Goal: Task Accomplishment & Management: Manage account settings

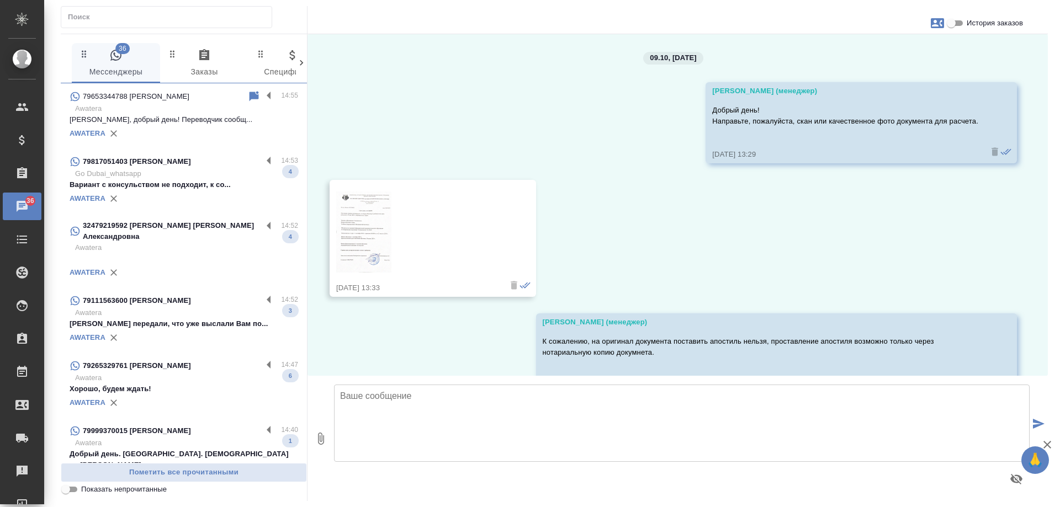
scroll to position [1398, 0]
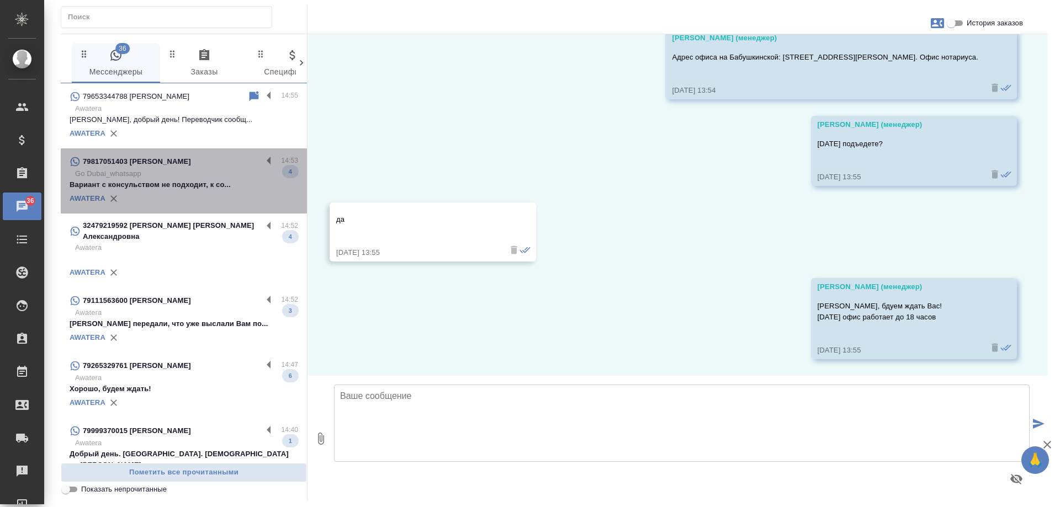
click at [204, 176] on p "Go Dubai_whatsapp" at bounding box center [186, 173] width 223 height 11
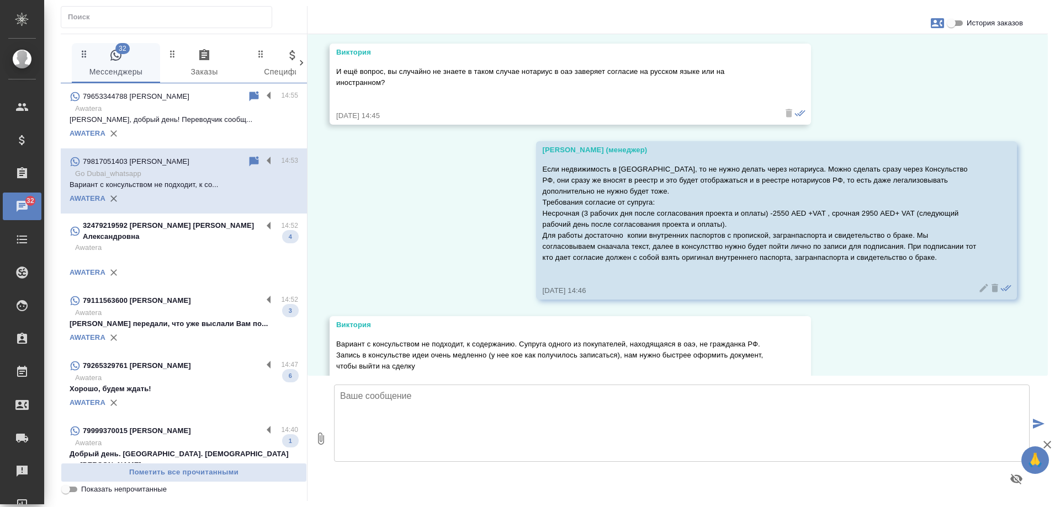
scroll to position [468, 0]
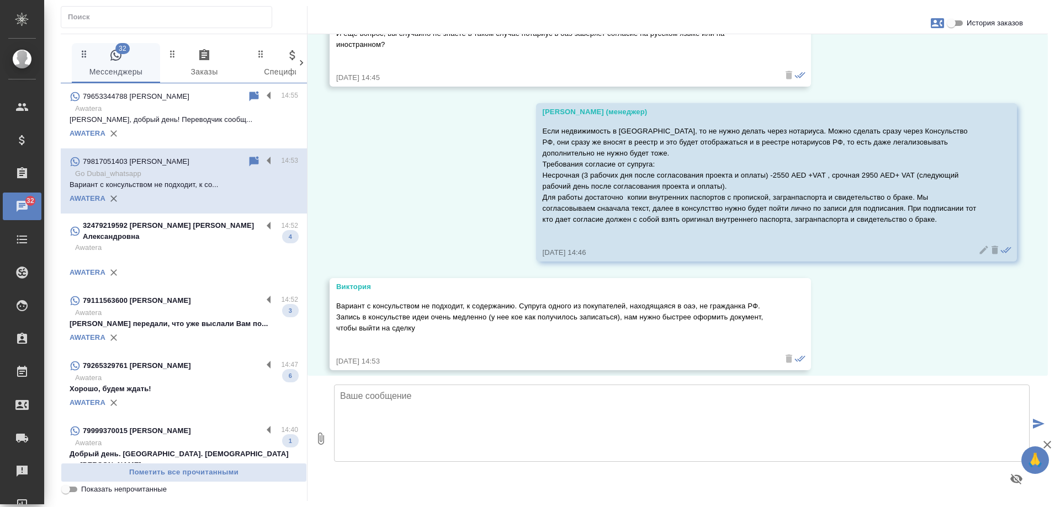
click at [167, 242] on p "Awatera" at bounding box center [186, 247] width 223 height 11
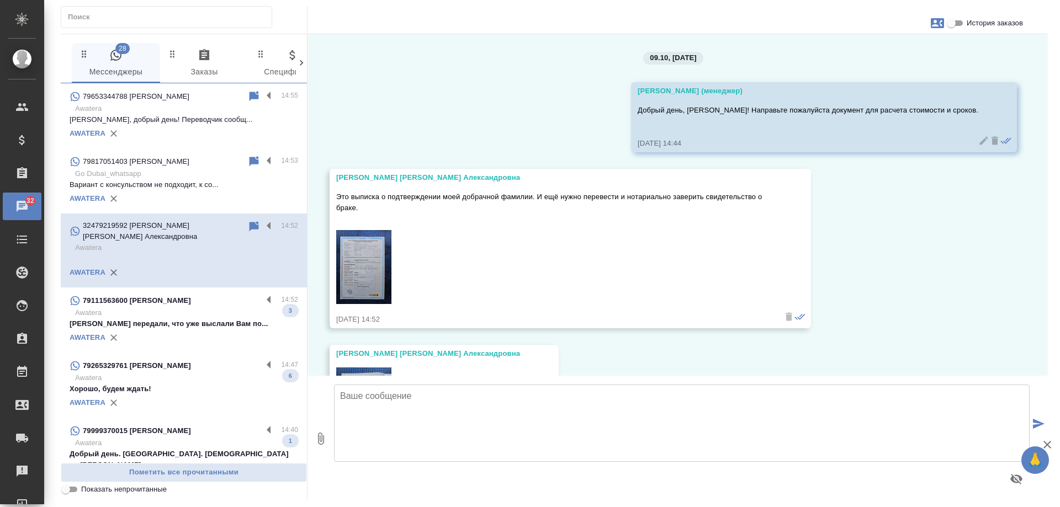
scroll to position [380, 0]
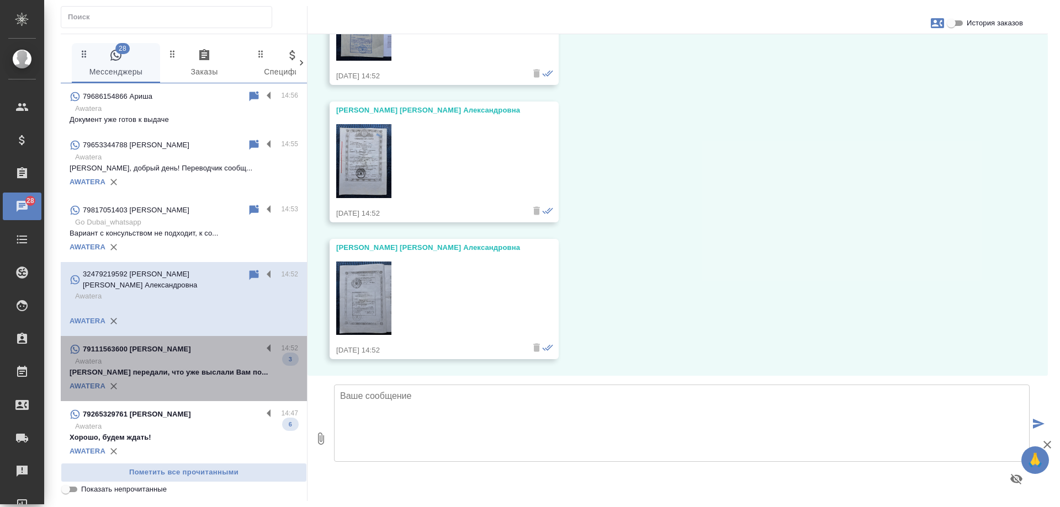
click at [190, 358] on p "Awatera" at bounding box center [186, 361] width 223 height 11
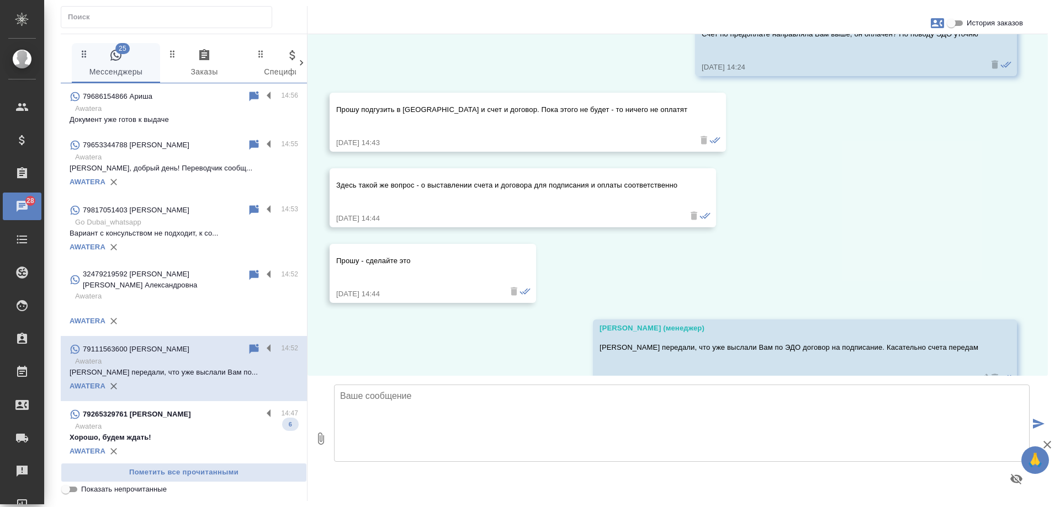
scroll to position [12247, 0]
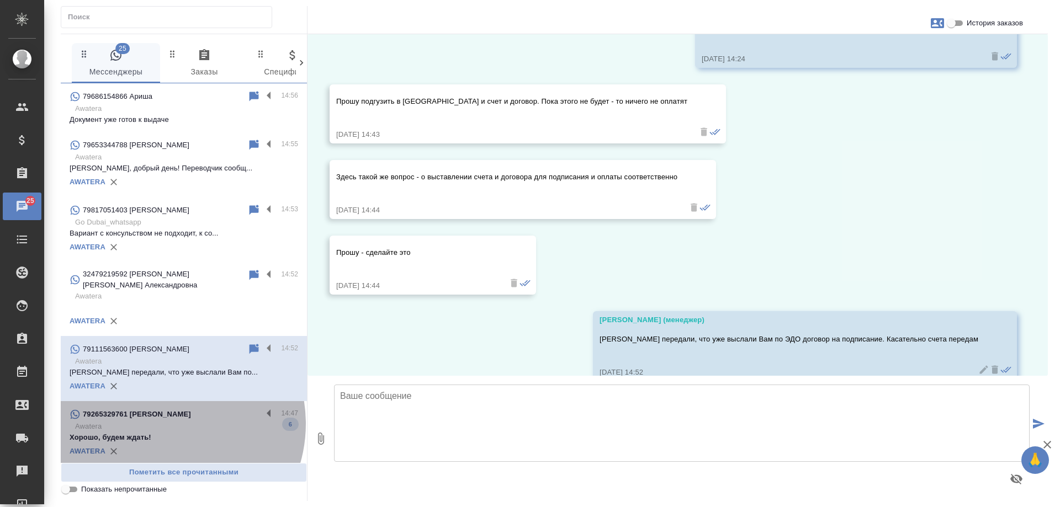
click at [162, 421] on p "Awatera" at bounding box center [186, 426] width 223 height 11
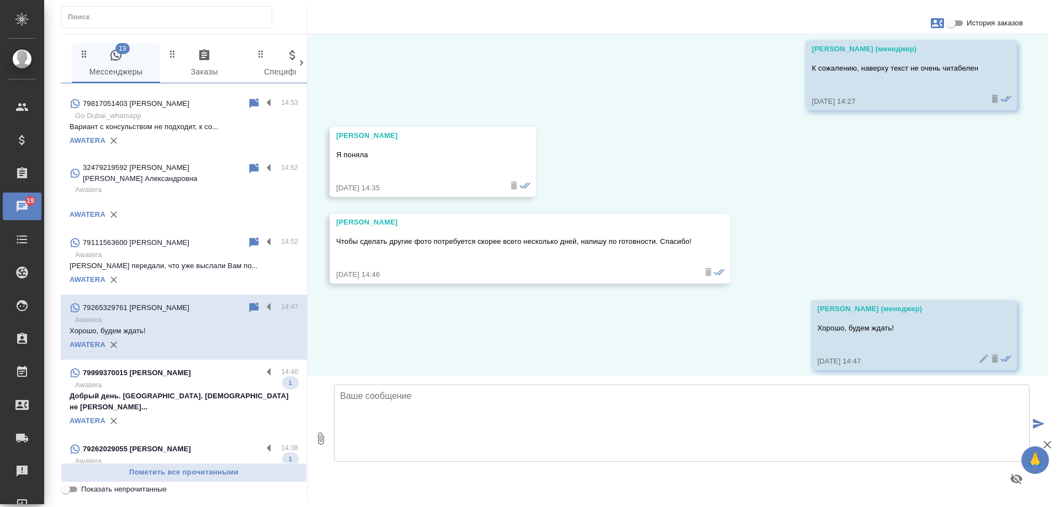
scroll to position [221, 0]
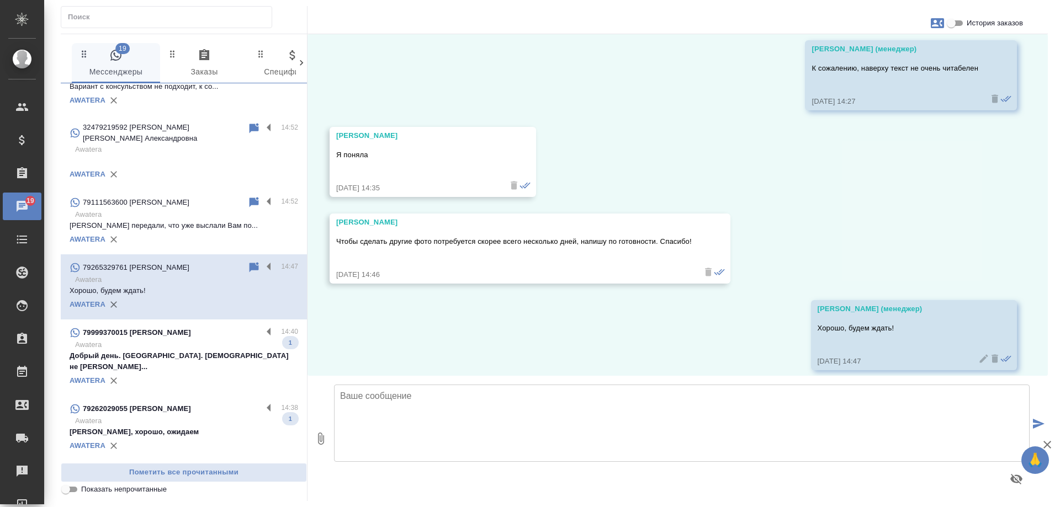
click at [176, 326] on div "79999370015 Екатерина" at bounding box center [166, 332] width 193 height 13
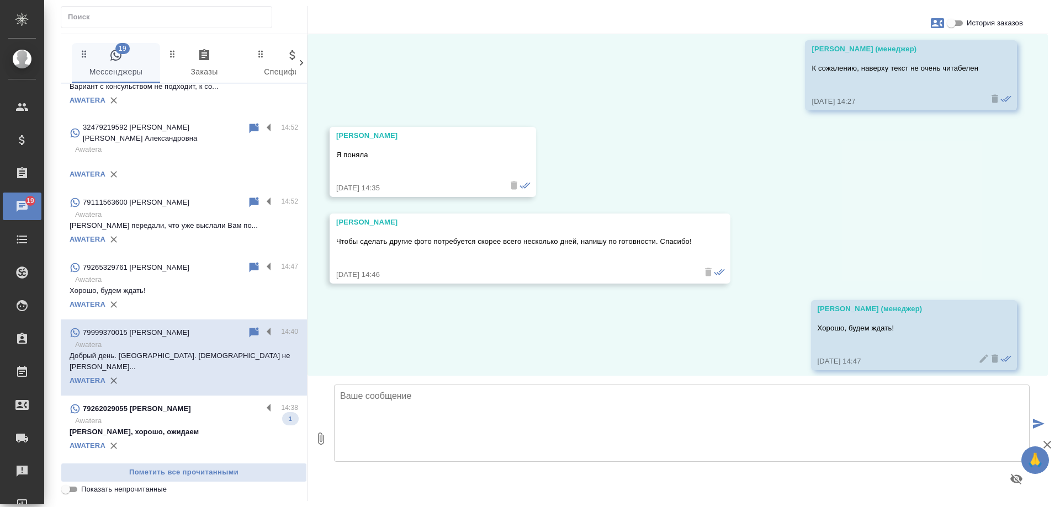
scroll to position [1268, 0]
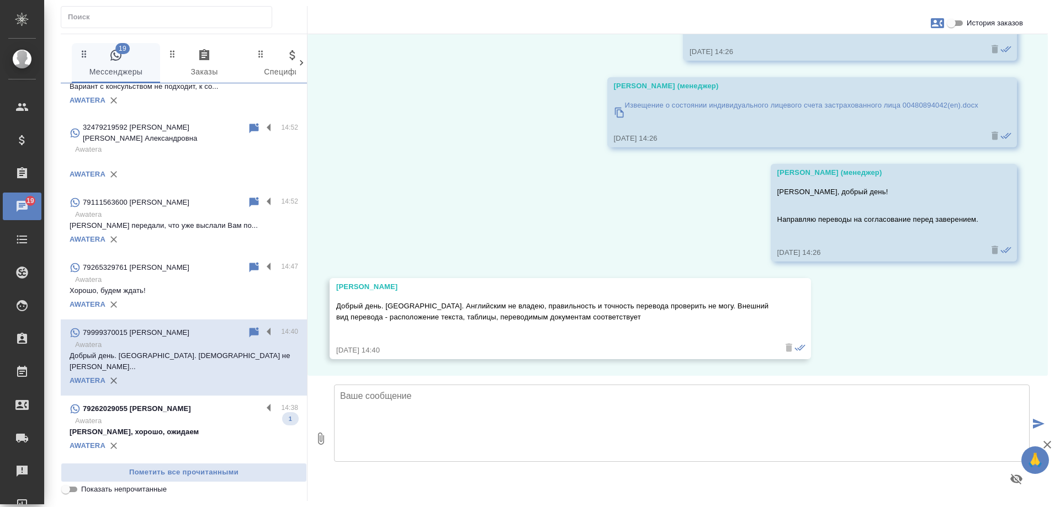
click at [203, 402] on div "79262029055 [PERSON_NAME]" at bounding box center [166, 408] width 193 height 13
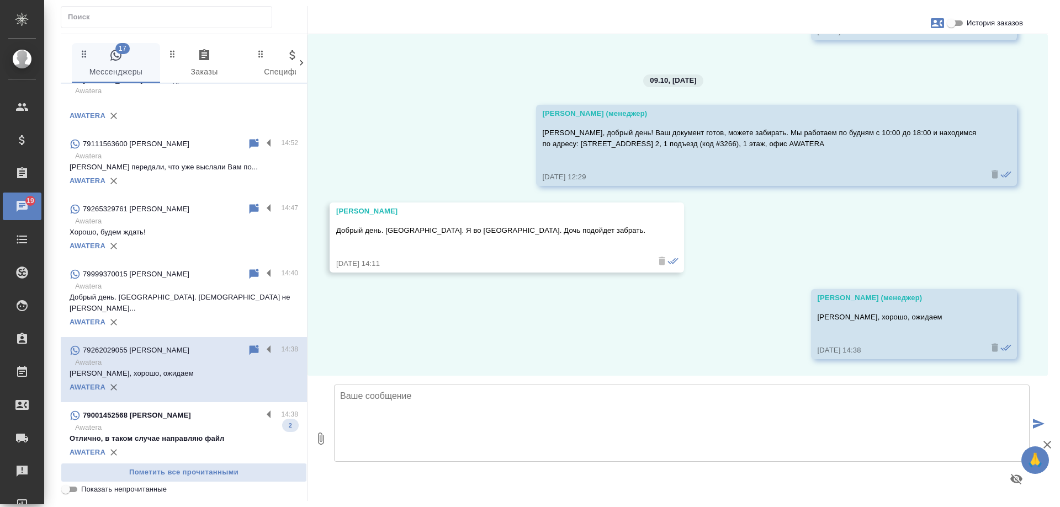
scroll to position [386, 0]
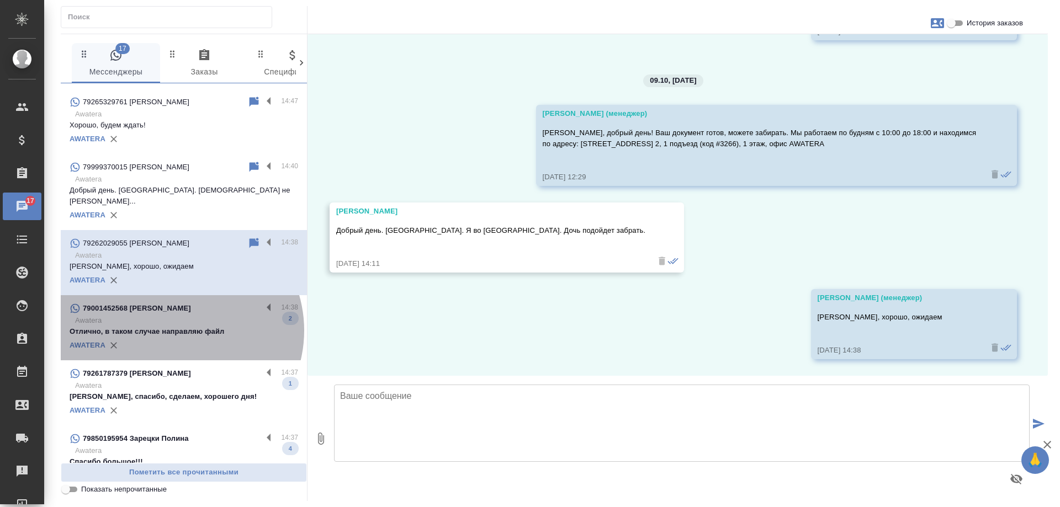
click at [176, 326] on p "Отлично, в таком случае направляю файл" at bounding box center [184, 331] width 229 height 11
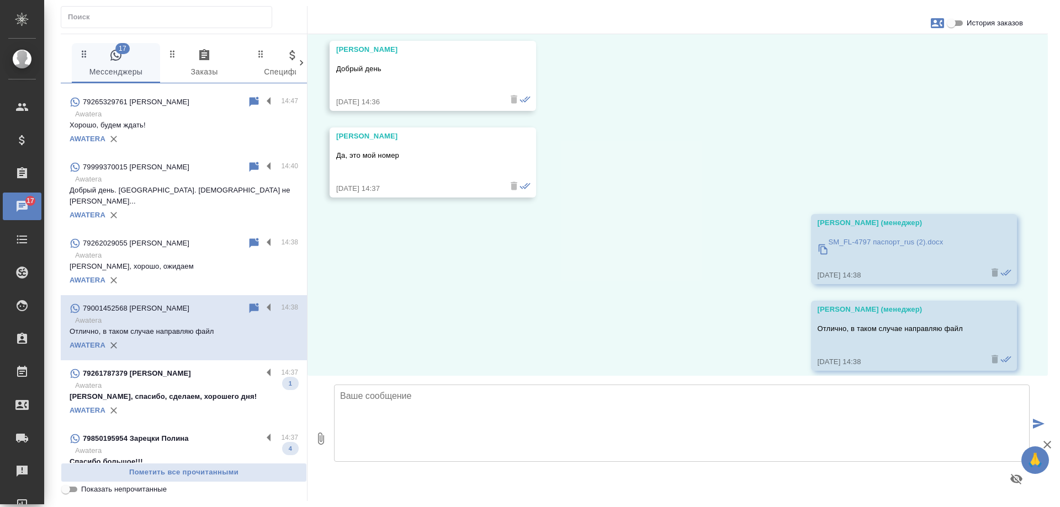
scroll to position [2266, 0]
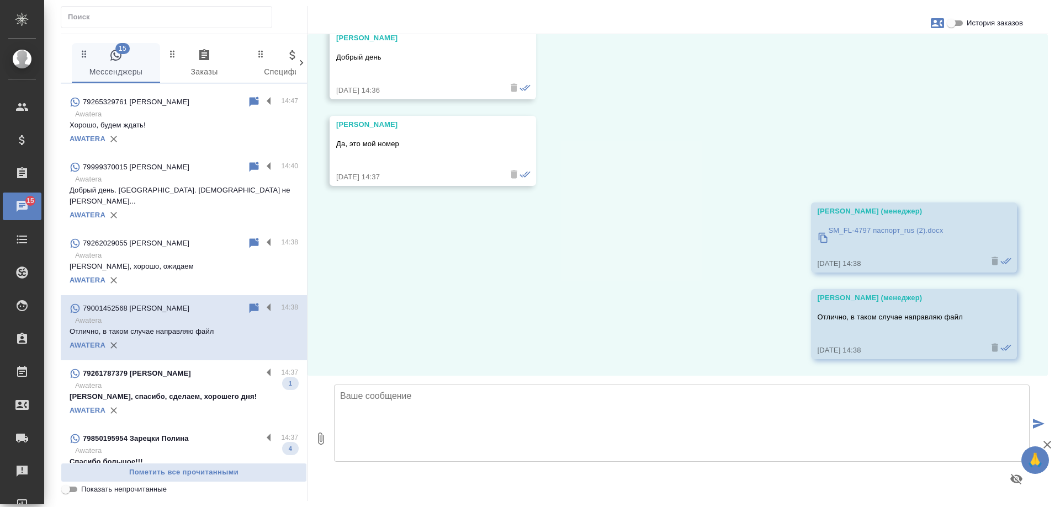
click at [193, 391] on p "Ольга, спасибо, сделаем, хорошего дня!" at bounding box center [184, 396] width 229 height 11
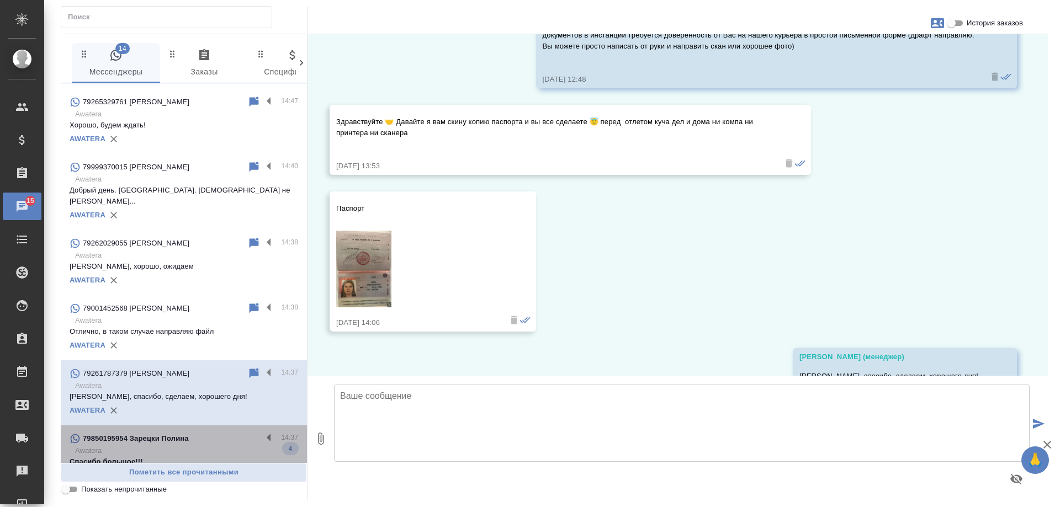
click at [171, 433] on p "79850195954 Зарецки Полина" at bounding box center [136, 438] width 106 height 11
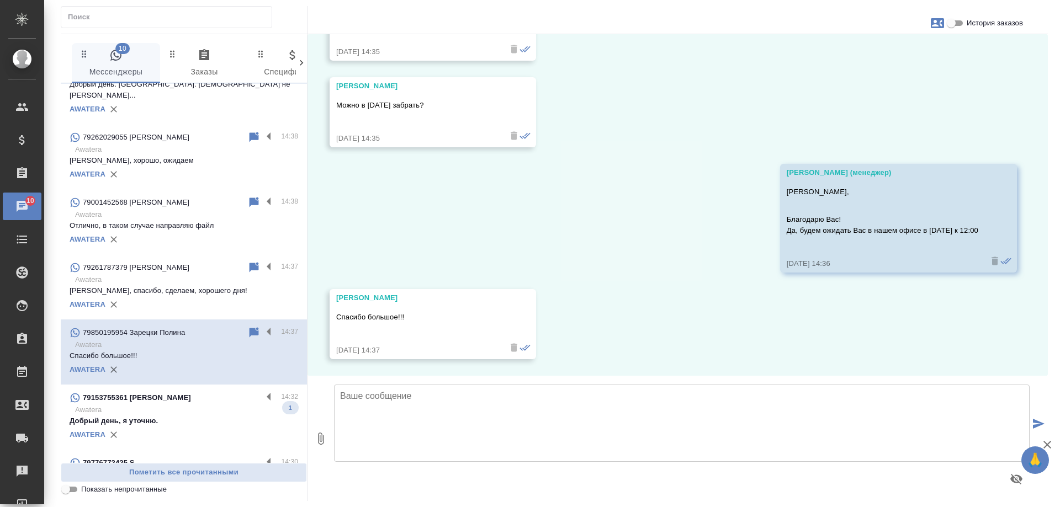
scroll to position [497, 0]
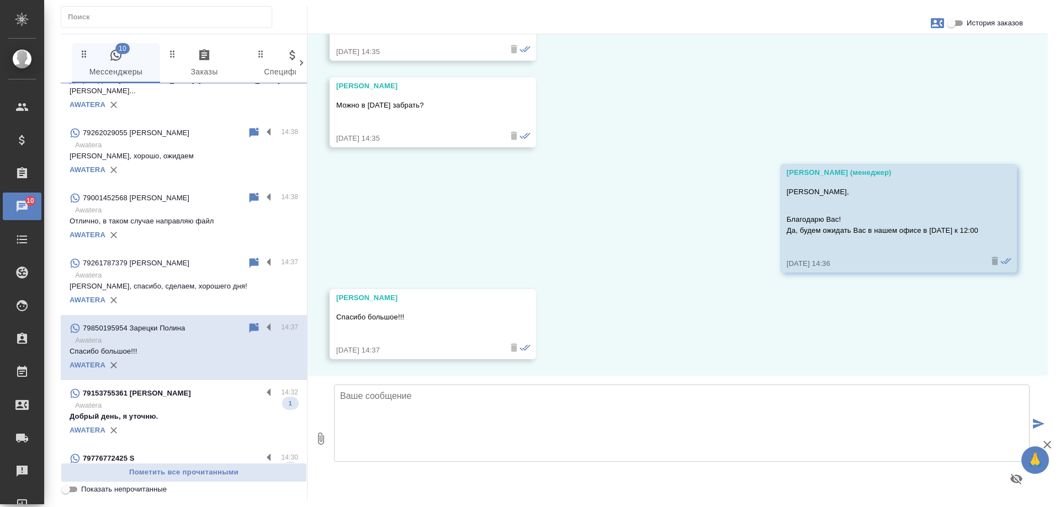
click at [155, 400] on p "Awatera" at bounding box center [186, 405] width 223 height 11
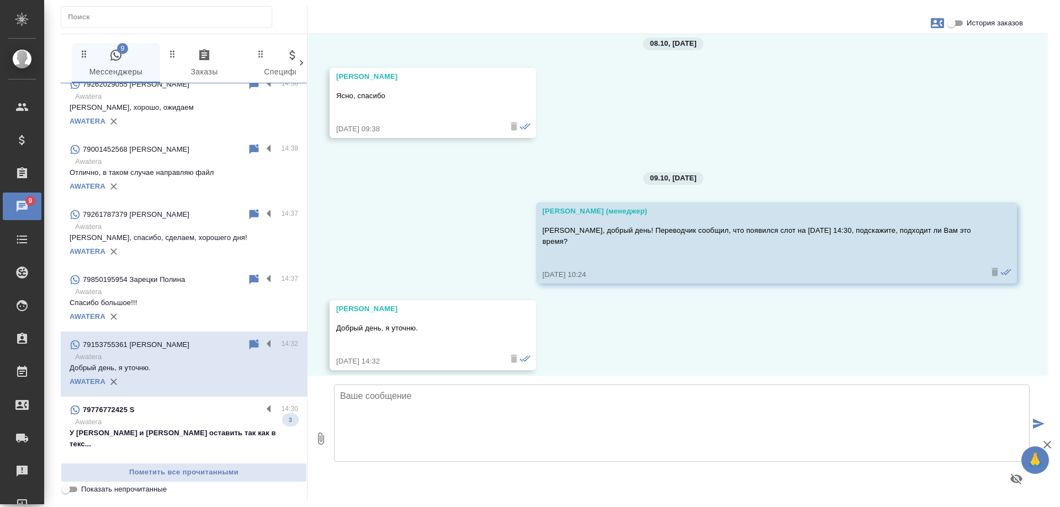
scroll to position [607, 0]
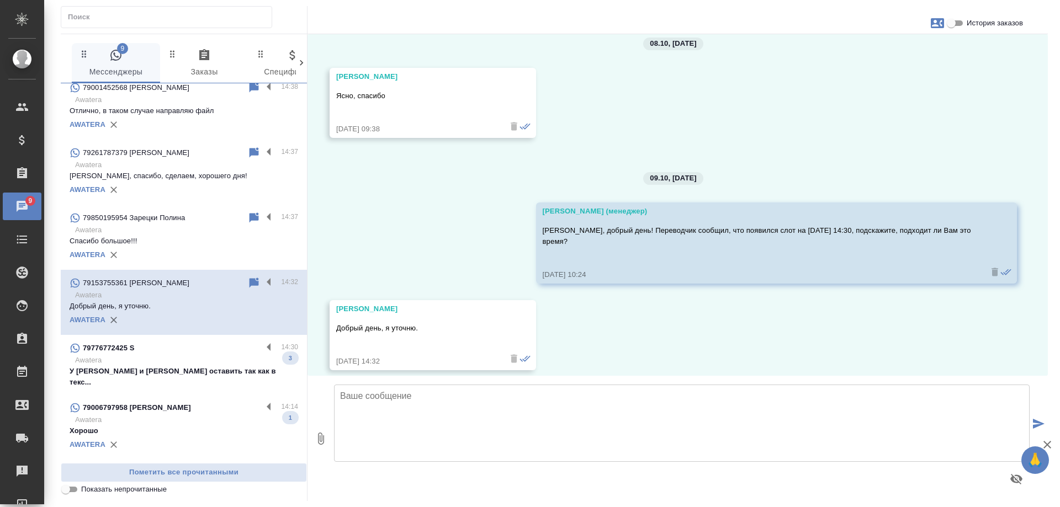
click at [146, 355] on p "Awatera" at bounding box center [186, 360] width 223 height 11
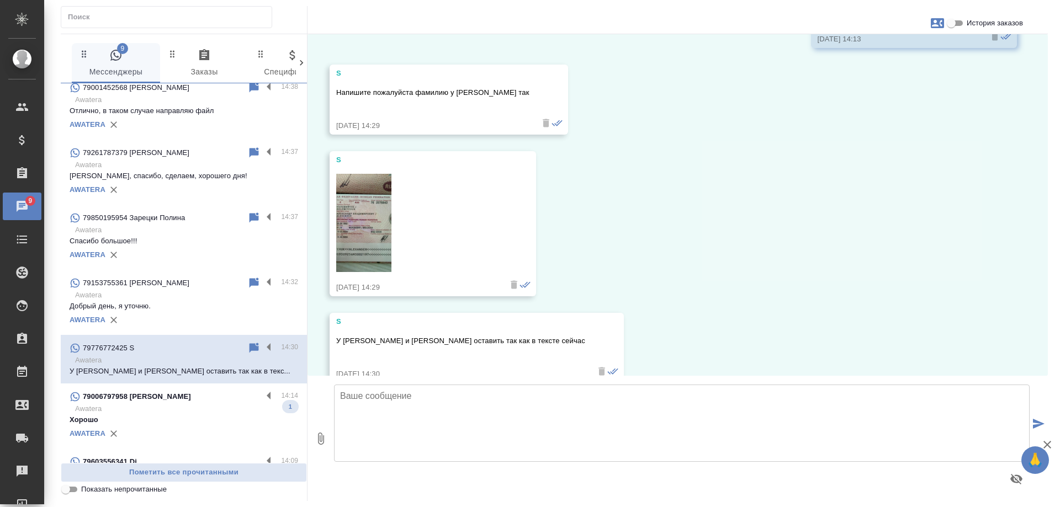
scroll to position [7414, 0]
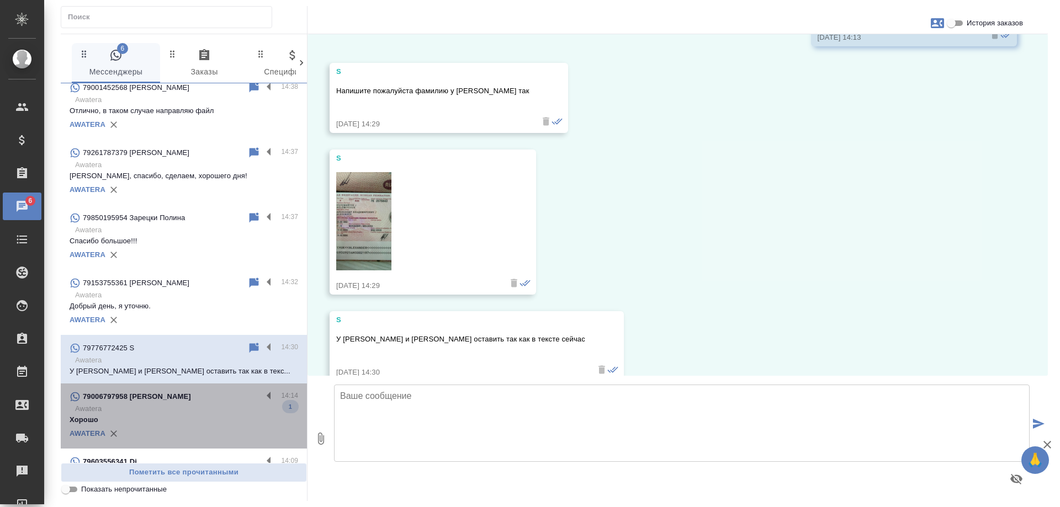
click at [190, 404] on p "Awatera" at bounding box center [186, 409] width 223 height 11
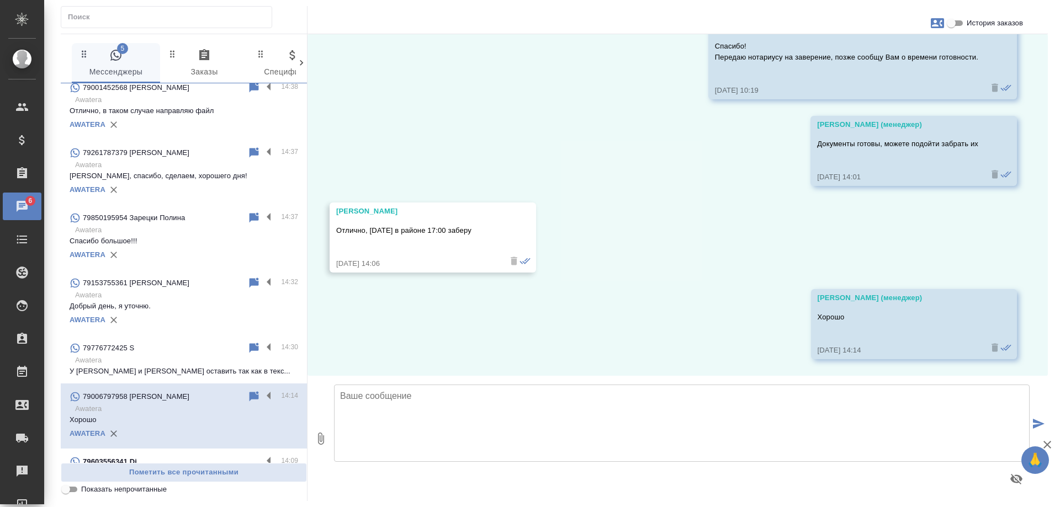
scroll to position [718, 0]
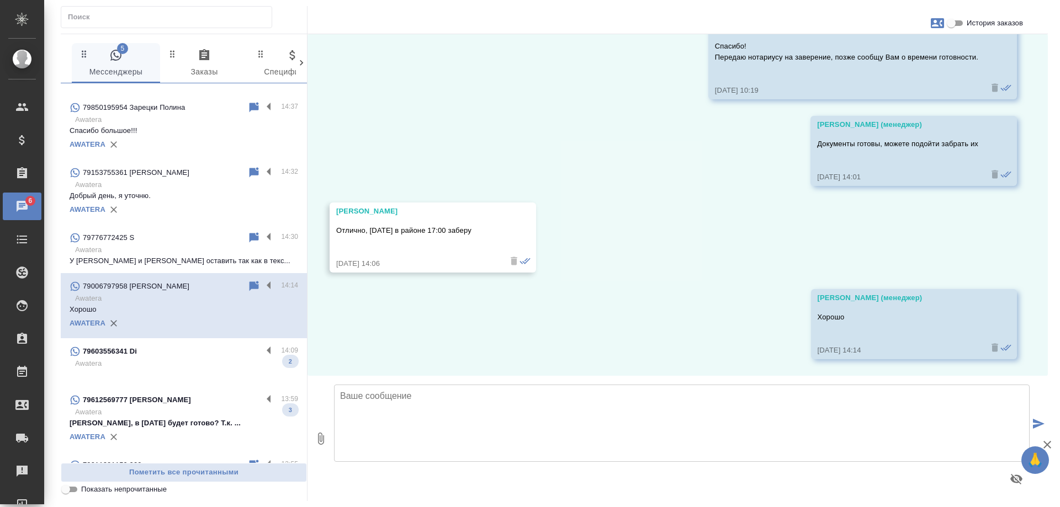
click at [195, 345] on div "79603556341 Di" at bounding box center [166, 351] width 193 height 13
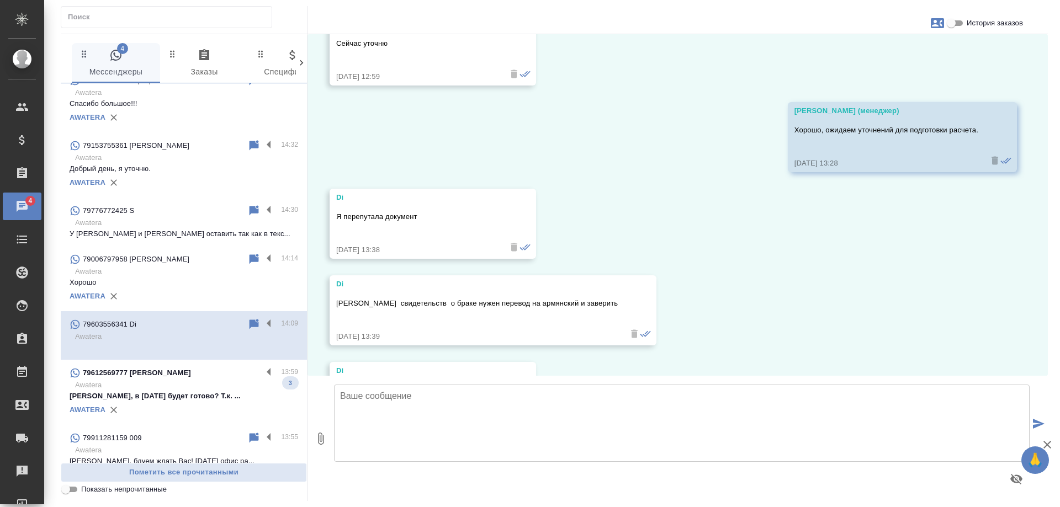
scroll to position [828, 0]
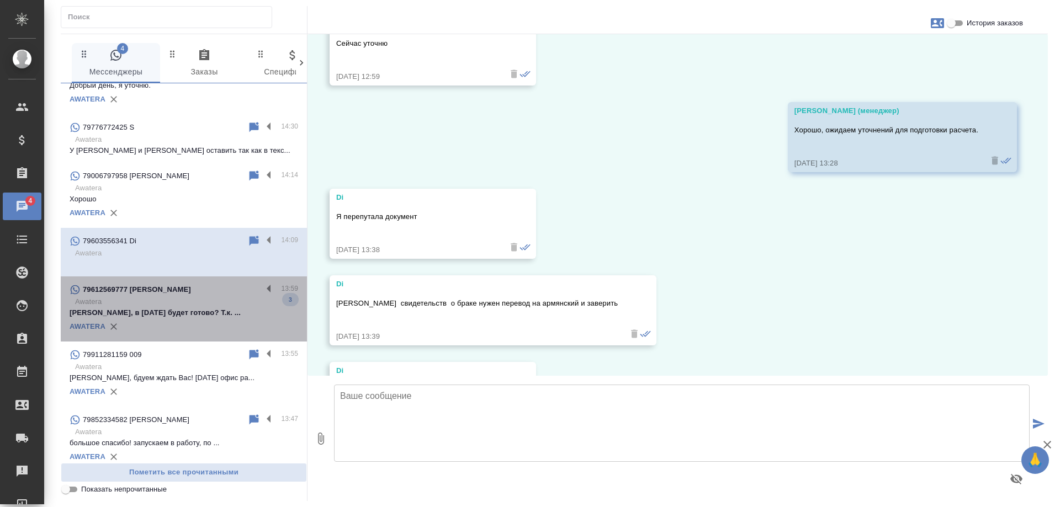
click at [193, 308] on p "Тимур, в понедельник будет готово? Т.к. ..." at bounding box center [184, 313] width 229 height 11
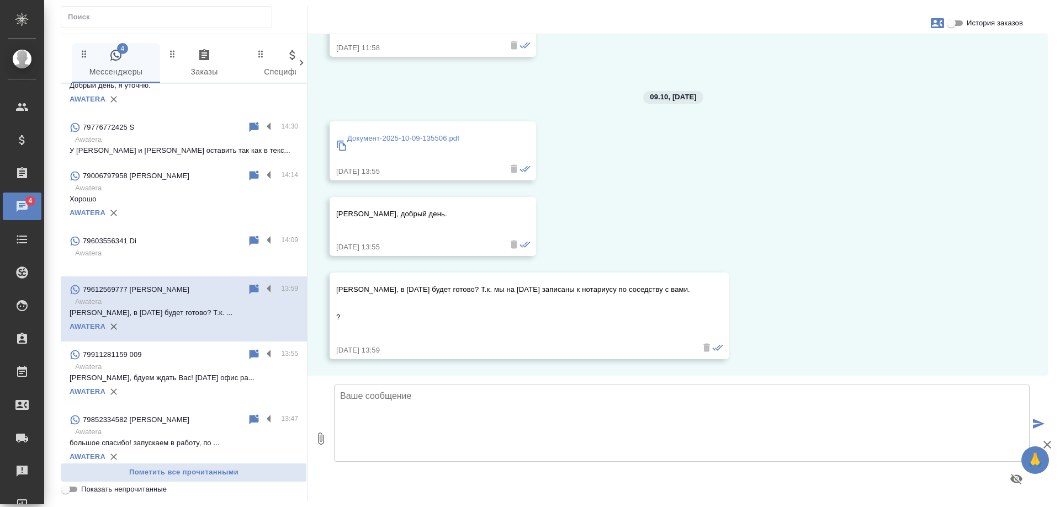
scroll to position [1315, 0]
click at [164, 248] on p "Awatera" at bounding box center [186, 253] width 223 height 11
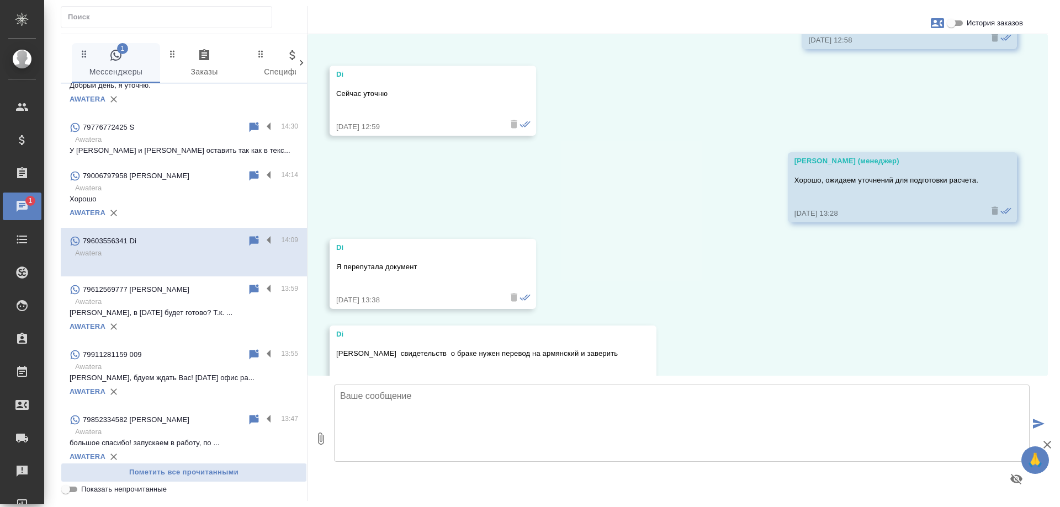
scroll to position [2995, 0]
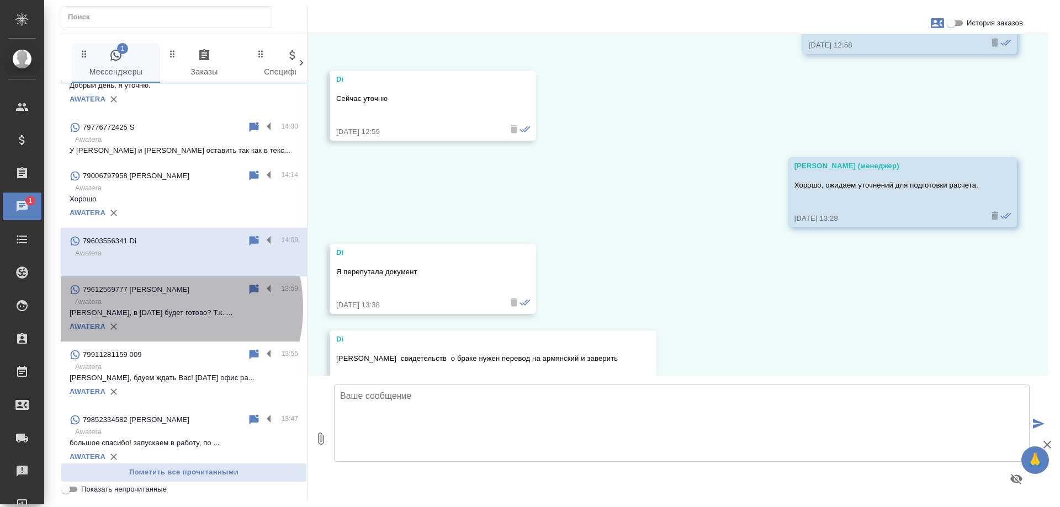
click at [140, 308] on p "Тимур, в понедельник будет готово? Т.к. ..." at bounding box center [184, 313] width 229 height 11
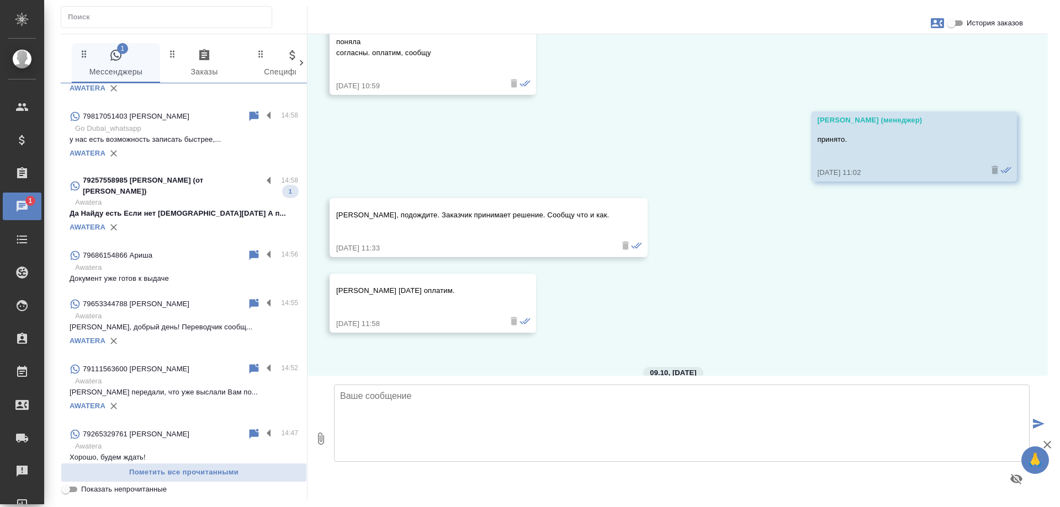
scroll to position [0, 0]
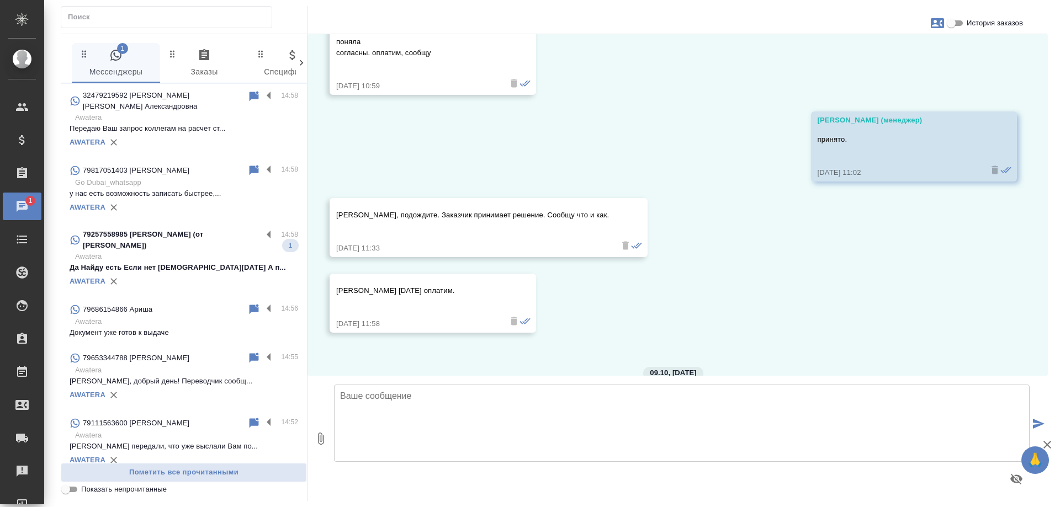
click at [176, 235] on p "79257558985 Солнцева Виктория (от Елены Макаровой)" at bounding box center [172, 240] width 179 height 22
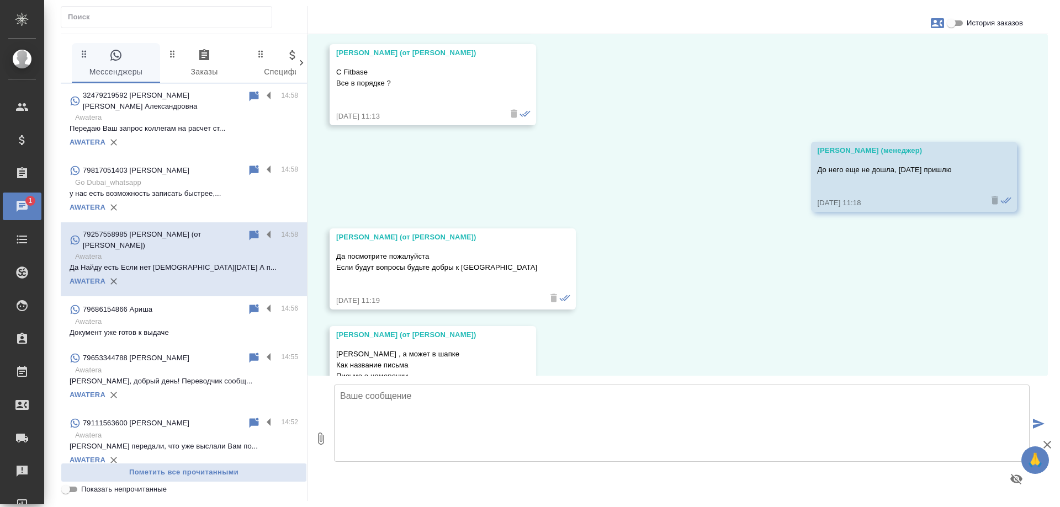
scroll to position [25548, 0]
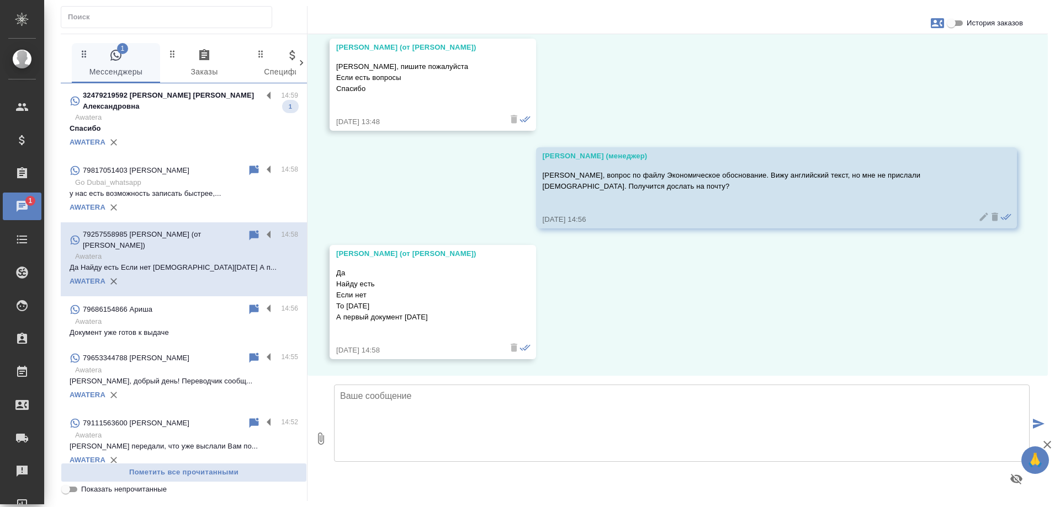
click at [192, 112] on p "Awatera" at bounding box center [186, 117] width 223 height 11
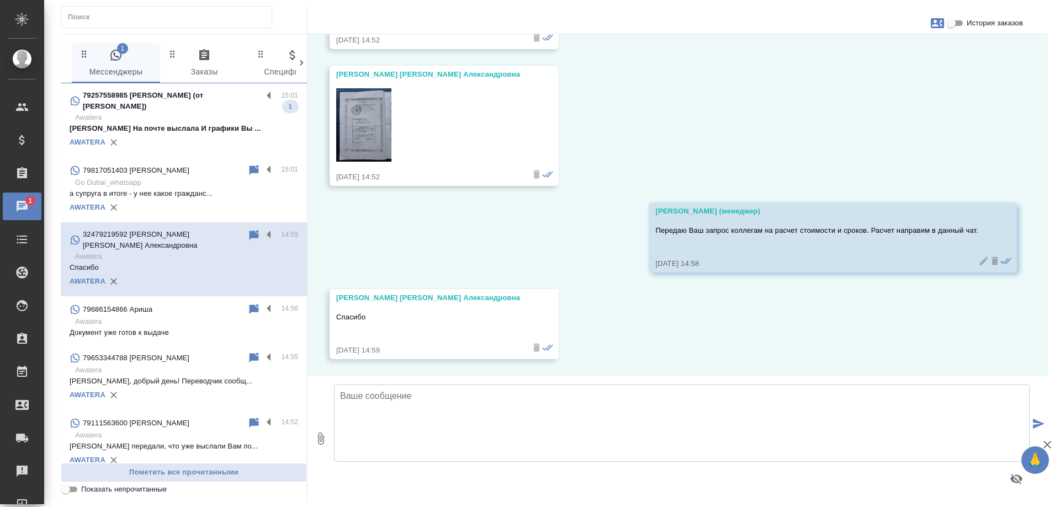
scroll to position [420, 0]
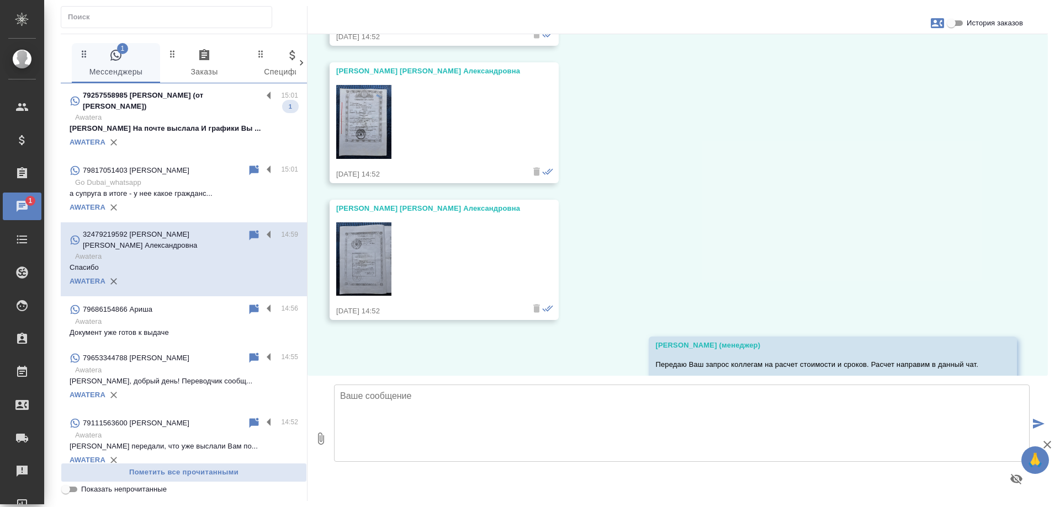
click at [194, 120] on p "Awatera" at bounding box center [186, 117] width 223 height 11
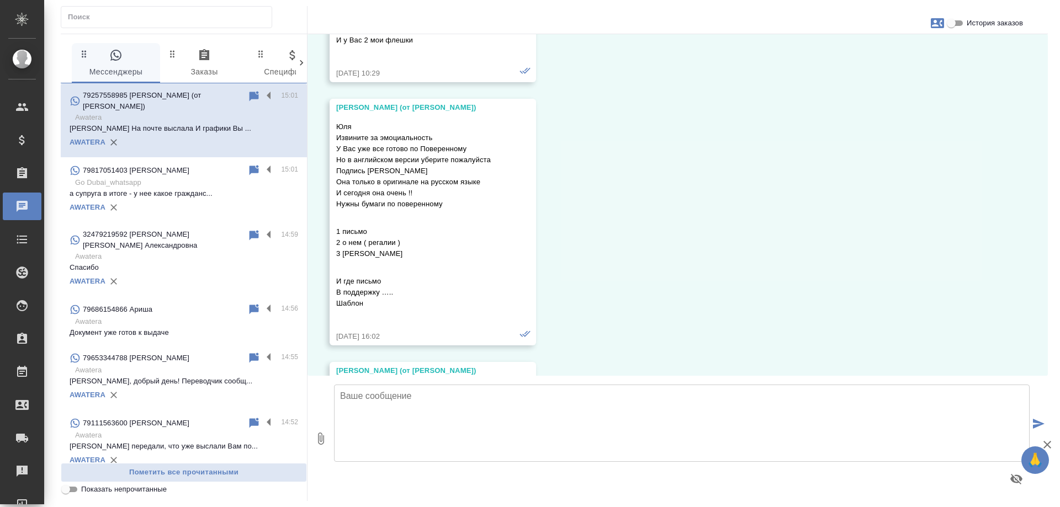
scroll to position [3938, 0]
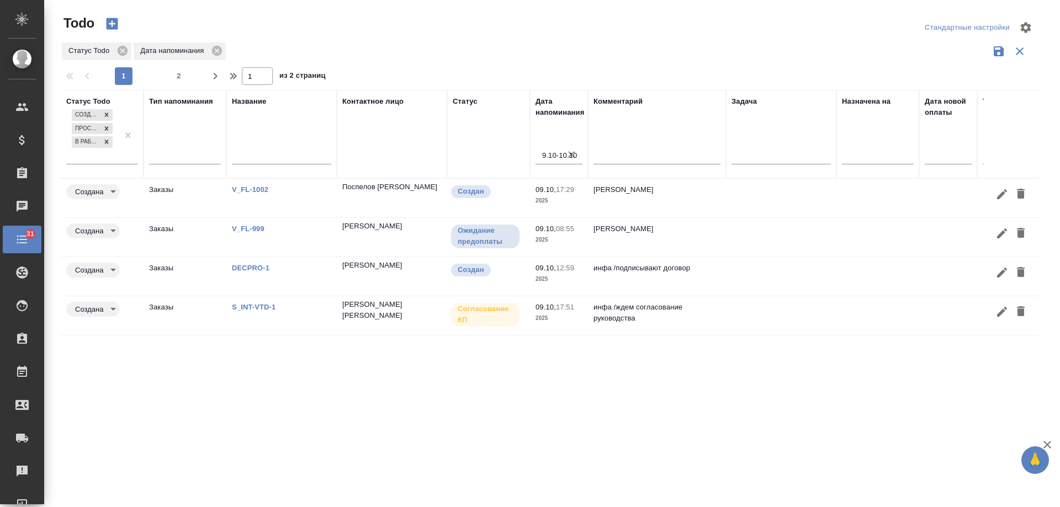
click at [246, 226] on link "V_FL-999" at bounding box center [248, 229] width 33 height 8
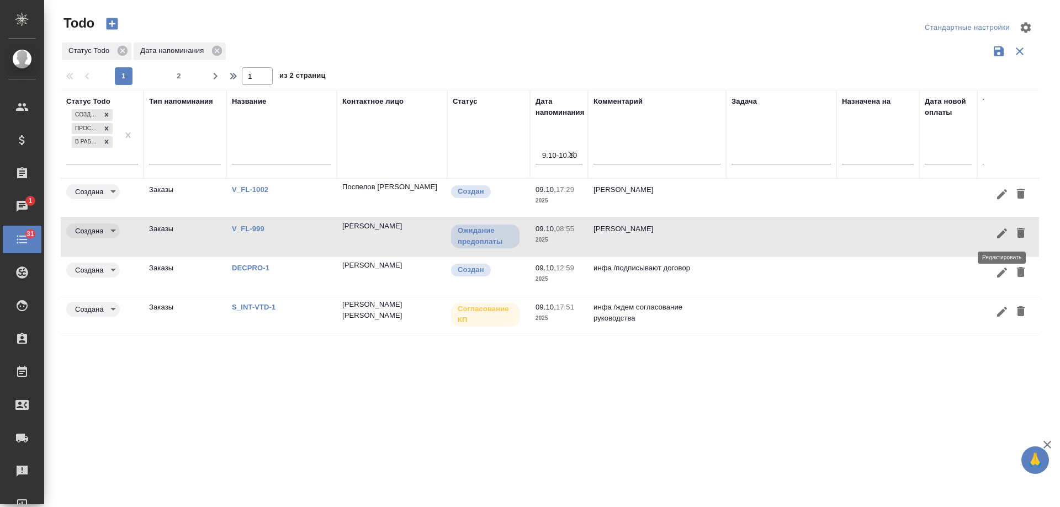
click at [996, 235] on icon "button" at bounding box center [1001, 233] width 13 height 13
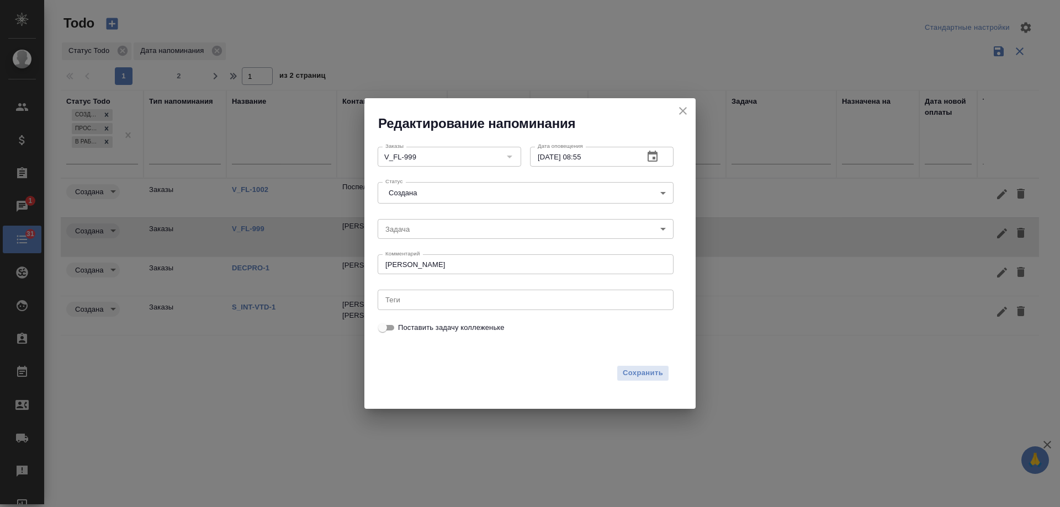
click at [470, 268] on textarea "инфа вотс" at bounding box center [525, 265] width 280 height 8
drag, startPoint x: 426, startPoint y: 266, endPoint x: 311, endPoint y: 258, distance: 115.1
click at [311, 258] on div "Редактирование напоминания Заказы V_FL-999 Заказы Дата оповещения 09.10.2025 08…" at bounding box center [530, 253] width 1060 height 507
type textarea "отмена, ждем причину в вотсе"
click at [654, 153] on icon "button" at bounding box center [653, 156] width 10 height 11
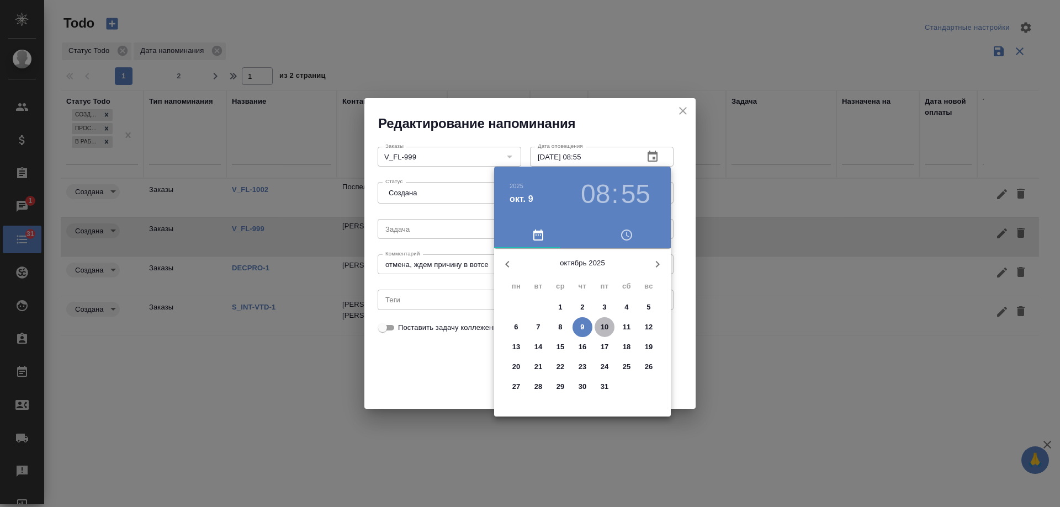
click at [604, 326] on p "10" at bounding box center [605, 327] width 8 height 11
type input "10.10.2025 08:55"
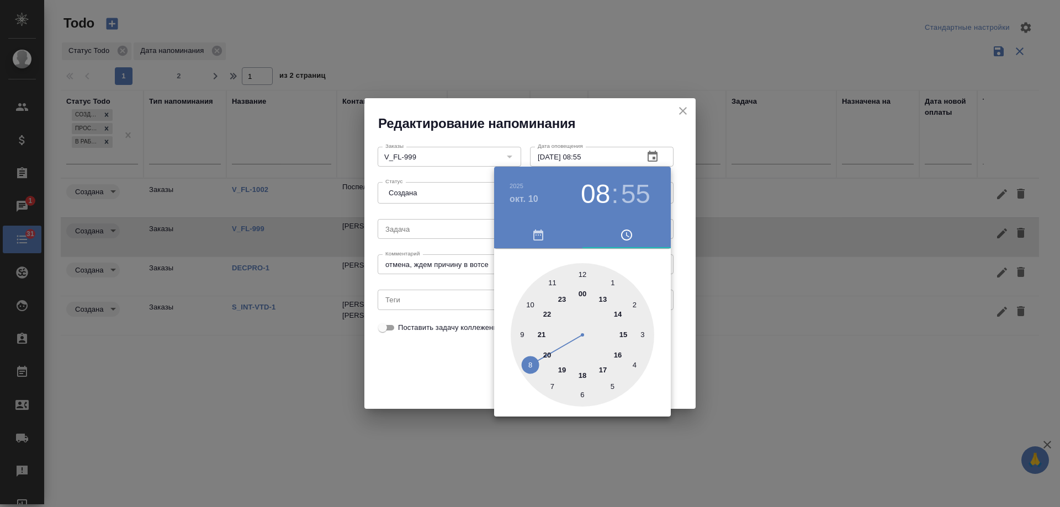
click at [433, 382] on div at bounding box center [530, 253] width 1060 height 507
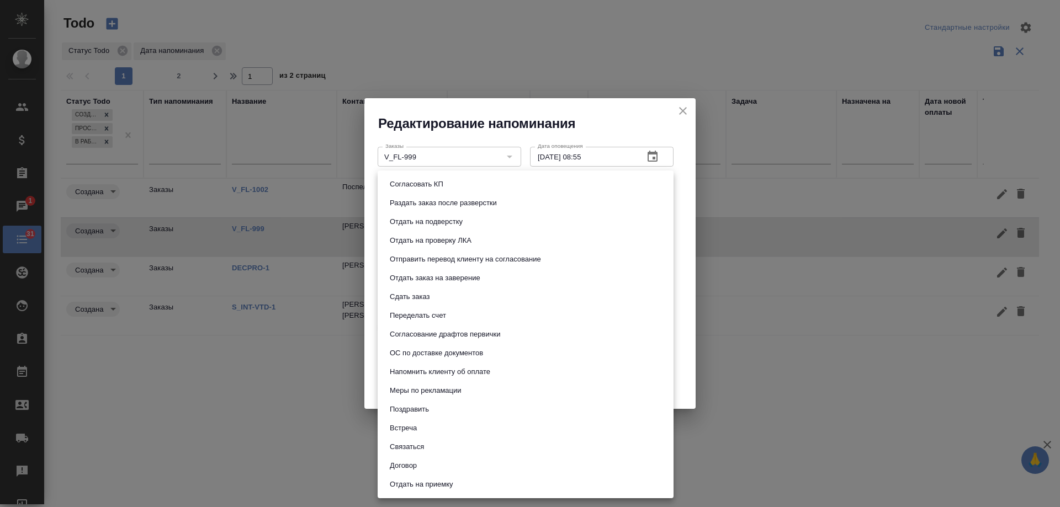
click at [665, 231] on body "🙏 .cls-1 fill:#fff; AWATERA Gudina Alexandra Клиенты Спецификации Заказы 1 Чаты…" at bounding box center [530, 253] width 1060 height 507
click at [684, 317] on div at bounding box center [530, 253] width 1060 height 507
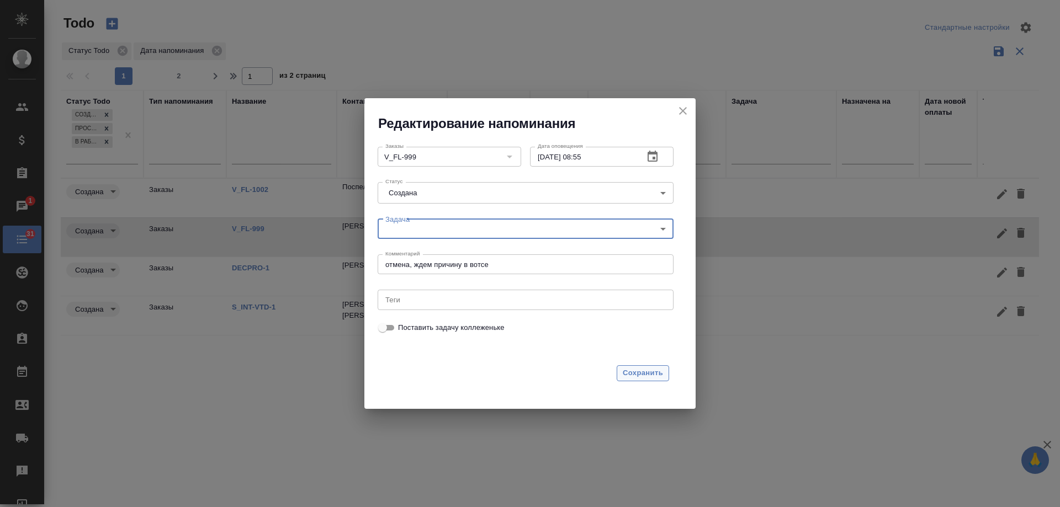
click at [653, 378] on span "Сохранить" at bounding box center [643, 373] width 40 height 13
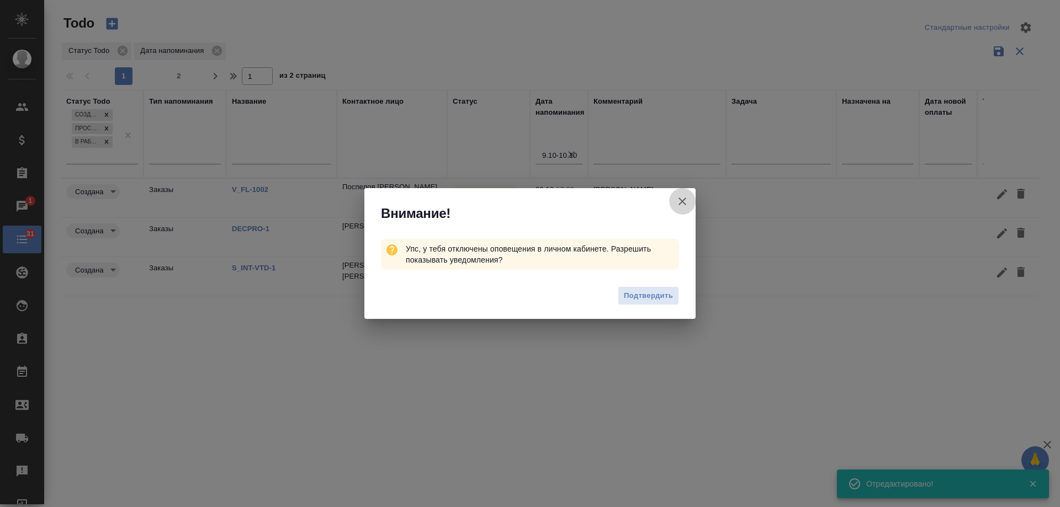
click at [686, 199] on icon "button" at bounding box center [682, 201] width 13 height 13
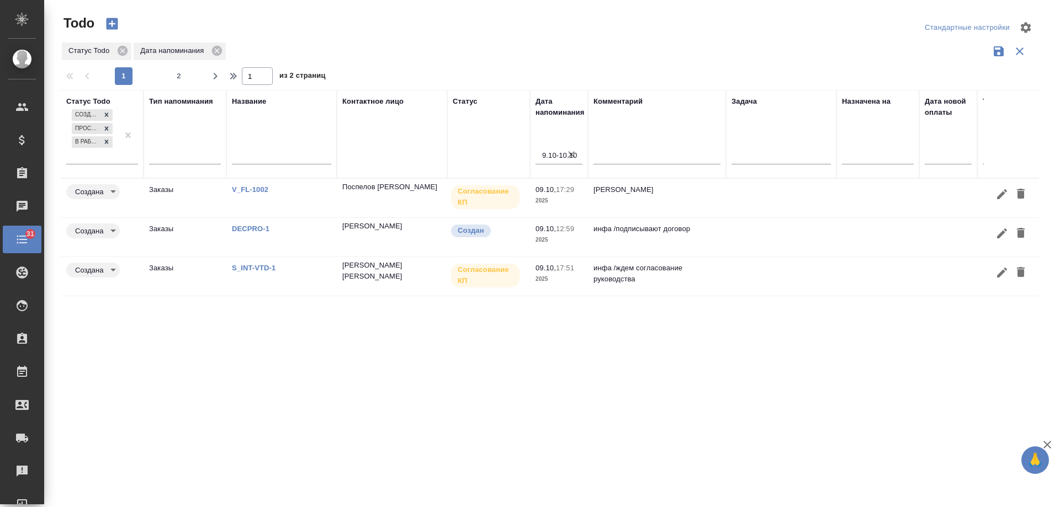
click at [255, 188] on link "V_FL-1002" at bounding box center [250, 190] width 36 height 8
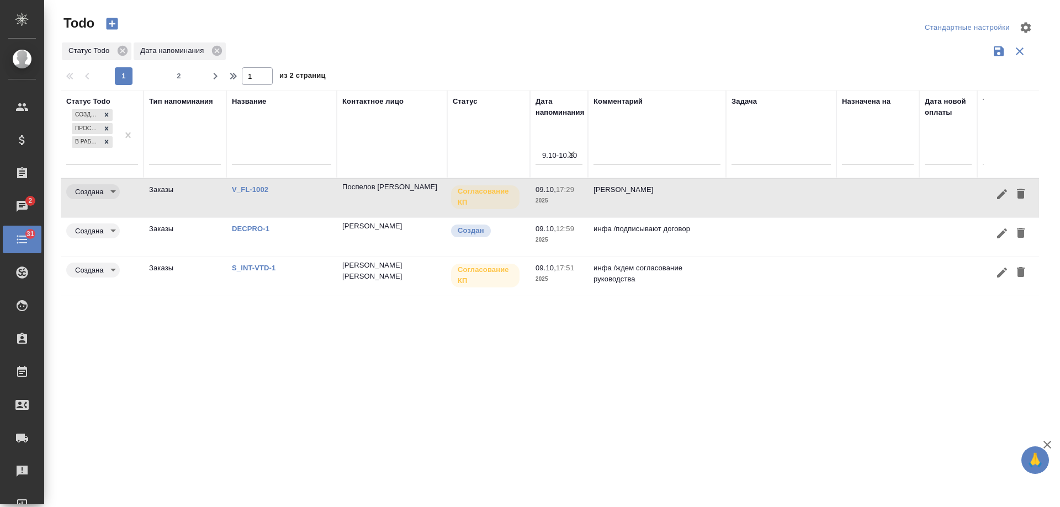
click at [255, 230] on link "DECPRO-1" at bounding box center [251, 229] width 38 height 8
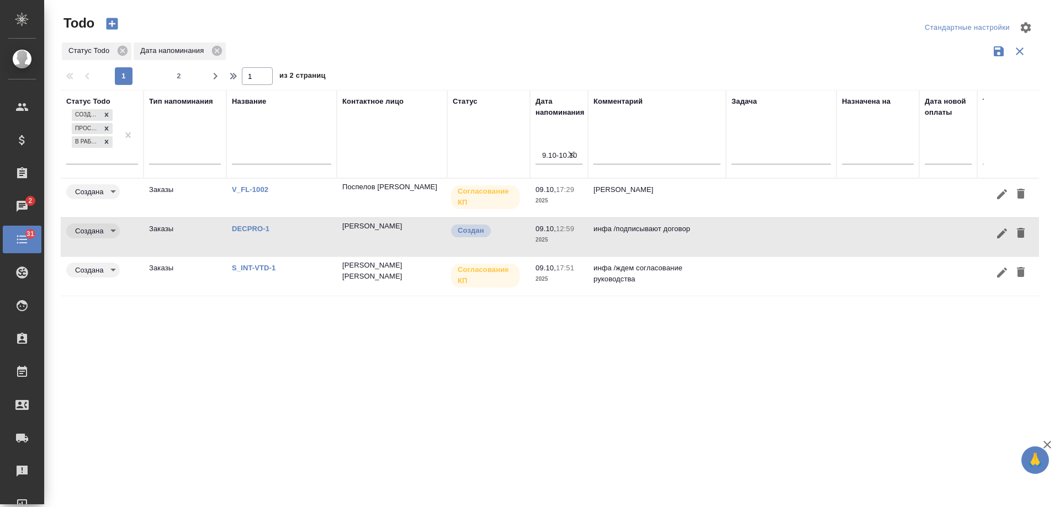
click at [999, 231] on icon "button" at bounding box center [1001, 233] width 13 height 13
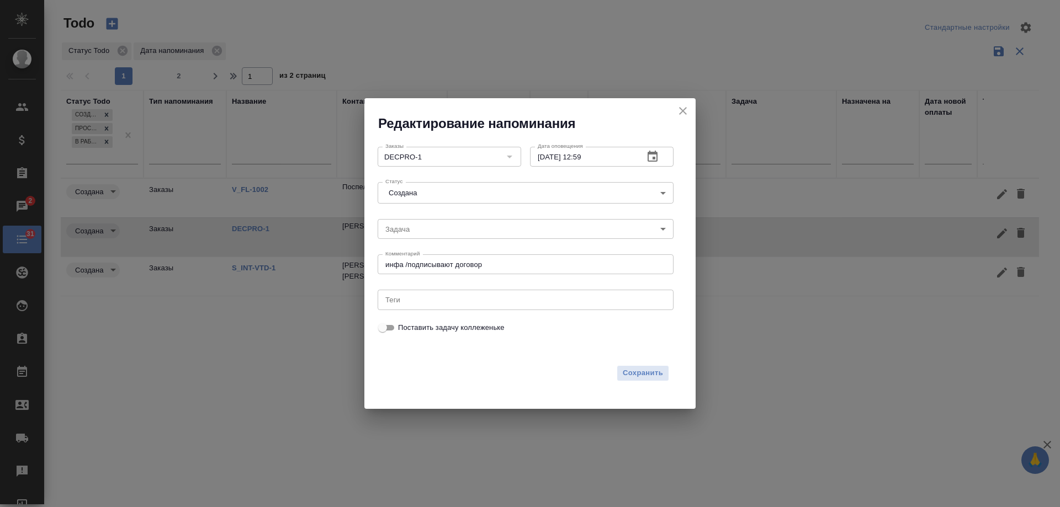
click at [655, 153] on icon "button" at bounding box center [653, 156] width 10 height 11
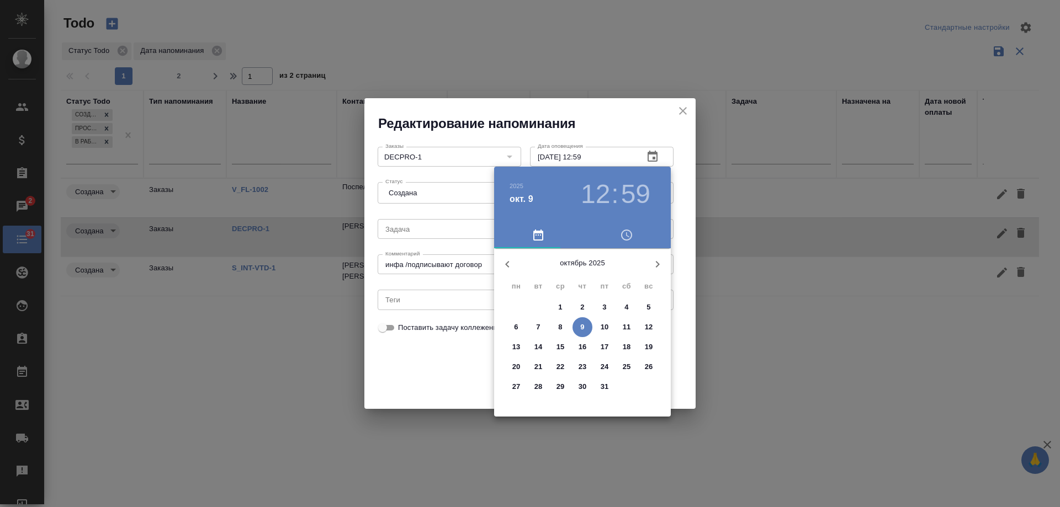
click at [585, 348] on p "16" at bounding box center [583, 347] width 8 height 11
type input "16.10.2025 12:59"
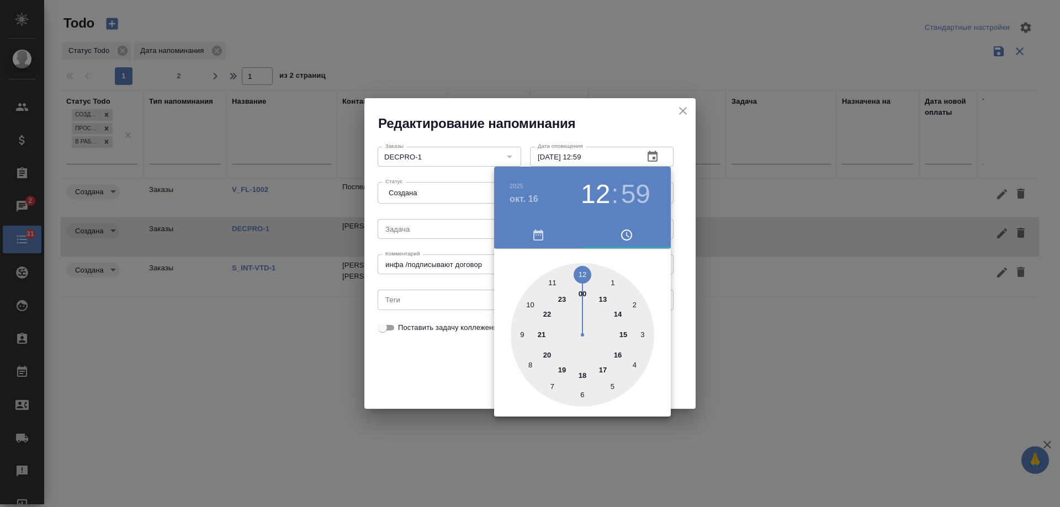
click at [456, 357] on div at bounding box center [530, 253] width 1060 height 507
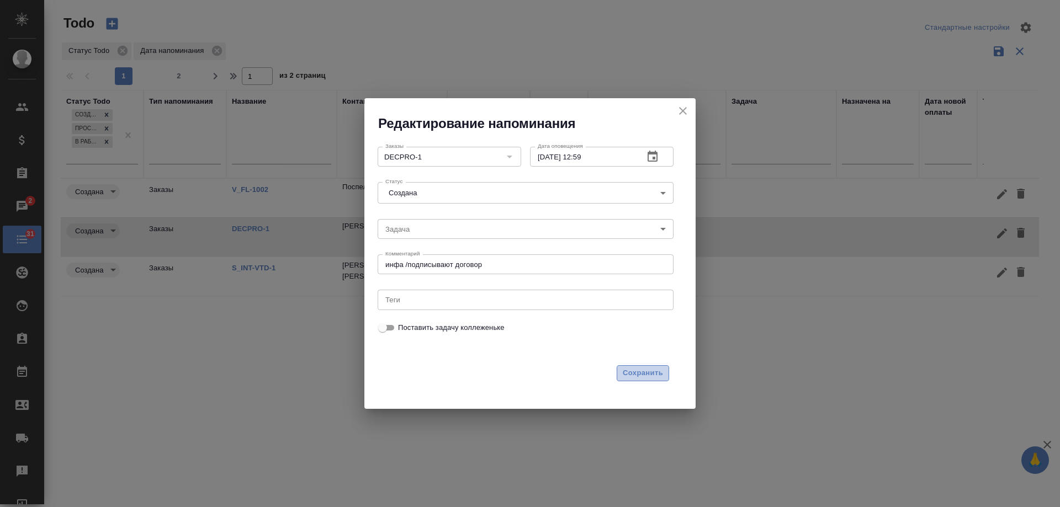
click at [644, 369] on span "Сохранить" at bounding box center [643, 373] width 40 height 13
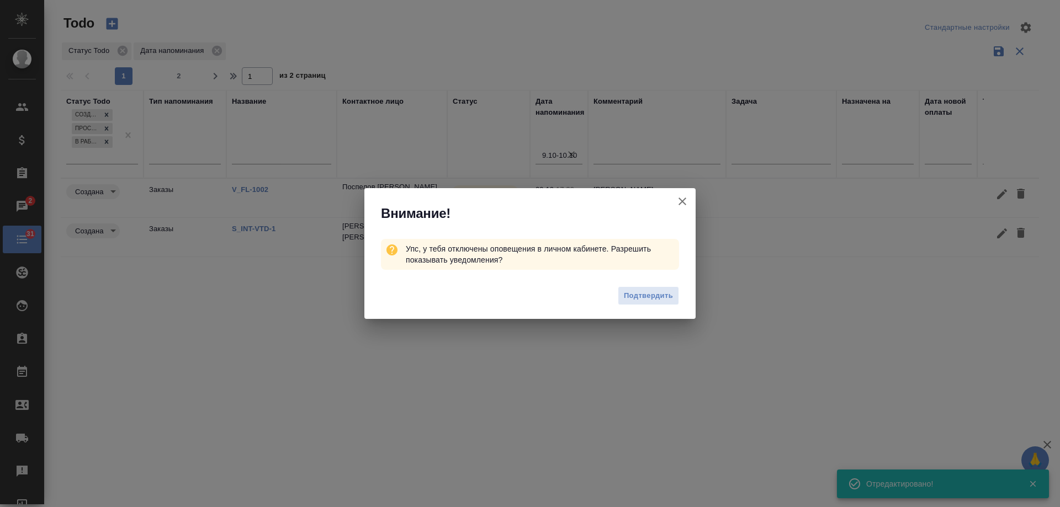
drag, startPoint x: 685, startPoint y: 200, endPoint x: 314, endPoint y: 187, distance: 371.2
click at [684, 200] on icon "button" at bounding box center [682, 201] width 13 height 13
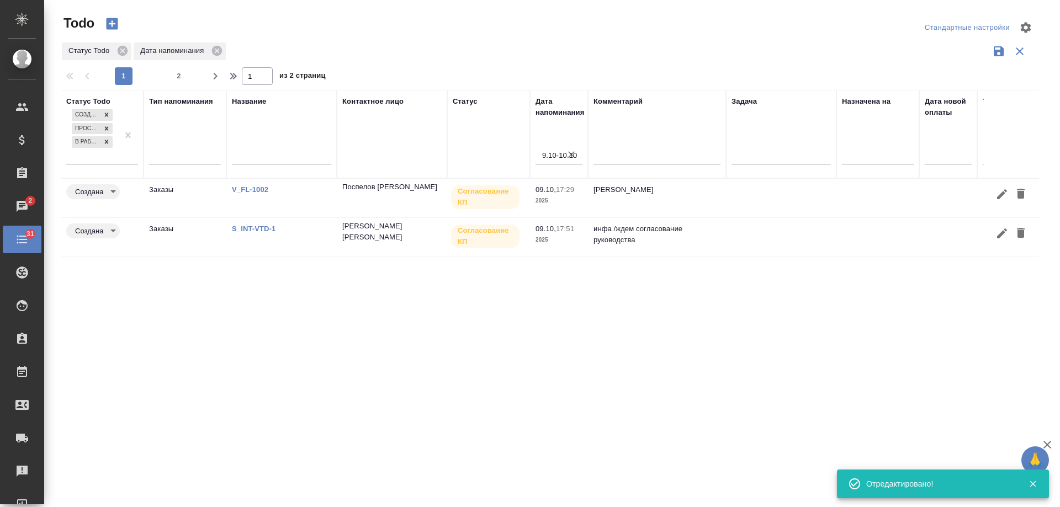
click at [263, 230] on link "S_INT-VTD-1" at bounding box center [254, 229] width 44 height 8
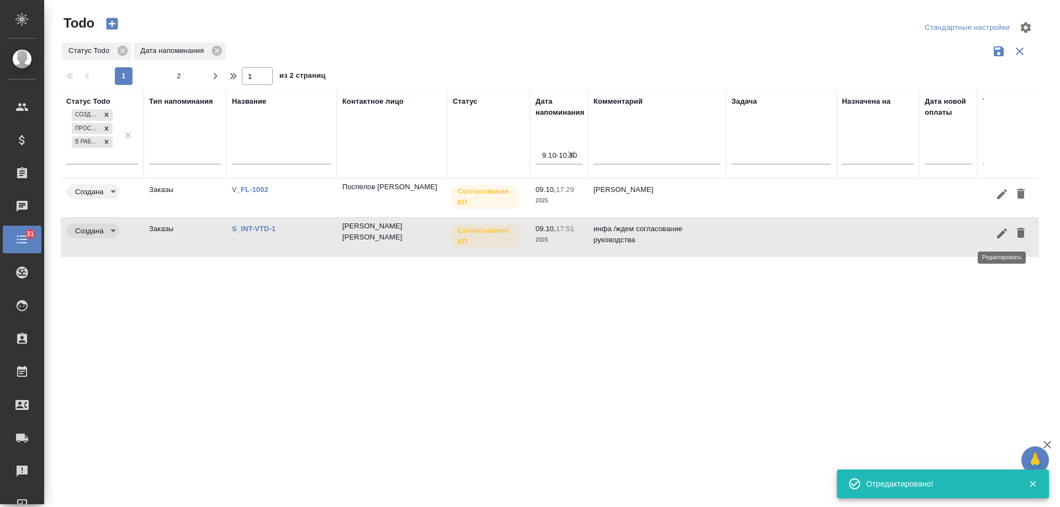
click at [999, 231] on icon "button" at bounding box center [1001, 233] width 13 height 13
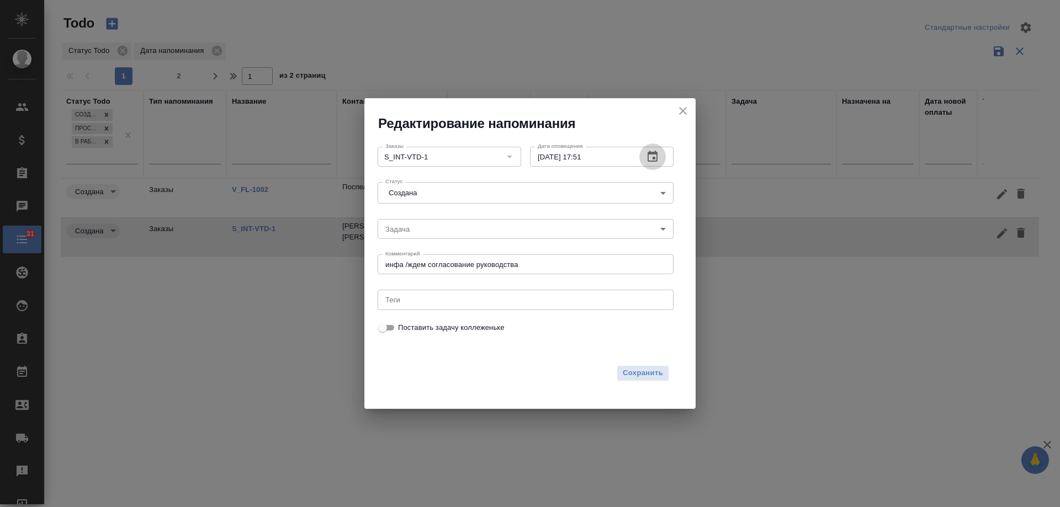
click at [646, 150] on icon "button" at bounding box center [652, 156] width 13 height 13
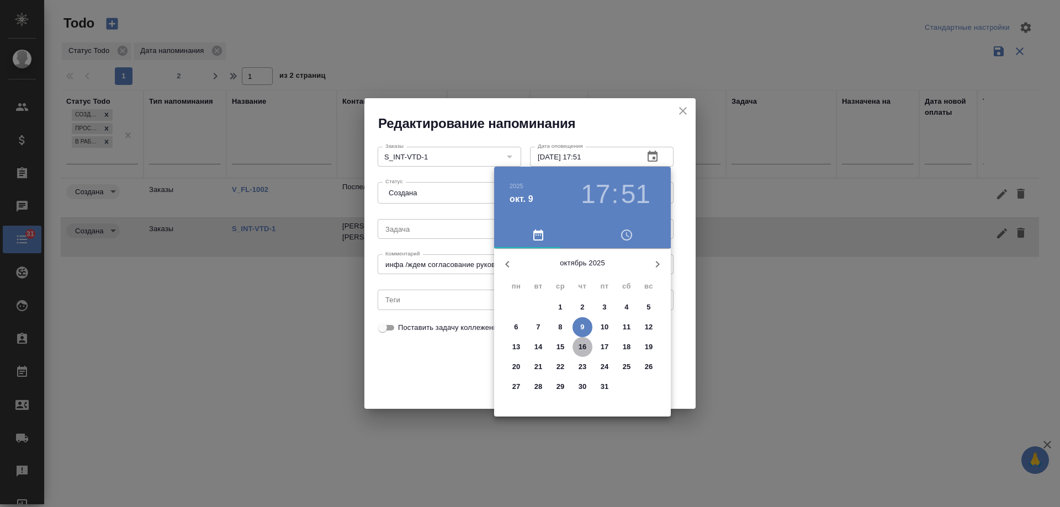
click at [585, 348] on p "16" at bounding box center [583, 347] width 8 height 11
type input "16.10.2025 17:51"
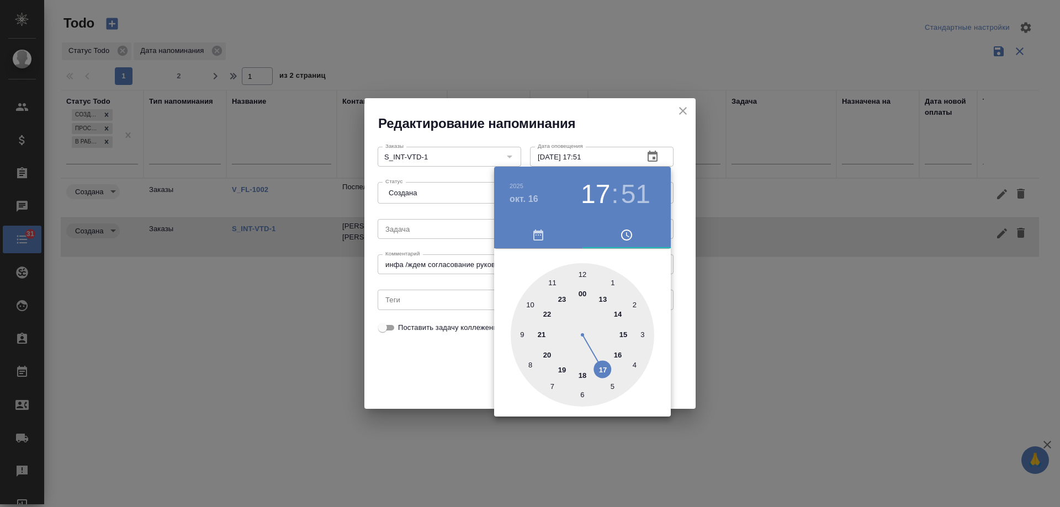
click at [447, 358] on div at bounding box center [530, 253] width 1060 height 507
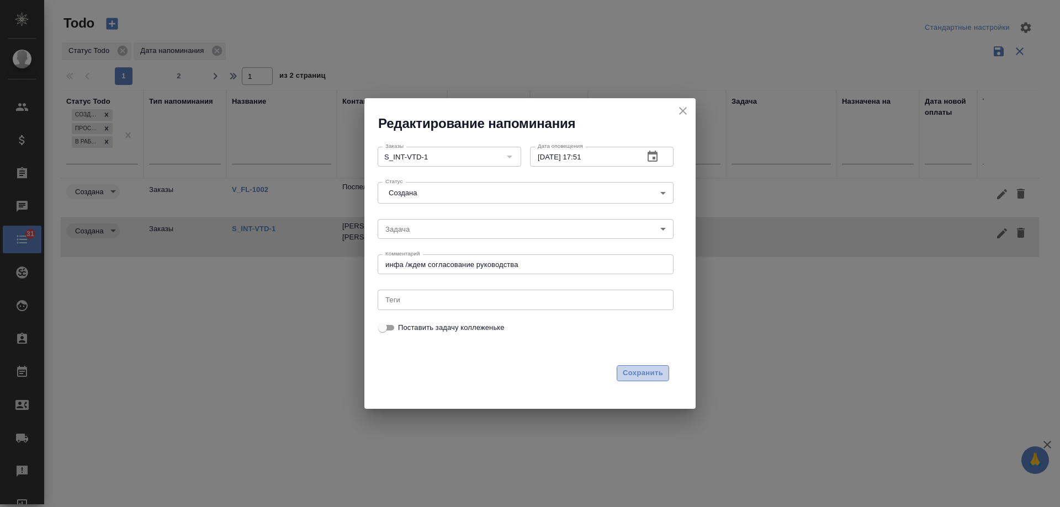
click at [634, 370] on span "Сохранить" at bounding box center [643, 373] width 40 height 13
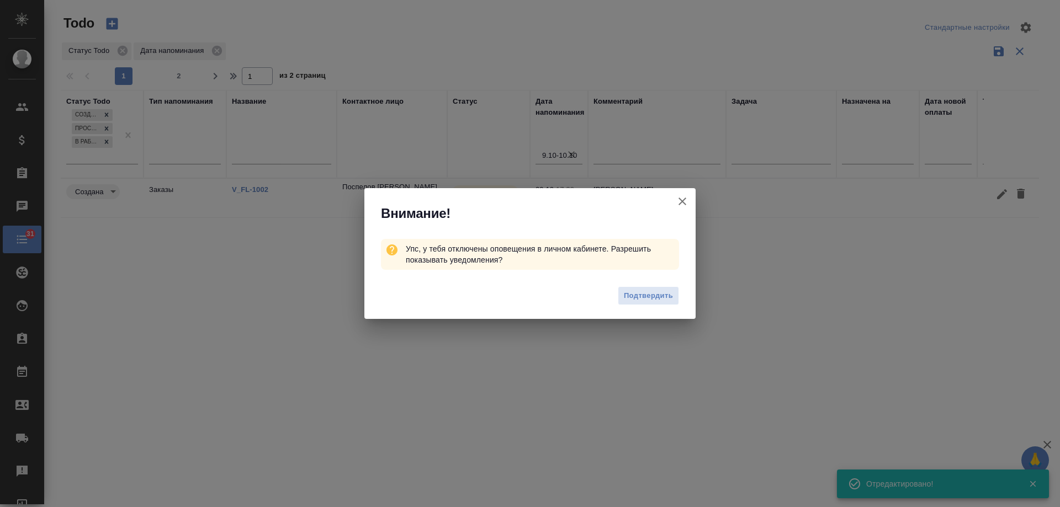
click at [685, 202] on icon "button" at bounding box center [682, 201] width 13 height 13
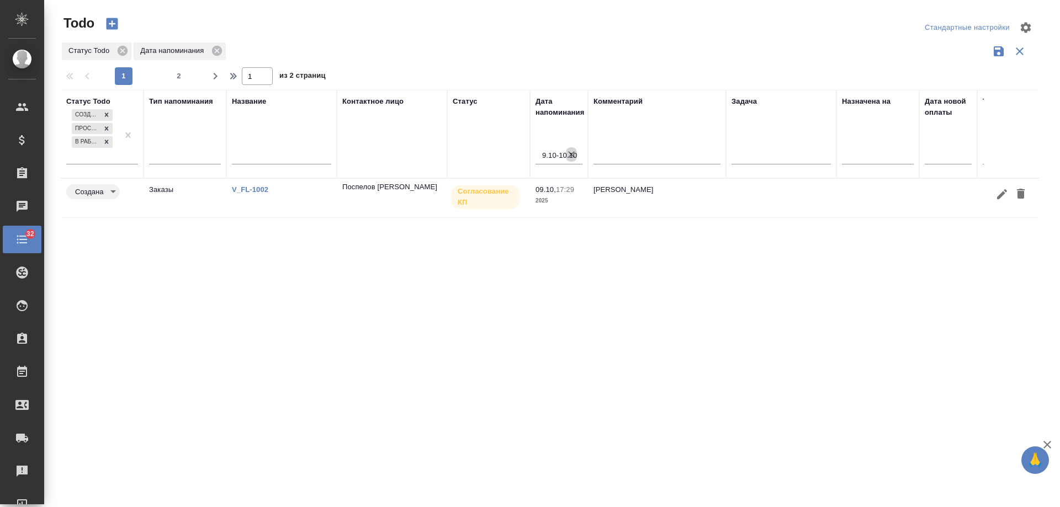
click at [571, 156] on icon "button" at bounding box center [571, 154] width 11 height 11
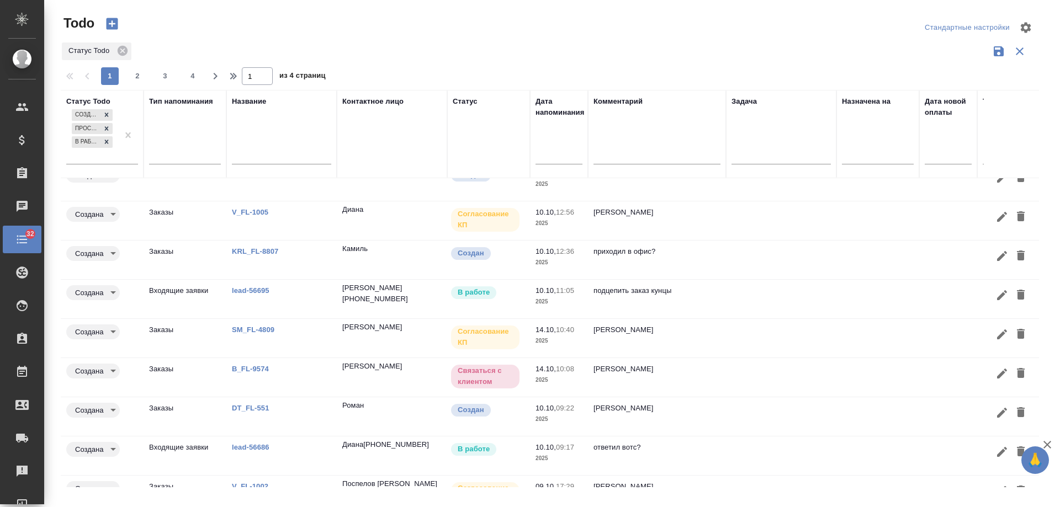
scroll to position [92, 0]
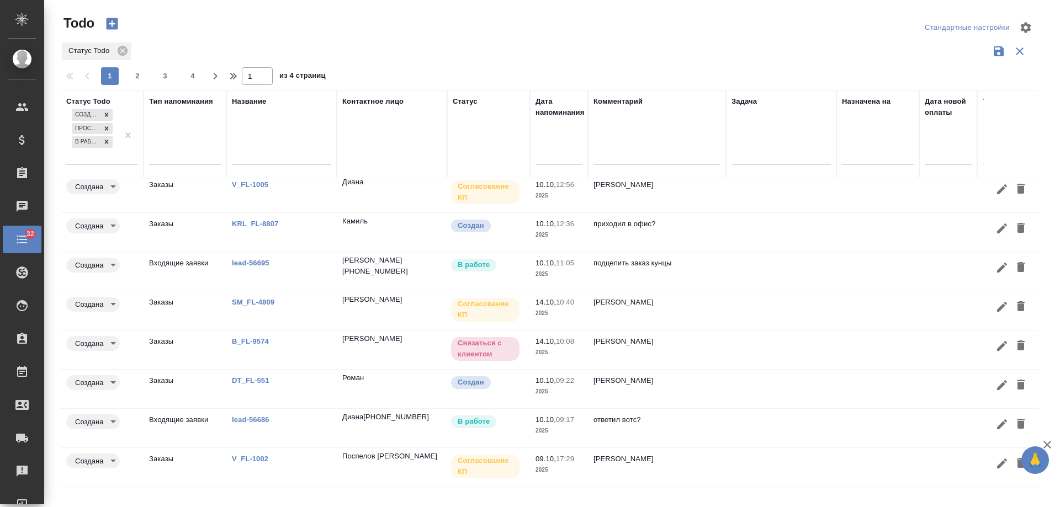
click at [694, 418] on td "ответил вотс?" at bounding box center [657, 428] width 138 height 39
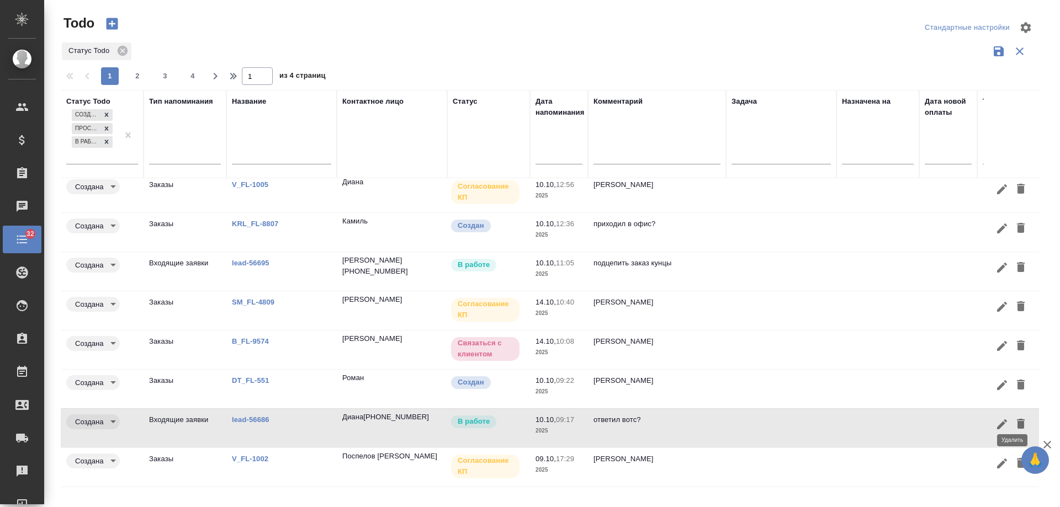
click at [1017, 419] on icon "button" at bounding box center [1021, 424] width 8 height 10
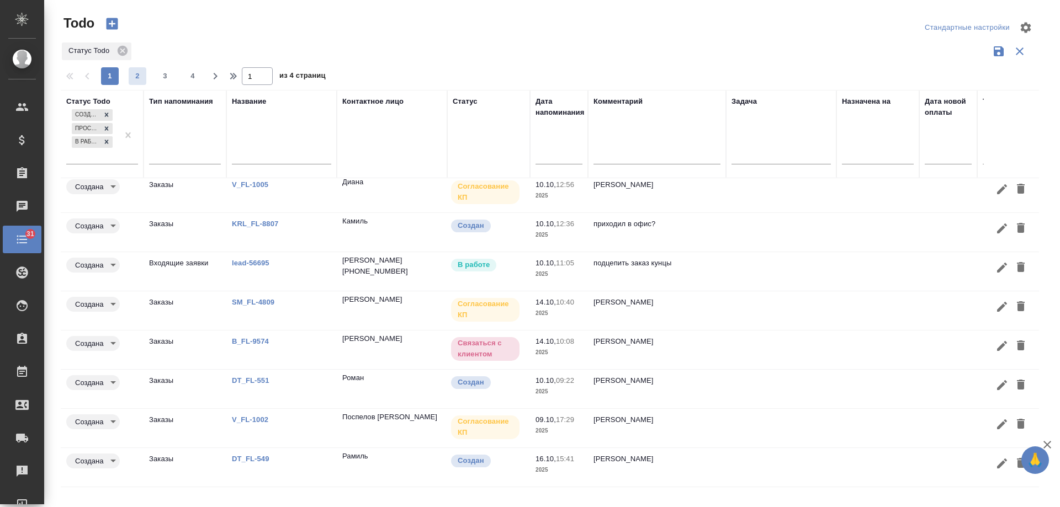
click at [140, 78] on span "2" at bounding box center [138, 76] width 18 height 11
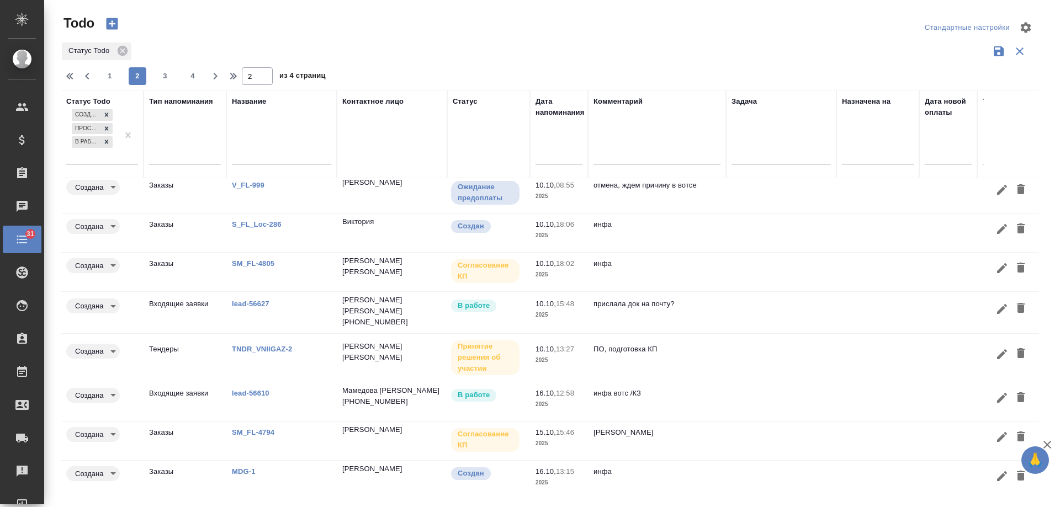
scroll to position [115, 0]
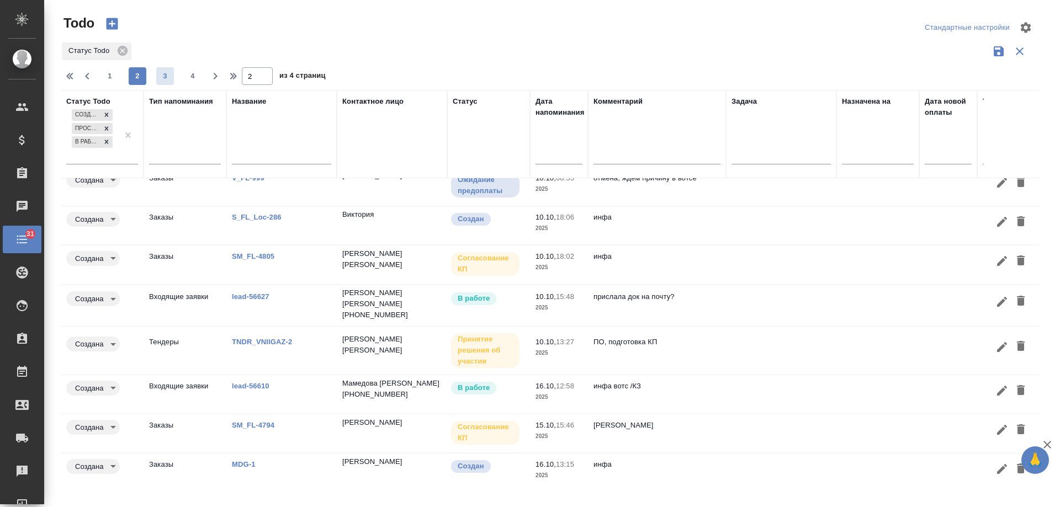
click at [169, 78] on span "3" at bounding box center [165, 76] width 18 height 11
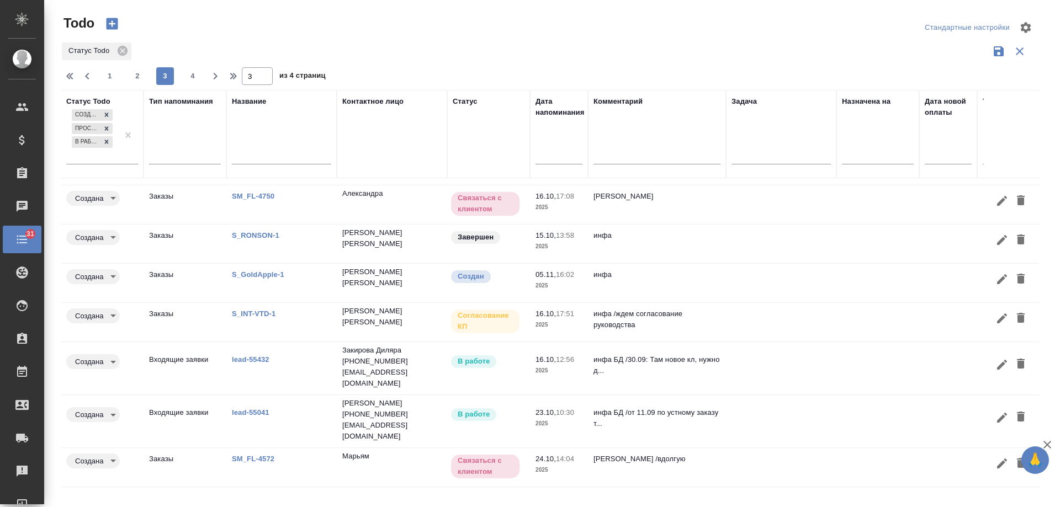
scroll to position [108, 0]
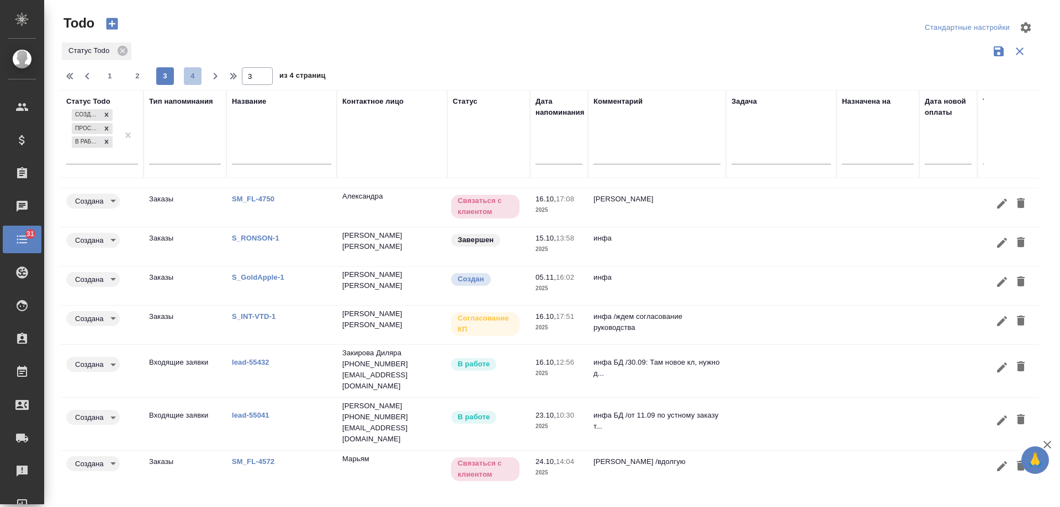
click at [198, 77] on span "4" at bounding box center [193, 76] width 18 height 11
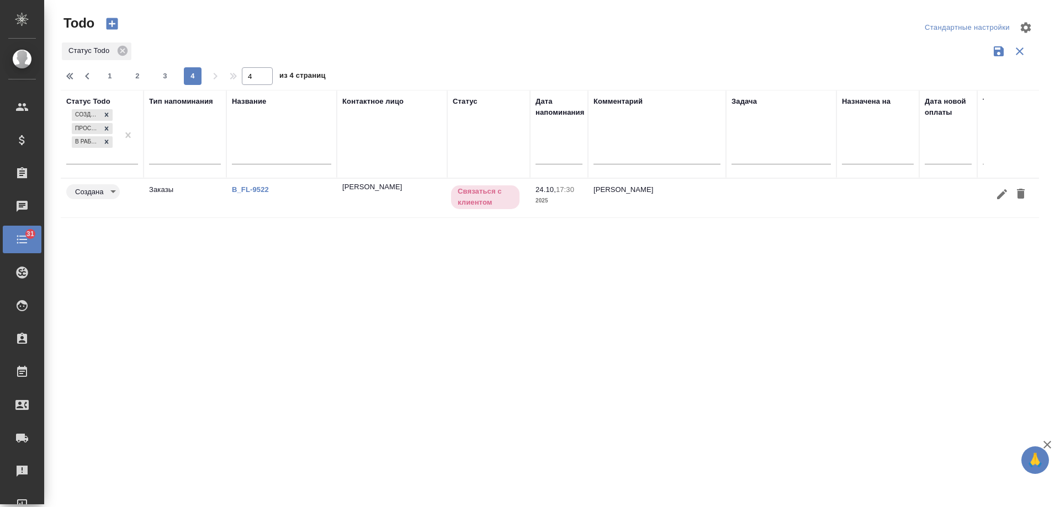
scroll to position [0, 0]
click at [118, 76] on span "1" at bounding box center [110, 76] width 18 height 11
type input "1"
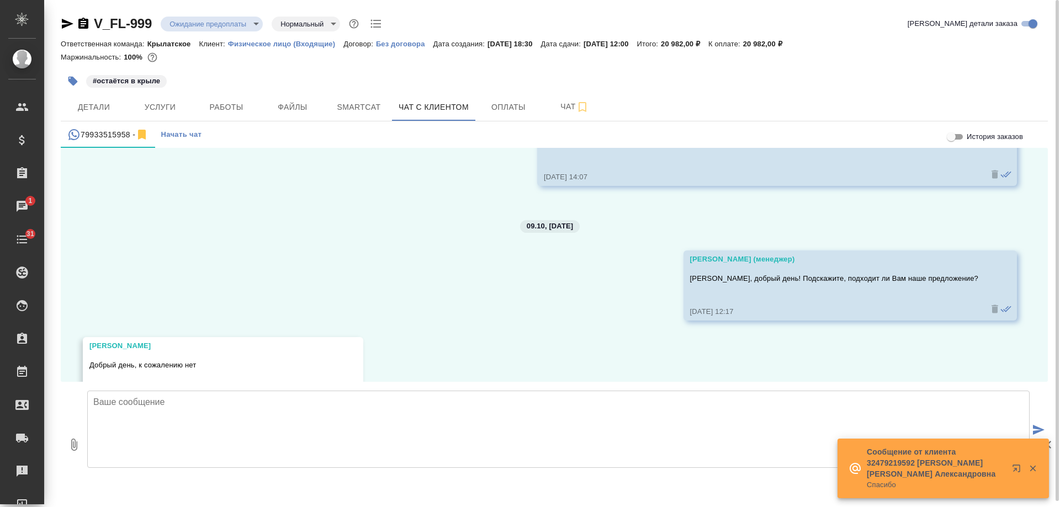
scroll to position [655, 0]
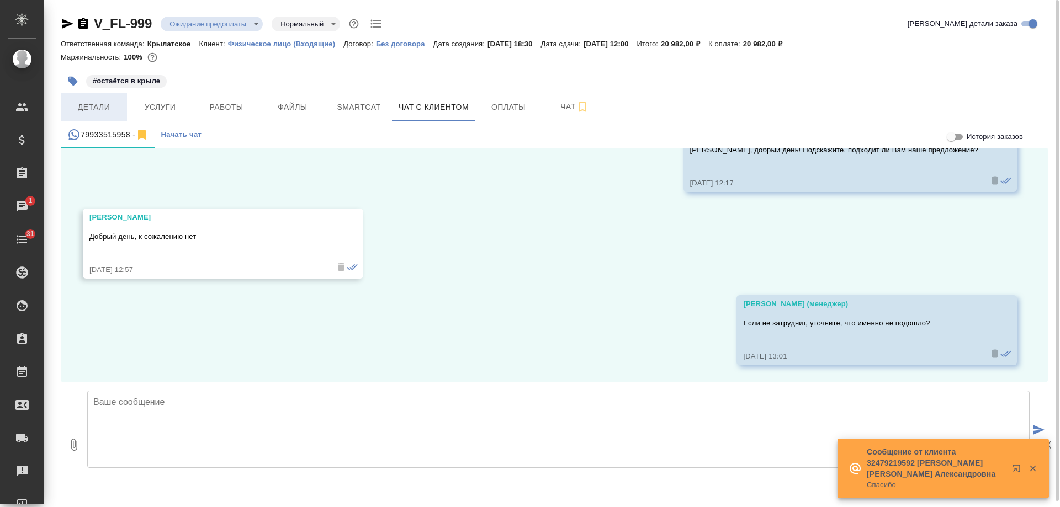
click at [96, 108] on span "Детали" at bounding box center [93, 107] width 53 height 14
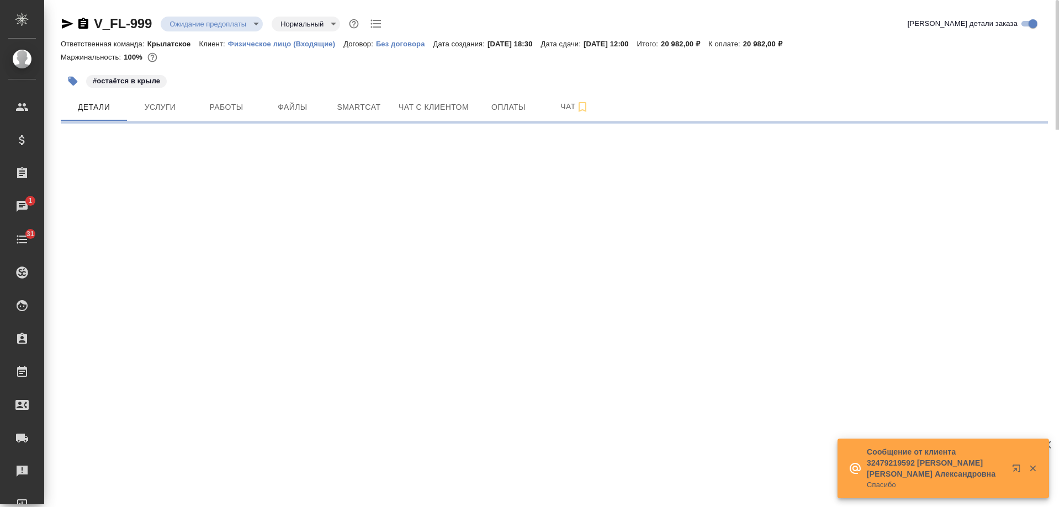
select select "RU"
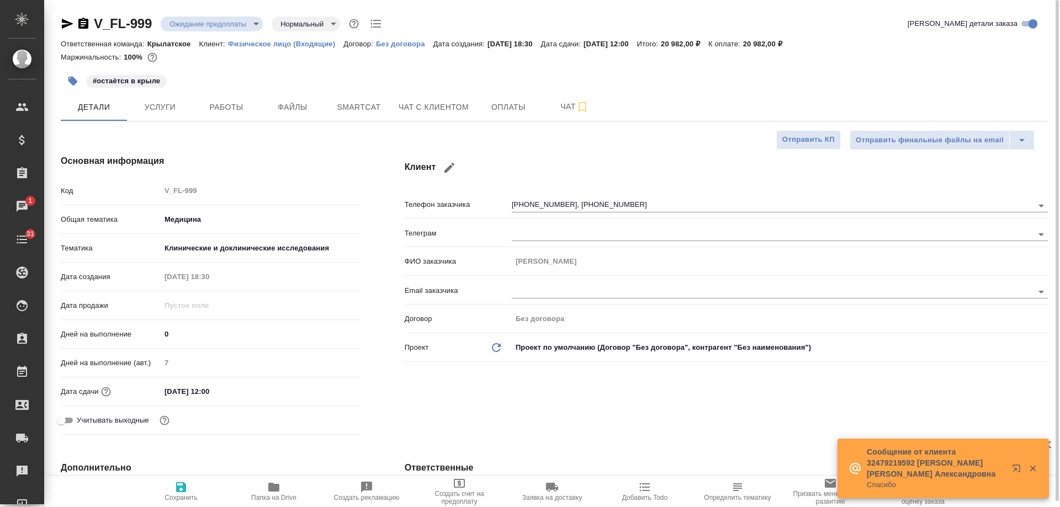
type textarea "x"
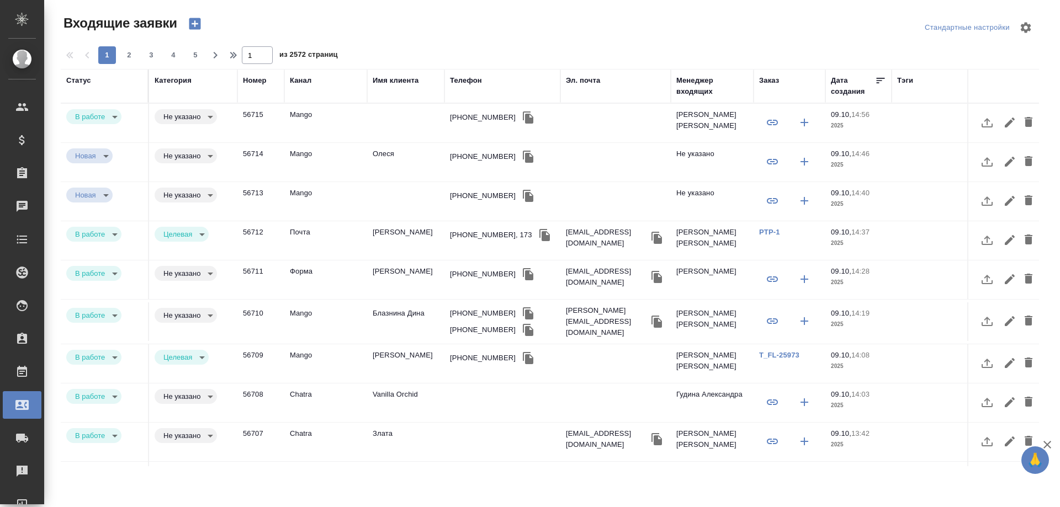
select select "RU"
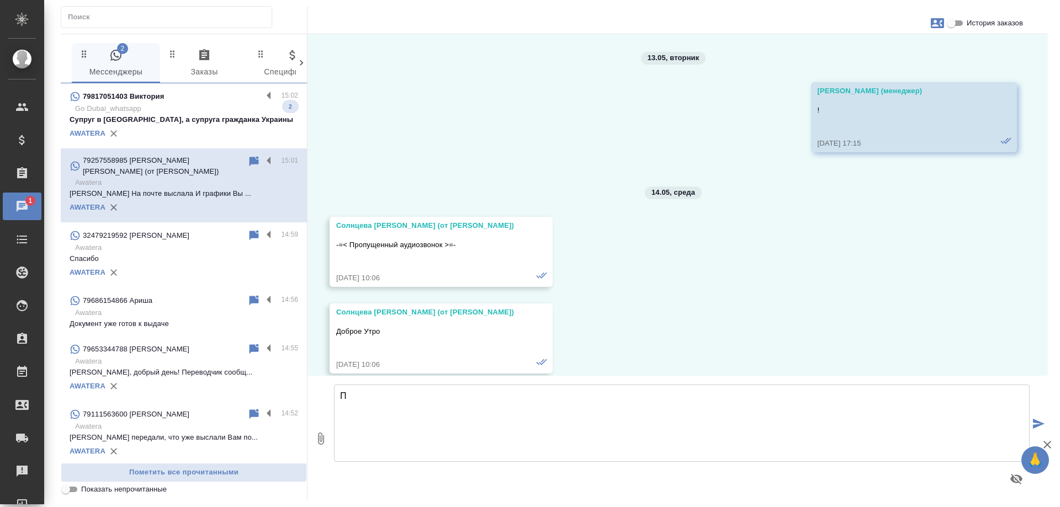
scroll to position [25667, 0]
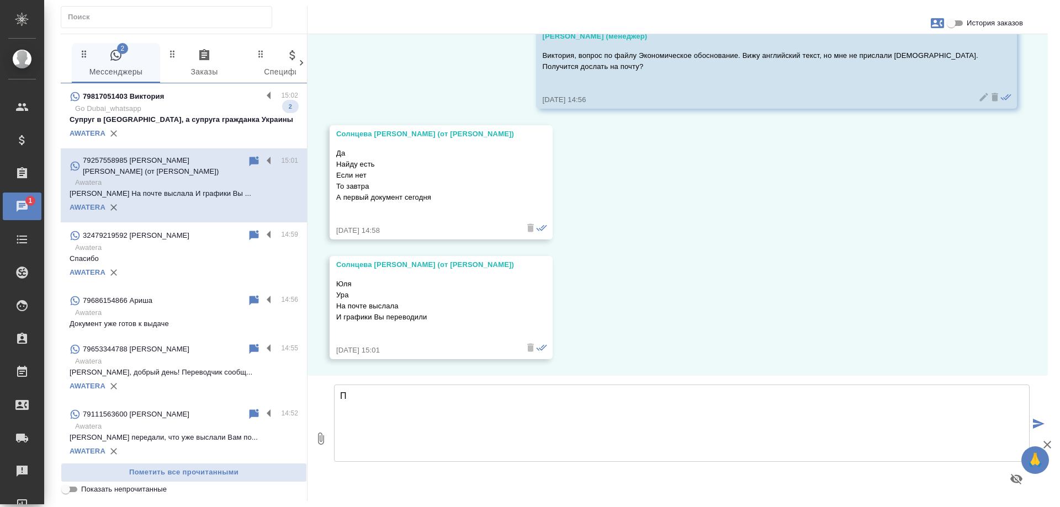
click at [204, 121] on p "Супруг в рф, а супруга гражданка Украины" at bounding box center [184, 119] width 229 height 11
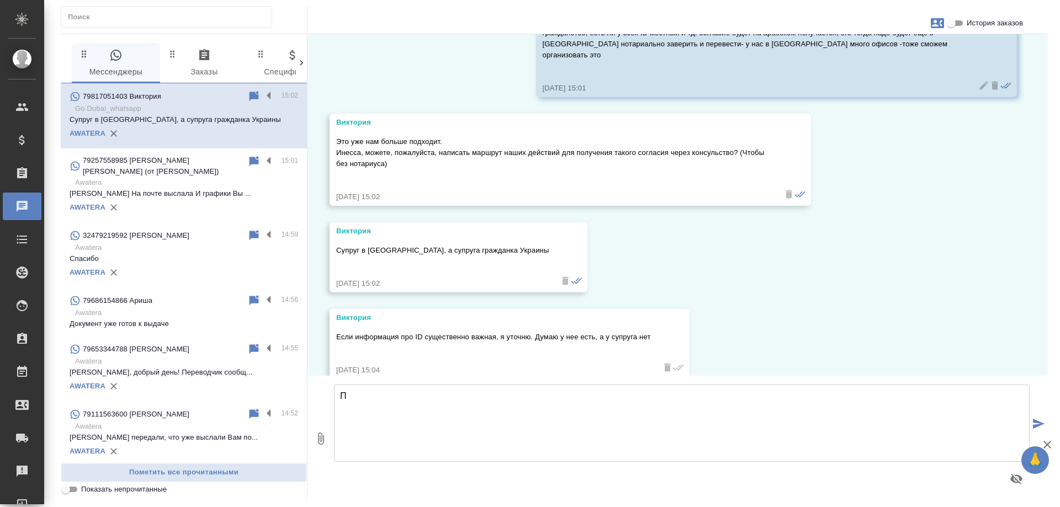
scroll to position [945, 0]
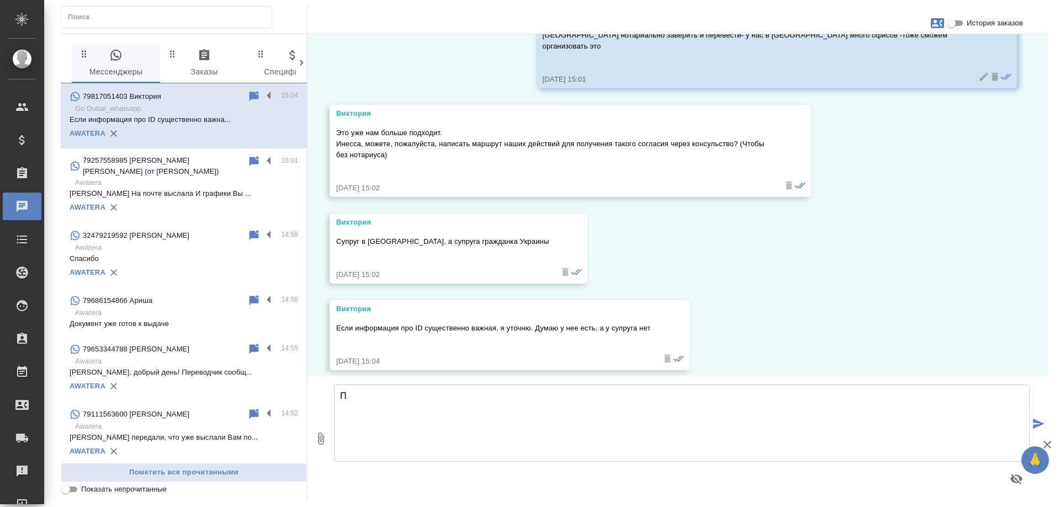
click at [955, 20] on input "История заказов" at bounding box center [951, 23] width 40 height 13
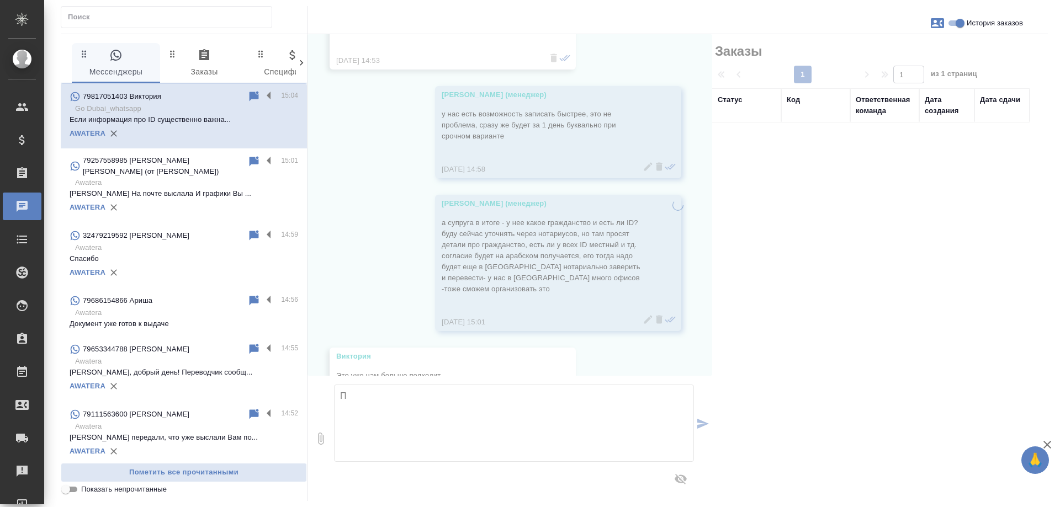
scroll to position [1166, 0]
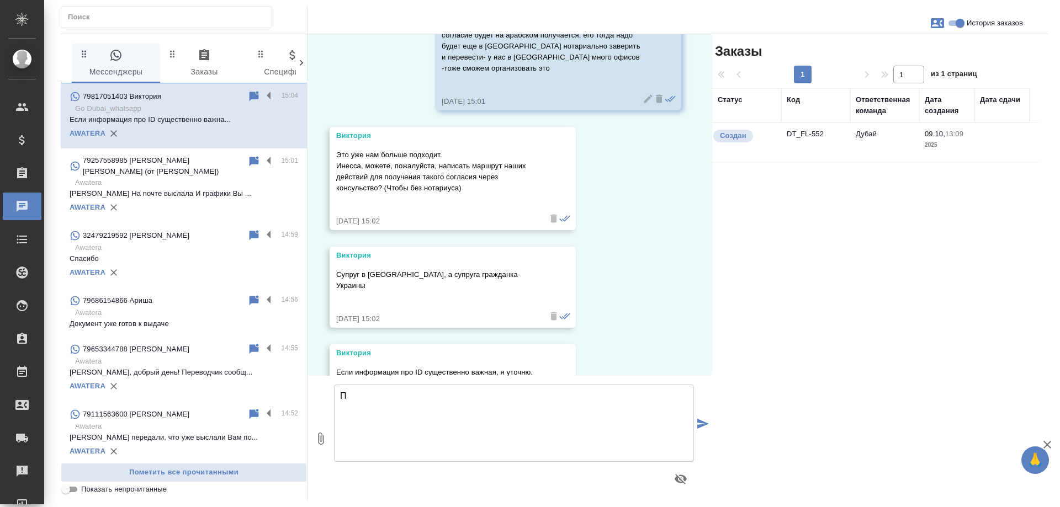
click at [806, 133] on td "DT_FL-552" at bounding box center [815, 142] width 69 height 39
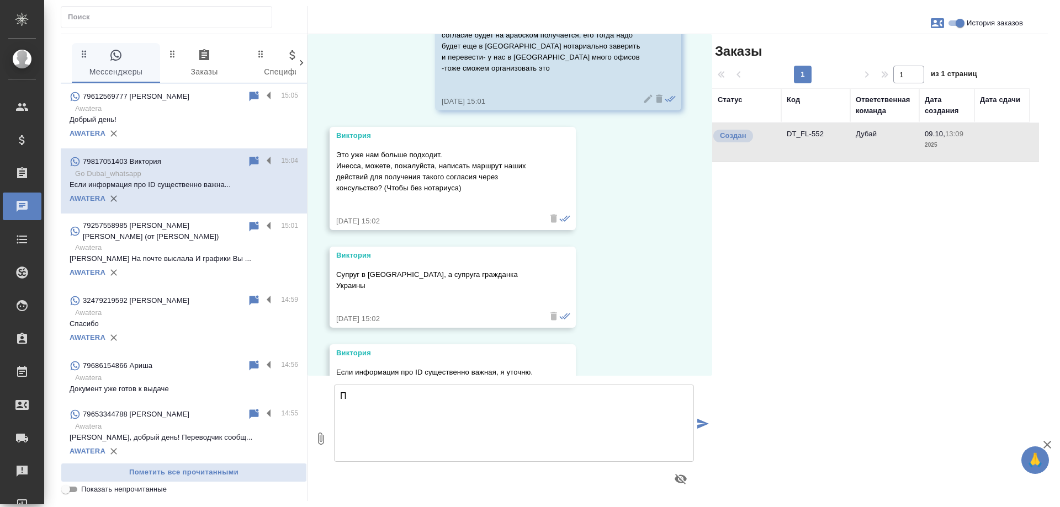
click at [955, 24] on input "История заказов" at bounding box center [960, 23] width 40 height 13
checkbox input "false"
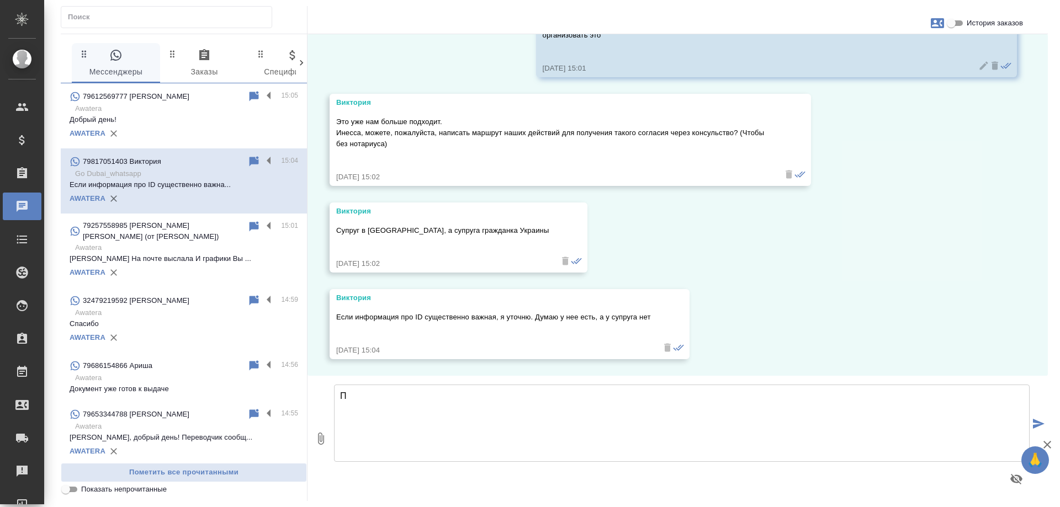
scroll to position [945, 0]
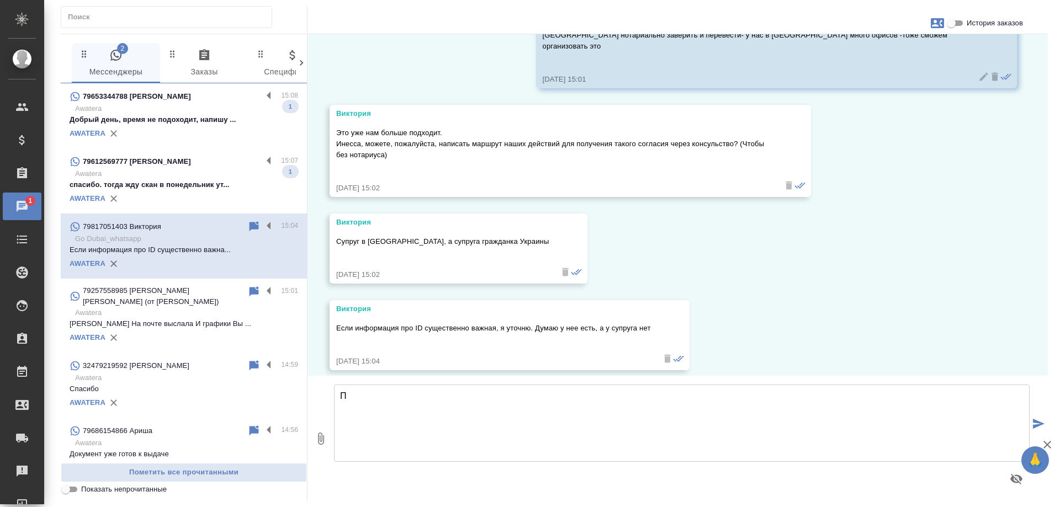
click at [193, 183] on p "спасибо. тогда жду скан в понедельник ут..." at bounding box center [184, 184] width 229 height 11
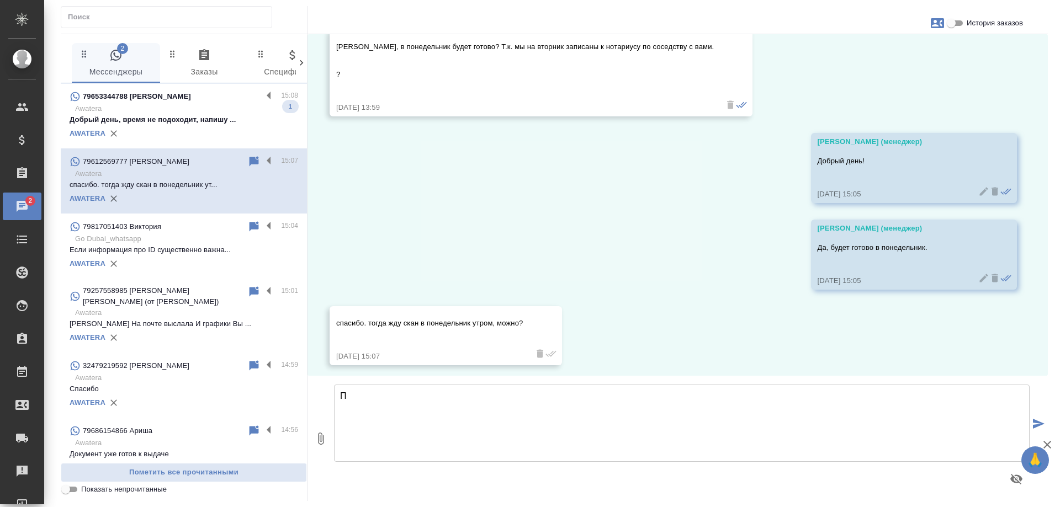
scroll to position [1564, 0]
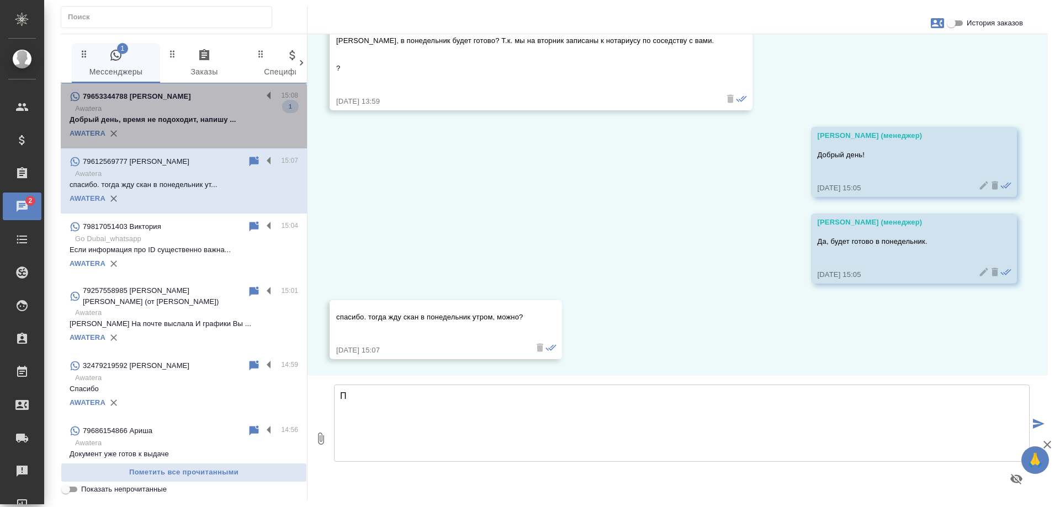
click at [197, 109] on p "Awatera" at bounding box center [186, 108] width 223 height 11
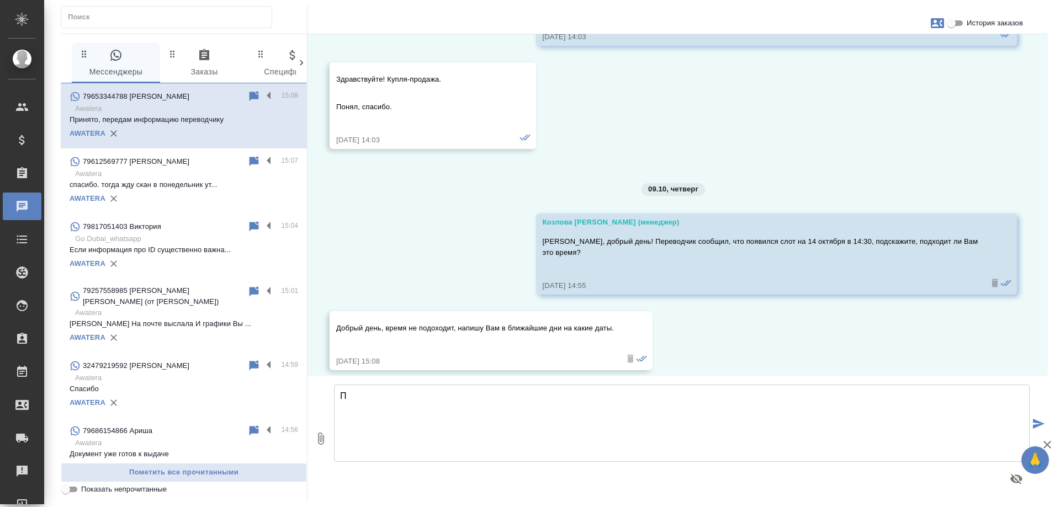
scroll to position [1653, 0]
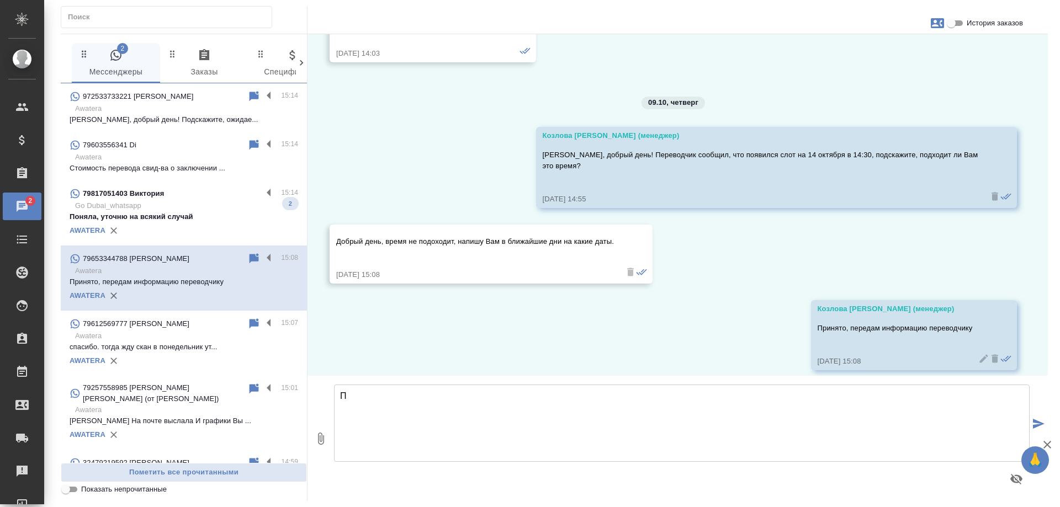
click at [218, 202] on p "Go Dubai_whatsapp" at bounding box center [186, 205] width 223 height 11
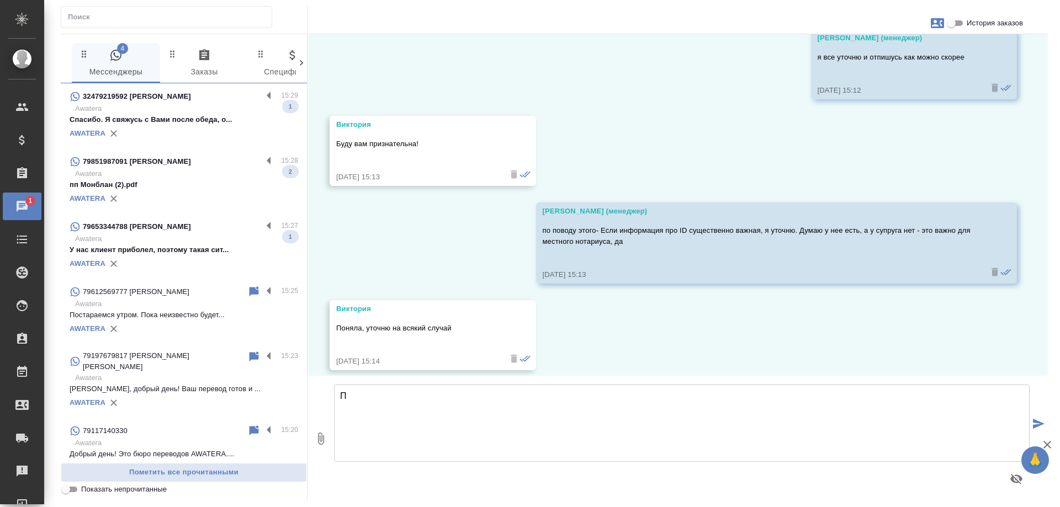
scroll to position [0, 0]
click at [182, 243] on p "Awatera" at bounding box center [186, 239] width 223 height 11
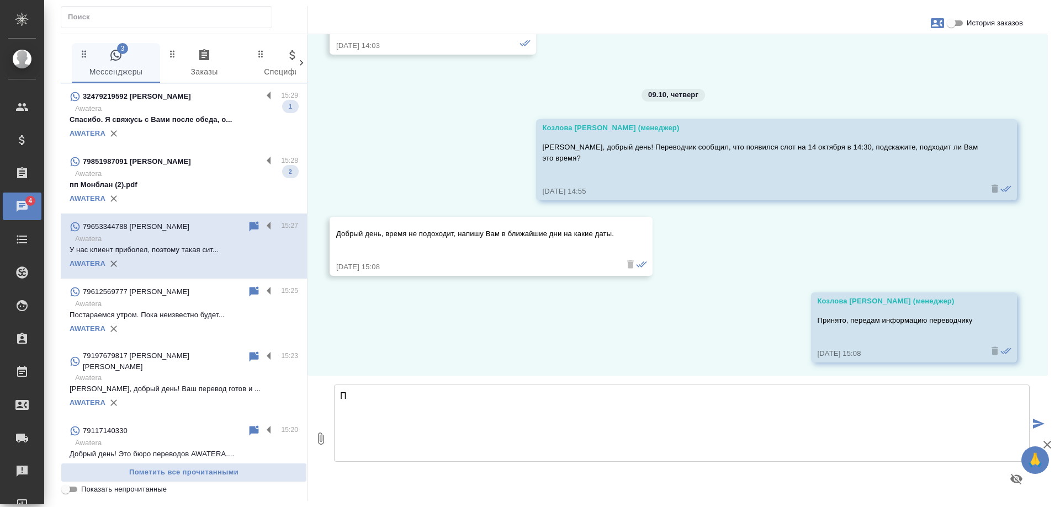
scroll to position [1729, 0]
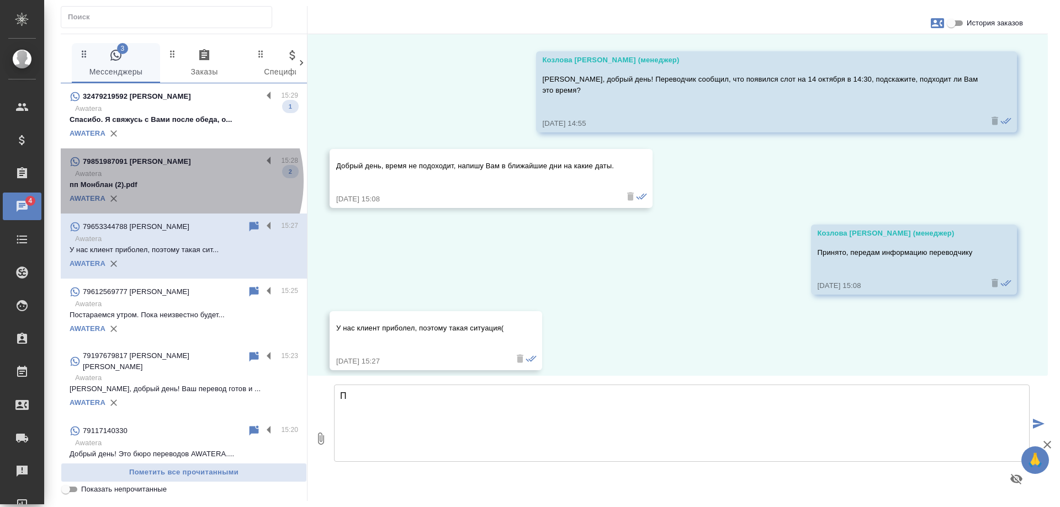
click at [169, 181] on p "пп Монблан (2).pdf" at bounding box center [184, 184] width 229 height 11
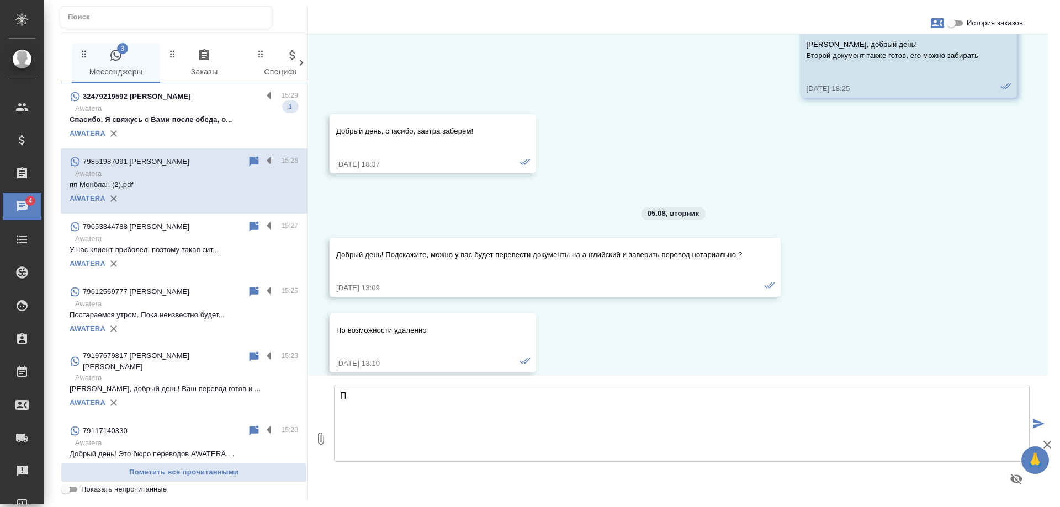
scroll to position [8820, 0]
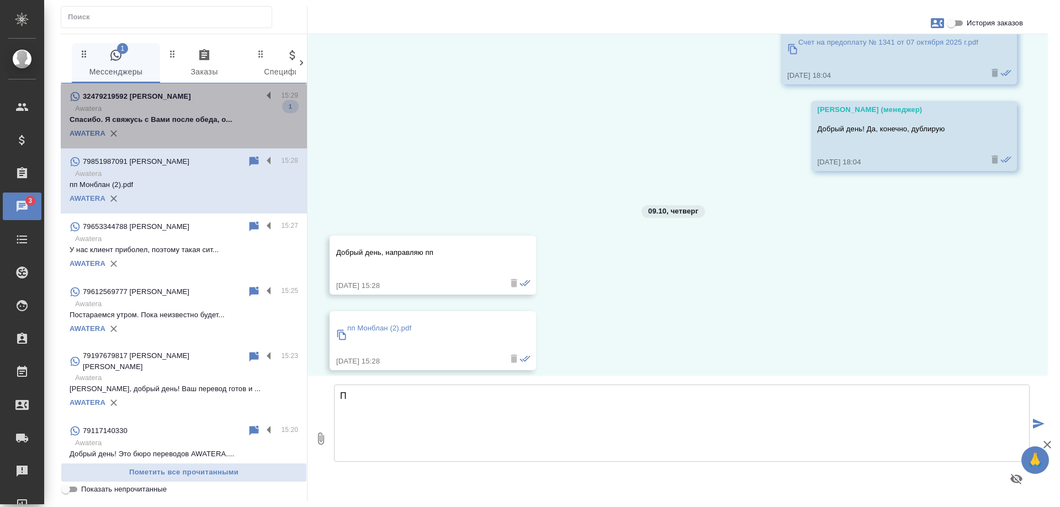
click at [202, 108] on p "Awatera" at bounding box center [186, 108] width 223 height 11
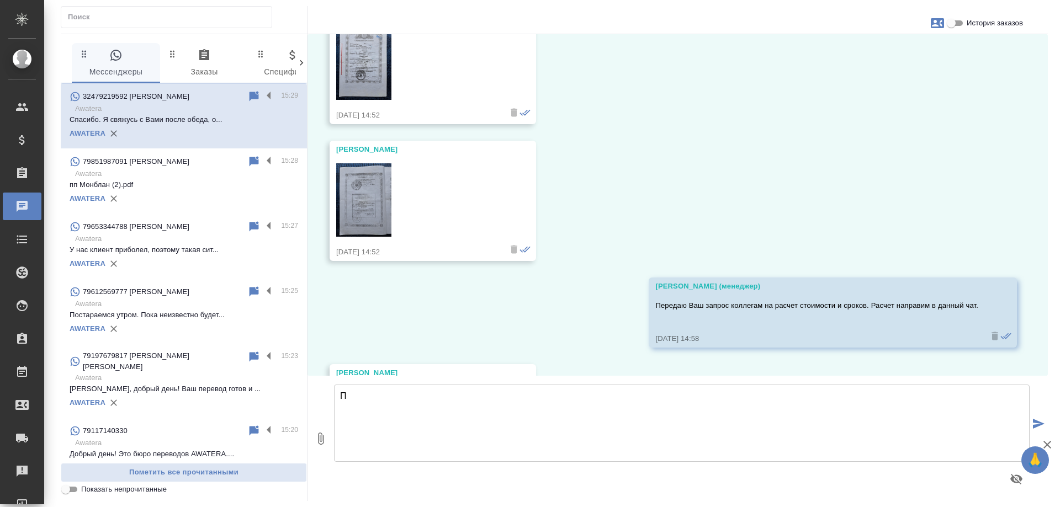
scroll to position [492, 0]
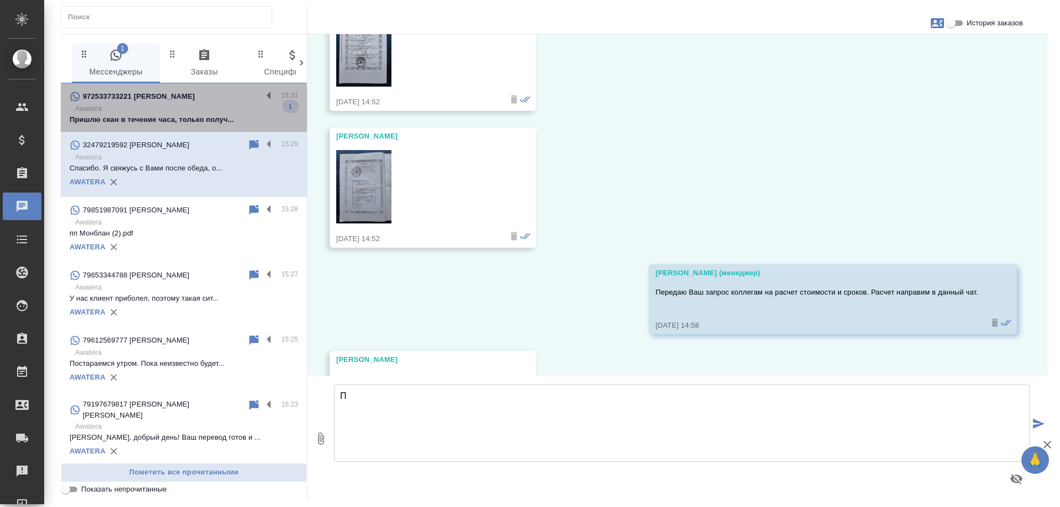
click at [210, 102] on div "972533733221 [PERSON_NAME]" at bounding box center [166, 96] width 193 height 13
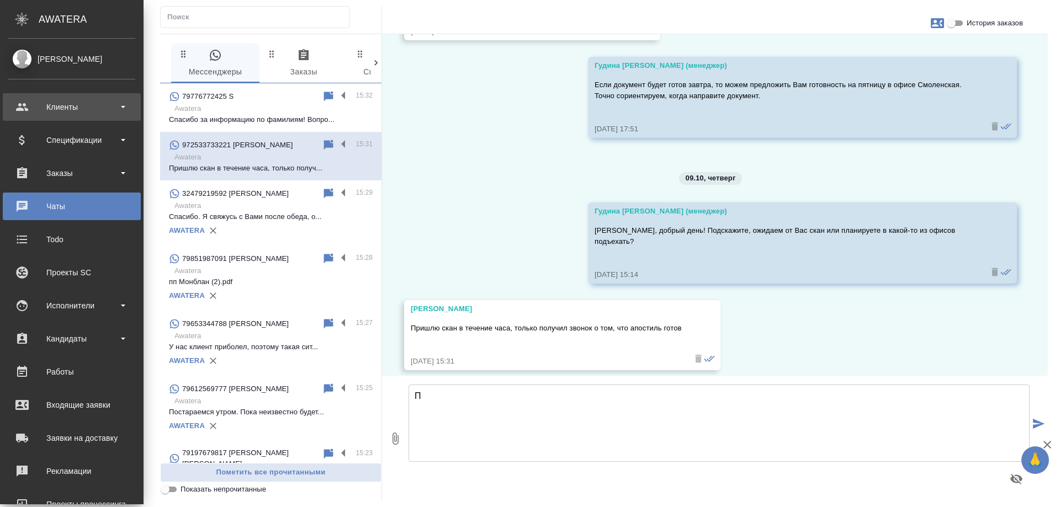
scroll to position [1561, 0]
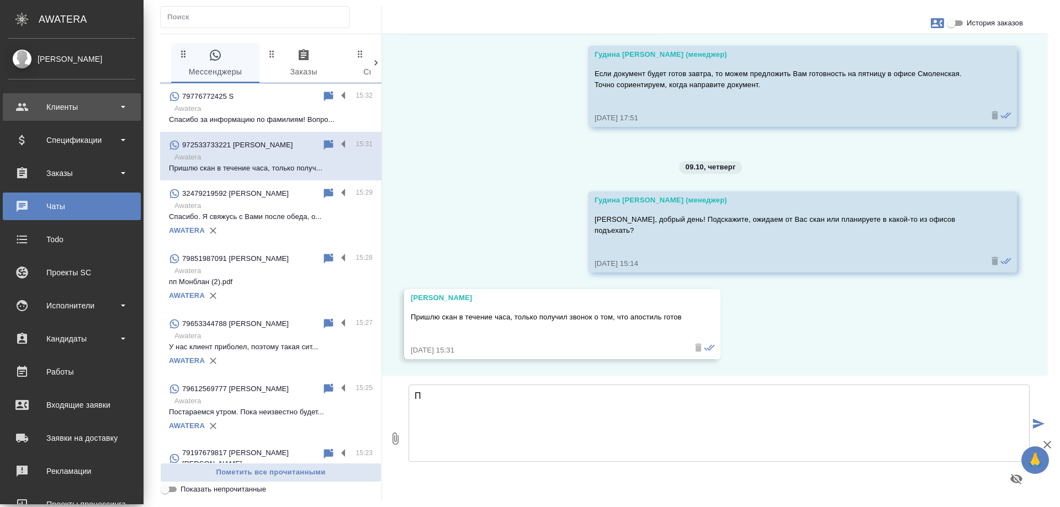
click at [29, 112] on div "Клиенты" at bounding box center [71, 107] width 127 height 17
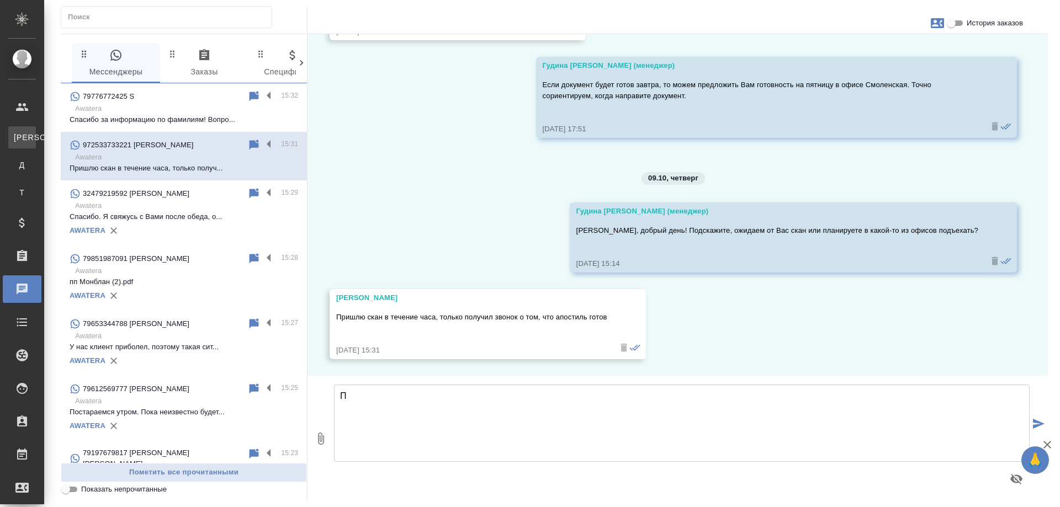
scroll to position [1550, 0]
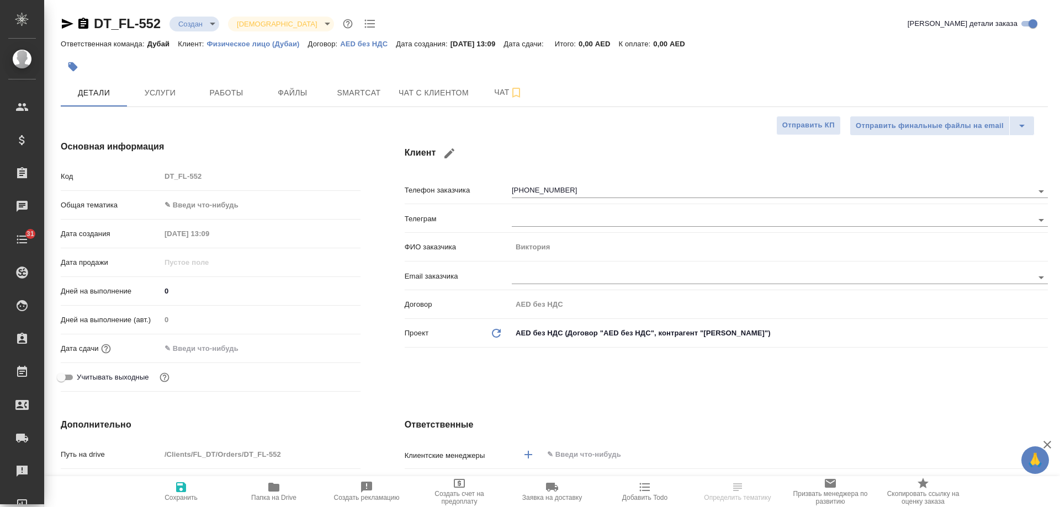
select select "RU"
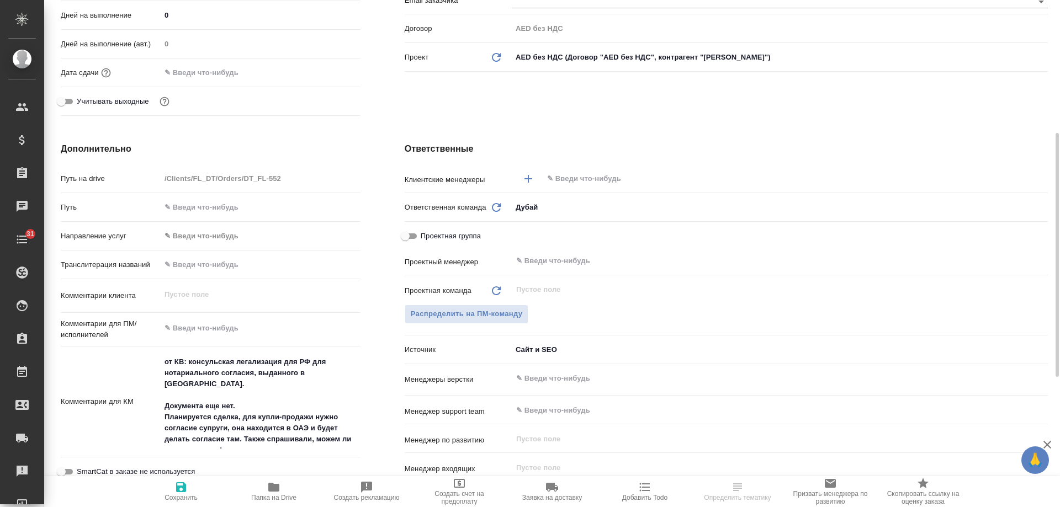
click at [577, 183] on input "text" at bounding box center [777, 178] width 462 height 13
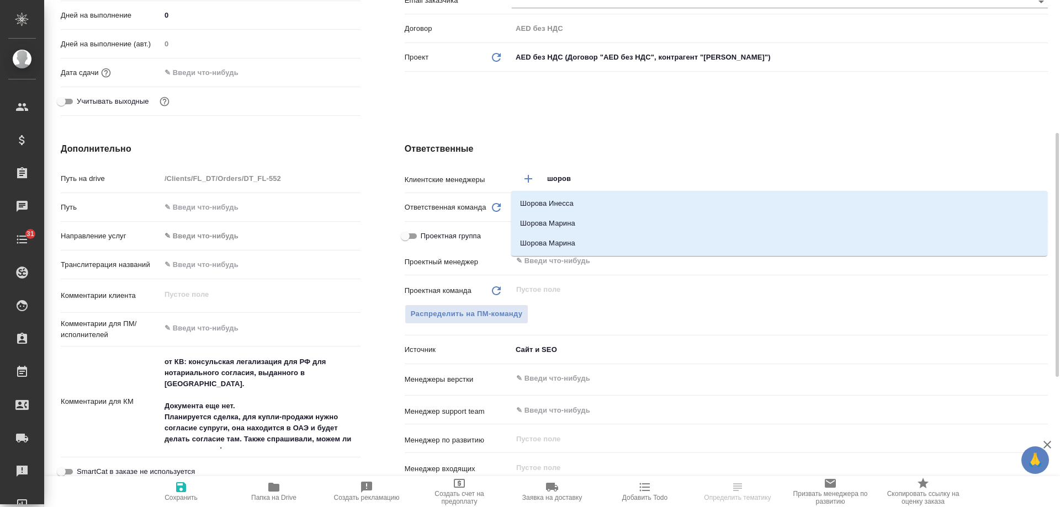
type input "[PERSON_NAME]"
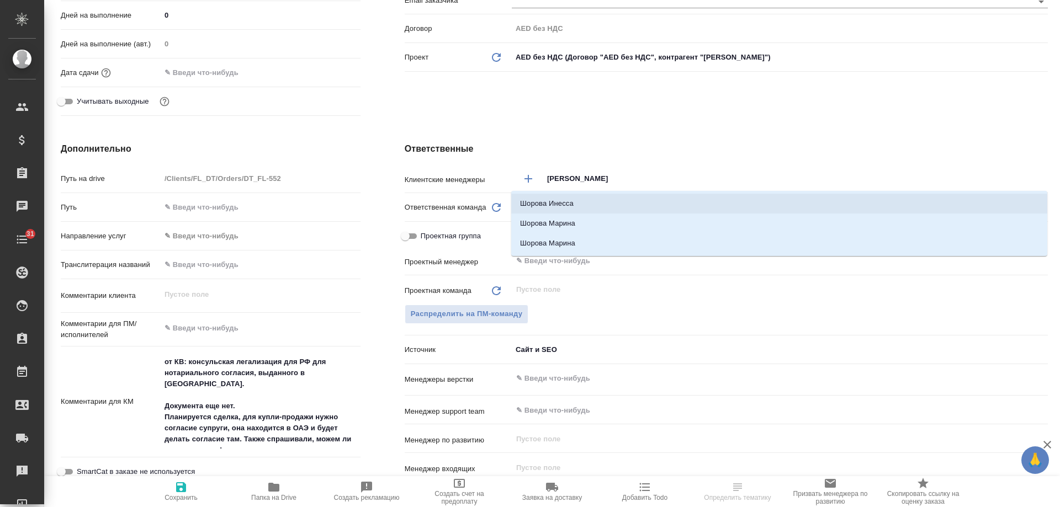
click at [571, 200] on li "Шорова Инесса" at bounding box center [779, 204] width 536 height 20
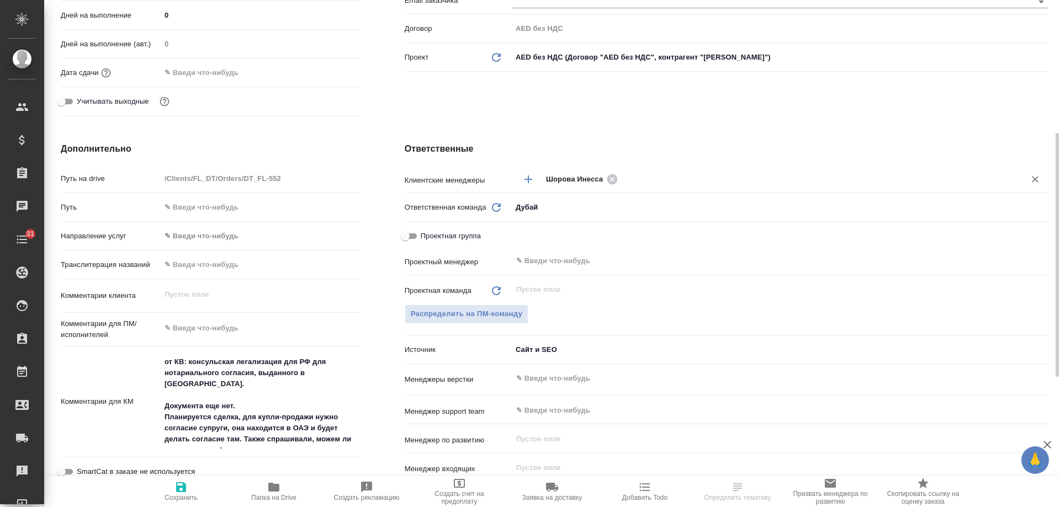
click at [178, 490] on icon "button" at bounding box center [181, 488] width 10 height 10
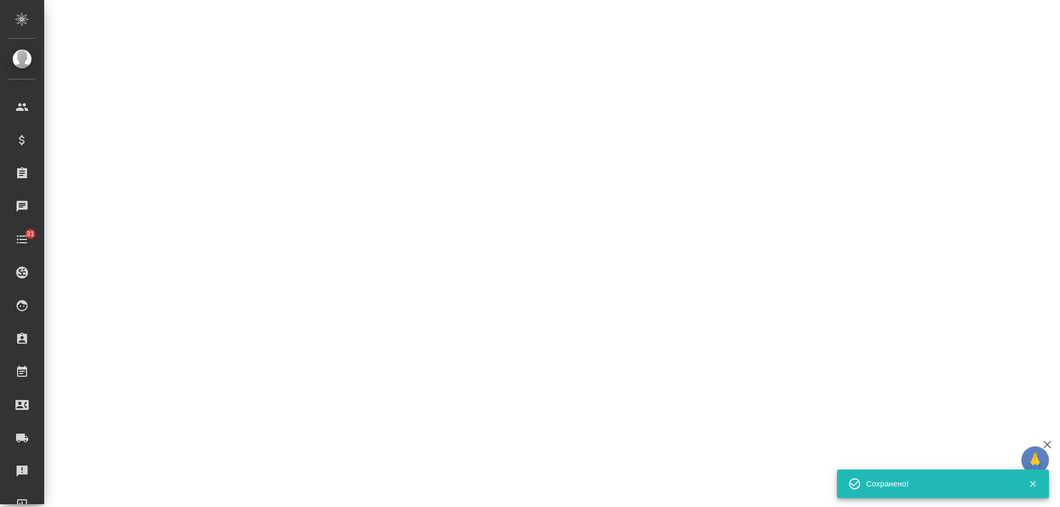
select select "RU"
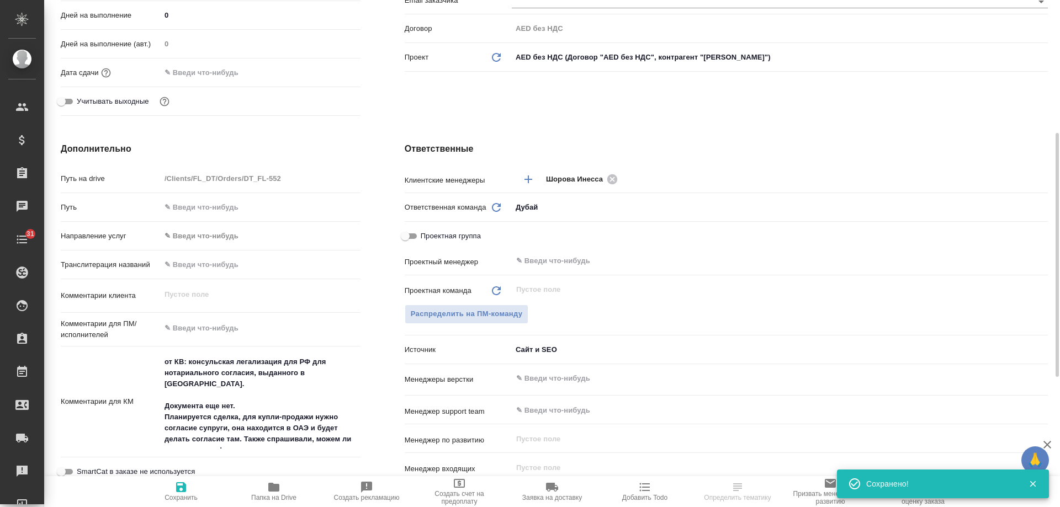
type textarea "x"
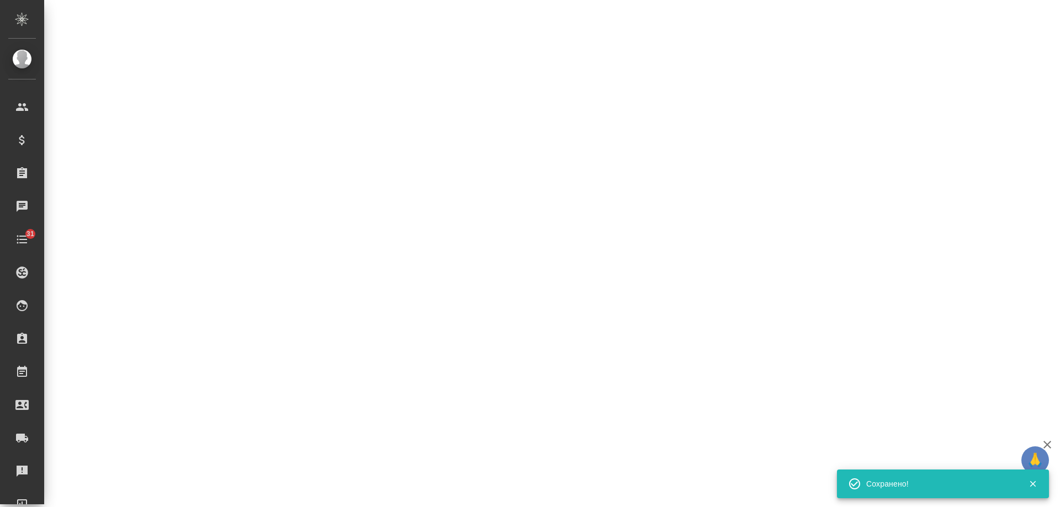
select select "RU"
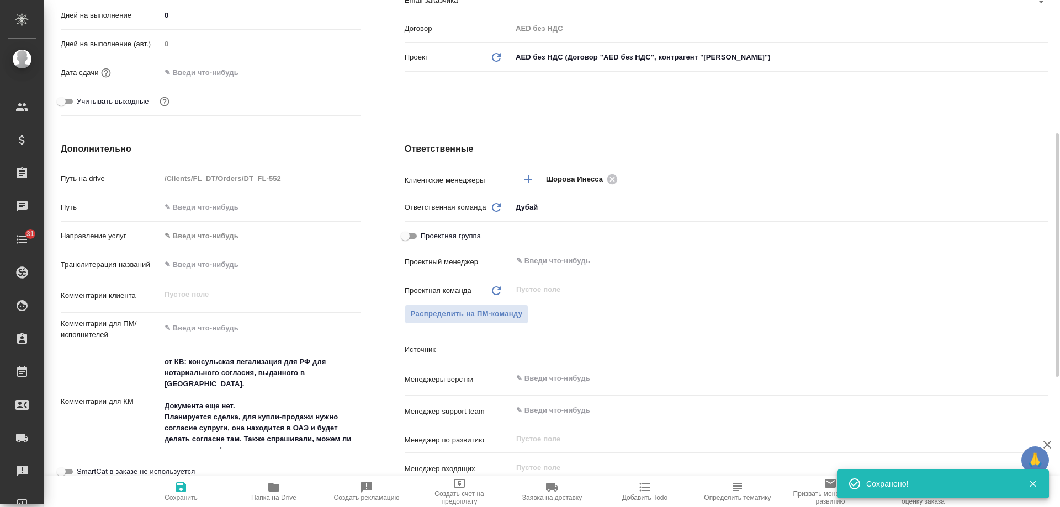
type textarea "x"
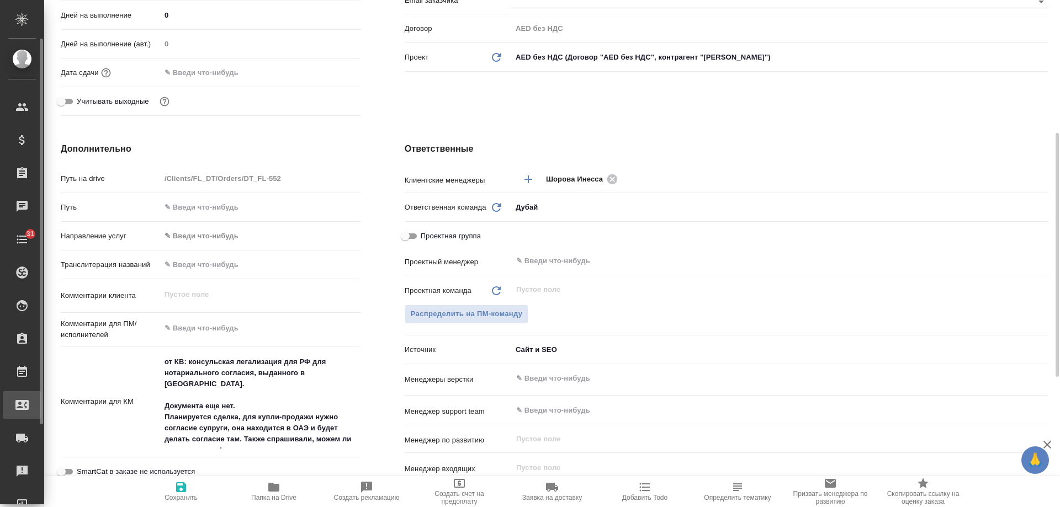
type textarea "x"
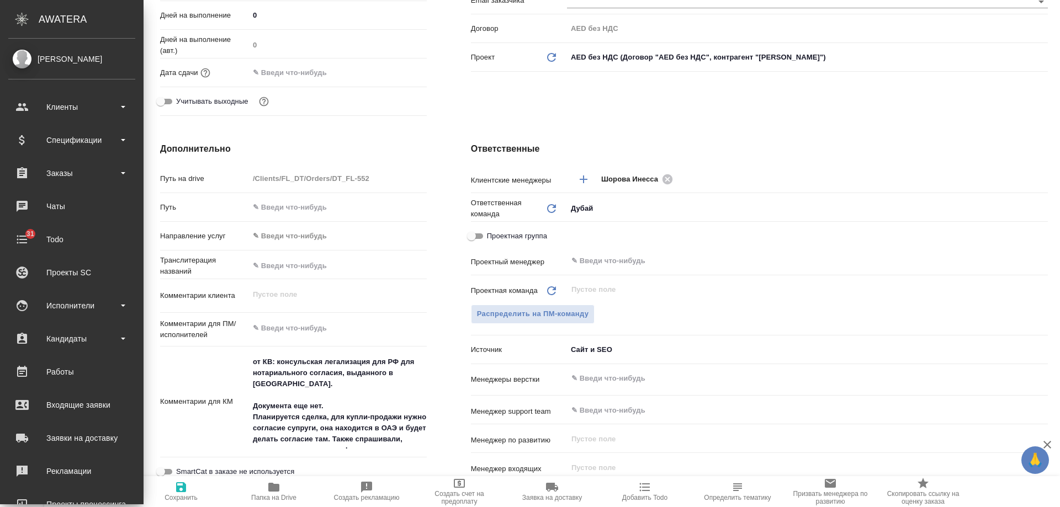
type textarea "x"
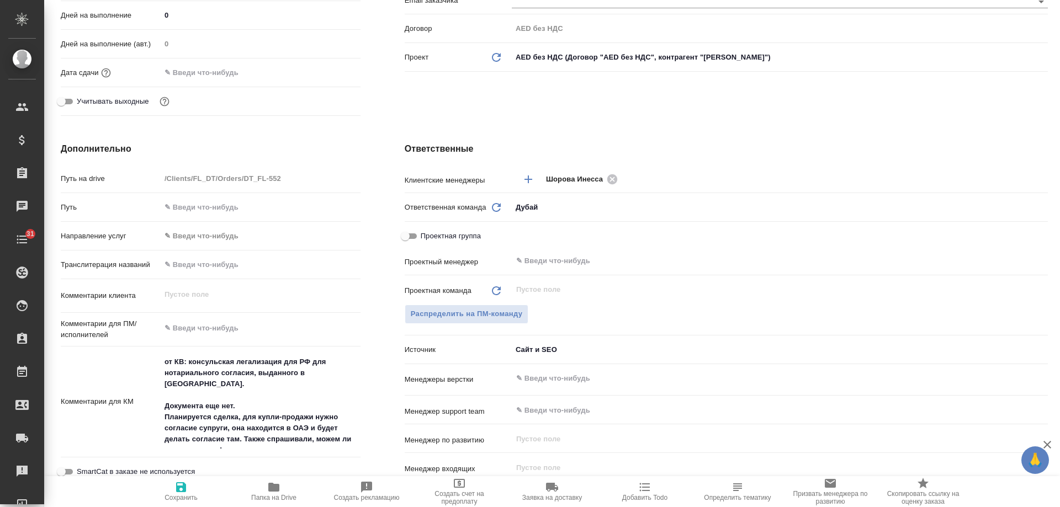
drag, startPoint x: 186, startPoint y: 490, endPoint x: 356, endPoint y: 118, distance: 409.1
click at [186, 491] on icon "button" at bounding box center [181, 488] width 10 height 10
type textarea "x"
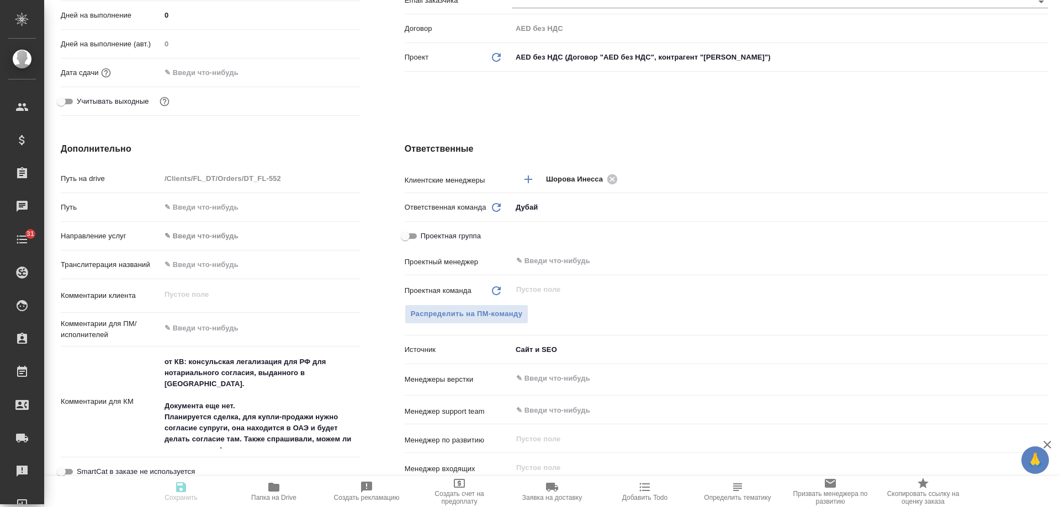
type textarea "x"
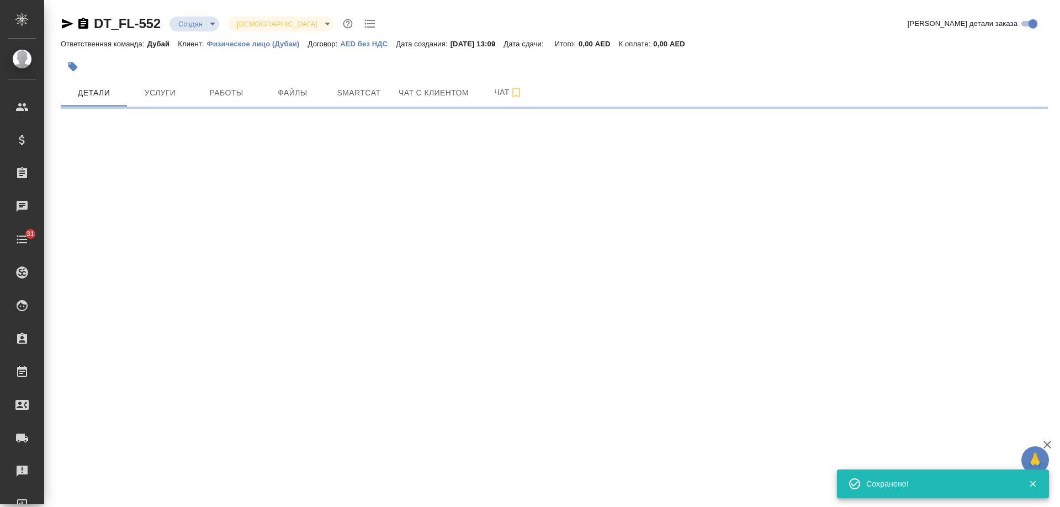
scroll to position [0, 0]
select select "RU"
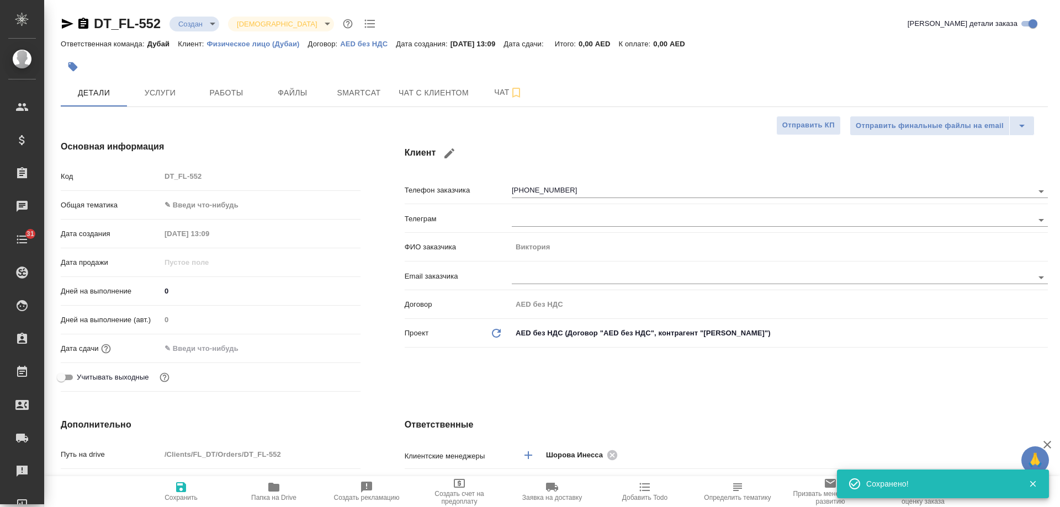
type textarea "x"
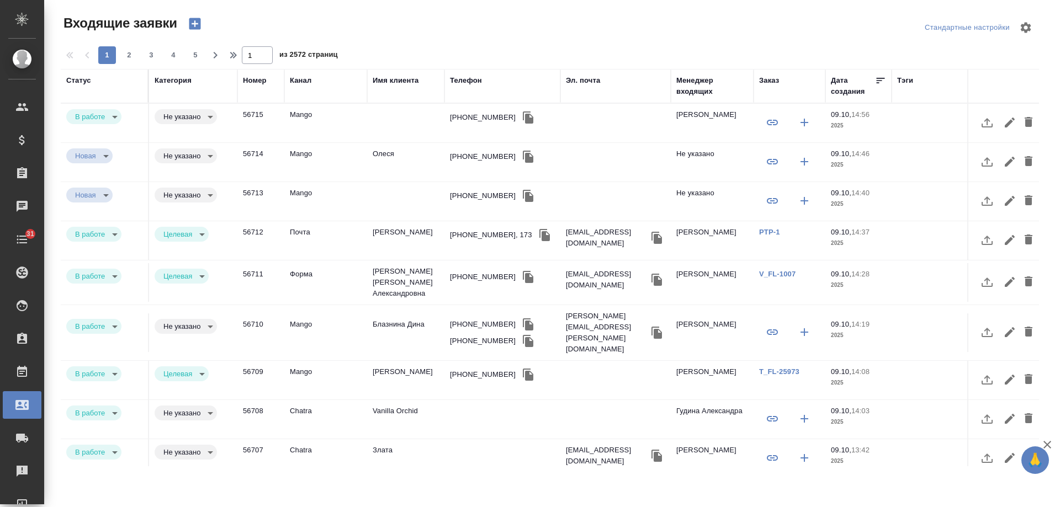
select select "RU"
click at [410, 400] on td "Vanilla Orchid" at bounding box center [405, 419] width 77 height 39
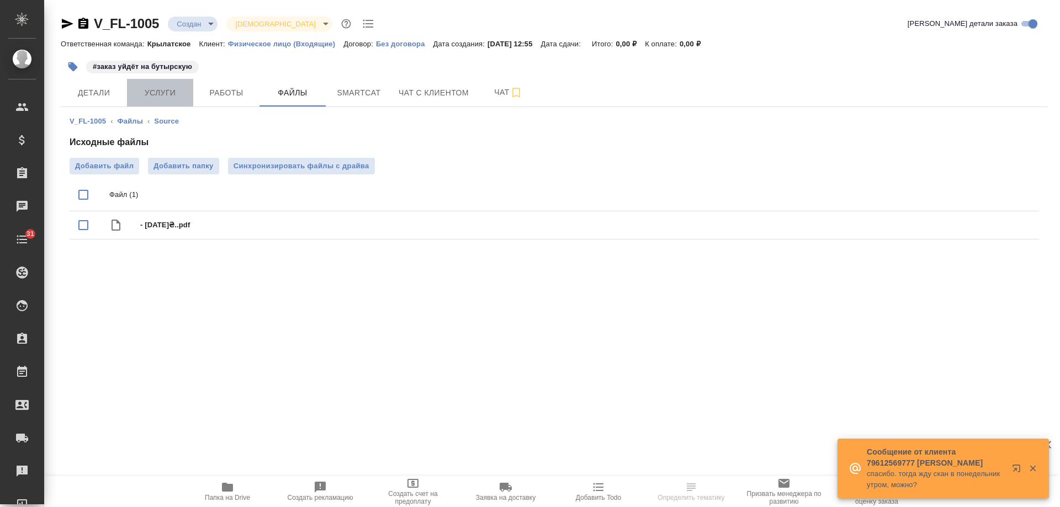
click at [156, 98] on span "Услуги" at bounding box center [160, 93] width 53 height 14
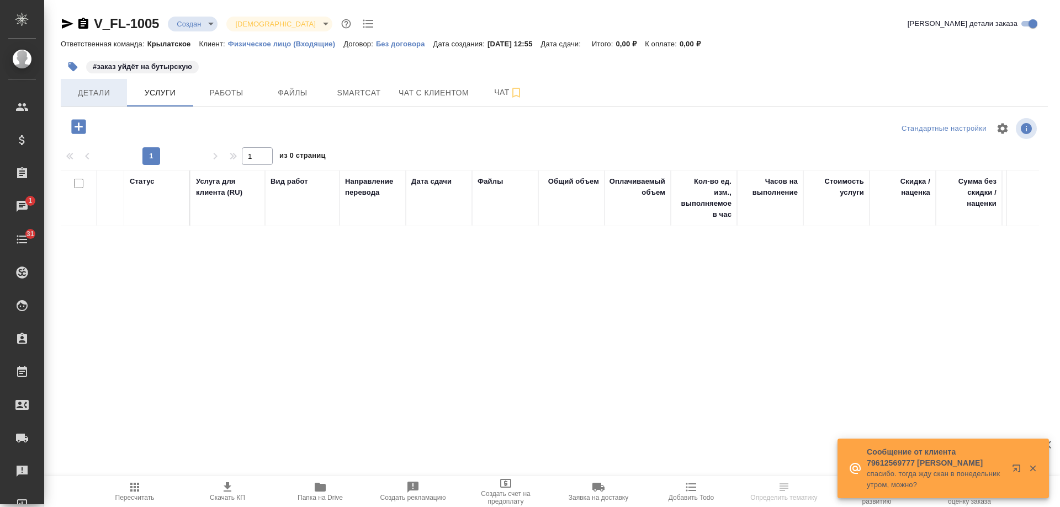
click at [107, 91] on span "Детали" at bounding box center [93, 93] width 53 height 14
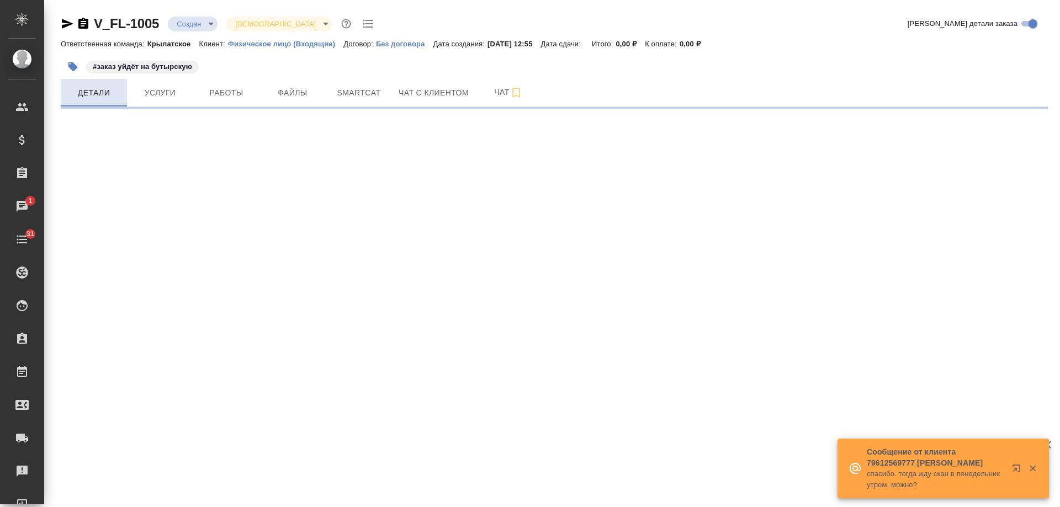
select select "RU"
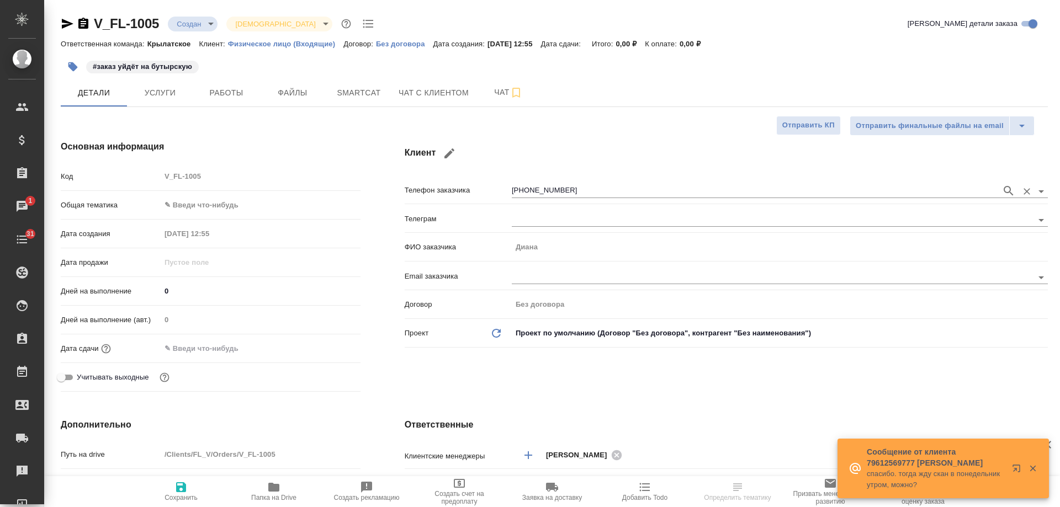
type textarea "x"
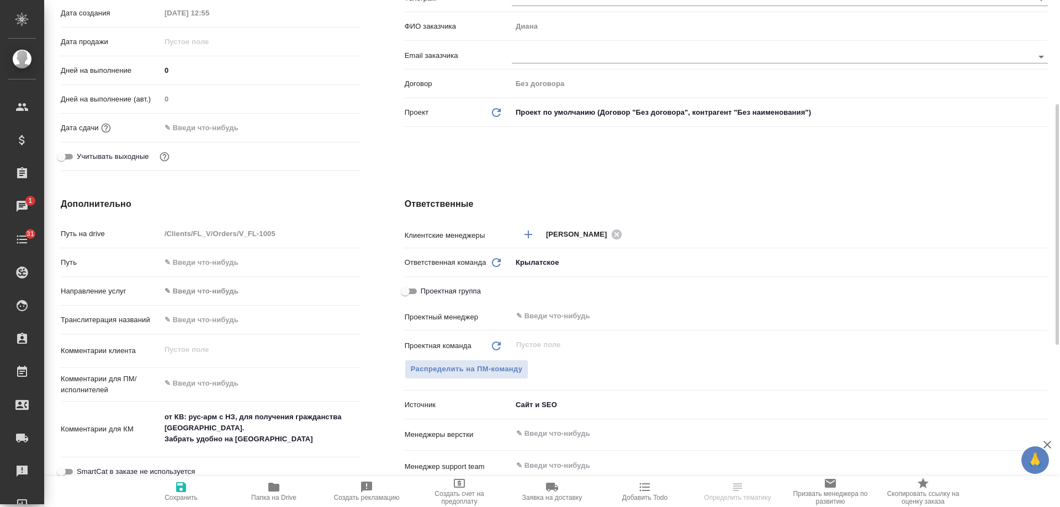
scroll to position [386, 0]
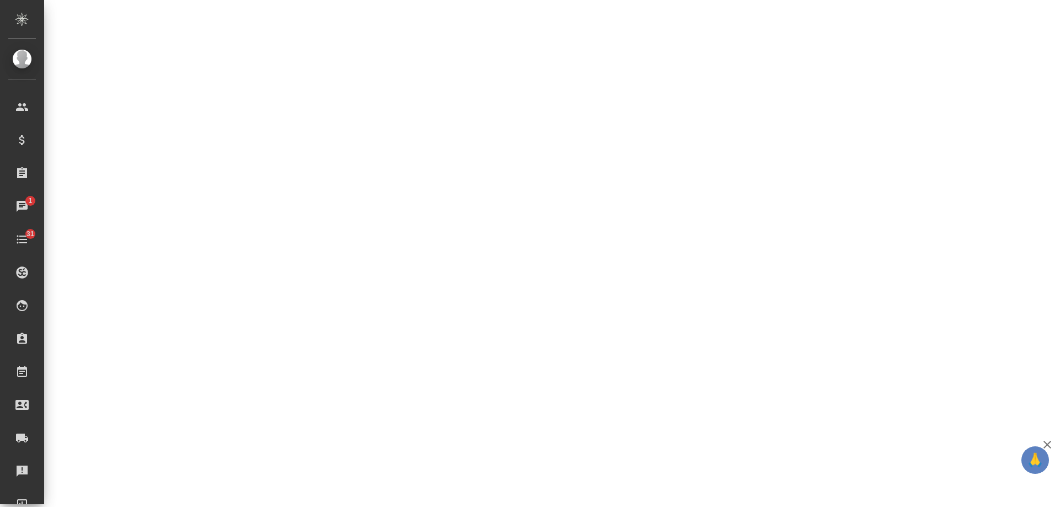
select select "RU"
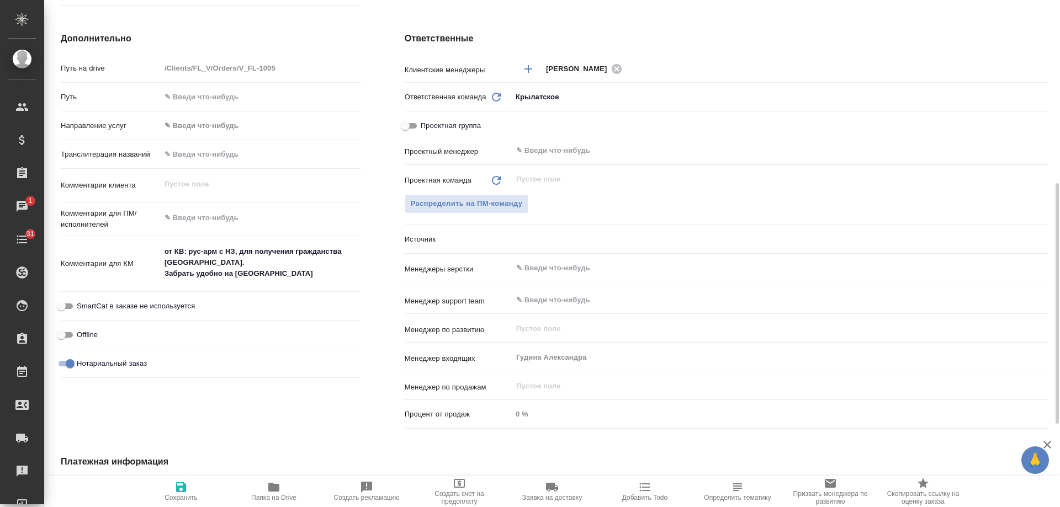
type textarea "x"
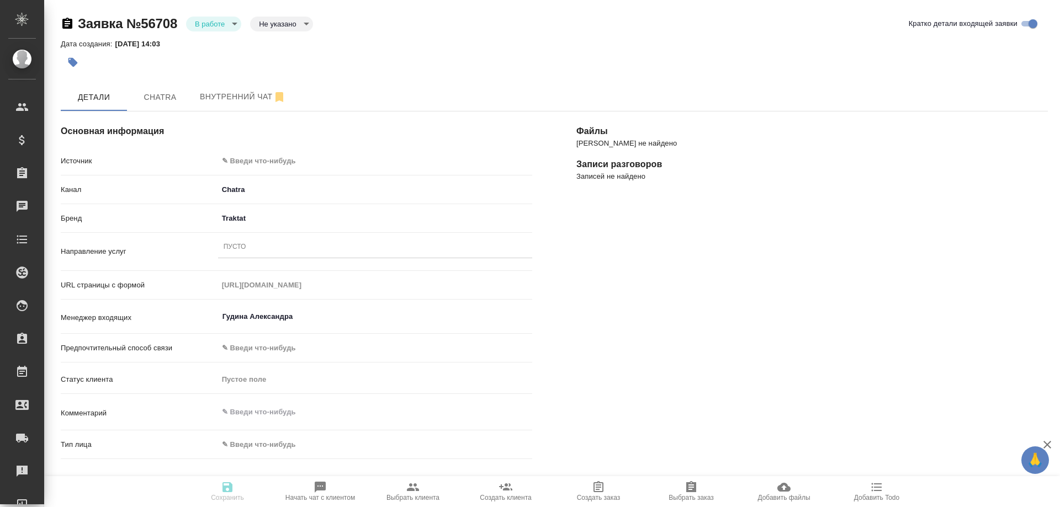
select select "RU"
click at [288, 162] on body "🙏 .cls-1 fill:#fff; AWATERA [PERSON_NAME] Спецификации Заказы 0 Чаты 31 Todo Пр…" at bounding box center [530, 253] width 1060 height 507
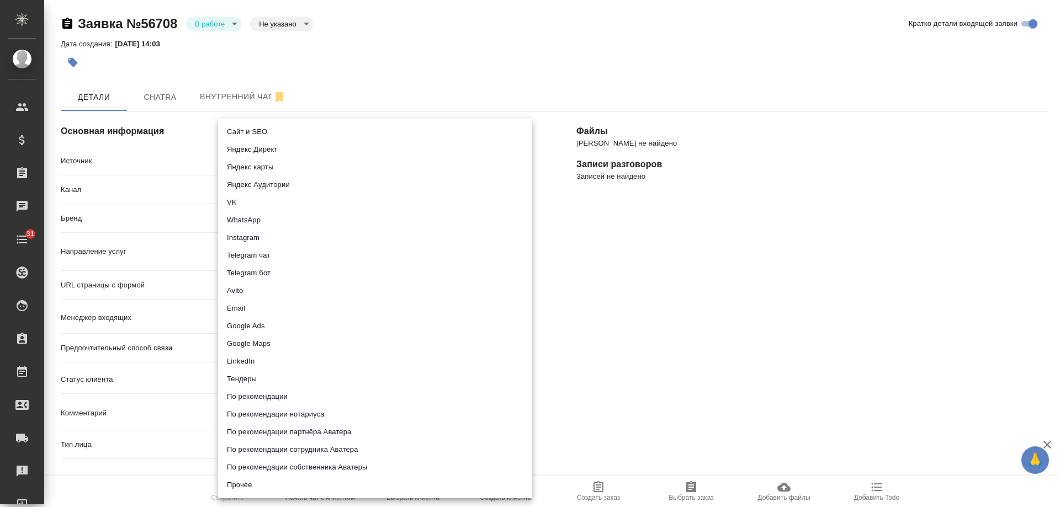
click at [258, 131] on li "Сайт и SEO" at bounding box center [375, 132] width 314 height 18
type input "seo"
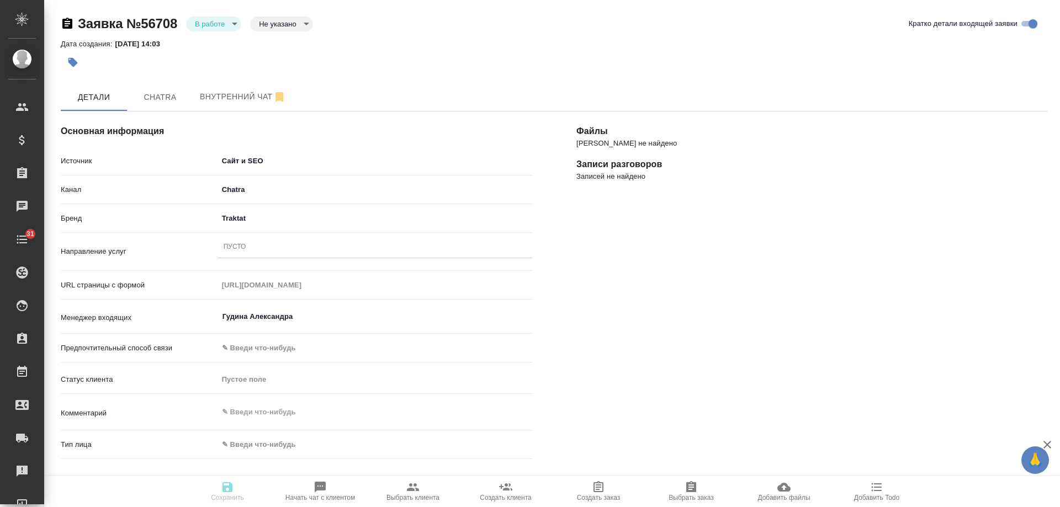
click at [256, 243] on div "Пусто" at bounding box center [375, 248] width 314 height 16
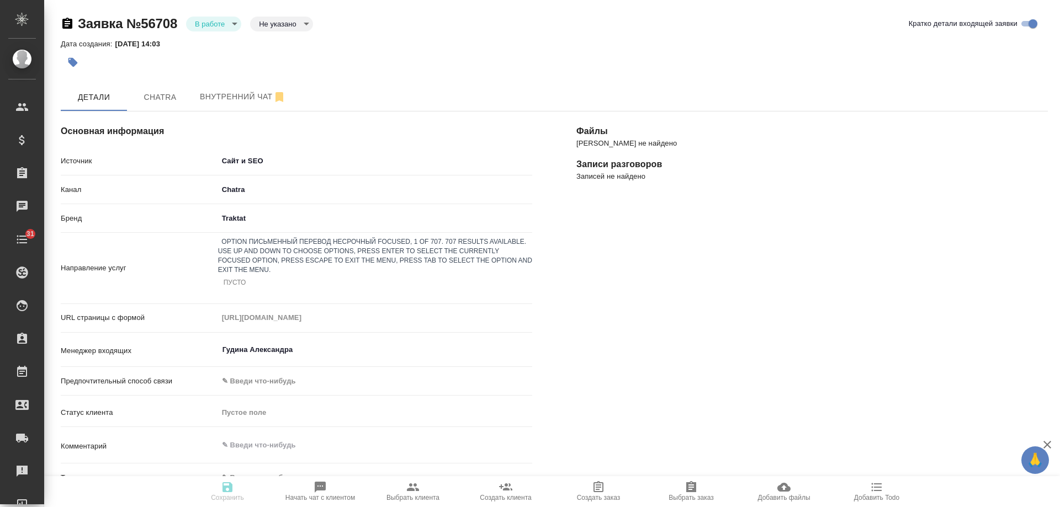
click at [266, 507] on div "Письменный перевод несрочный" at bounding box center [530, 513] width 1060 height 13
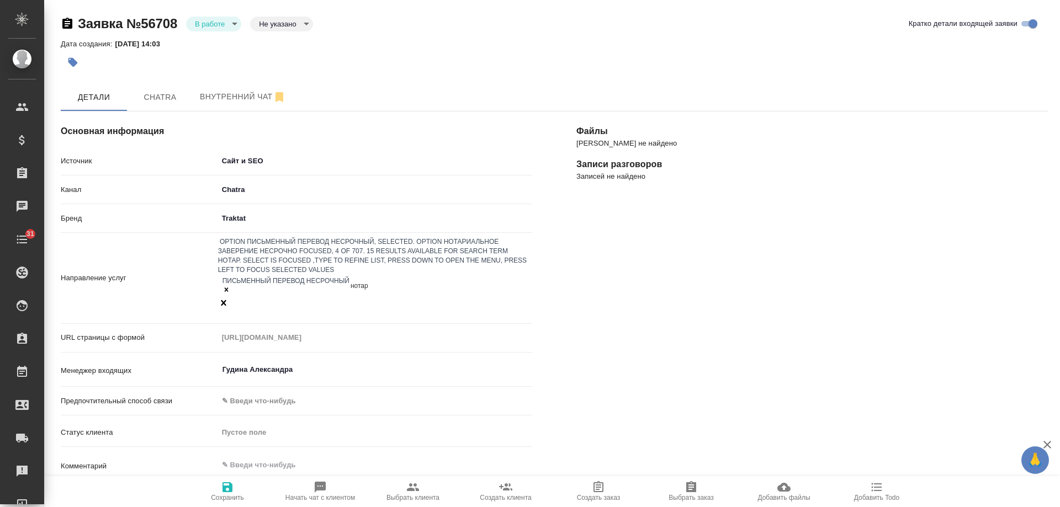
type input "нотари"
click at [355, 507] on div "Нотариальное заверение несрочно" at bounding box center [530, 513] width 1060 height 13
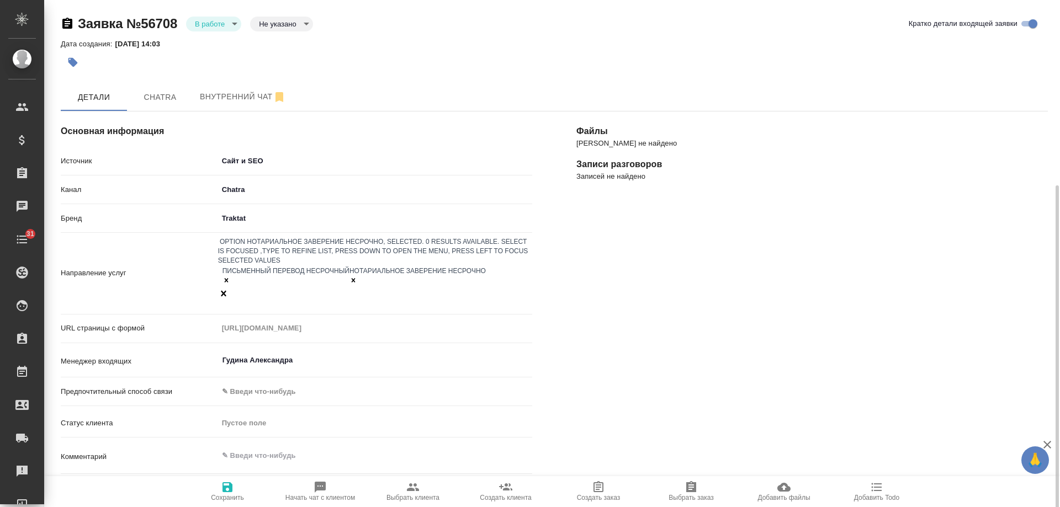
scroll to position [166, 0]
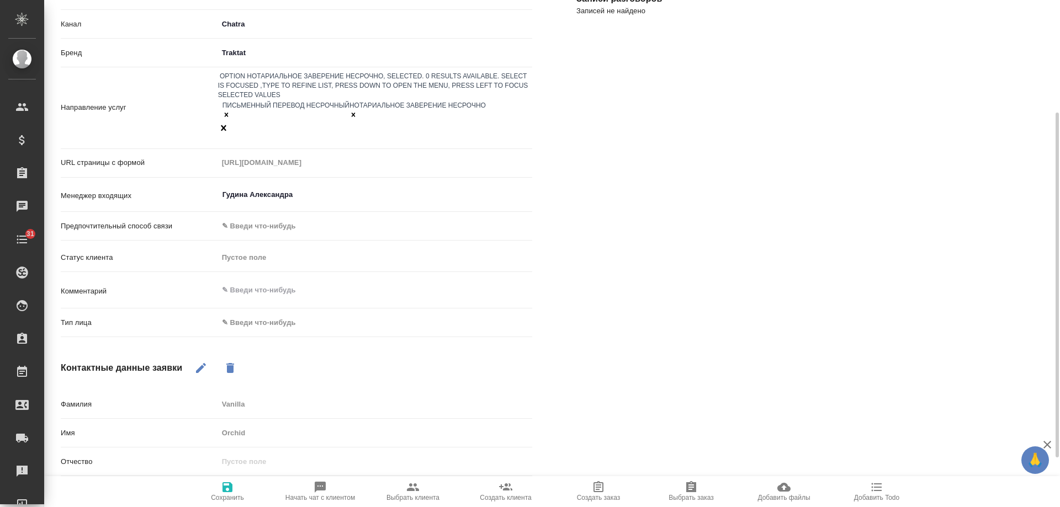
click at [271, 293] on body "🙏 .cls-1 fill:#fff; AWATERA [PERSON_NAME] Спецификации Заказы 0 Чаты 31 Todo Пр…" at bounding box center [530, 253] width 1060 height 507
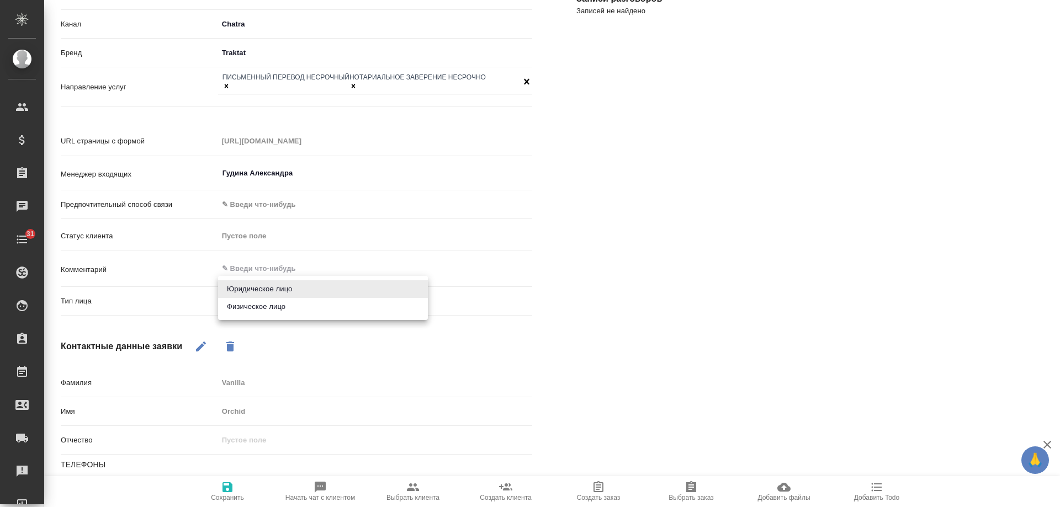
click at [265, 308] on li "Физическое лицо" at bounding box center [323, 307] width 210 height 18
type input "private"
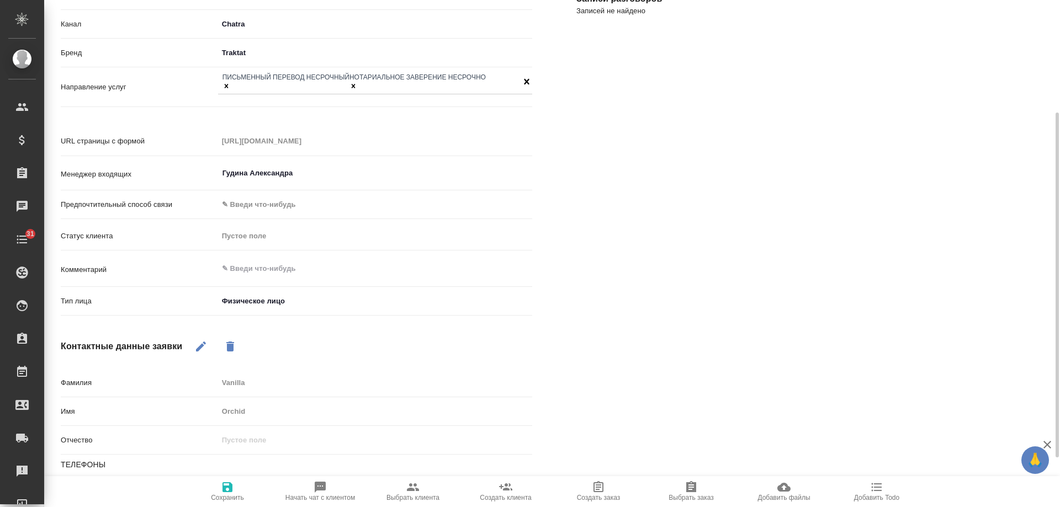
click at [229, 490] on icon "button" at bounding box center [227, 488] width 10 height 10
select select "RU"
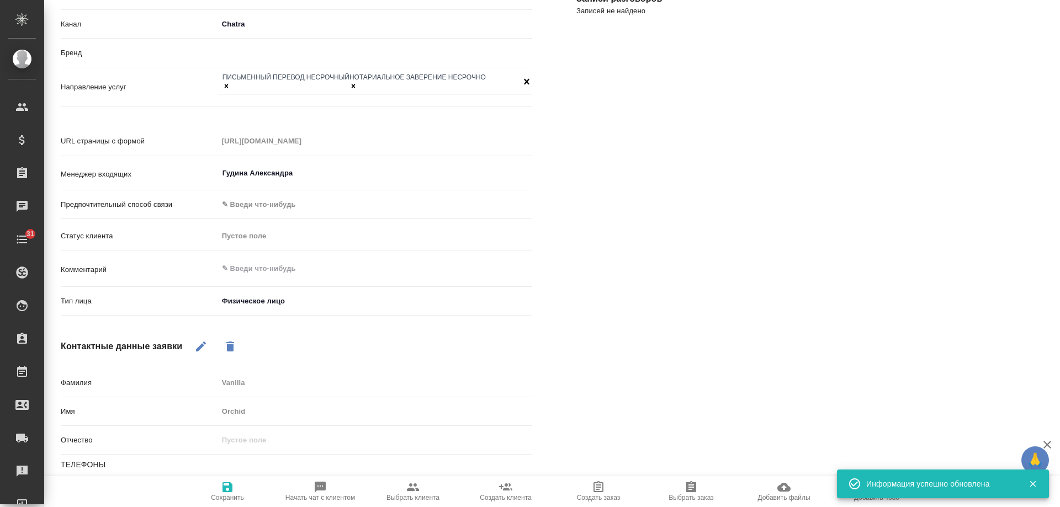
type textarea "x"
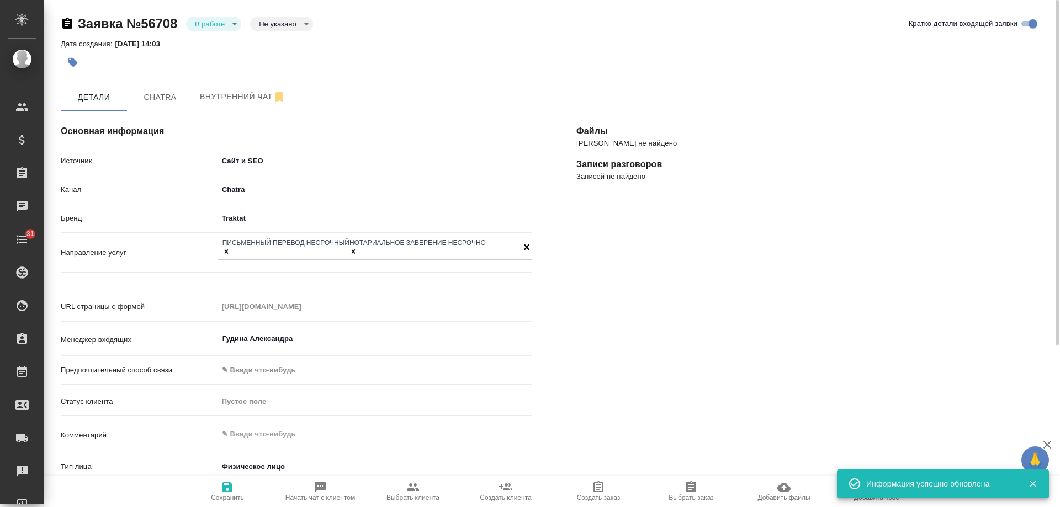
click at [229, 22] on body "🙏 .cls-1 fill:#fff; AWATERA [PERSON_NAME] Спецификации Заказы 0 Чаты 31 Todo Пр…" at bounding box center [530, 253] width 1060 height 507
click at [212, 46] on button "Отказ" at bounding box center [208, 42] width 26 height 12
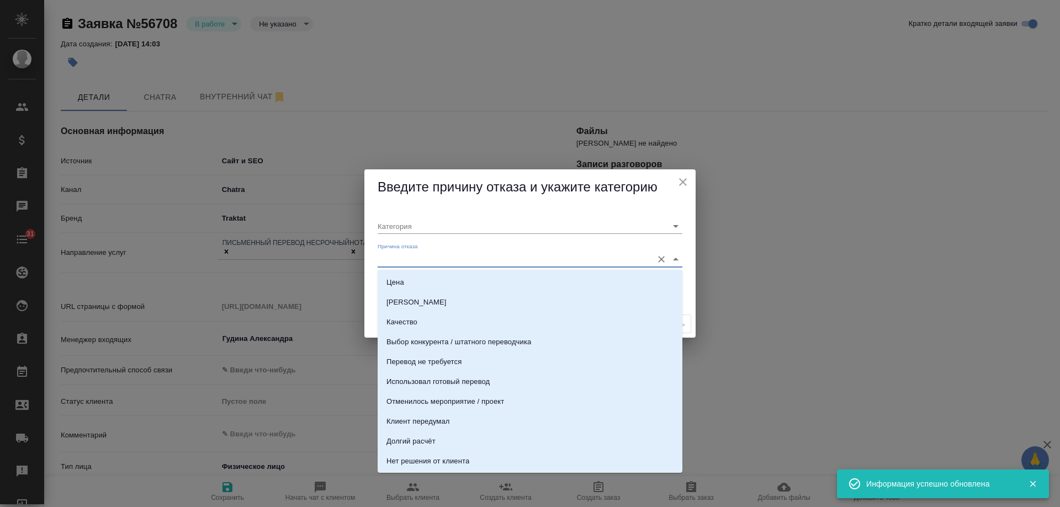
click at [537, 258] on input "Причина отказа" at bounding box center [512, 259] width 269 height 15
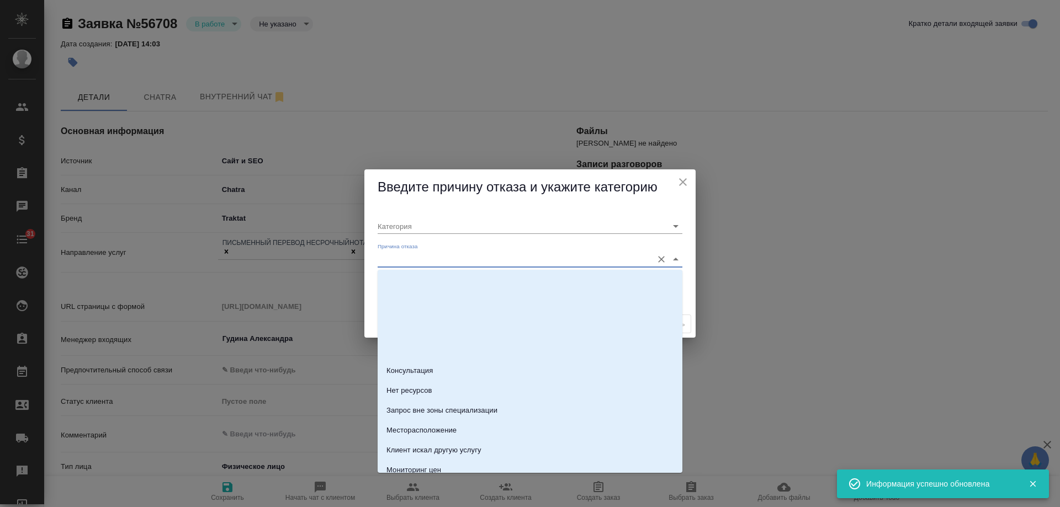
scroll to position [221, 0]
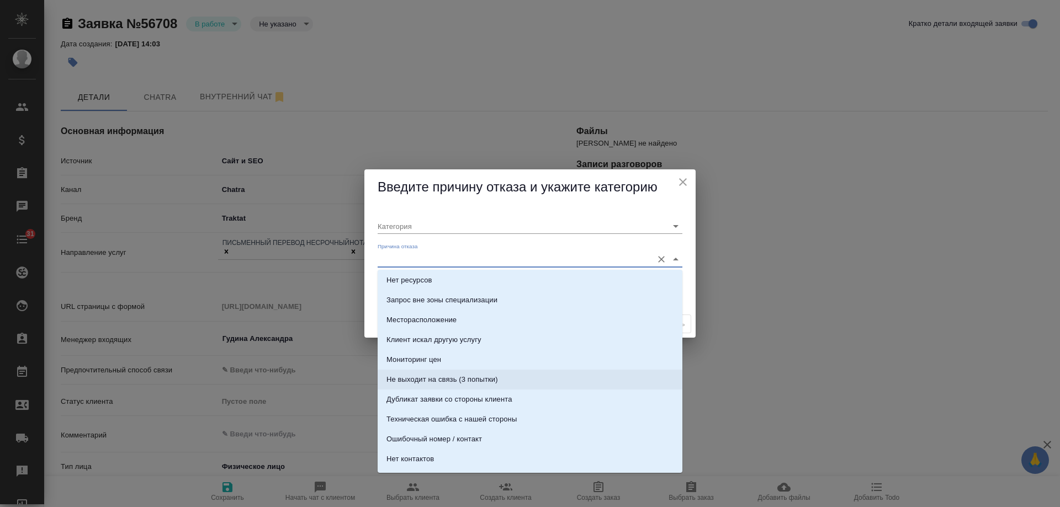
click at [505, 378] on li "Не выходит на связь (3 попытки)" at bounding box center [530, 380] width 305 height 20
type input "Не целевая"
type input "Не выходит на связь (3 попытки)"
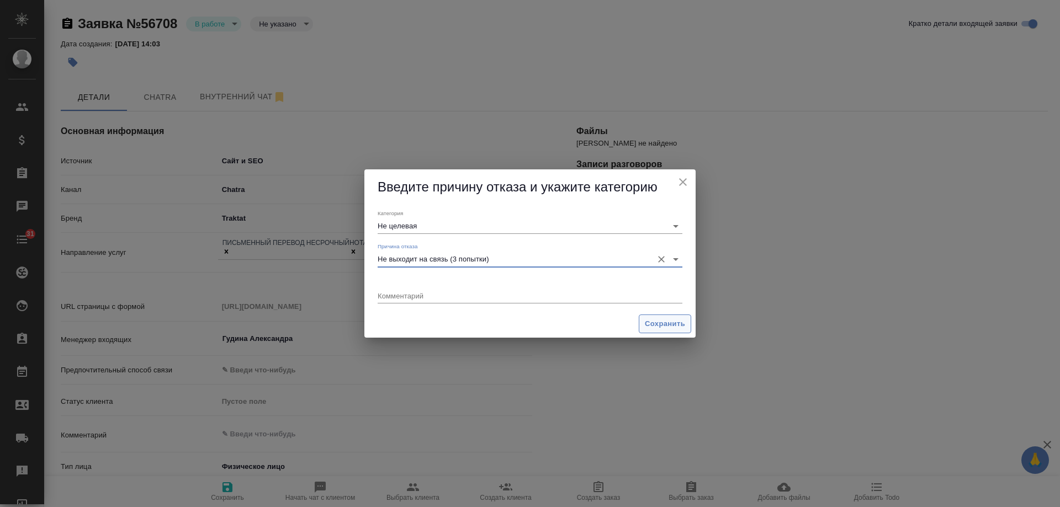
click at [662, 329] on span "Сохранить" at bounding box center [665, 324] width 40 height 13
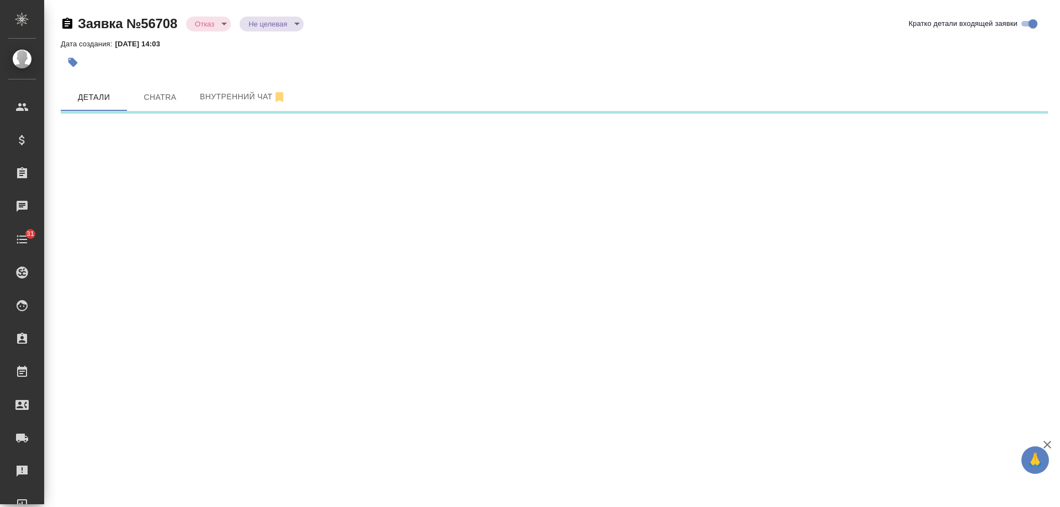
select select "RU"
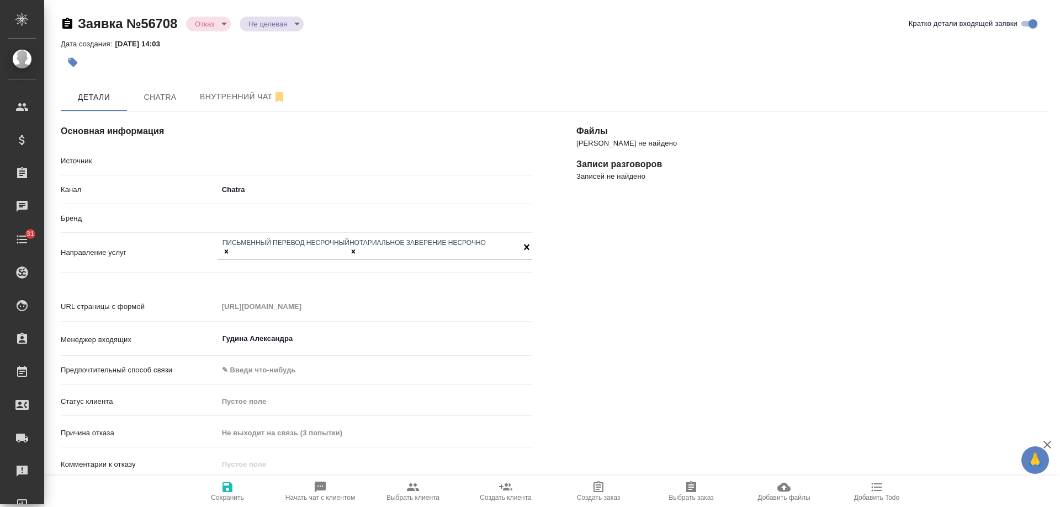
type textarea "x"
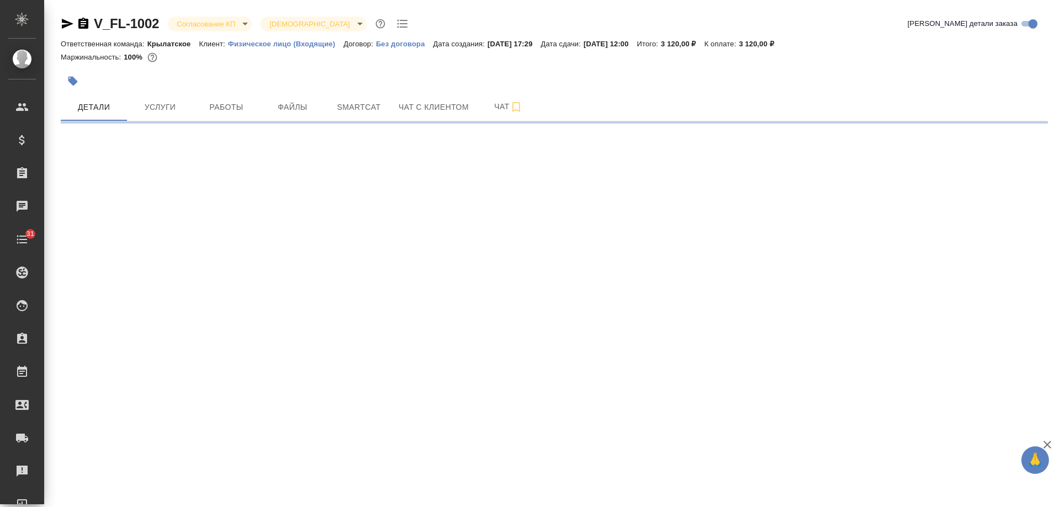
select select "RU"
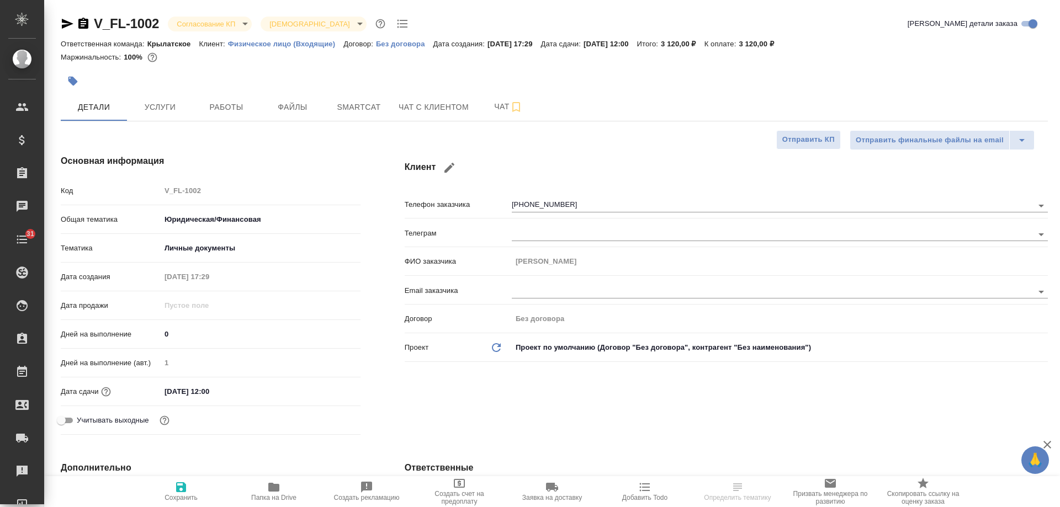
type textarea "x"
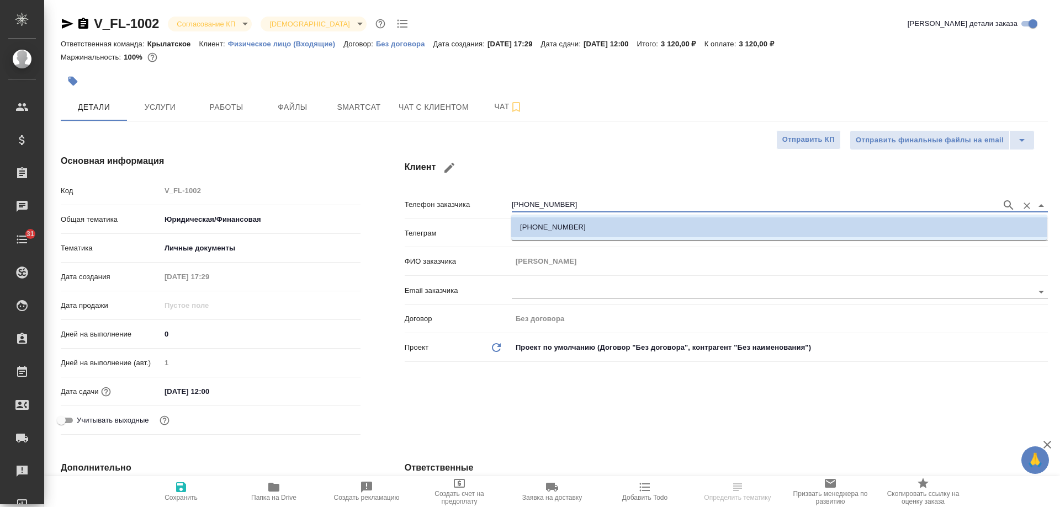
drag, startPoint x: 507, startPoint y: 195, endPoint x: 372, endPoint y: 193, distance: 135.8
click at [372, 193] on div "Основная информация Код V_FL-1002 Общая тематика Юридическая/Финансовая yr-fn Т…" at bounding box center [554, 297] width 1031 height 329
type textarea "x"
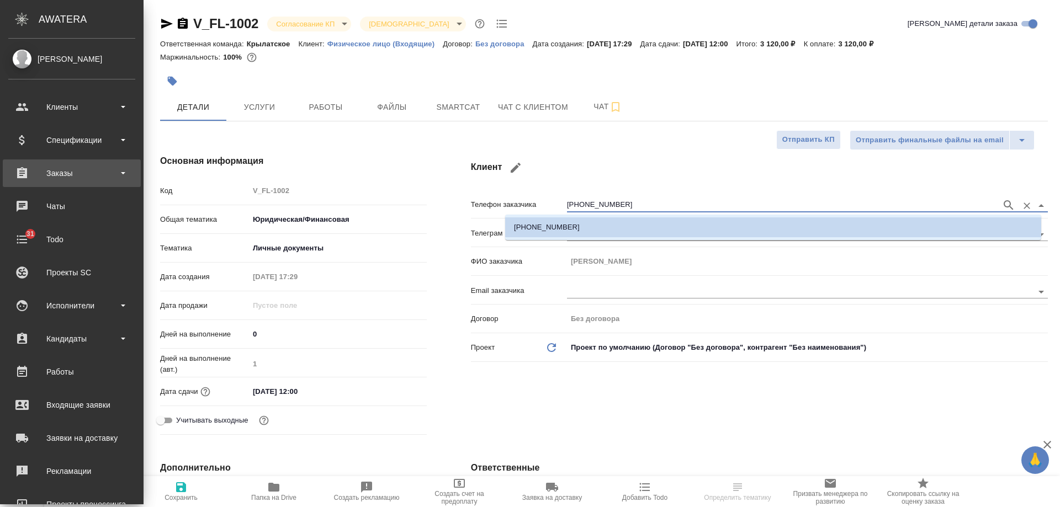
click at [77, 173] on div "Заказы" at bounding box center [71, 173] width 127 height 17
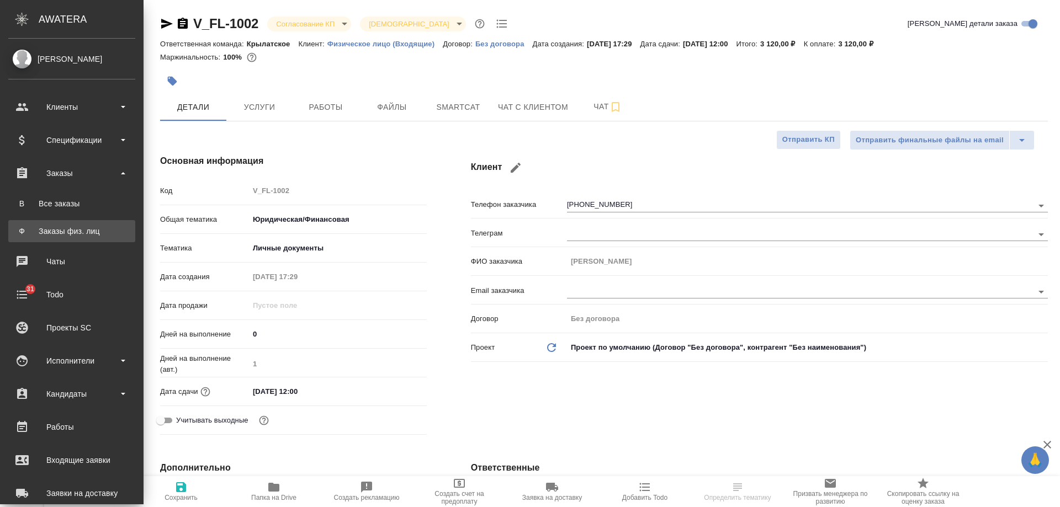
type textarea "x"
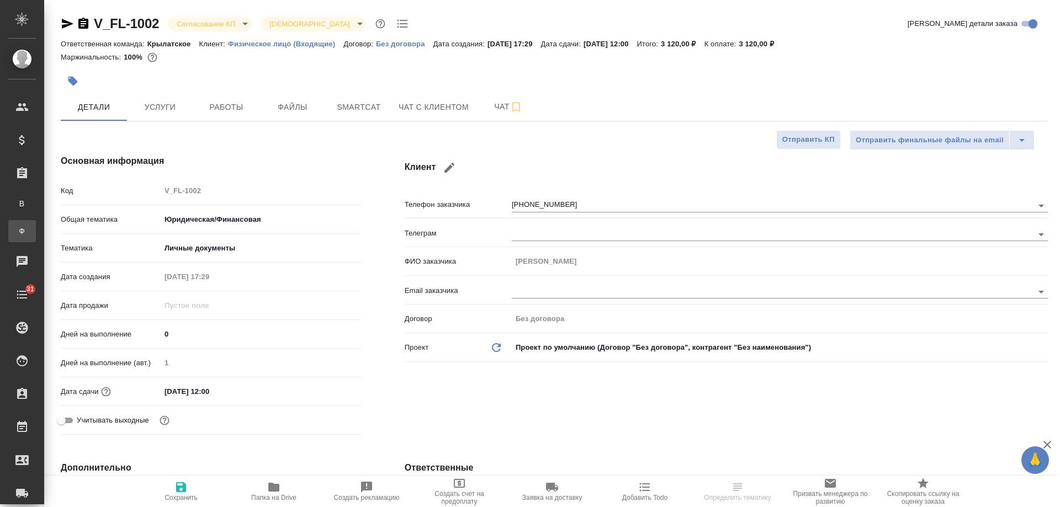
type textarea "x"
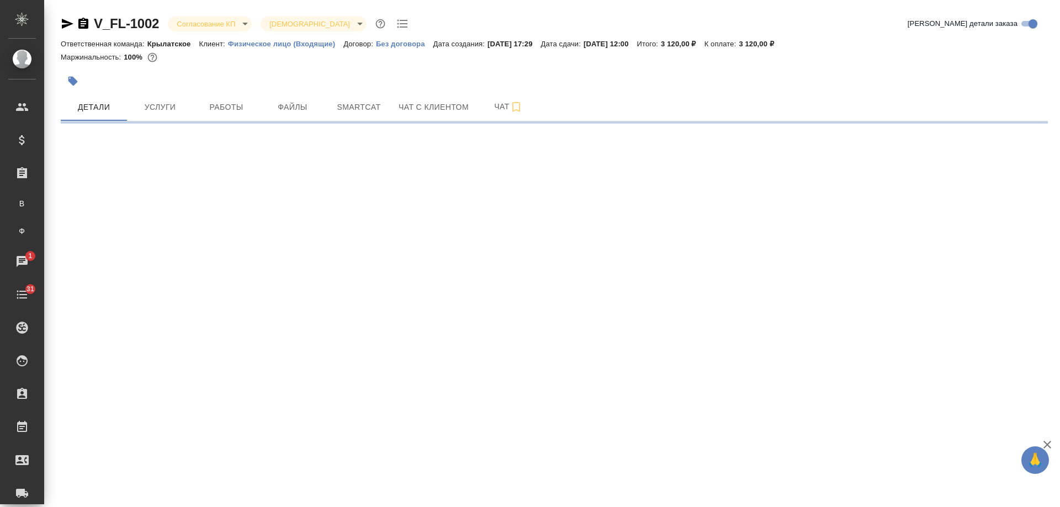
select select "RU"
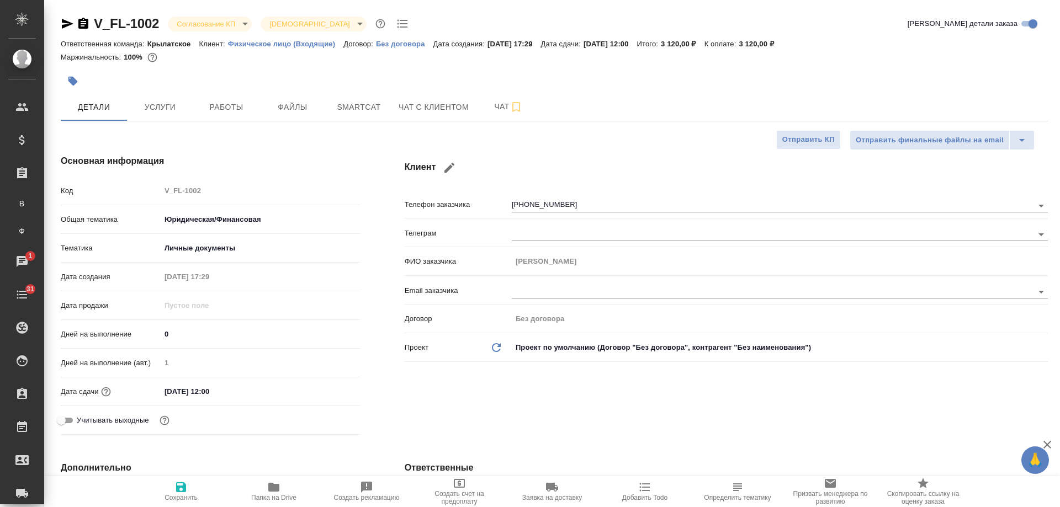
type textarea "x"
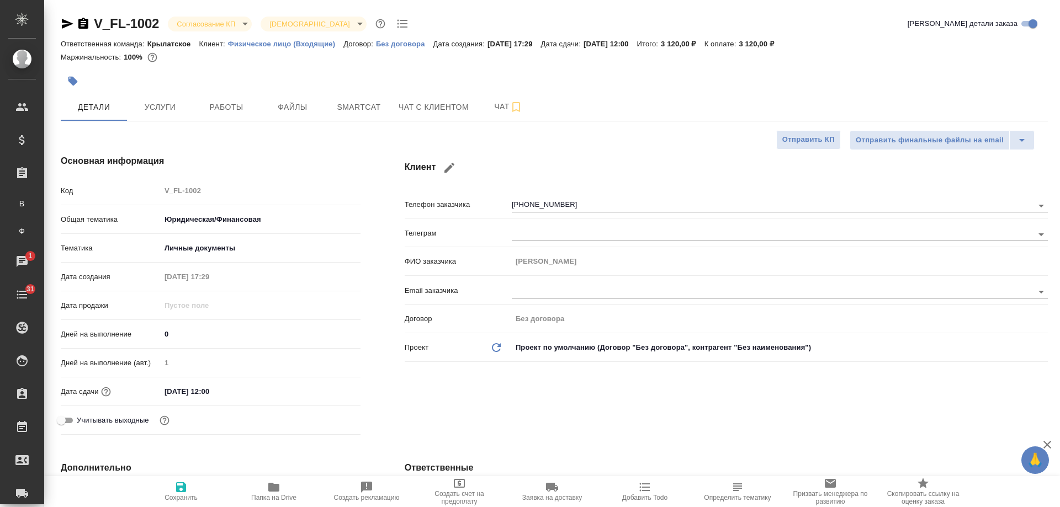
type textarea "x"
click at [442, 112] on span "Чат с клиентом" at bounding box center [434, 107] width 70 height 14
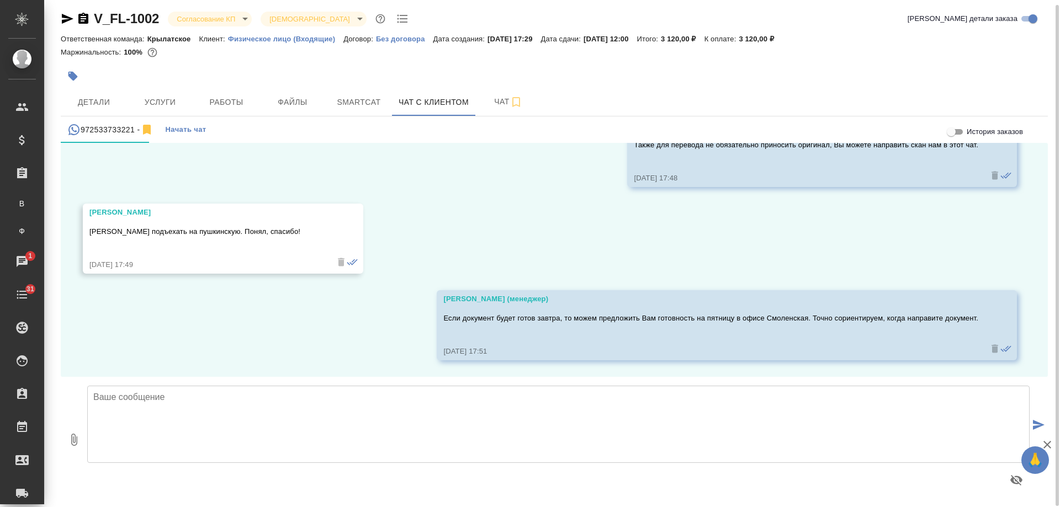
scroll to position [6, 0]
click at [417, 411] on textarea at bounding box center [558, 423] width 942 height 77
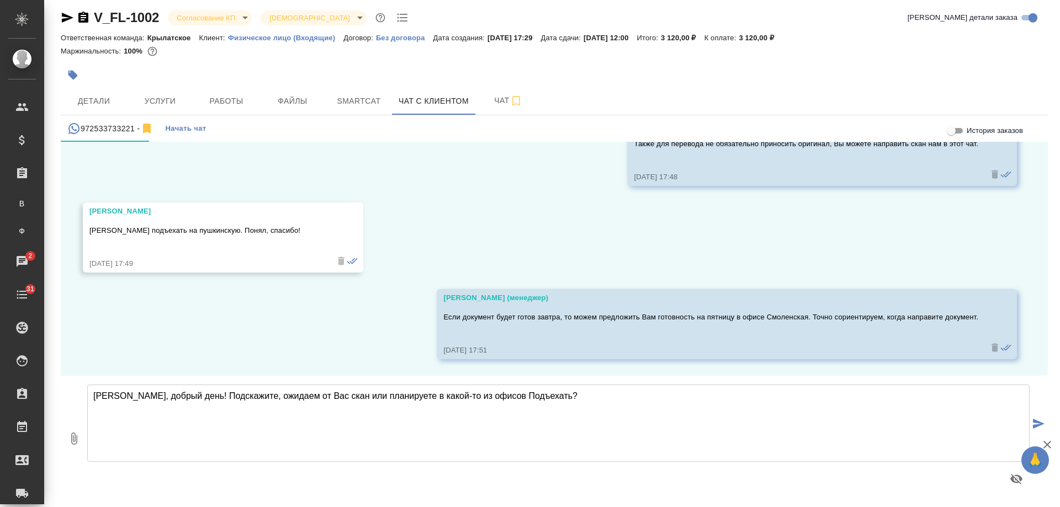
click at [495, 394] on textarea "Алексей, добрый день! Подскажите, ожидаем от Вас скан или планируете в какой-то…" at bounding box center [558, 423] width 942 height 77
click at [568, 402] on textarea "Алексей, добрый день! Подскажите, ожидаем от Вас скан или планируете в какой-то…" at bounding box center [558, 423] width 942 height 77
type textarea "Алексей, добрый день! Подскажите, ожидаем от Вас скан или планируете в какой-то…"
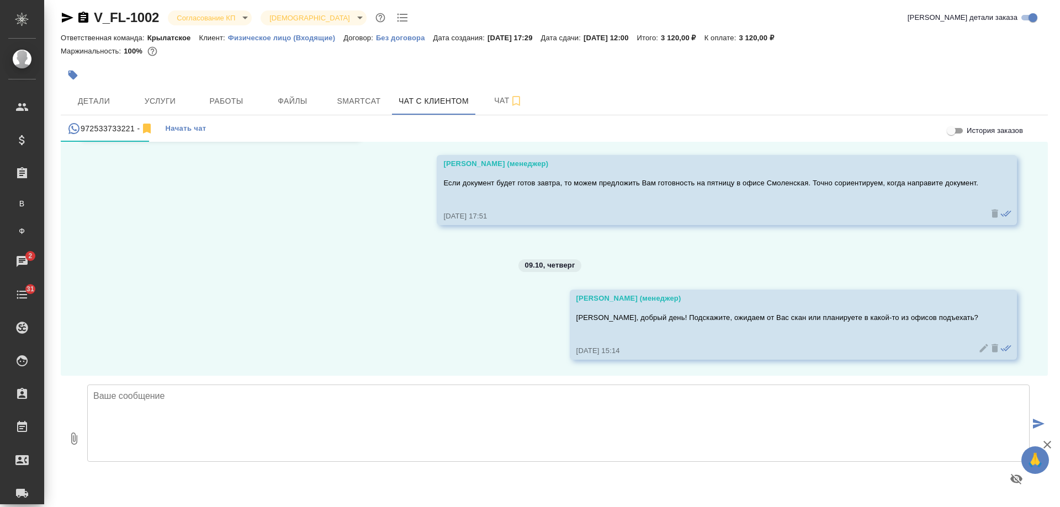
scroll to position [1504, 0]
click at [101, 93] on button "Детали" at bounding box center [94, 101] width 66 height 28
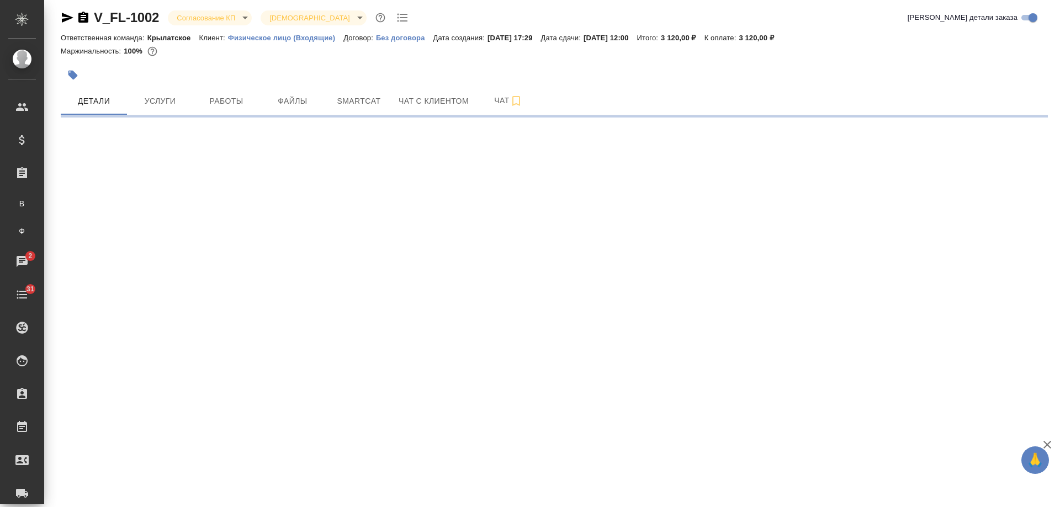
select select "RU"
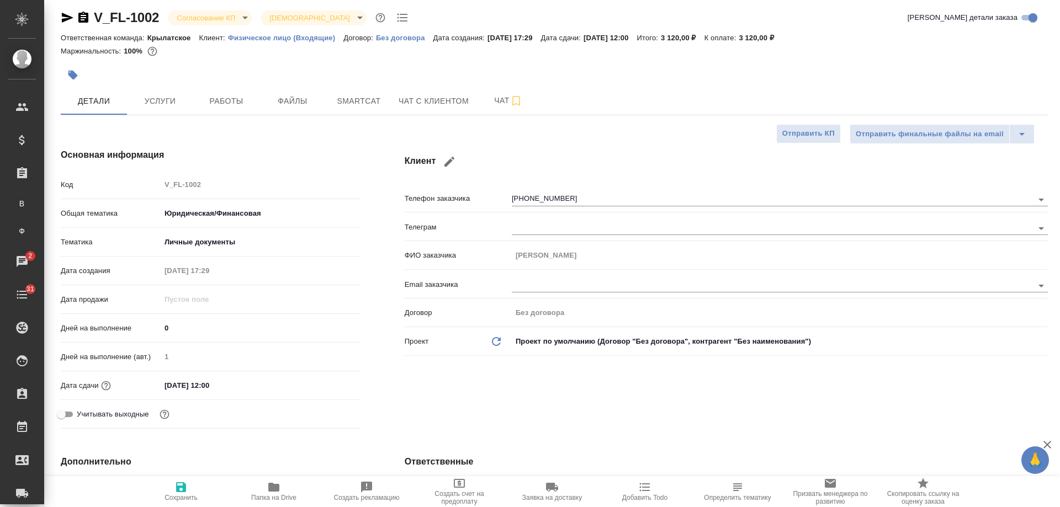
type textarea "x"
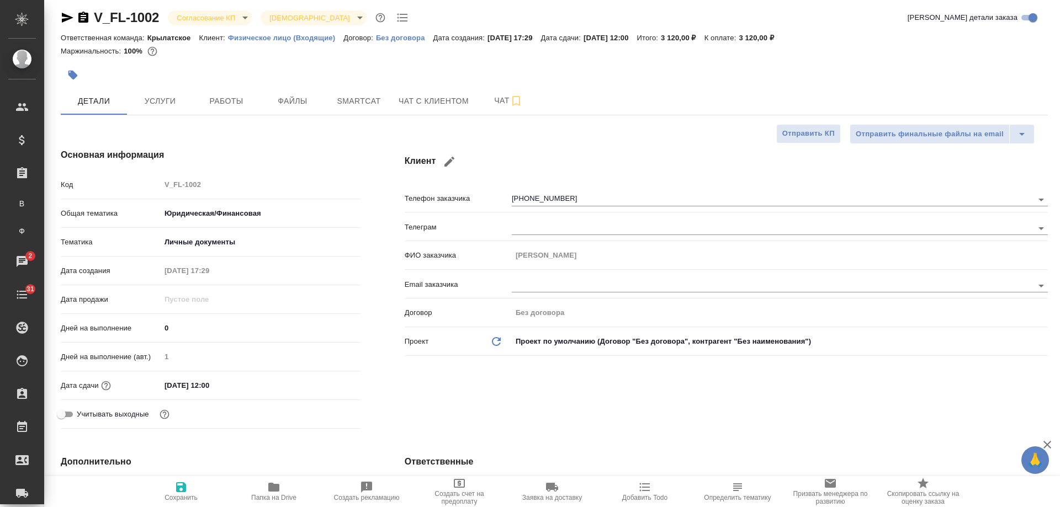
type textarea "x"
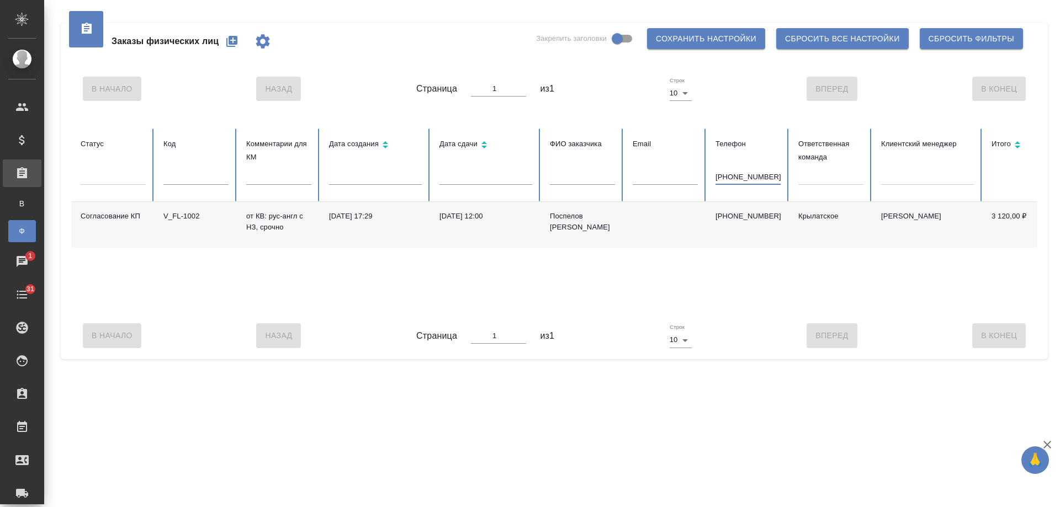
drag, startPoint x: 723, startPoint y: 178, endPoint x: 631, endPoint y: 183, distance: 92.3
click at [631, 183] on tr "Статус Код Комментарии для КМ Дата создания Дата сдачи ФИО заказчика Email Теле…" at bounding box center [693, 165] width 1242 height 73
type input "72533733221"
drag, startPoint x: 772, startPoint y: 177, endPoint x: 645, endPoint y: 172, distance: 127.1
click at [645, 172] on tr "Статус Код Комментарии для КМ Дата создания Дата сдачи ФИО заказчика Email Теле…" at bounding box center [693, 165] width 1242 height 73
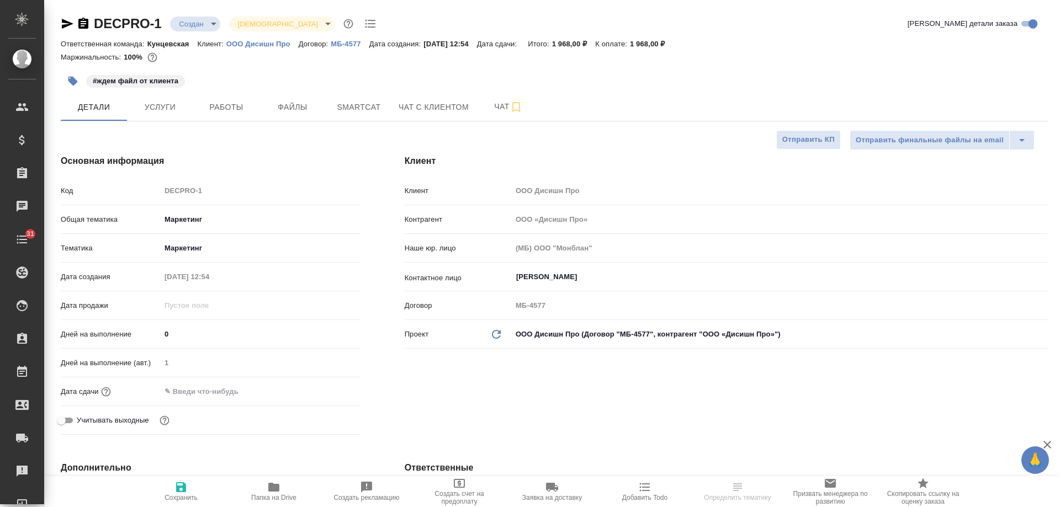
select select "RU"
click at [86, 23] on icon "button" at bounding box center [83, 23] width 10 height 11
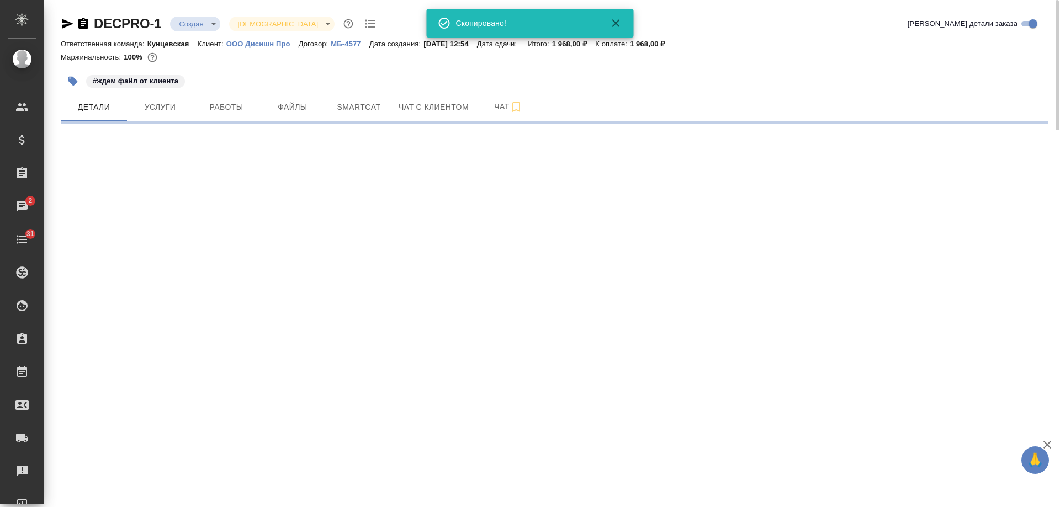
select select "RU"
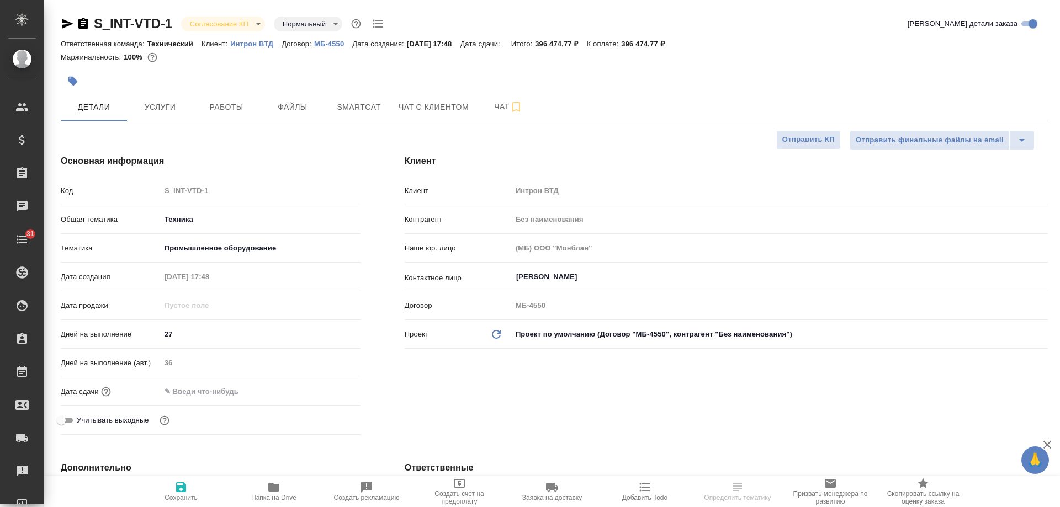
select select "RU"
type textarea "x"
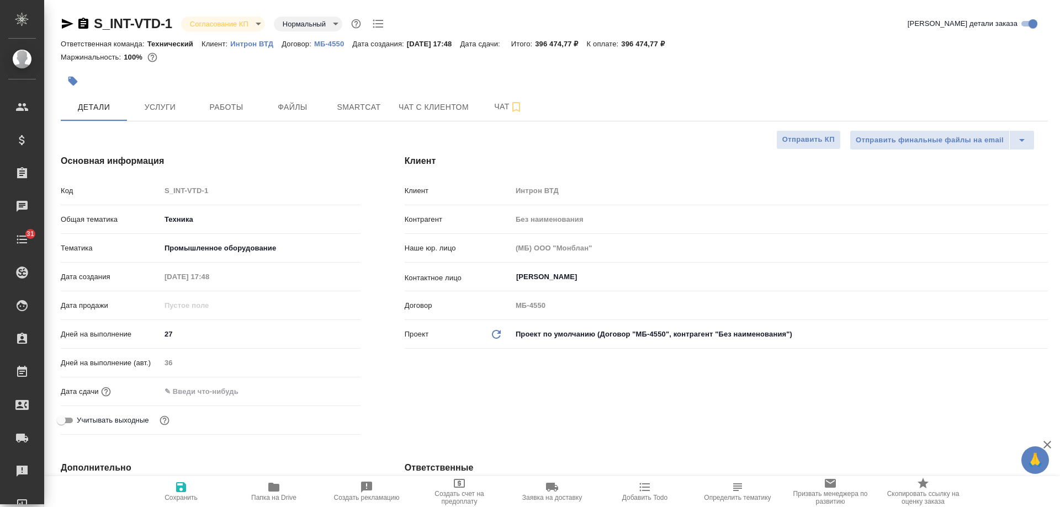
type textarea "x"
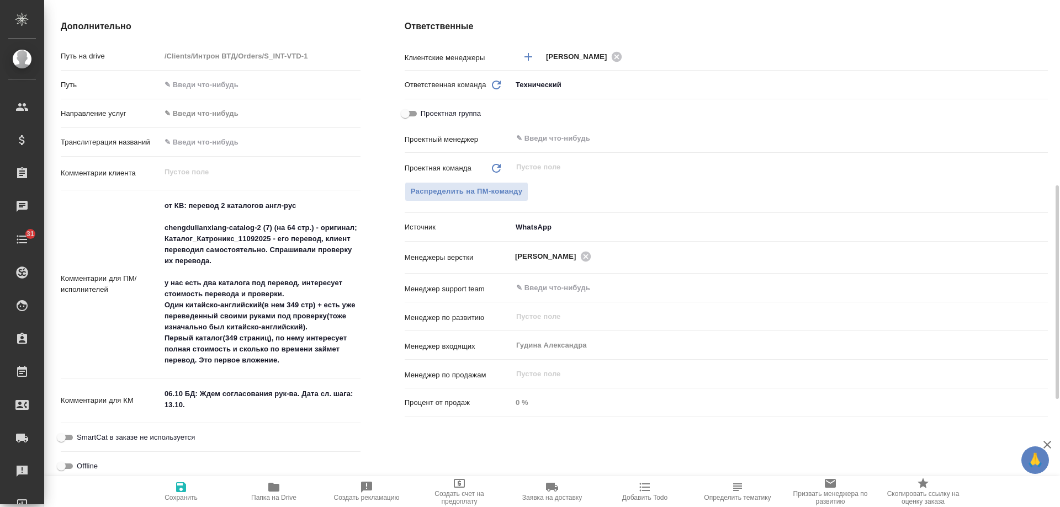
scroll to position [497, 0]
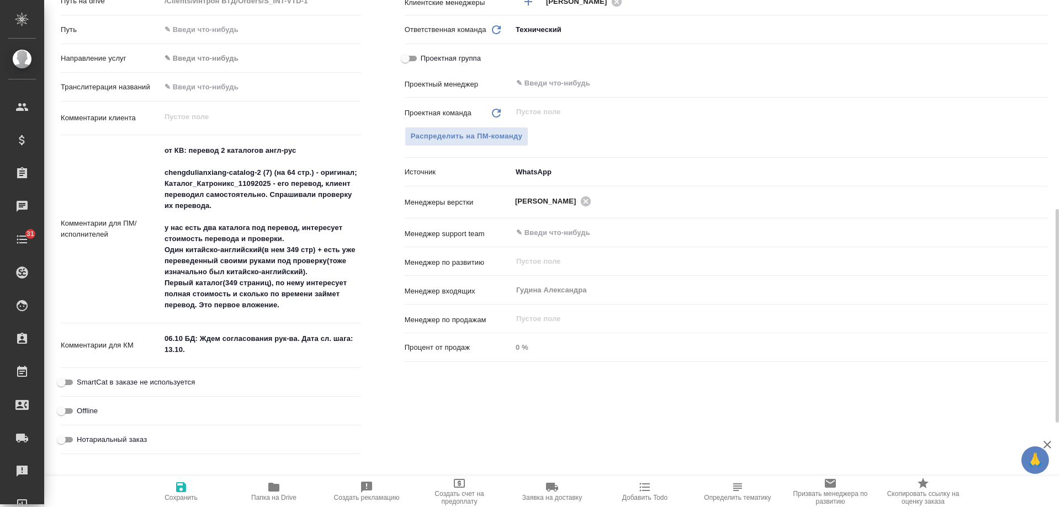
type textarea "x"
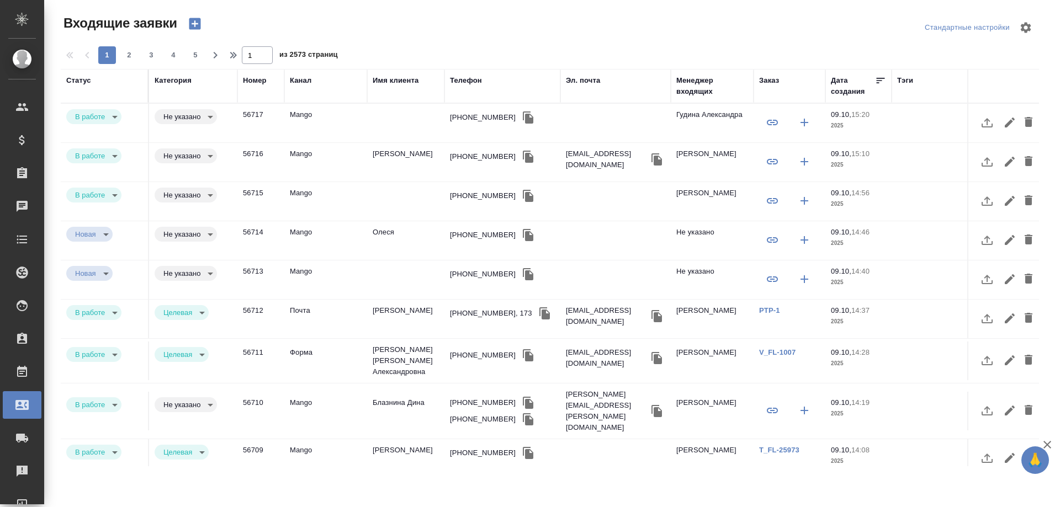
select select "RU"
click at [523, 119] on icon "button" at bounding box center [528, 118] width 10 height 12
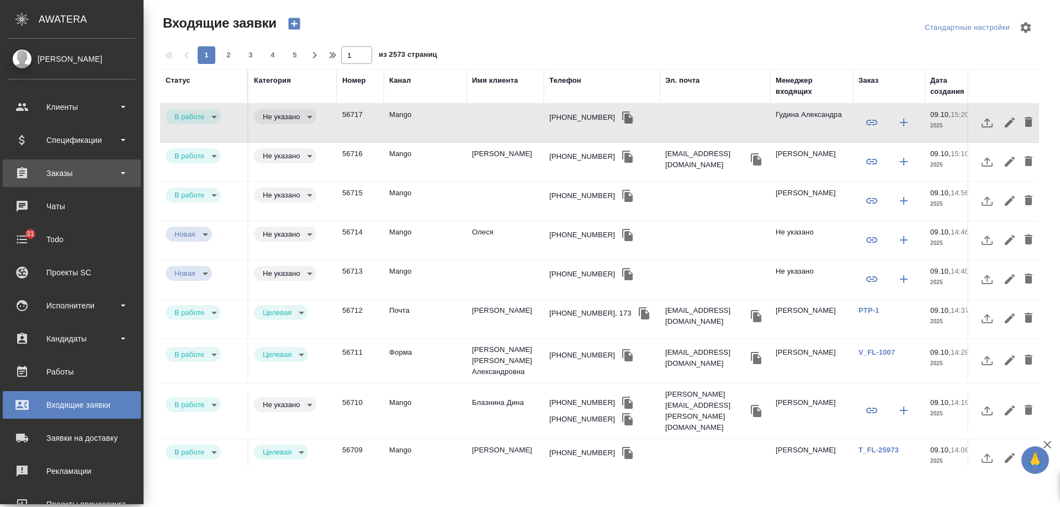
click at [81, 166] on div "Заказы" at bounding box center [71, 173] width 127 height 17
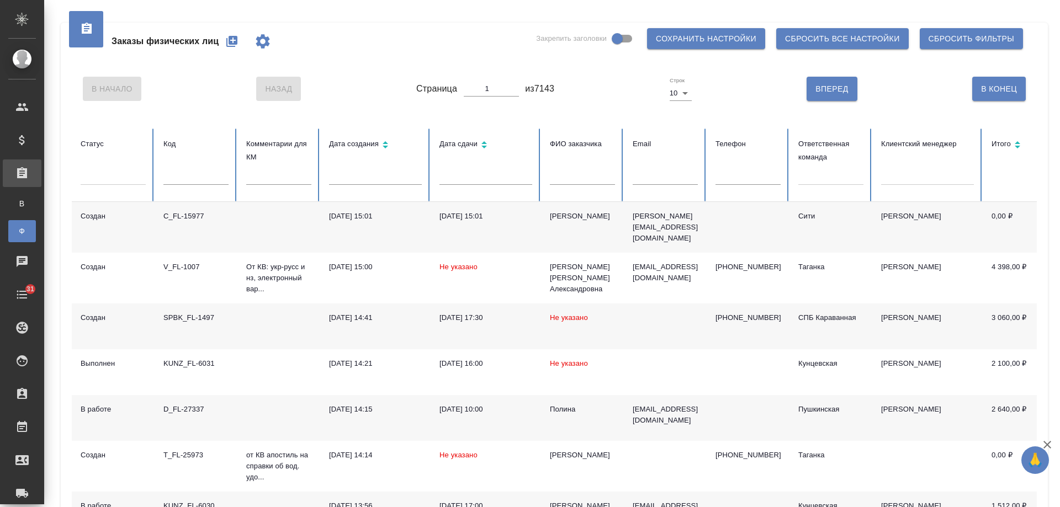
click at [655, 187] on div at bounding box center [665, 180] width 65 height 23
click at [733, 177] on input "text" at bounding box center [748, 176] width 65 height 15
paste input "[PHONE_NUMBER]"
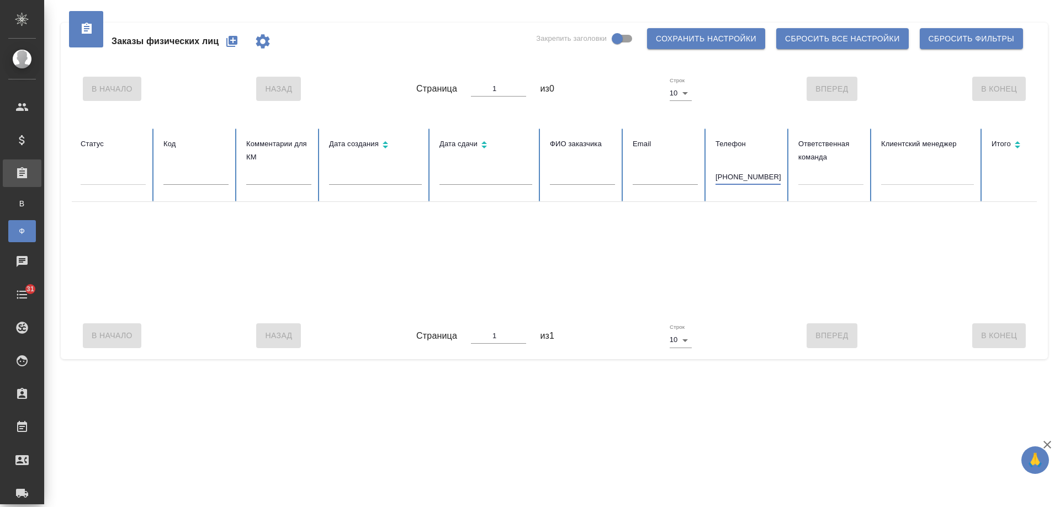
drag, startPoint x: 725, startPoint y: 174, endPoint x: 565, endPoint y: 114, distance: 170.8
click at [557, 139] on tr "Статус Код Комментарии для КМ Дата создания Дата сдачи ФИО заказчика Email Теле…" at bounding box center [693, 165] width 1242 height 73
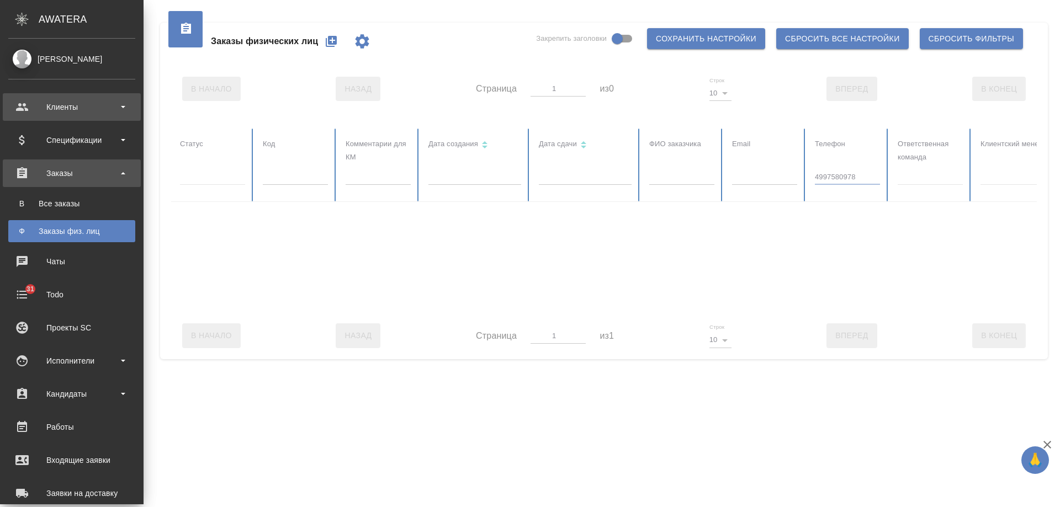
type input "4997580978"
click at [43, 106] on div "Клиенты" at bounding box center [71, 107] width 127 height 17
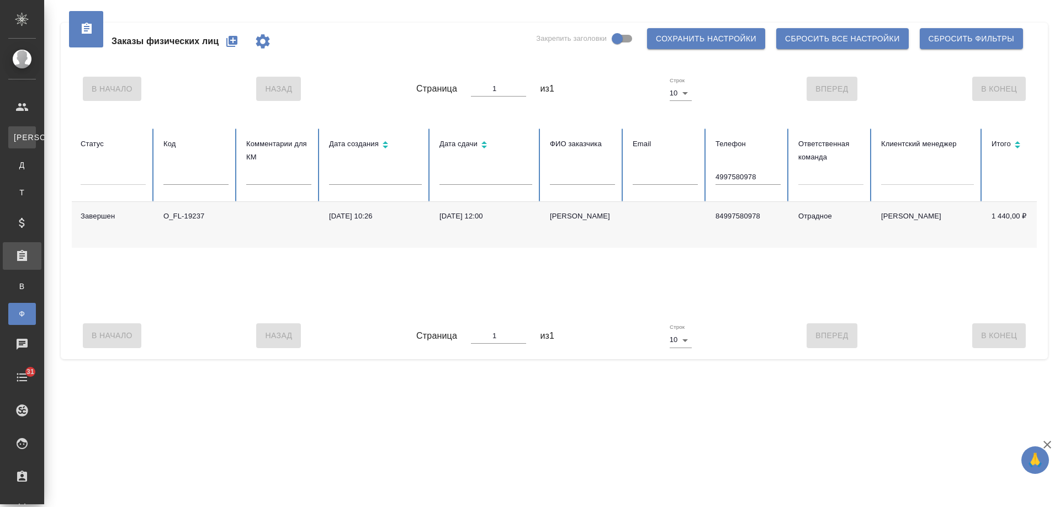
click at [36, 131] on link "К Клиенты" at bounding box center [22, 137] width 28 height 22
select select "RU"
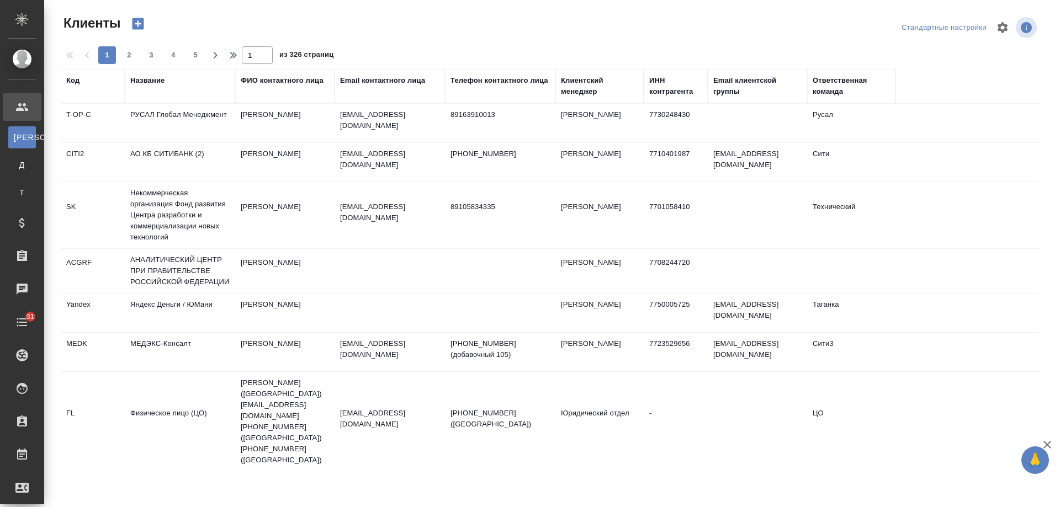
click at [389, 80] on div "Email контактного лица" at bounding box center [382, 80] width 85 height 11
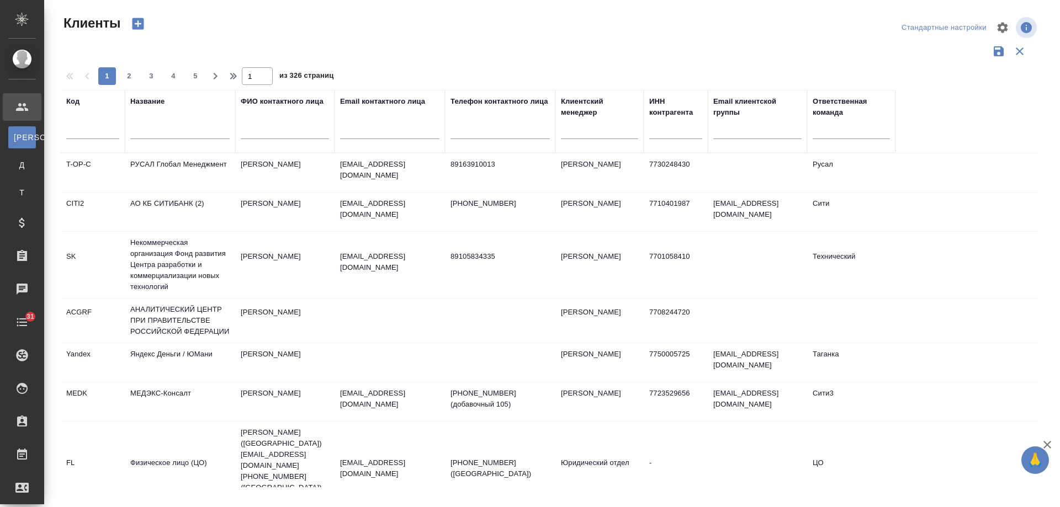
click at [391, 140] on div at bounding box center [389, 133] width 99 height 27
click at [390, 129] on input "text" at bounding box center [389, 132] width 99 height 14
paste input "+74997580978"
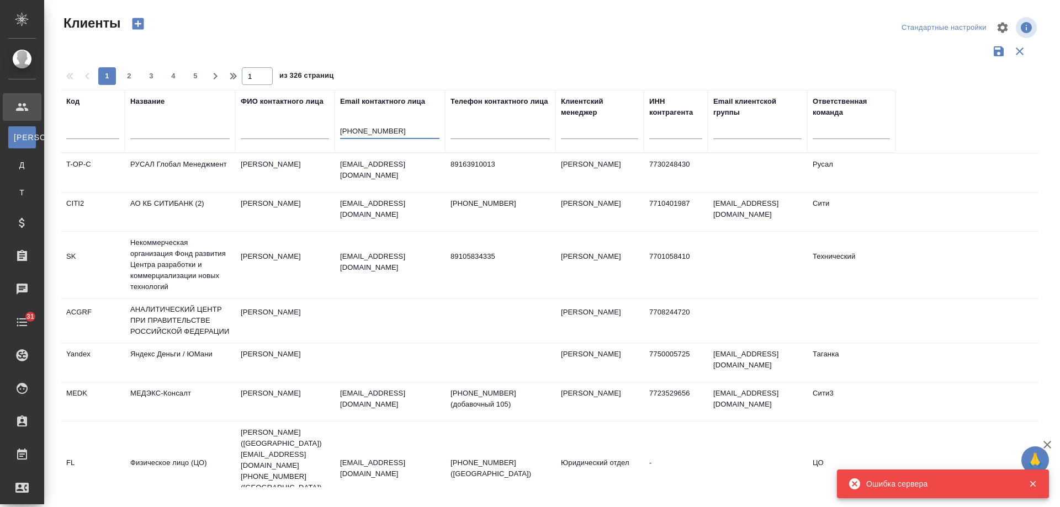
type input "+74997580978"
click at [518, 134] on input "text" at bounding box center [500, 132] width 99 height 14
paste input "+74997580978"
type input "+74997580978"
drag, startPoint x: 375, startPoint y: 128, endPoint x: 176, endPoint y: 114, distance: 199.8
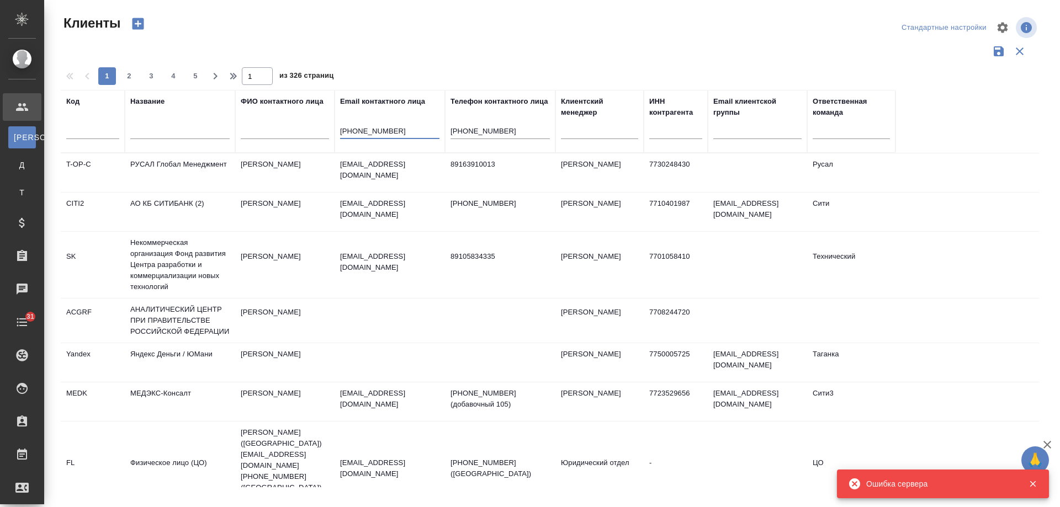
click at [176, 114] on tr "Код Название ФИО контактного лица Email контактного лица +74997580978 Телефон к…" at bounding box center [478, 121] width 835 height 63
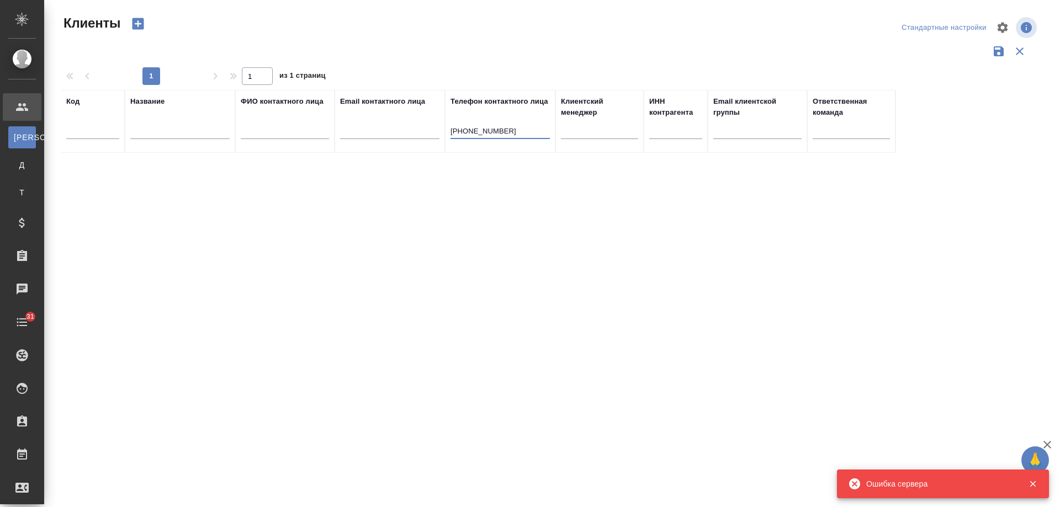
drag, startPoint x: 459, startPoint y: 129, endPoint x: 396, endPoint y: 129, distance: 62.4
click at [396, 129] on tr "Код Название ФИО контактного лица Email контактного лица Телефон контактного ли…" at bounding box center [478, 121] width 835 height 63
type input "4997580978"
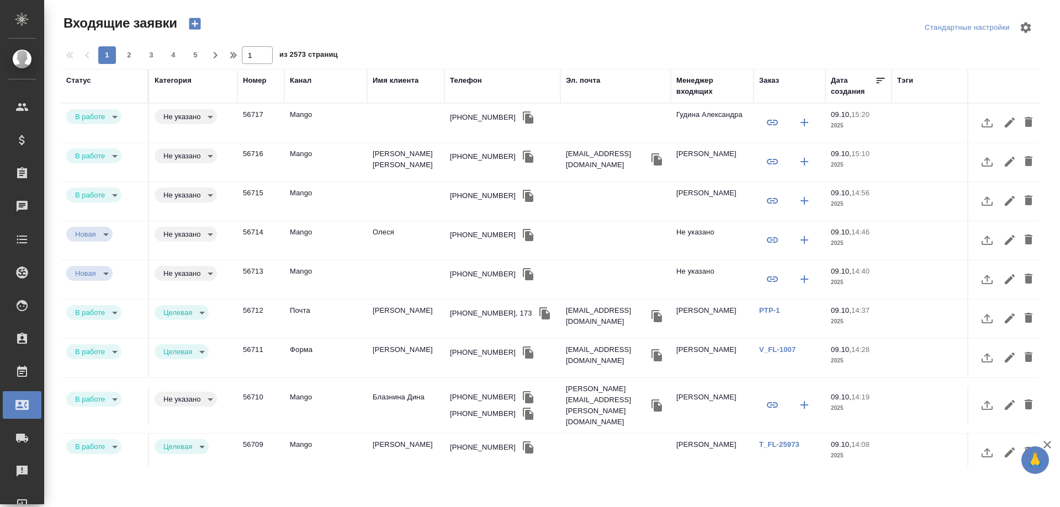
select select "RU"
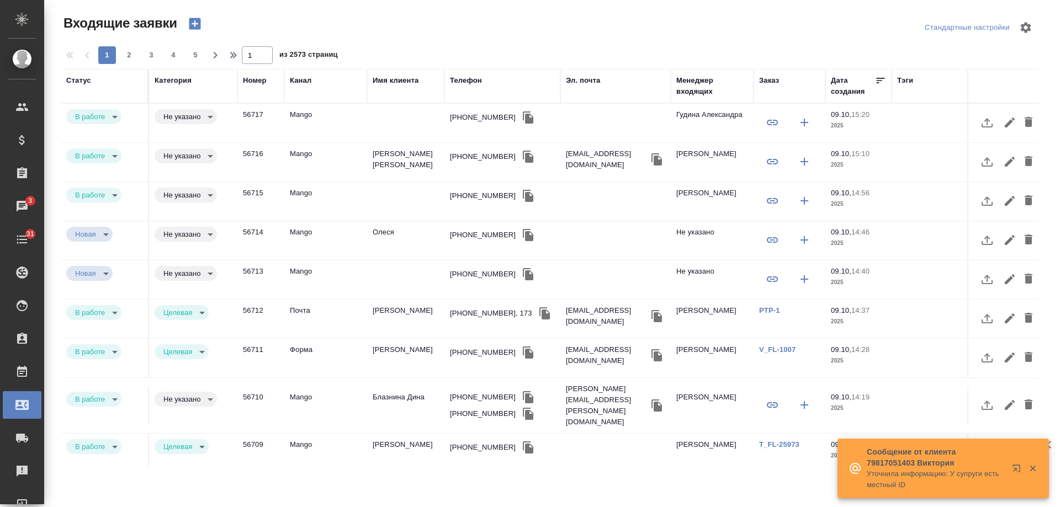
click at [471, 124] on div "[PHONE_NUMBER]" at bounding box center [502, 117] width 105 height 17
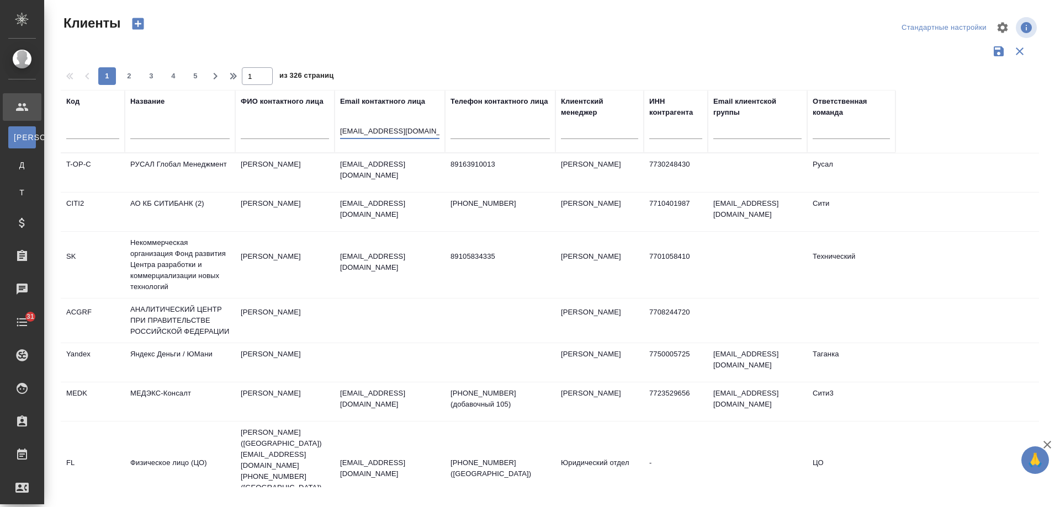
select select "RU"
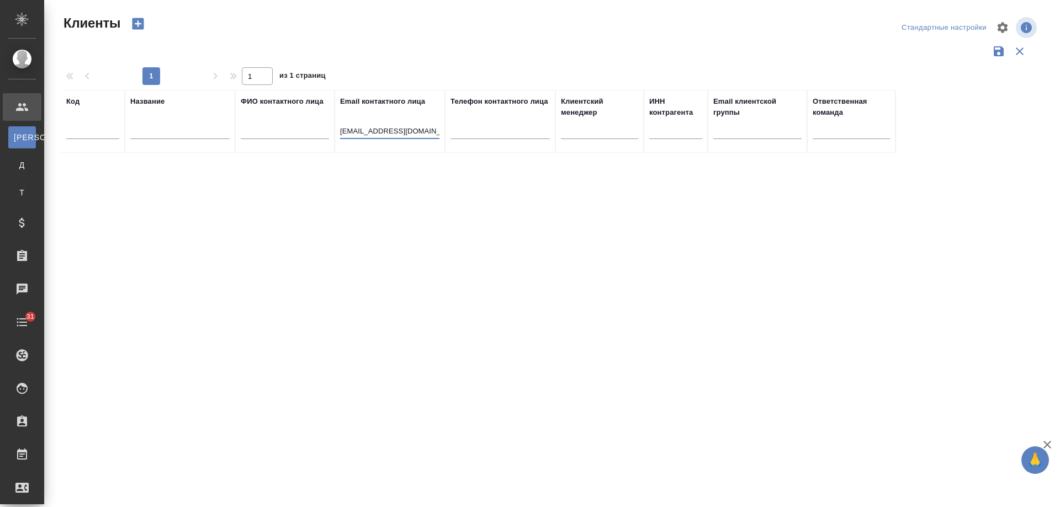
drag, startPoint x: 357, startPoint y: 132, endPoint x: 143, endPoint y: 120, distance: 214.6
click at [143, 120] on tr "Код Название ФИО контактного лица Email контактного лица [EMAIL_ADDRESS][DOMAIN…" at bounding box center [478, 121] width 835 height 63
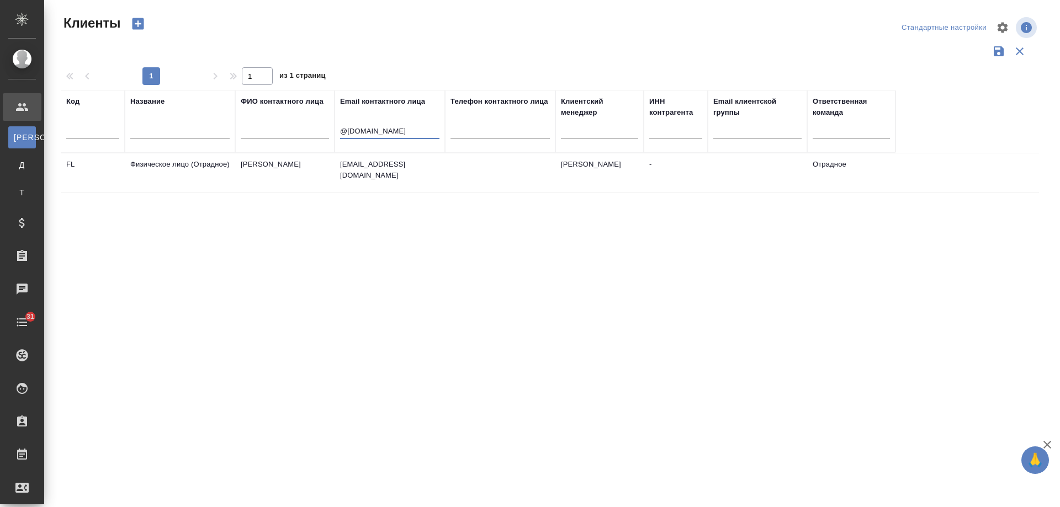
type input "@[DOMAIN_NAME]"
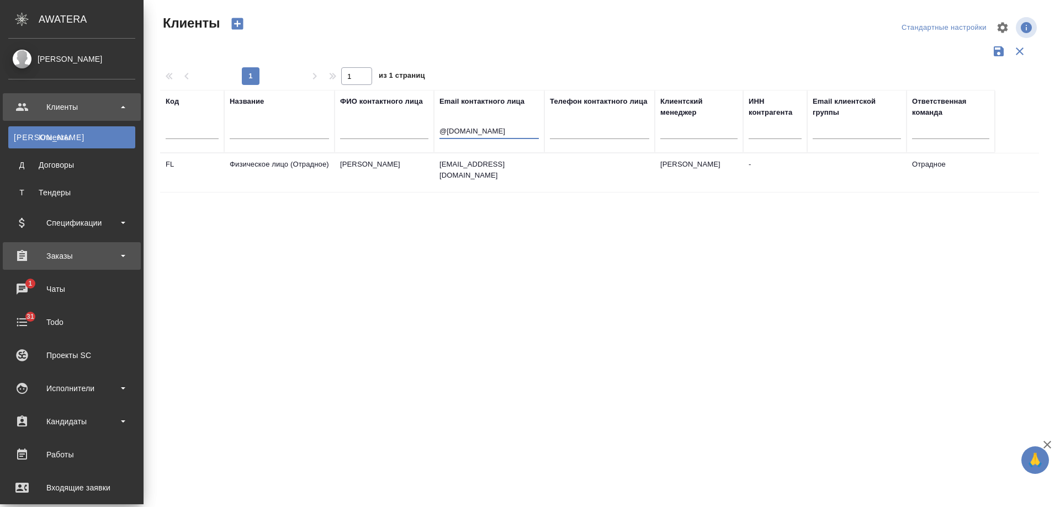
click at [73, 261] on div "Заказы" at bounding box center [71, 256] width 127 height 17
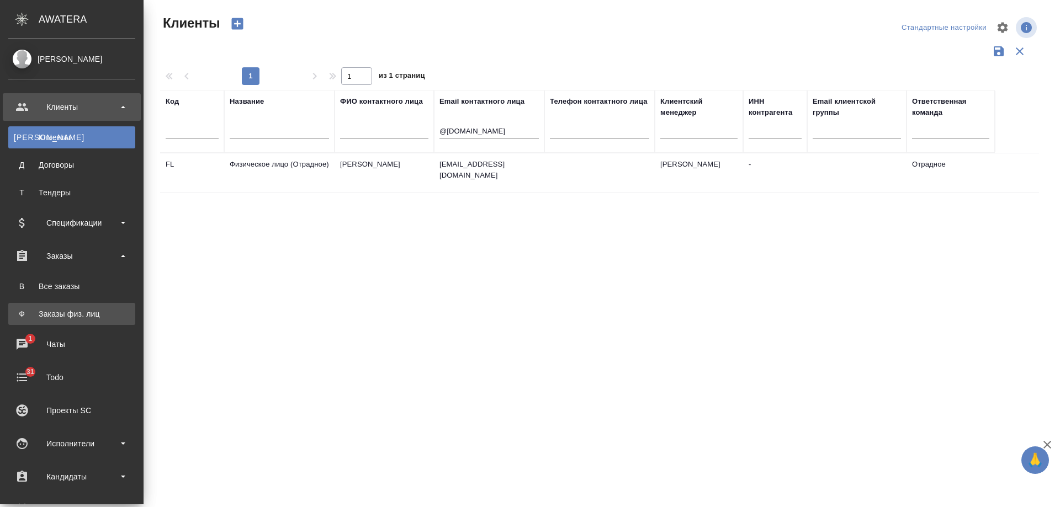
click at [85, 316] on div "Заказы физ. лиц" at bounding box center [72, 314] width 116 height 11
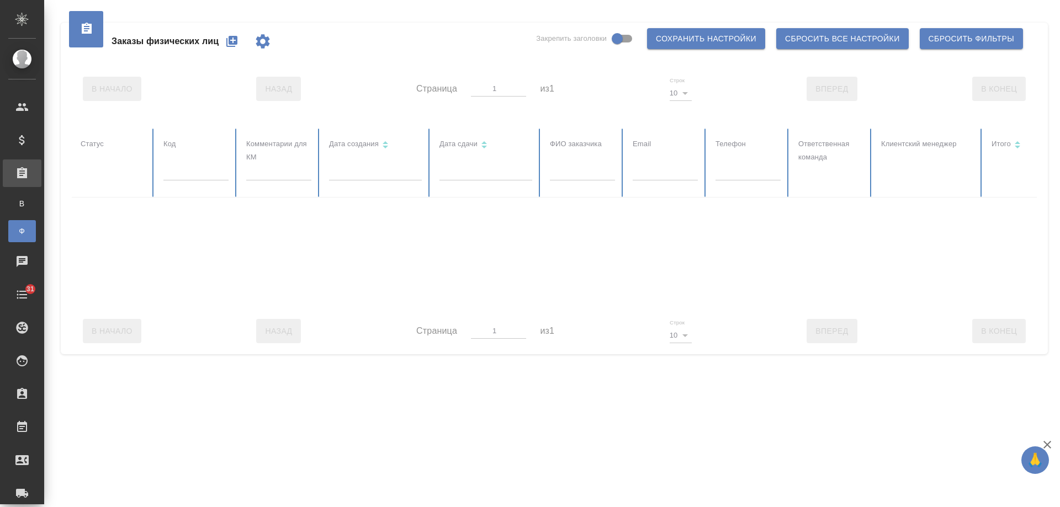
click at [651, 175] on th "Email" at bounding box center [665, 163] width 83 height 68
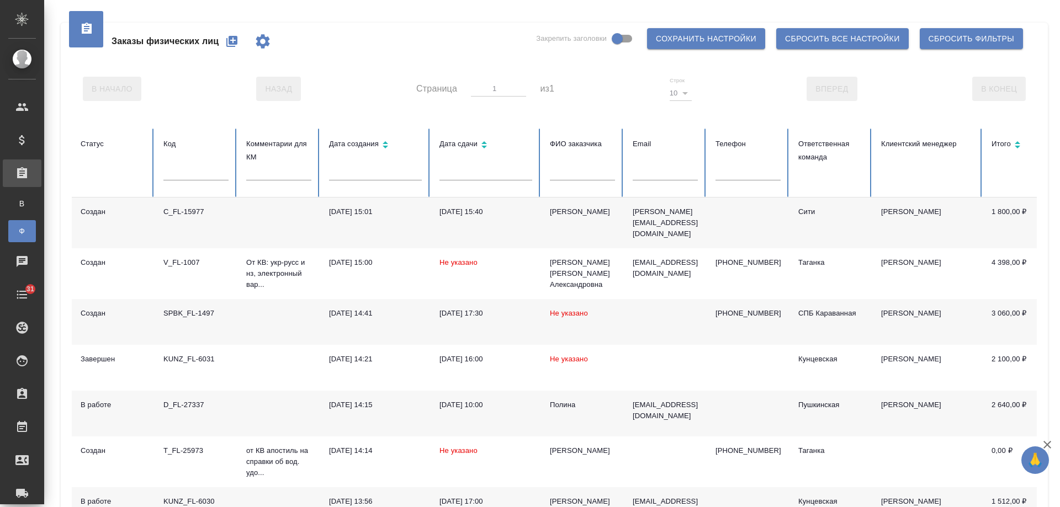
click at [656, 179] on input "text" at bounding box center [665, 172] width 65 height 15
paste input "[EMAIL_ADDRESS][DOMAIN_NAME]"
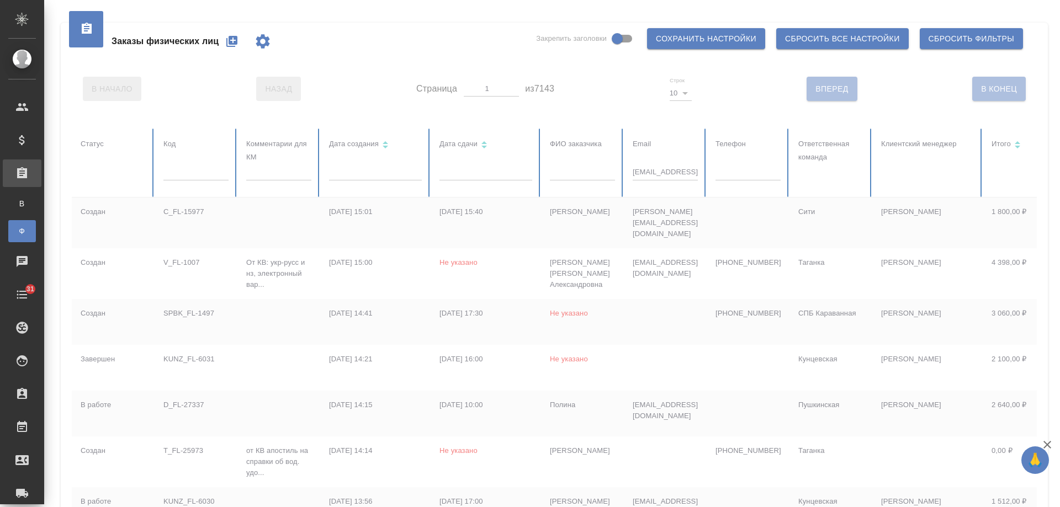
click at [473, 172] on div at bounding box center [693, 402] width 1242 height 547
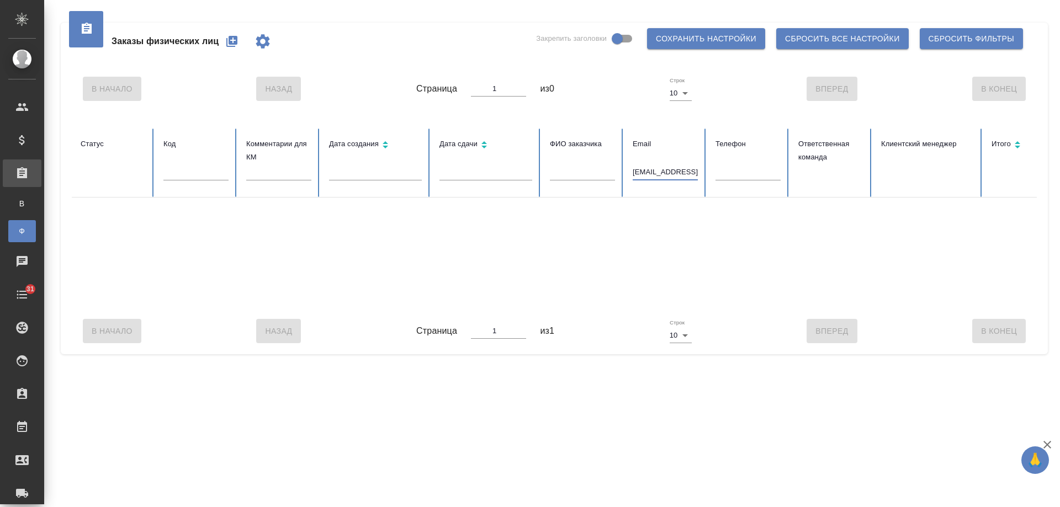
drag, startPoint x: 650, startPoint y: 179, endPoint x: 519, endPoint y: 174, distance: 131.5
click at [519, 174] on tr "Статус Код Комментарии для КМ Дата создания Дата сдачи ФИО заказчика Email [EMA…" at bounding box center [693, 163] width 1242 height 68
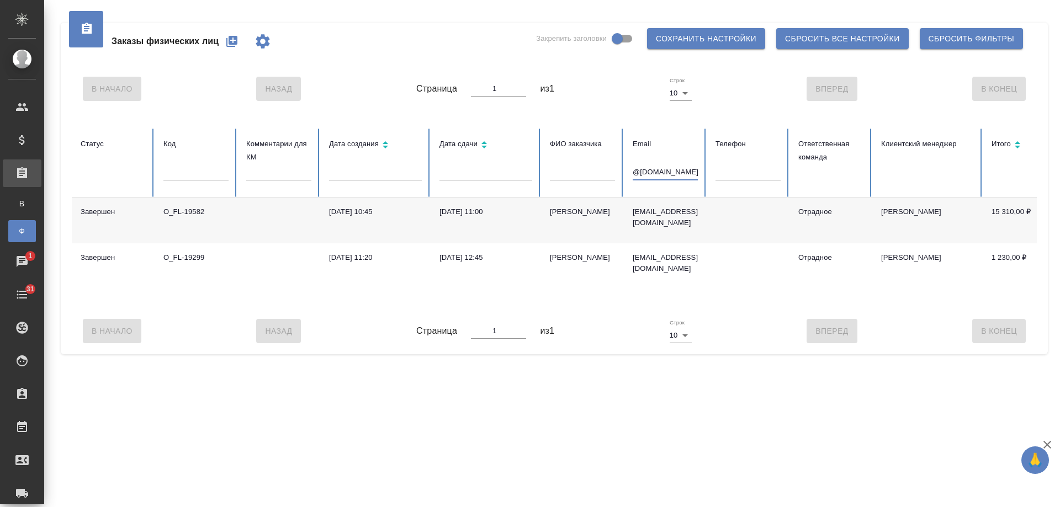
type input "@[DOMAIN_NAME]"
drag, startPoint x: 761, startPoint y: 184, endPoint x: 760, endPoint y: 178, distance: 6.7
click at [763, 180] on input "text" at bounding box center [748, 172] width 65 height 15
paste input "74997580978"
click at [693, 176] on tr "Статус Код Комментарии для КМ Дата создания Дата сдачи ФИО заказчика Email @[DO…" at bounding box center [693, 163] width 1242 height 68
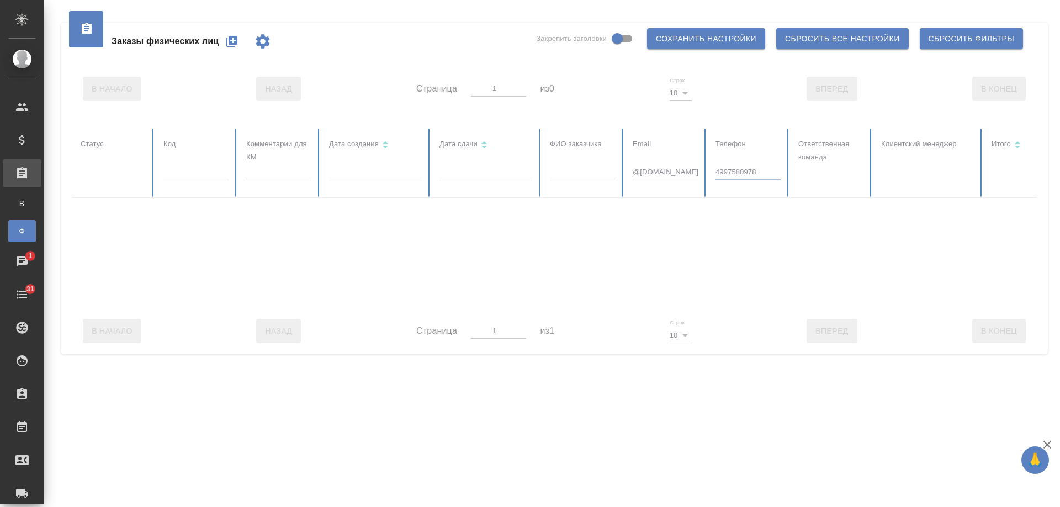
type input "4997580978"
drag, startPoint x: 683, startPoint y: 176, endPoint x: 361, endPoint y: 179, distance: 323.0
click at [361, 179] on div at bounding box center [693, 218] width 1242 height 179
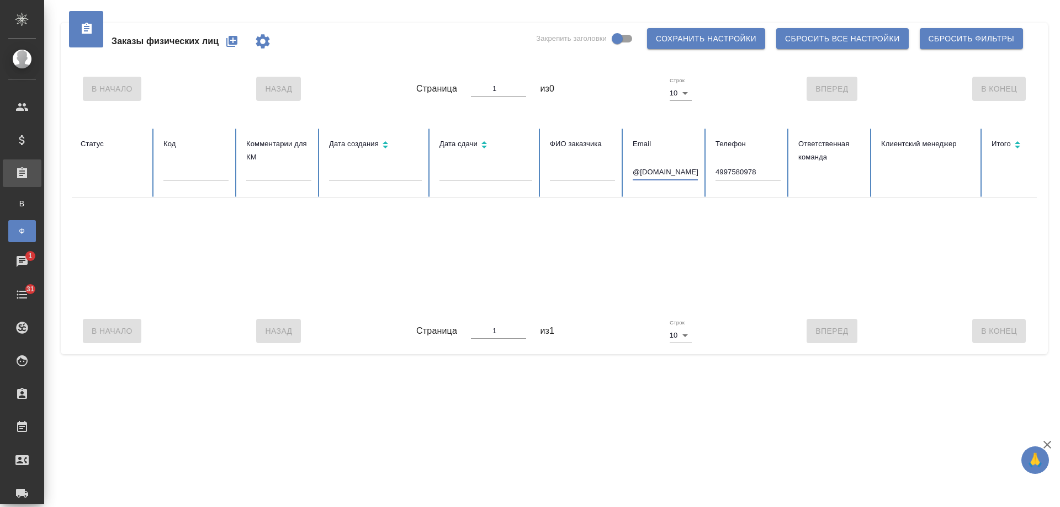
drag, startPoint x: 680, startPoint y: 177, endPoint x: 481, endPoint y: 176, distance: 198.8
click at [481, 176] on tr "Статус Код Комментарии для КМ Дата создания Дата сдачи ФИО заказчика Email @[DO…" at bounding box center [693, 163] width 1242 height 68
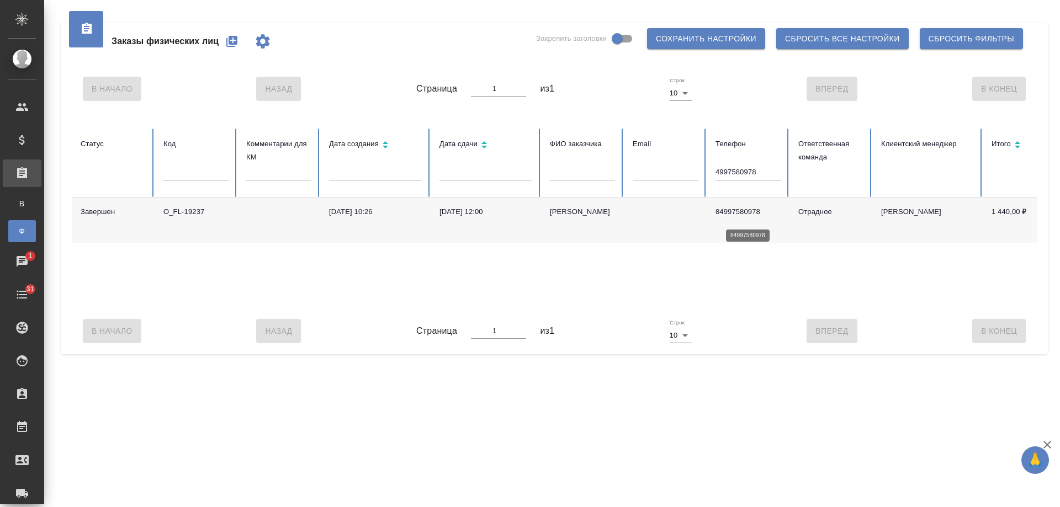
click at [744, 215] on p "84997580978" at bounding box center [748, 211] width 65 height 11
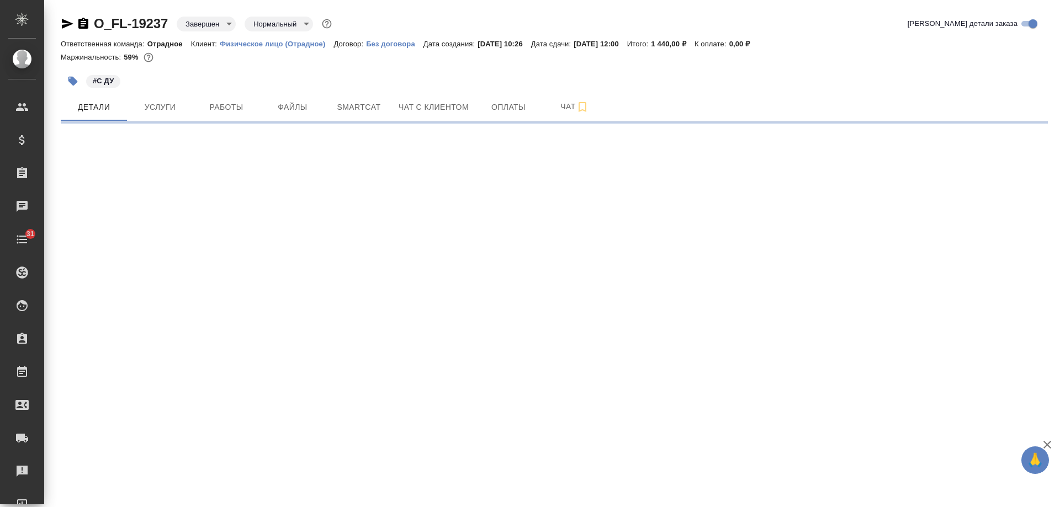
drag, startPoint x: 84, startPoint y: 23, endPoint x: 125, endPoint y: 18, distance: 41.2
click at [84, 23] on icon "button" at bounding box center [83, 23] width 10 height 11
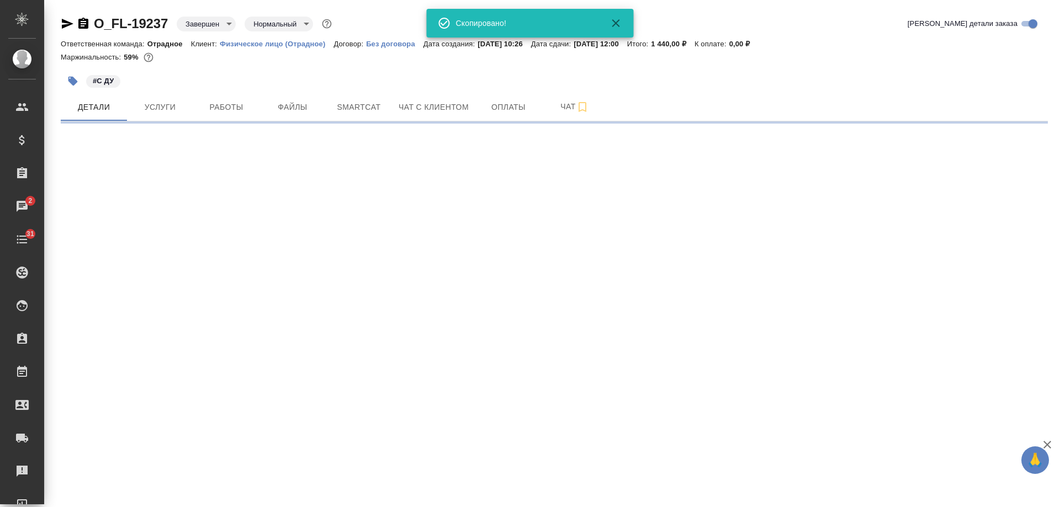
select select "RU"
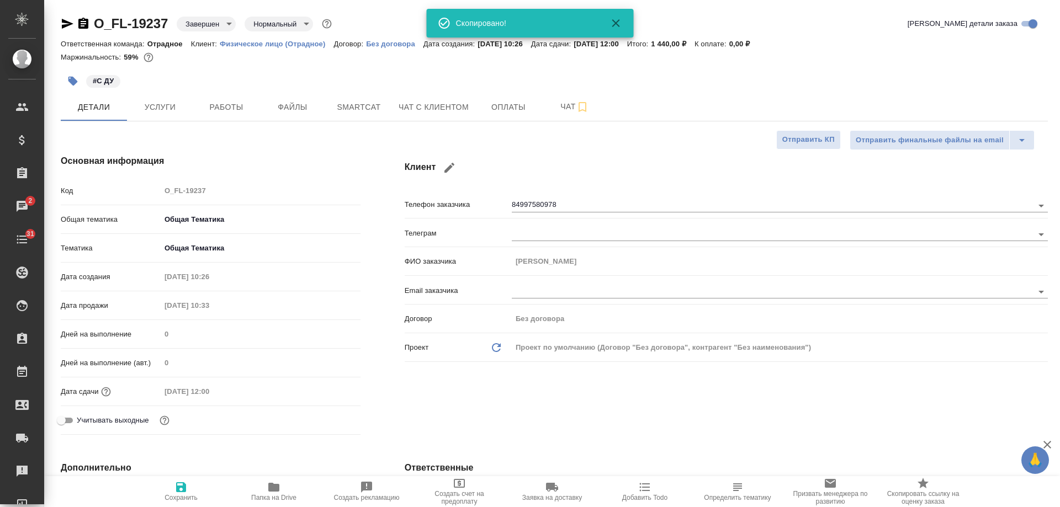
type textarea "x"
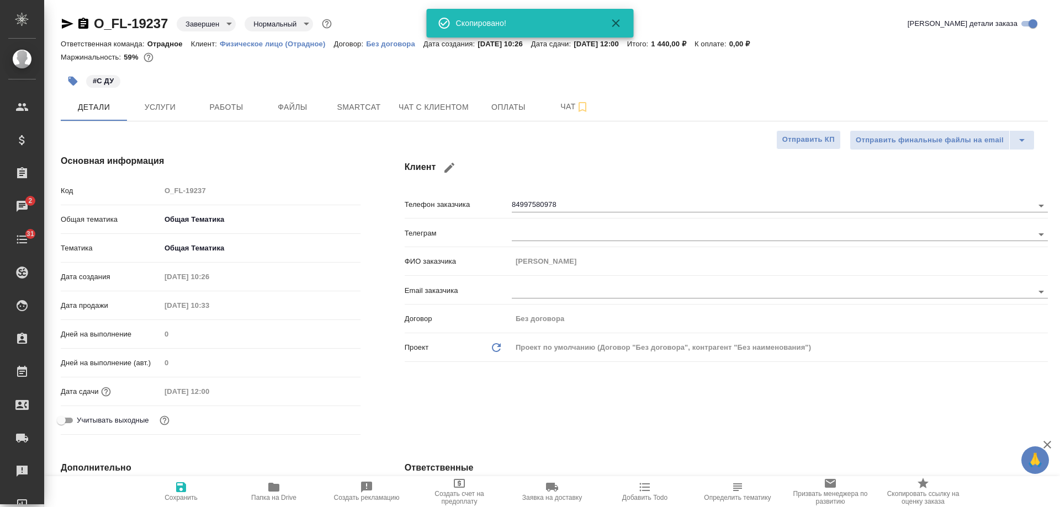
type textarea "x"
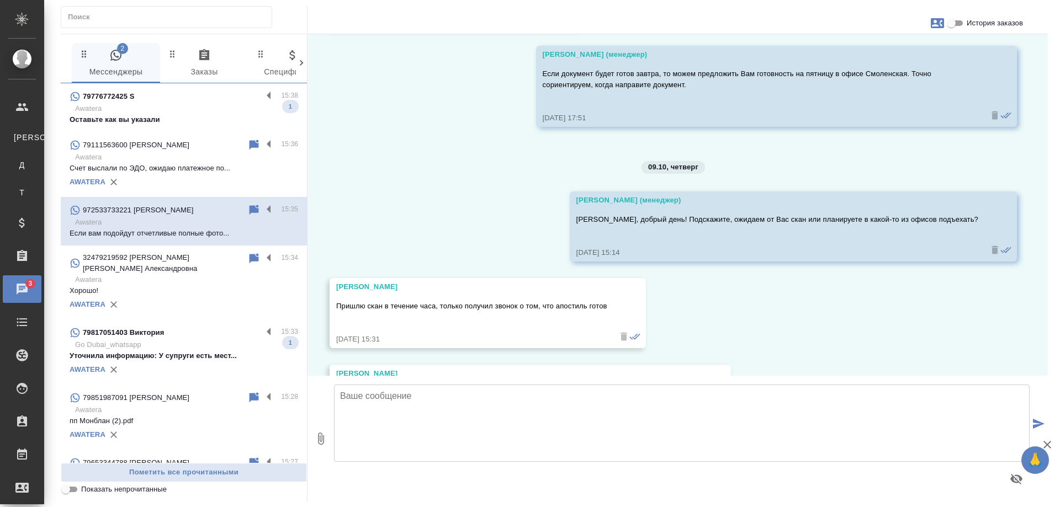
scroll to position [1636, 0]
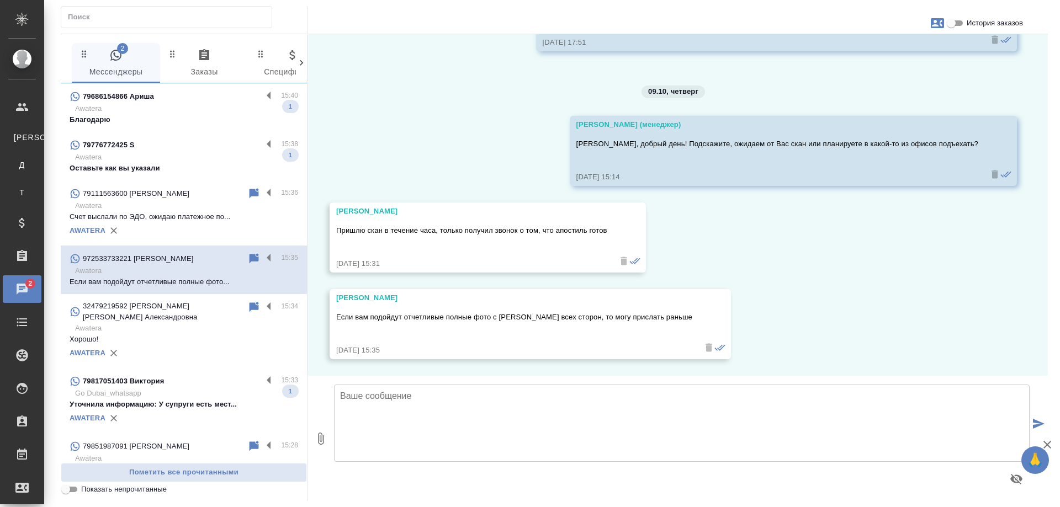
click at [511, 410] on textarea at bounding box center [682, 423] width 696 height 77
type textarea "Да, подойдут качественные фото без лишних предметов в [GEOGRAPHIC_DATA]."
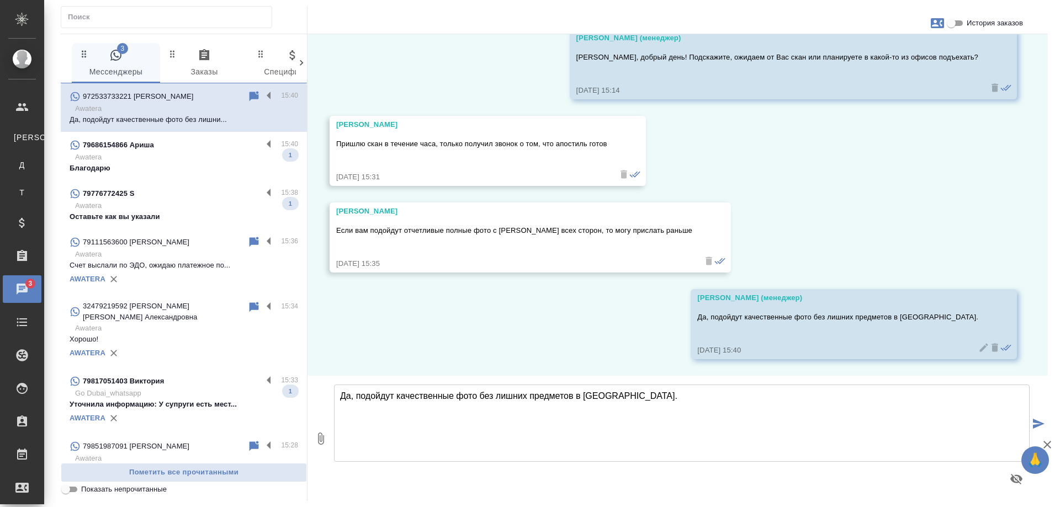
scroll to position [1723, 0]
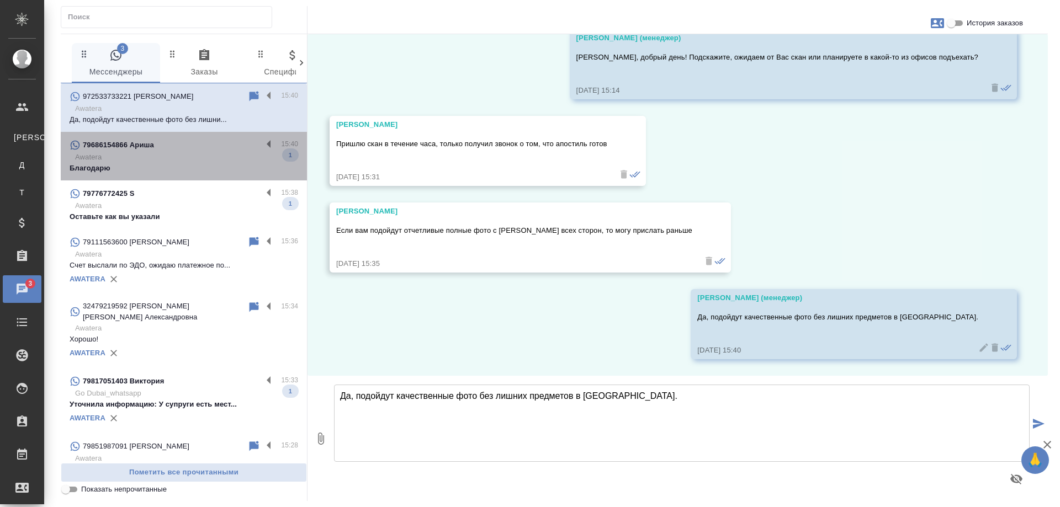
click at [186, 157] on p "Awatera" at bounding box center [186, 157] width 223 height 11
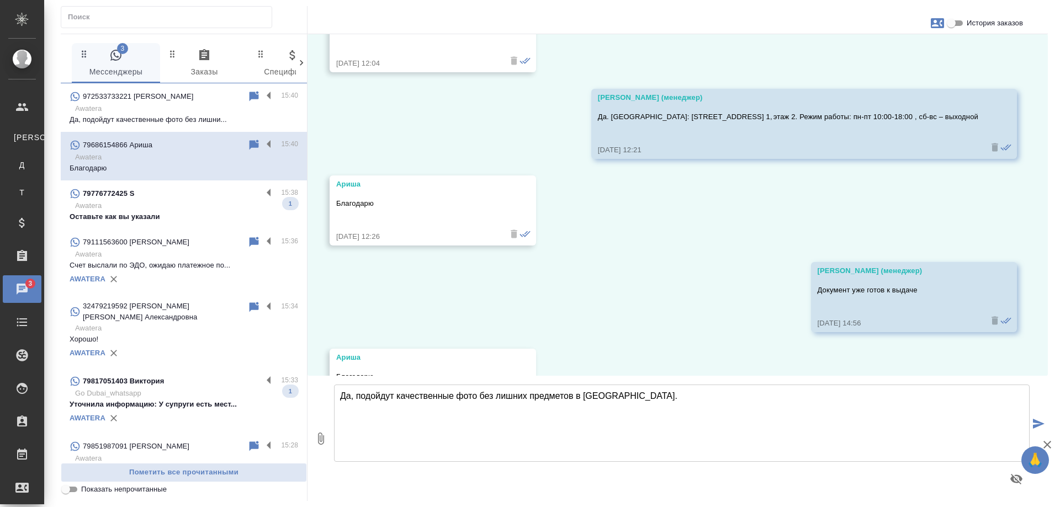
scroll to position [2063, 0]
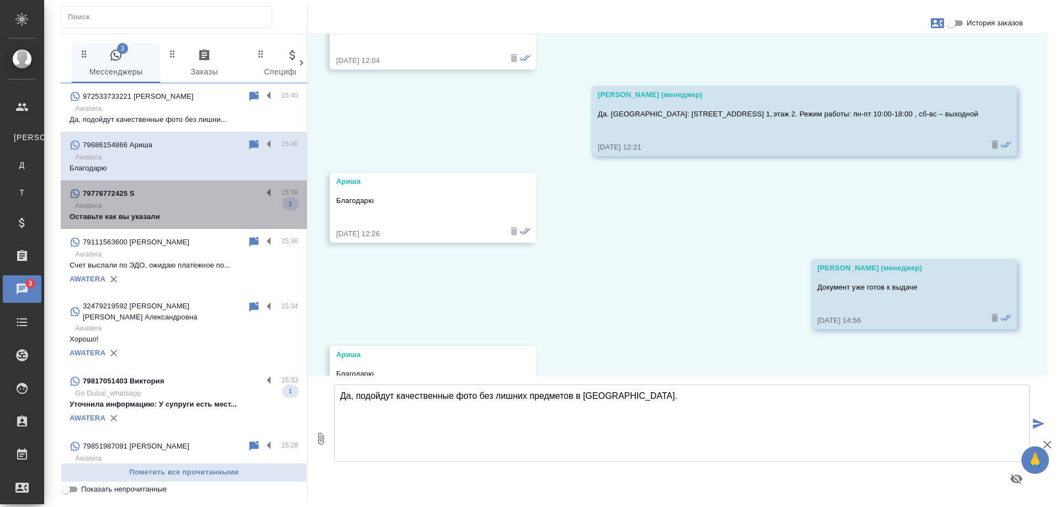
click at [216, 209] on p "Awatera" at bounding box center [186, 205] width 223 height 11
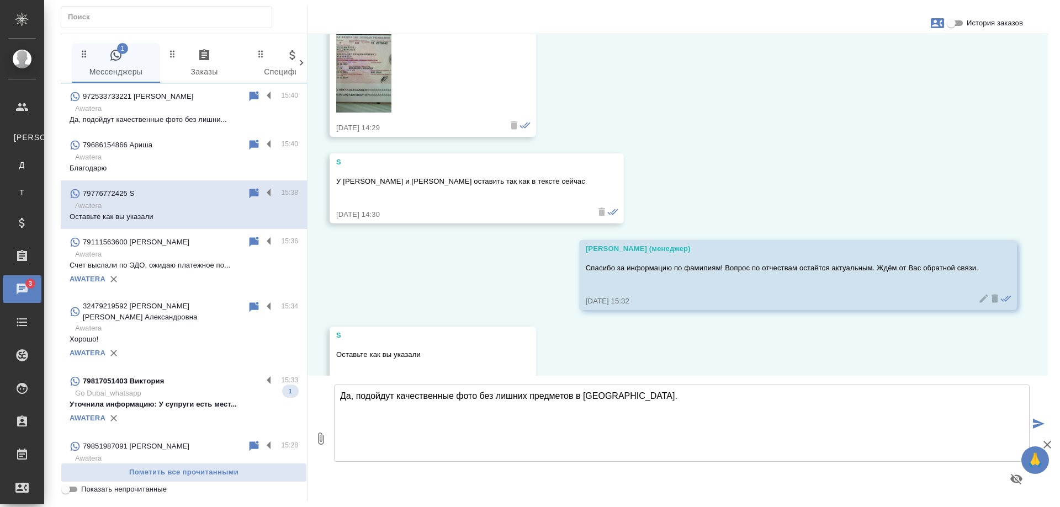
scroll to position [7588, 0]
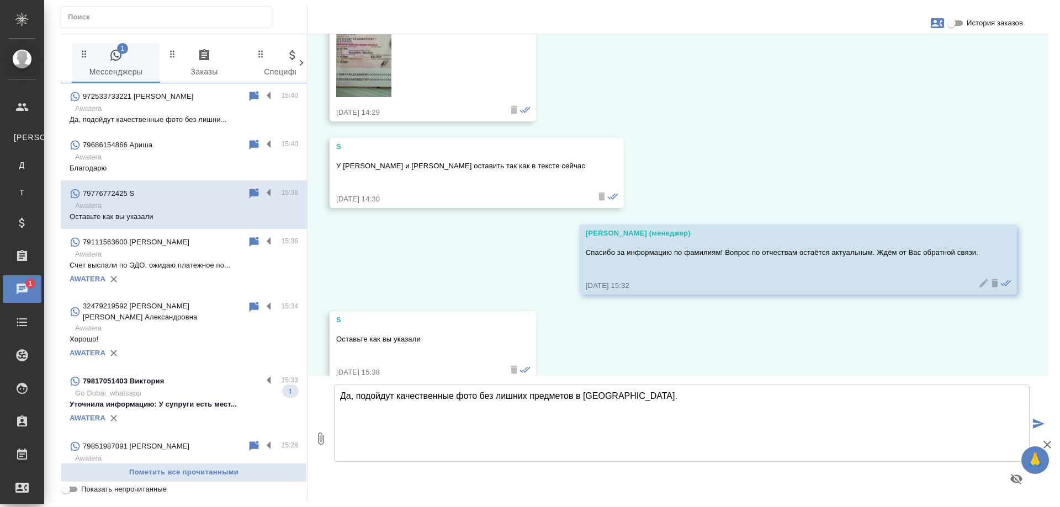
click at [232, 388] on p "Go Dubai_whatsapp" at bounding box center [186, 393] width 223 height 11
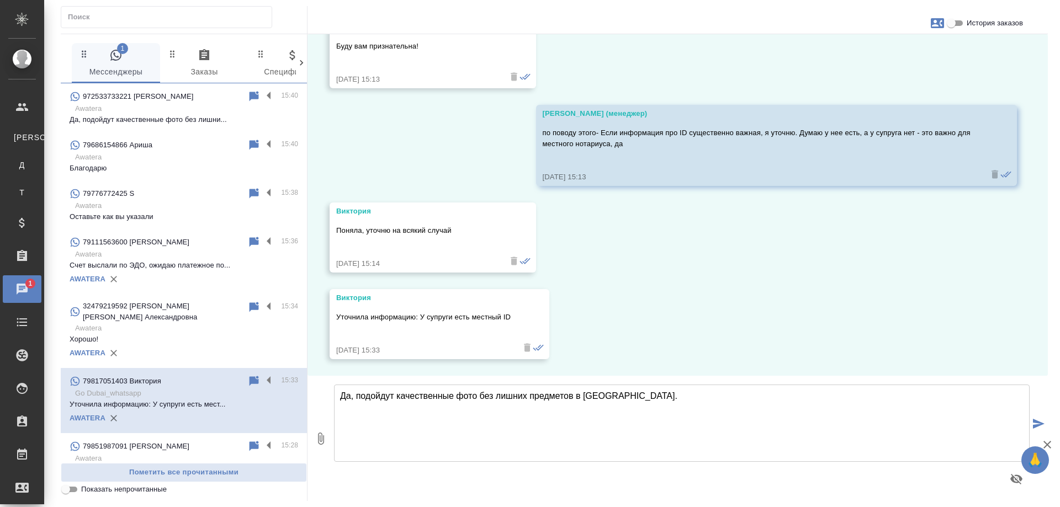
scroll to position [1390, 0]
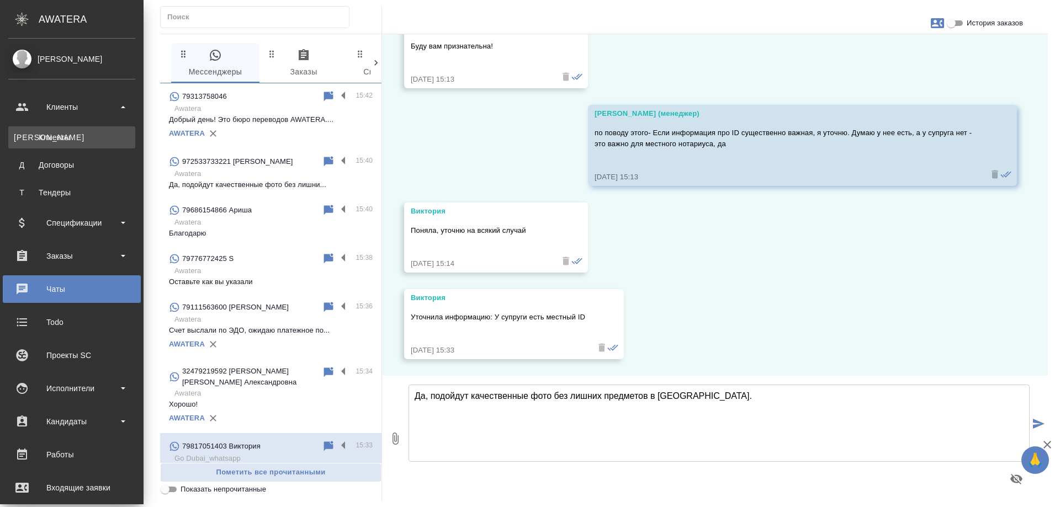
drag, startPoint x: 38, startPoint y: 137, endPoint x: 57, endPoint y: 145, distance: 21.1
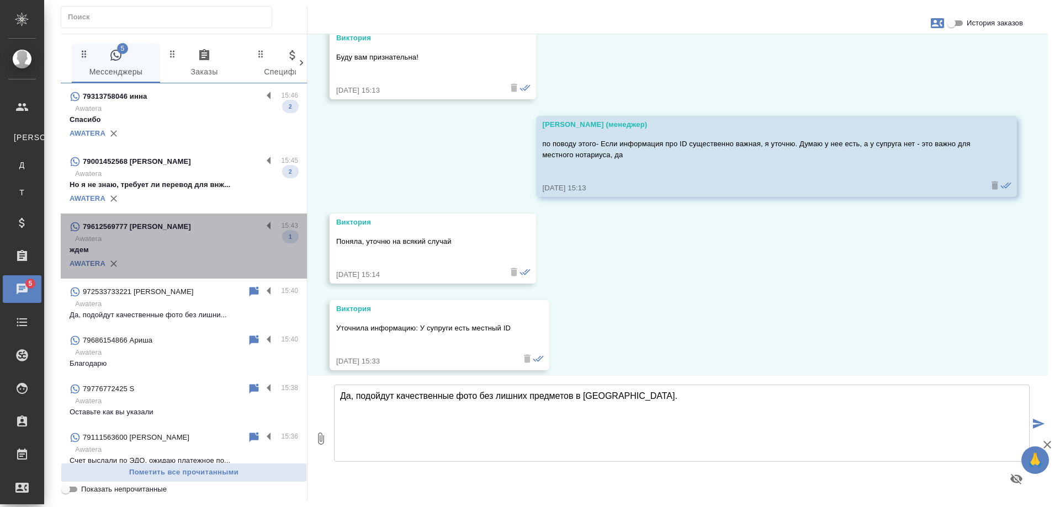
click at [184, 237] on p "Awatera" at bounding box center [186, 239] width 223 height 11
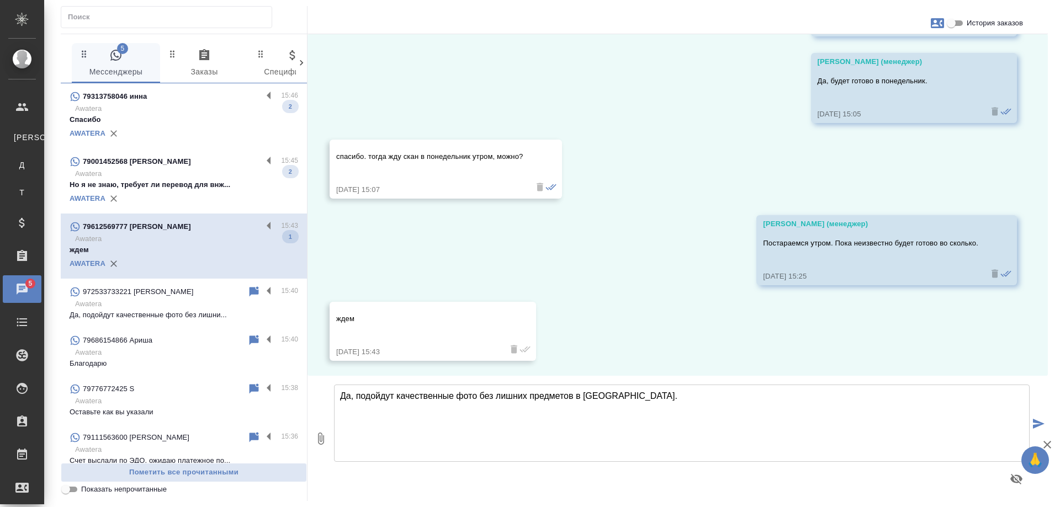
scroll to position [1726, 0]
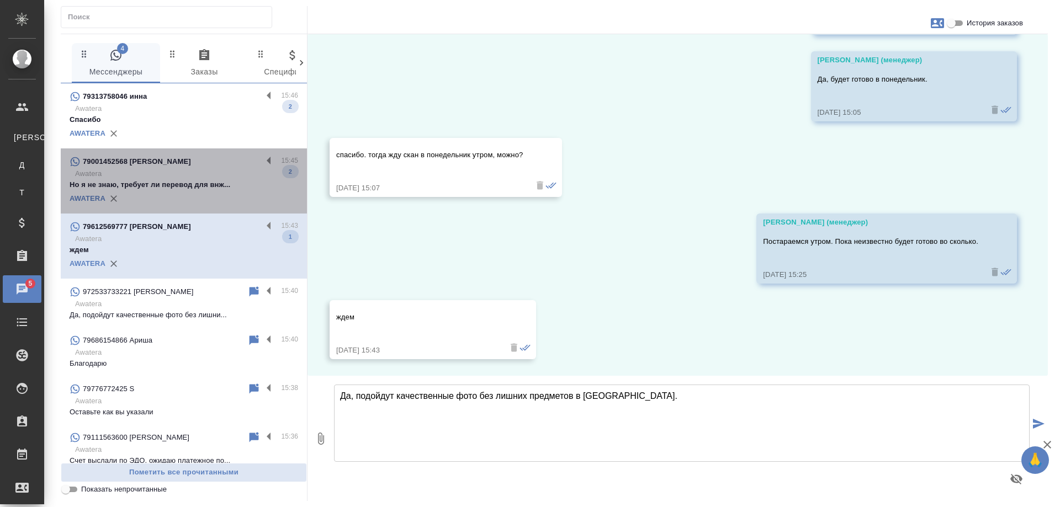
click at [198, 179] on p "Awatera" at bounding box center [186, 173] width 223 height 11
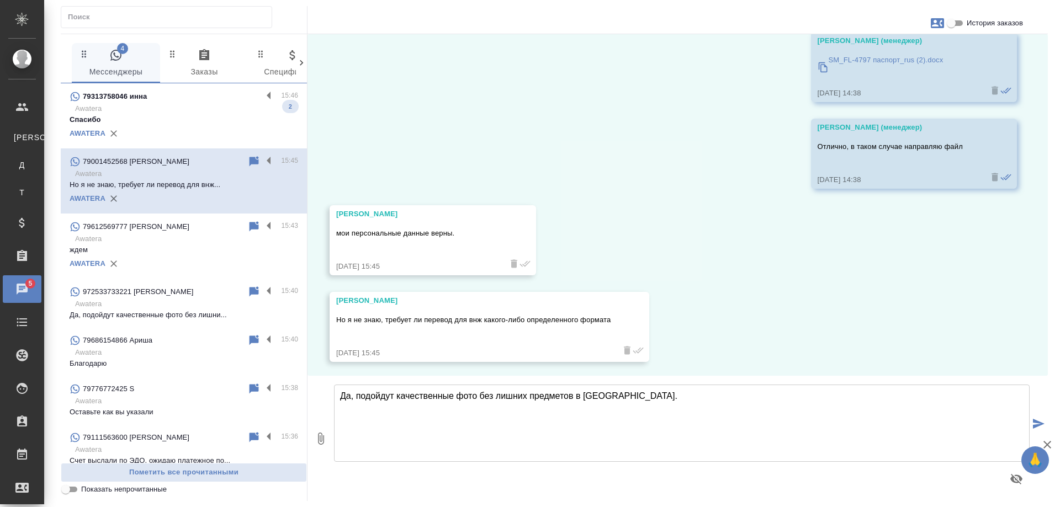
scroll to position [2440, 0]
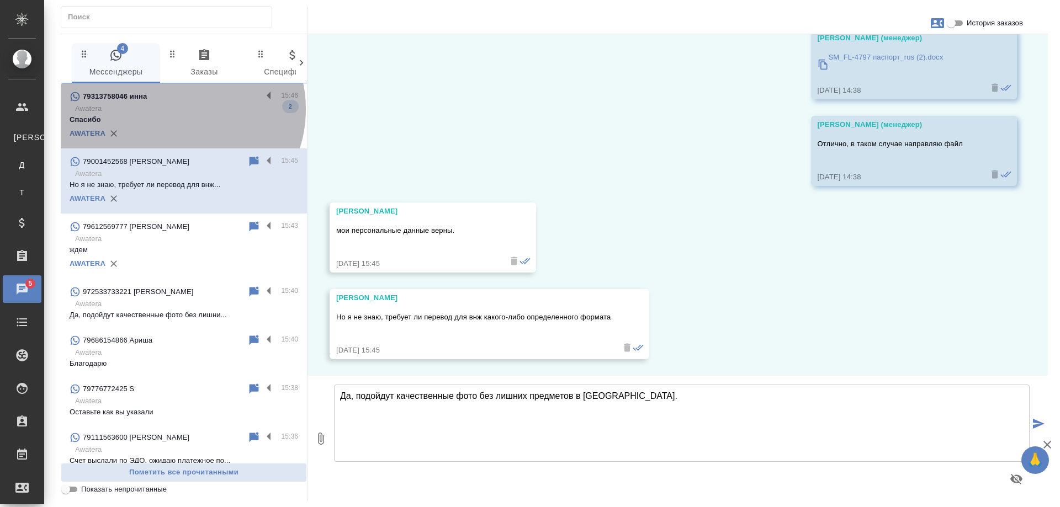
click at [178, 109] on p "Awatera" at bounding box center [186, 108] width 223 height 11
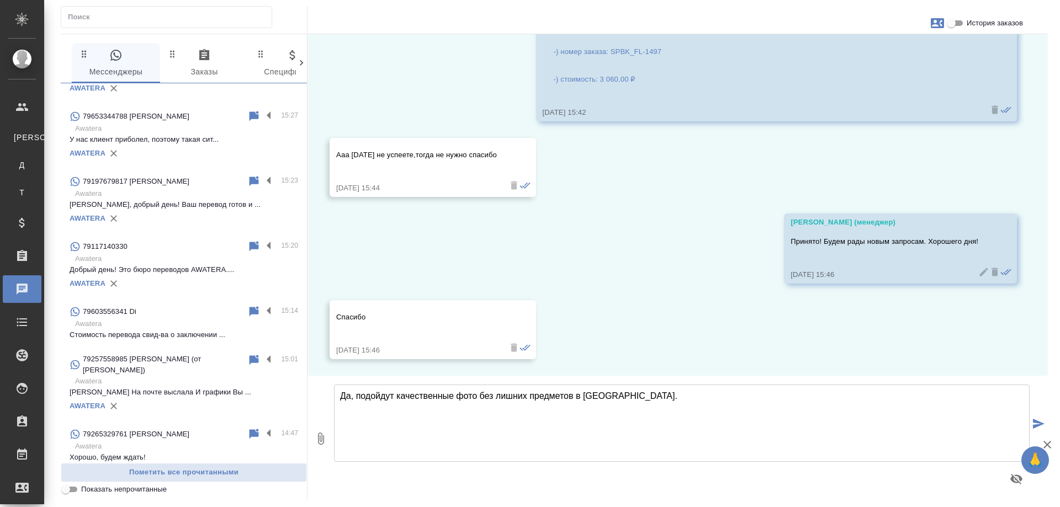
scroll to position [607, 0]
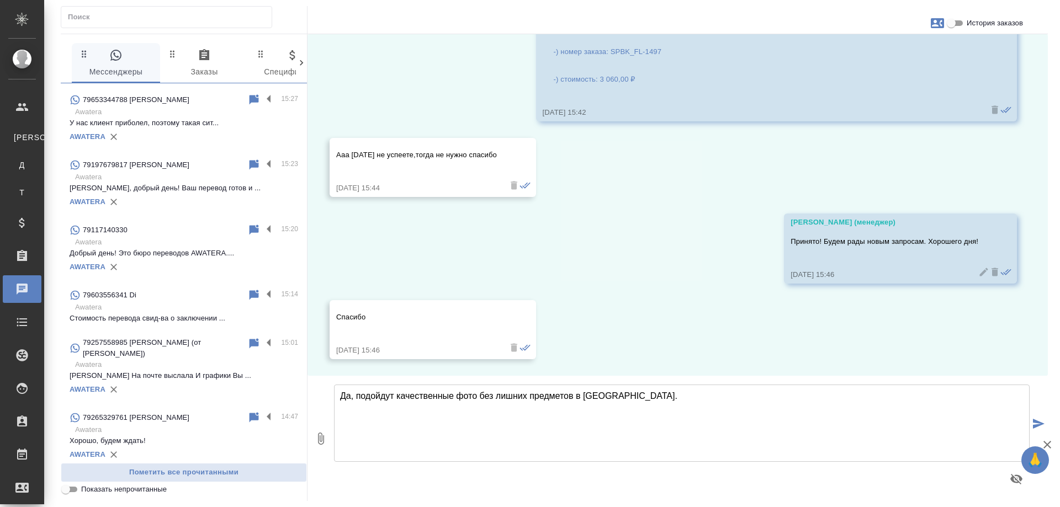
click at [177, 302] on p "Awatera" at bounding box center [186, 307] width 223 height 11
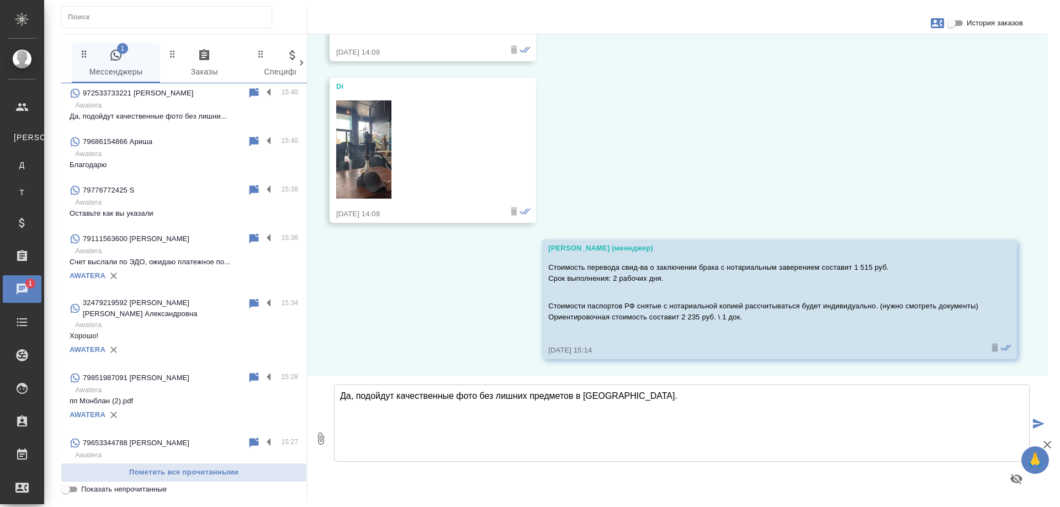
scroll to position [0, 0]
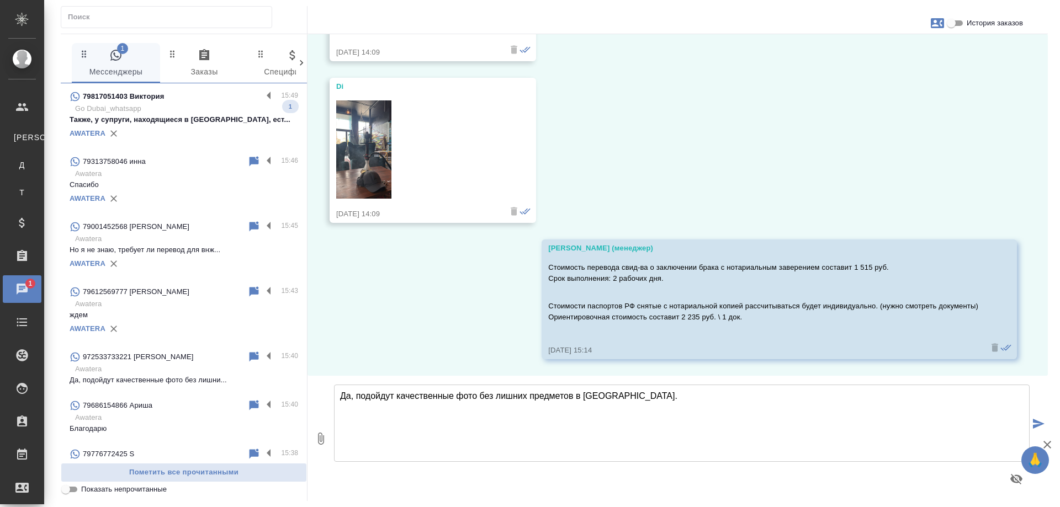
click at [152, 102] on p "79817051403 Виктория" at bounding box center [123, 96] width 81 height 11
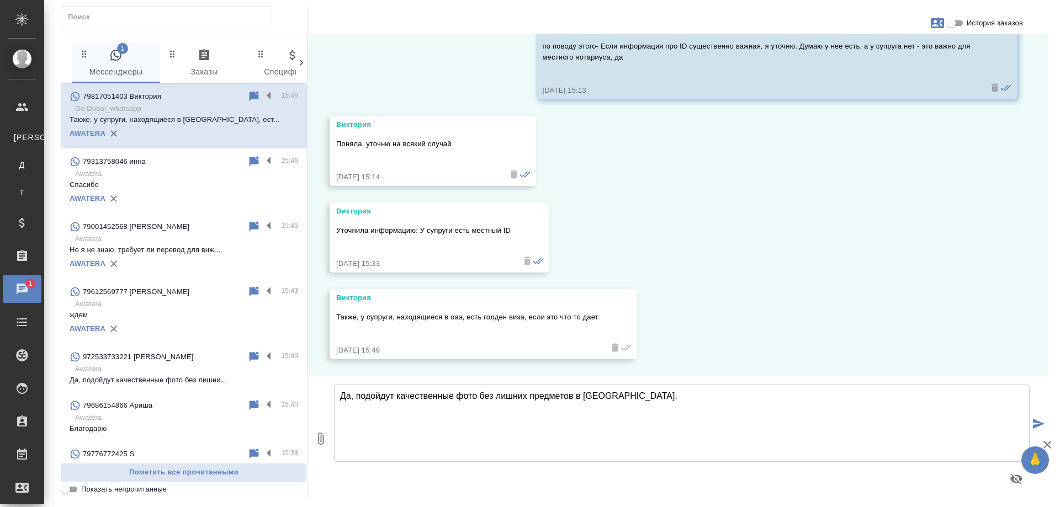
scroll to position [1476, 0]
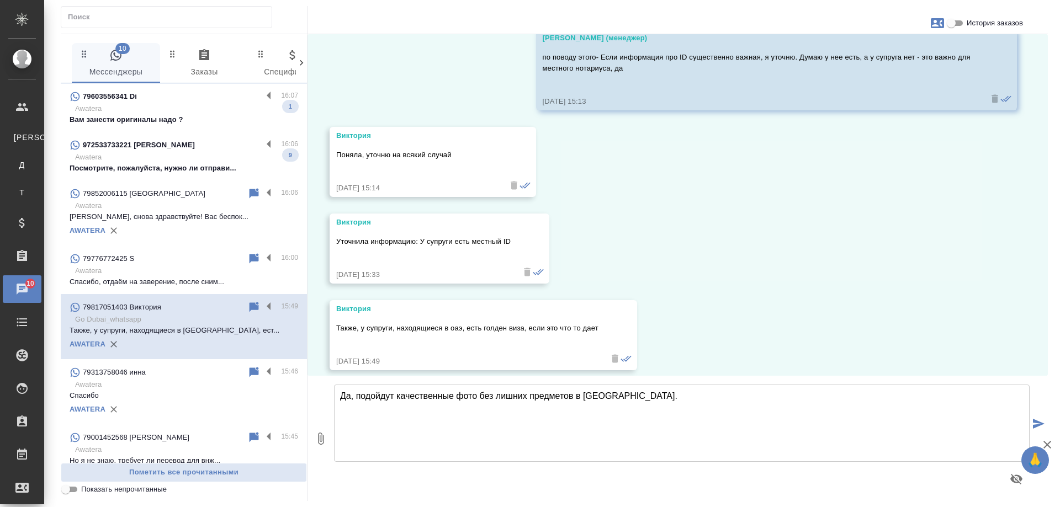
click at [177, 105] on p "Awatera" at bounding box center [186, 108] width 223 height 11
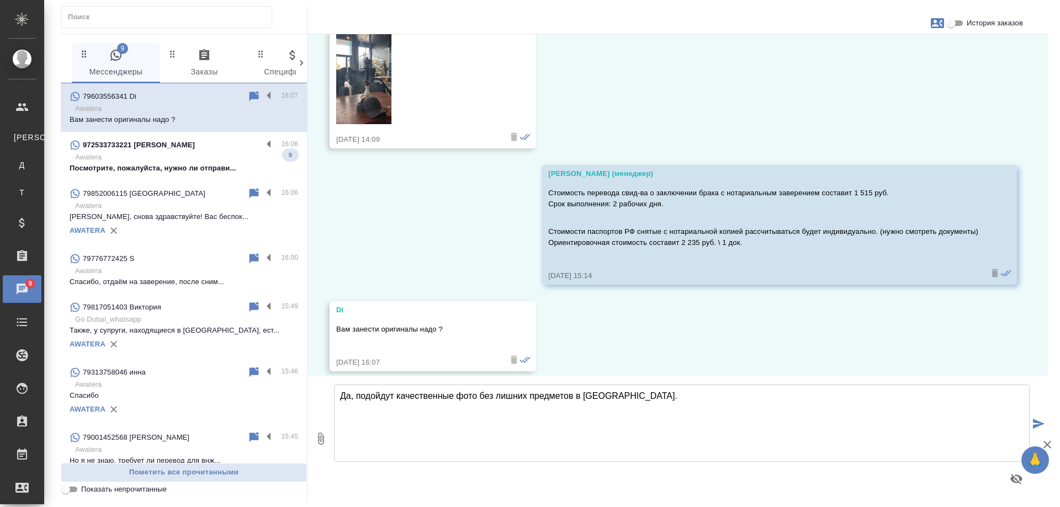
scroll to position [3714, 0]
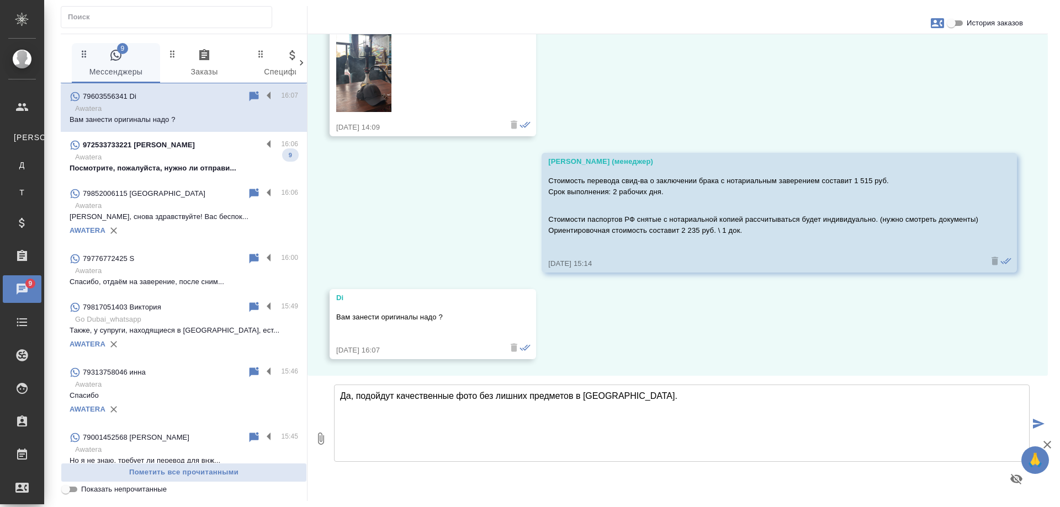
click at [212, 158] on p "Awatera" at bounding box center [186, 157] width 223 height 11
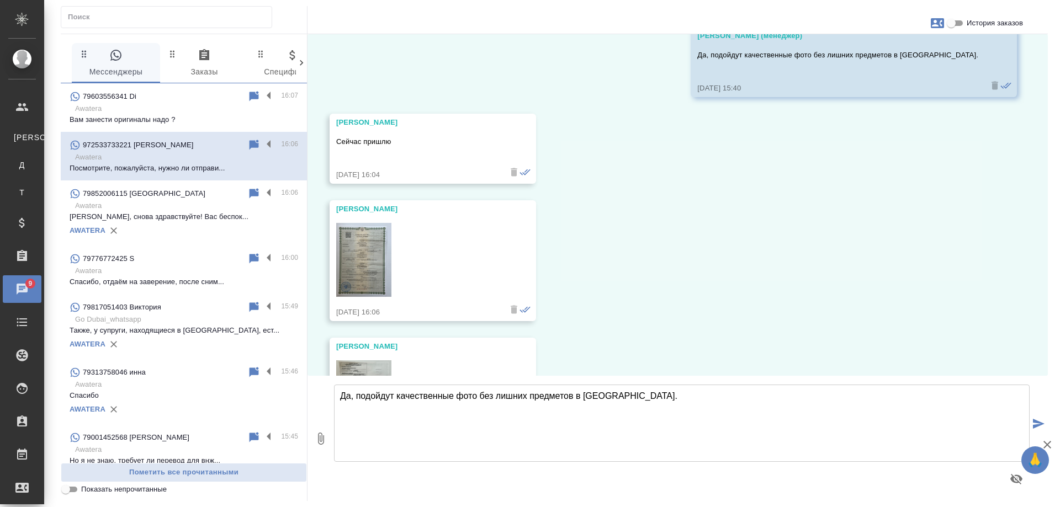
scroll to position [1974, 0]
click at [375, 272] on img at bounding box center [363, 261] width 55 height 74
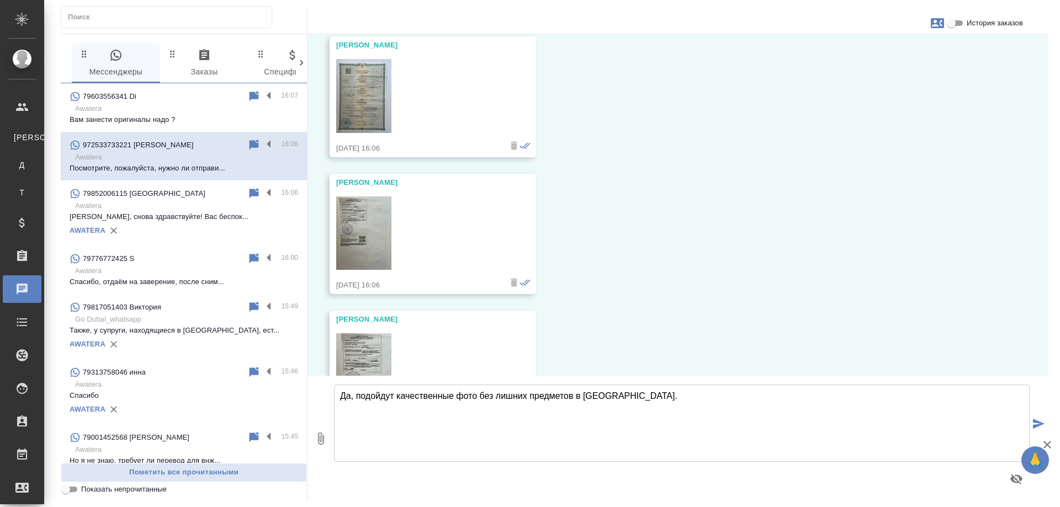
scroll to position [2139, 0]
click at [372, 235] on img at bounding box center [363, 232] width 55 height 74
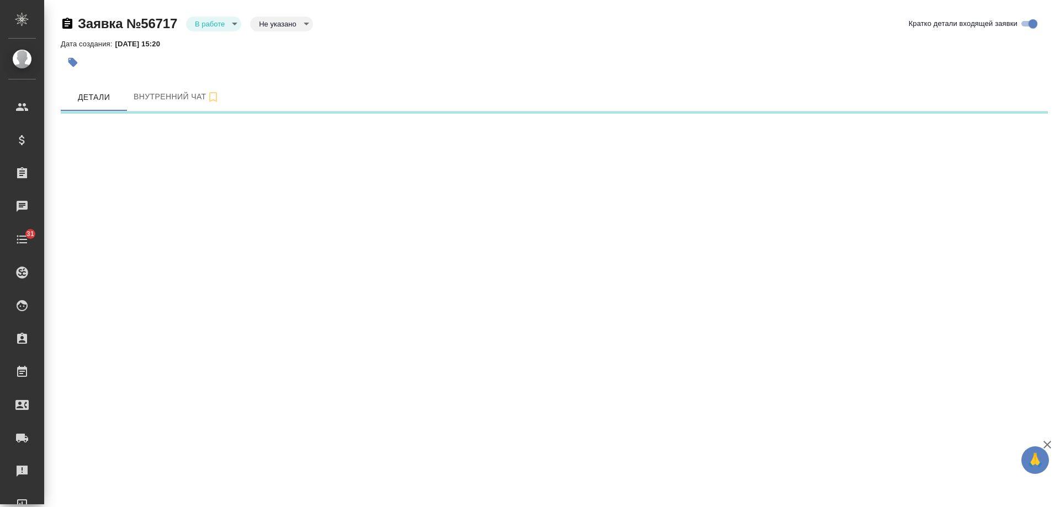
select select "RU"
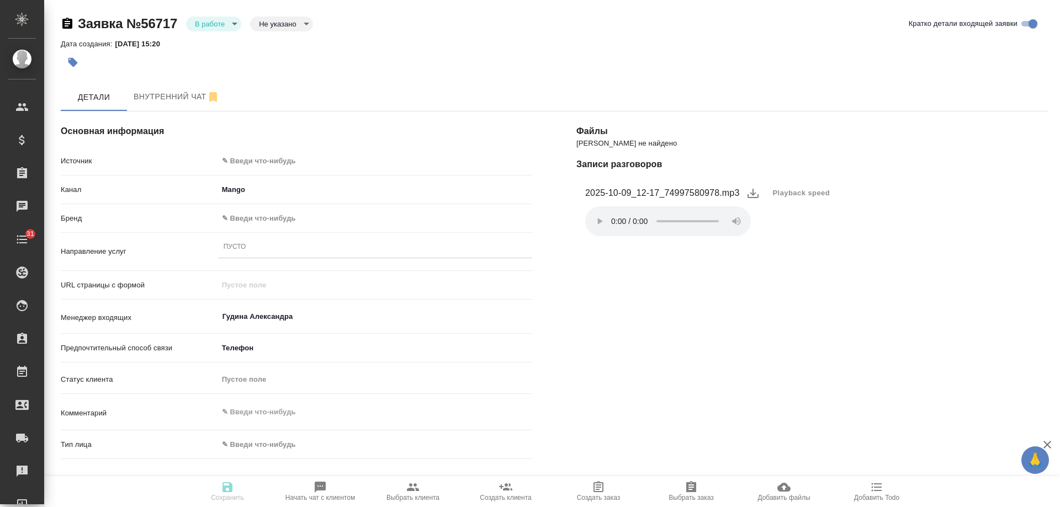
scroll to position [226, 0]
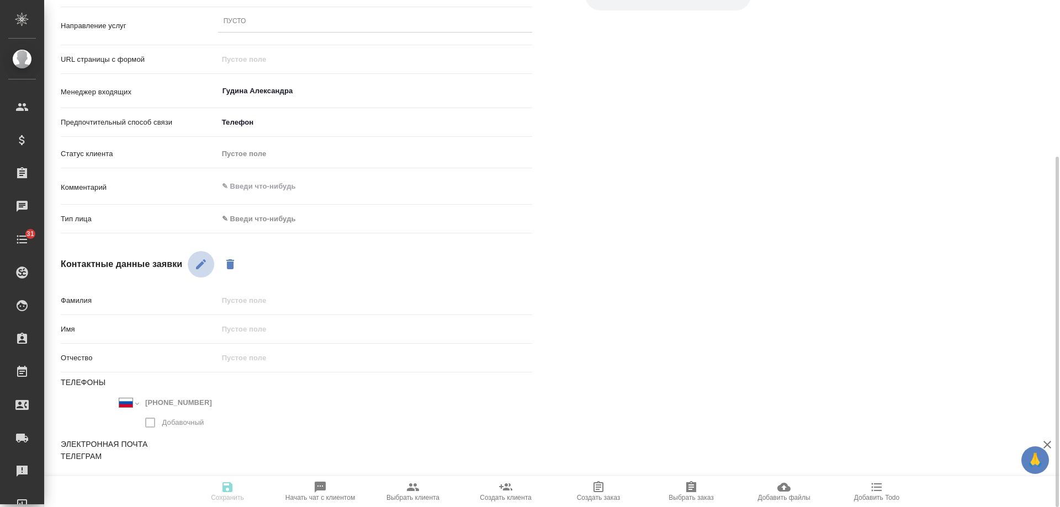
drag, startPoint x: 204, startPoint y: 263, endPoint x: 265, endPoint y: 323, distance: 85.9
click at [205, 264] on icon "button" at bounding box center [200, 264] width 13 height 13
click at [266, 327] on input "text" at bounding box center [375, 329] width 314 height 16
type textarea "x"
type input "Алек"
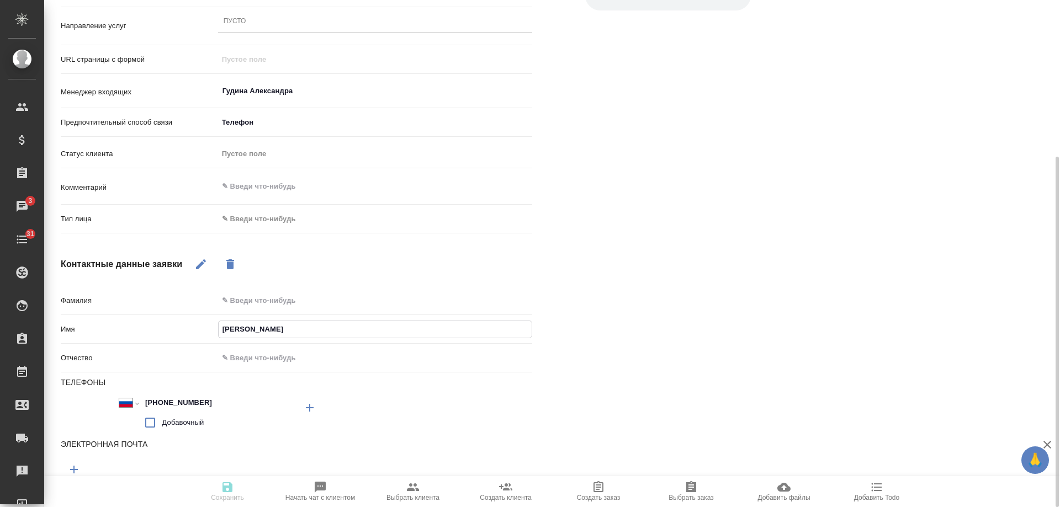
type textarea "x"
type input "Алекс"
type textarea "x"
type input "Алексе"
type textarea "x"
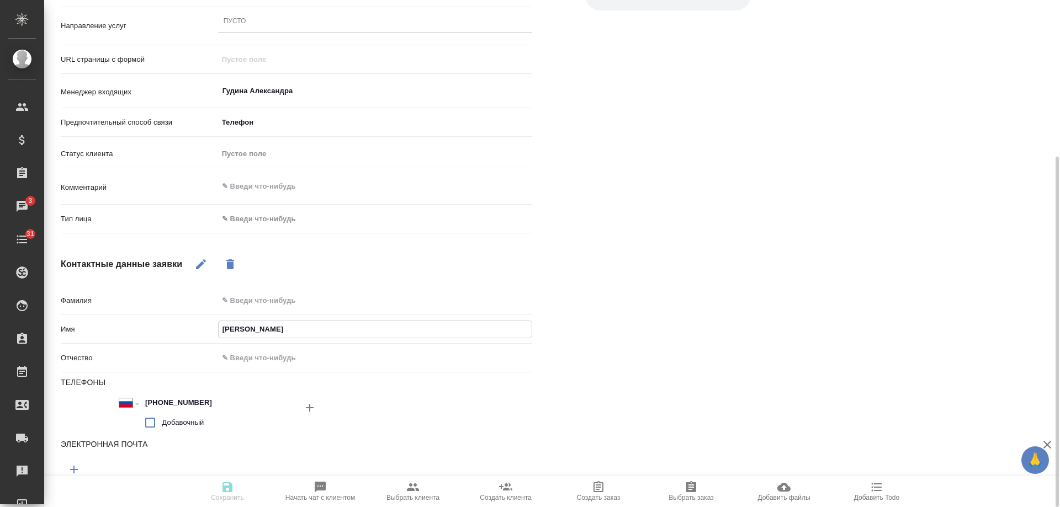
type input "Алексей"
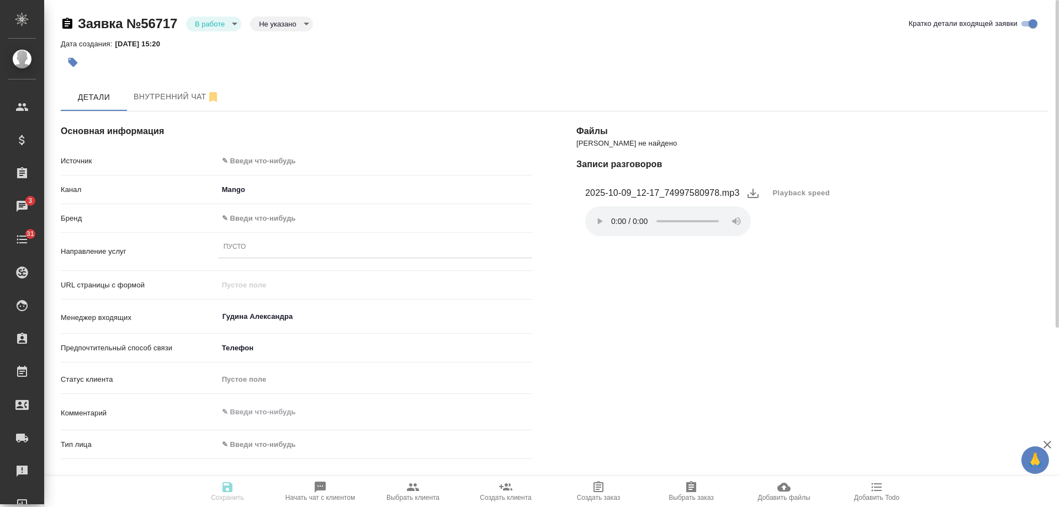
click at [283, 168] on body "🙏 .cls-1 fill:#fff; AWATERA Gudina Alexandra Клиенты Спецификации Заказы 3 Чаты…" at bounding box center [530, 253] width 1060 height 507
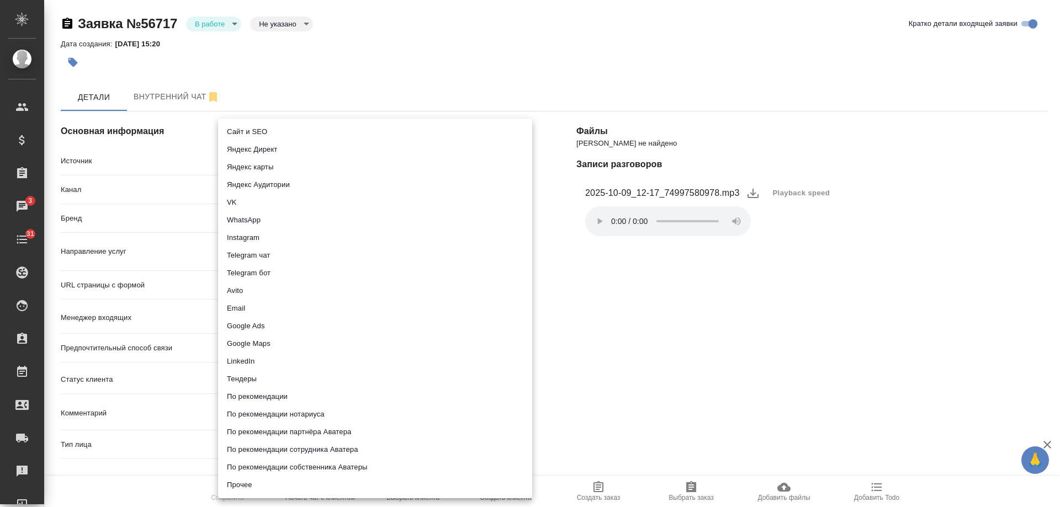
click at [267, 396] on li "По рекомендации" at bounding box center [375, 397] width 314 height 18
type input "recommendation"
type textarea "x"
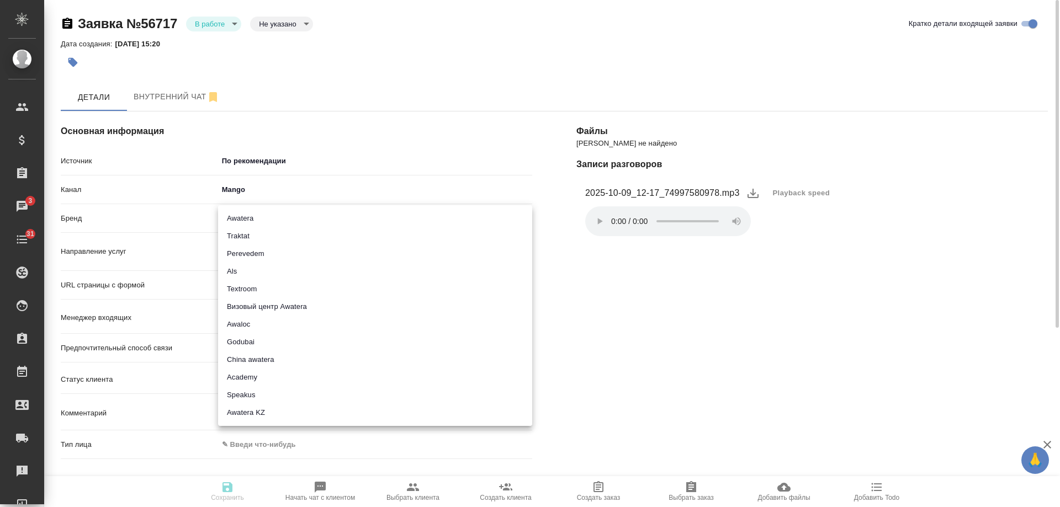
click at [261, 220] on body "🙏 .cls-1 fill:#fff; AWATERA Gudina Alexandra Клиенты Спецификации Заказы 3 Чаты…" at bounding box center [530, 253] width 1060 height 507
click at [252, 235] on li "Traktat" at bounding box center [375, 236] width 314 height 18
type input "traktat"
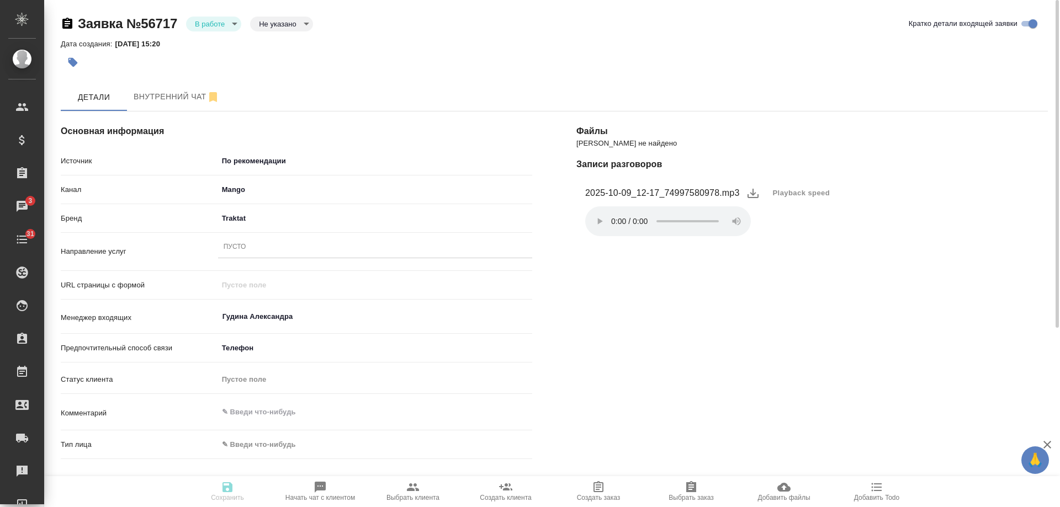
click at [246, 245] on div "Пусто" at bounding box center [235, 247] width 23 height 9
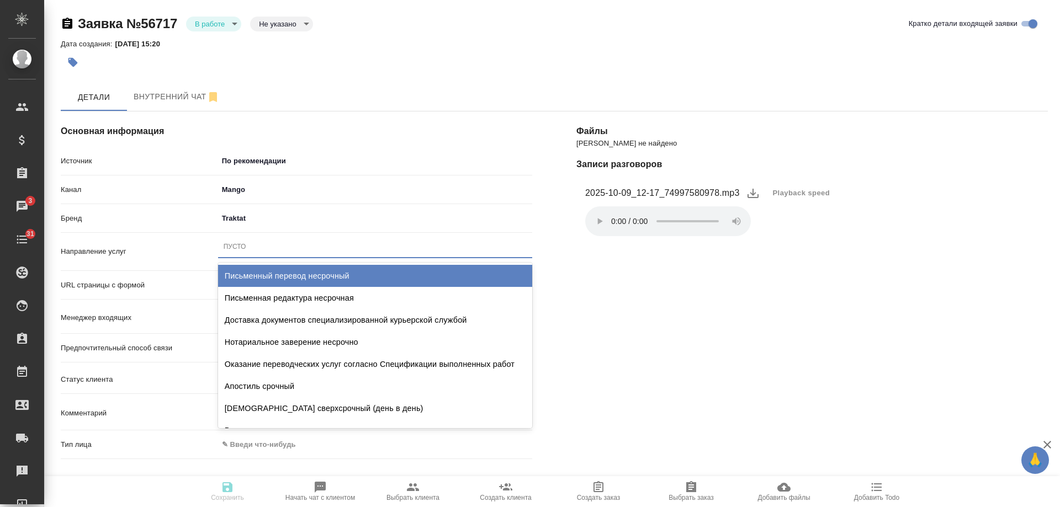
click at [312, 282] on div "Письменный перевод несрочный" at bounding box center [375, 276] width 314 height 22
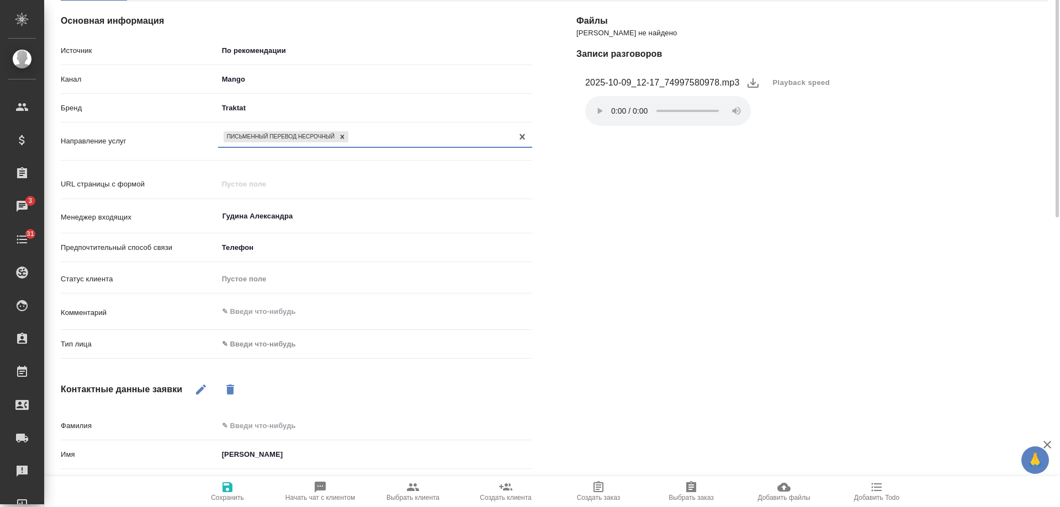
scroll to position [166, 0]
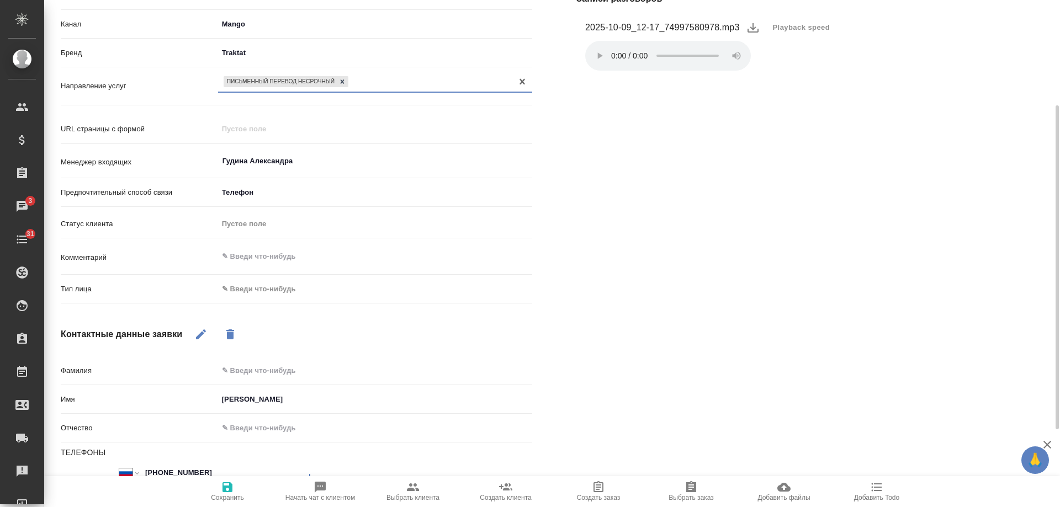
click at [267, 289] on body "🙏 .cls-1 fill:#fff; AWATERA Gudina Alexandra Клиенты Спецификации Заказы 3 Чаты…" at bounding box center [530, 253] width 1060 height 507
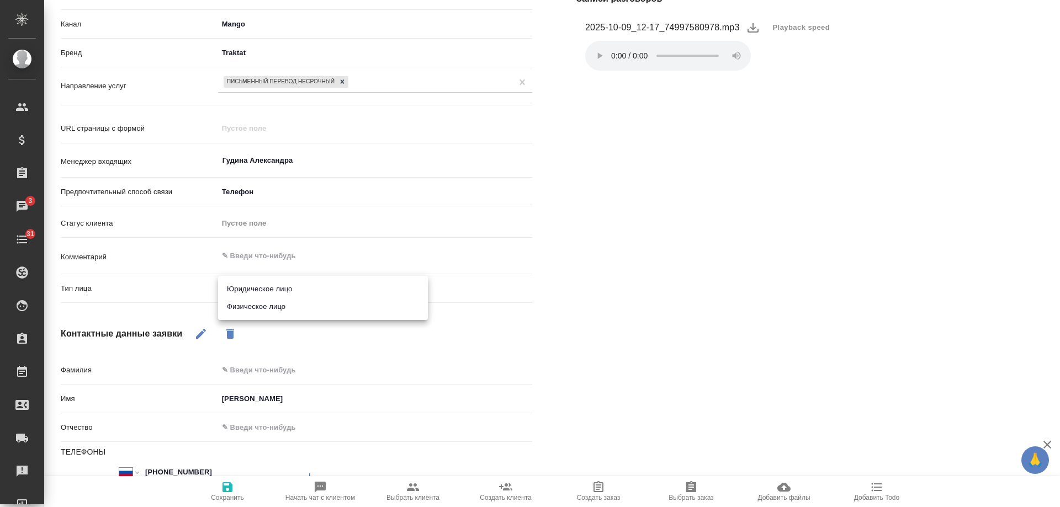
click at [267, 308] on li "Физическое лицо" at bounding box center [323, 307] width 210 height 18
type textarea "x"
type input "private"
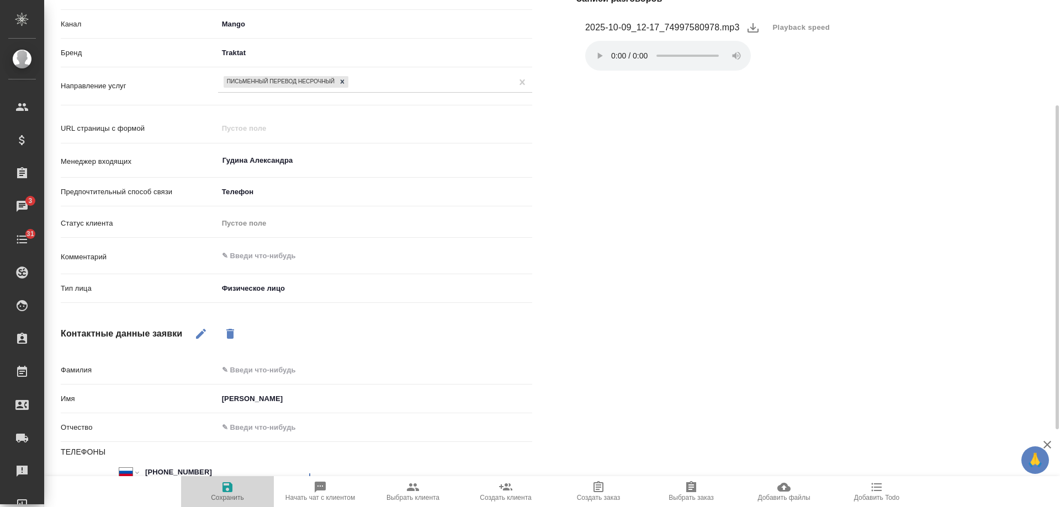
click at [222, 495] on span "Сохранить" at bounding box center [227, 498] width 33 height 8
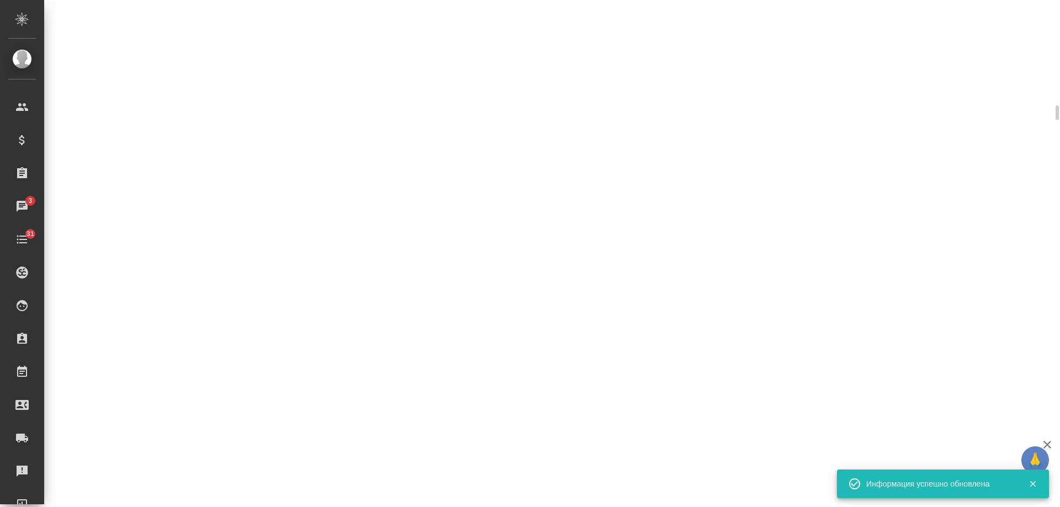
select select "RU"
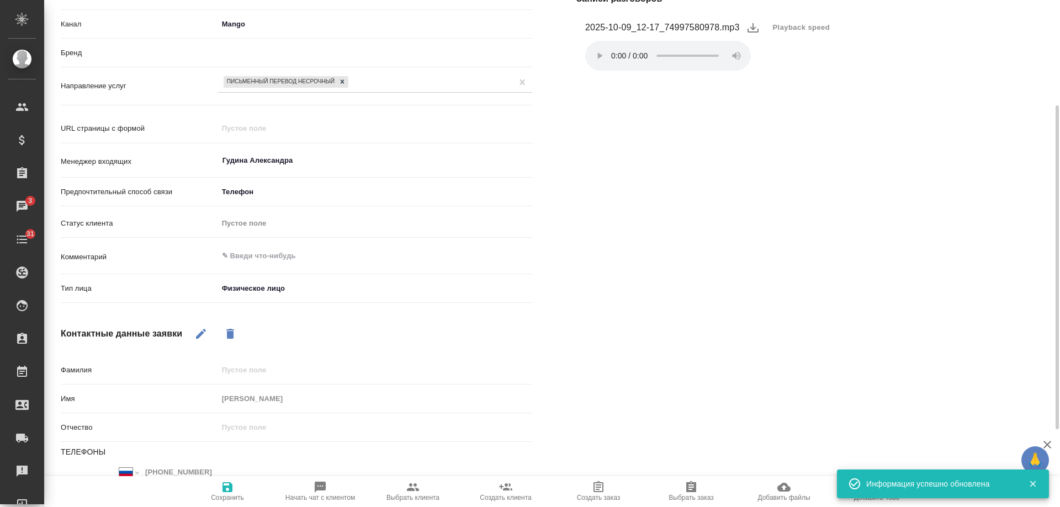
type textarea "x"
click at [265, 262] on textarea at bounding box center [375, 256] width 313 height 19
type textarea "x"
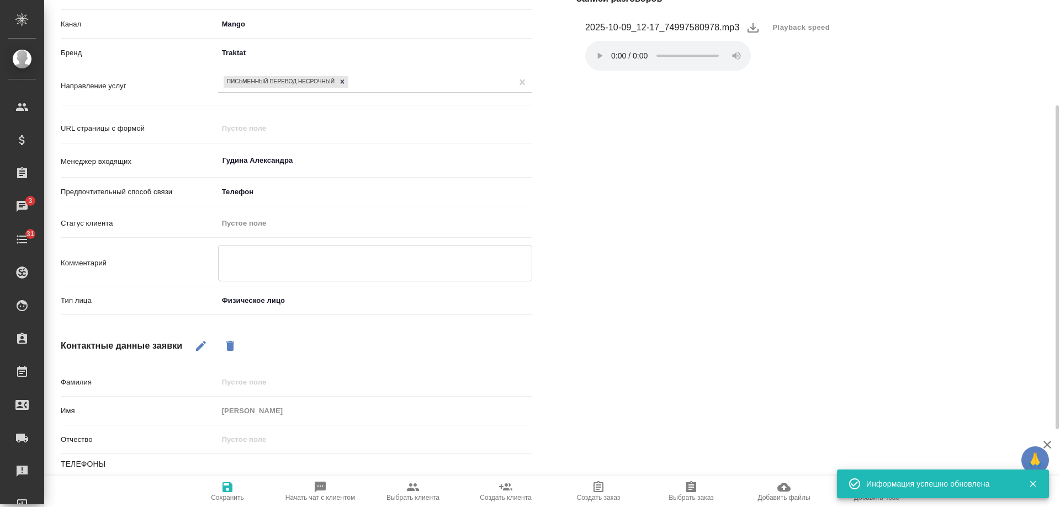
type textarea "x"
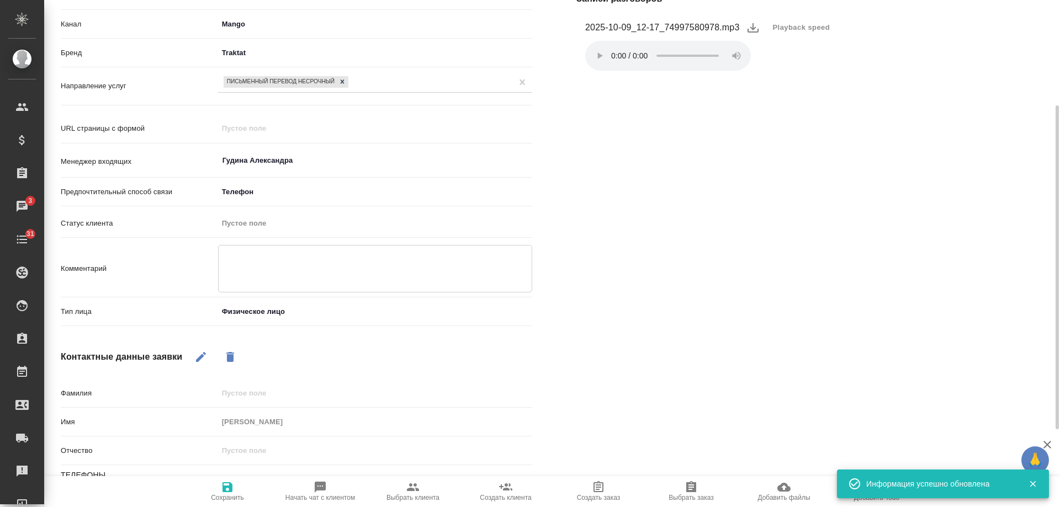
click at [266, 247] on textarea at bounding box center [375, 267] width 313 height 41
paste textarea "akum@ntsomz.ru"
type textarea "akum@ntsomz.ru"
type textarea "x"
click at [239, 274] on textarea "akum@ntsomz.ru" at bounding box center [375, 267] width 313 height 41
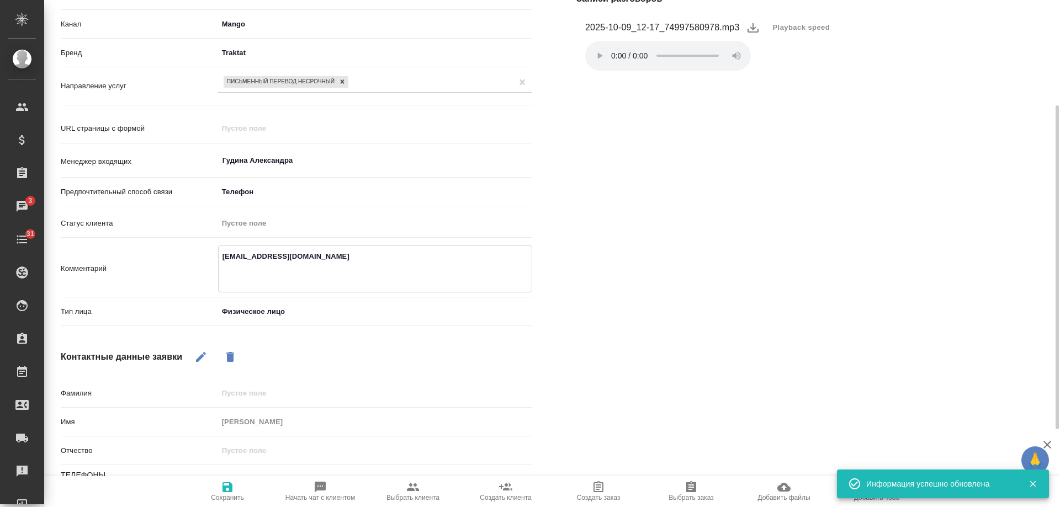
type textarea "akum@ntsomz.ru и"
type textarea "x"
type textarea "akum@ntsomz.ru ис"
type textarea "x"
type textarea "akum@ntsomz.ru иск"
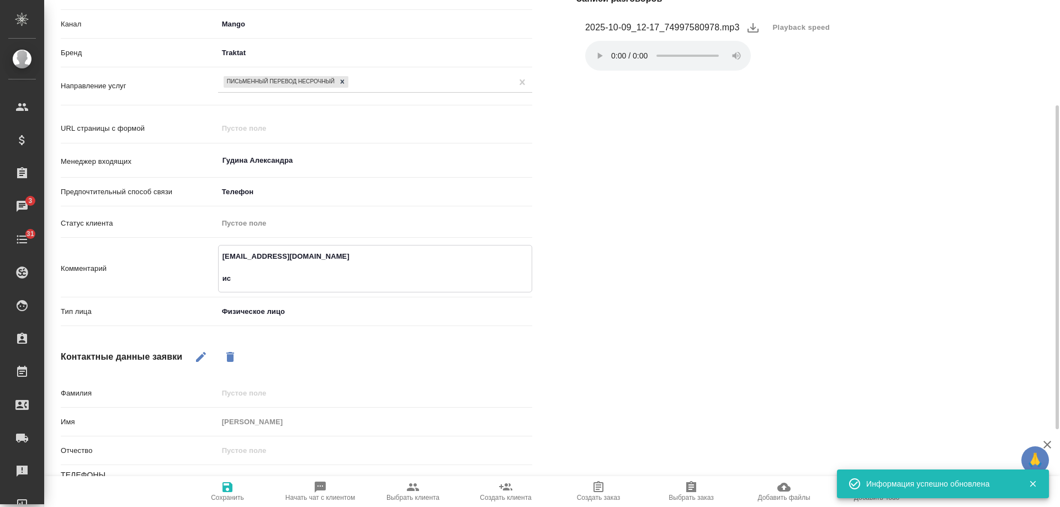
type textarea "x"
type textarea "akum@ntsomz.ru искат"
type textarea "x"
type textarea "akum@ntsomz.ru искать"
type textarea "x"
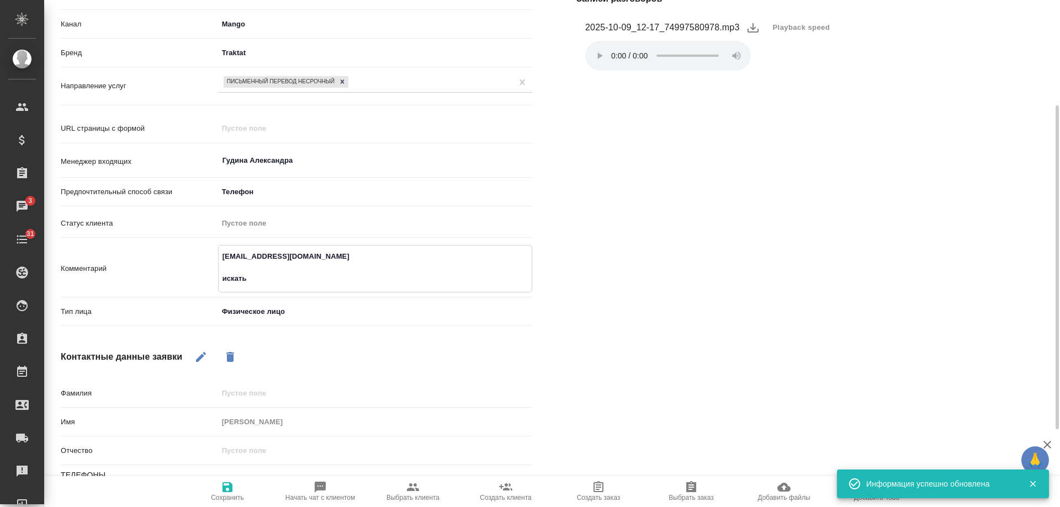
type textarea "akum@ntsomz.ru искать"
type textarea "x"
type textarea "akum@ntsomz.ru искать н"
type textarea "x"
type textarea "akum@ntsomz.ru искать на"
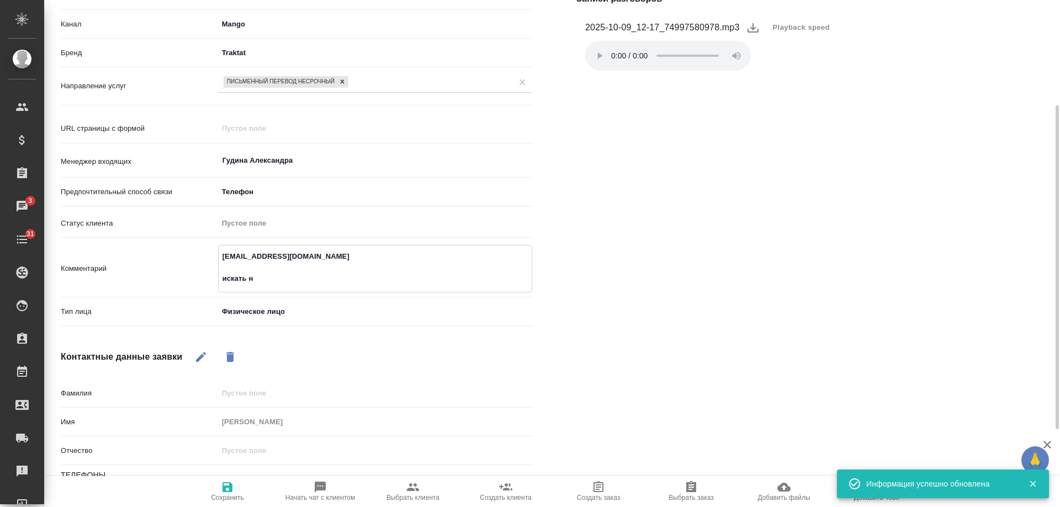
type textarea "x"
type textarea "akum@ntsomz.ru искать на"
type textarea "x"
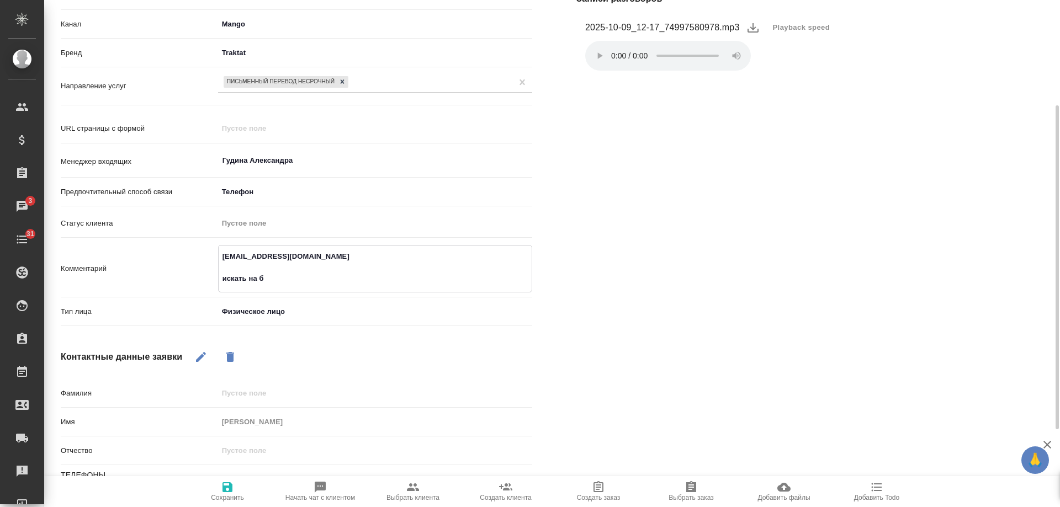
type textarea "akum@ntsomz.ru искать на ба"
type textarea "x"
type textarea "akum@ntsomz.ru искать на баб"
type textarea "x"
type textarea "akum@ntsomz.ru искать на бабк"
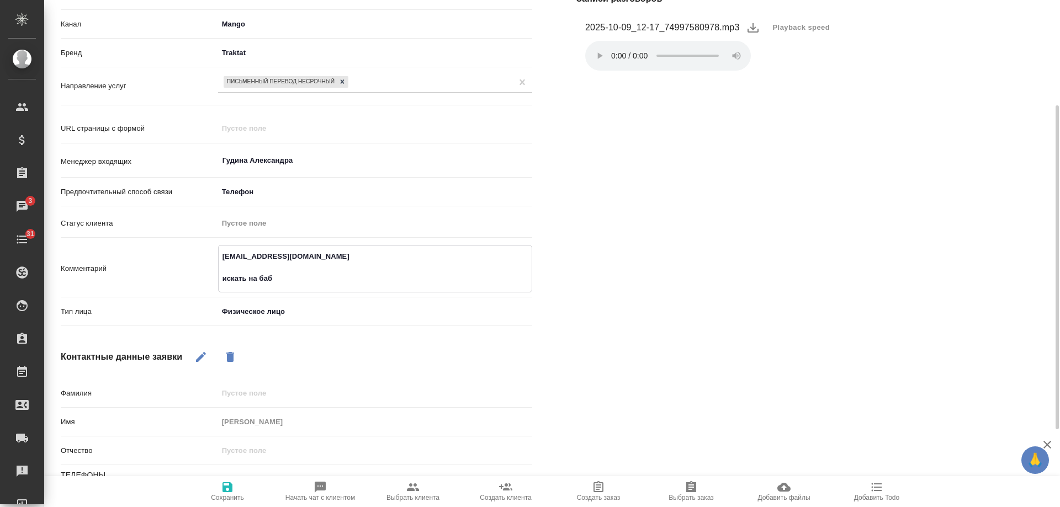
type textarea "x"
type textarea "akum@ntsomz.ru искать на бабке"
type textarea "x"
type textarea "akum@ntsomz.ru искать на бабке"
type textarea "x"
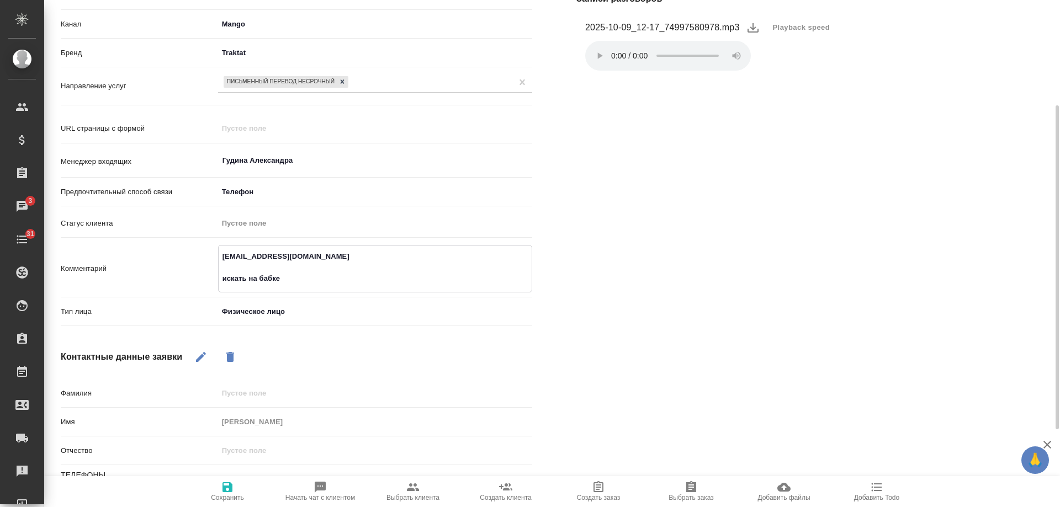
type textarea "akum@ntsomz.ru искать на бабке з"
type textarea "x"
type textarea "akum@ntsomz.ru искать на бабке за"
type textarea "x"
type textarea "akum@ntsomz.ru искать на бабке зак"
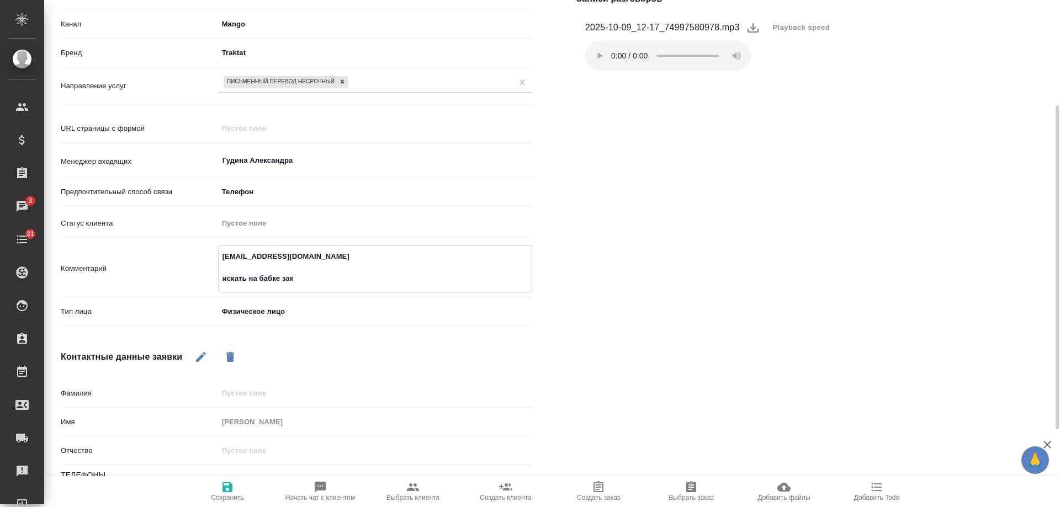
type textarea "x"
type textarea "akum@ntsomz.ru искать на бабке зака"
type textarea "x"
type textarea "akum@ntsomz.ru искать на бабке заказ"
type textarea "x"
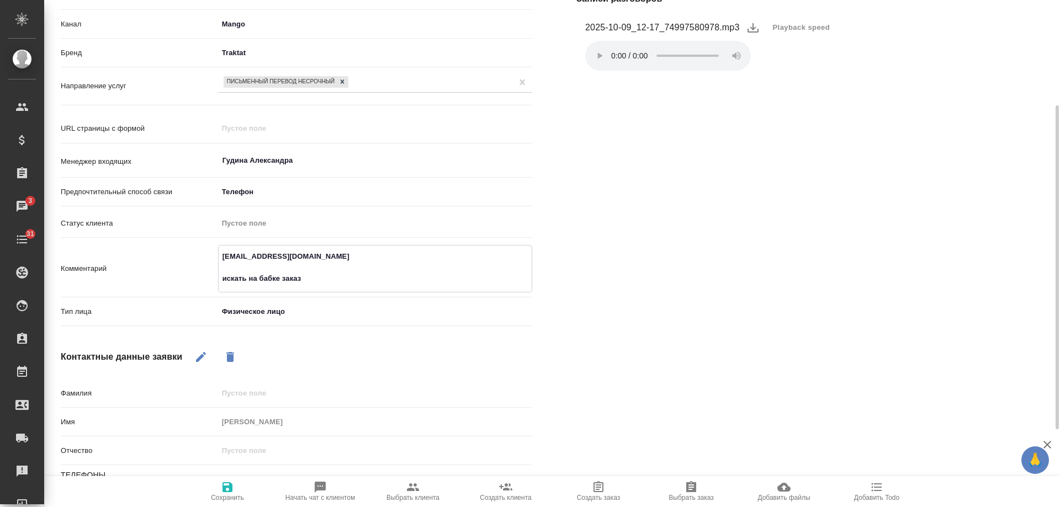
type textarea "akum@ntsomz.ru искать на бабке заказ"
type textarea "x"
click at [232, 490] on icon "button" at bounding box center [227, 488] width 10 height 10
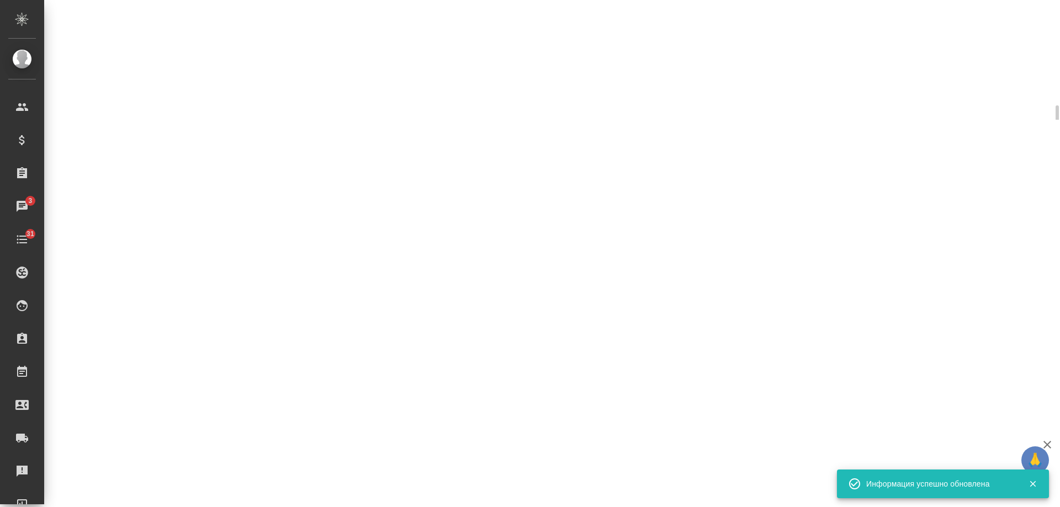
select select "RU"
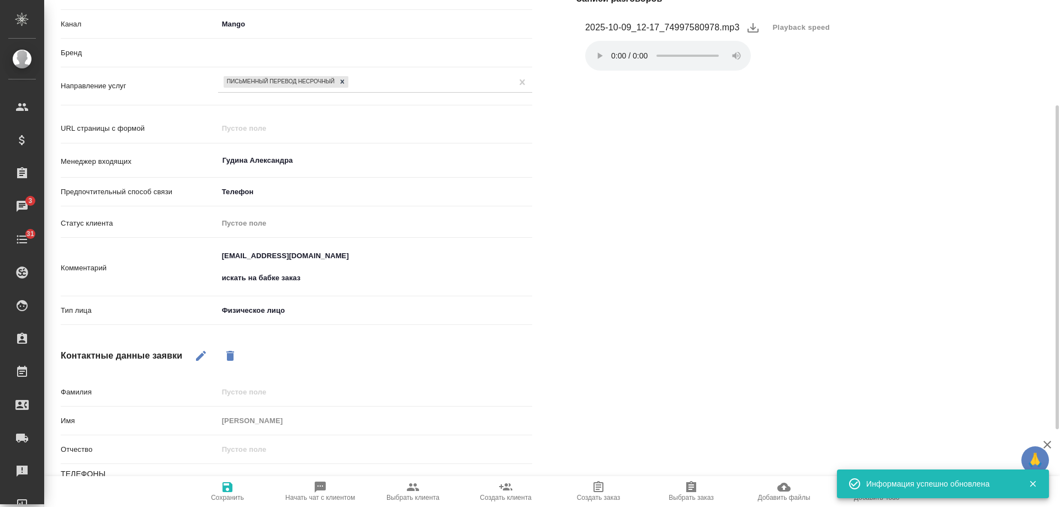
type textarea "x"
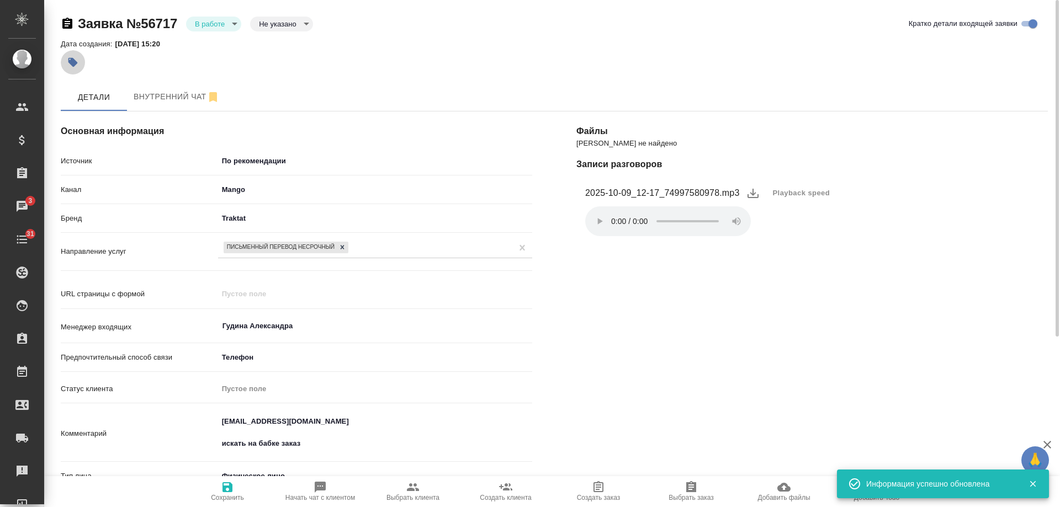
click at [72, 68] on button "button" at bounding box center [73, 62] width 24 height 24
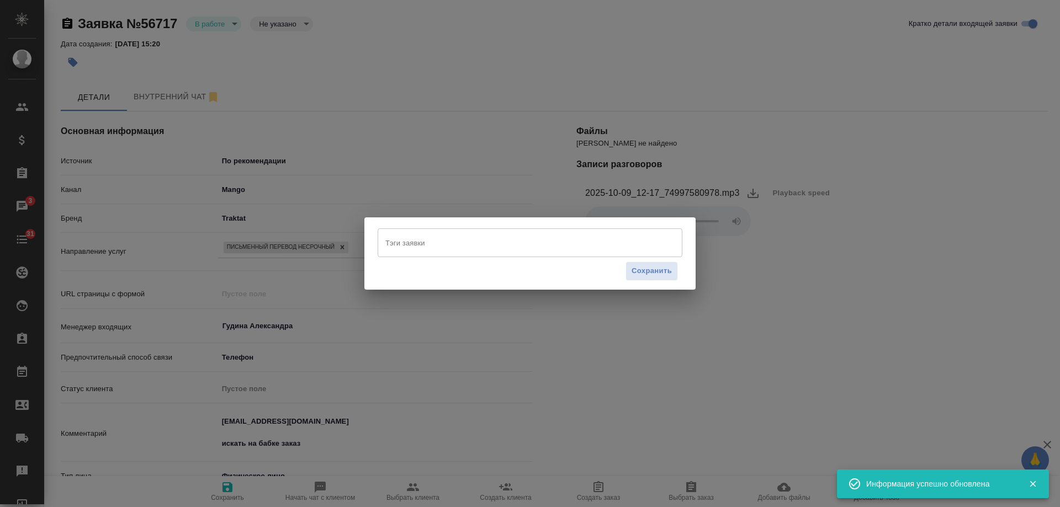
click at [415, 251] on input "Тэги заявки" at bounding box center [520, 243] width 274 height 19
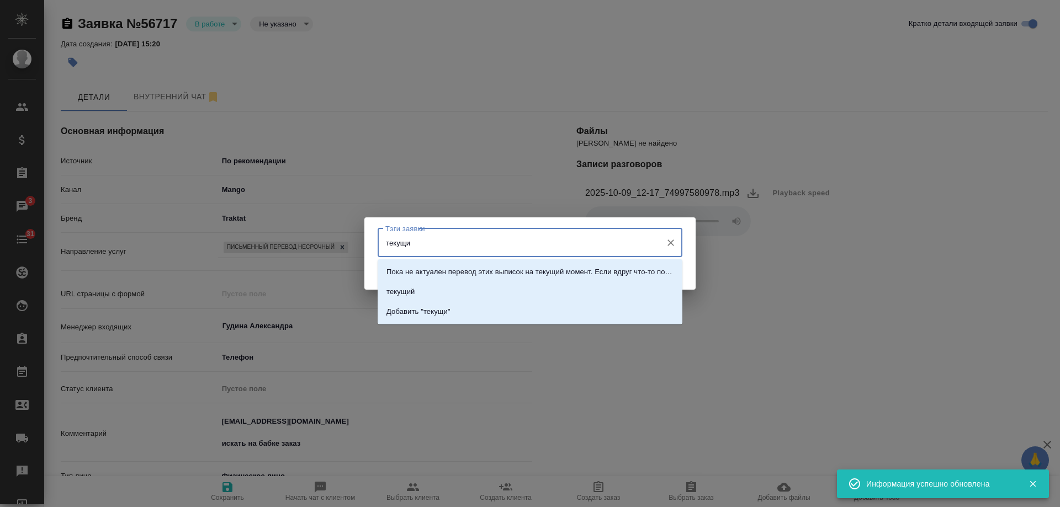
type input "текущий"
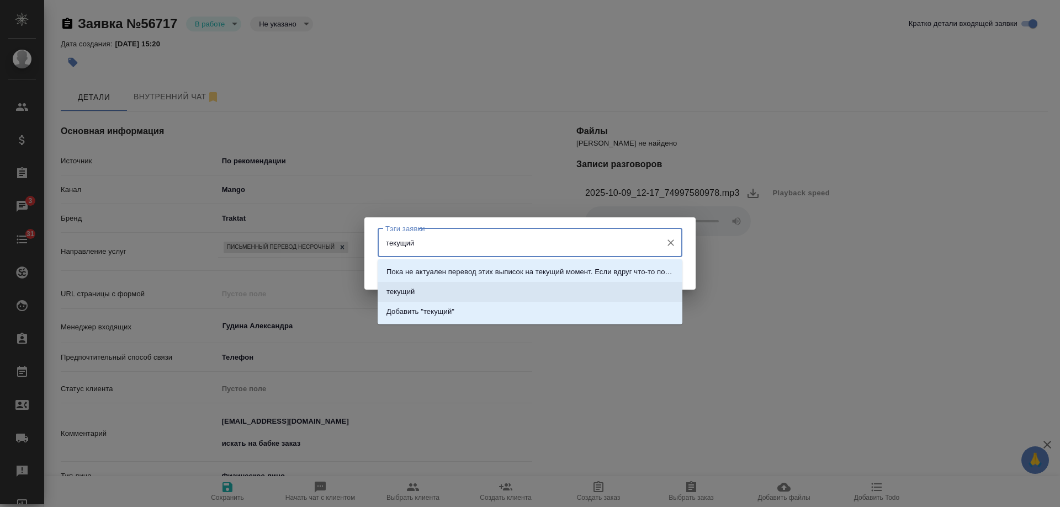
click at [433, 284] on li "текущий" at bounding box center [530, 292] width 305 height 20
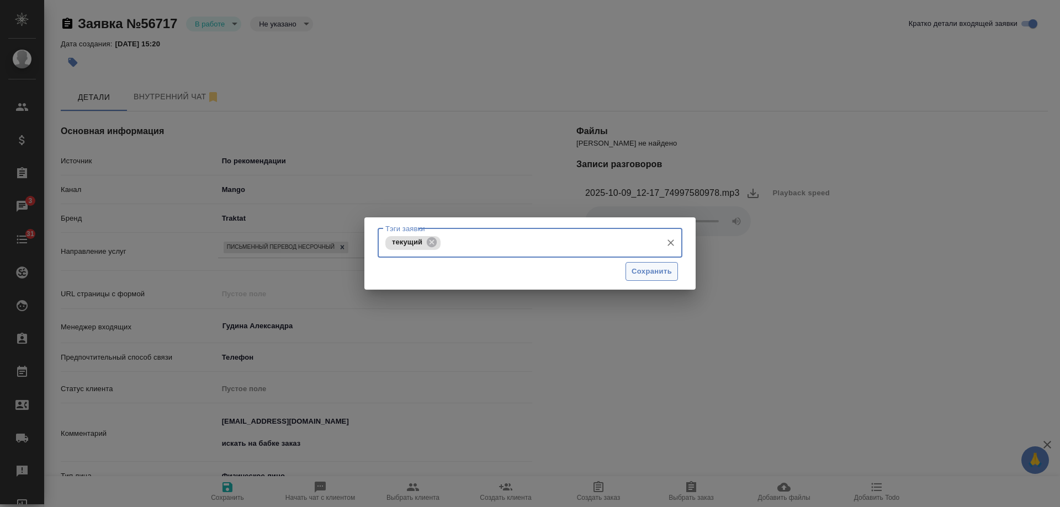
click at [661, 269] on span "Сохранить" at bounding box center [652, 272] width 40 height 13
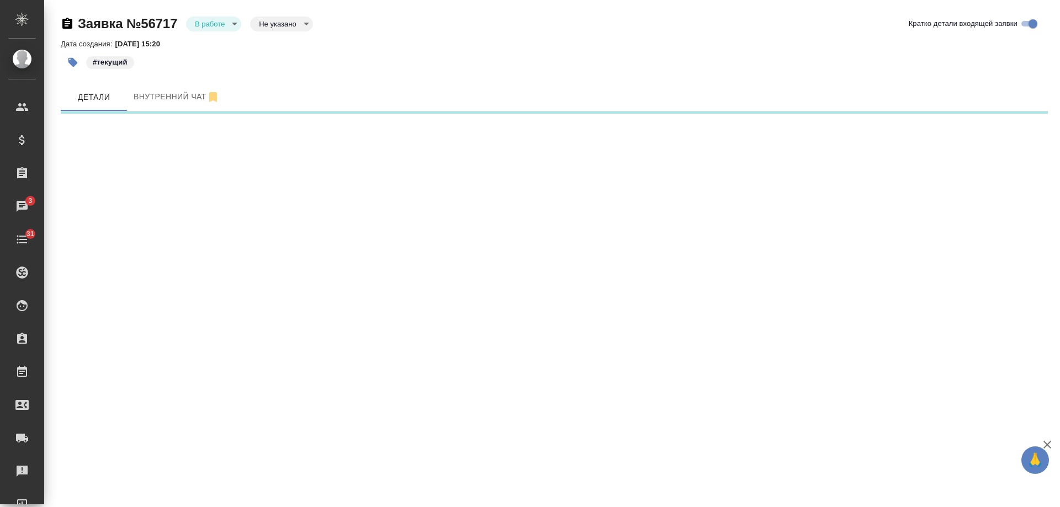
select select "RU"
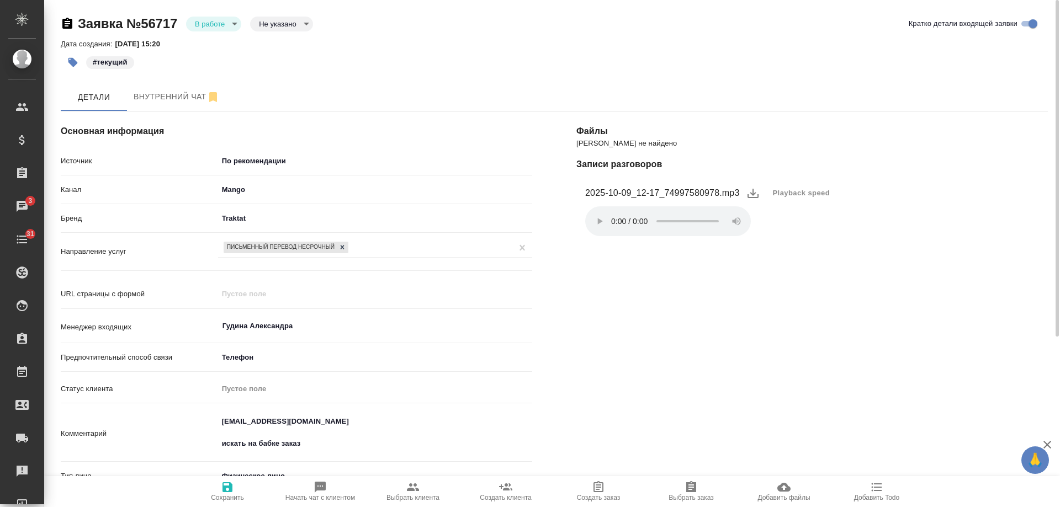
click at [870, 501] on span "Добавить Todo" at bounding box center [876, 498] width 45 height 8
type textarea "x"
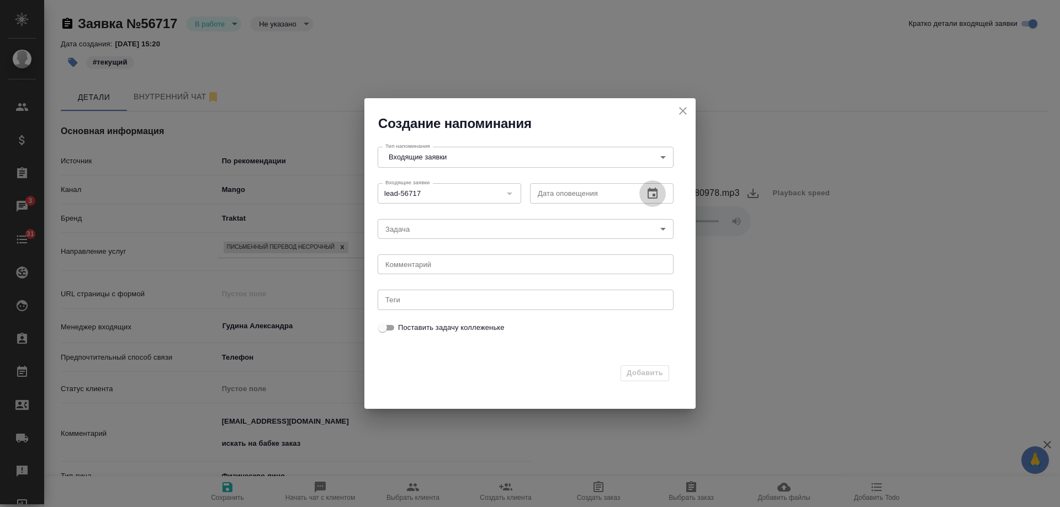
click at [650, 195] on icon "button" at bounding box center [652, 193] width 13 height 13
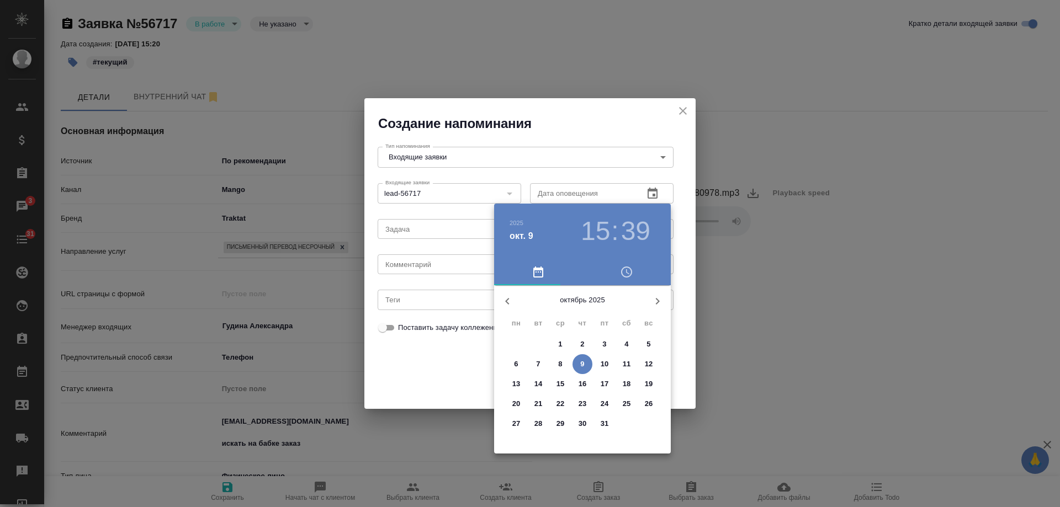
click at [603, 364] on p "10" at bounding box center [605, 364] width 8 height 11
type input "10.10.2025 15:39"
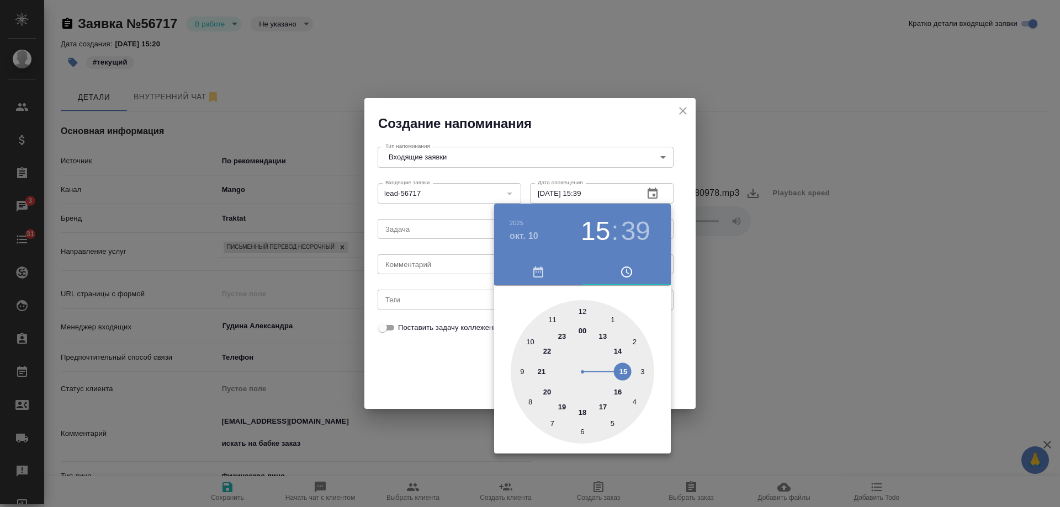
click at [445, 269] on div at bounding box center [530, 253] width 1060 height 507
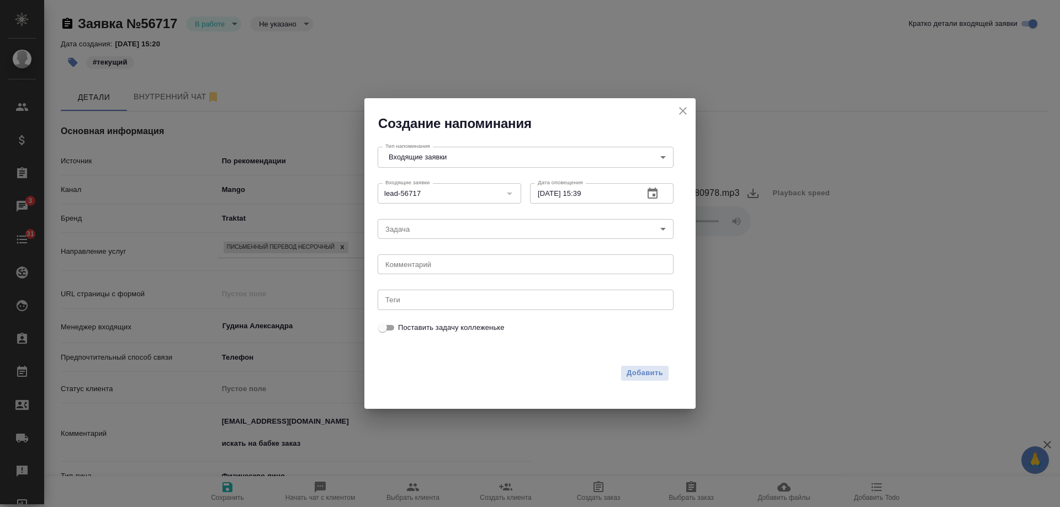
drag, startPoint x: 408, startPoint y: 258, endPoint x: 422, endPoint y: 261, distance: 14.0
click at [409, 258] on div "x Комментарий" at bounding box center [526, 265] width 296 height 20
click at [422, 261] on textarea at bounding box center [525, 265] width 280 height 8
type textarea "искать на бабке заказ"
click at [638, 374] on span "Добавить" at bounding box center [645, 373] width 36 height 13
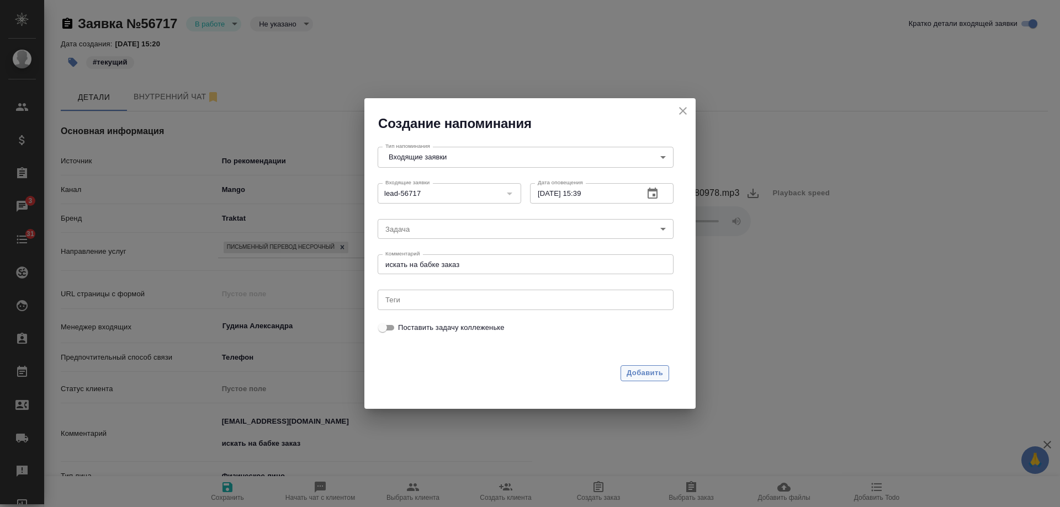
type textarea "x"
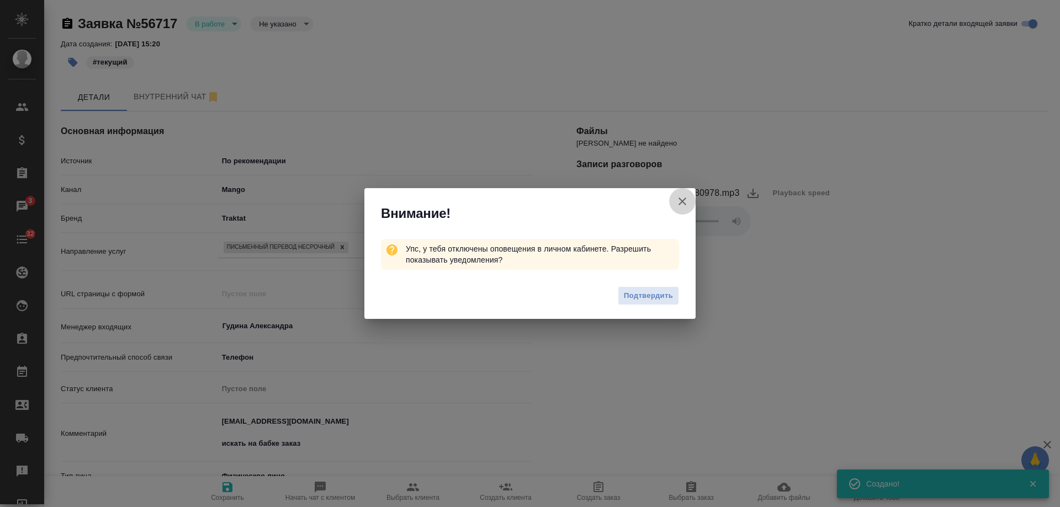
drag, startPoint x: 687, startPoint y: 202, endPoint x: 579, endPoint y: 108, distance: 143.2
click at [687, 202] on icon "button" at bounding box center [682, 201] width 13 height 13
type textarea "x"
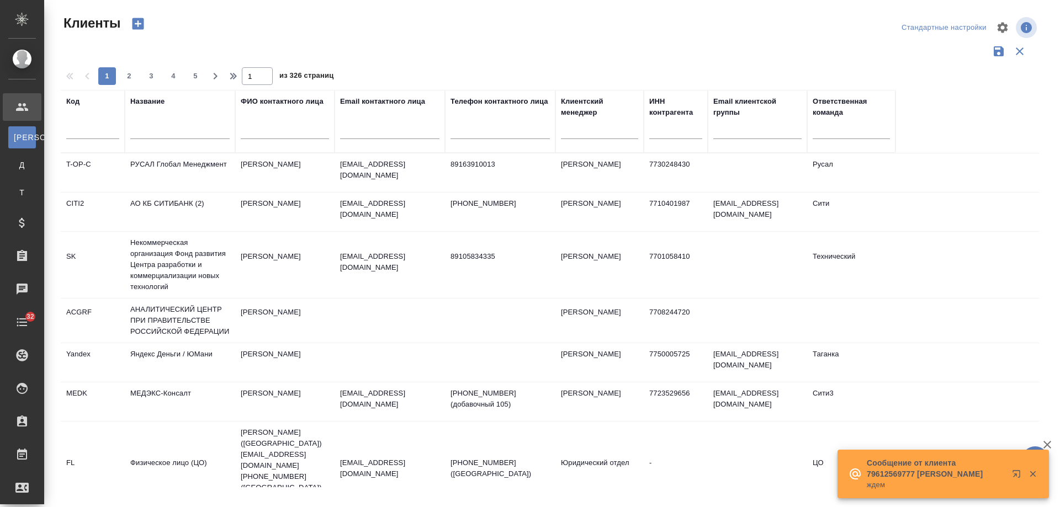
select select "RU"
click at [388, 131] on input "text" at bounding box center [389, 132] width 99 height 14
paste input "[EMAIL_ADDRESS][DOMAIN_NAME]"
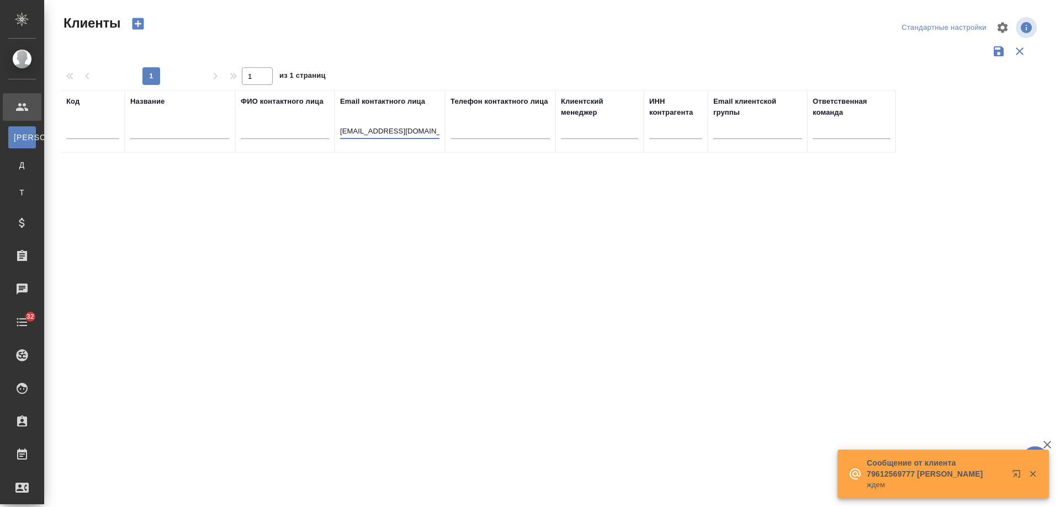
drag, startPoint x: 389, startPoint y: 131, endPoint x: 252, endPoint y: 125, distance: 137.1
click at [252, 125] on tr "Код Название ФИО контактного лица Email контактного лица [EMAIL_ADDRESS][DOMAIN…" at bounding box center [478, 121] width 835 height 63
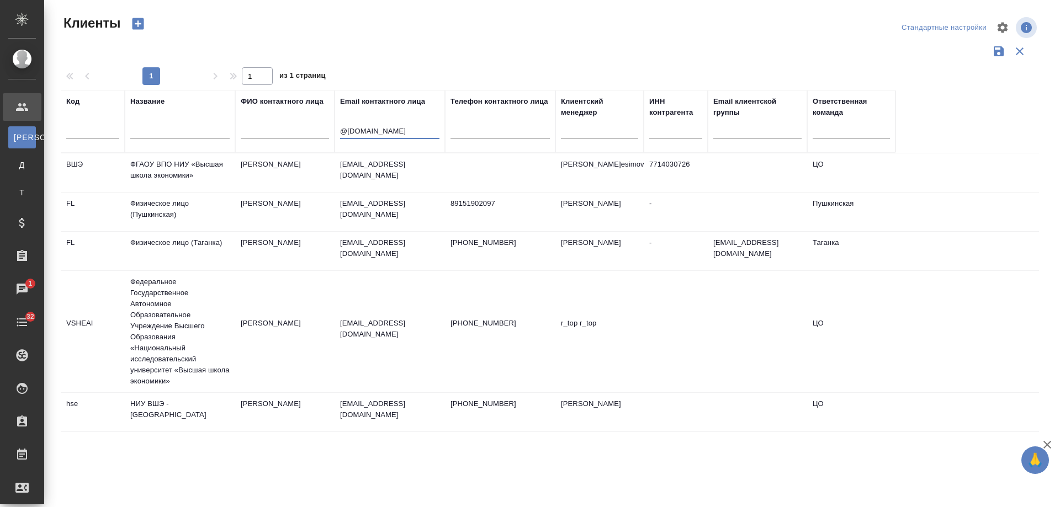
type input "@[DOMAIN_NAME]"
click at [578, 407] on td "[PERSON_NAME]" at bounding box center [599, 412] width 88 height 39
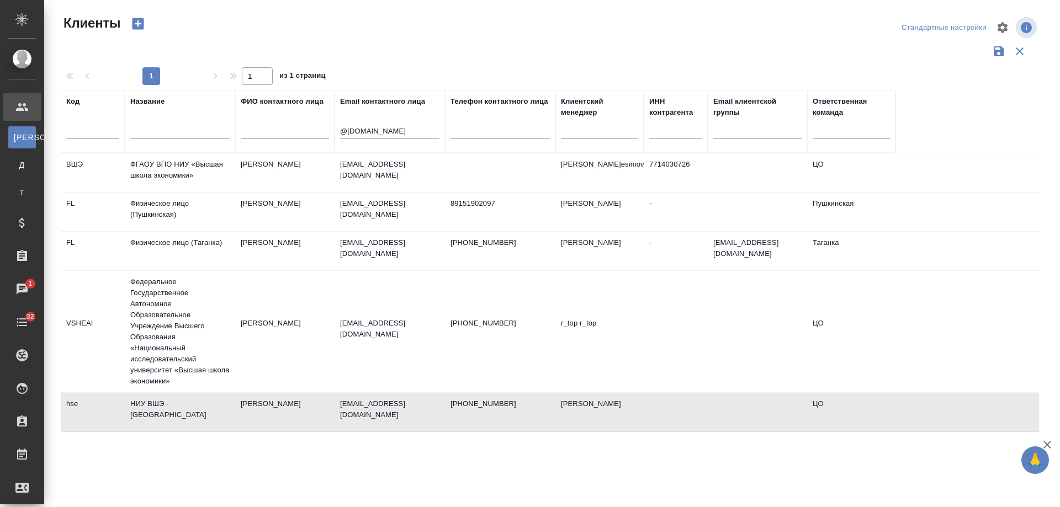
click at [578, 407] on td "[PERSON_NAME]" at bounding box center [599, 412] width 88 height 39
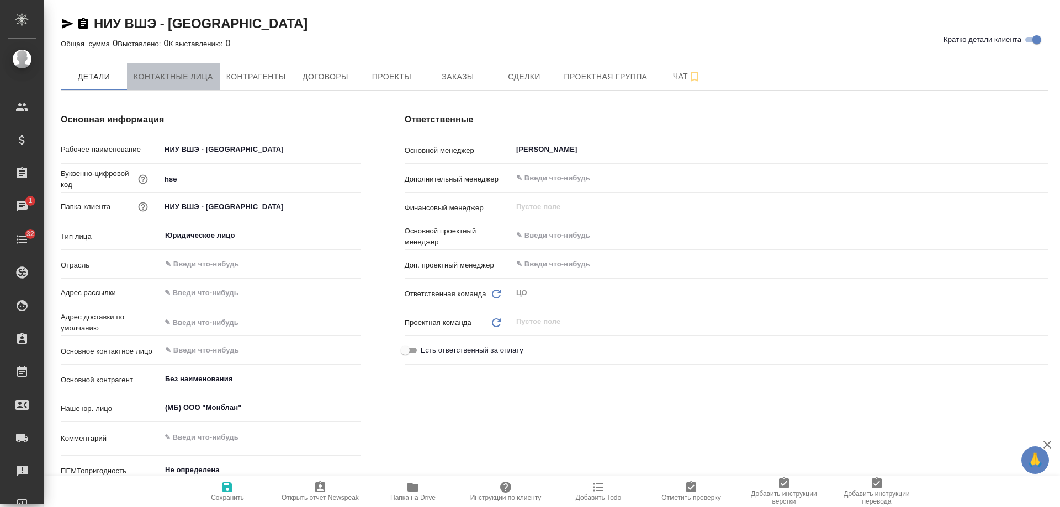
click at [173, 83] on span "Контактные лица" at bounding box center [174, 77] width 80 height 14
select select "RU"
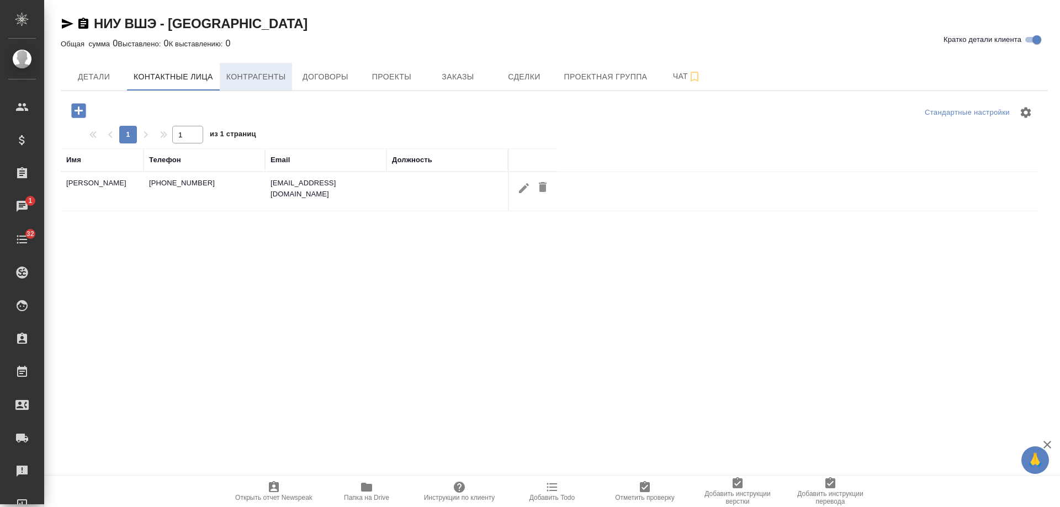
click at [262, 80] on span "Контрагенты" at bounding box center [256, 77] width 60 height 14
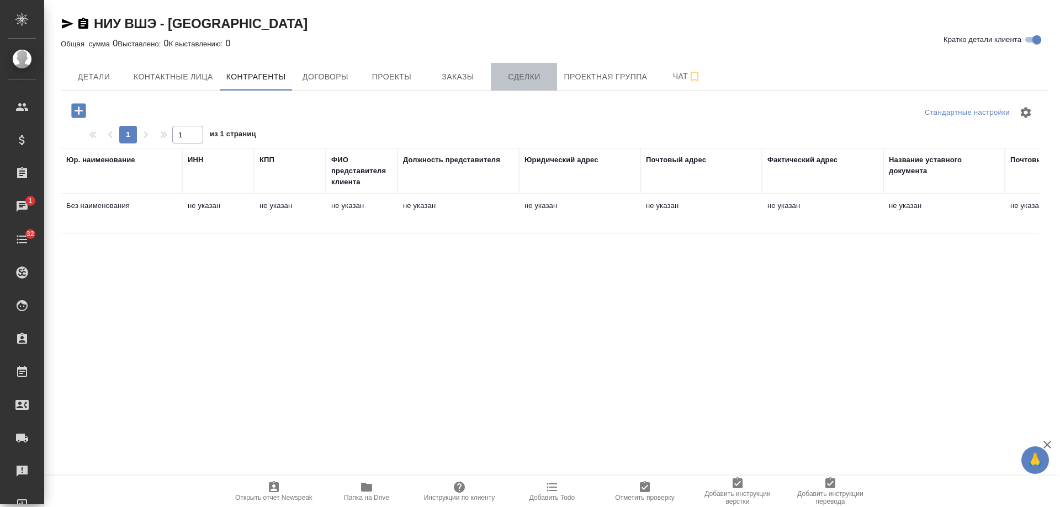
click at [531, 79] on span "Сделки" at bounding box center [523, 77] width 53 height 14
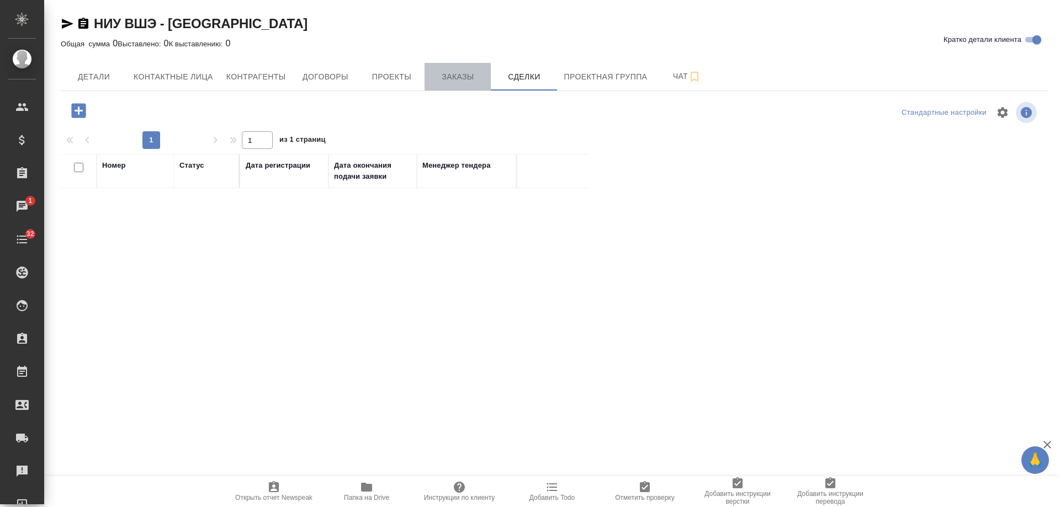
click at [467, 74] on span "Заказы" at bounding box center [457, 77] width 53 height 14
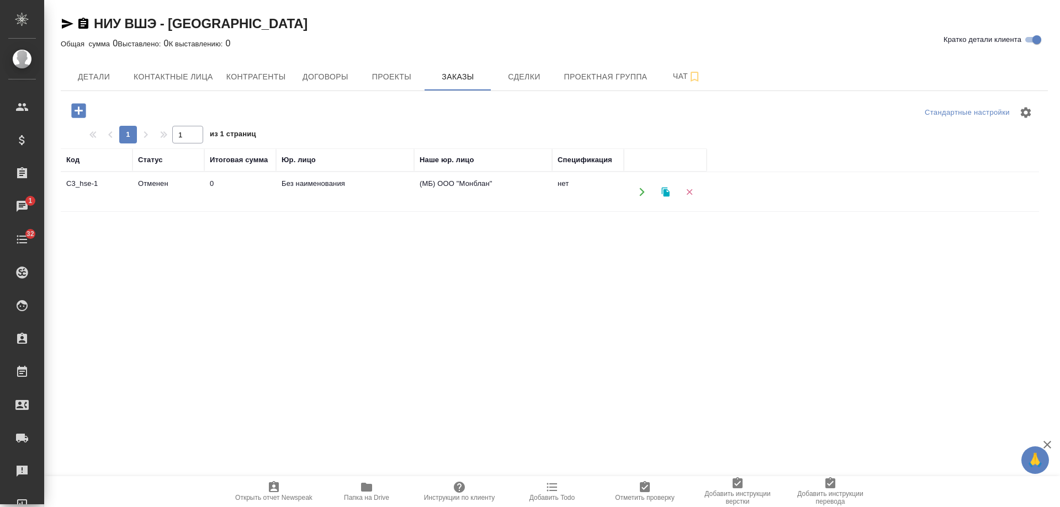
click at [644, 192] on icon "button" at bounding box center [641, 192] width 5 height 8
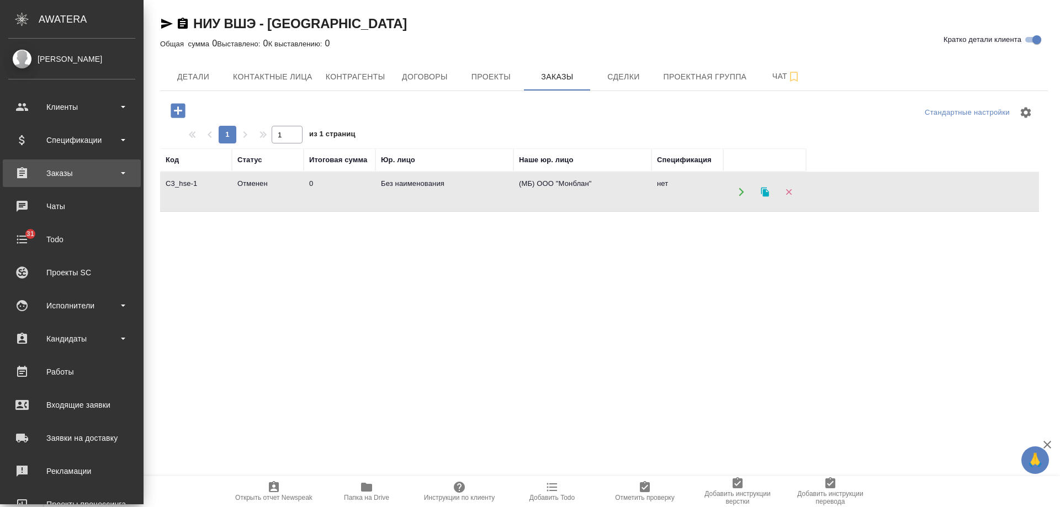
click at [75, 177] on div "Заказы" at bounding box center [71, 173] width 127 height 17
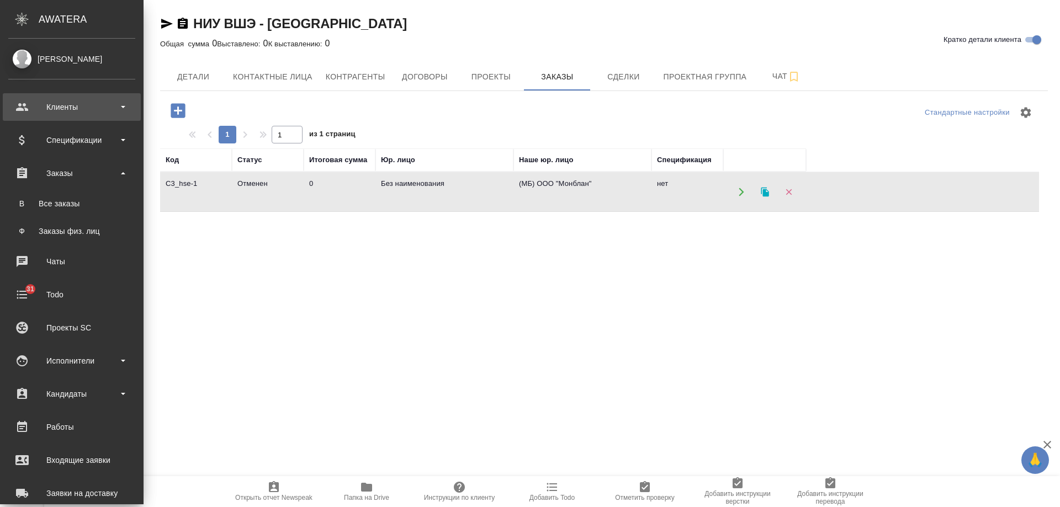
click at [70, 107] on div "Клиенты" at bounding box center [71, 107] width 127 height 17
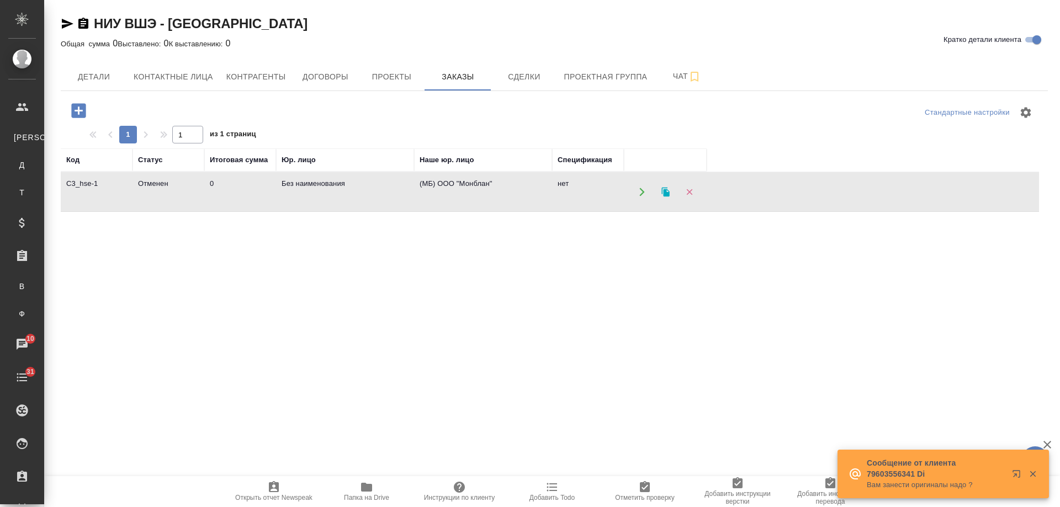
click at [70, 23] on icon "button" at bounding box center [68, 24] width 12 height 10
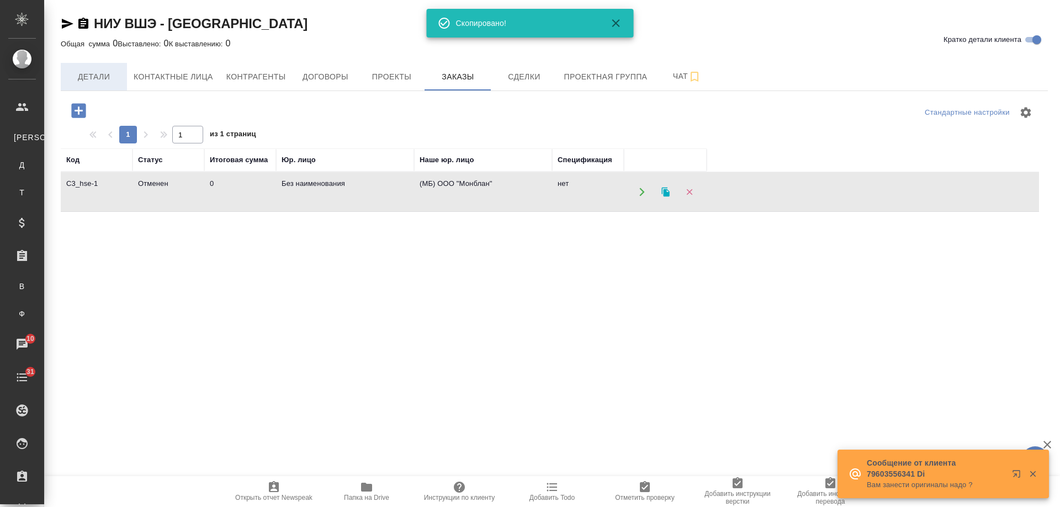
click at [84, 63] on button "Детали" at bounding box center [94, 77] width 66 height 28
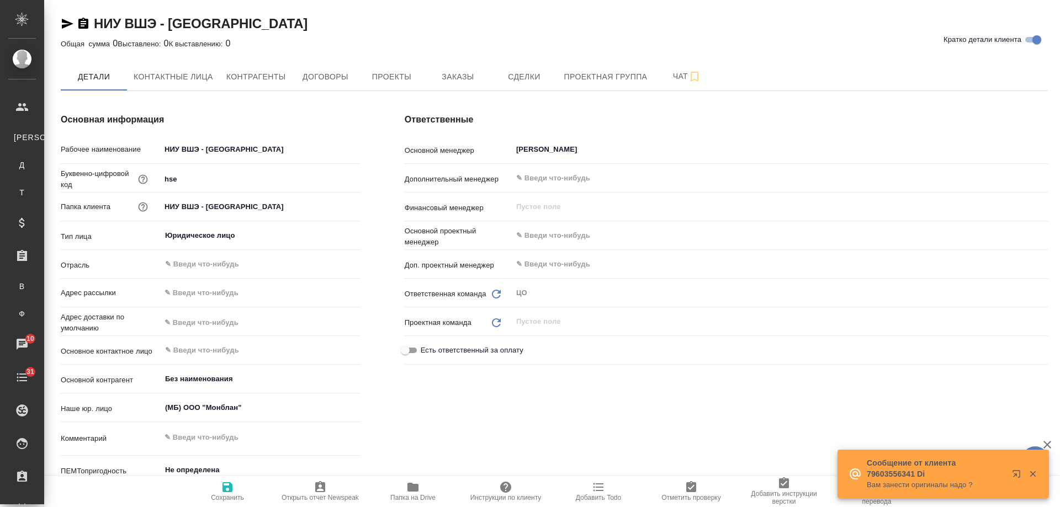
click at [68, 24] on icon "button" at bounding box center [68, 24] width 12 height 10
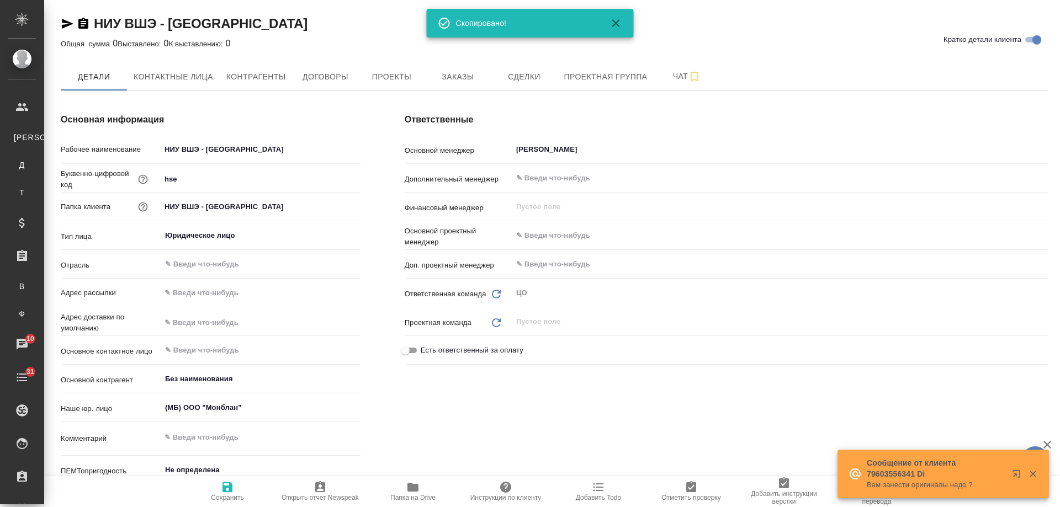
type textarea "x"
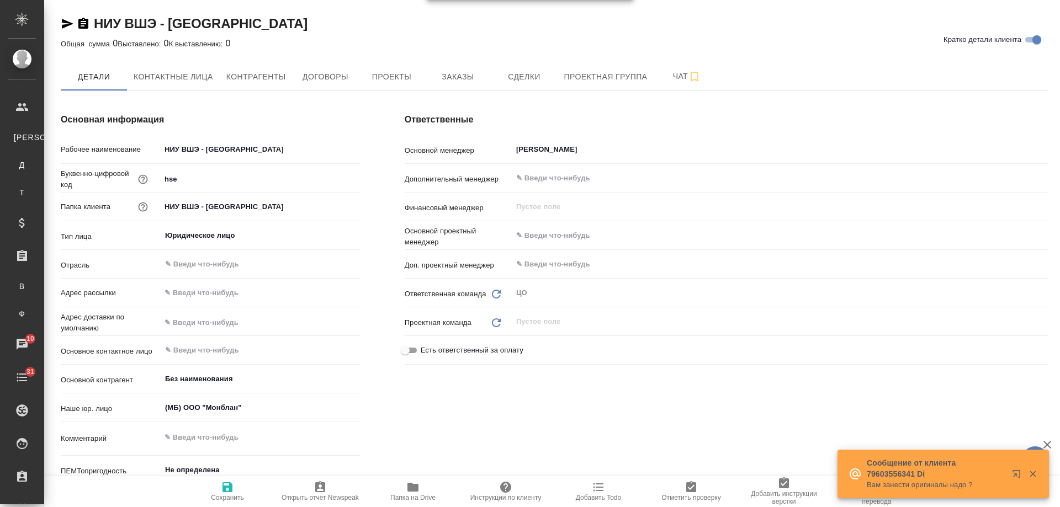
drag, startPoint x: 82, startPoint y: 23, endPoint x: 147, endPoint y: 12, distance: 66.0
click at [82, 23] on icon "button" at bounding box center [83, 23] width 10 height 11
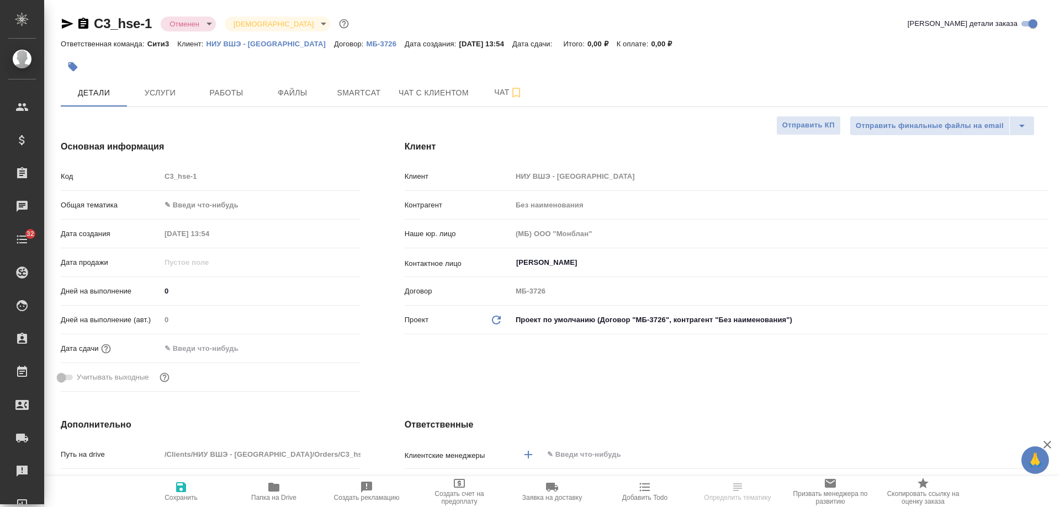
select select "RU"
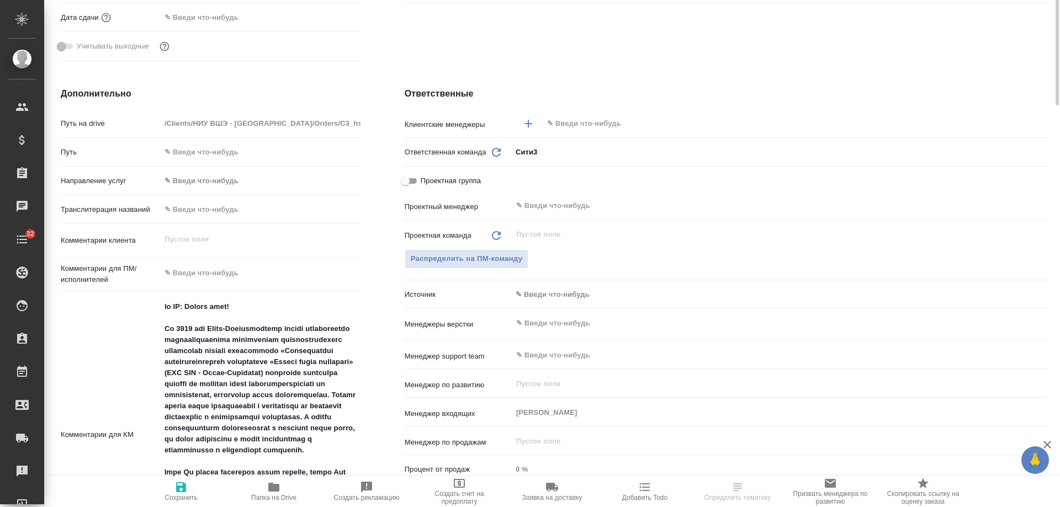
scroll to position [386, 0]
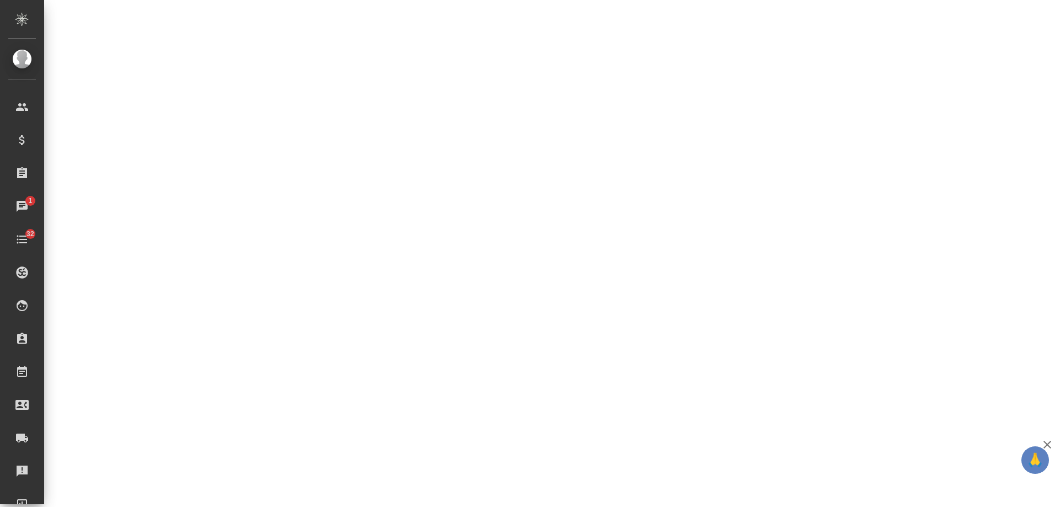
select select "RU"
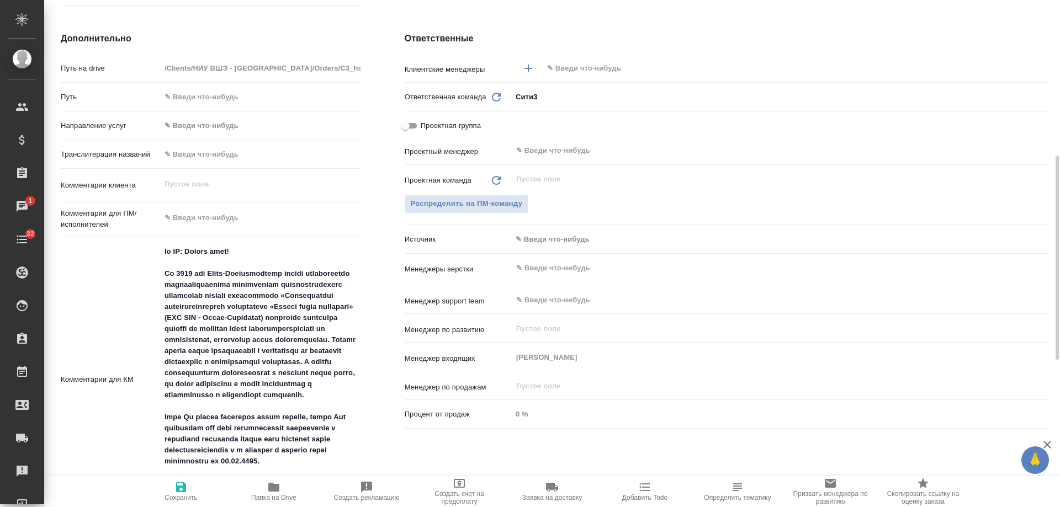
type textarea "x"
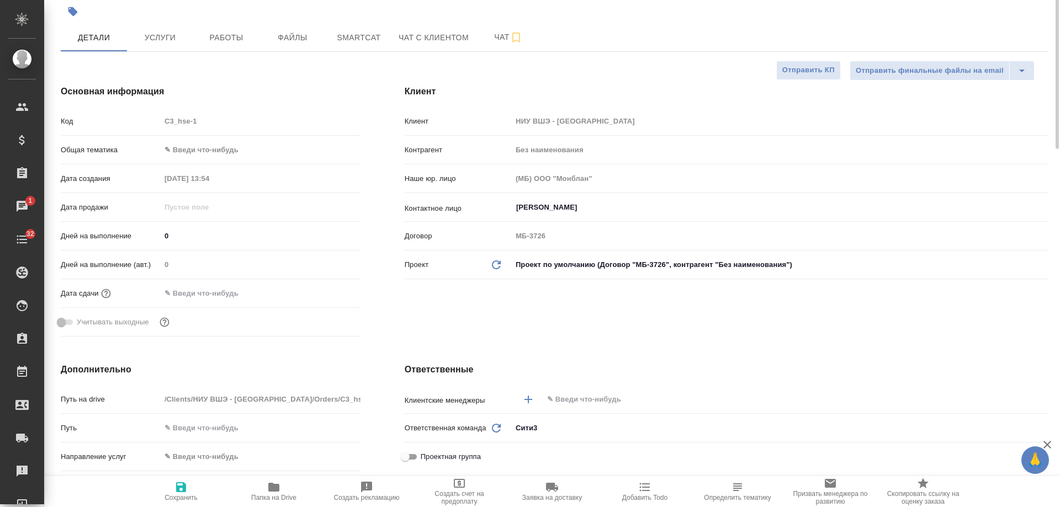
scroll to position [0, 0]
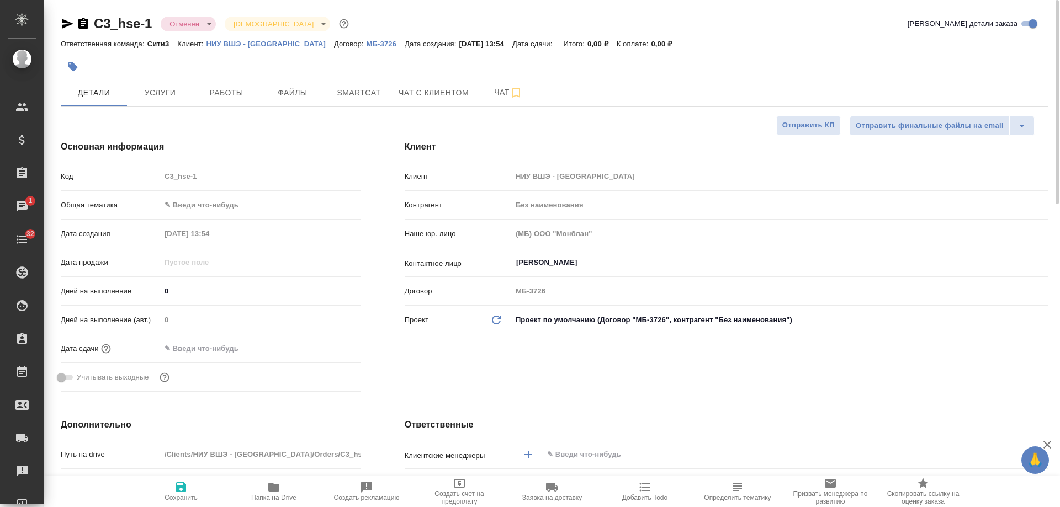
click at [68, 24] on icon "button" at bounding box center [67, 23] width 13 height 13
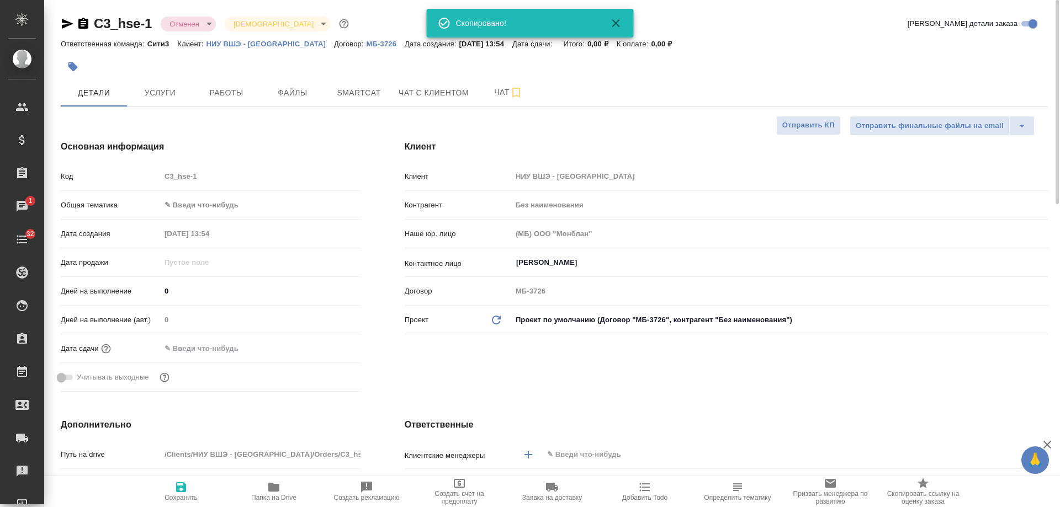
type textarea "x"
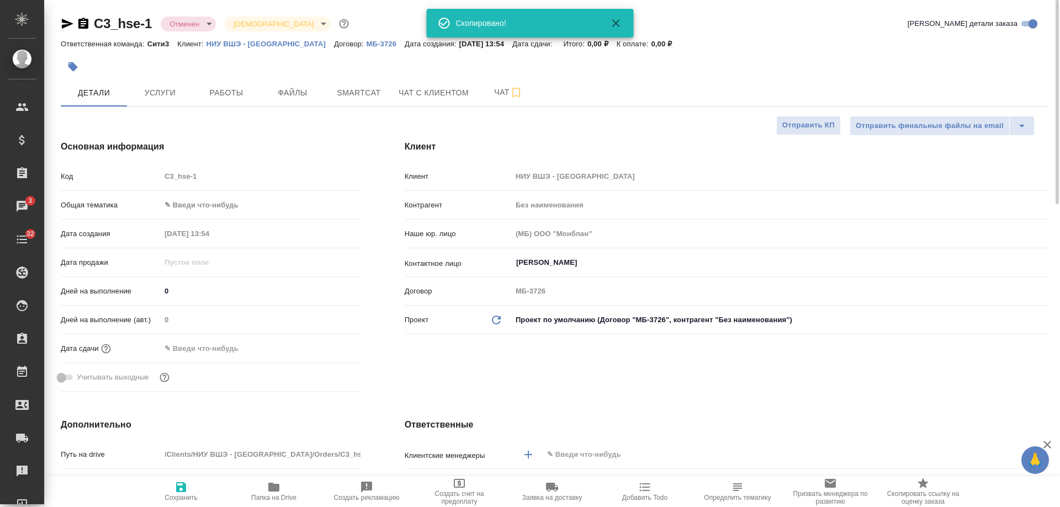
type textarea "x"
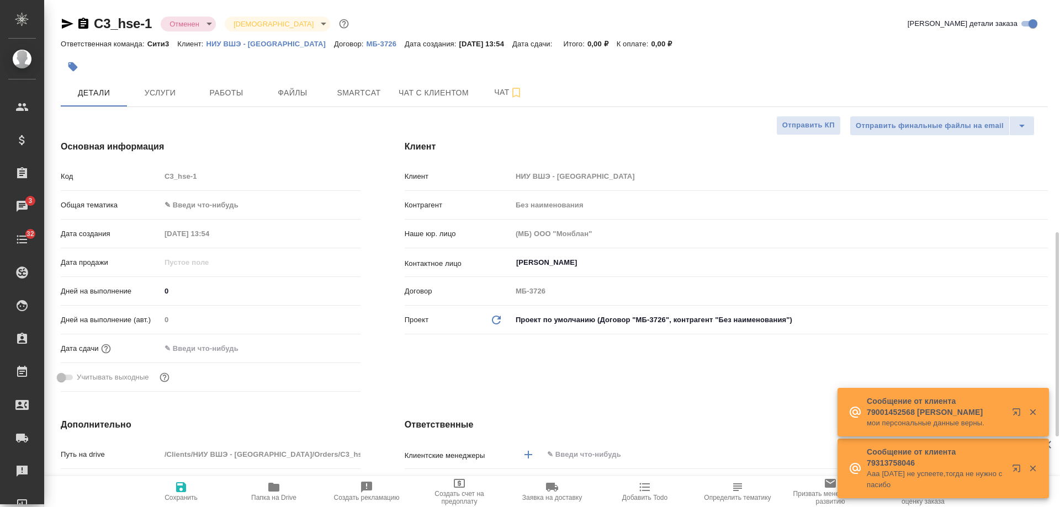
scroll to position [442, 0]
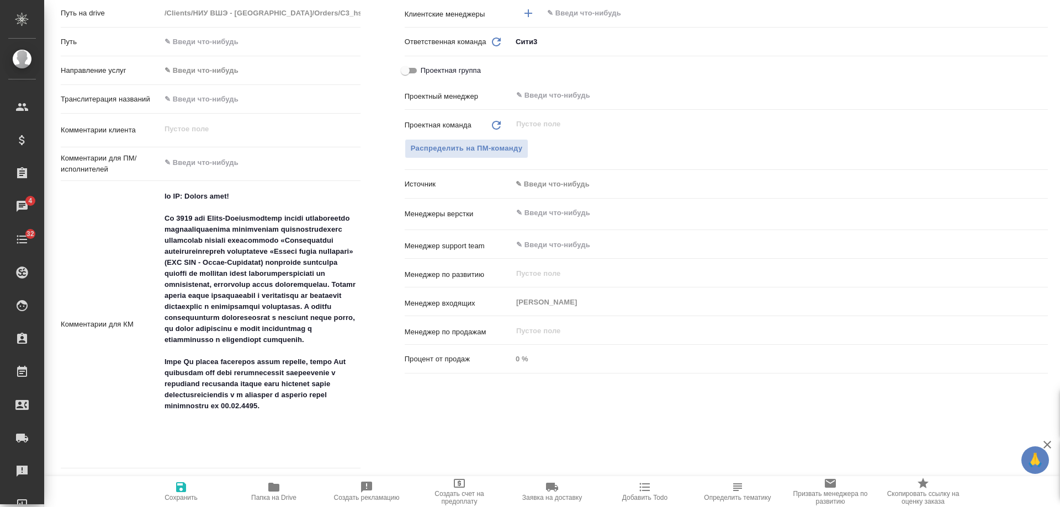
type textarea "x"
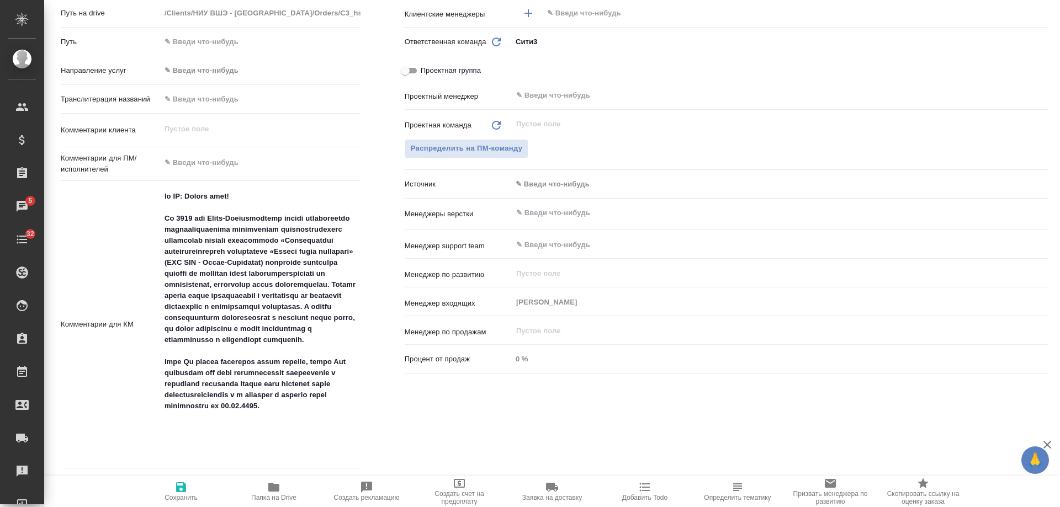
type textarea "x"
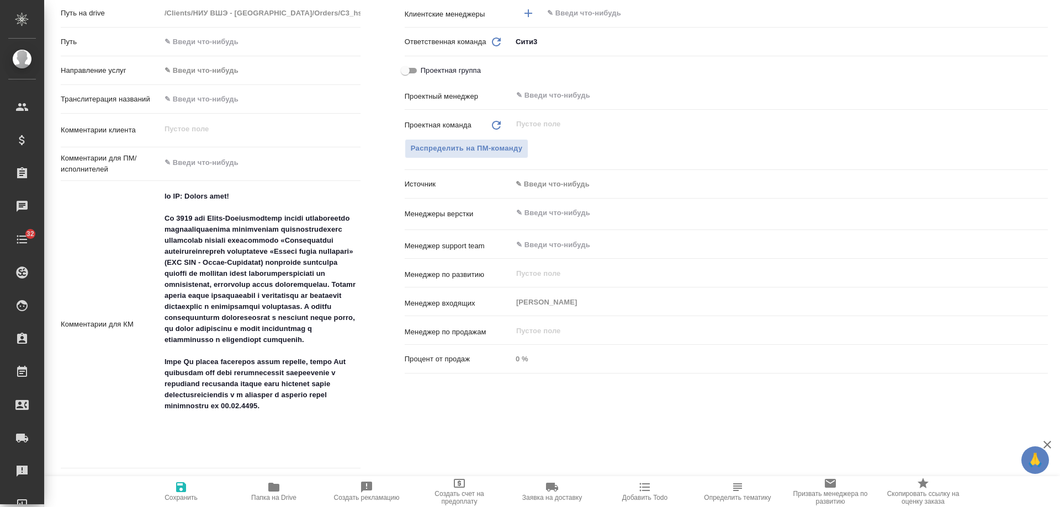
type textarea "x"
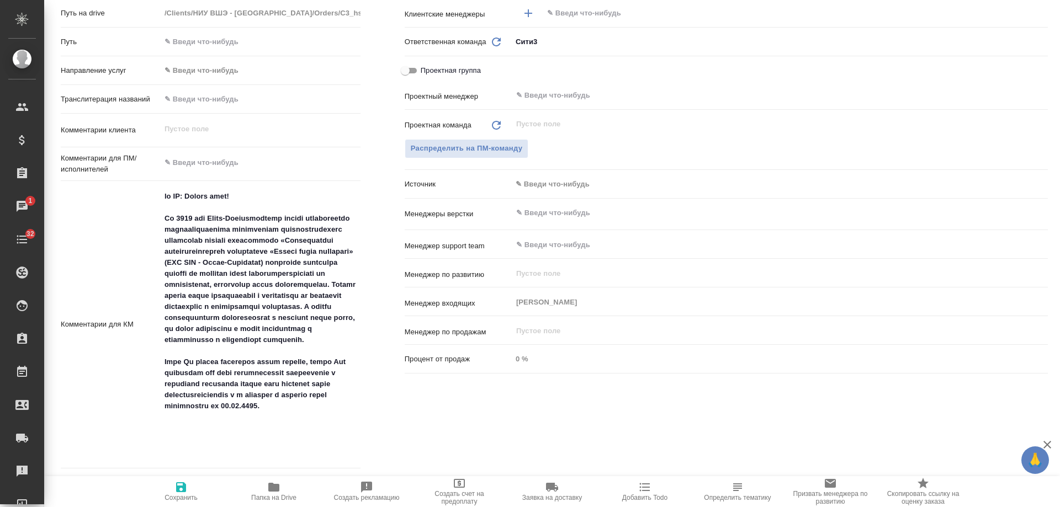
type textarea "x"
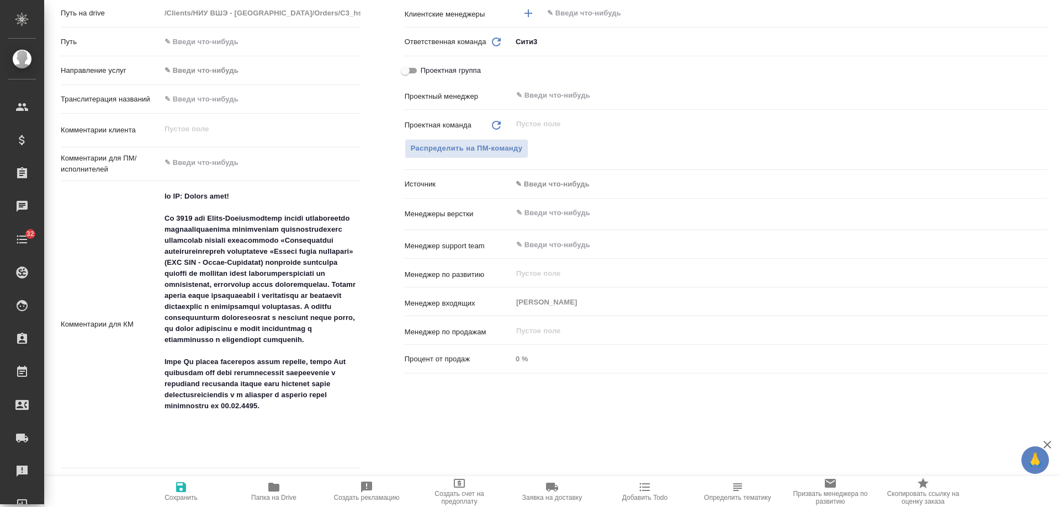
type textarea "x"
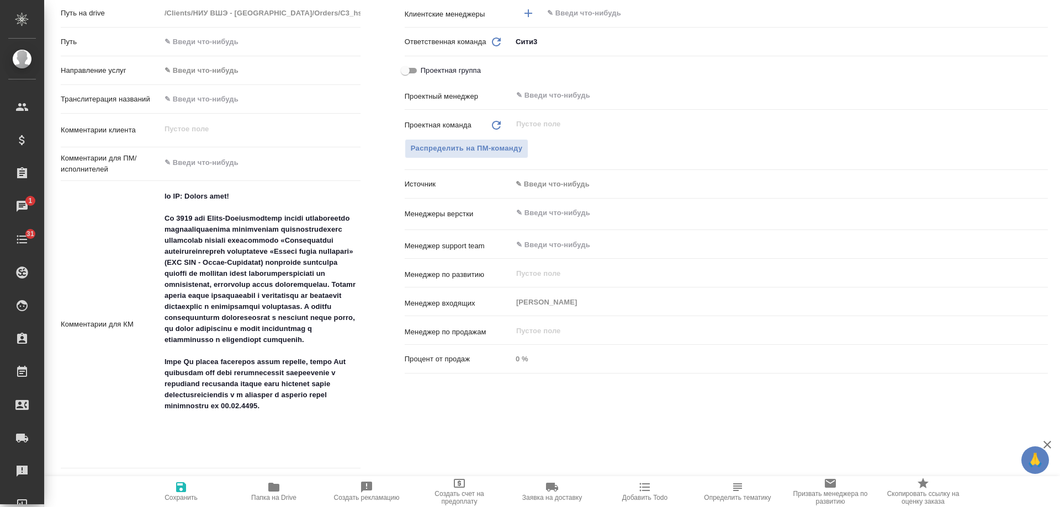
type textarea "x"
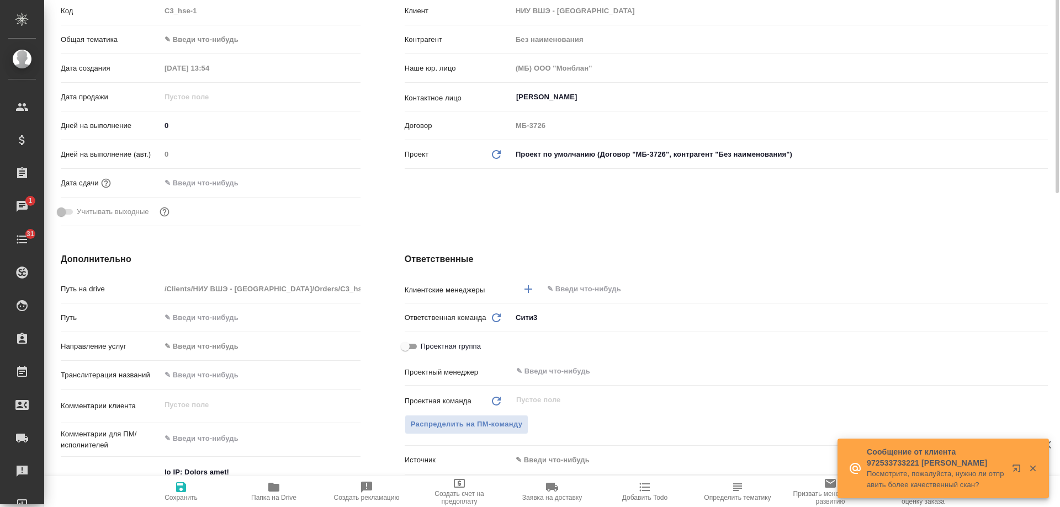
scroll to position [0, 0]
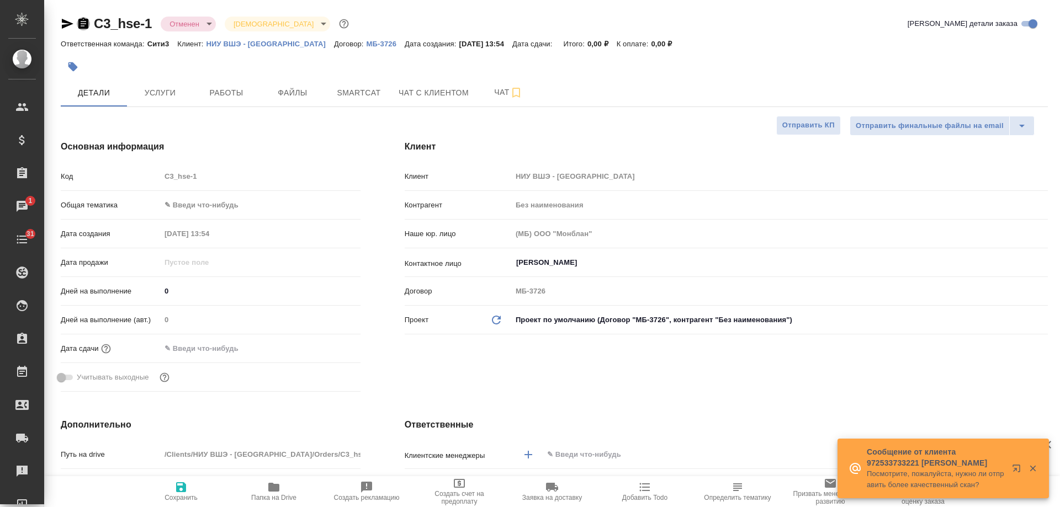
drag, startPoint x: 87, startPoint y: 22, endPoint x: 141, endPoint y: 8, distance: 56.4
click at [87, 22] on icon "button" at bounding box center [83, 23] width 10 height 11
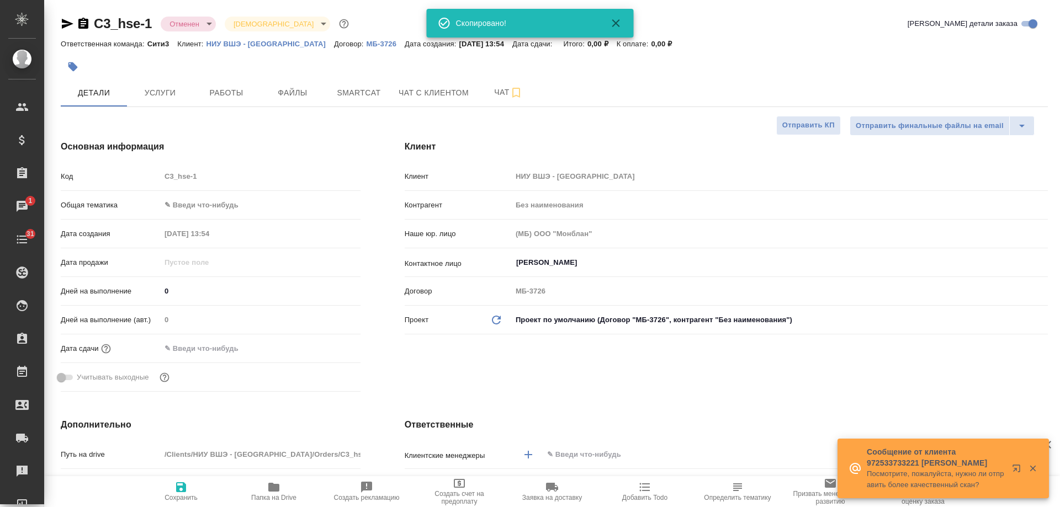
type textarea "x"
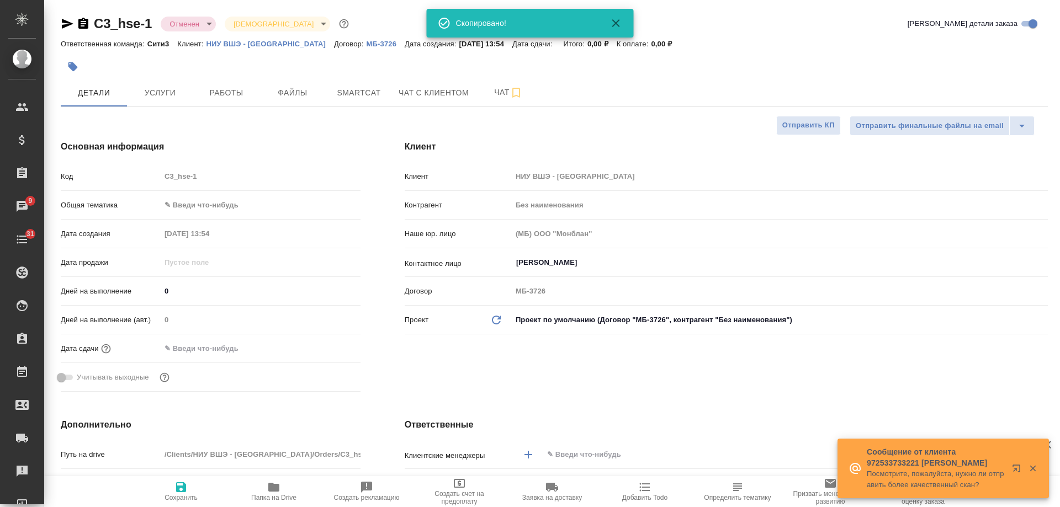
type textarea "x"
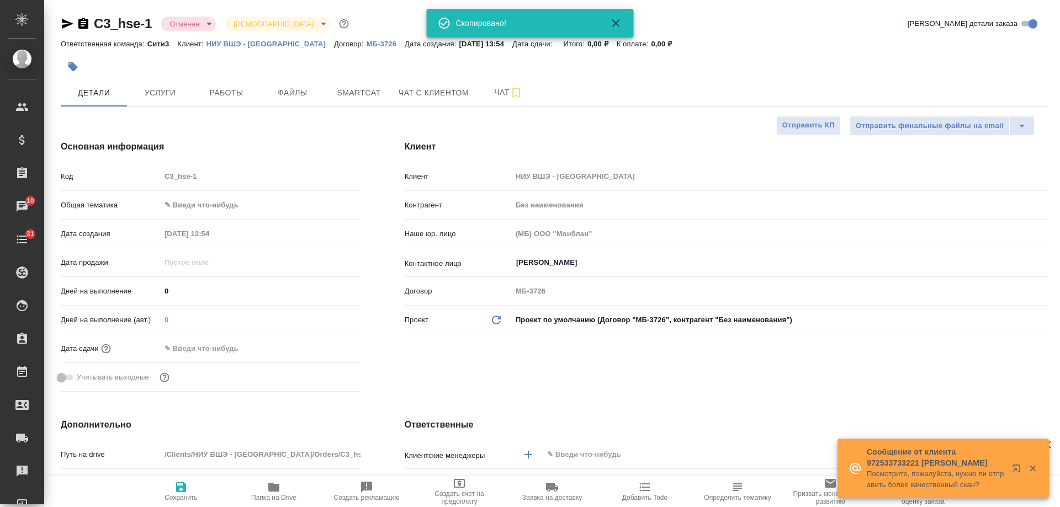
type textarea "x"
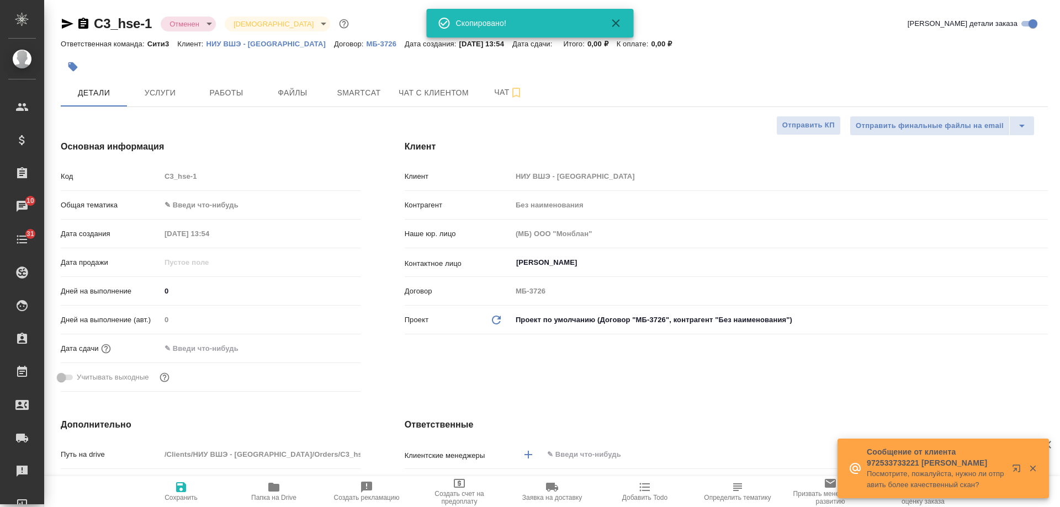
type textarea "x"
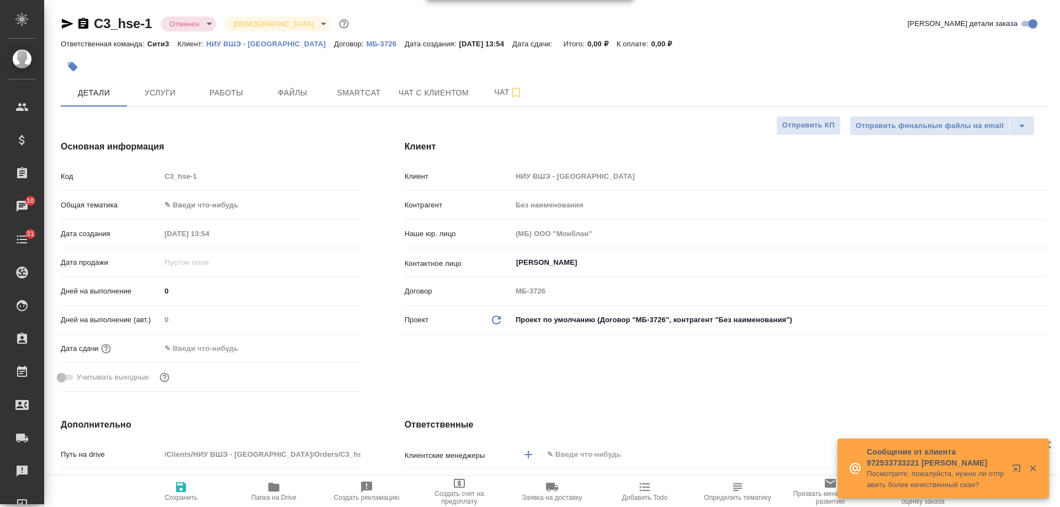
click at [80, 27] on icon "button" at bounding box center [83, 23] width 10 height 11
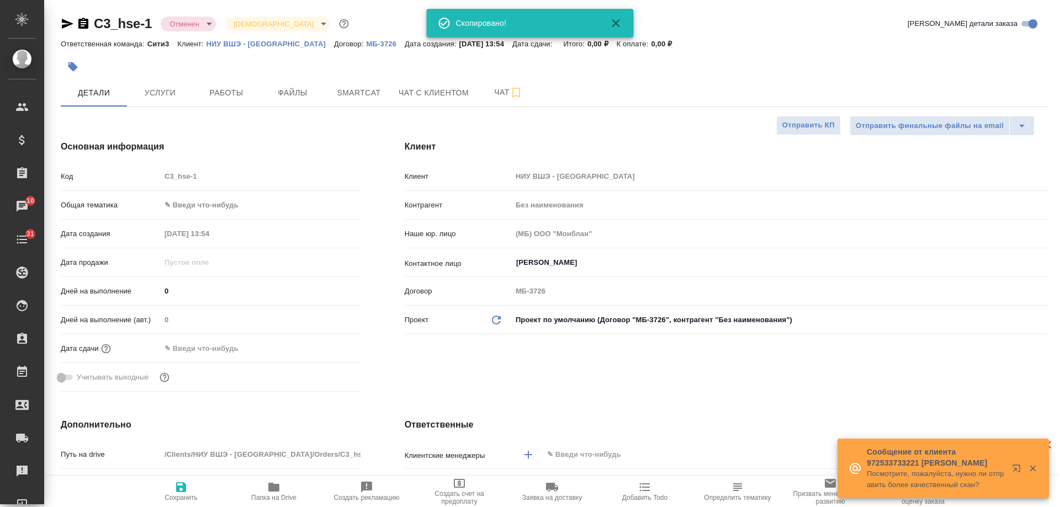
type textarea "x"
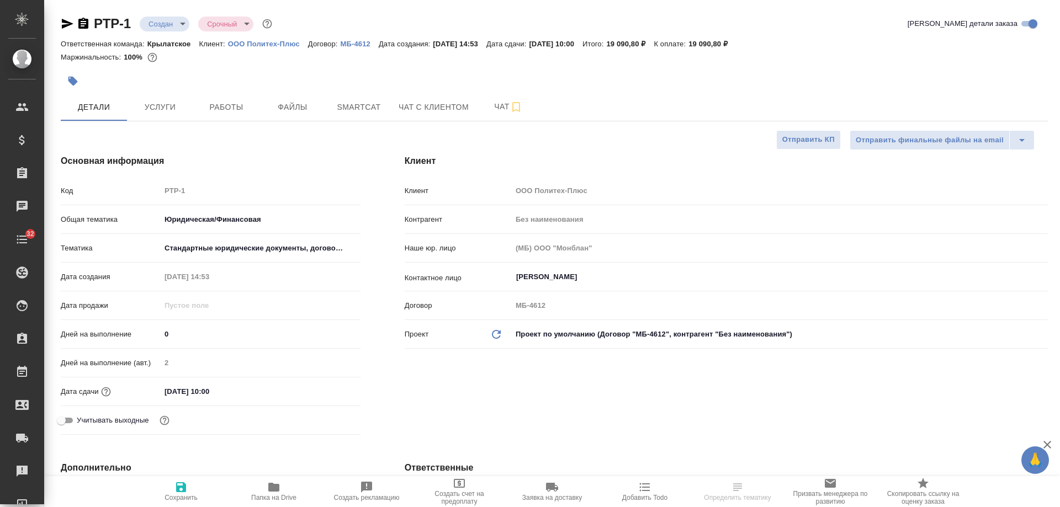
select select "RU"
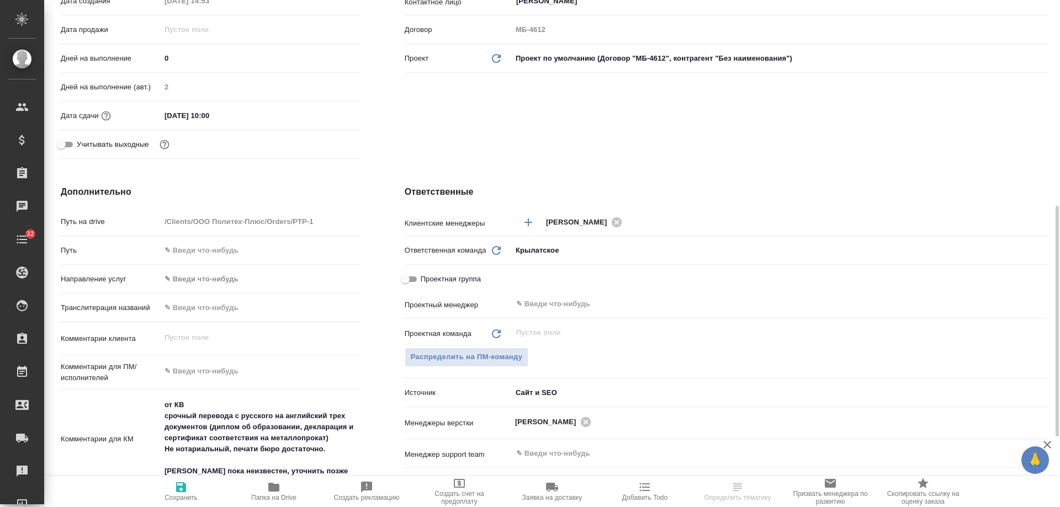
scroll to position [331, 0]
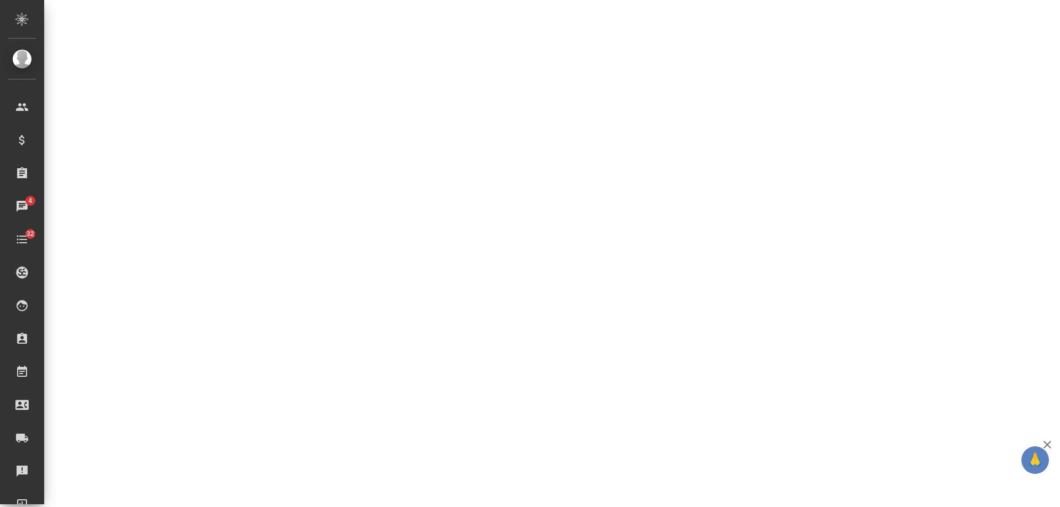
select select "RU"
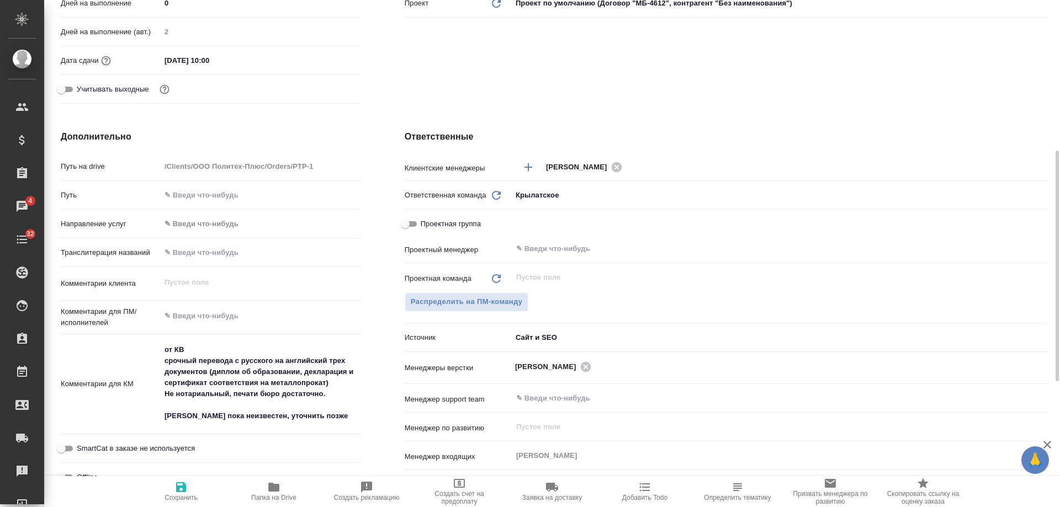
type textarea "x"
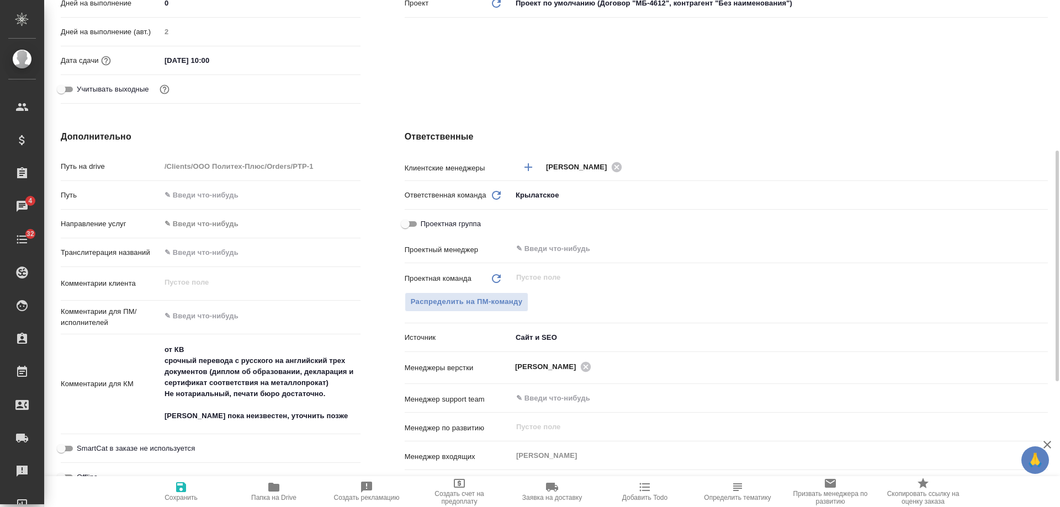
type textarea "x"
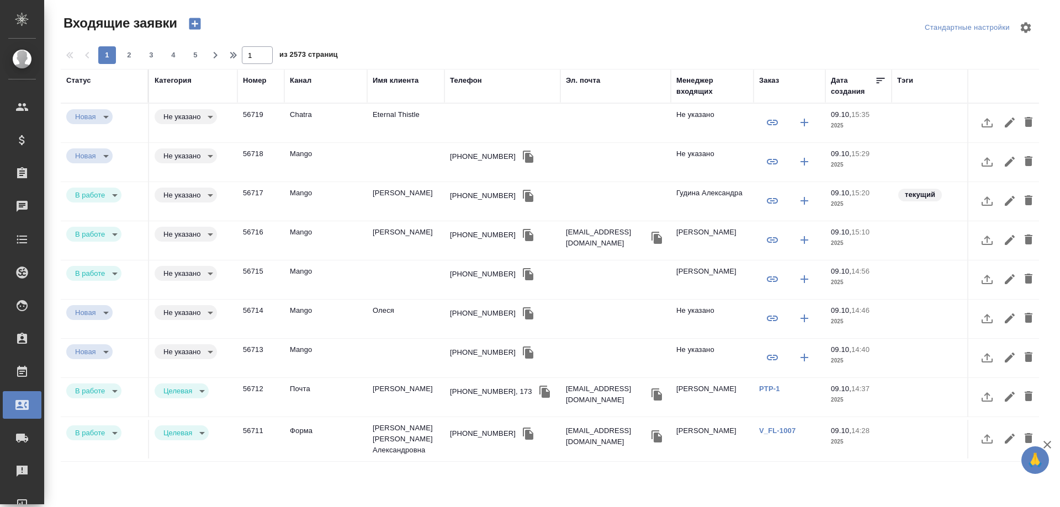
select select "RU"
click at [410, 115] on td "Eternal Thistle" at bounding box center [405, 123] width 77 height 39
click at [409, 115] on td "Eternal Thistle" at bounding box center [405, 123] width 77 height 39
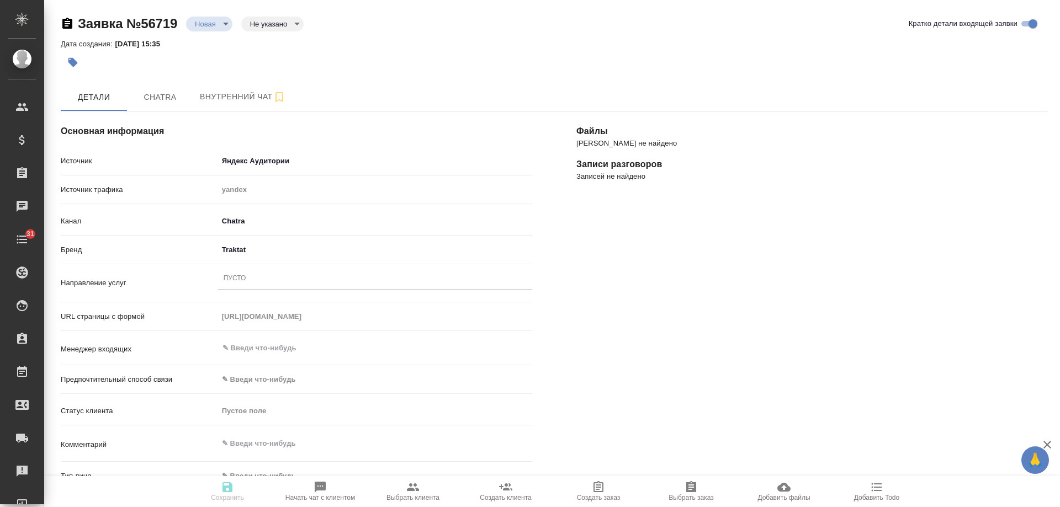
select select "RU"
click at [256, 277] on div "Пусто" at bounding box center [375, 279] width 314 height 16
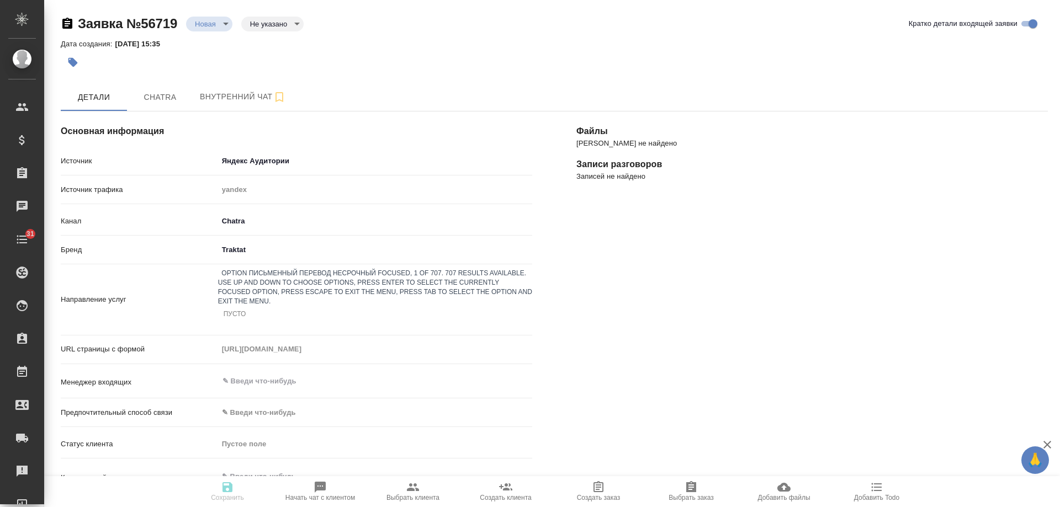
click at [287, 507] on div "Письменный перевод несрочный" at bounding box center [530, 513] width 1060 height 13
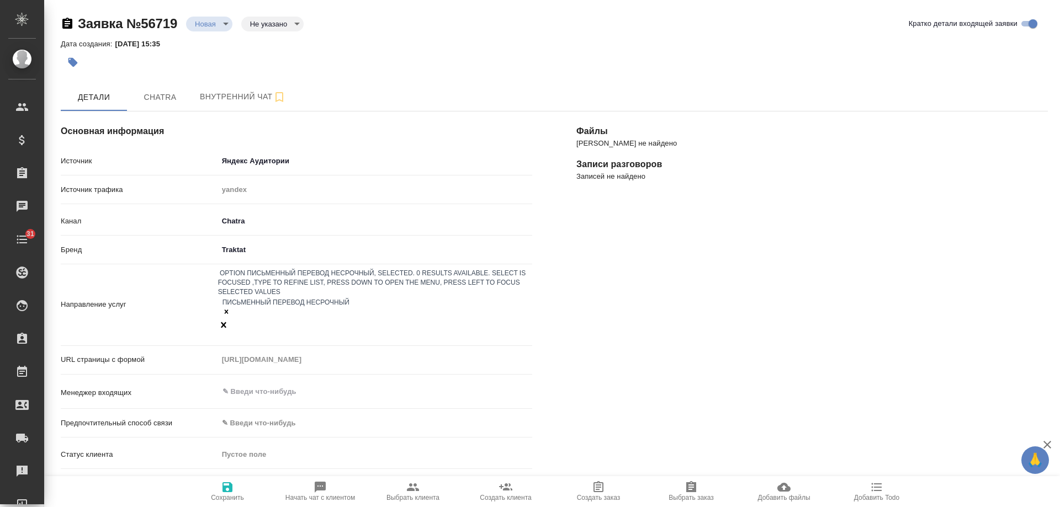
scroll to position [166, 0]
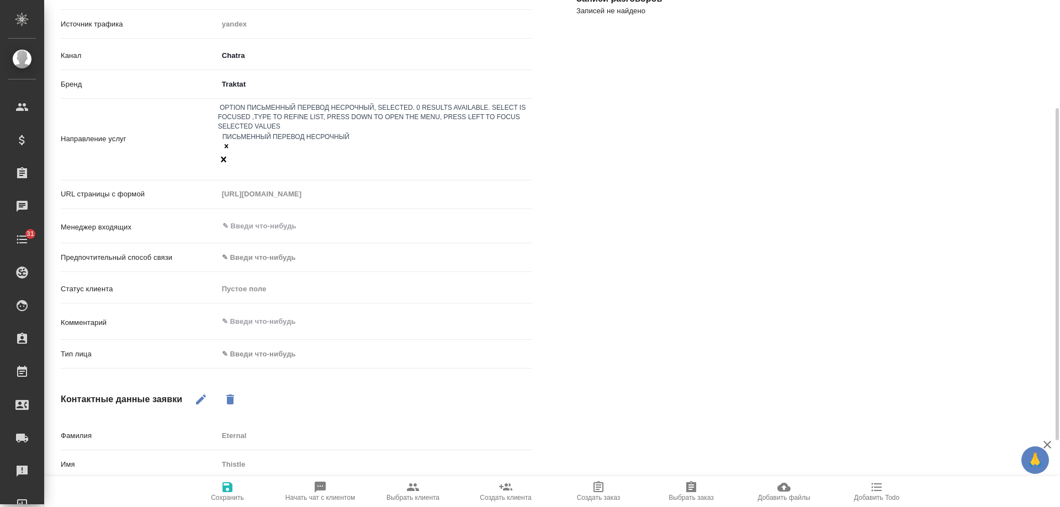
click at [255, 321] on body "🙏 .cls-1 fill:#fff; AWATERA [PERSON_NAME] Спецификации Заказы 0 Чаты 31 Todo Пр…" at bounding box center [530, 253] width 1060 height 507
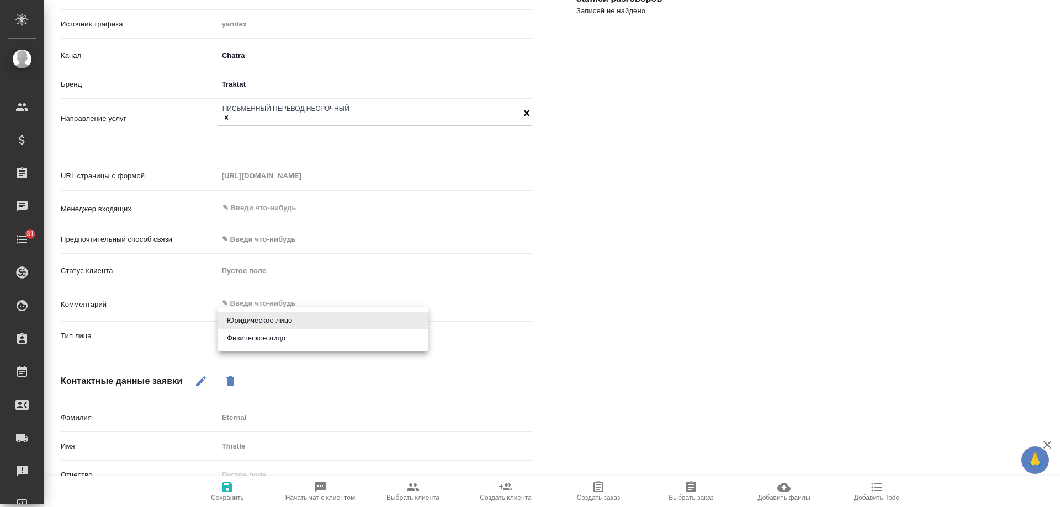
click at [273, 340] on li "Физическое лицо" at bounding box center [323, 339] width 210 height 18
type input "private"
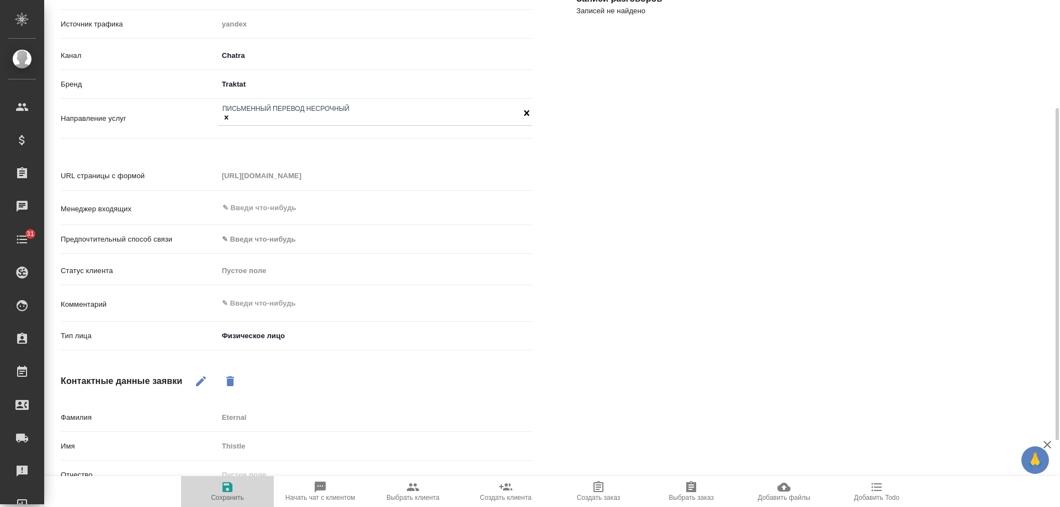
click at [230, 486] on icon "button" at bounding box center [227, 488] width 10 height 10
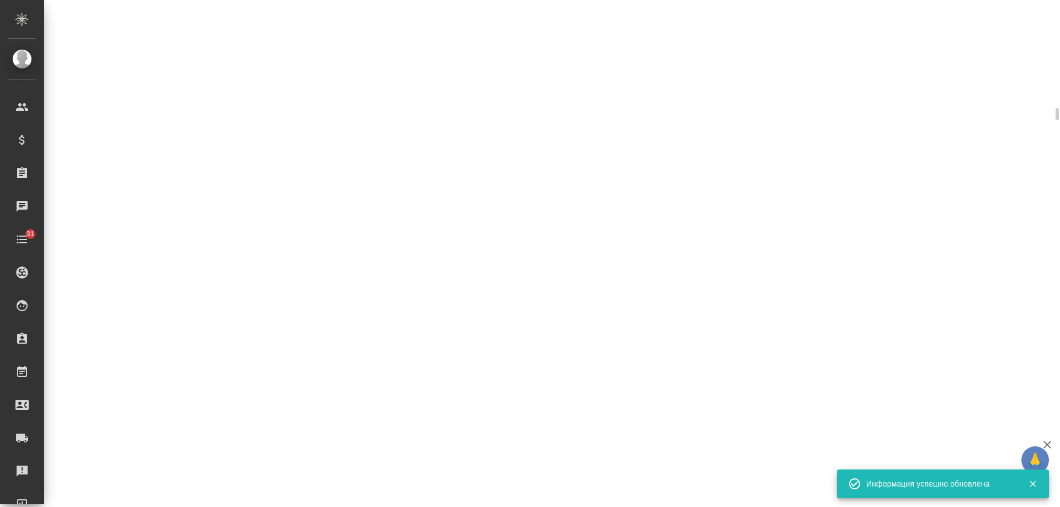
select select "RU"
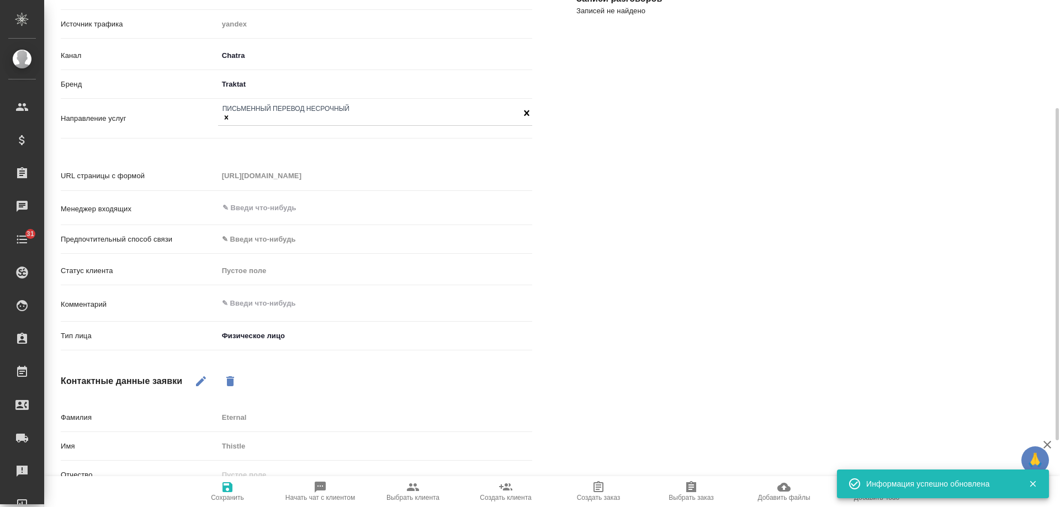
type textarea "x"
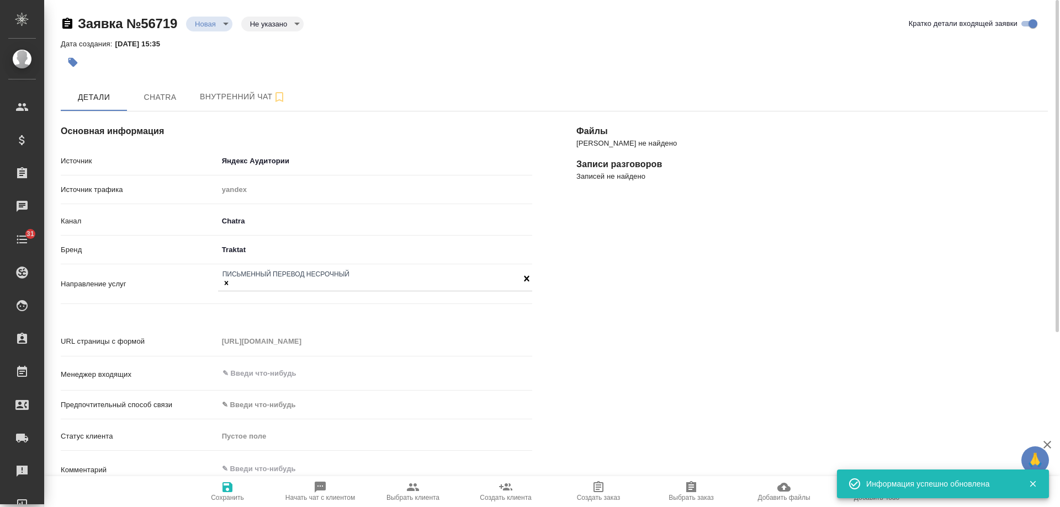
click at [201, 29] on body "🙏 .cls-1 fill:#fff; AWATERA Gudina Alexandra Клиенты Спецификации Заказы 0 Чаты…" at bounding box center [530, 253] width 1060 height 507
click at [224, 44] on li "Отказ" at bounding box center [209, 42] width 46 height 19
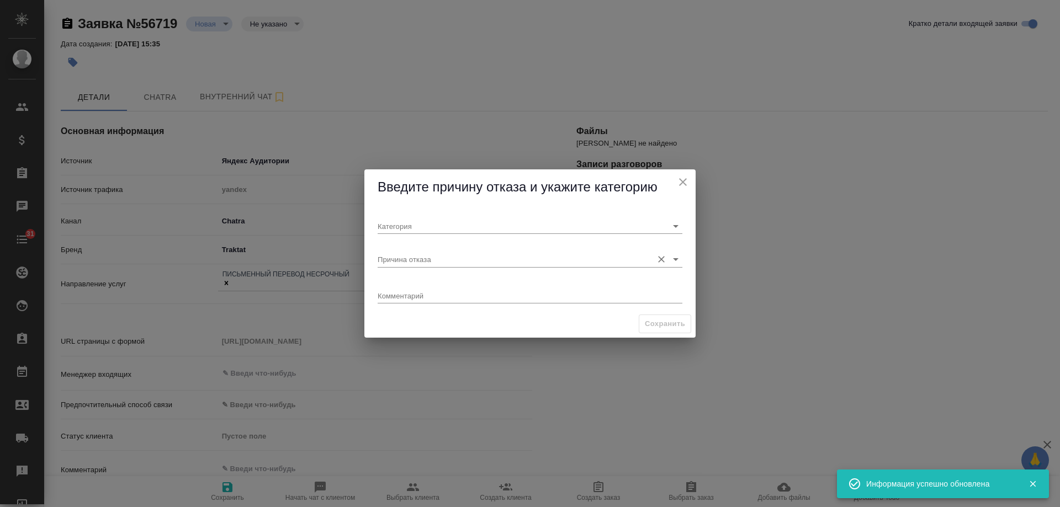
click at [478, 257] on input "Причина отказа" at bounding box center [512, 259] width 269 height 15
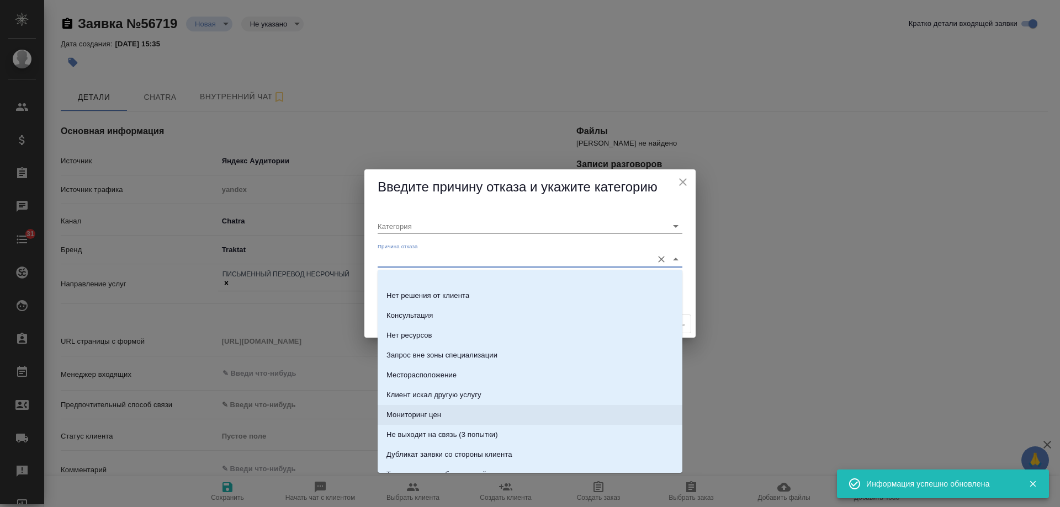
scroll to position [276, 0]
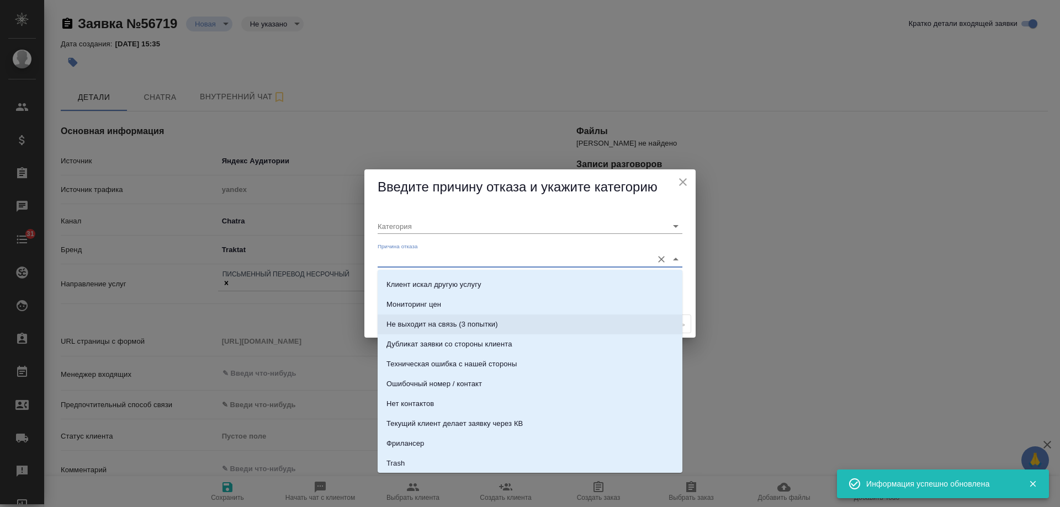
click at [487, 325] on div "Не выходит на связь (3 попытки)" at bounding box center [442, 324] width 112 height 11
type input "Не целевая"
type input "Не выходит на связь (3 попытки)"
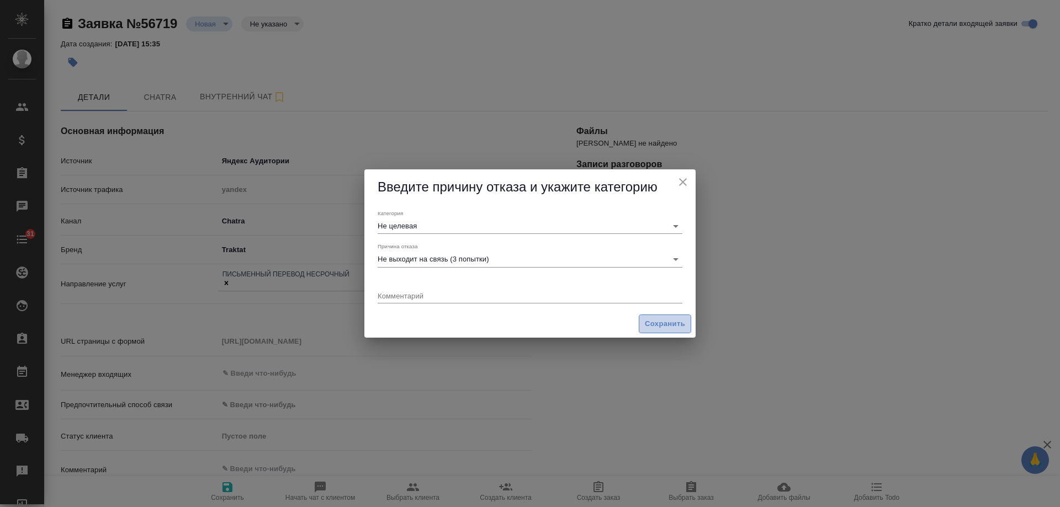
click at [655, 324] on span "Сохранить" at bounding box center [665, 324] width 40 height 13
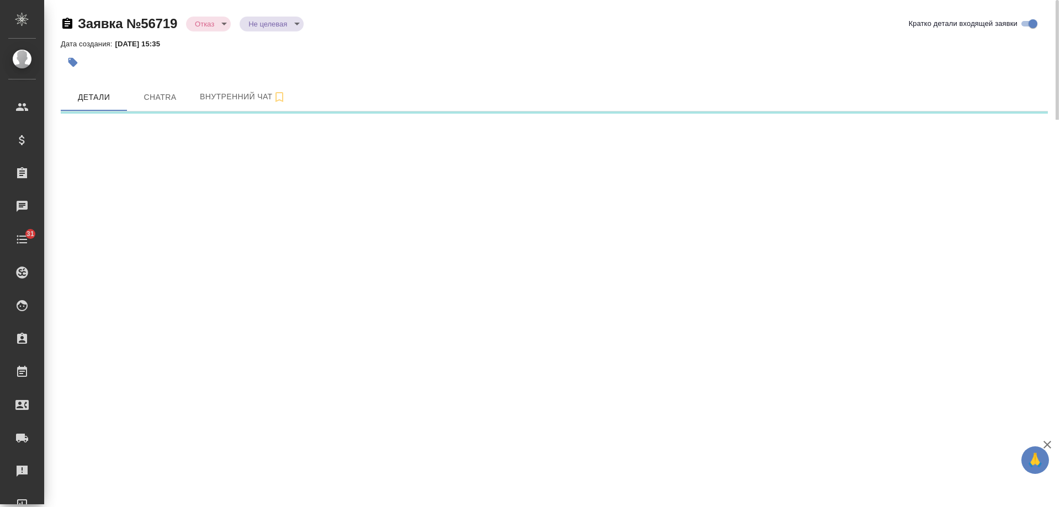
select select "RU"
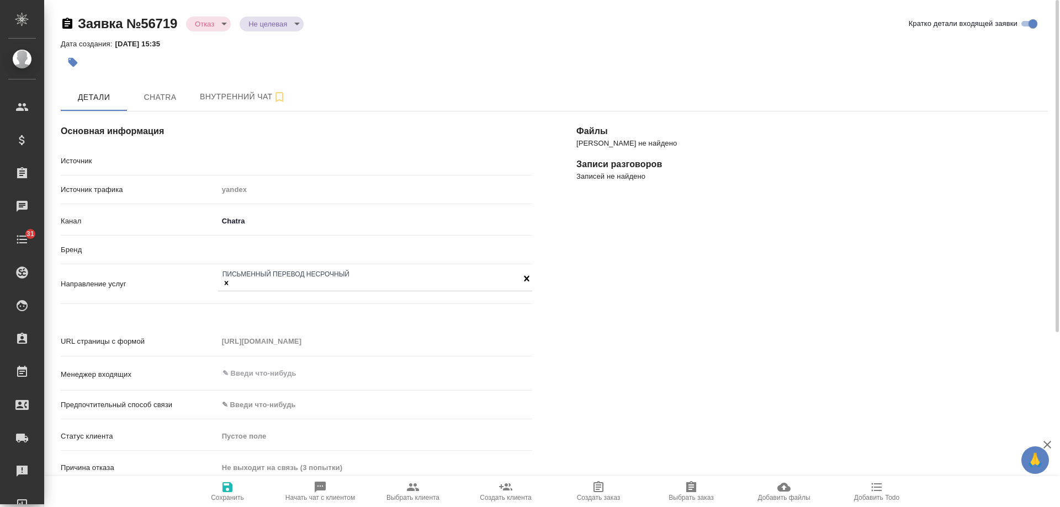
type textarea "x"
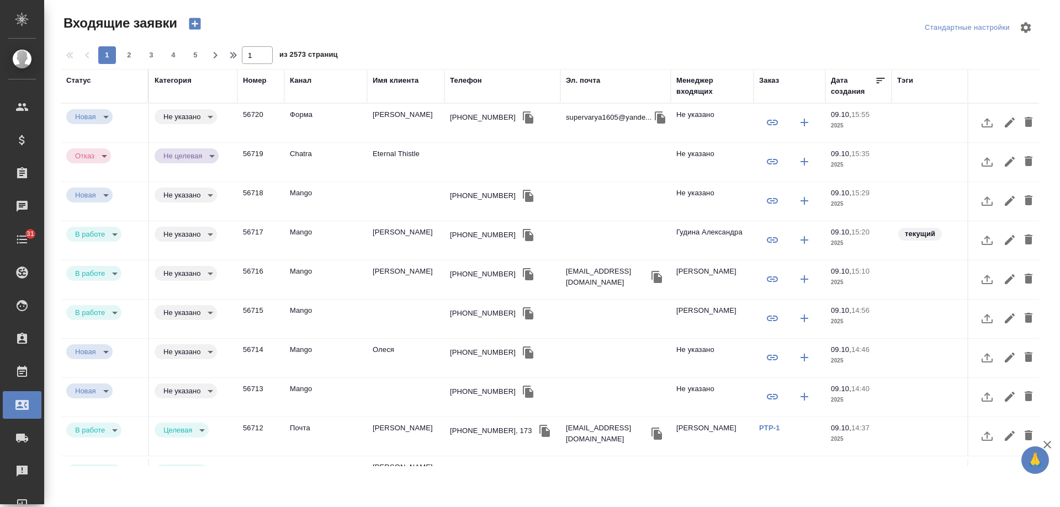
select select "RU"
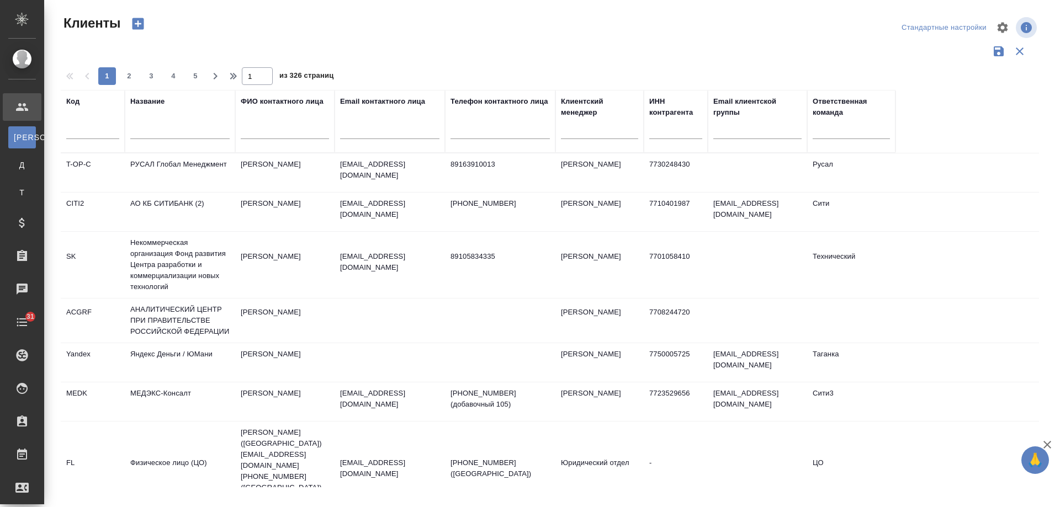
select select "RU"
click at [391, 128] on input "text" at bounding box center [389, 132] width 99 height 14
paste input "[EMAIL_ADDRESS][DOMAIN_NAME]"
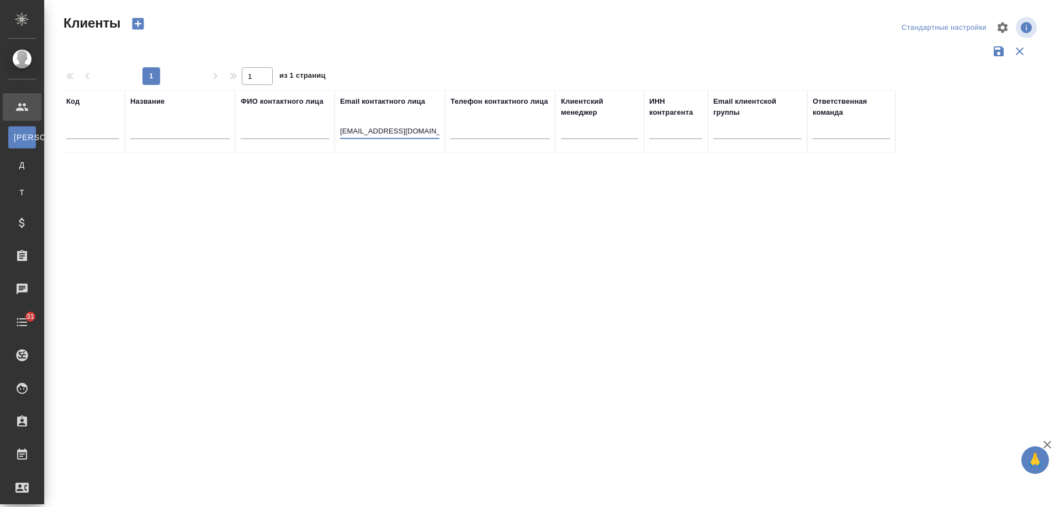
drag, startPoint x: 353, startPoint y: 131, endPoint x: 263, endPoint y: 131, distance: 90.0
click at [263, 131] on tr "Код Название ФИО контактного лица Email контактного лица [EMAIL_ADDRESS][DOMAIN…" at bounding box center [478, 121] width 835 height 63
type input "@[DOMAIN_NAME]"
drag, startPoint x: 401, startPoint y: 136, endPoint x: 193, endPoint y: 123, distance: 208.0
click at [193, 123] on tr "Код Название ФИО контактного лица Email контактного лица @[DOMAIN_NAME] Телефон…" at bounding box center [478, 121] width 835 height 63
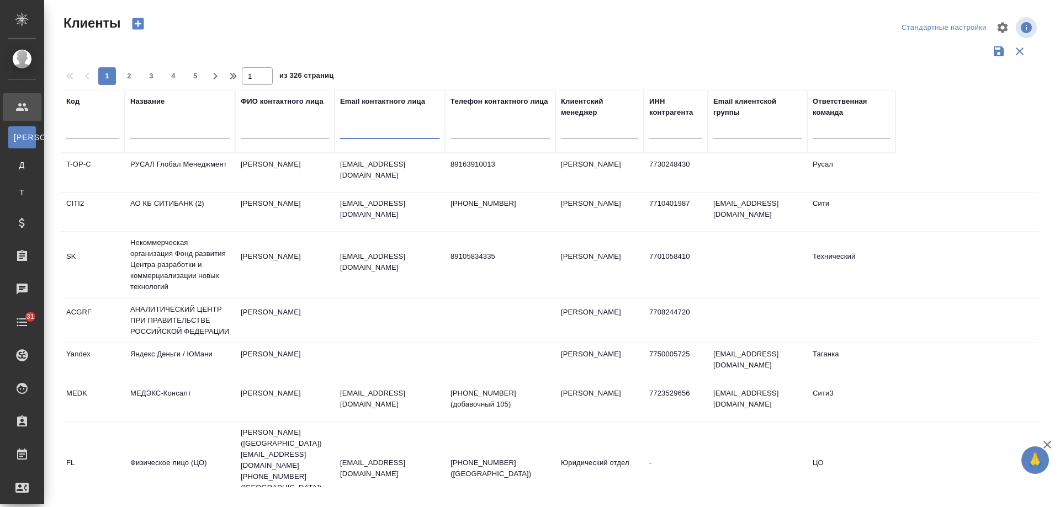
click at [182, 127] on input "text" at bounding box center [179, 132] width 99 height 14
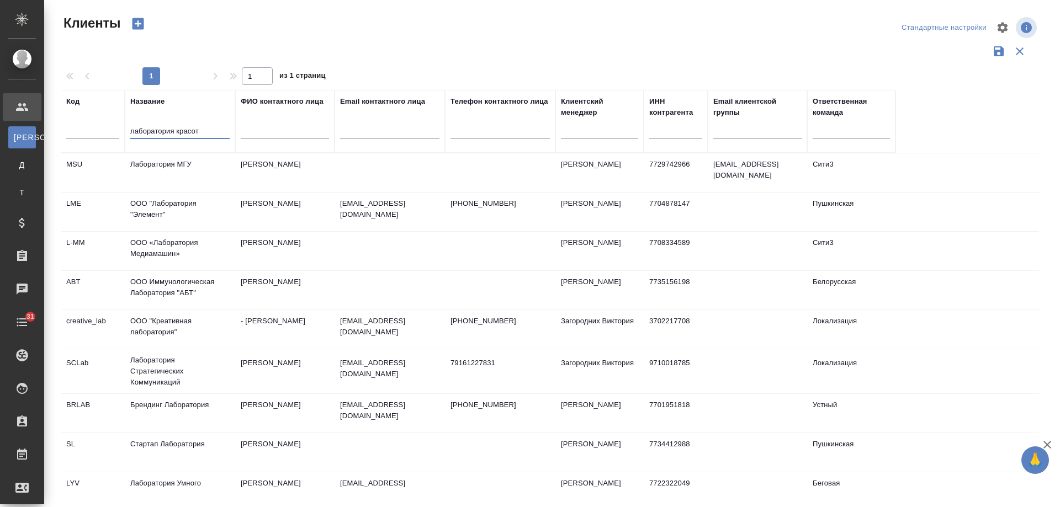
type input "лаборатория красоты"
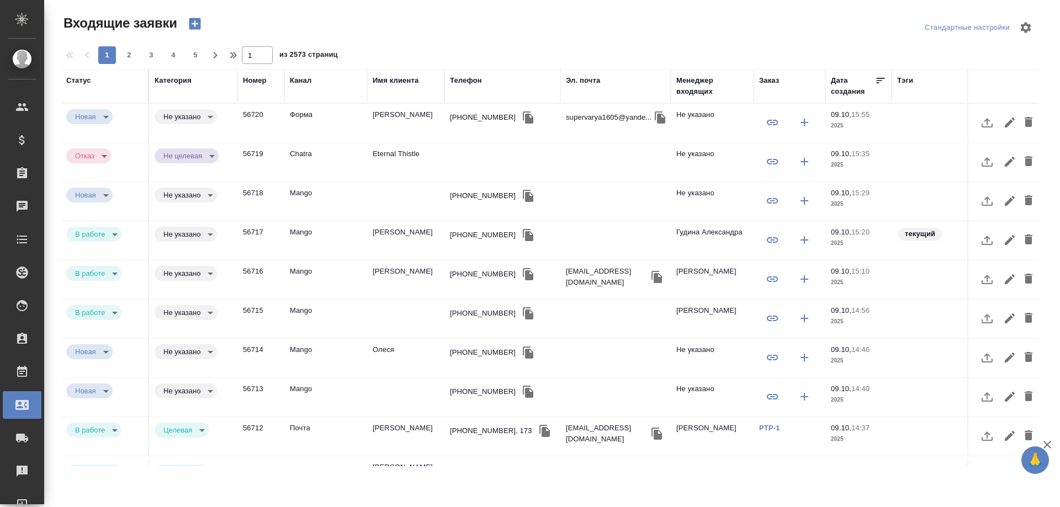
select select "RU"
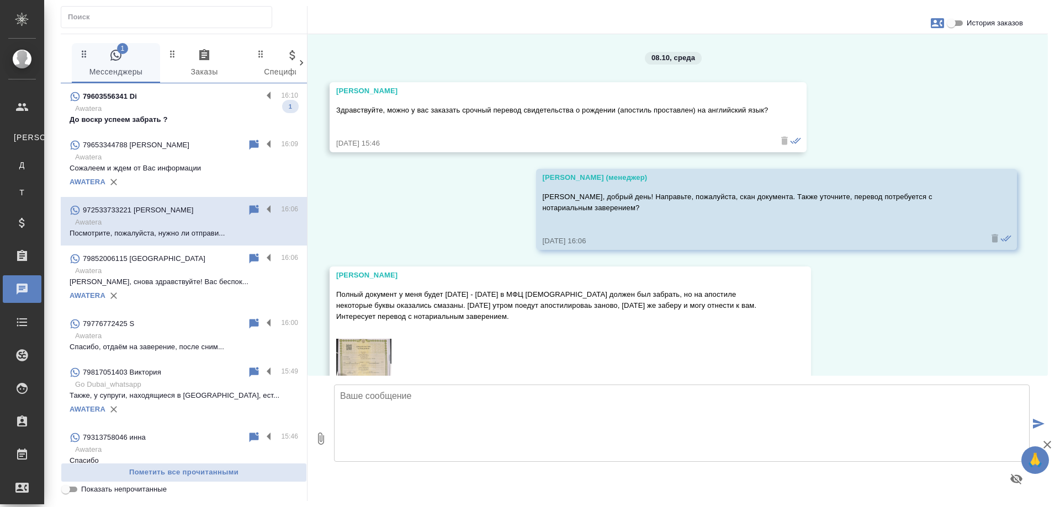
scroll to position [2139, 0]
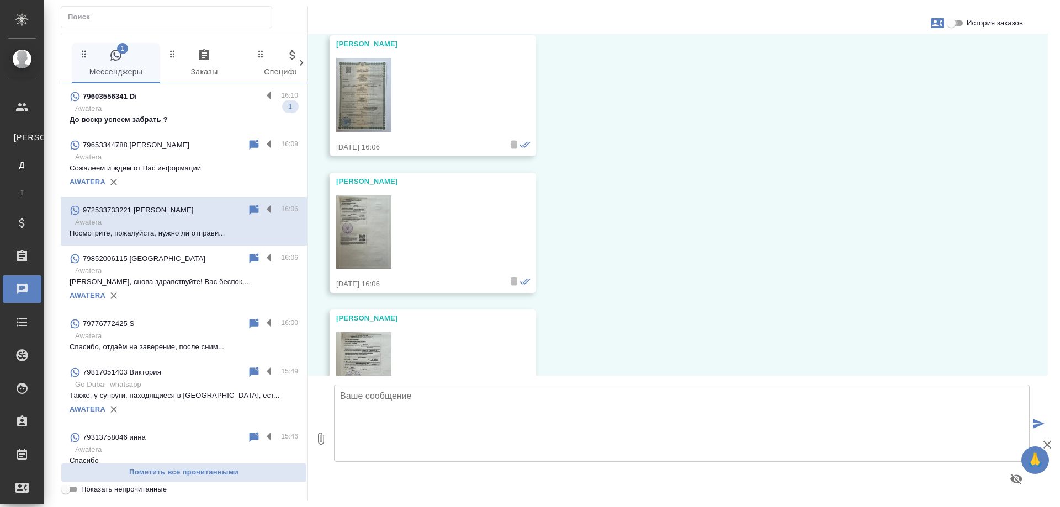
click at [959, 23] on input "История заказов" at bounding box center [951, 23] width 40 height 13
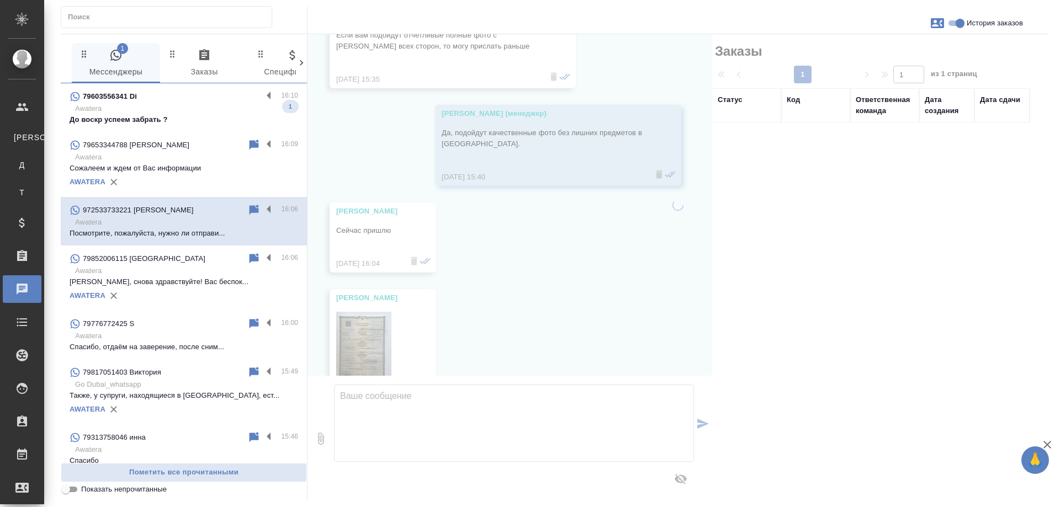
scroll to position [2382, 0]
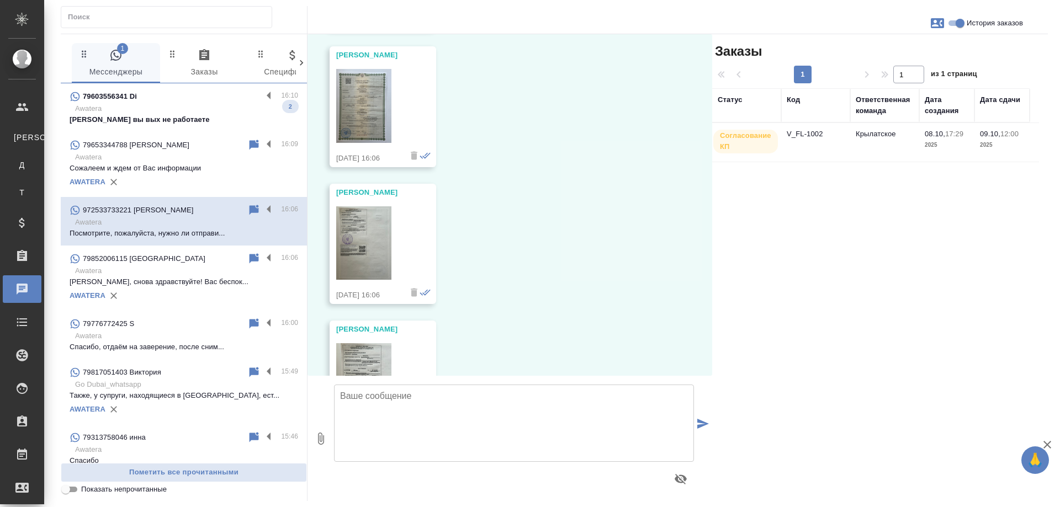
click at [875, 140] on td "Крылатское" at bounding box center [884, 142] width 69 height 39
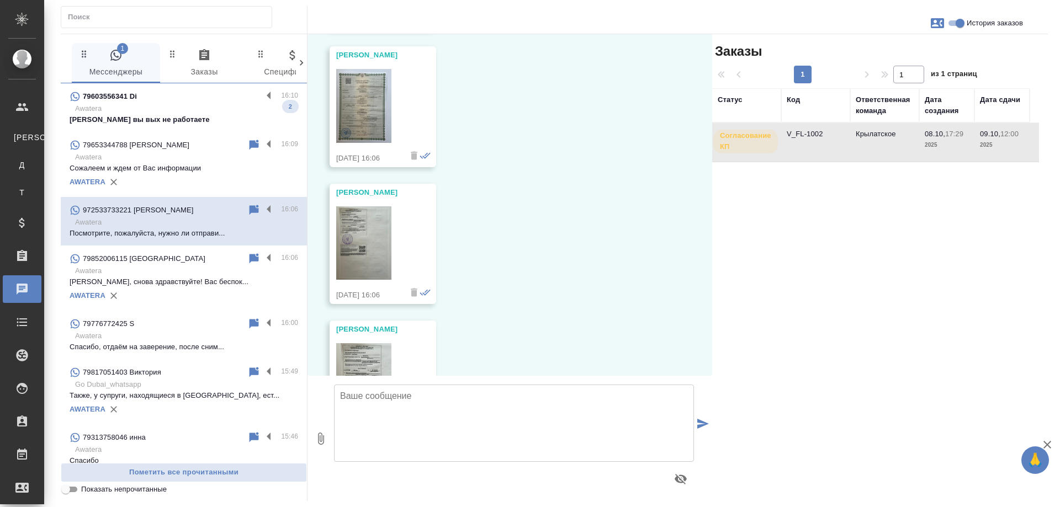
click at [875, 140] on td "Крылатское" at bounding box center [884, 142] width 69 height 39
click at [955, 24] on input "История заказов" at bounding box center [960, 23] width 40 height 13
checkbox input "false"
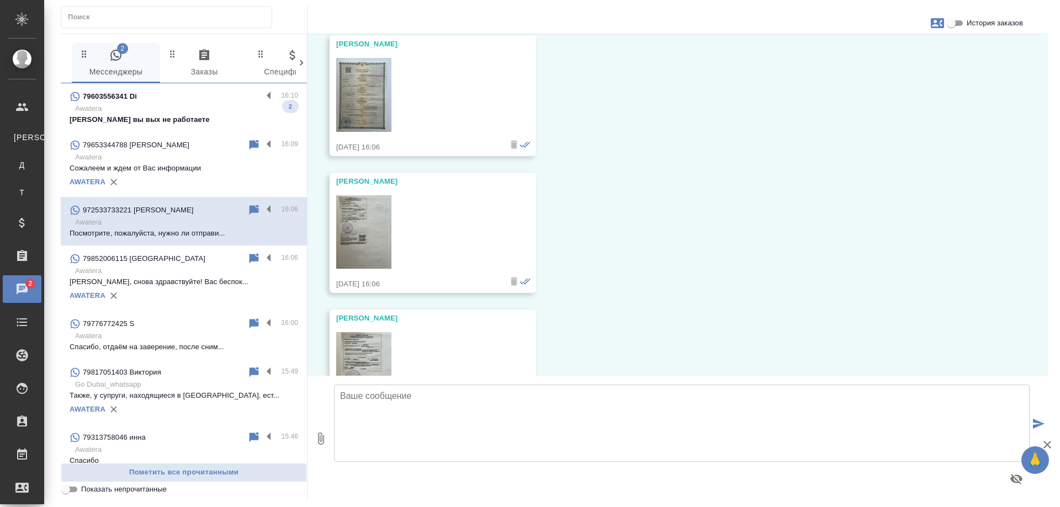
scroll to position [2305, 0]
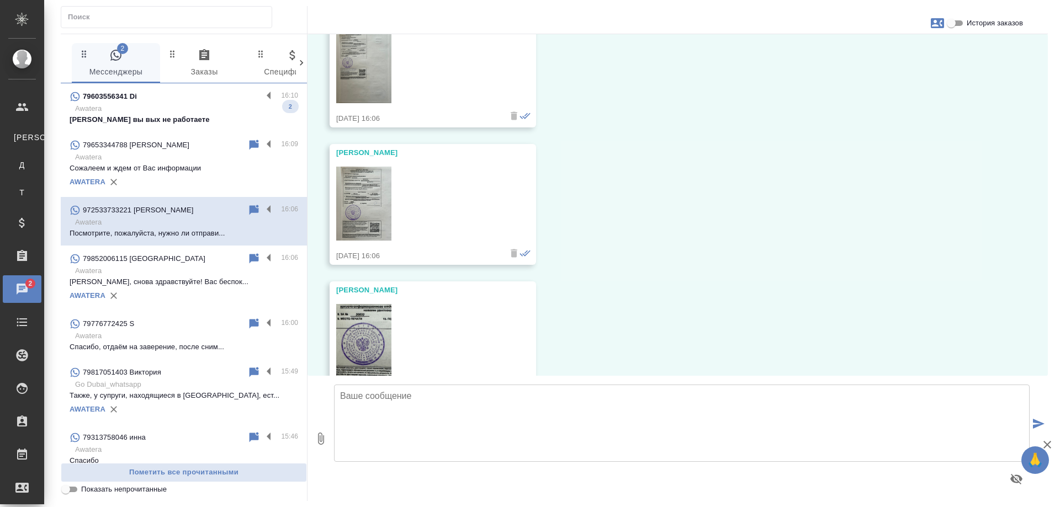
click at [367, 213] on img at bounding box center [363, 204] width 55 height 74
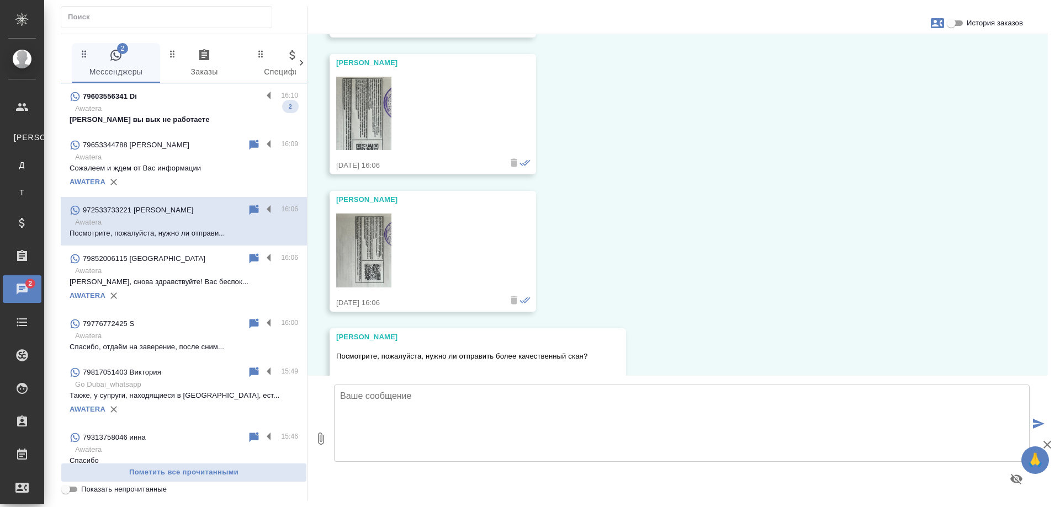
scroll to position [2857, 0]
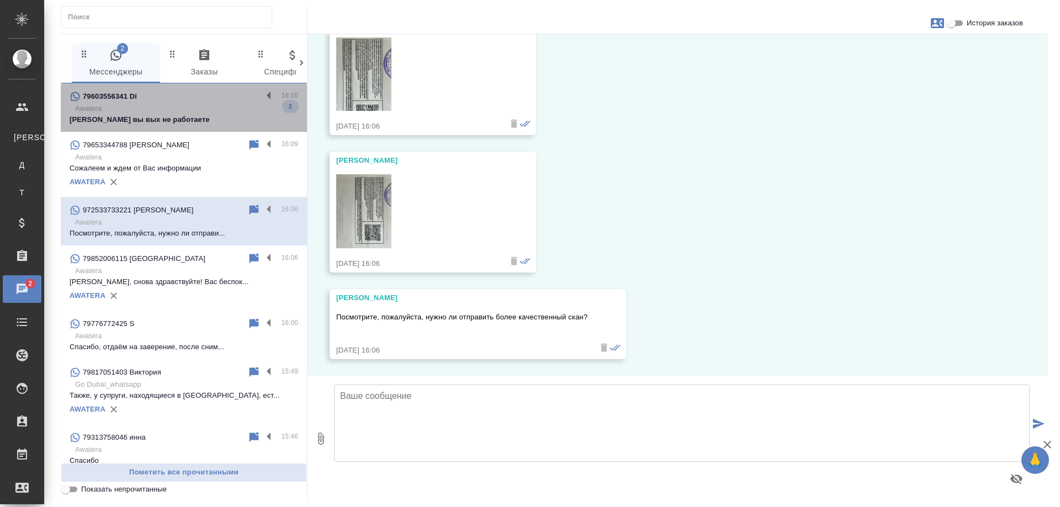
click at [187, 101] on div "79603556341 Di" at bounding box center [166, 96] width 193 height 13
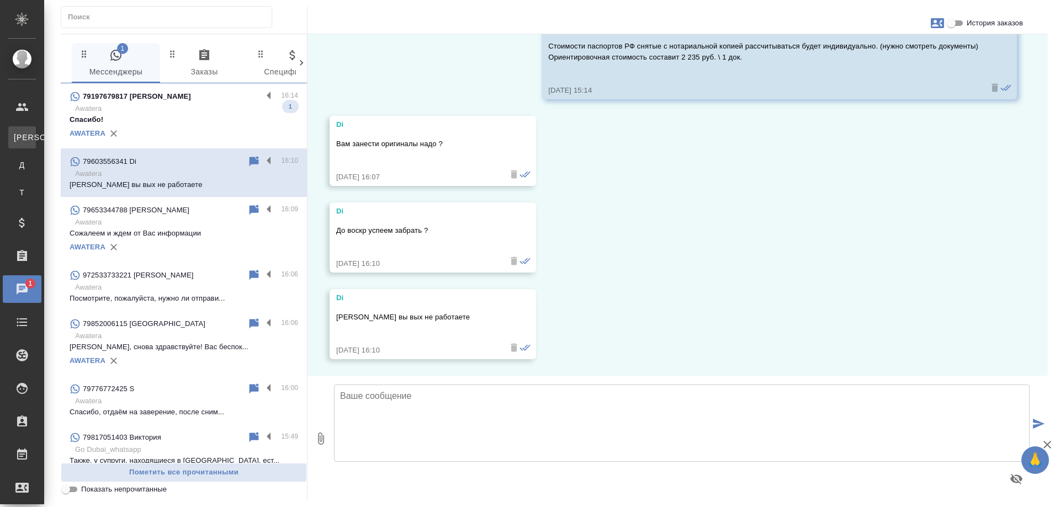
scroll to position [3888, 0]
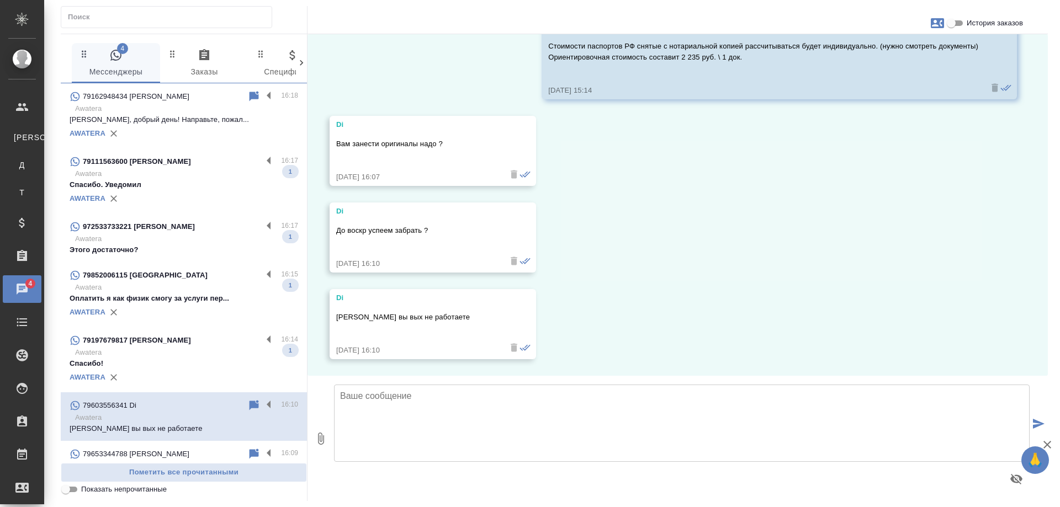
click at [208, 340] on div "79197679817 Самотохина Елена" at bounding box center [166, 340] width 193 height 13
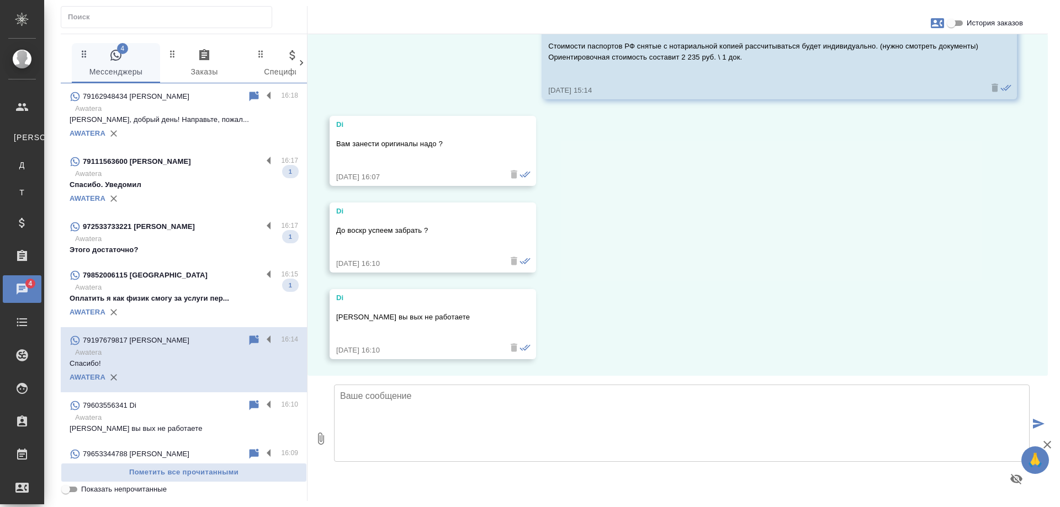
scroll to position [1488, 0]
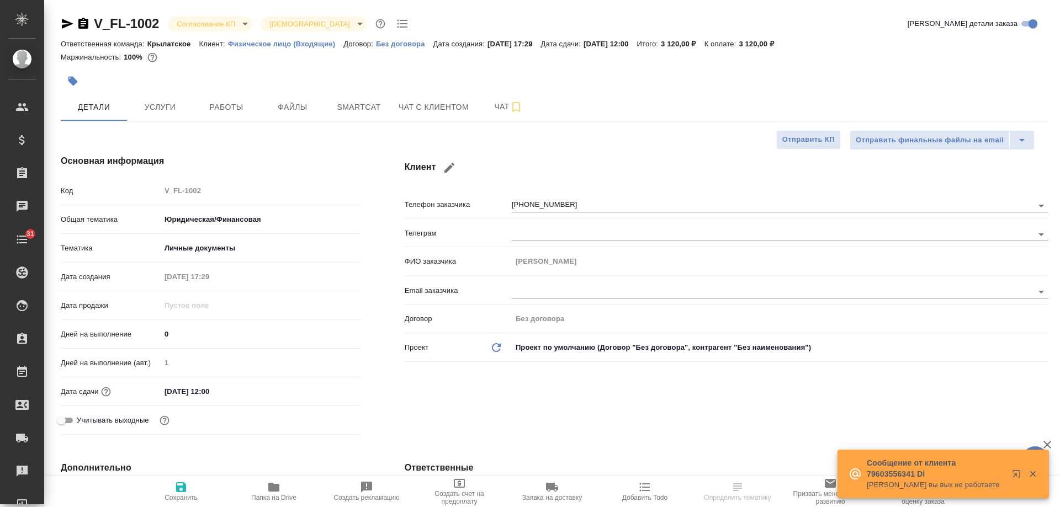
select select "RU"
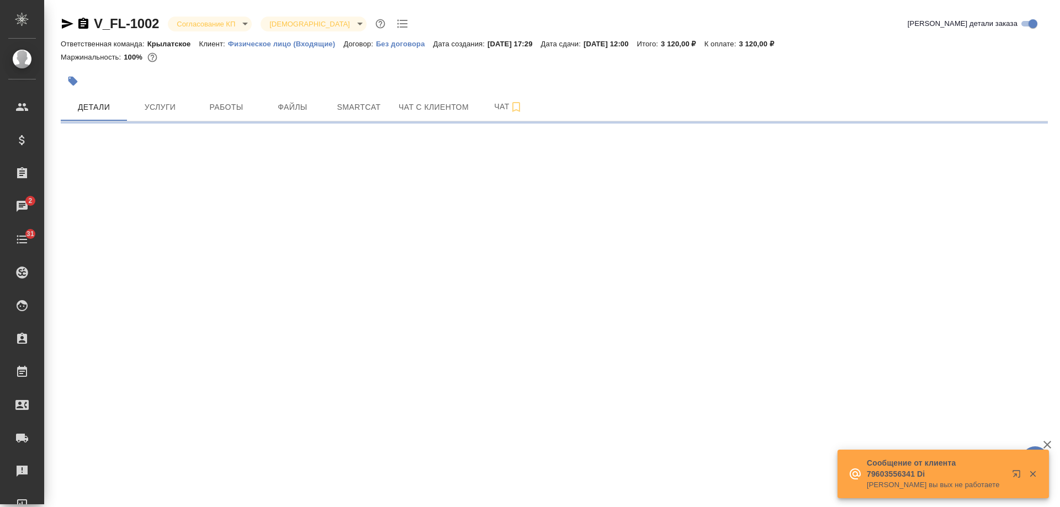
select select "RU"
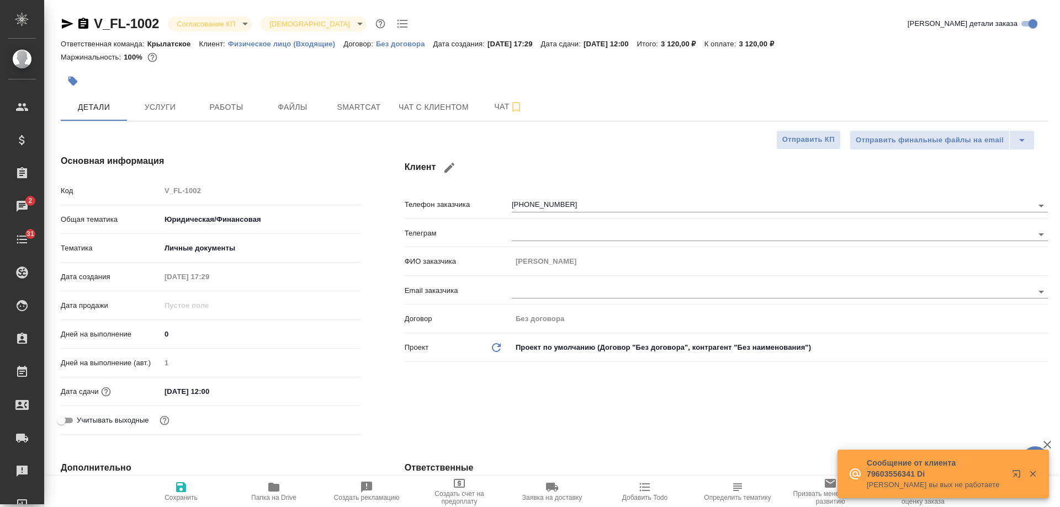
type textarea "x"
click at [418, 107] on span "Чат с клиентом" at bounding box center [434, 107] width 70 height 14
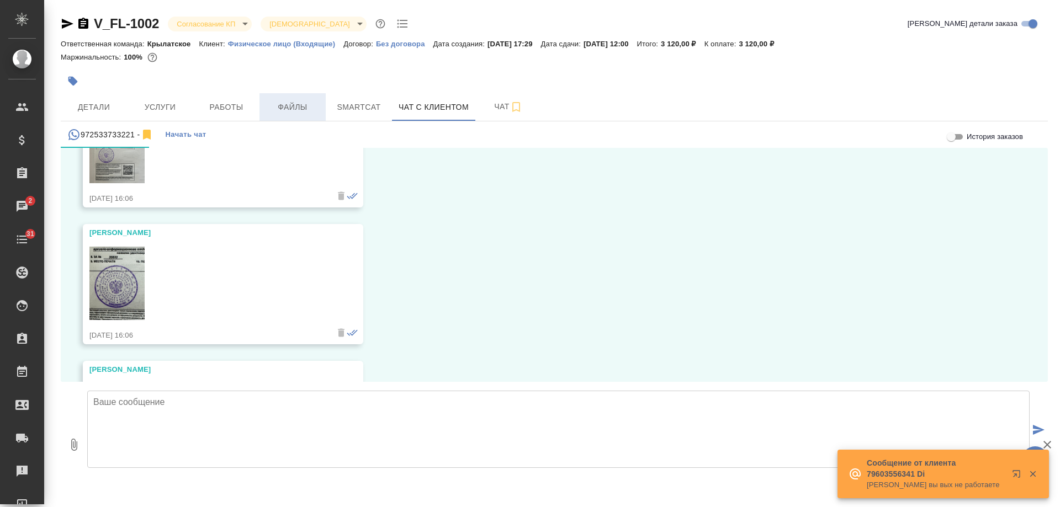
click at [282, 105] on span "Файлы" at bounding box center [292, 107] width 53 height 14
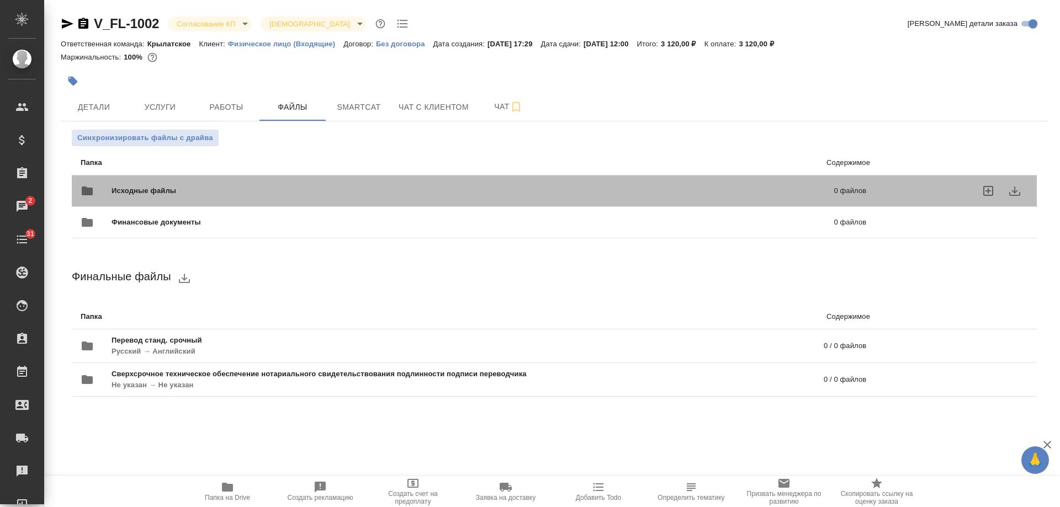
click at [181, 194] on span "Исходные файлы" at bounding box center [309, 191] width 394 height 11
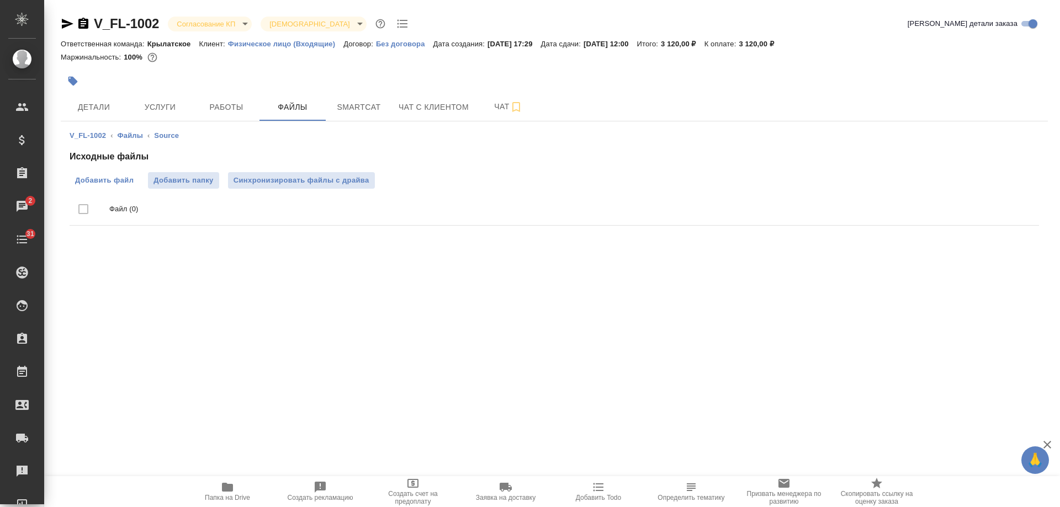
click at [116, 178] on span "Добавить файл" at bounding box center [104, 180] width 59 height 11
click at [0, 0] on input "Добавить файл" at bounding box center [0, 0] width 0 height 0
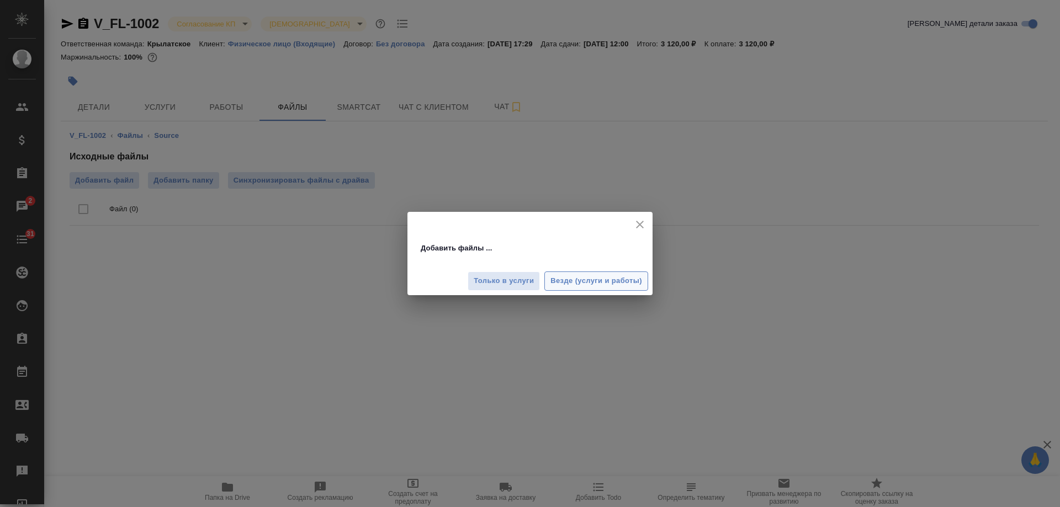
click at [587, 282] on span "Везде (услуги и работы)" at bounding box center [596, 281] width 92 height 13
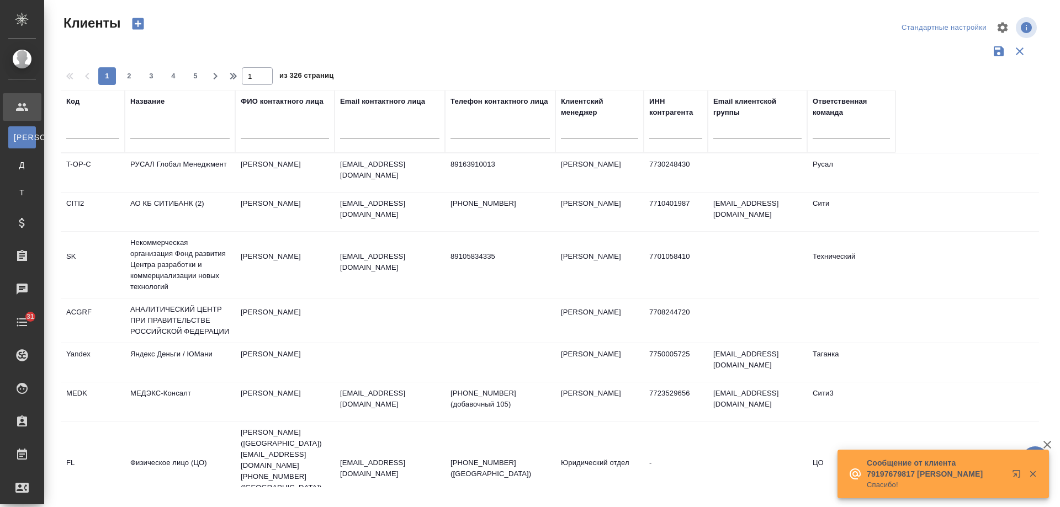
select select "RU"
click at [396, 129] on input "text" at bounding box center [389, 132] width 99 height 14
paste input "[EMAIL_ADDRESS][DOMAIN_NAME]"
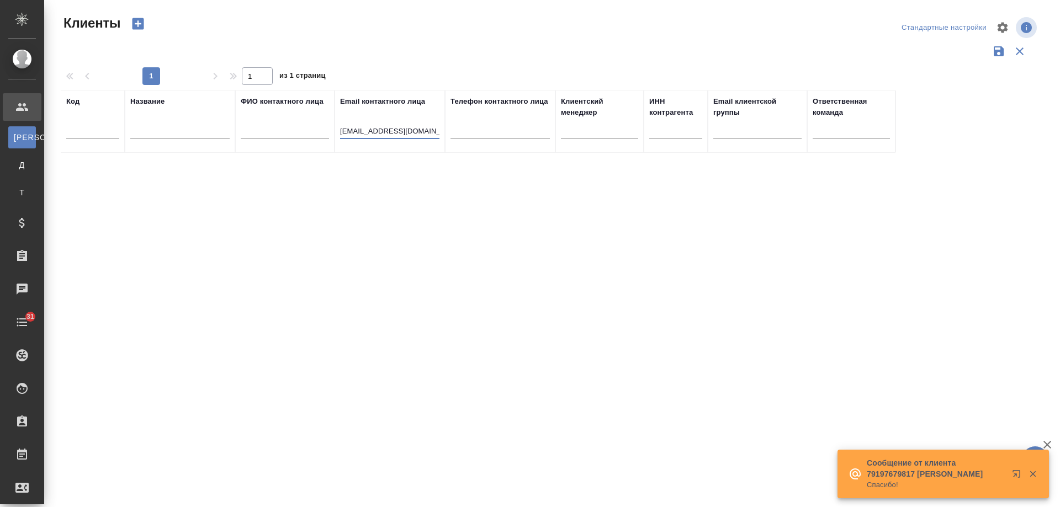
drag, startPoint x: 383, startPoint y: 133, endPoint x: 198, endPoint y: 128, distance: 185.0
click at [198, 128] on tr "Код Название ФИО контактного лица Email контактного лица Procurement@merz.ru Те…" at bounding box center [478, 121] width 835 height 63
type input "@merz.ru"
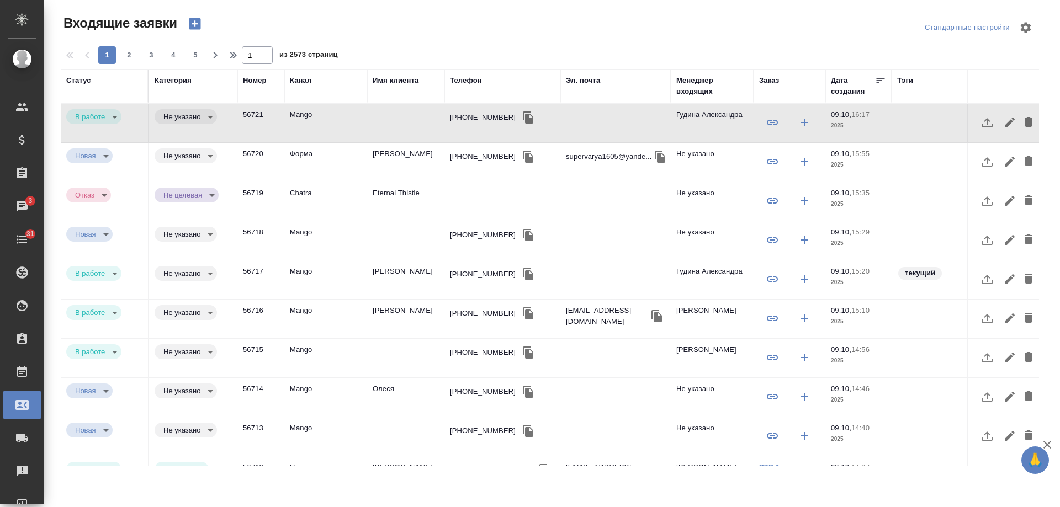
select select "RU"
click at [698, 85] on div "Менеджер входящих" at bounding box center [712, 86] width 72 height 22
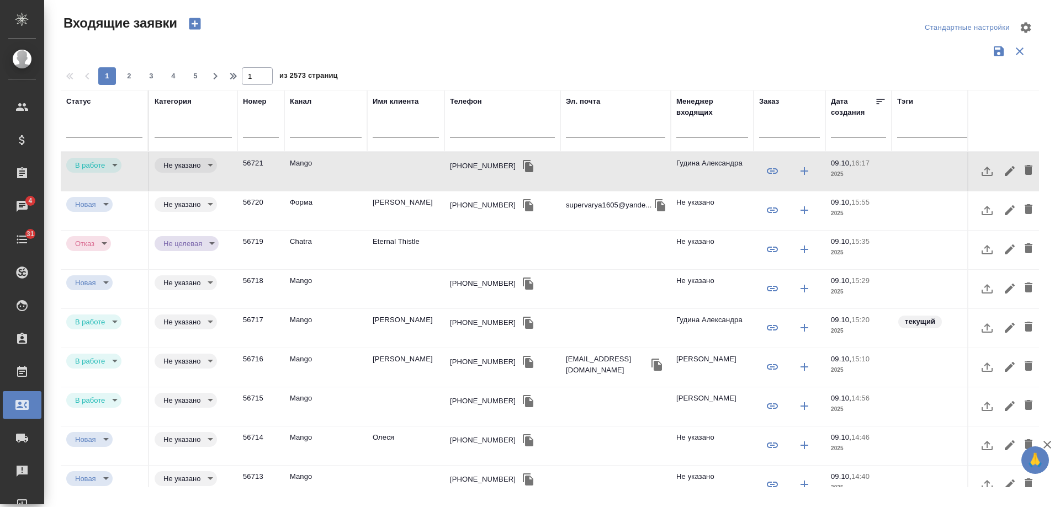
click at [608, 128] on input "text" at bounding box center [615, 131] width 99 height 14
paste input "Procurement@merz.ru"
type input "Procurement@merz.ru"
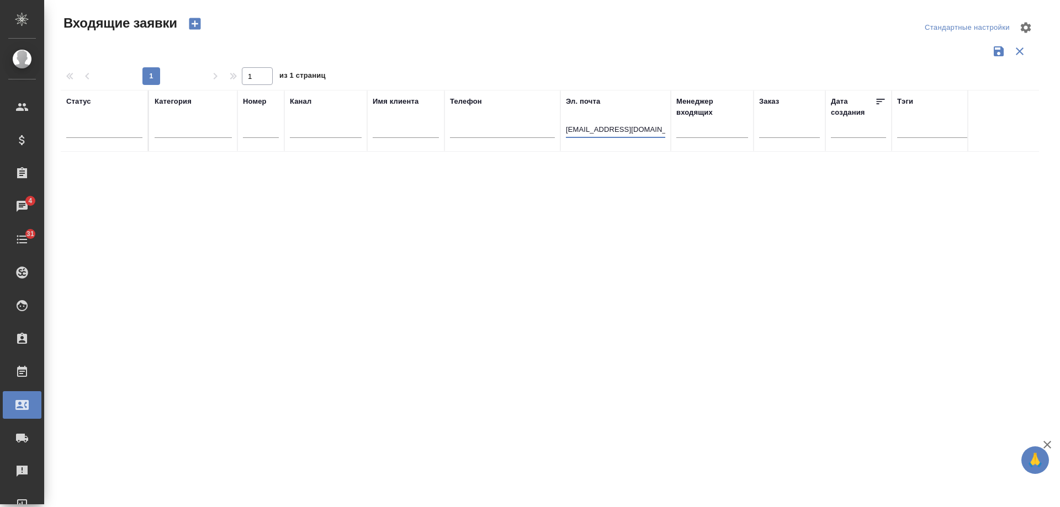
drag, startPoint x: 648, startPoint y: 131, endPoint x: 404, endPoint y: 125, distance: 244.7
click at [404, 125] on tr "Статус Категория Номер Канал Имя клиента Телефон Эл. почта Procurement@merz.ru …" at bounding box center [703, 121] width 1284 height 62
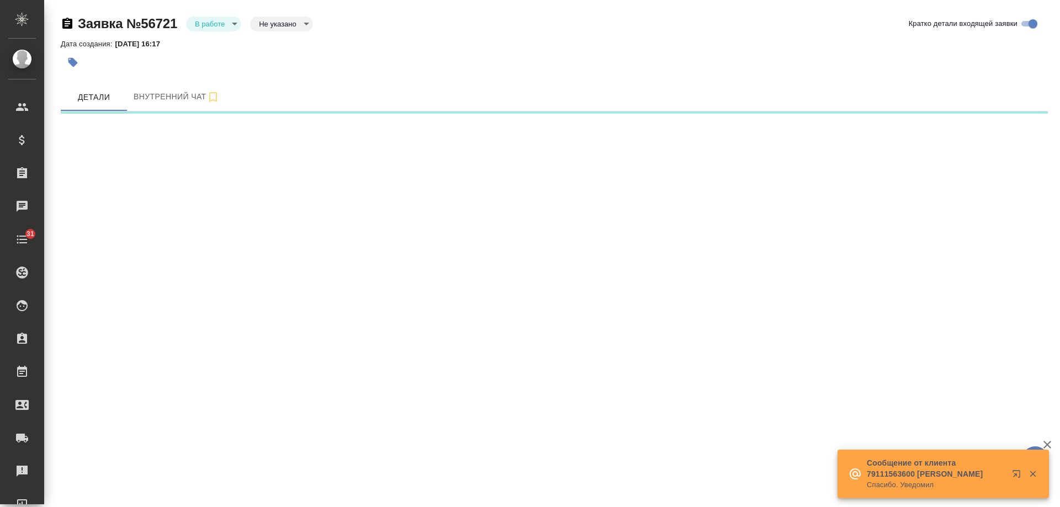
select select "RU"
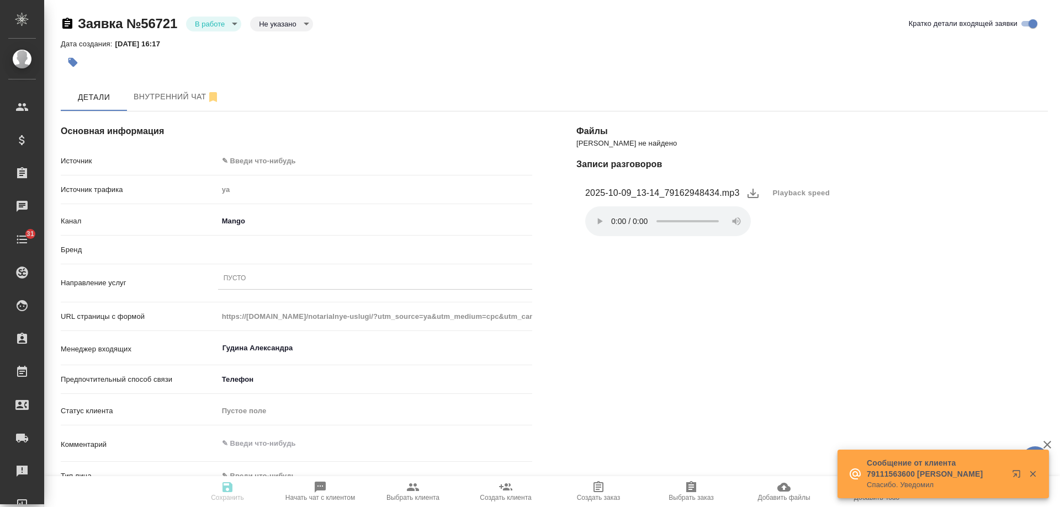
type textarea "x"
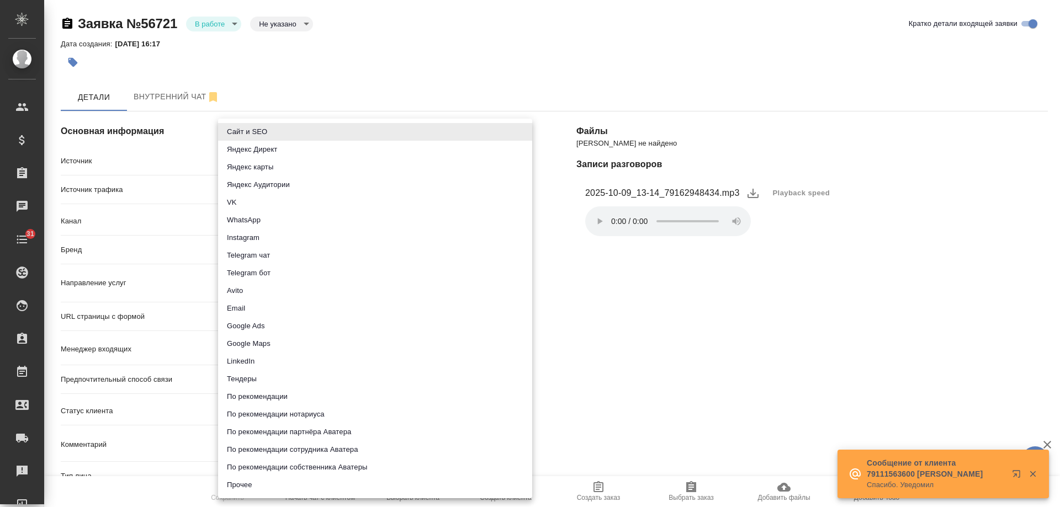
click at [268, 160] on body "🙏 .cls-1 fill:#fff; AWATERA [PERSON_NAME] Спецификации Заказы Чаты 31 Todo Прое…" at bounding box center [530, 253] width 1060 height 507
click at [267, 132] on li "Сайт и SEO" at bounding box center [375, 132] width 314 height 18
type input "seo"
type textarea "x"
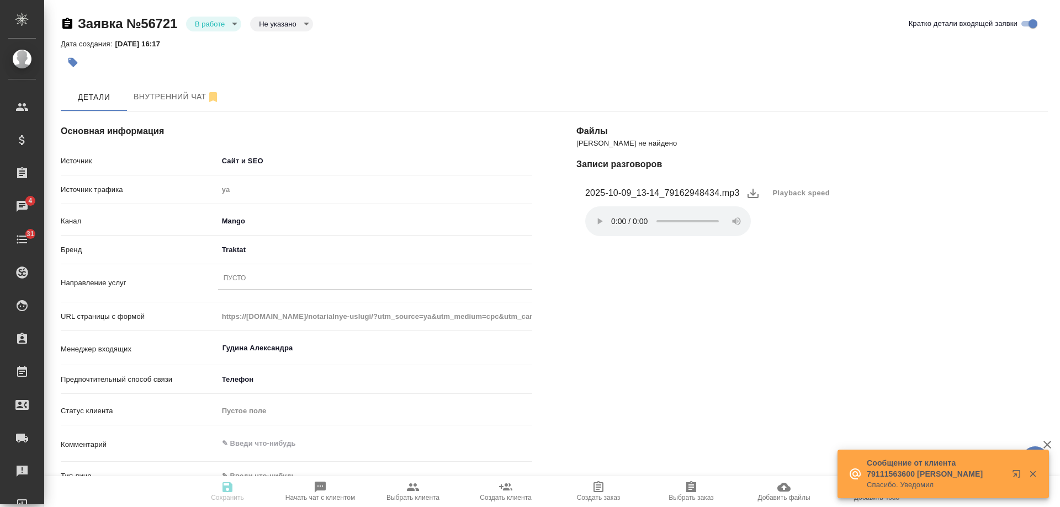
click at [246, 279] on div "Пусто" at bounding box center [235, 278] width 23 height 9
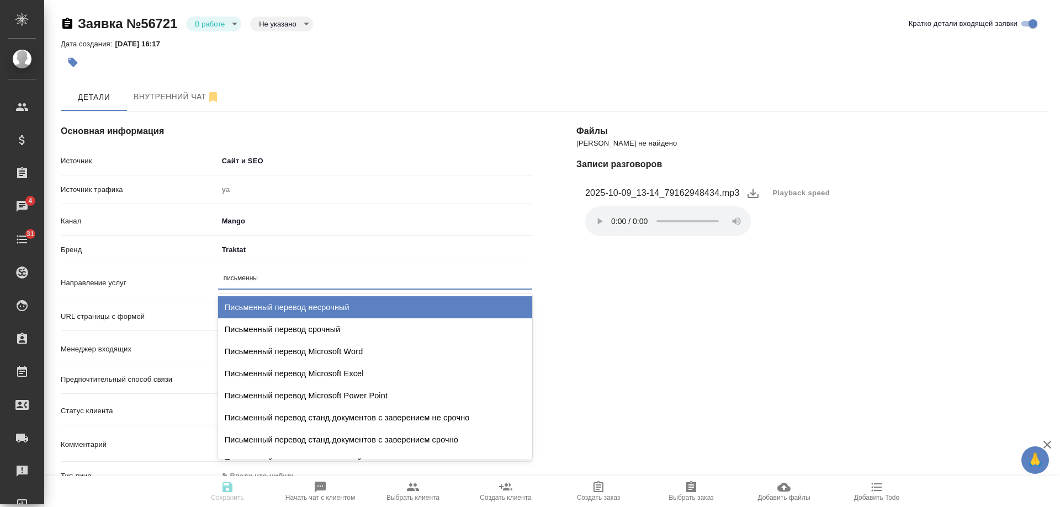
type input "письменный"
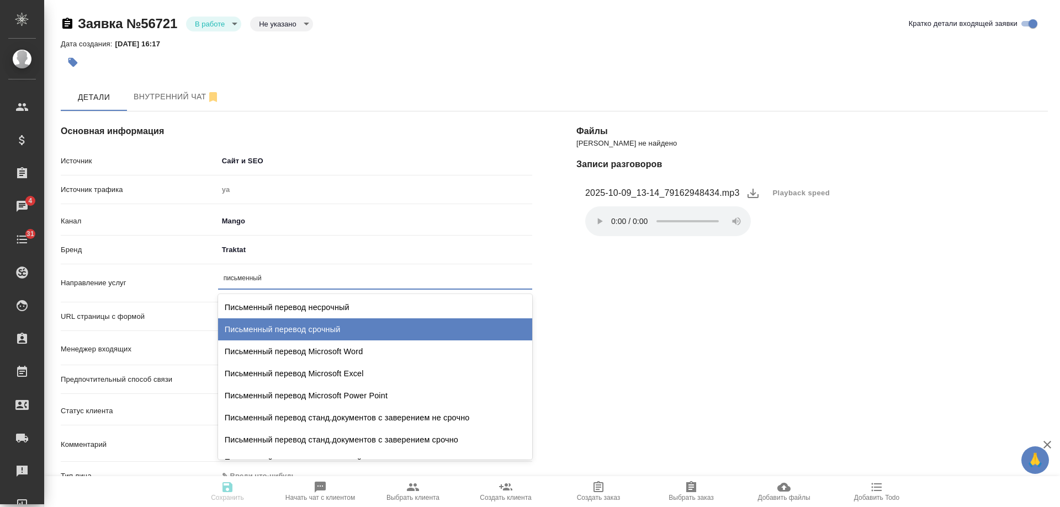
click at [320, 338] on div "Письменный перевод срочный" at bounding box center [375, 330] width 314 height 22
type textarea "x"
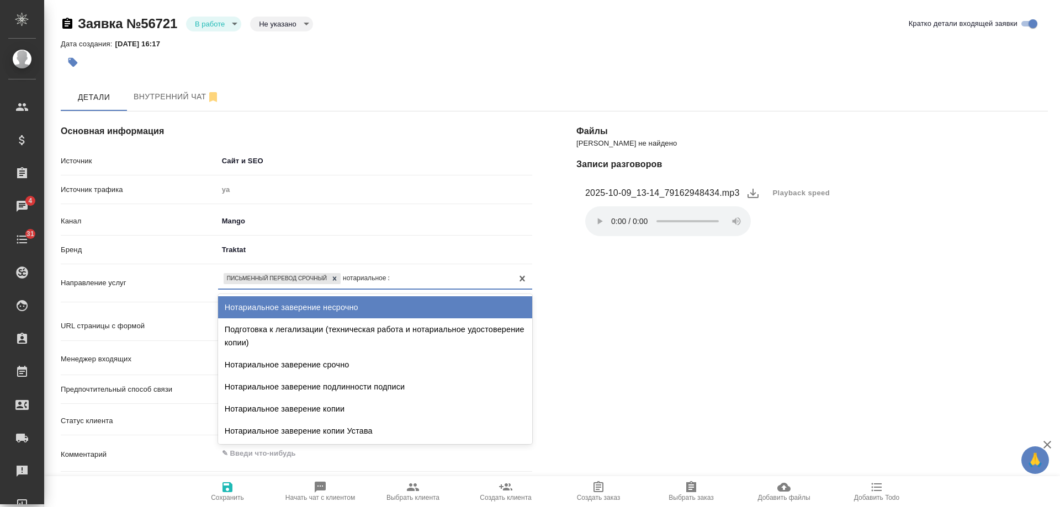
type input "нотариальное зав"
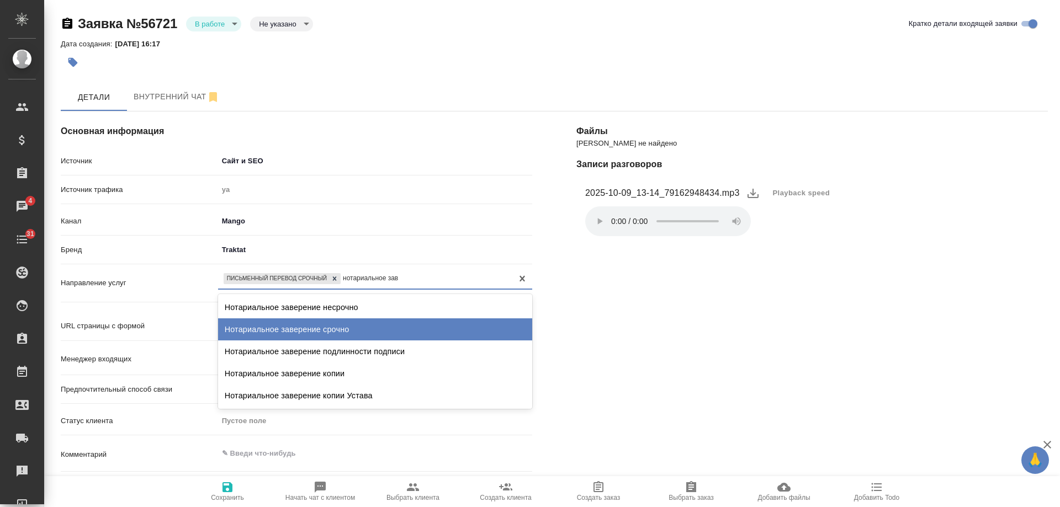
click at [417, 331] on div "Нотариальное заверение срочно" at bounding box center [375, 330] width 314 height 22
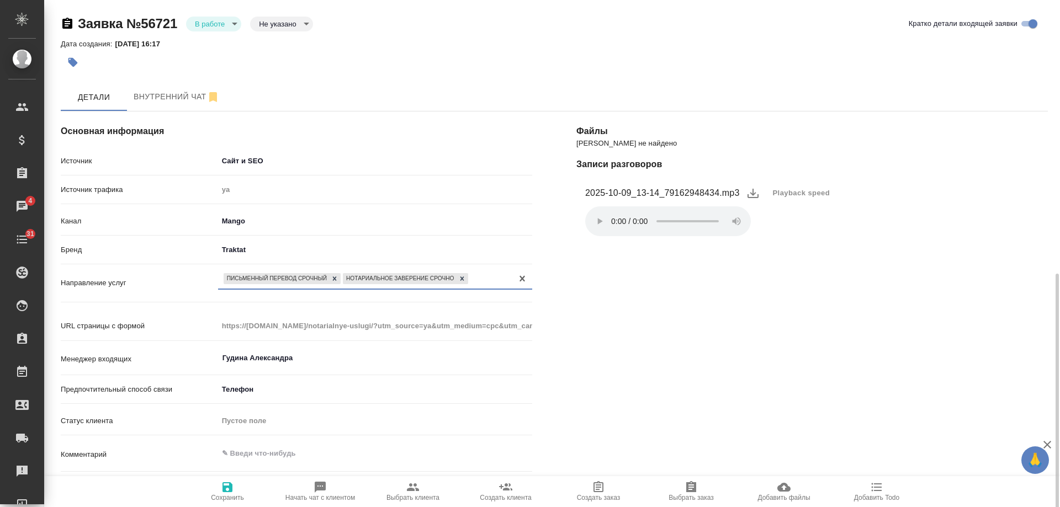
scroll to position [267, 0]
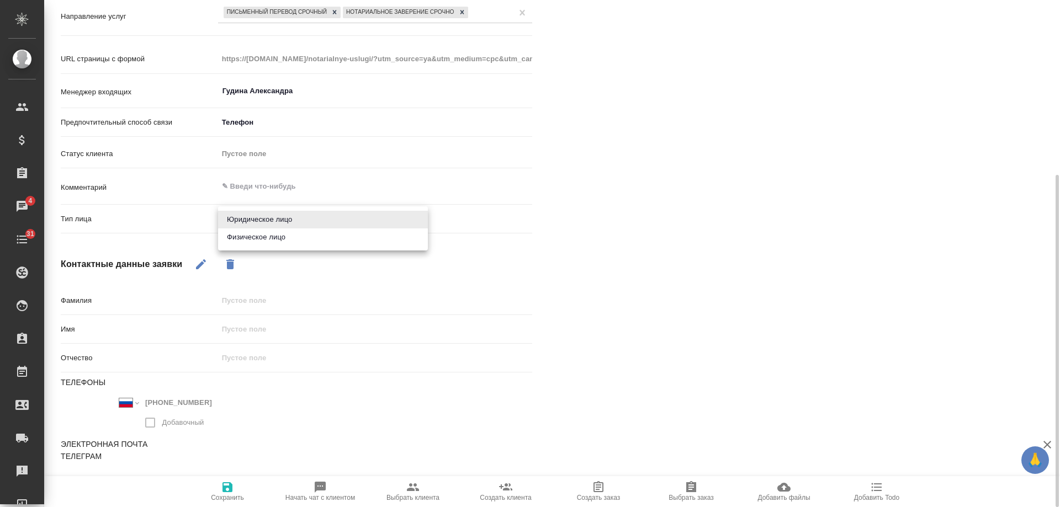
click at [271, 221] on body "🙏 .cls-1 fill:#fff; AWATERA [PERSON_NAME] Спецификации Заказы 4 Чаты 31 Todo Пр…" at bounding box center [530, 253] width 1060 height 507
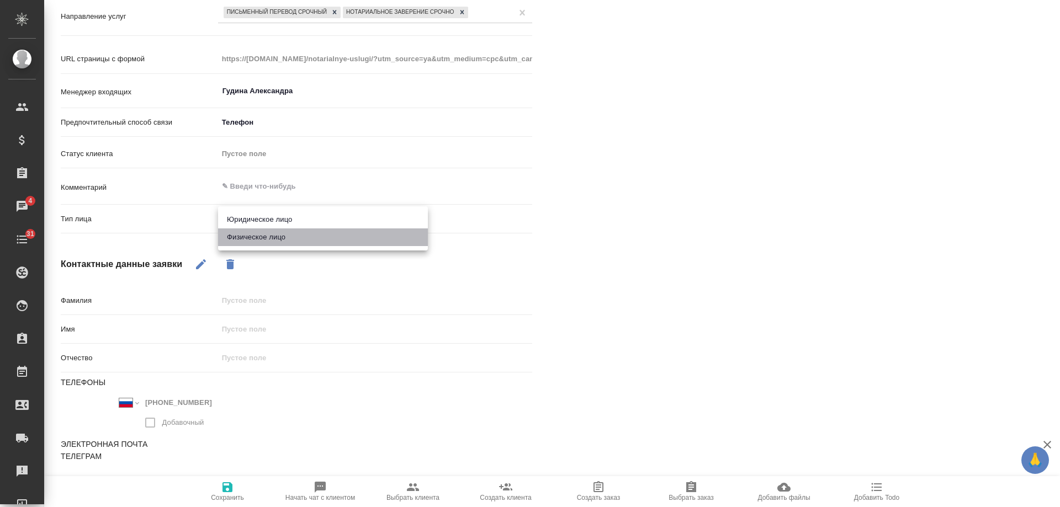
click at [280, 239] on li "Физическое лицо" at bounding box center [323, 238] width 210 height 18
type textarea "x"
type input "private"
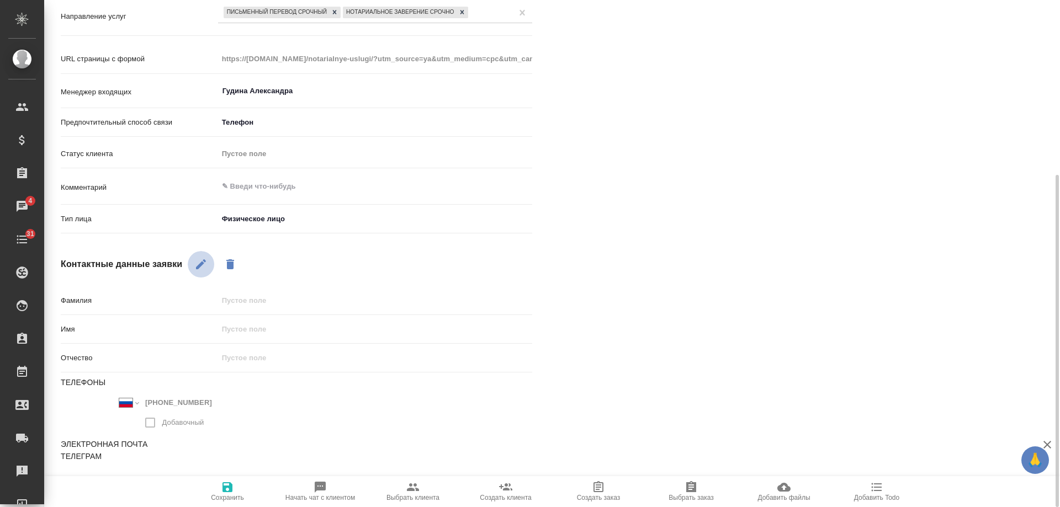
drag, startPoint x: 199, startPoint y: 263, endPoint x: 252, endPoint y: 308, distance: 69.3
click at [206, 273] on button "button" at bounding box center [201, 264] width 27 height 27
click at [257, 327] on input "text" at bounding box center [375, 329] width 314 height 16
type input "[PERSON_NAME]"
type textarea "x"
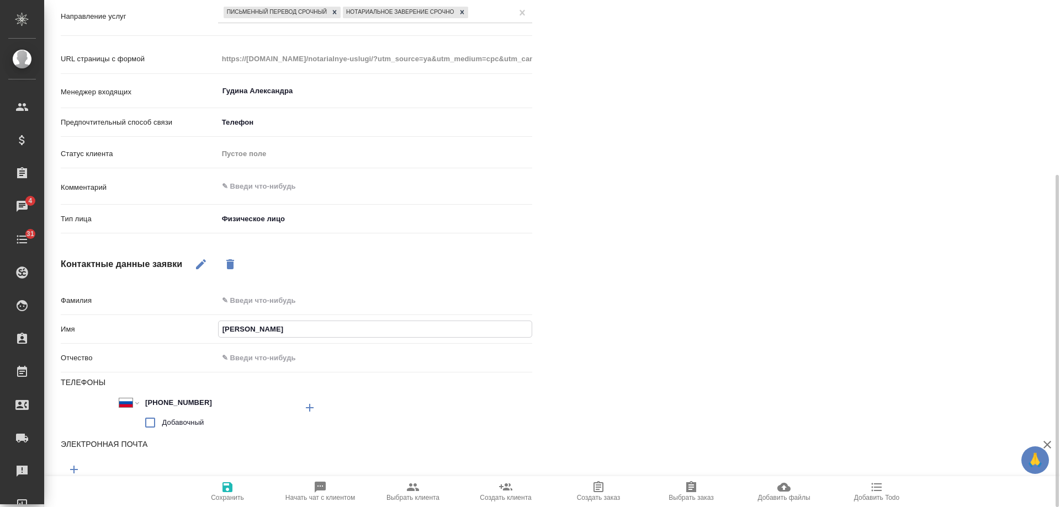
type input "Ал"
type textarea "x"
type input "[PERSON_NAME]"
type textarea "x"
click at [230, 486] on icon "button" at bounding box center [227, 488] width 10 height 10
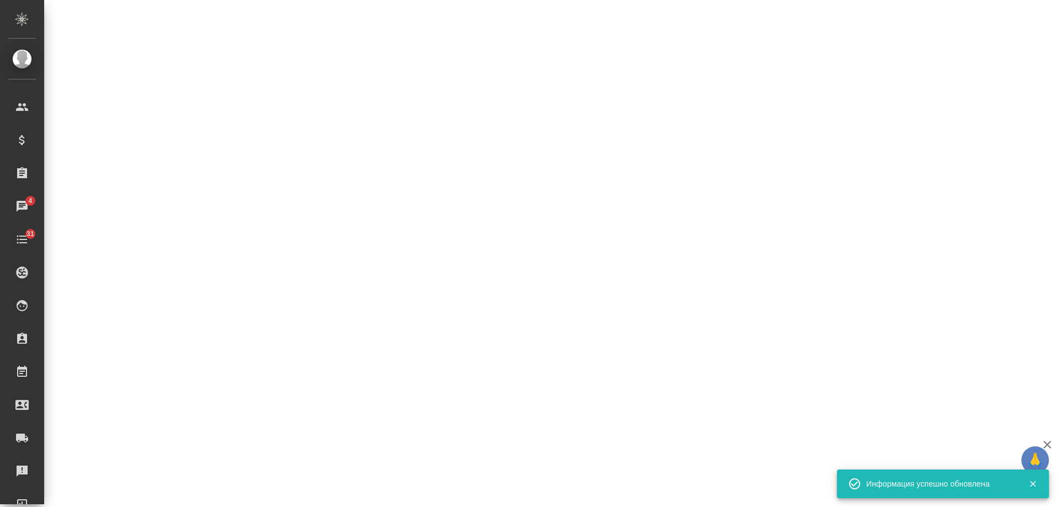
select select "RU"
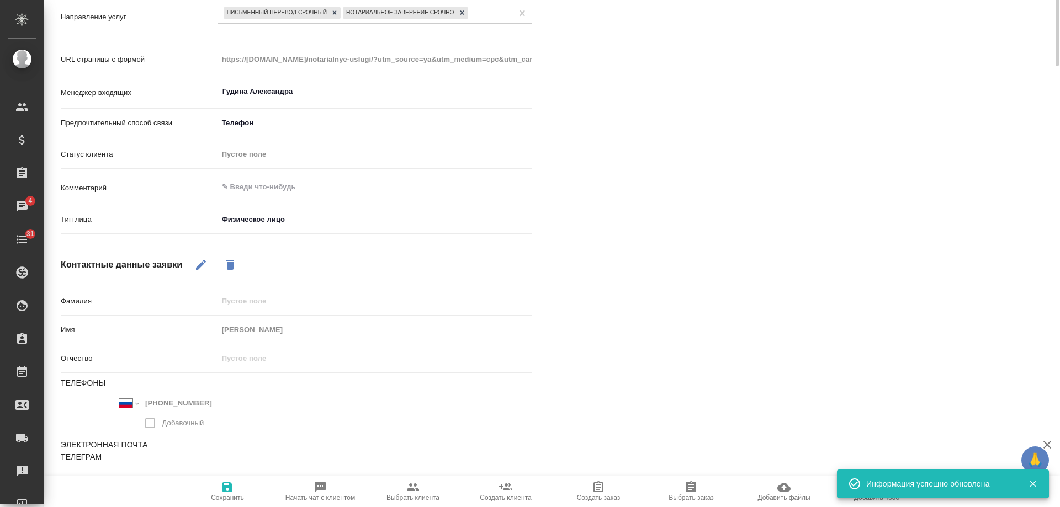
scroll to position [0, 0]
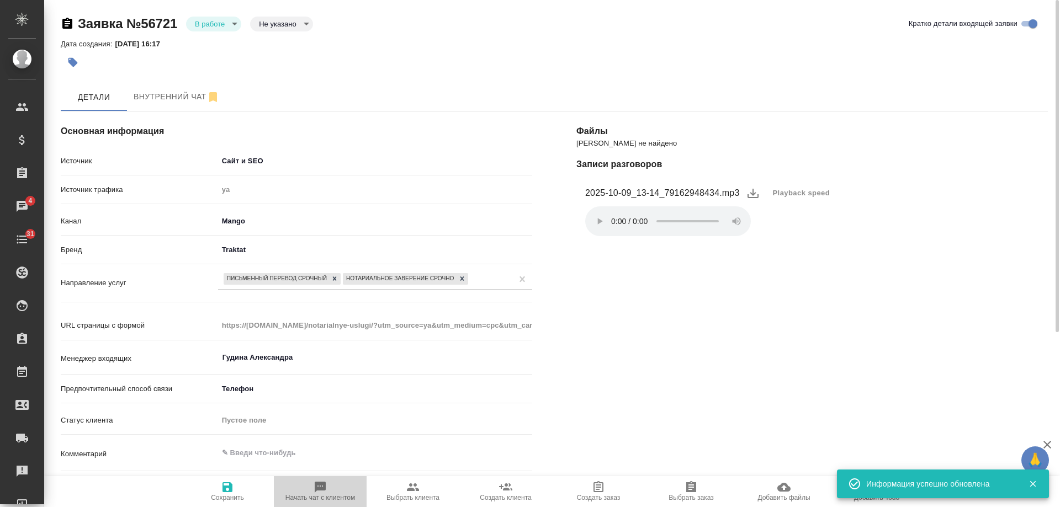
click at [319, 493] on icon "button" at bounding box center [320, 487] width 13 height 13
type textarea "x"
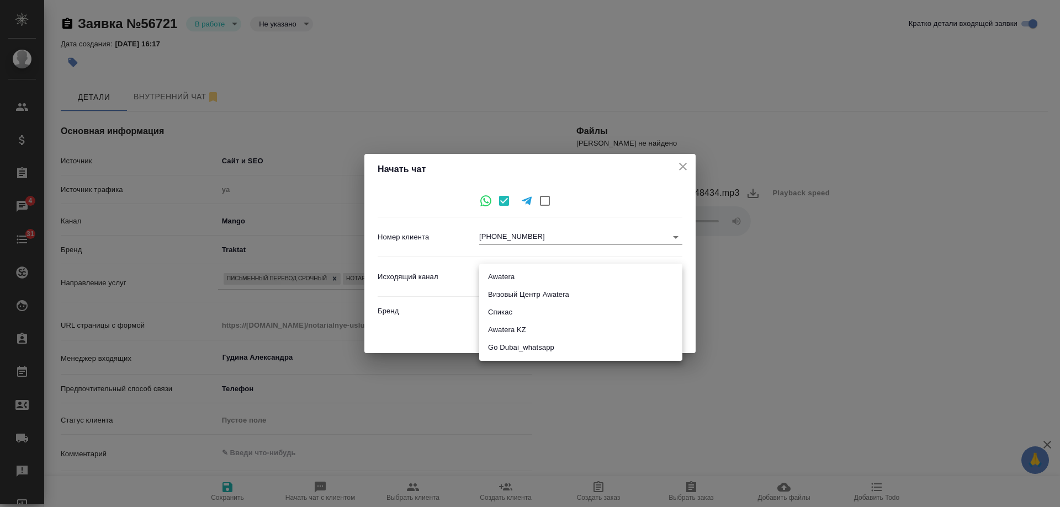
click at [511, 280] on body "🙏 .cls-1 fill:#fff; AWATERA [PERSON_NAME] Спецификации Заказы 4 Чаты 31 Todo Пр…" at bounding box center [530, 253] width 1060 height 507
click at [511, 277] on li "Awatera" at bounding box center [580, 277] width 203 height 18
type input "2"
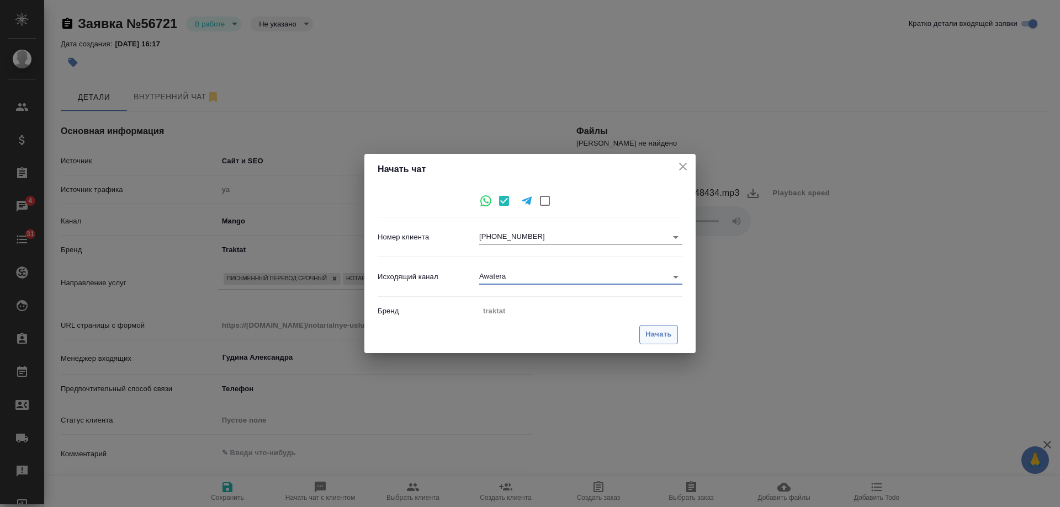
click at [649, 332] on span "Начать" at bounding box center [658, 334] width 27 height 13
type textarea "x"
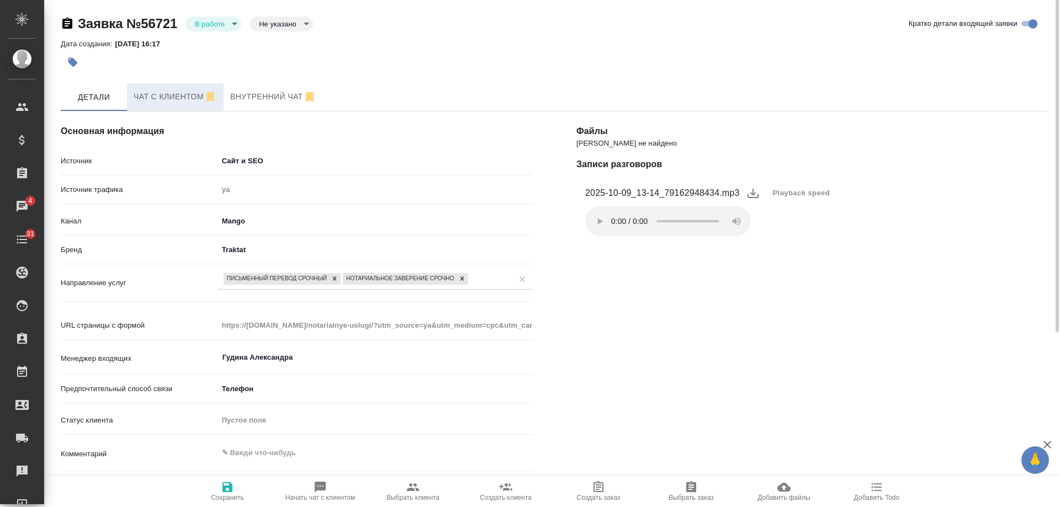
click at [156, 94] on span "Чат с клиентом" at bounding box center [175, 97] width 83 height 14
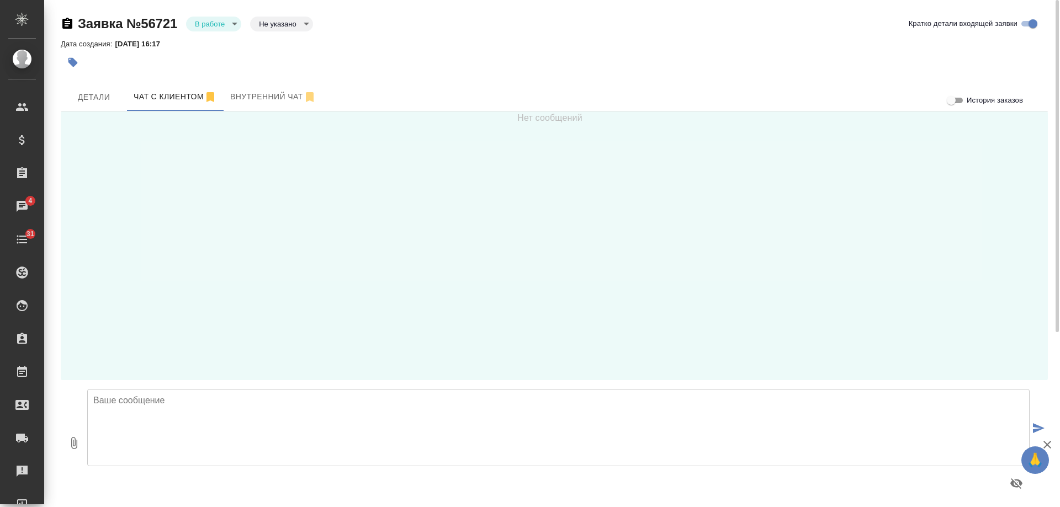
click at [219, 413] on textarea at bounding box center [558, 427] width 942 height 77
type textarea "[PERSON_NAME], добрый день! Направьте, пожалуйста, скан документа для оценки."
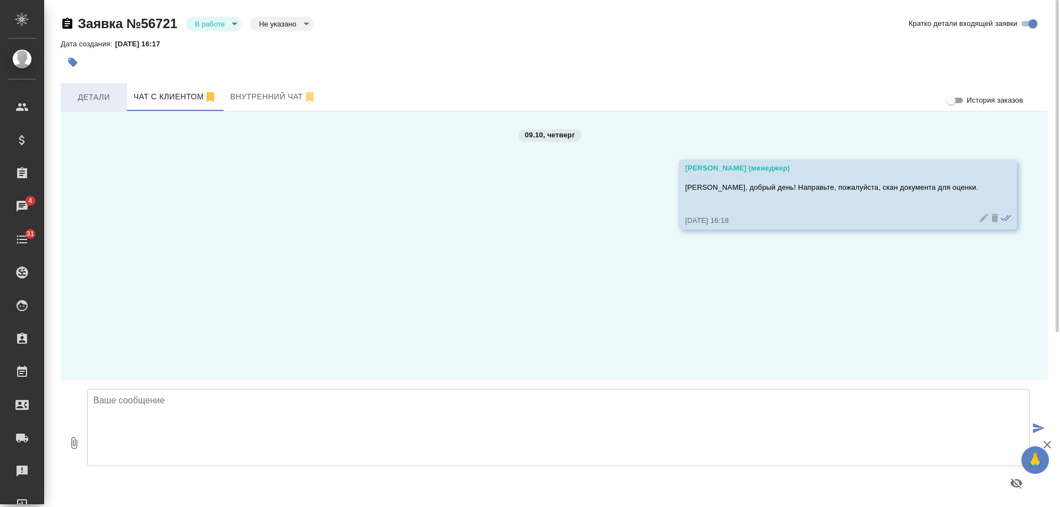
click at [117, 92] on span "Детали" at bounding box center [93, 98] width 53 height 14
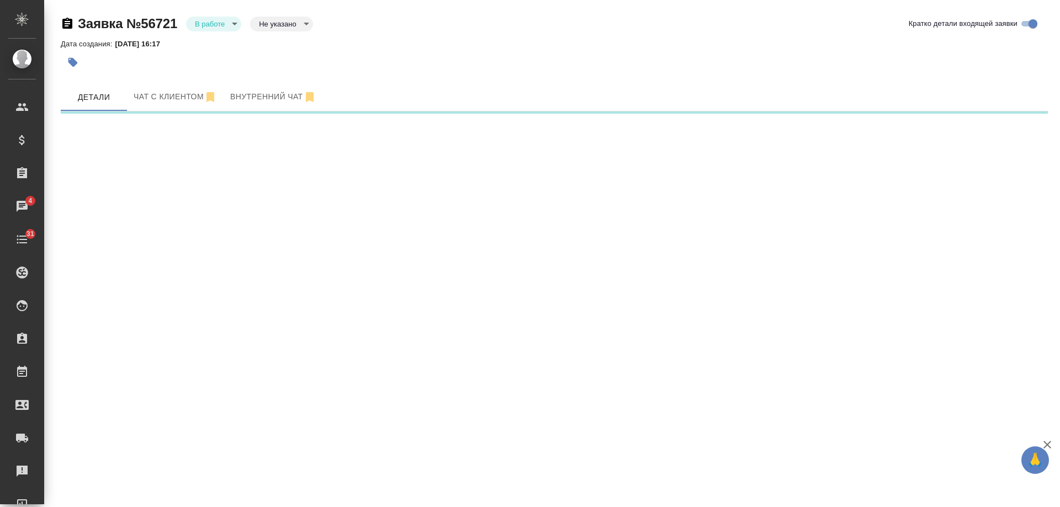
select select "RU"
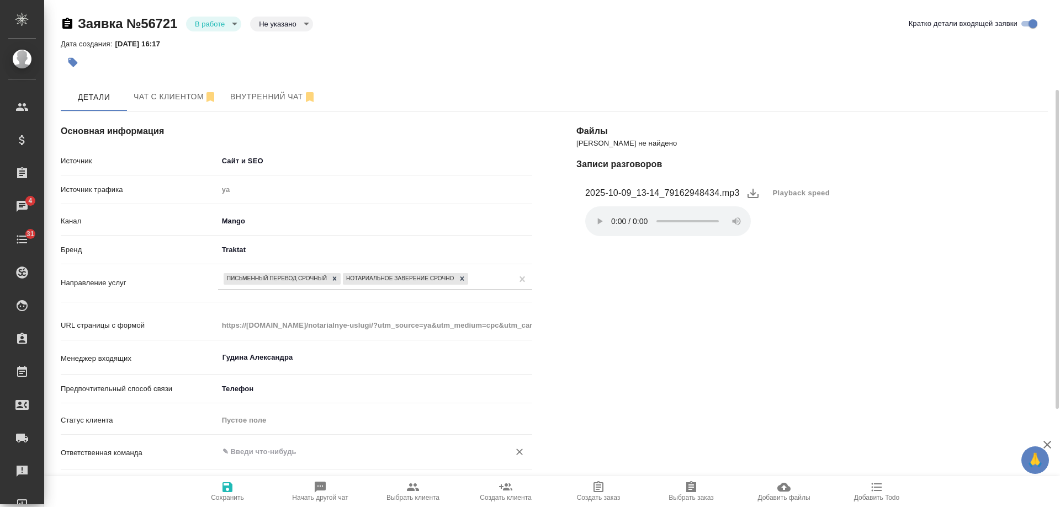
scroll to position [110, 0]
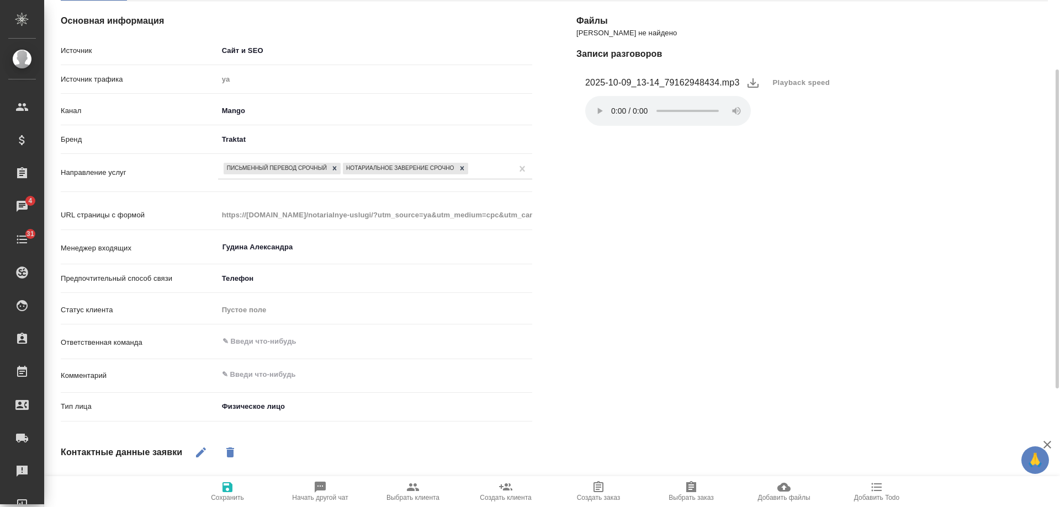
type textarea "x"
click at [295, 371] on textarea at bounding box center [375, 374] width 314 height 19
type textarea "з"
type textarea "x"
type textarea "за"
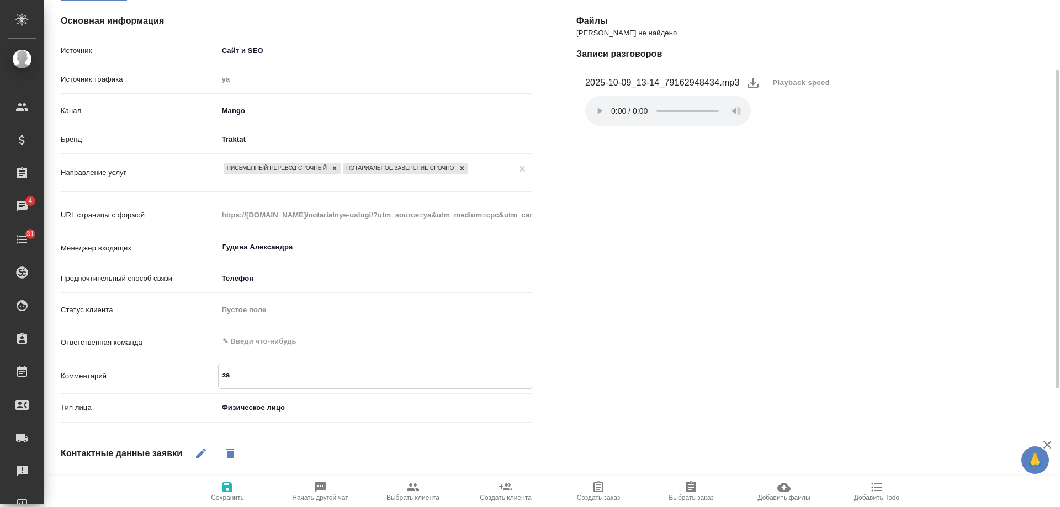
type textarea "x"
type textarea "заб"
type textarea "x"
type textarea "забр"
type textarea "x"
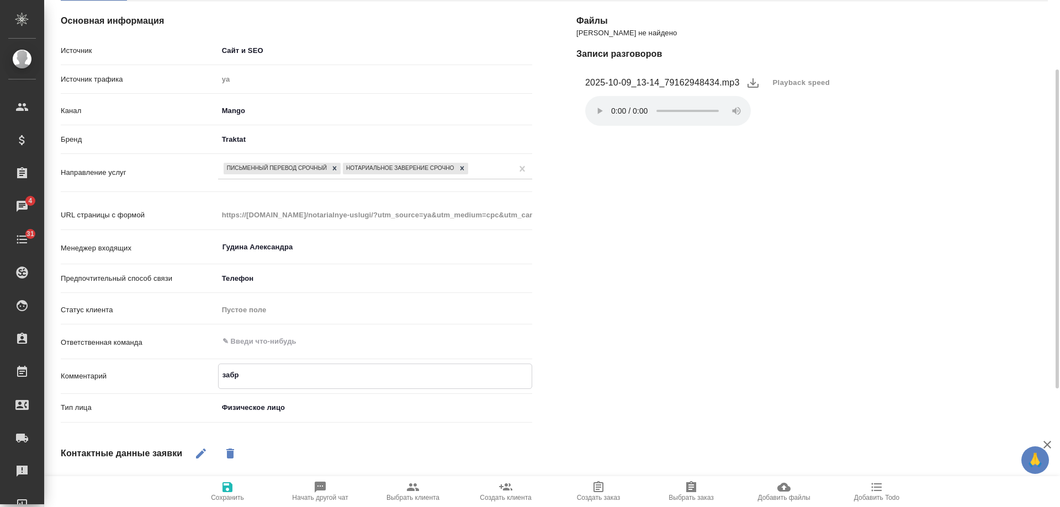
type textarea "забра"
type textarea "x"
type textarea "забрат"
type textarea "x"
type textarea "забрать"
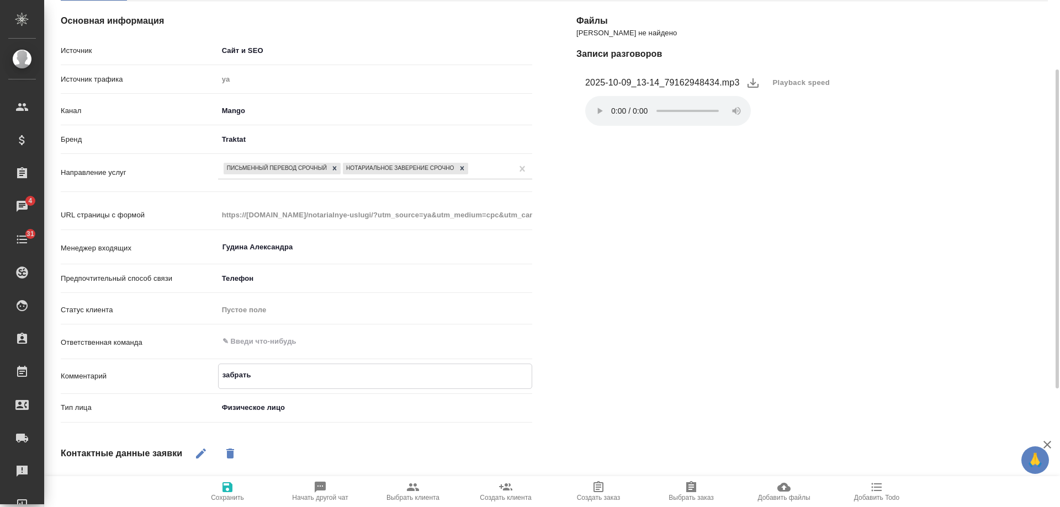
type textarea "x"
type textarea "забрать"
type textarea "x"
type textarea "забрать уд"
type textarea "x"
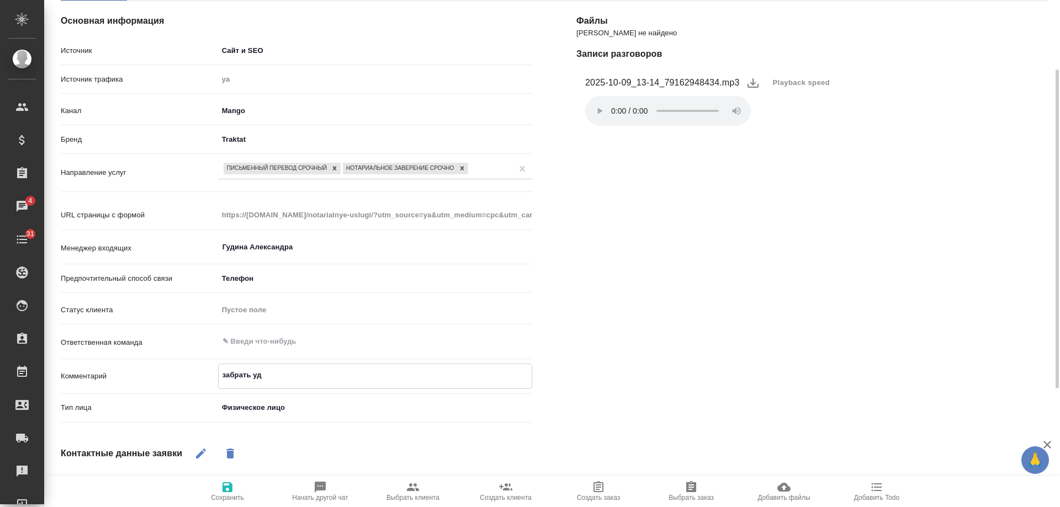
type textarea "забрать удо"
type textarea "x"
type textarea "забрать удоб"
type textarea "x"
type textarea "забрать удобн"
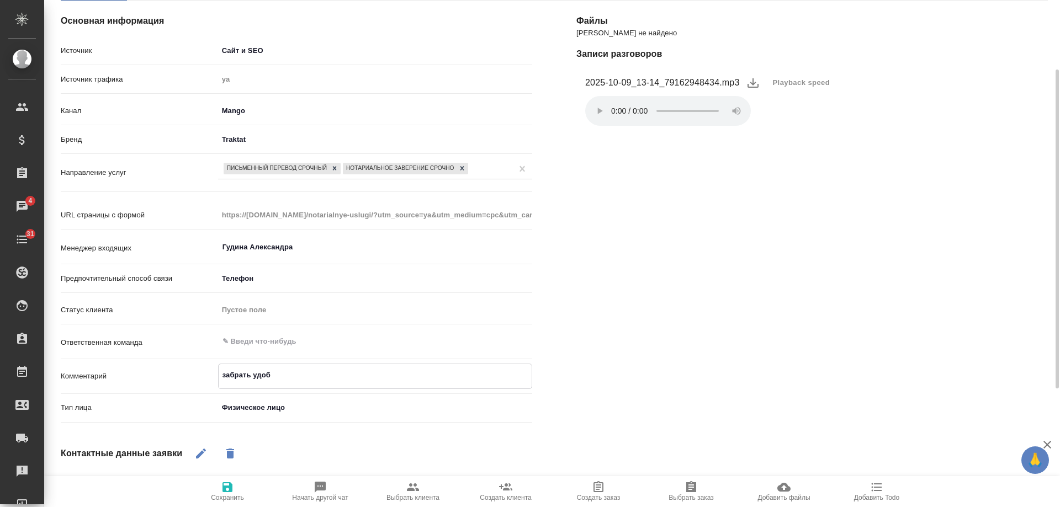
type textarea "x"
type textarea "забрать удобно"
type textarea "x"
type textarea "забрать удобно"
type textarea "x"
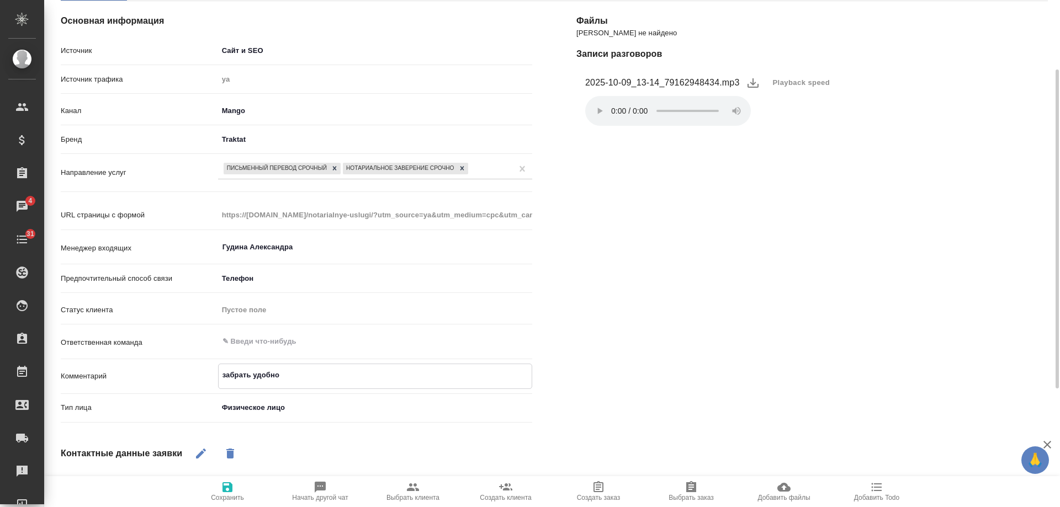
type textarea "забрать удобно [PERSON_NAME]"
type textarea "x"
type textarea "забрать удобно на"
type textarea "x"
type textarea "забрать удобно на"
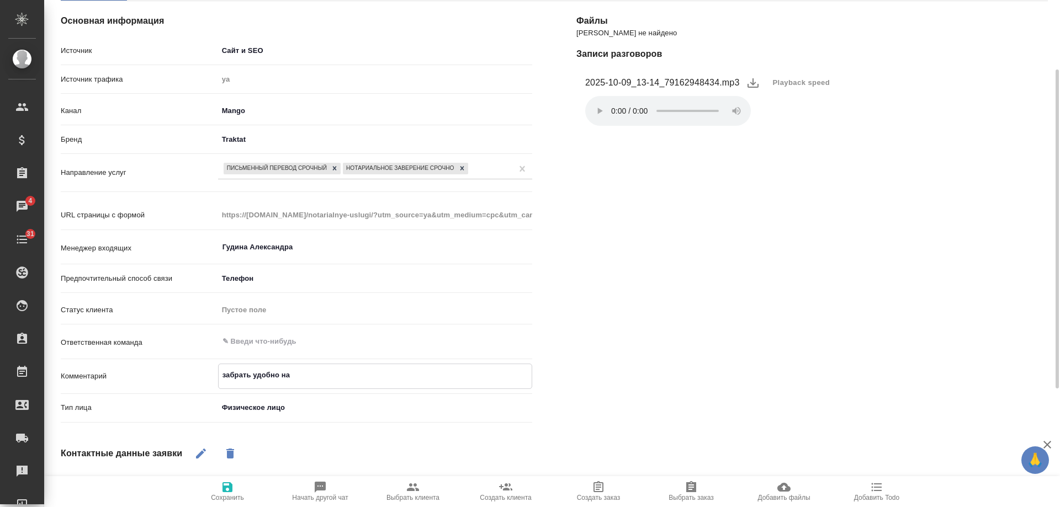
type textarea "x"
type textarea "забрать удобно на [PERSON_NAME]"
type textarea "x"
type textarea "забрать удобно на Кун"
type textarea "x"
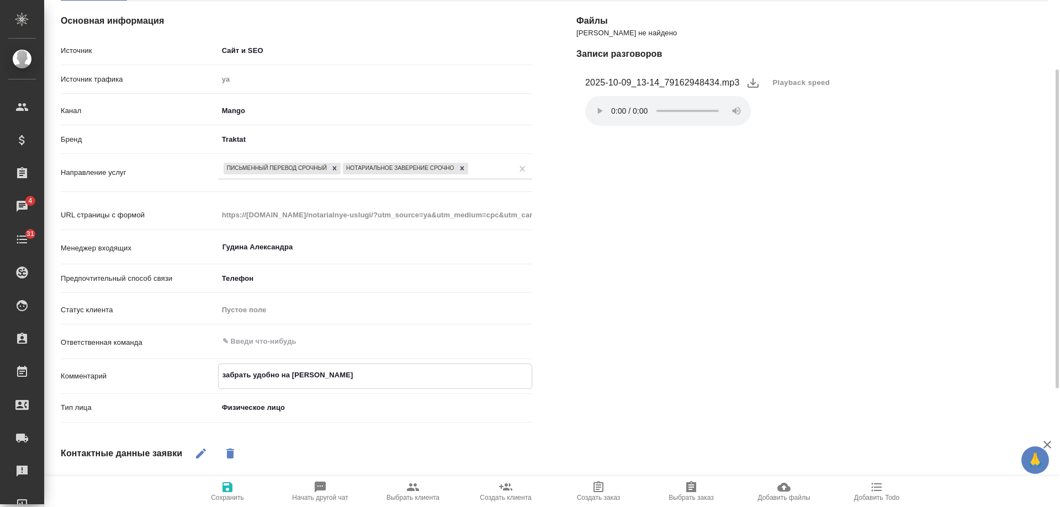
type textarea "забрать удобно на Кунц"
type textarea "x"
type textarea "забрать удобно на Кунце"
type textarea "x"
type textarea "забрать удобно на Кунце,"
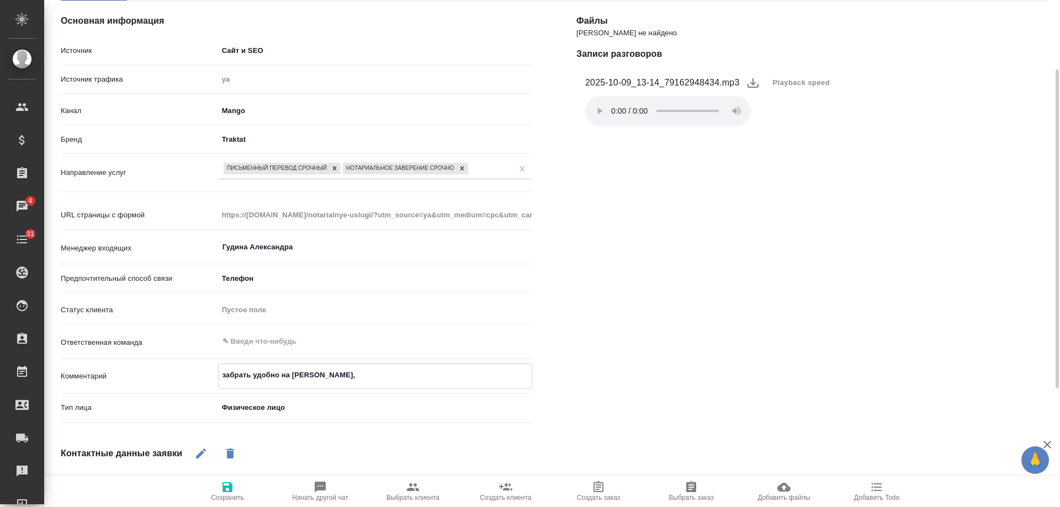
type textarea "x"
type textarea "забрать удобно на Кунце,"
type textarea "x"
type textarea "забрать удобно на Кунце, с"
type textarea "x"
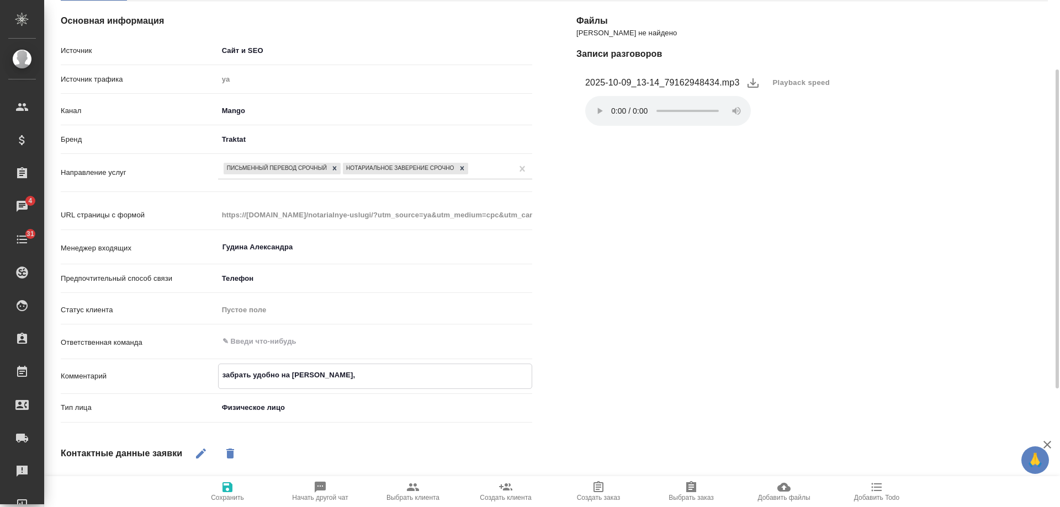
type textarea "забрать удобно на Кунце, м"
type textarea "x"
type textarea "забрать удобно на Кунце, ме"
type textarea "x"
type textarea "забрать удобно на Кунце, мед"
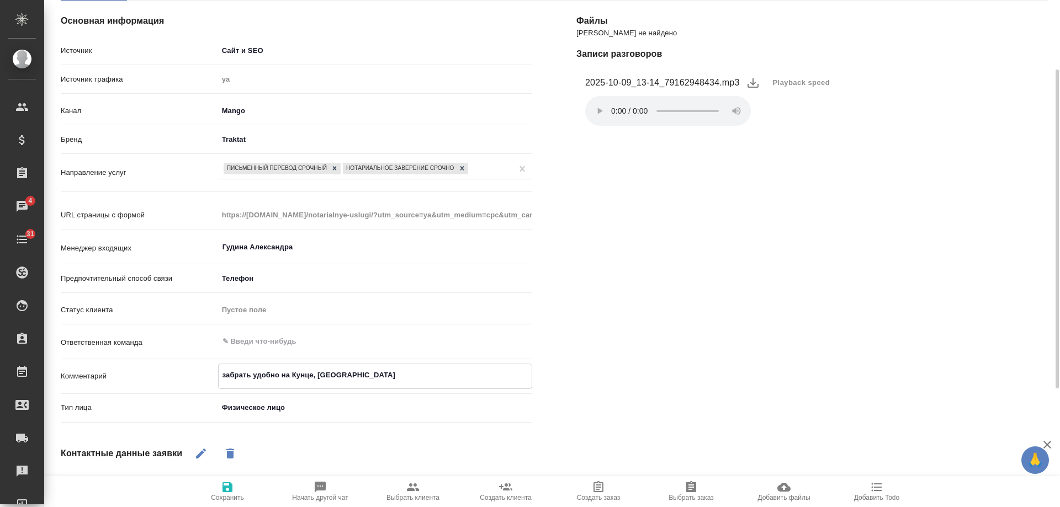
type textarea "x"
type textarea "забрать удобно на Кунце, мед"
type textarea "x"
type textarea "забрать удобно на Кунце, мед с"
type textarea "x"
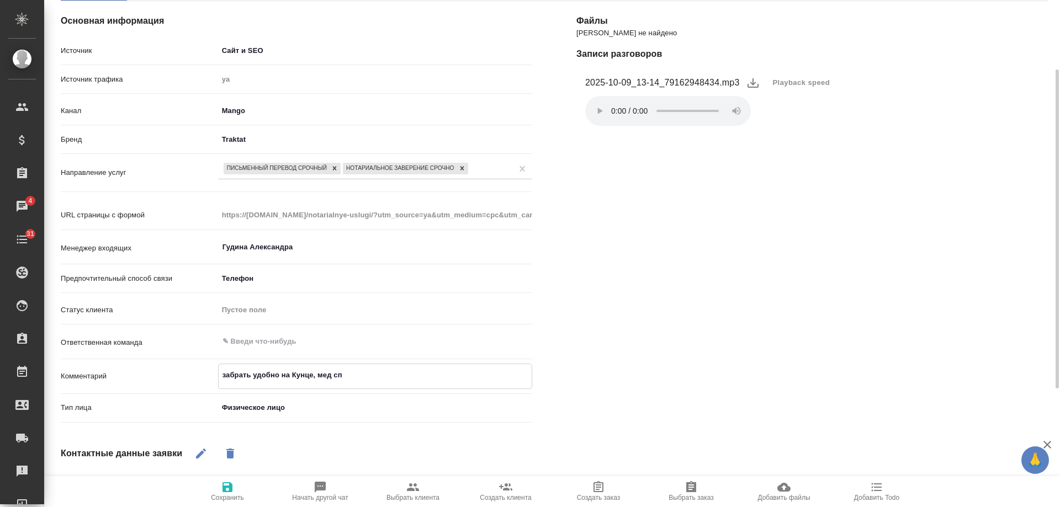
type textarea "забрать удобно на Кунце, мед спр"
type textarea "x"
type textarea "забрать удобно на Кунце, мед спра"
type textarea "x"
type textarea "забрать удобно на Кунце, мед справ"
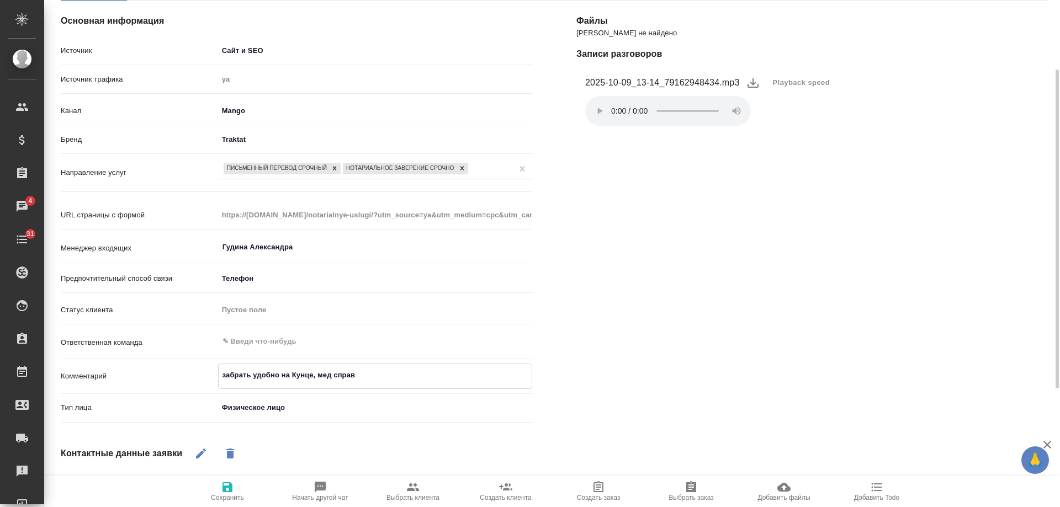
type textarea "x"
type textarea "забрать удобно на Кунце, мед справк"
type textarea "x"
type textarea "забрать удобно на Кунце, мед справка"
type textarea "x"
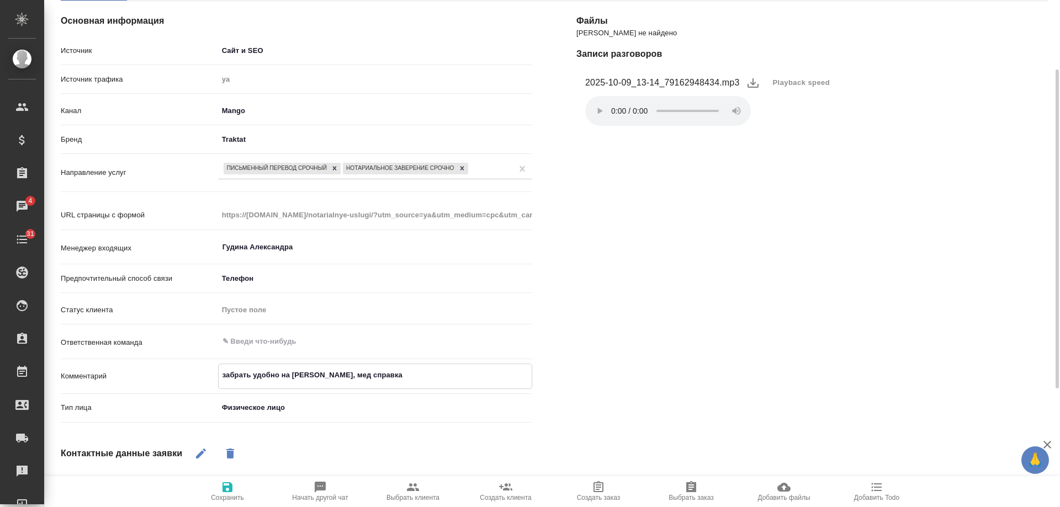
type textarea "забрать удобно на Кунце, мед справка"
type textarea "x"
type textarea "забрать удобно на Кунце, мед справка р"
type textarea "x"
type textarea "забрать удобно на Кунце, мед справка ру"
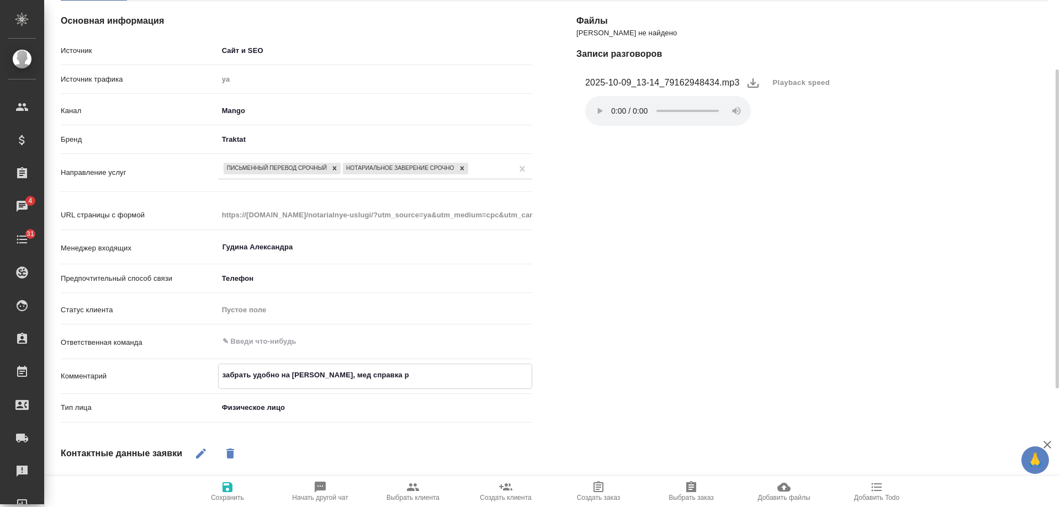
type textarea "x"
type textarea "забрать удобно на Кунце, мед справка рус"
type textarea "x"
type textarea "забрать удобно на Кунце, мед справка рус-"
type textarea "x"
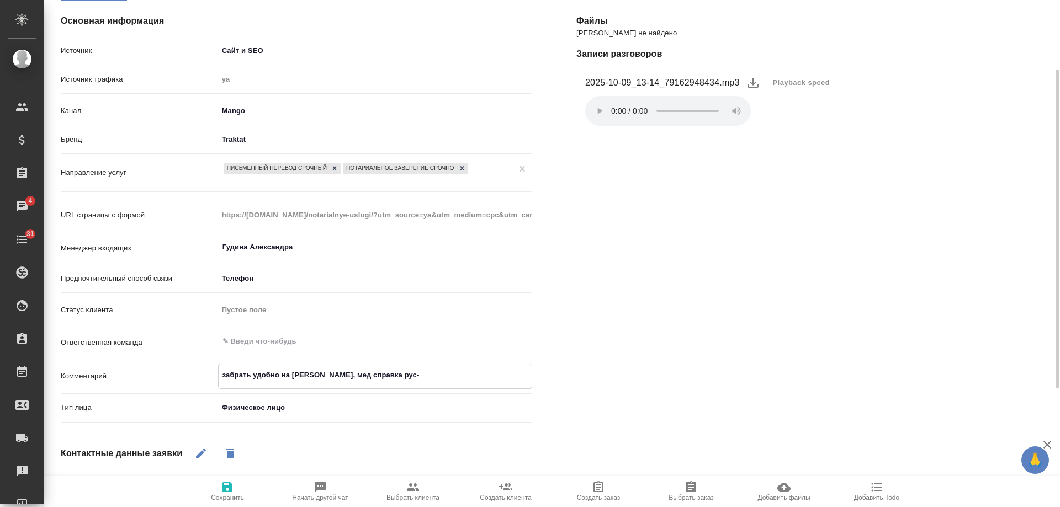
type textarea "забрать удобно на Кунце, мед справка рус-а"
type textarea "x"
type textarea "забрать удобно на Кунце, мед справка рус-анг"
type textarea "x"
type textarea "забрать удобно на Кунце, мед справка рус-англ"
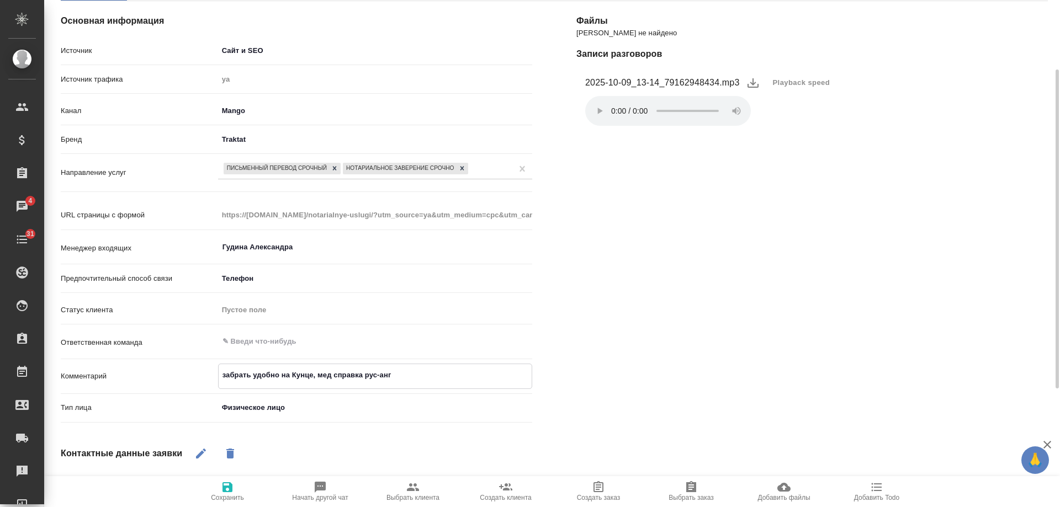
type textarea "x"
type textarea "забрать удобно на Кунце, мед справка рус-англ"
type textarea "x"
type textarea "забрать удобно на Кунце, мед справка рус-англ с"
type textarea "x"
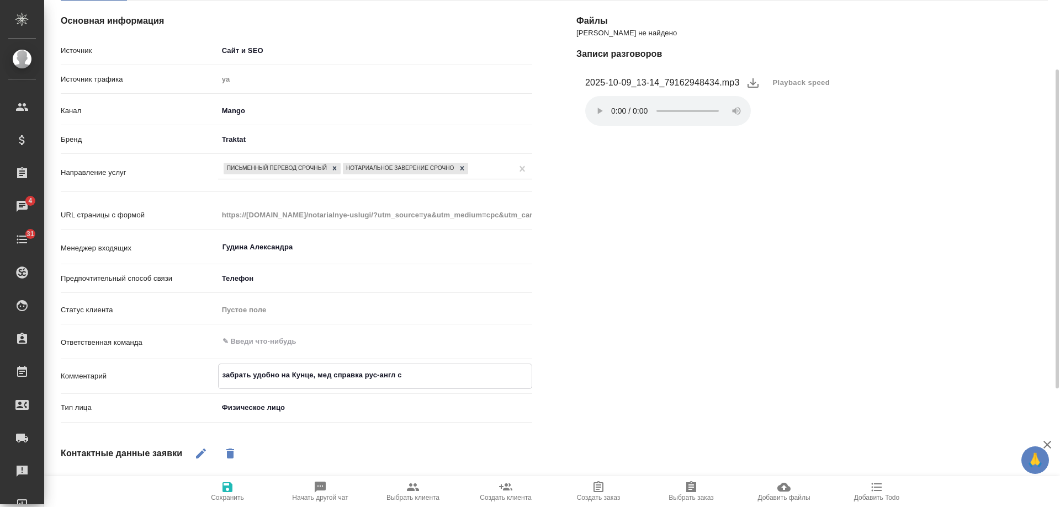
type textarea "забрать удобно на Кунце, мед справка рус-англ с"
type textarea "x"
type textarea "забрать удобно на Кунце, мед справка рус-англ с Н"
type textarea "x"
type textarea "забрать удобно на Кунце, мед справка рус-англ с НЗ"
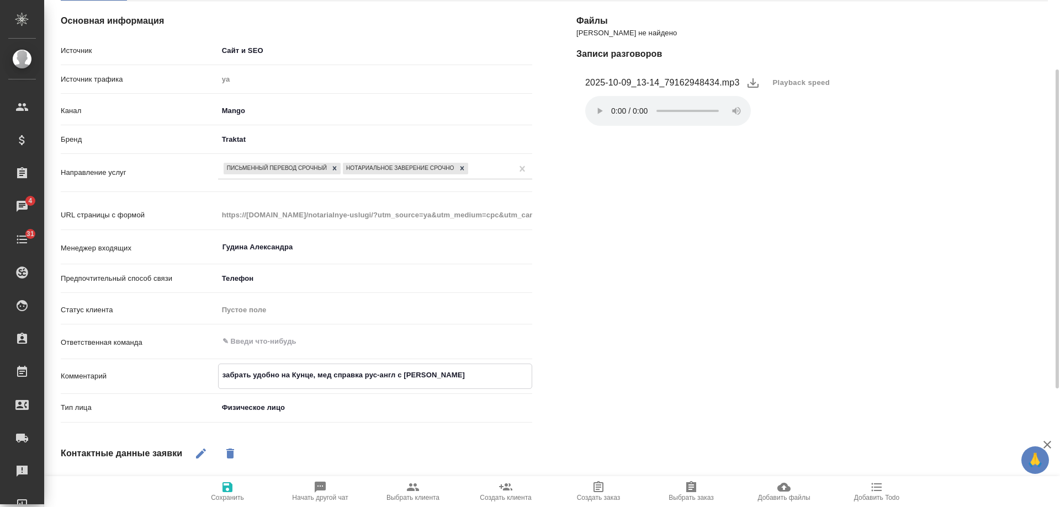
type textarea "x"
type textarea "забрать удобно на Кунце, мед справка рус-англ с НЗ,"
type textarea "x"
type textarea "забрать удобно на Кунце, мед справка рус-англ с НЗ,"
type textarea "x"
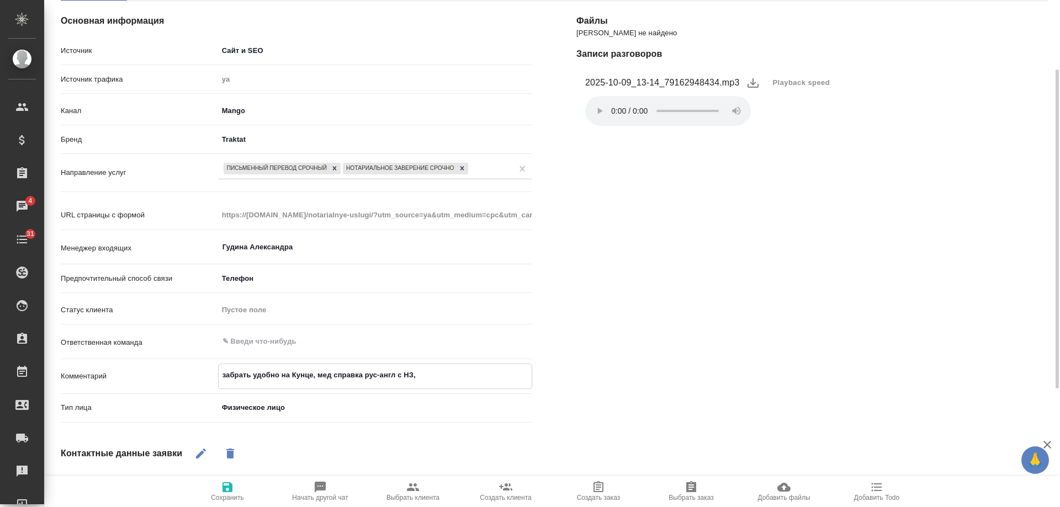
type textarea "забрать удобно на Кунце, мед справка рус-англ с НЗ, п"
type textarea "x"
type textarea "забрать удобно на Кунце, мед справка рус-англ с НЗ, пе"
type textarea "x"
type textarea "забрать удобно на Кунце, мед справка рус-англ с НЗ, пере"
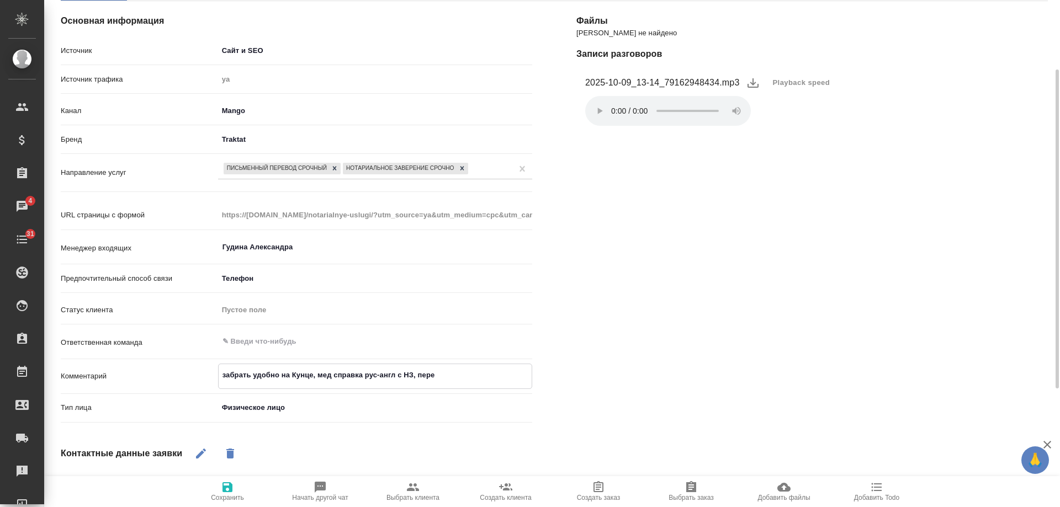
type textarea "x"
type textarea "забрать удобно на Кунце, мед справка рус-англ с НЗ, перев"
type textarea "x"
type textarea "забрать удобно на Кунце, мед справка рус-англ с НЗ, перево"
type textarea "x"
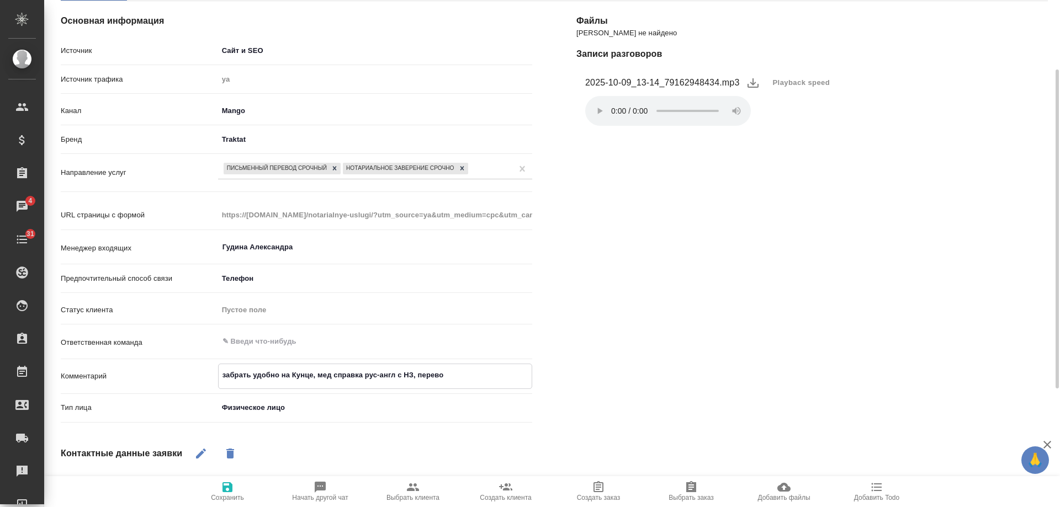
type textarea "забрать удобно на Кунце, мед справка рус-англ с НЗ, перевод"
type textarea "x"
type textarea "забрать удобно на Кунце, мед справка рус-англ с НЗ, перевод"
type textarea "x"
type textarea "забрать удобно на Кунце, мед справка рус-англ с НЗ, перевод н"
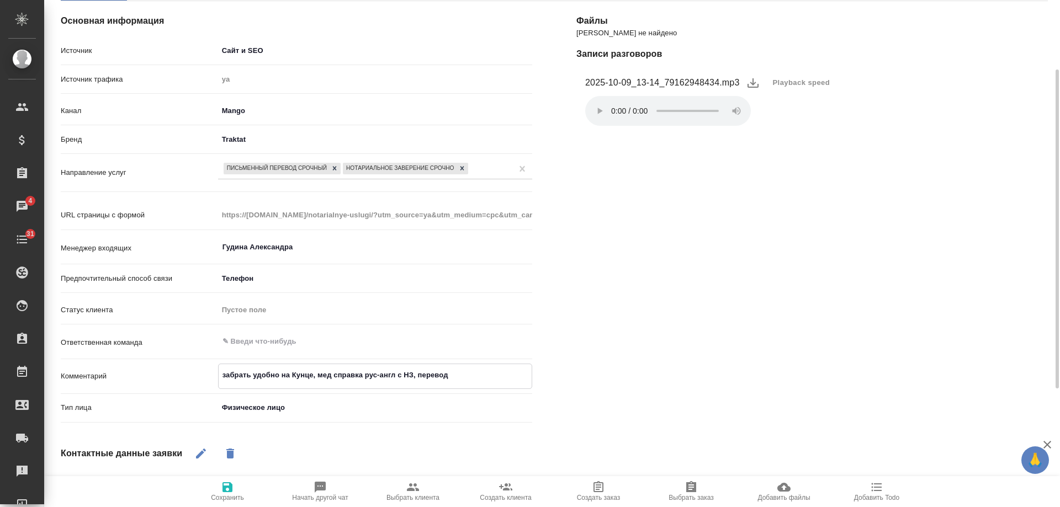
type textarea "x"
type textarea "забрать удобно на Кунце, мед справка рус-англ с НЗ, перевод ну"
type textarea "x"
type textarea "забрать удобно на Кунце, мед справка рус-англ с НЗ, перевод нуже"
type textarea "x"
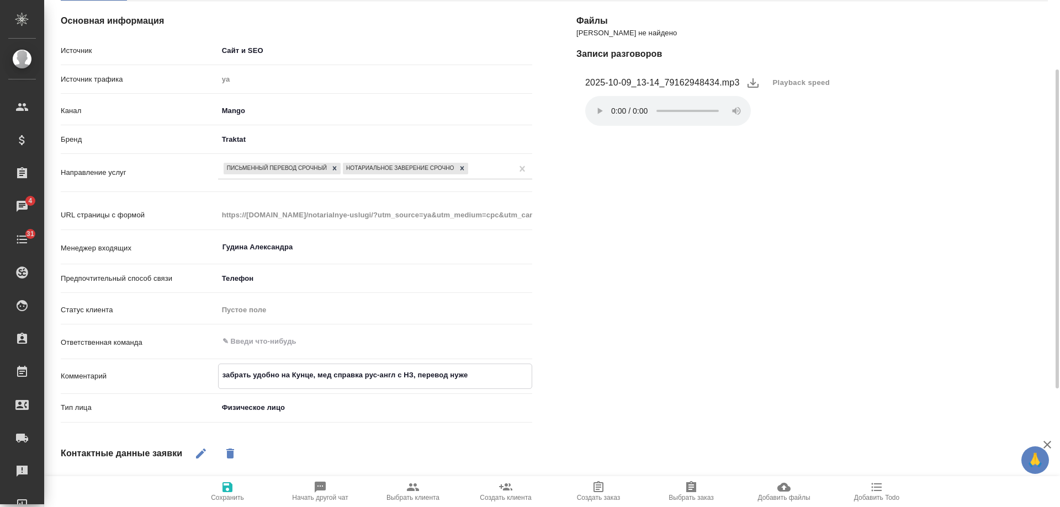
type textarea "забрать удобно на Кунце, мед справка рус-англ с НЗ, перевод нужен"
type textarea "x"
type textarea "забрать удобно на Кунце, мед справка рус-англ с НЗ, перевод нужен"
type textarea "x"
type textarea "забрать удобно на Кунце, мед справка рус-англ с НЗ, перевод нужен з"
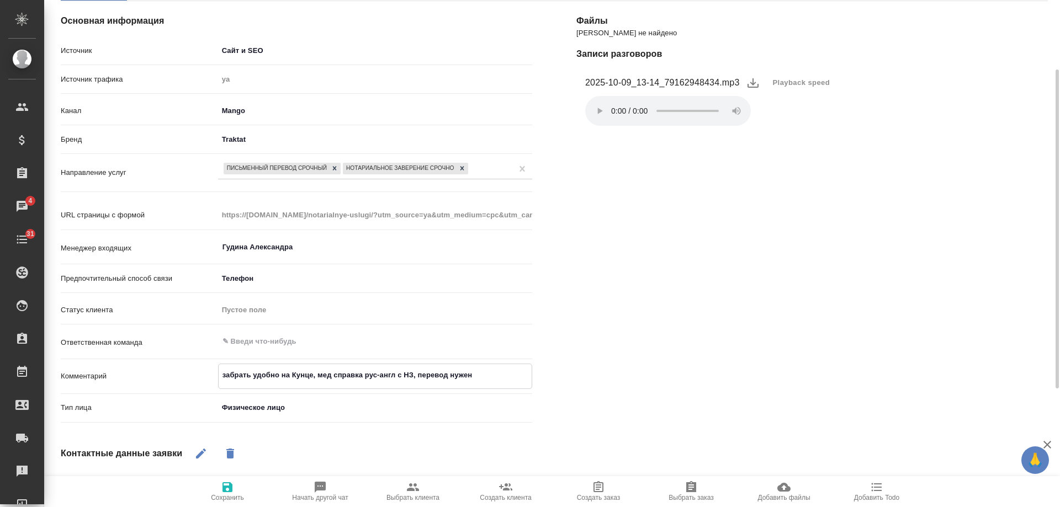
type textarea "x"
type textarea "забрать удобно на Кунце, мед справка рус-англ с НЗ, перевод нужен за"
type textarea "x"
type textarea "забрать удобно на Кунце, мед справка рус-англ с НЗ, перевод нужен зав"
type textarea "x"
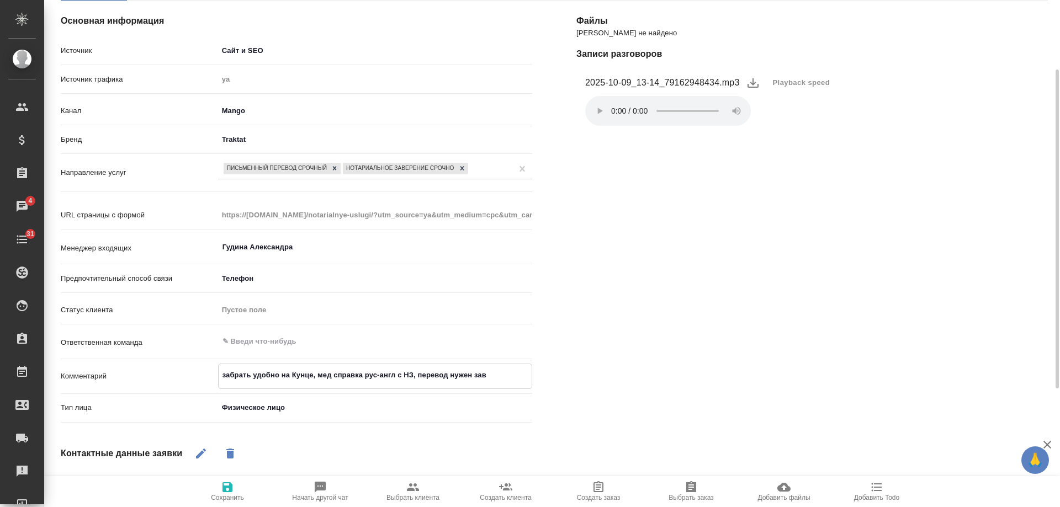
type textarea "забрать удобно на Кунце, мед справка рус-англ с НЗ, перевод нужен завт"
type textarea "x"
type textarea "забрать удобно на Кунце, мед справка рус-англ с НЗ, перевод нужен завтр"
type textarea "x"
type textarea "забрать удобно на Кунце, мед справка рус-англ с НЗ, перевод нужен завтра"
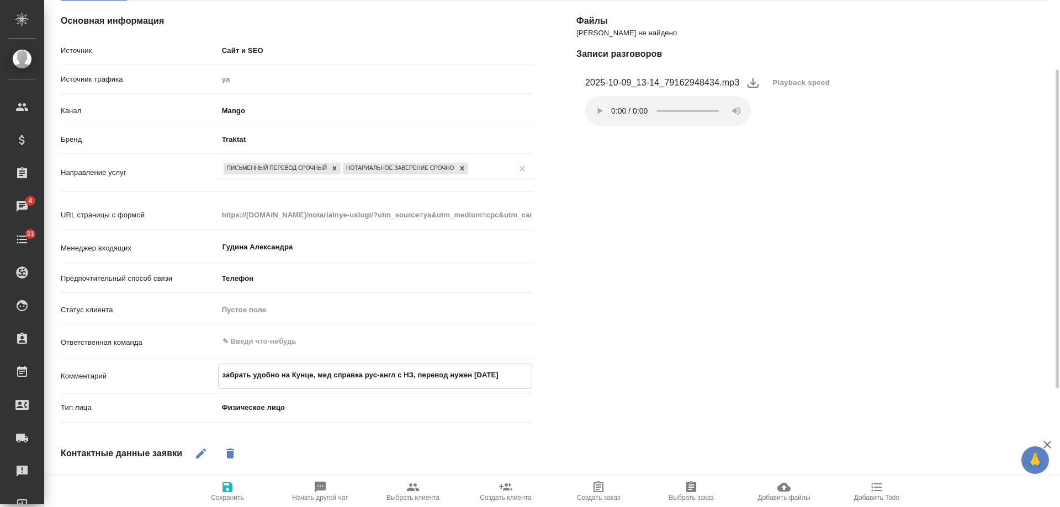
type textarea "x"
type textarea "забрать удобно на Кунце, мед справка рус-англ с НЗ, перевод нужен завтра,"
type textarea "x"
type textarea "забрать удобно на Кунце, мед справка рус-англ с НЗ, перевод нужен завтра,"
type textarea "x"
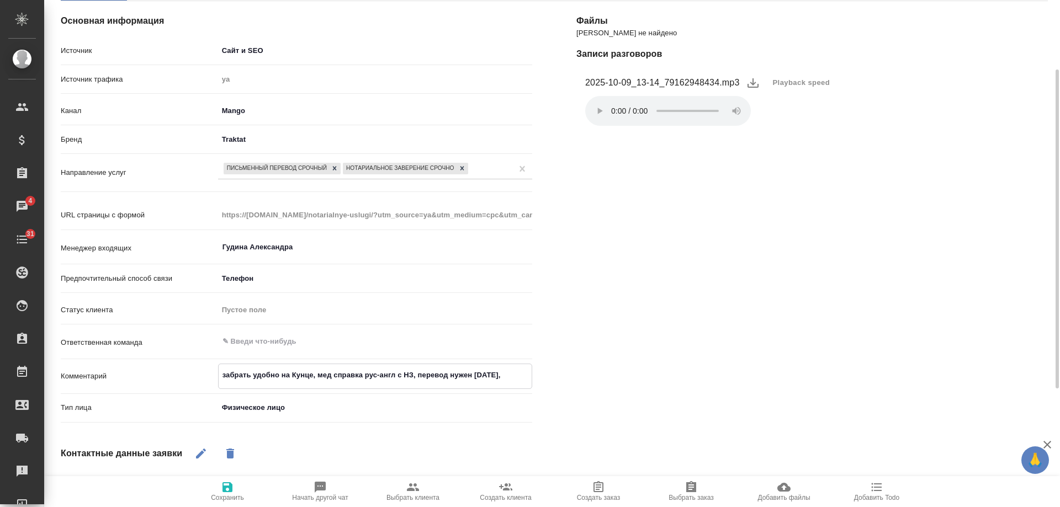
type textarea "забрать удобно на Кунце, мед справка рус-англ с НЗ, перевод нужен завтра, д"
type textarea "x"
type textarea "забрать удобно на Кунце, мед справка рус-англ с НЗ, перевод нужен завтра, дл"
type textarea "x"
type textarea "забрать удобно на Кунце, мед справка рус-англ с НЗ, перевод нужен завтра, для"
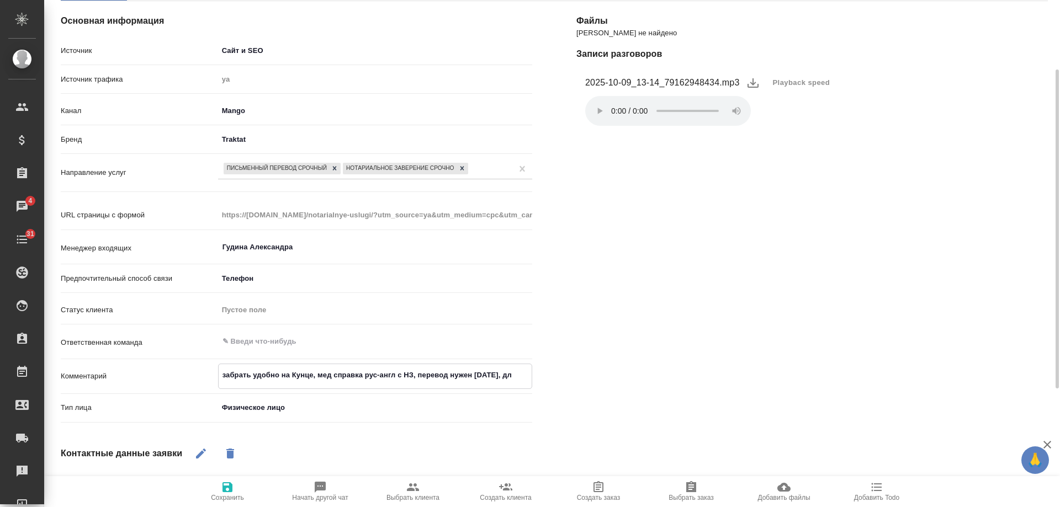
type textarea "x"
type textarea "забрать удобно на Кунце, мед справка рус-англ с НЗ, перевод нужен завтра, для"
type textarea "x"
type textarea "забрать удобно на Кунце, мед справка рус-англ с НЗ, перевод нужен завтра, для с"
type textarea "x"
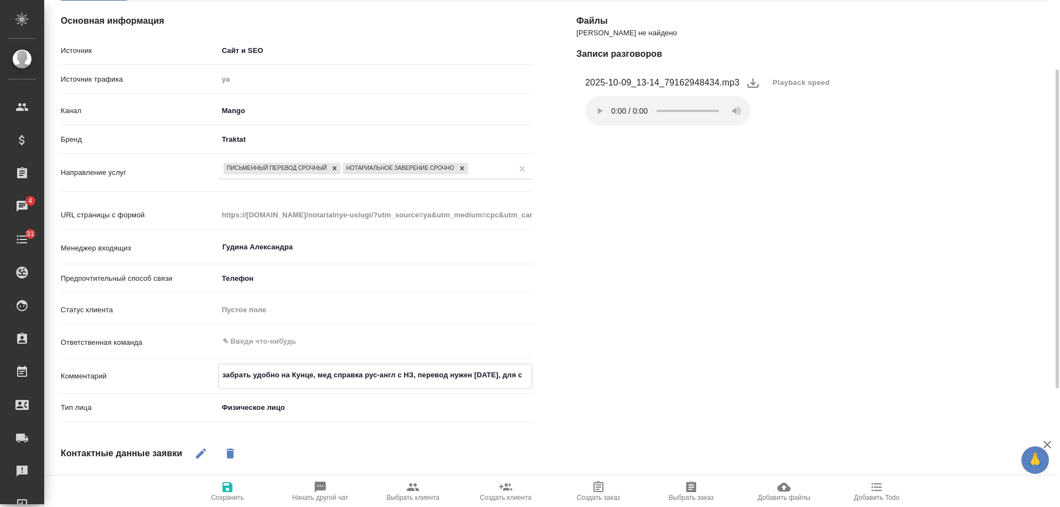
type textarea "забрать удобно на Кунце, мед справка рус-англ с НЗ, перевод нужен завтра, для сп"
type textarea "x"
type textarea "забрать удобно на Кунце, мед справка рус-англ с НЗ, перевод нужен завтра, для с…"
type textarea "x"
type textarea "забрать удобно на Кунце, мед справка рус-англ с НЗ, перевод нужен завтра, для с…"
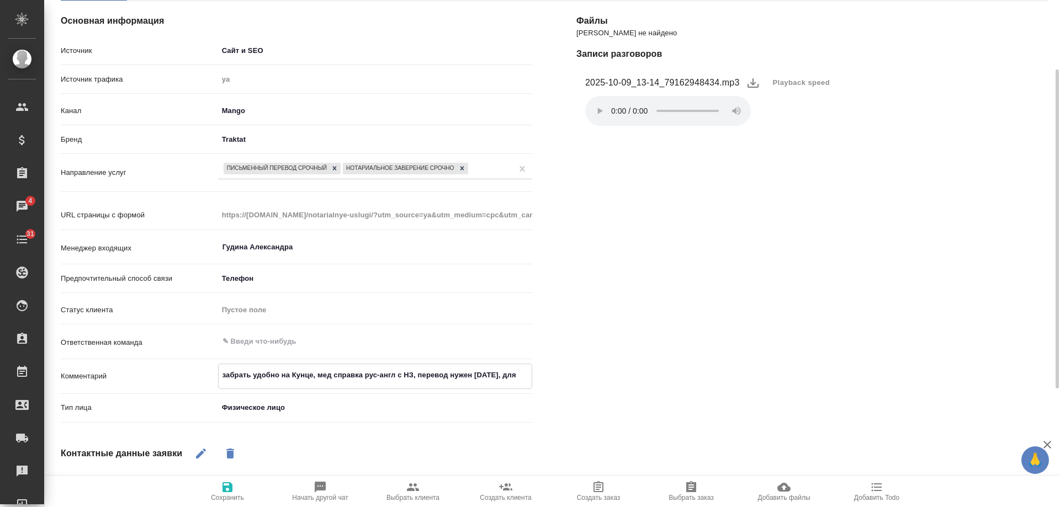
type textarea "x"
type textarea "забрать удобно на Кунце, мед справка рус-англ с НЗ, перевод нужен завтра, для с…"
type textarea "x"
type textarea "забрать удобно на Кунце, мед справка рус-англ с НЗ, перевод нужен завтра, для с…"
type textarea "x"
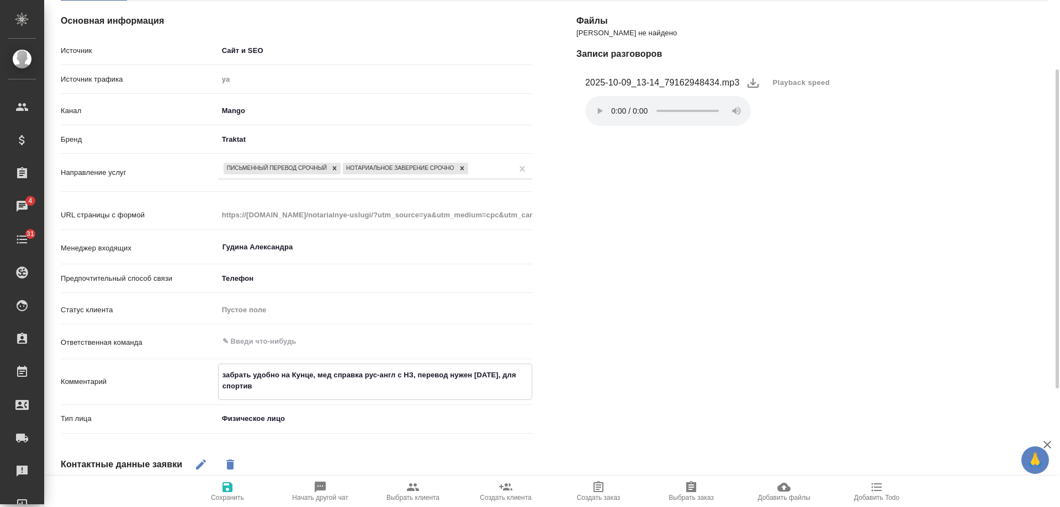
type textarea "забрать удобно на Кунце, мед справка рус-англ с НЗ, перевод нужен завтра, для с…"
type textarea "x"
type textarea "забрать удобно на Кунце, мед справка рус-англ с НЗ, перевод нужен завтра, для с…"
type textarea "x"
type textarea "забрать удобно на Кунце, мед справка рус-англ с НЗ, перевод нужен завтра, для с…"
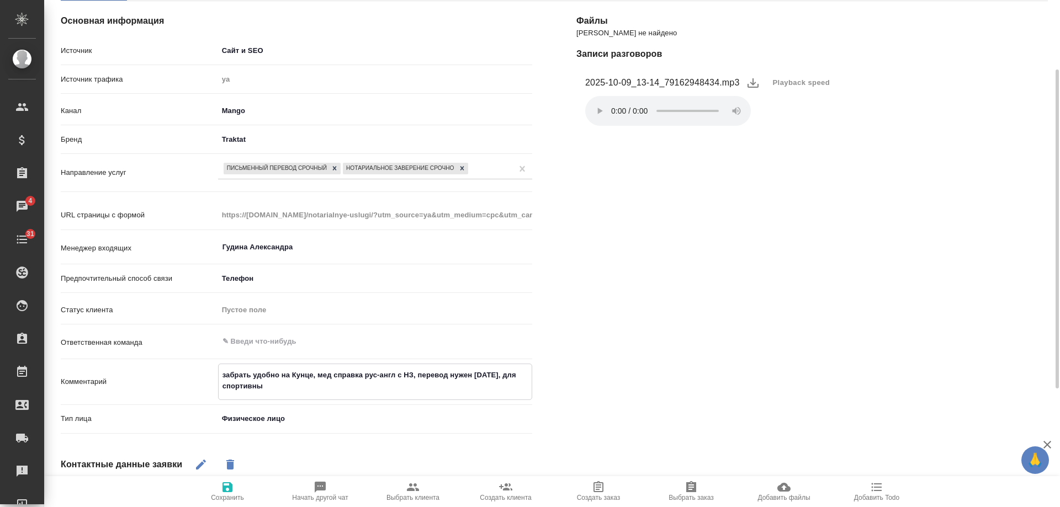
type textarea "x"
type textarea "забрать удобно на Кунце, мед справка рус-англ с НЗ, перевод нужен завтра, для с…"
type textarea "x"
type textarea "забрать удобно на Кунце, мед справка рус-англ с НЗ, перевод нужен завтра, для с…"
type textarea "x"
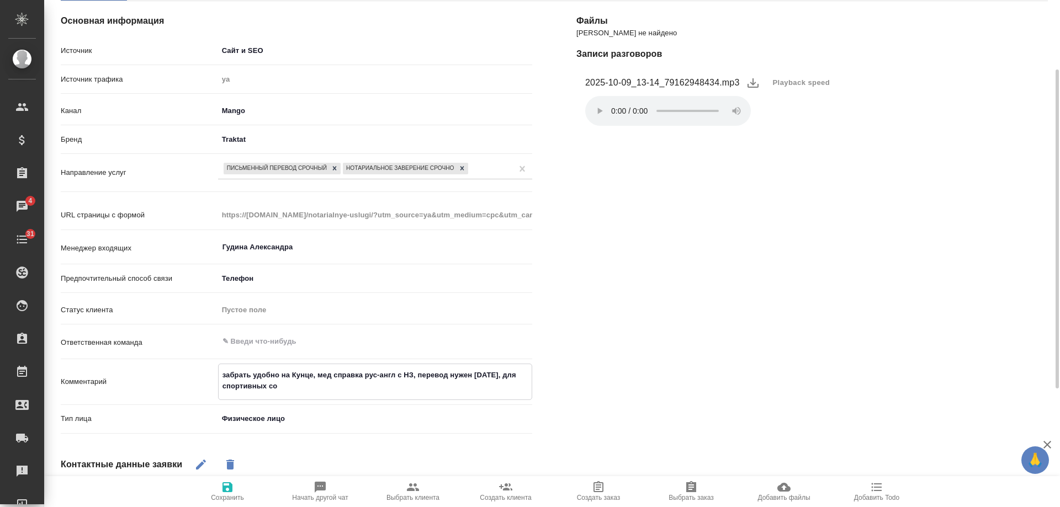
type textarea "забрать удобно на Кунце, мед справка рус-англ с НЗ, перевод нужен завтра, для с…"
type textarea "x"
type textarea "забрать удобно на Кунце, мед справка рус-англ с НЗ, перевод нужен завтра, для с…"
type textarea "x"
click at [230, 489] on icon "button" at bounding box center [227, 488] width 10 height 10
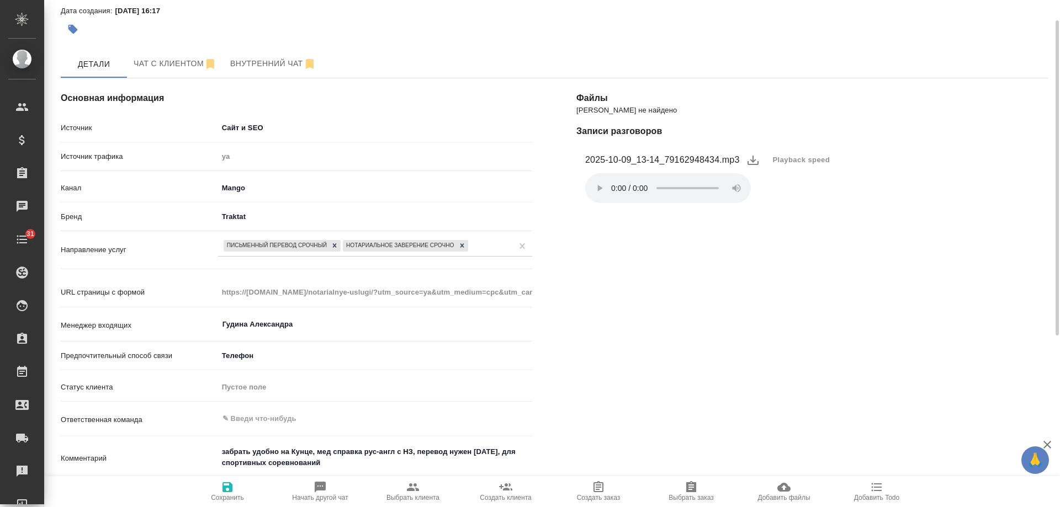
scroll to position [0, 0]
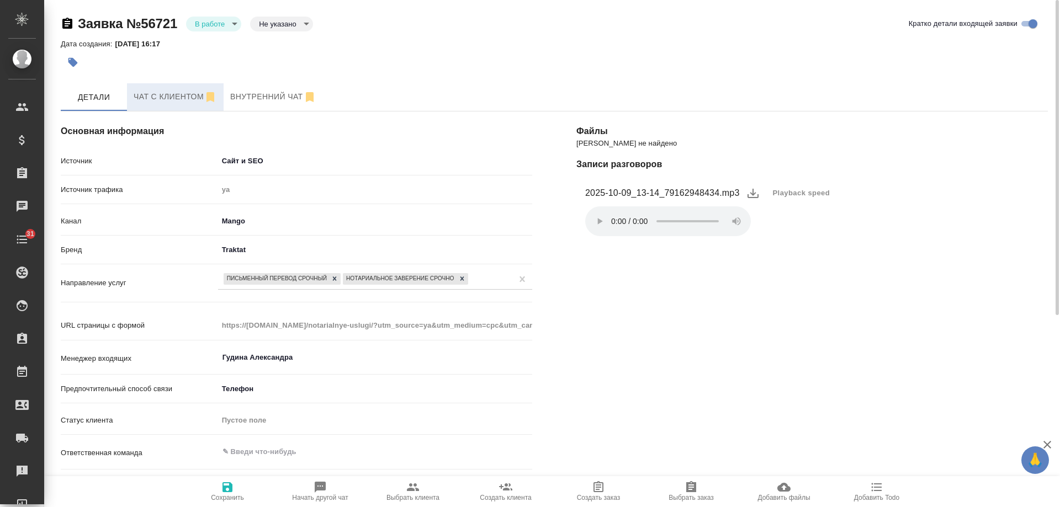
click at [172, 85] on button "Чат с клиентом" at bounding box center [175, 97] width 97 height 28
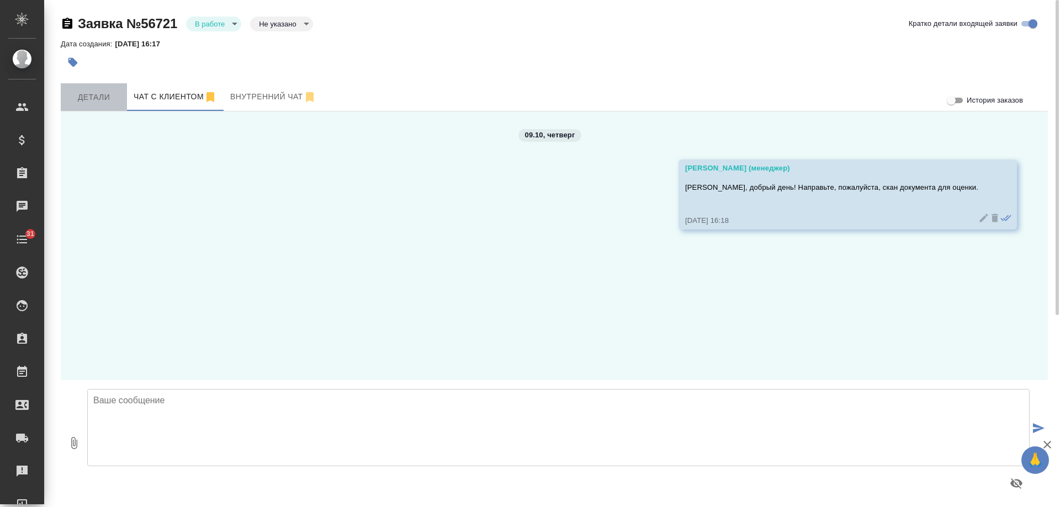
click at [110, 96] on span "Детали" at bounding box center [93, 98] width 53 height 14
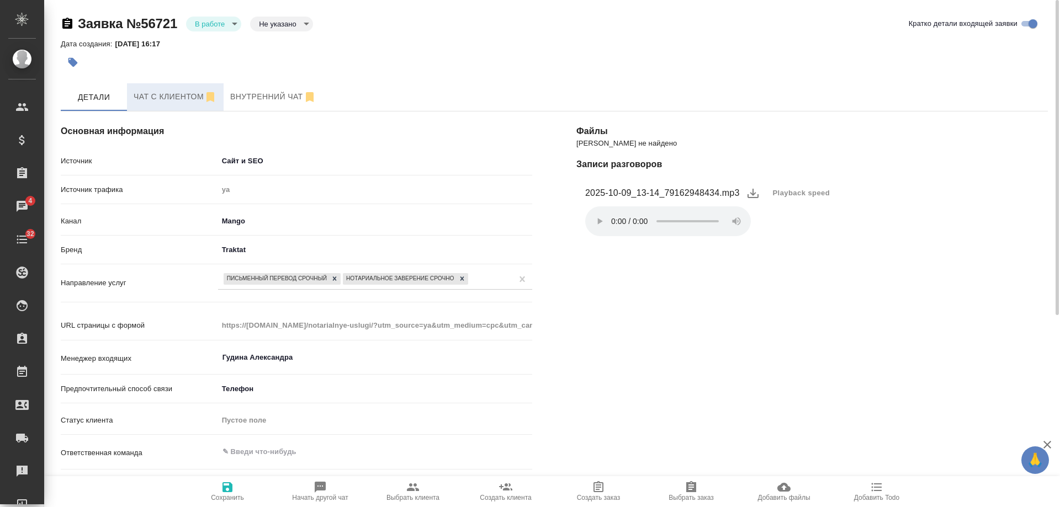
click at [167, 99] on span "Чат с клиентом" at bounding box center [175, 97] width 83 height 14
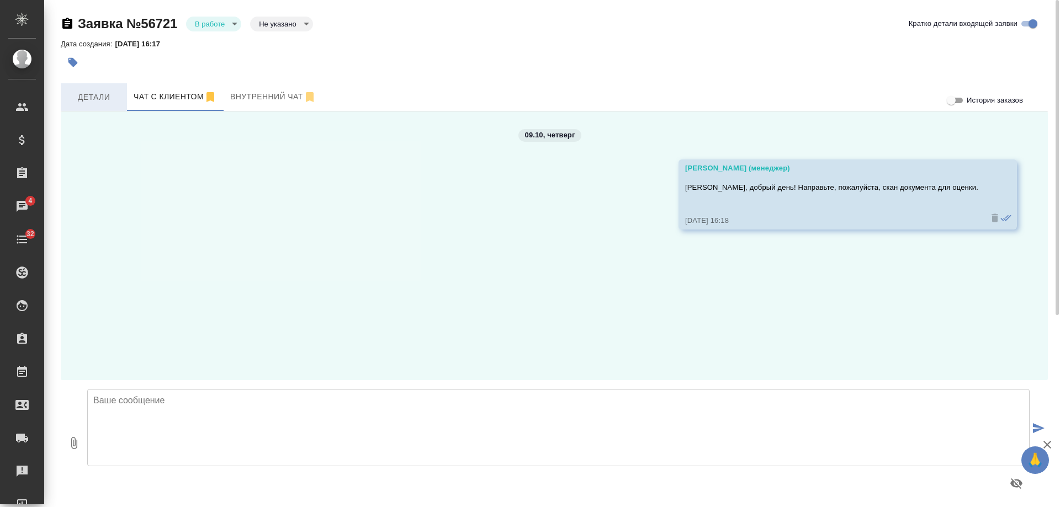
click at [95, 99] on span "Детали" at bounding box center [93, 98] width 53 height 14
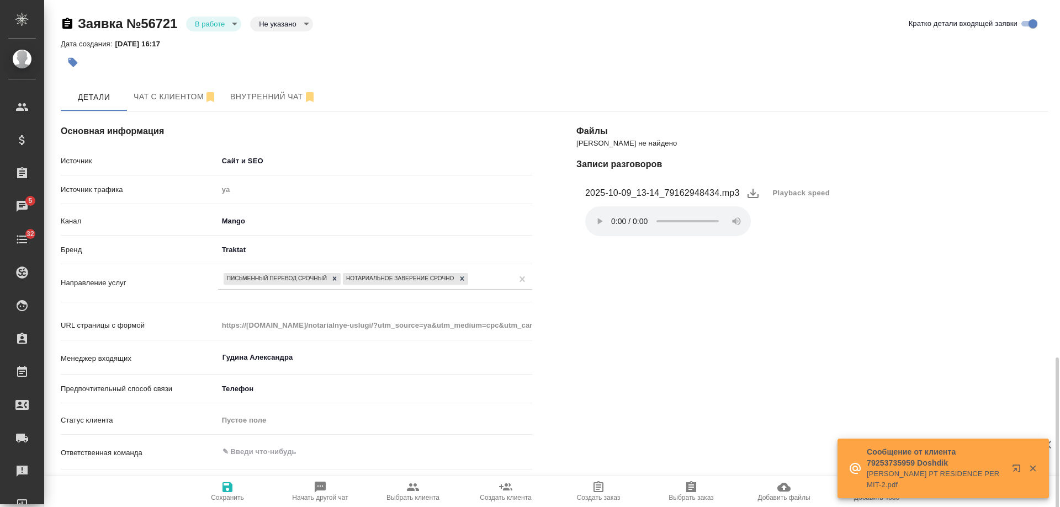
click at [1032, 469] on icon "button" at bounding box center [1033, 469] width 6 height 6
click at [893, 317] on div "Файлы Файлов не найдено Записи разговоров 2025-10-09_13-14_79162948434.mp3 Play…" at bounding box center [812, 452] width 516 height 727
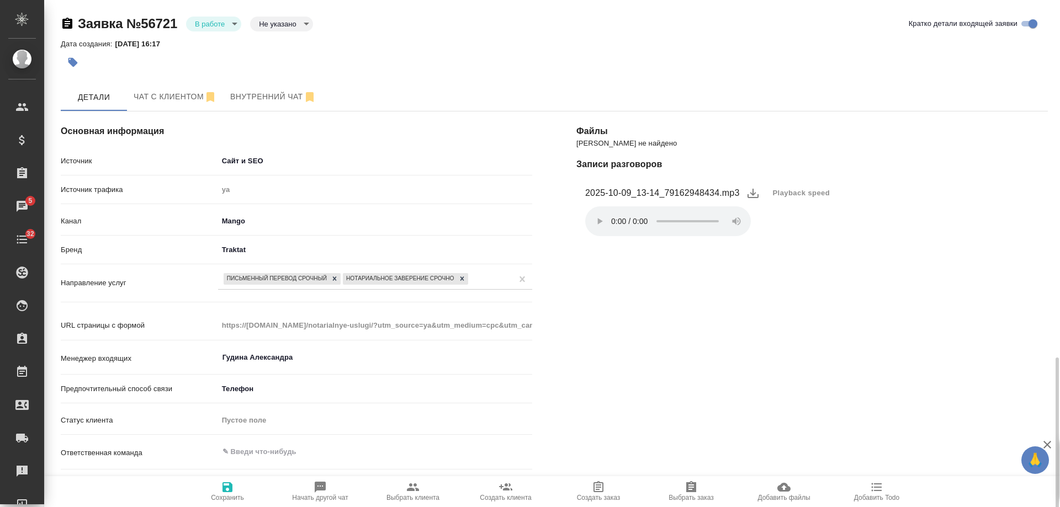
scroll to position [221, 0]
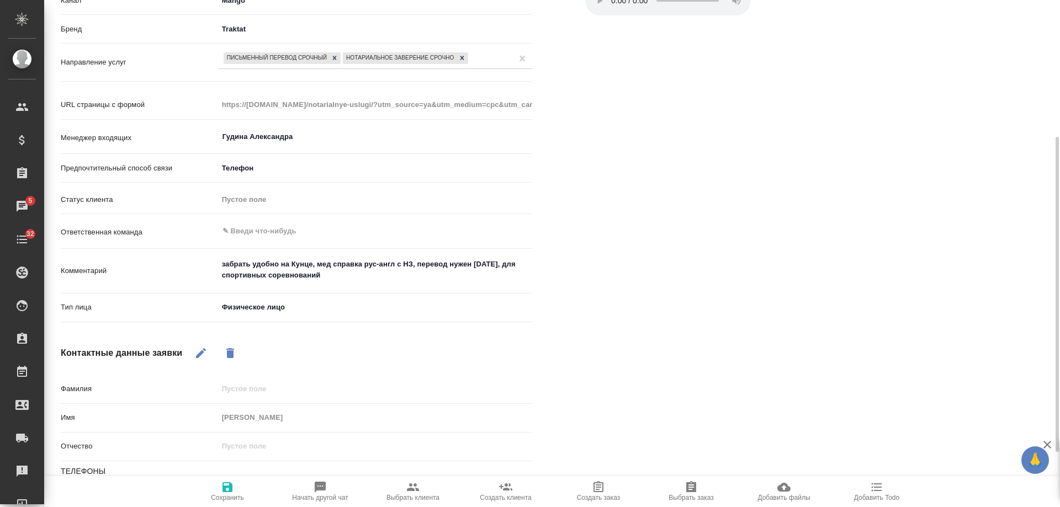
click at [870, 492] on div "Сообщение от клиента 79253735959 Doshdik DMITRII GALKIN PT RESIDENCE PERMIT-2.p…" at bounding box center [943, 469] width 211 height 60
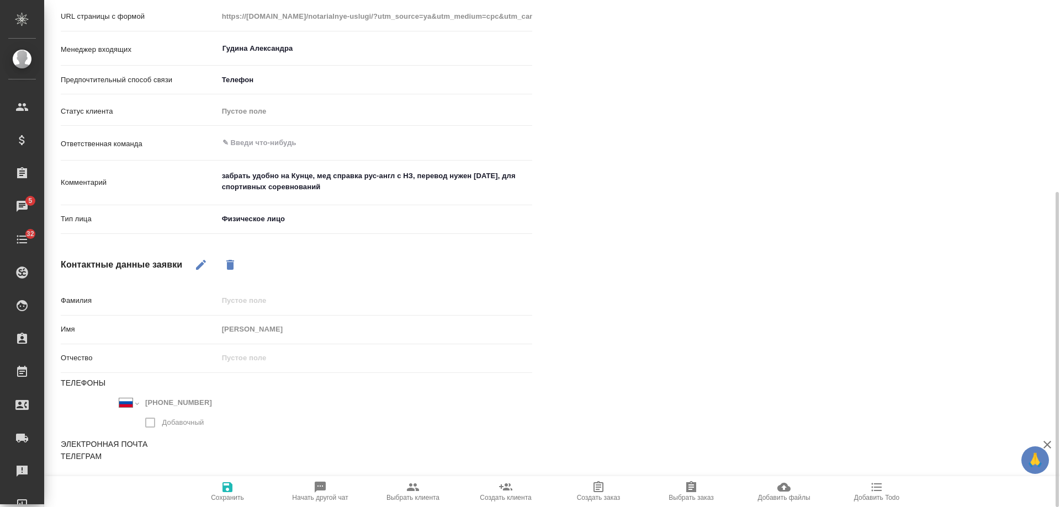
click at [881, 488] on icon "button" at bounding box center [877, 488] width 10 height 8
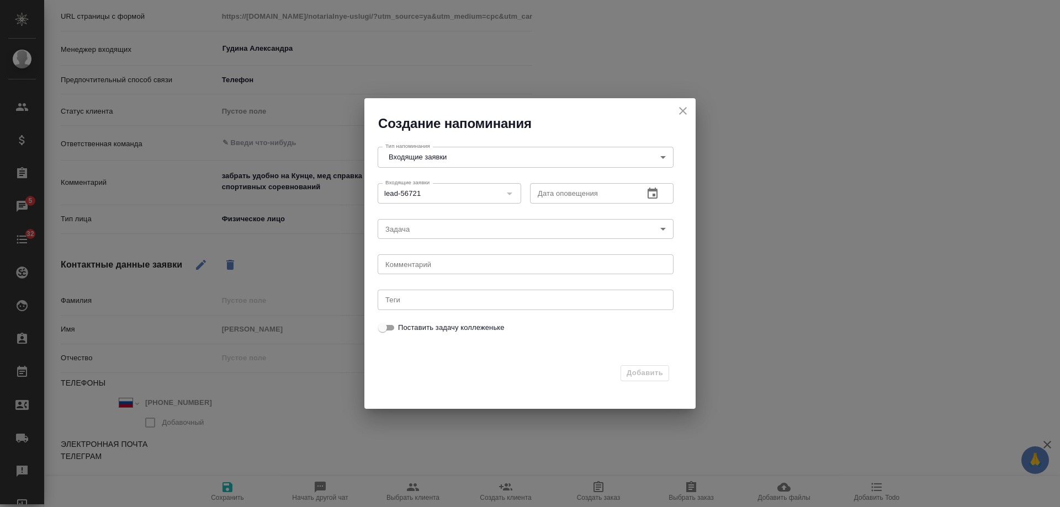
click at [643, 188] on button "button" at bounding box center [652, 194] width 27 height 27
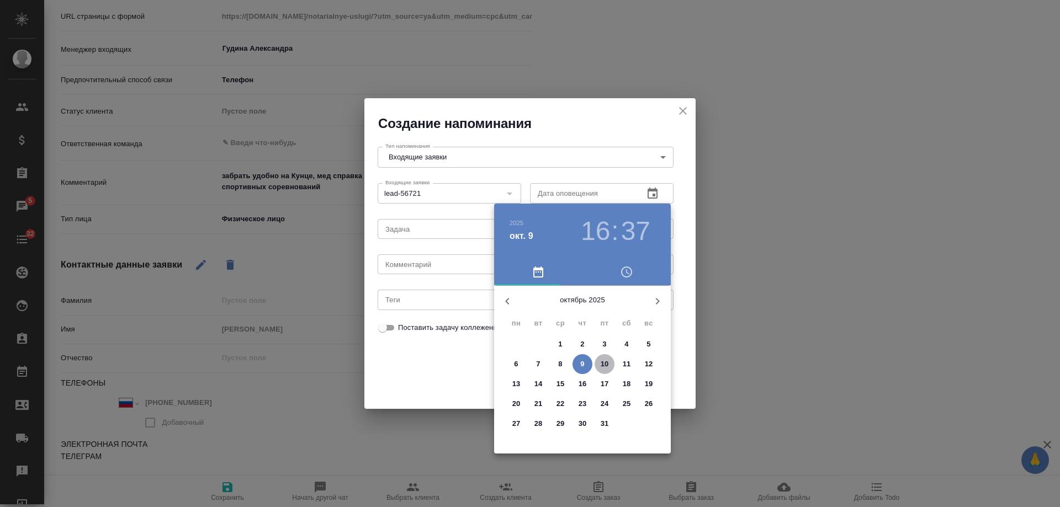
click at [604, 357] on button "10" at bounding box center [605, 364] width 20 height 20
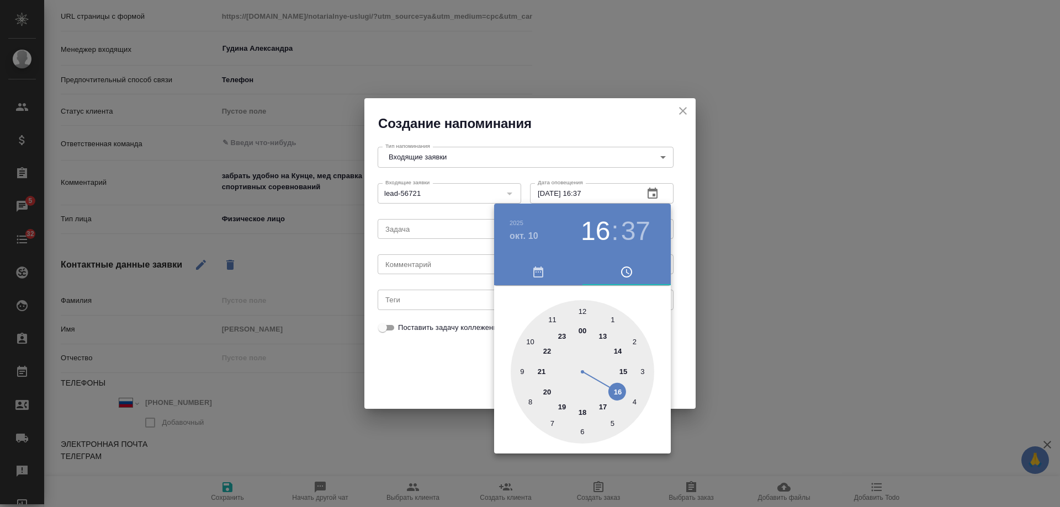
click at [426, 257] on div at bounding box center [530, 253] width 1060 height 507
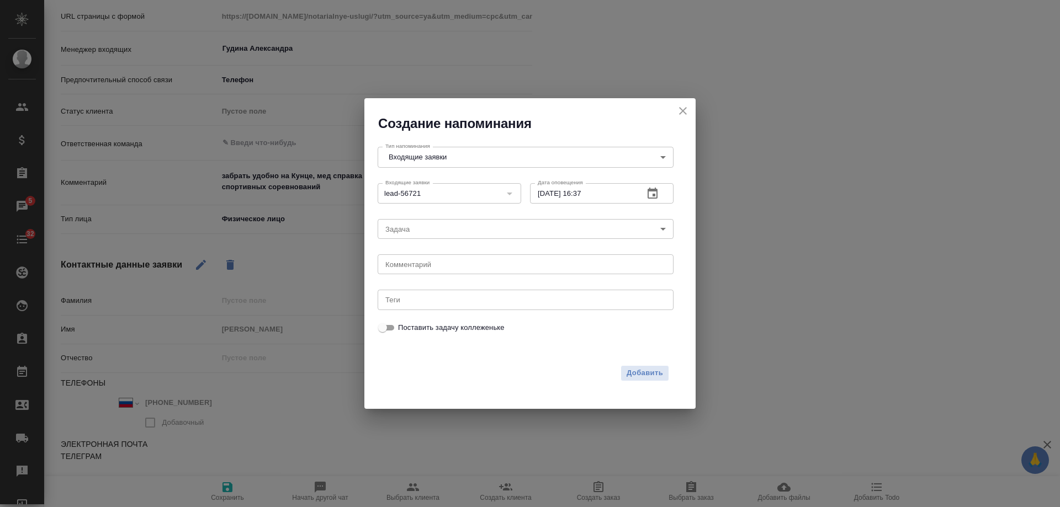
click at [416, 266] on div "2025 окт. 10 16 : 37 00 1 2 3 4 5 6 7 8 9 10 11 12 13 14 15 16 17 18 19 20 21 2…" at bounding box center [530, 253] width 1060 height 507
click at [415, 267] on textarea at bounding box center [525, 265] width 280 height 8
click at [407, 263] on textarea "присла док в вотс? для кунцы" at bounding box center [525, 265] width 280 height 8
drag, startPoint x: 455, startPoint y: 262, endPoint x: 671, endPoint y: 263, distance: 215.9
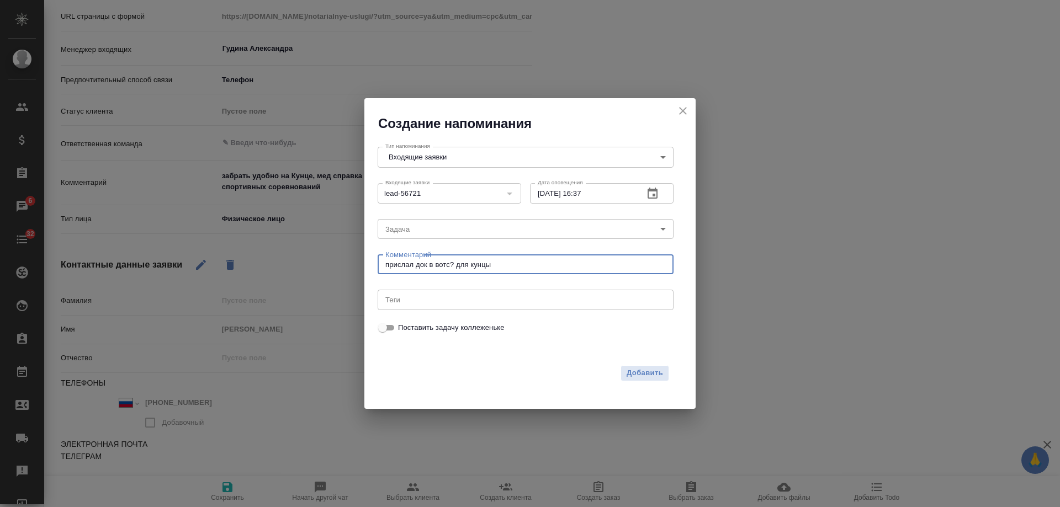
click at [671, 263] on div "прислал док в вотс? для кунцы x Комментарий" at bounding box center [526, 265] width 296 height 20
click at [644, 369] on span "Добавить" at bounding box center [645, 373] width 36 height 13
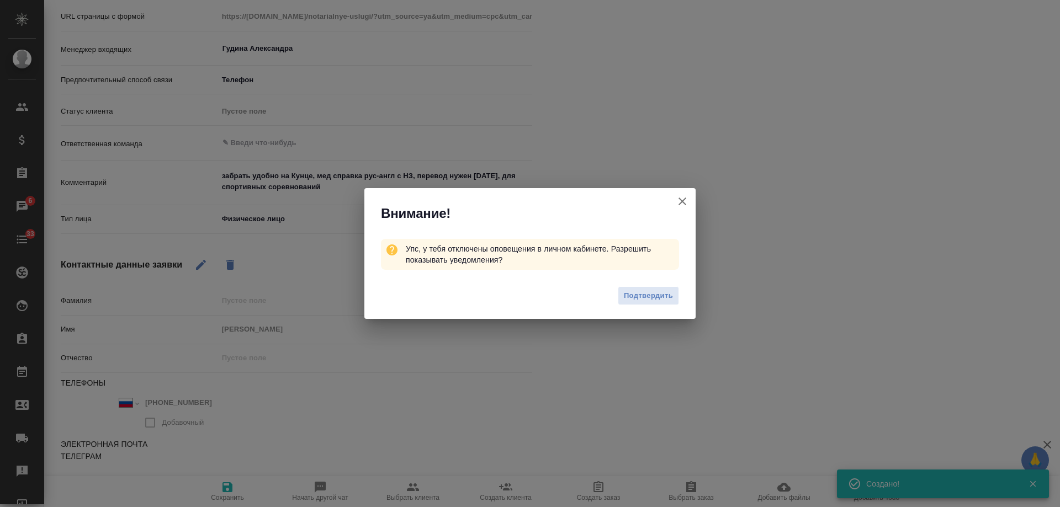
click at [683, 199] on icon "button" at bounding box center [682, 201] width 13 height 13
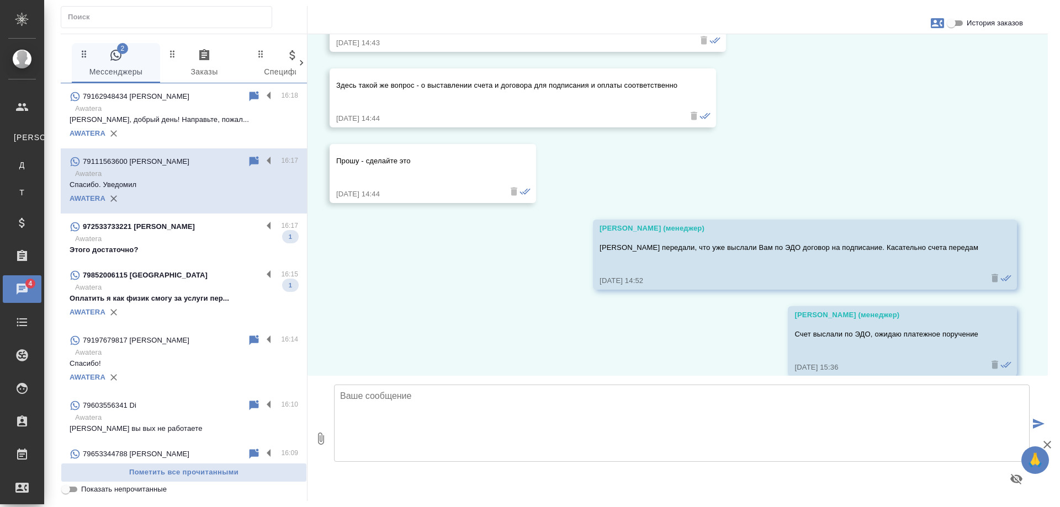
scroll to position [12409, 0]
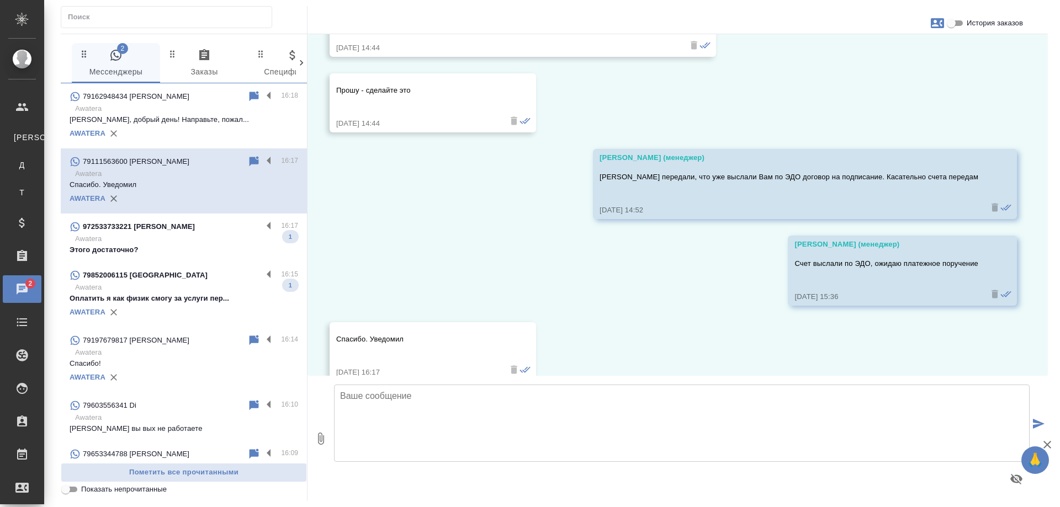
click at [194, 236] on p "Awatera" at bounding box center [186, 239] width 223 height 11
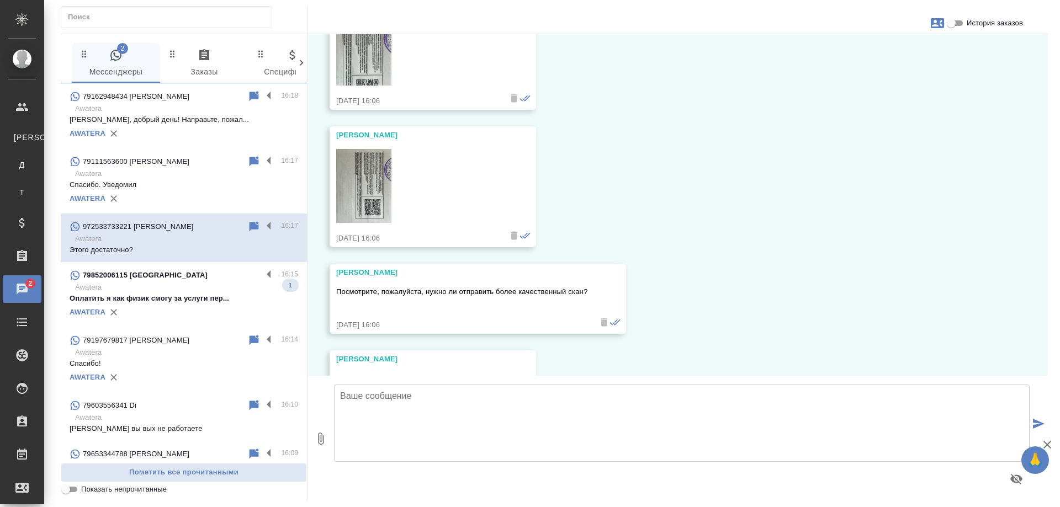
scroll to position [2944, 0]
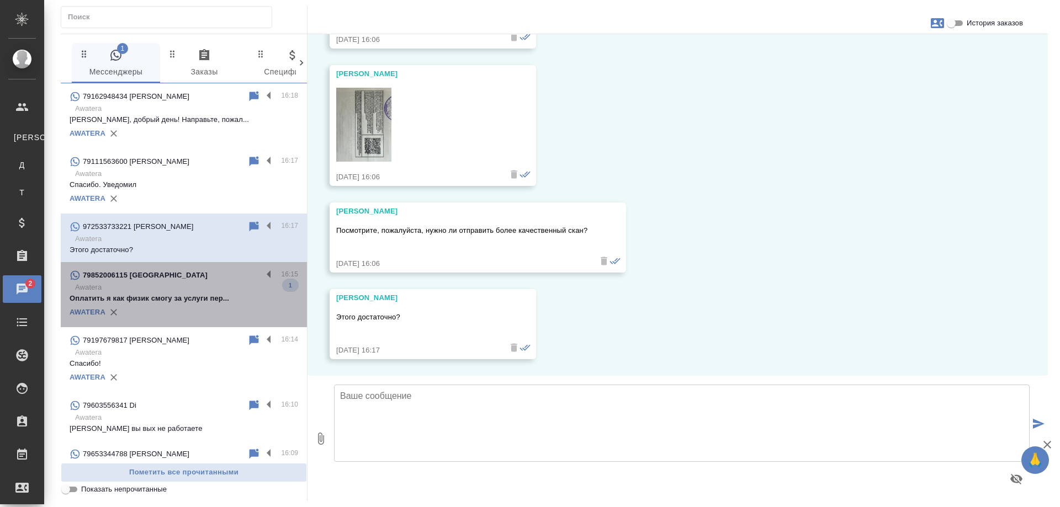
click at [193, 288] on p "Awatera" at bounding box center [186, 287] width 223 height 11
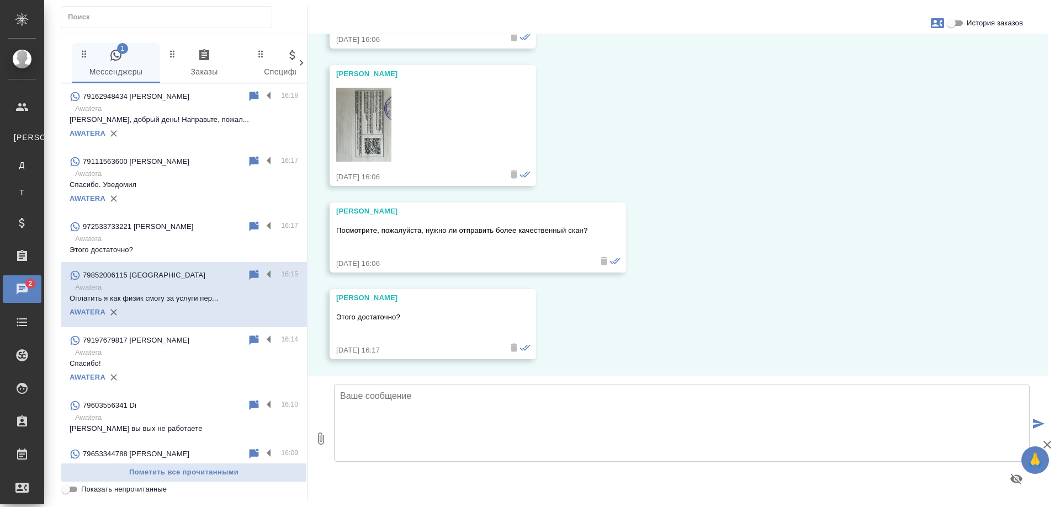
scroll to position [53, 0]
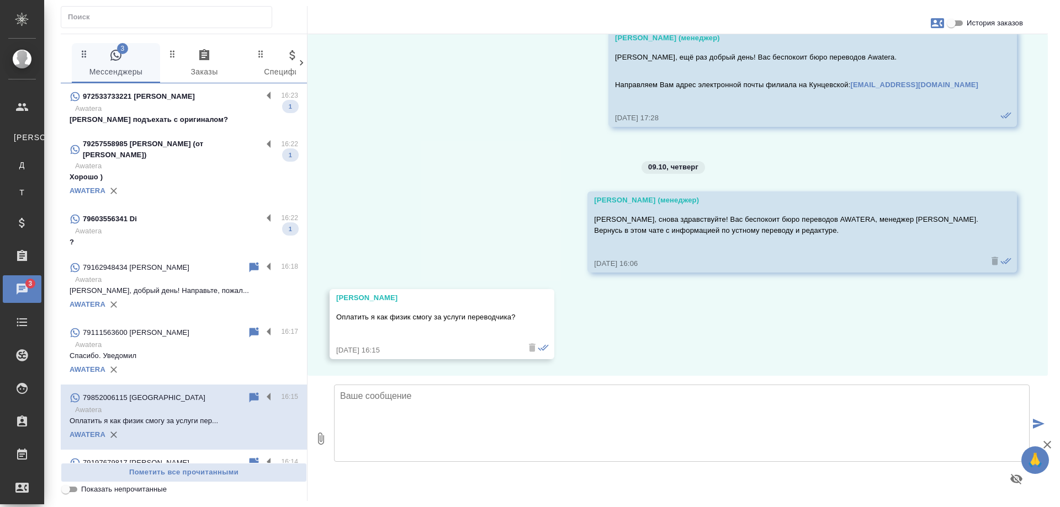
click at [181, 218] on div "79603556341 Di" at bounding box center [166, 219] width 193 height 13
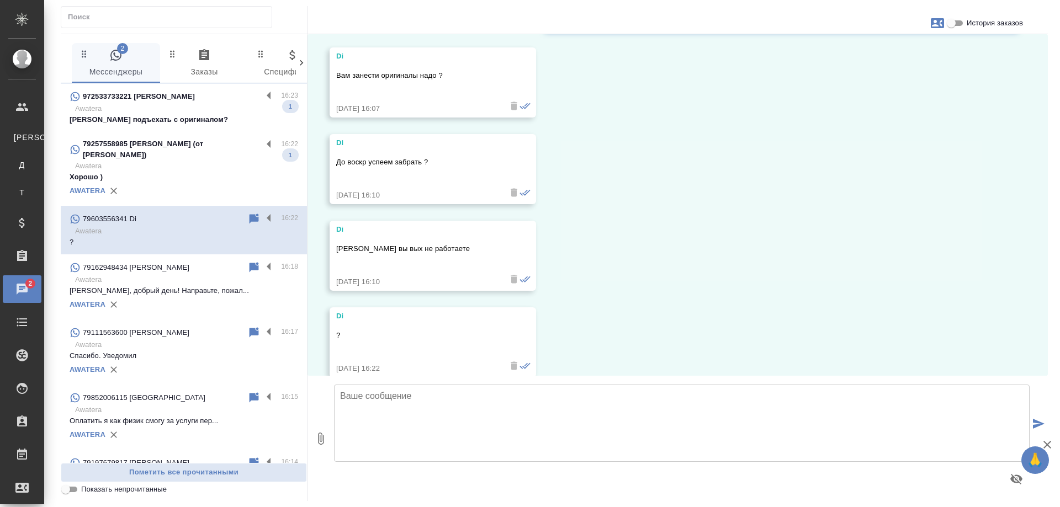
scroll to position [3974, 0]
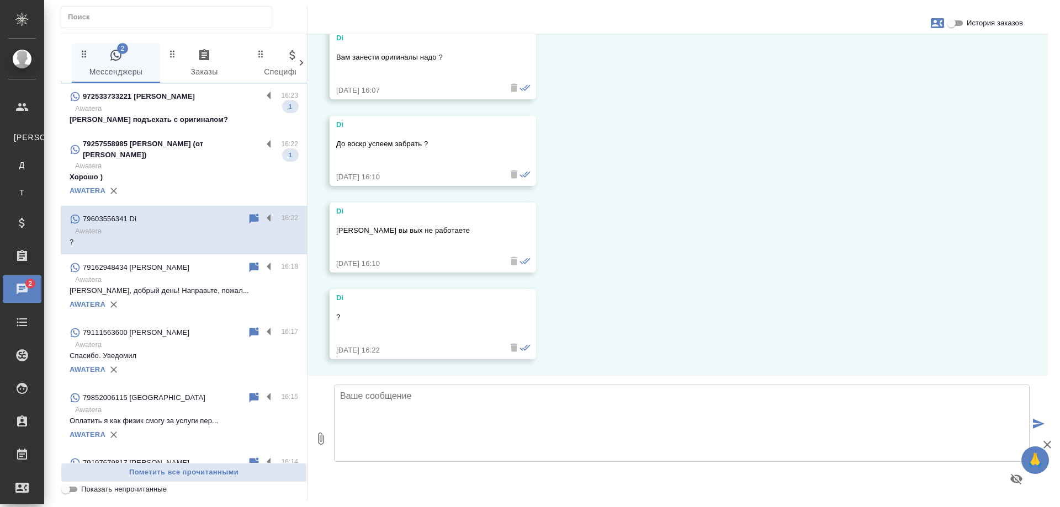
click at [193, 148] on p "79257558985 Солнцева Виктория (от Елены Макаровой)" at bounding box center [172, 150] width 179 height 22
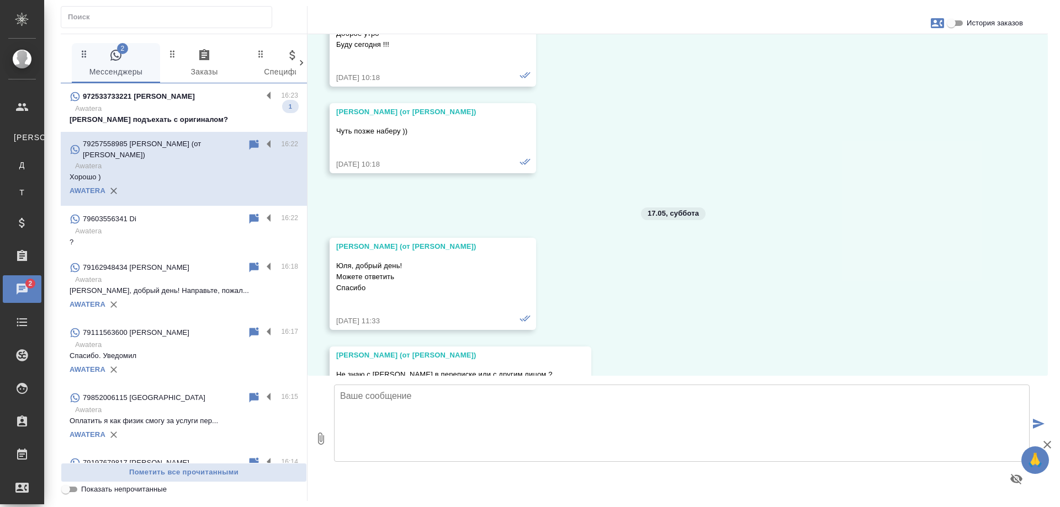
scroll to position [4938, 0]
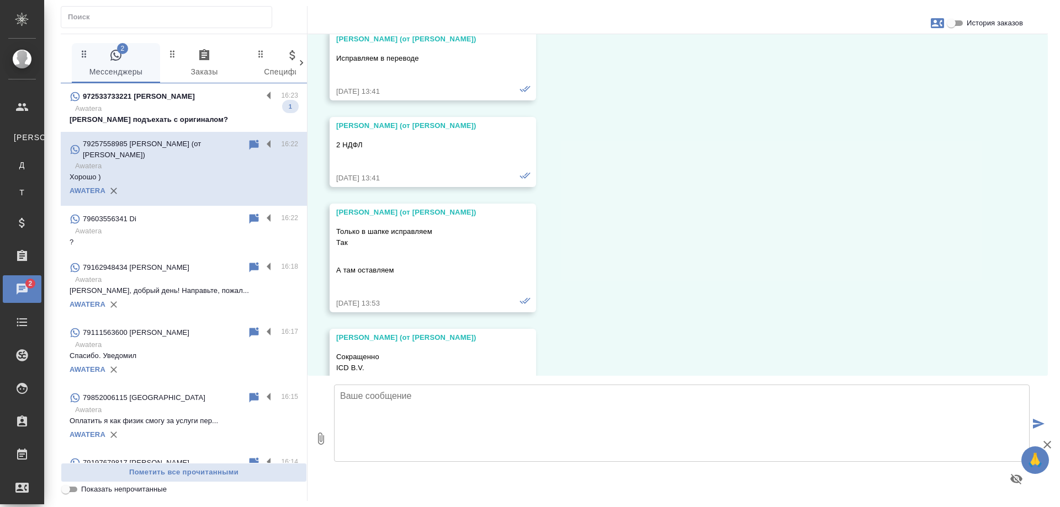
click at [187, 114] on p "Или подъехать с оригиналом?" at bounding box center [184, 119] width 229 height 11
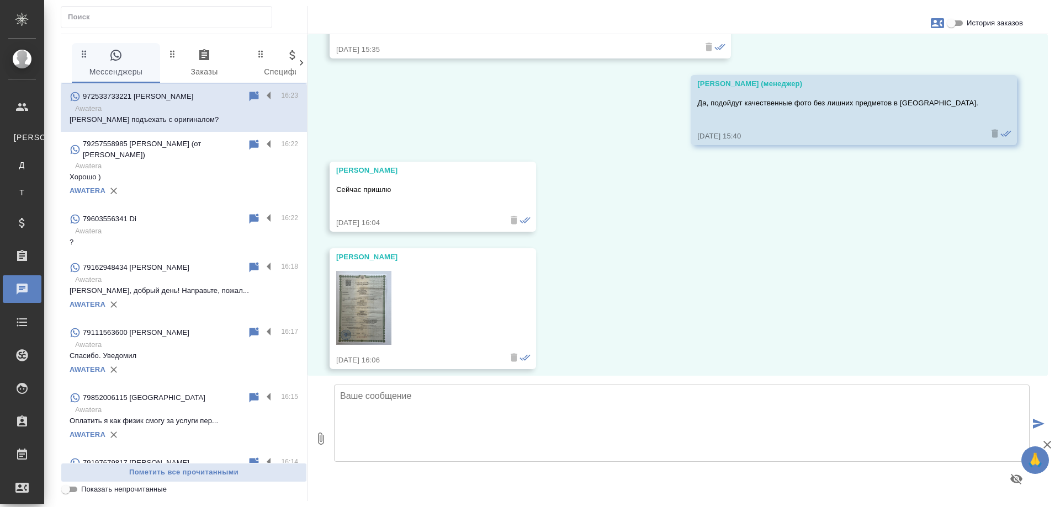
scroll to position [2037, 0]
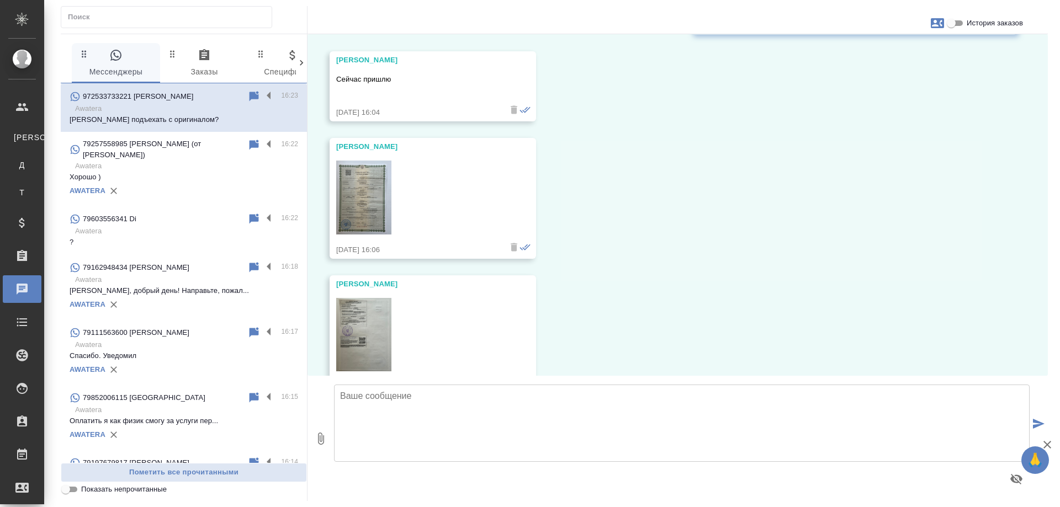
click at [373, 205] on img at bounding box center [363, 198] width 55 height 74
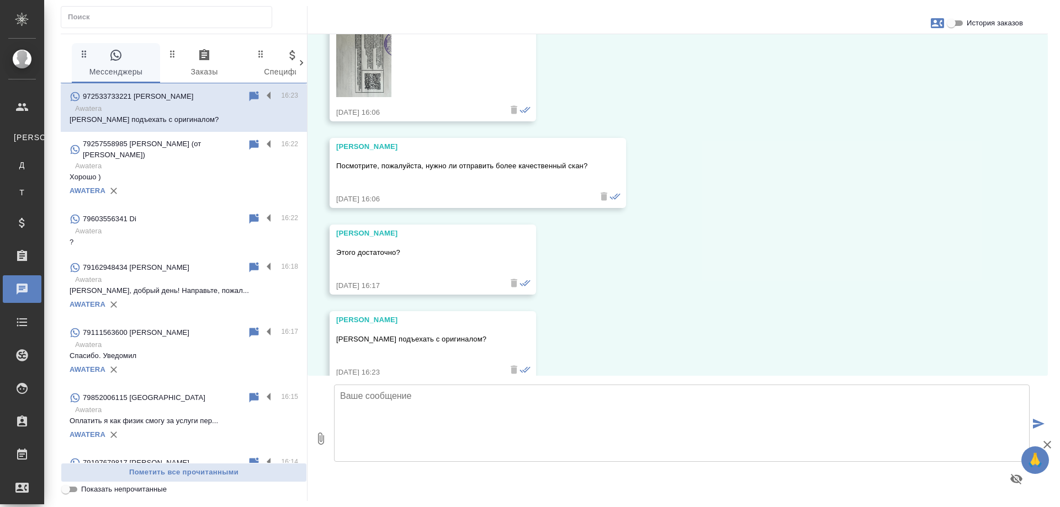
scroll to position [3030, 0]
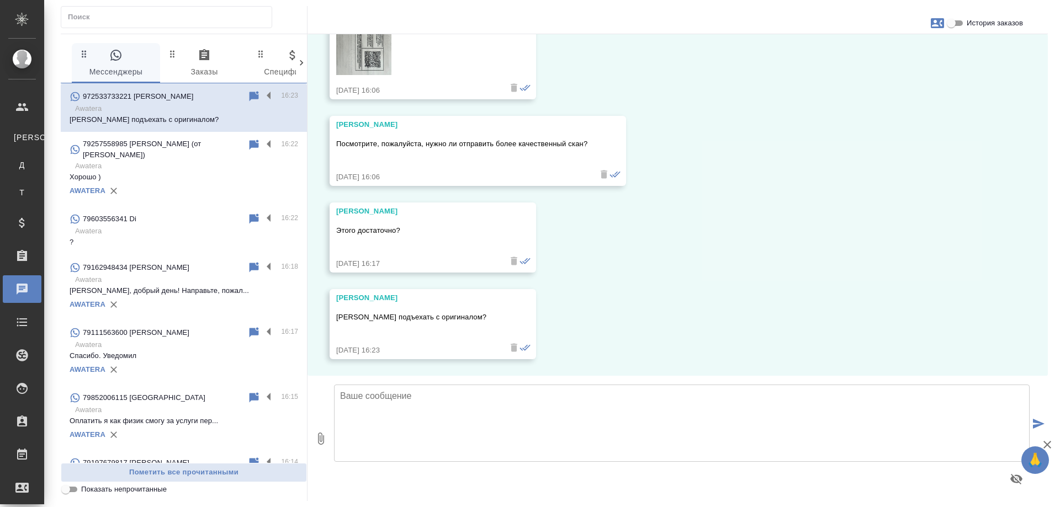
click at [482, 399] on textarea at bounding box center [682, 423] width 696 height 77
drag, startPoint x: 482, startPoint y: 399, endPoint x: 541, endPoint y: 423, distance: 63.9
click at [540, 424] on textarea at bounding box center [682, 423] width 696 height 77
type textarea "[PERSON_NAME], документ получили, уточняем."
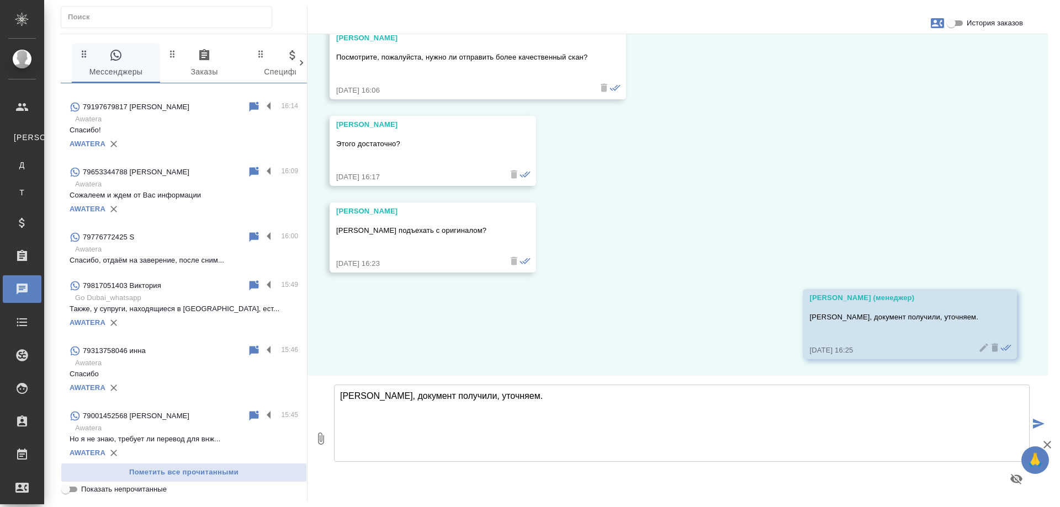
scroll to position [442, 0]
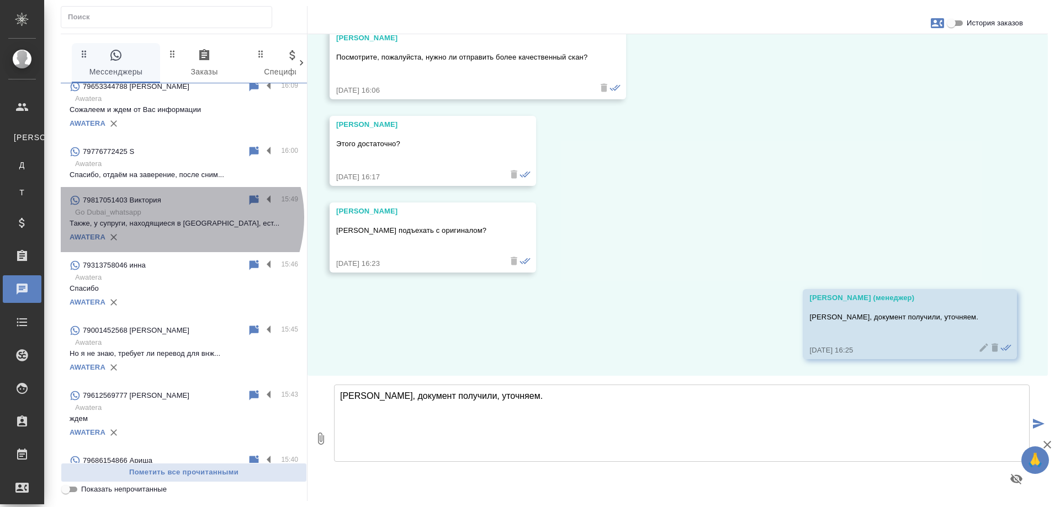
click at [174, 218] on p "Go Dubai_whatsapp" at bounding box center [186, 212] width 223 height 11
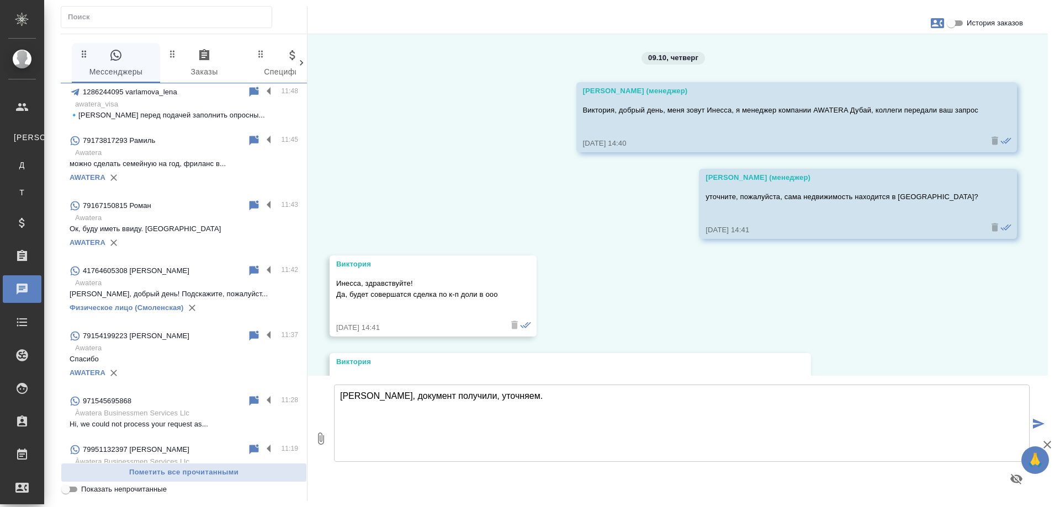
scroll to position [2484, 0]
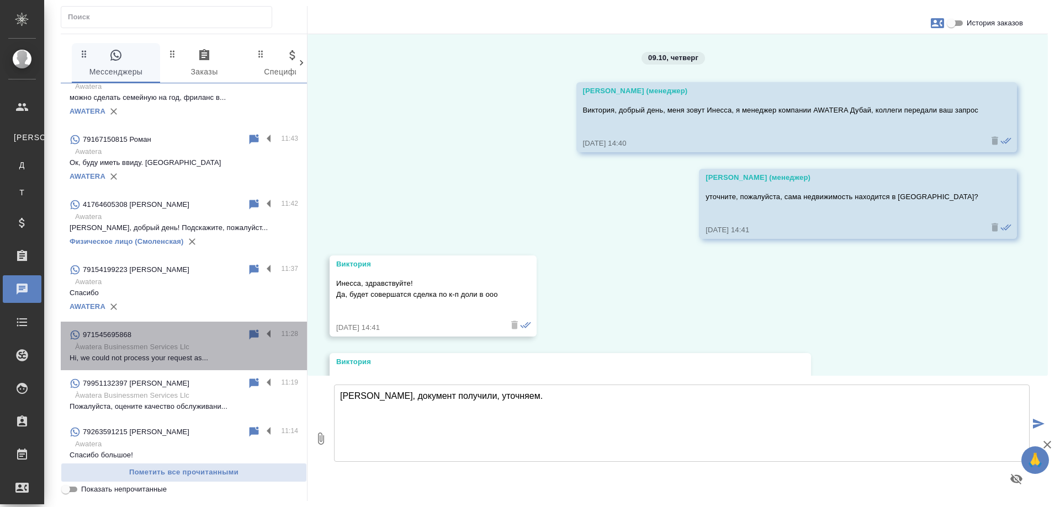
click at [203, 353] on p "Hi, we could not process your request as..." at bounding box center [184, 358] width 229 height 11
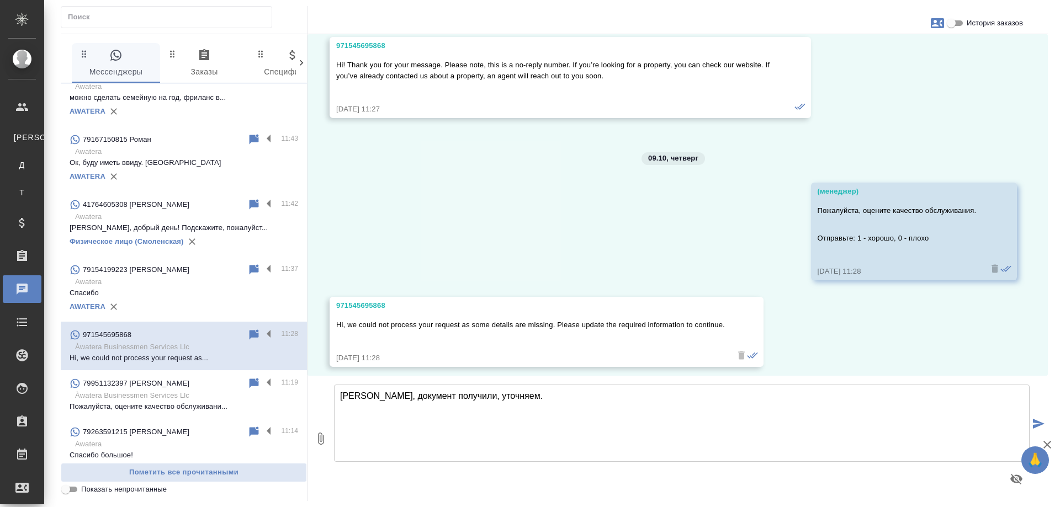
scroll to position [527, 0]
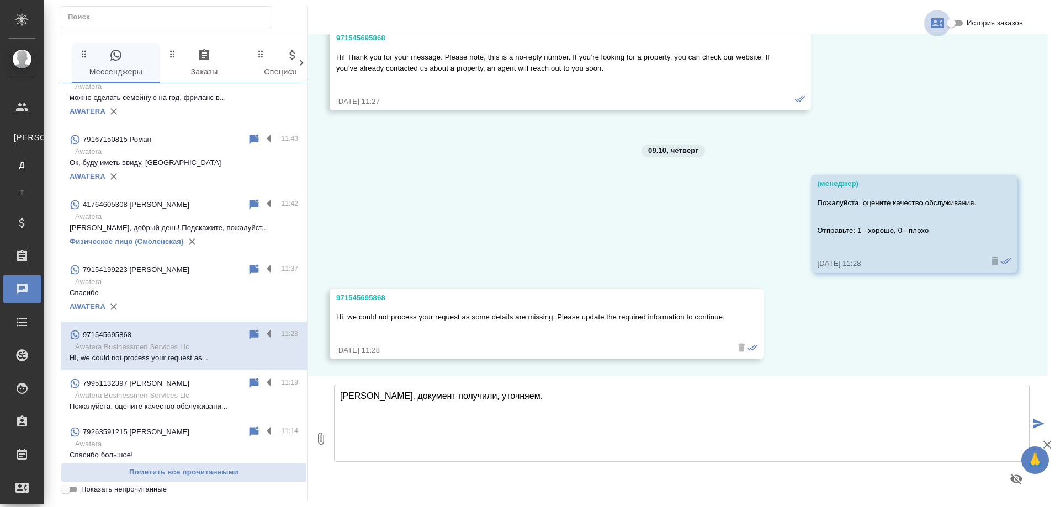
click at [938, 24] on icon "button" at bounding box center [937, 23] width 13 height 10
click at [838, 134] on div at bounding box center [530, 253] width 1060 height 507
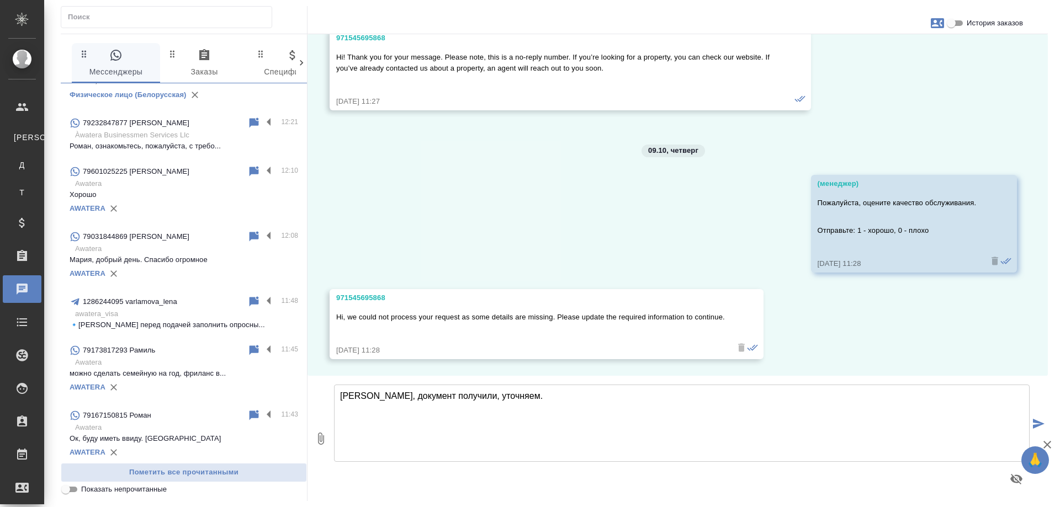
scroll to position [1932, 0]
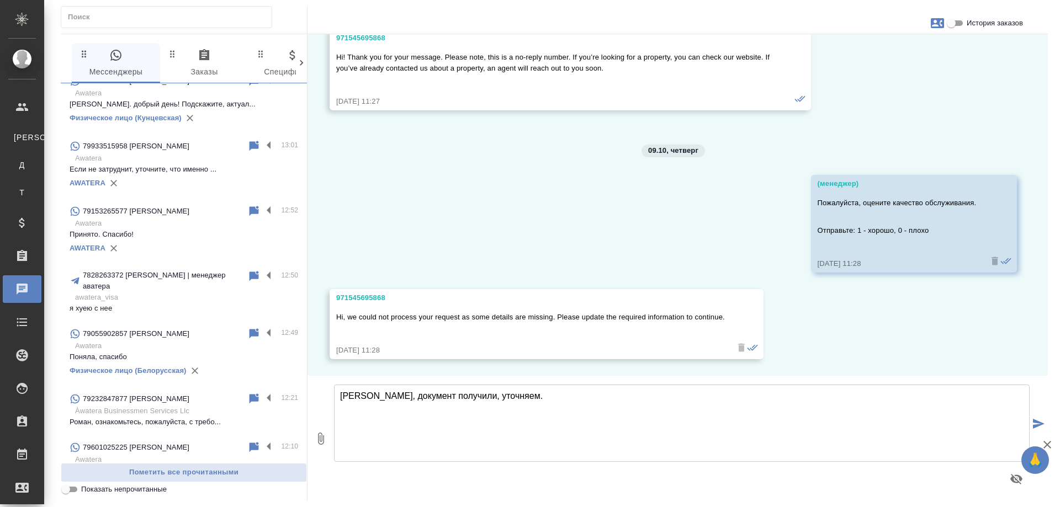
click at [162, 406] on p "Àwatera Businessmen Services Llc" at bounding box center [186, 411] width 223 height 11
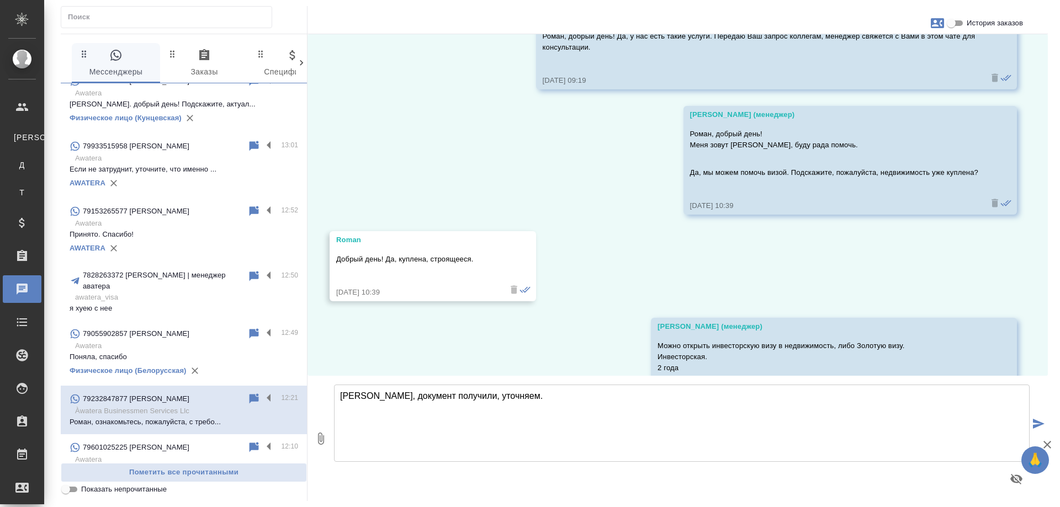
scroll to position [0, 0]
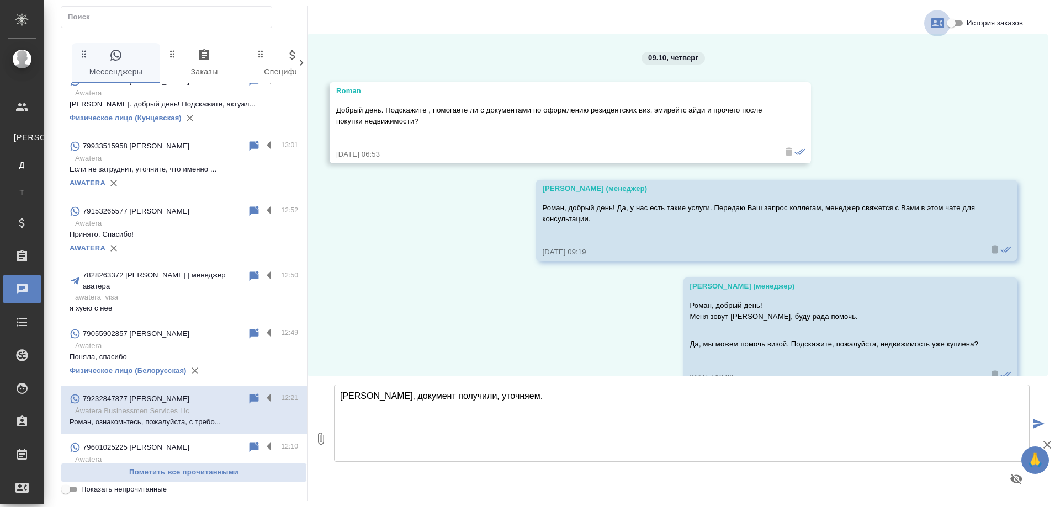
click at [940, 21] on icon "button" at bounding box center [937, 23] width 13 height 10
click at [893, 81] on span "Заявка №56687" at bounding box center [888, 77] width 54 height 11
click at [924, 119] on div at bounding box center [530, 253] width 1060 height 507
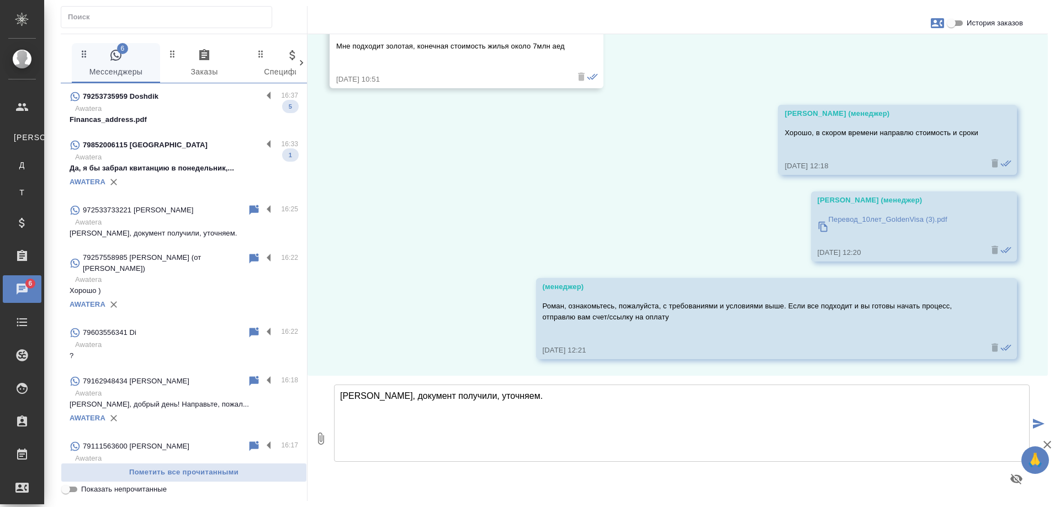
click at [230, 172] on p "Да, я бы забрал квитанцию в понедельник,..." at bounding box center [184, 168] width 229 height 11
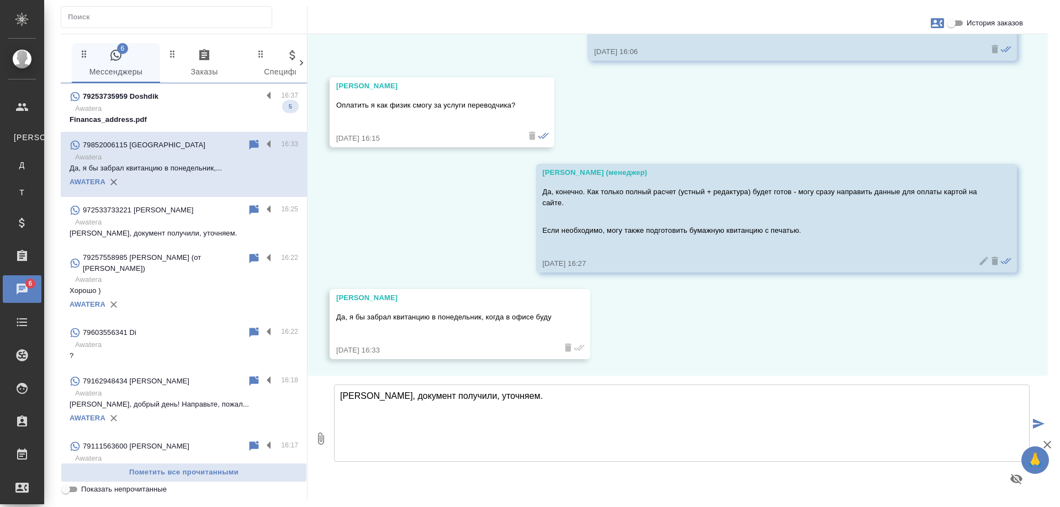
scroll to position [265, 0]
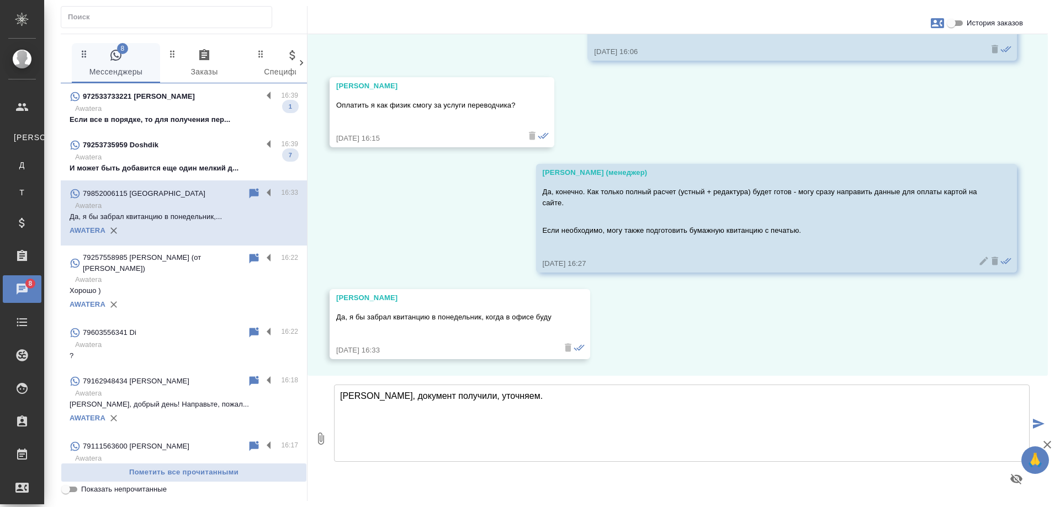
click at [211, 120] on p "Если все в порядке, то для получения пер..." at bounding box center [184, 119] width 229 height 11
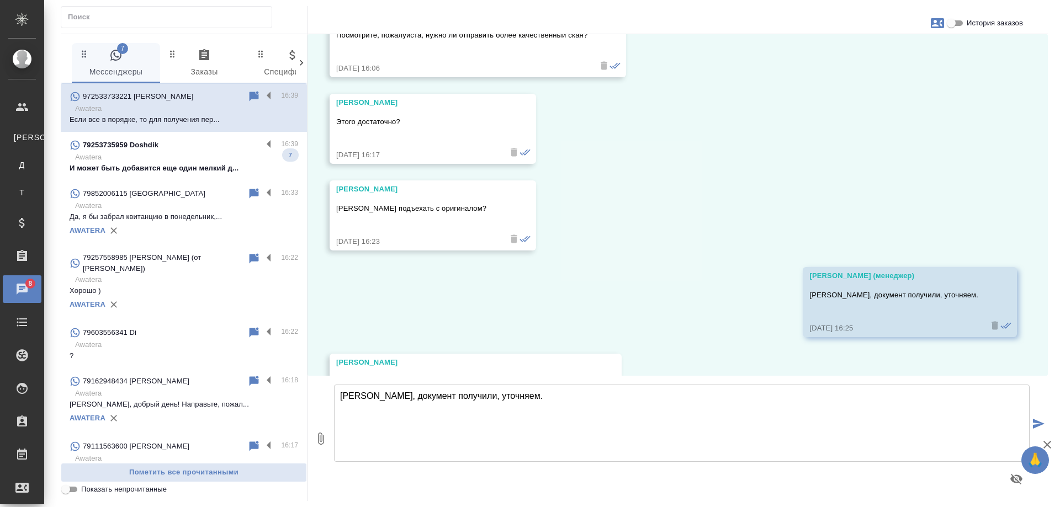
scroll to position [3204, 0]
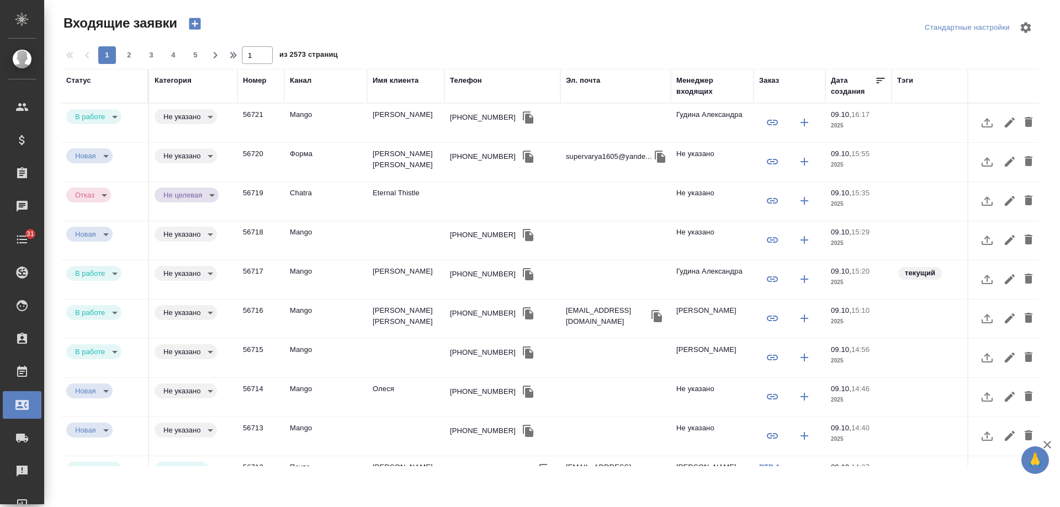
select select "RU"
click at [414, 153] on td "[PERSON_NAME] [PERSON_NAME]" at bounding box center [405, 162] width 77 height 39
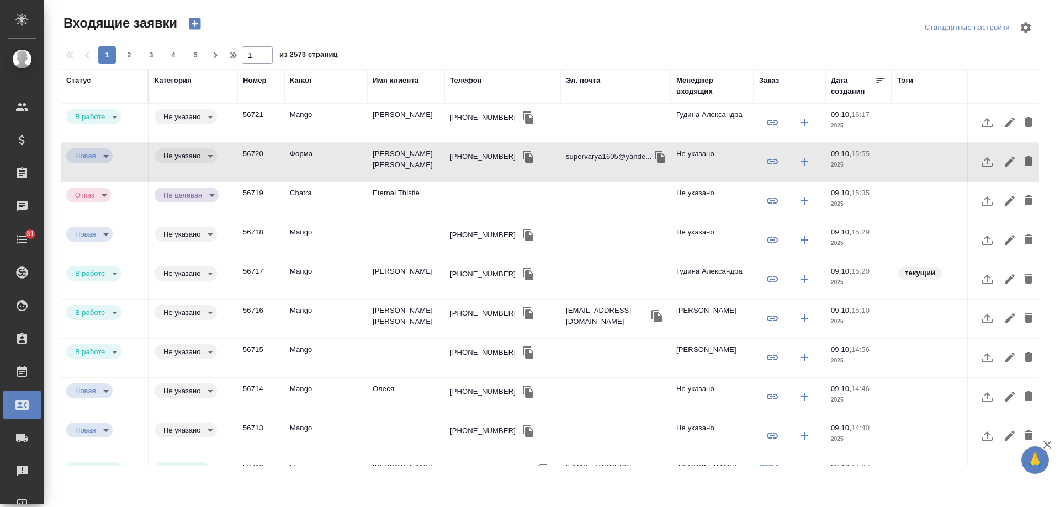
click at [195, 23] on icon "button" at bounding box center [194, 23] width 15 height 15
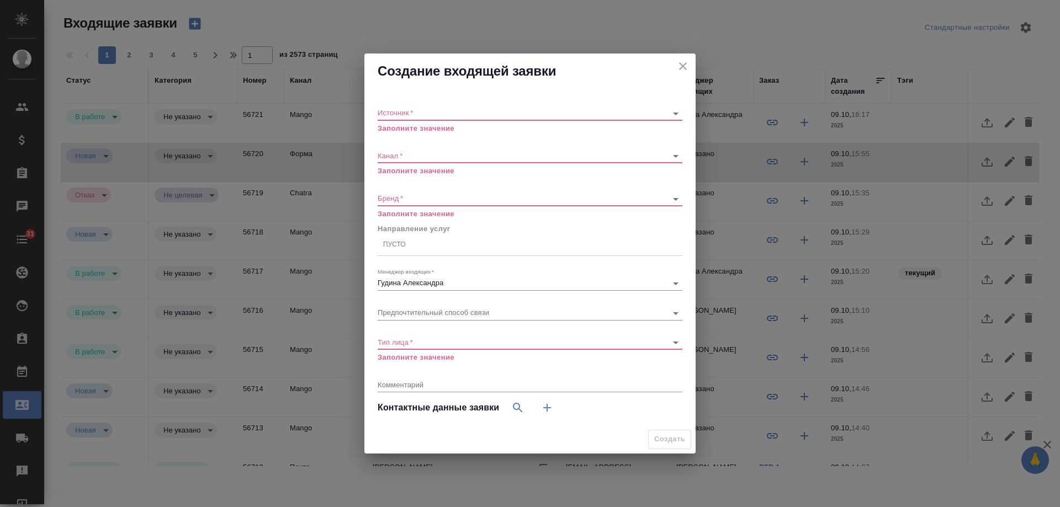
click at [679, 71] on icon "close" at bounding box center [682, 66] width 13 height 13
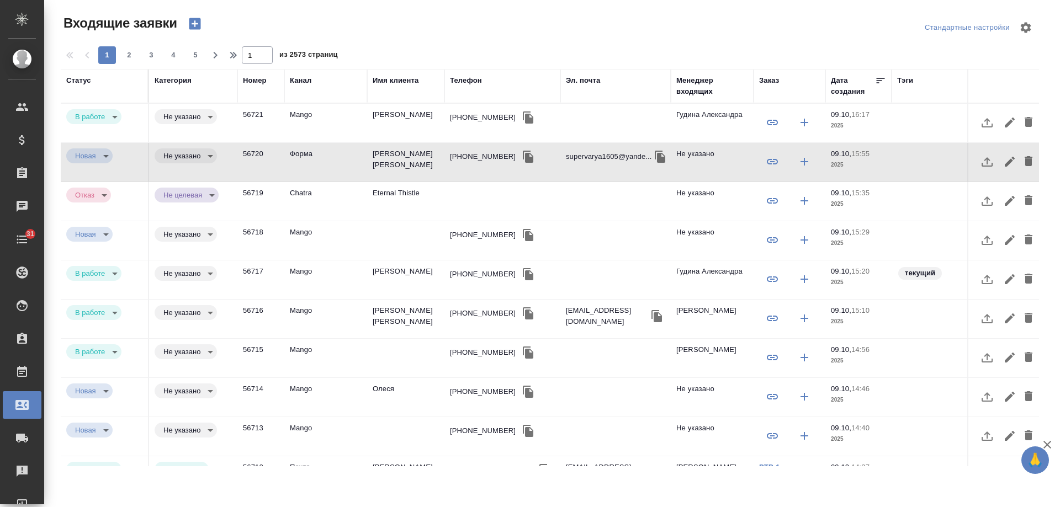
click at [396, 163] on td "[PERSON_NAME] [PERSON_NAME]" at bounding box center [405, 162] width 77 height 39
click at [687, 91] on div "Менеджер входящих" at bounding box center [712, 86] width 72 height 22
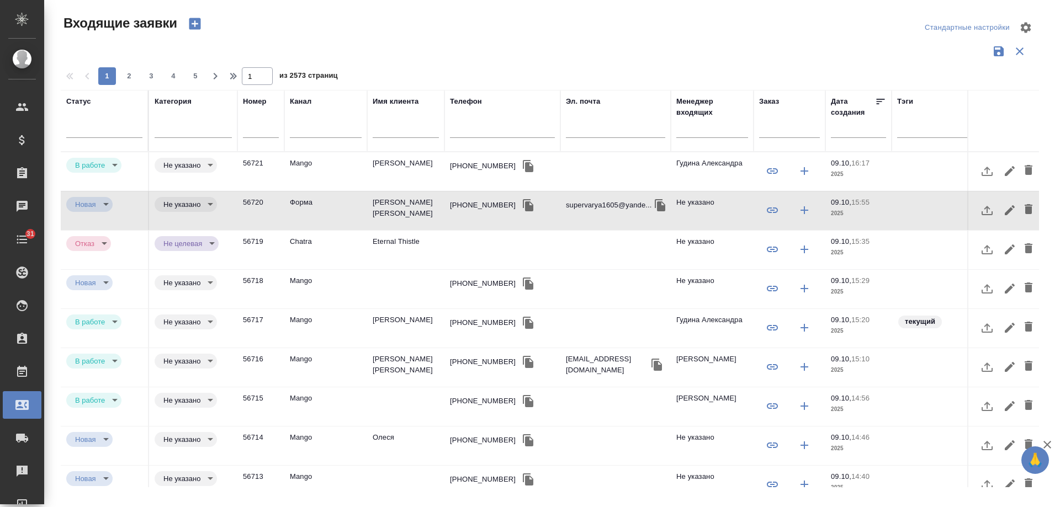
click at [592, 129] on input "text" at bounding box center [615, 131] width 99 height 14
paste input "[EMAIL_ADDRESS][DOMAIN_NAME]"
type input "[EMAIL_ADDRESS][DOMAIN_NAME]"
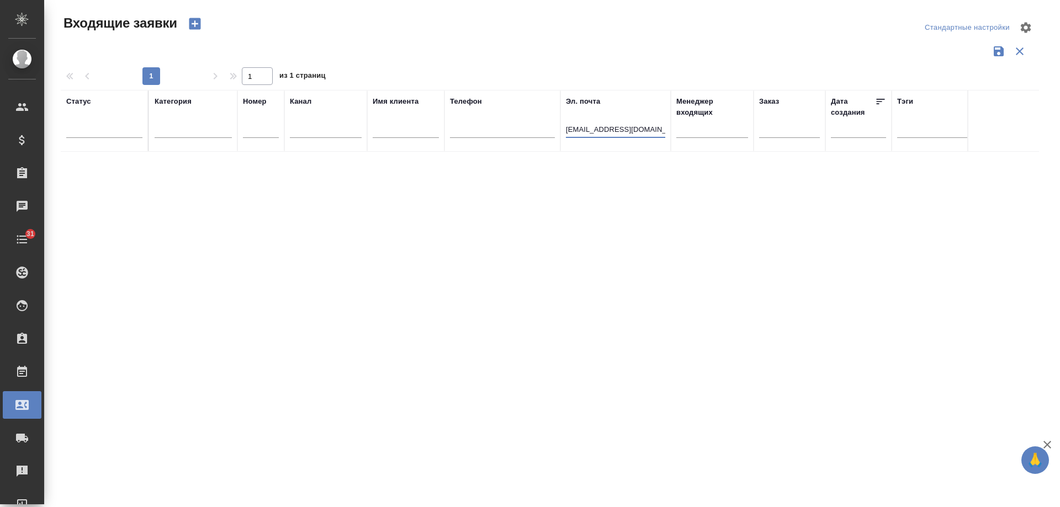
drag, startPoint x: 618, startPoint y: 127, endPoint x: 399, endPoint y: 128, distance: 219.7
click at [399, 128] on tr "Статус [PERSON_NAME] Имя клиента Телефон Эл. почта [EMAIL_ADDRESS][DOMAIN_NAME]…" at bounding box center [703, 121] width 1284 height 62
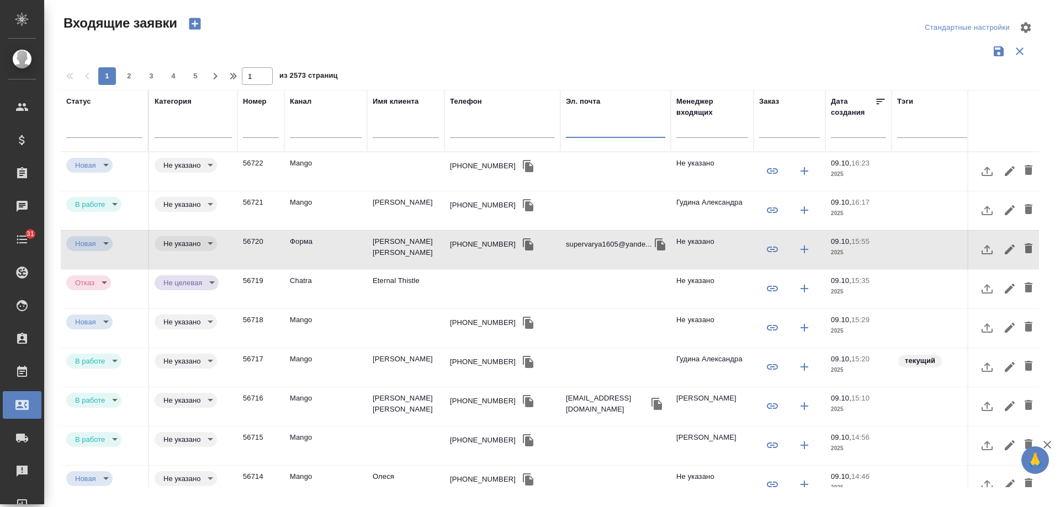
click at [195, 24] on icon "button" at bounding box center [194, 23] width 15 height 15
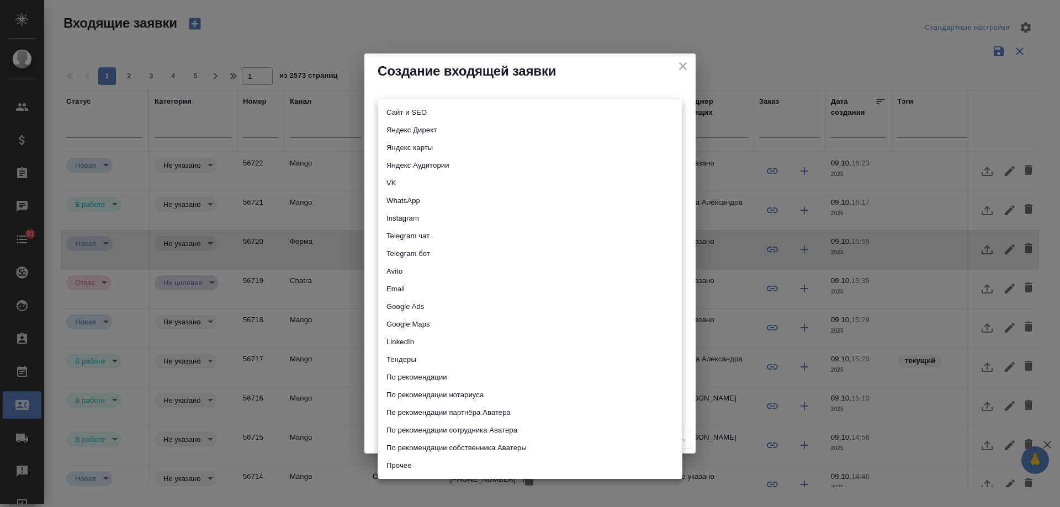
click at [408, 110] on body "🙏 .cls-1 fill:#fff; AWATERA [PERSON_NAME] Спецификации Заказы 0 Чаты 31 Todo Пр…" at bounding box center [530, 253] width 1060 height 507
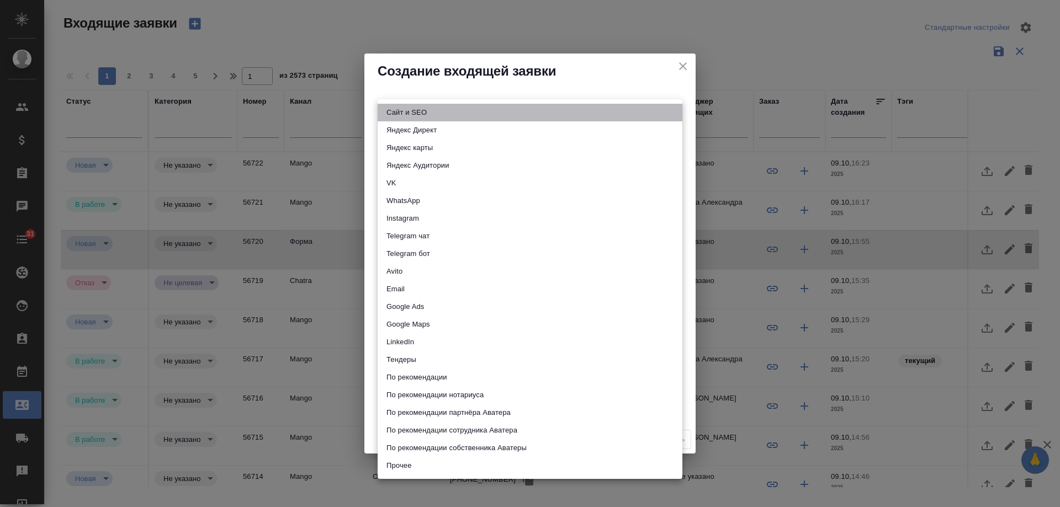
click at [426, 114] on li "Сайт и SEO" at bounding box center [530, 113] width 305 height 18
type input "seo"
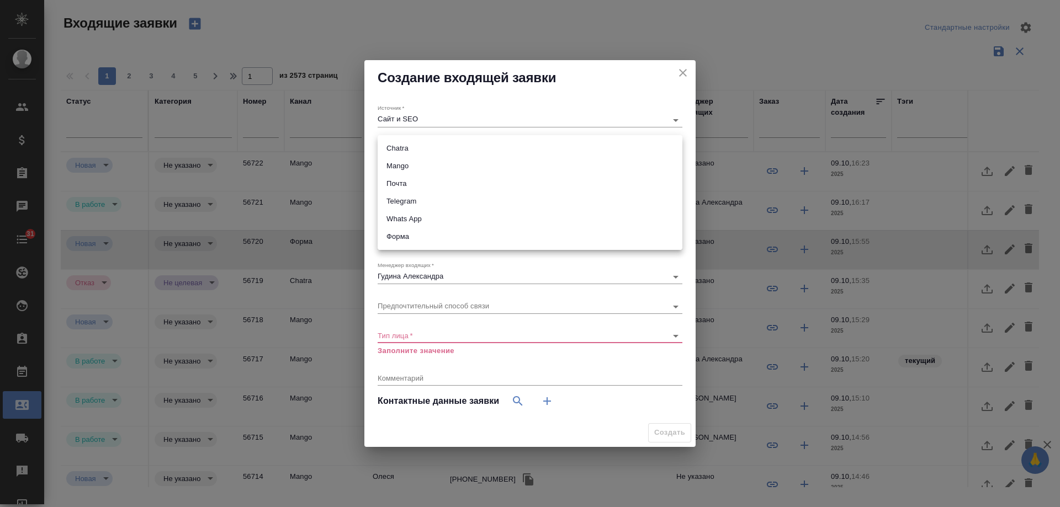
click at [421, 150] on body "🙏 .cls-1 fill:#fff; AWATERA [PERSON_NAME] Спецификации Заказы 0 Чаты 31 Todo Пр…" at bounding box center [530, 253] width 1060 height 507
click at [417, 183] on li "Почта" at bounding box center [530, 184] width 305 height 18
type input "640a088c6aae0874b0a8d791"
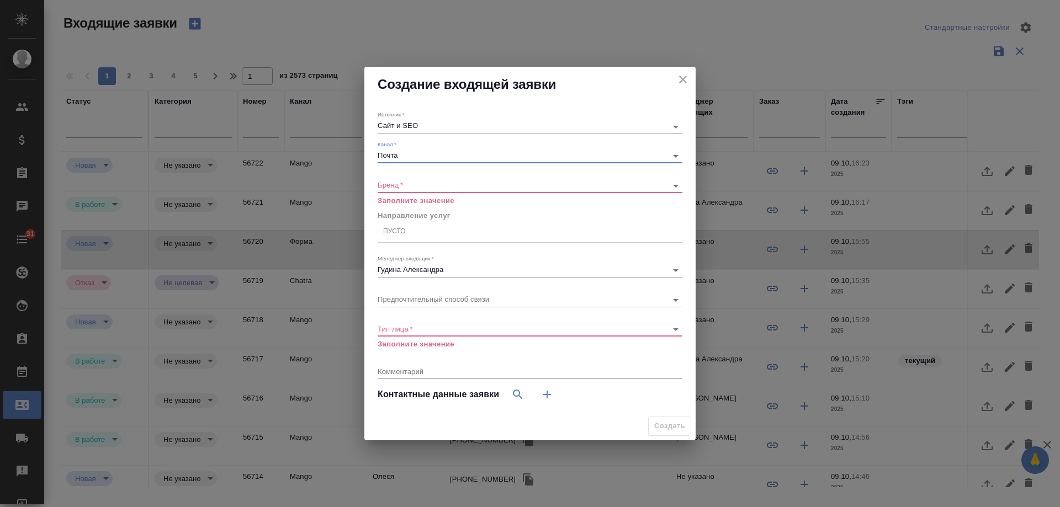
click at [404, 185] on body "🙏 .cls-1 fill:#fff; AWATERA [PERSON_NAME] Спецификации Заказы 0 Чаты 31 Todo Пр…" at bounding box center [530, 253] width 1060 height 507
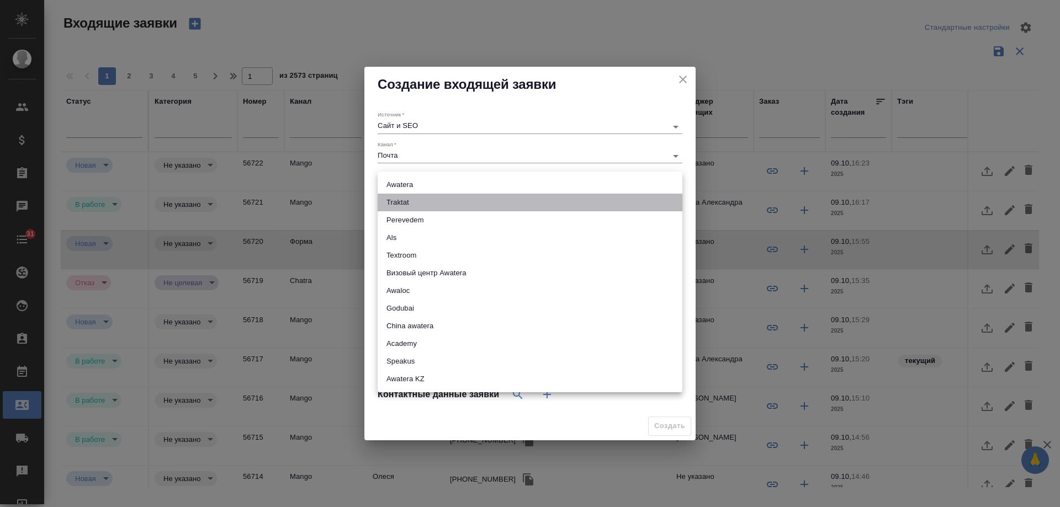
click at [426, 202] on li "Traktat" at bounding box center [530, 203] width 305 height 18
type input "traktat"
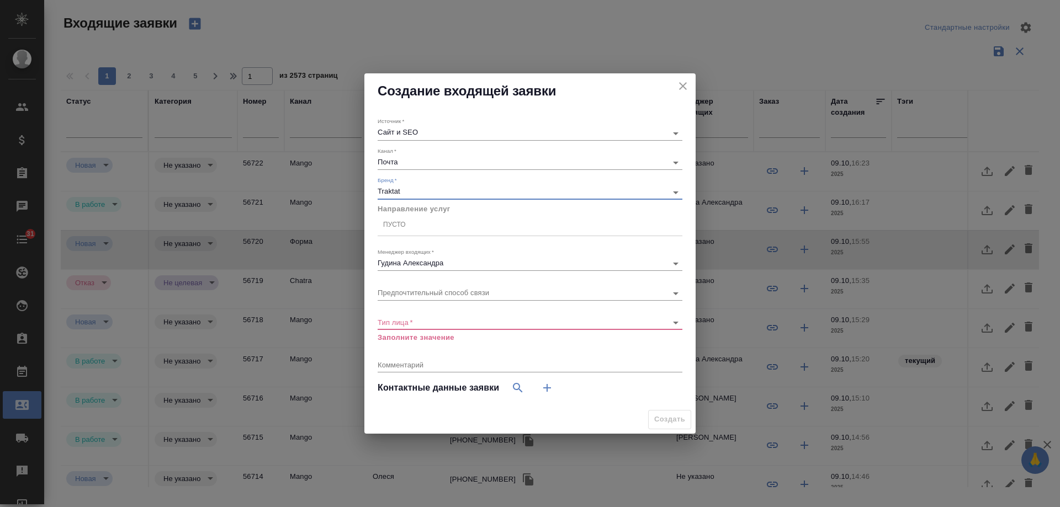
click at [405, 226] on div "Пусто" at bounding box center [394, 225] width 23 height 9
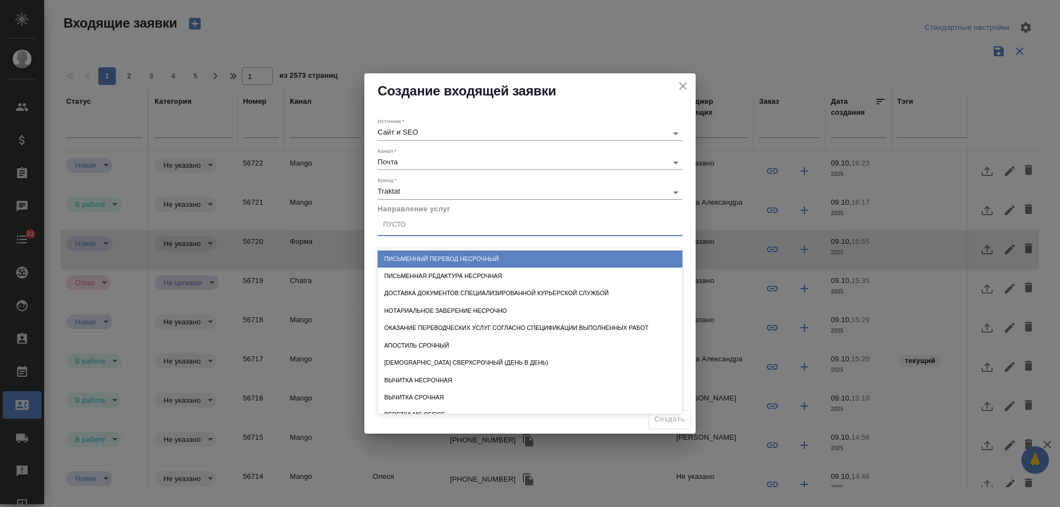
click at [438, 256] on div "Письменный перевод несрочный" at bounding box center [530, 259] width 305 height 17
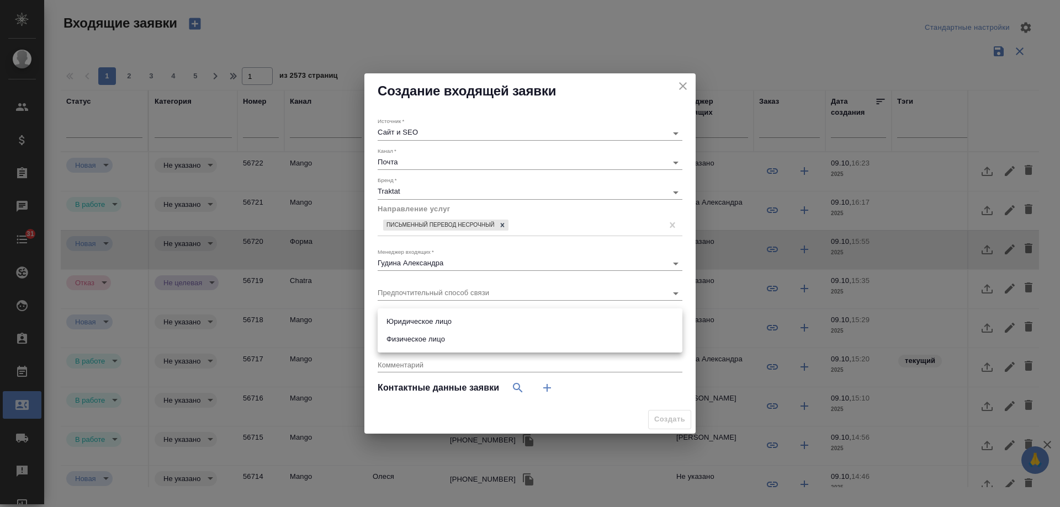
click at [433, 321] on body "🙏 .cls-1 fill:#fff; AWATERA Gudina Alexandra Клиенты Спецификации Заказы 0 Чаты…" at bounding box center [530, 253] width 1060 height 507
drag, startPoint x: 432, startPoint y: 340, endPoint x: 470, endPoint y: 358, distance: 41.5
click at [433, 341] on li "Физическое лицо" at bounding box center [530, 340] width 305 height 18
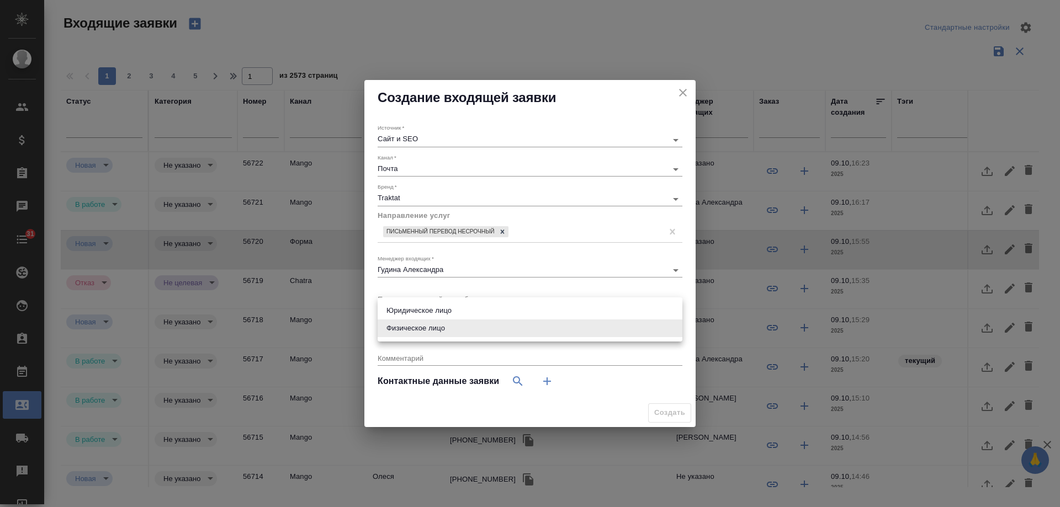
drag, startPoint x: 442, startPoint y: 332, endPoint x: 430, endPoint y: 313, distance: 22.4
click at [441, 332] on body "🙏 .cls-1 fill:#fff; AWATERA Gudina Alexandra Клиенты Спецификации Заказы 0 Чаты…" at bounding box center [530, 253] width 1060 height 507
click at [424, 301] on ul "Юридическое лицо Физическое лицо" at bounding box center [530, 320] width 305 height 44
click at [433, 311] on li "Юридическое лицо" at bounding box center [530, 311] width 305 height 18
type input "company"
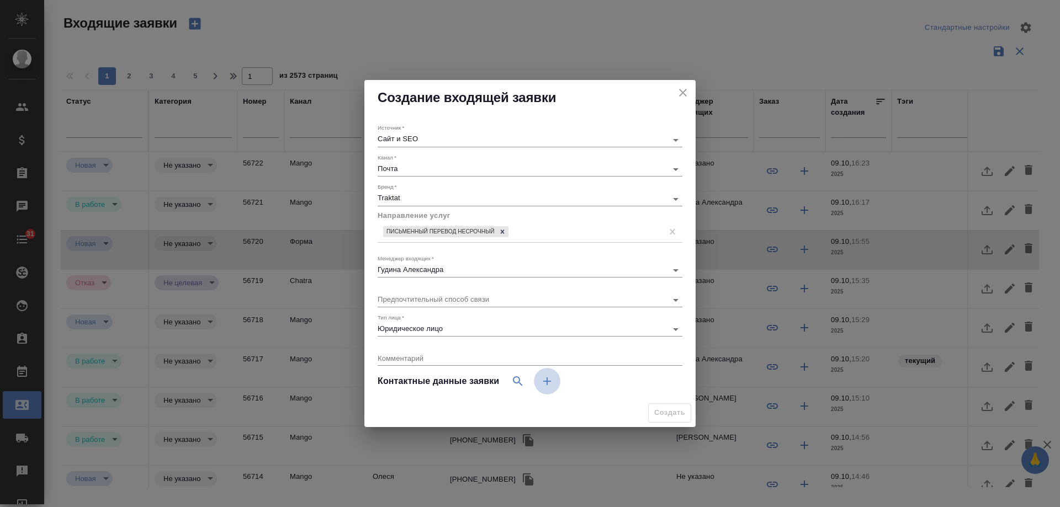
click at [540, 381] on button "button" at bounding box center [547, 381] width 27 height 27
select select "RU"
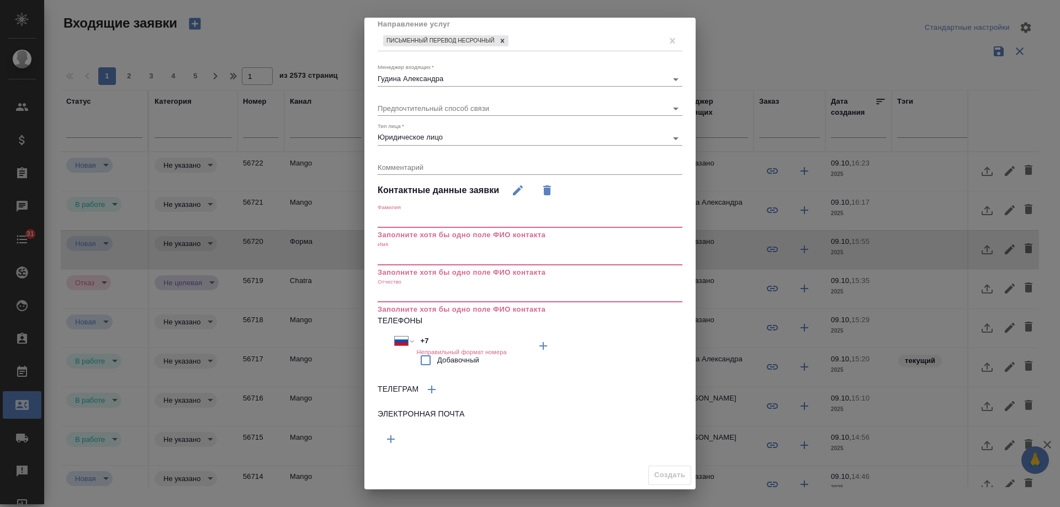
click at [388, 437] on icon "button" at bounding box center [390, 439] width 13 height 13
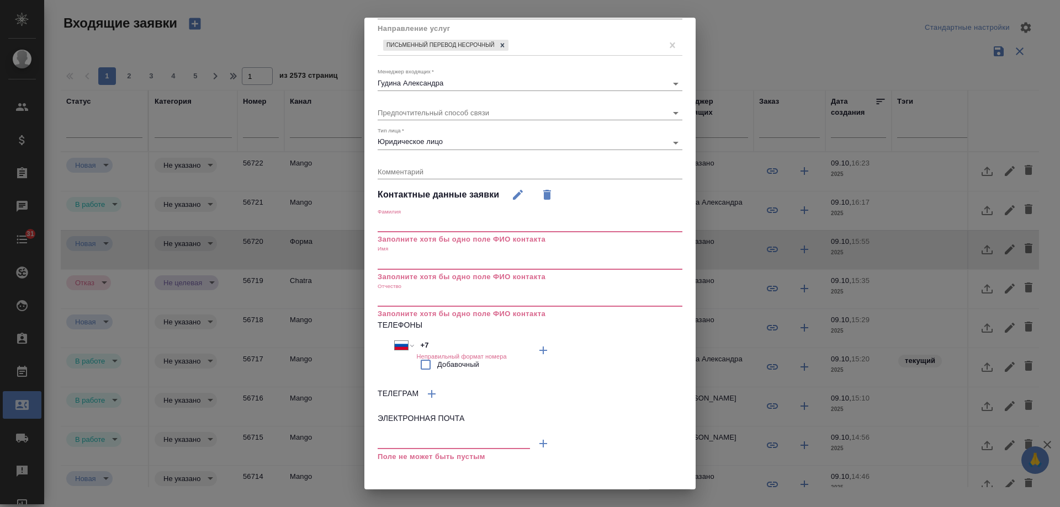
click at [406, 442] on input "text" at bounding box center [454, 442] width 152 height 14
paste input "vnv@bhlab.ru"
type input "vnv@bhlab.ru"
drag, startPoint x: 447, startPoint y: 341, endPoint x: 389, endPoint y: 342, distance: 57.4
click at [389, 342] on div "Международный Австралия Австрия Азербайджан Албания Алжир Американское Самоа Ан…" at bounding box center [454, 357] width 152 height 40
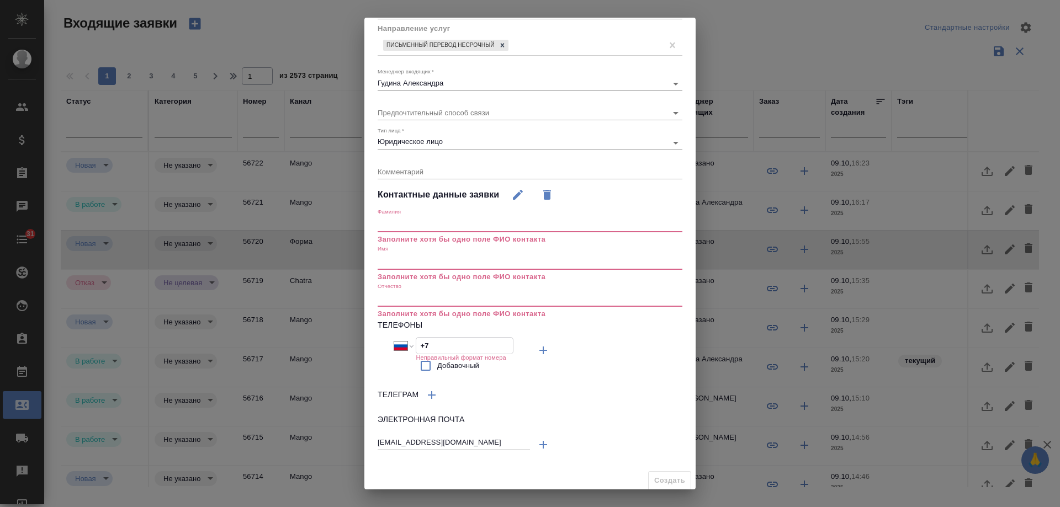
paste input "985 638 55 42"
type input "+7 985 638 55 42"
drag, startPoint x: 396, startPoint y: 215, endPoint x: 401, endPoint y: 224, distance: 10.6
click at [396, 215] on div "Фамилия Заполните хотя бы одно поле ФИО контакта" at bounding box center [530, 226] width 305 height 37
click at [400, 226] on input "text" at bounding box center [530, 224] width 305 height 15
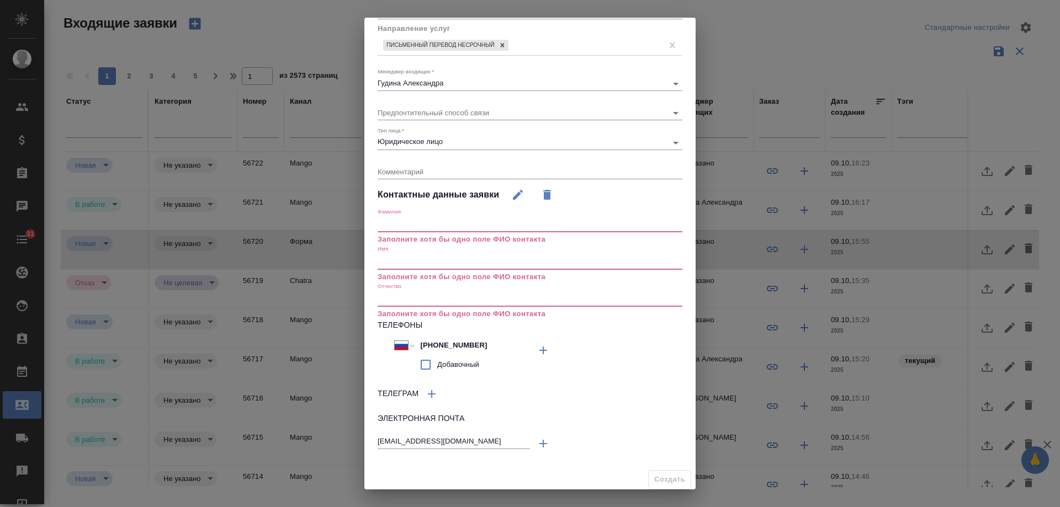
paste input "Надежда Варламова"
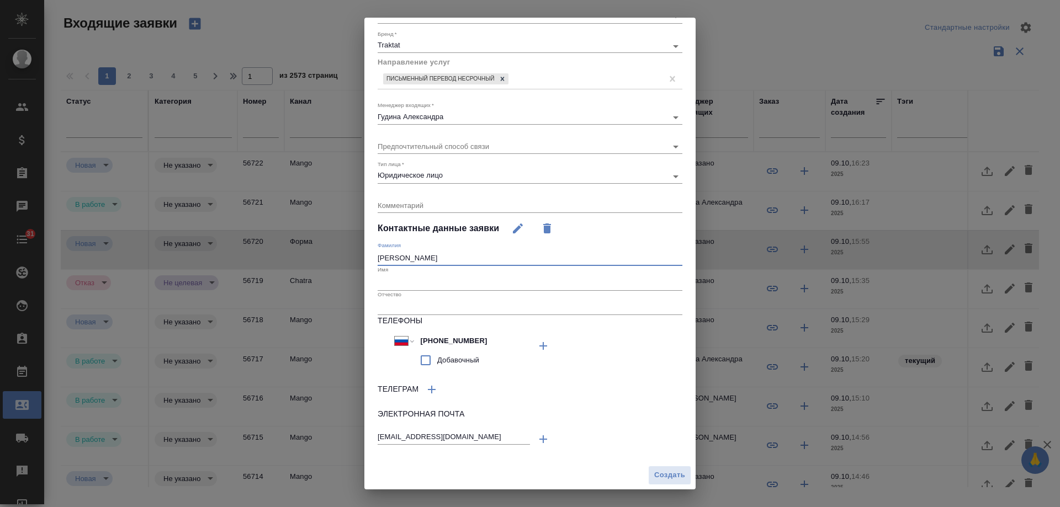
scroll to position [91, 0]
type input "Надежда Варламова"
drag, startPoint x: 398, startPoint y: 279, endPoint x: 409, endPoint y: 266, distance: 17.2
click at [397, 279] on input "text" at bounding box center [530, 282] width 305 height 15
paste input "Надежда Варламова"
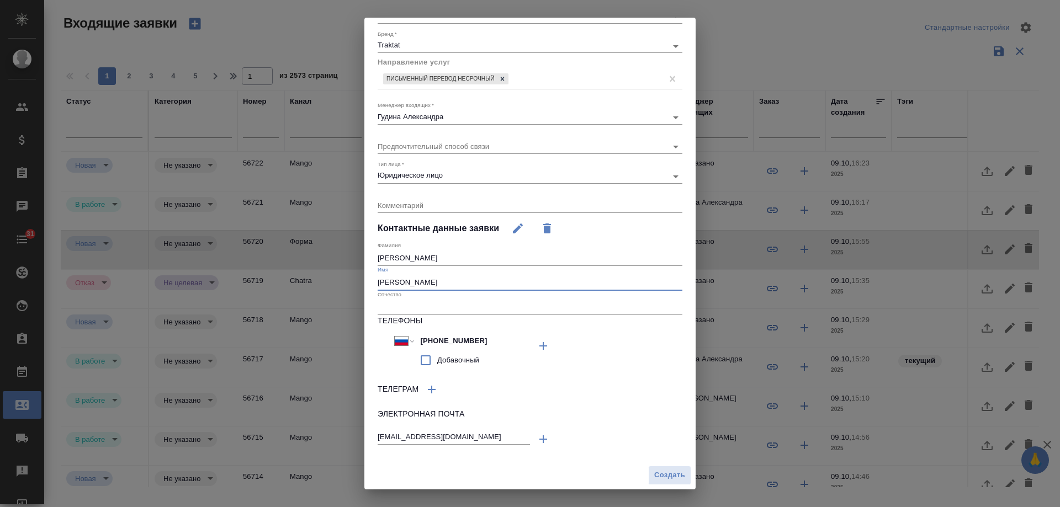
type input "Надежда Варламова"
drag, startPoint x: 410, startPoint y: 260, endPoint x: 286, endPoint y: 260, distance: 123.7
click at [286, 260] on div "Создание входящей заявки Источник   * Сайт и SEO seo Канал   * Почта 640a088c6a…" at bounding box center [530, 253] width 1060 height 507
type input "[PERSON_NAME]"
drag, startPoint x: 406, startPoint y: 284, endPoint x: 512, endPoint y: 285, distance: 106.0
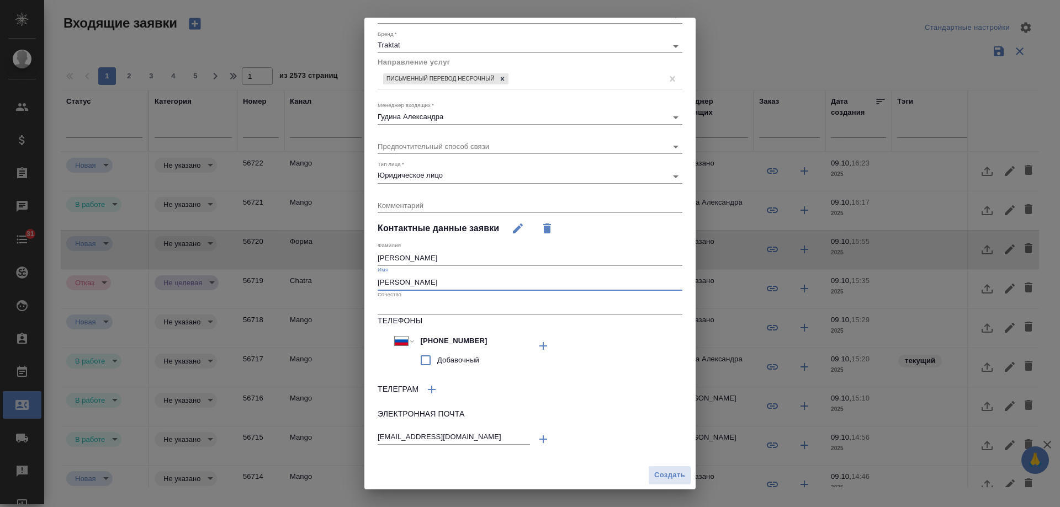
click at [512, 285] on input "[PERSON_NAME]" at bounding box center [530, 282] width 305 height 15
type input "Надежда"
drag, startPoint x: 414, startPoint y: 219, endPoint x: 414, endPoint y: 209, distance: 9.4
click at [414, 218] on div "Контактные данные заявки" at bounding box center [530, 228] width 305 height 27
click at [413, 202] on textarea at bounding box center [530, 205] width 305 height 8
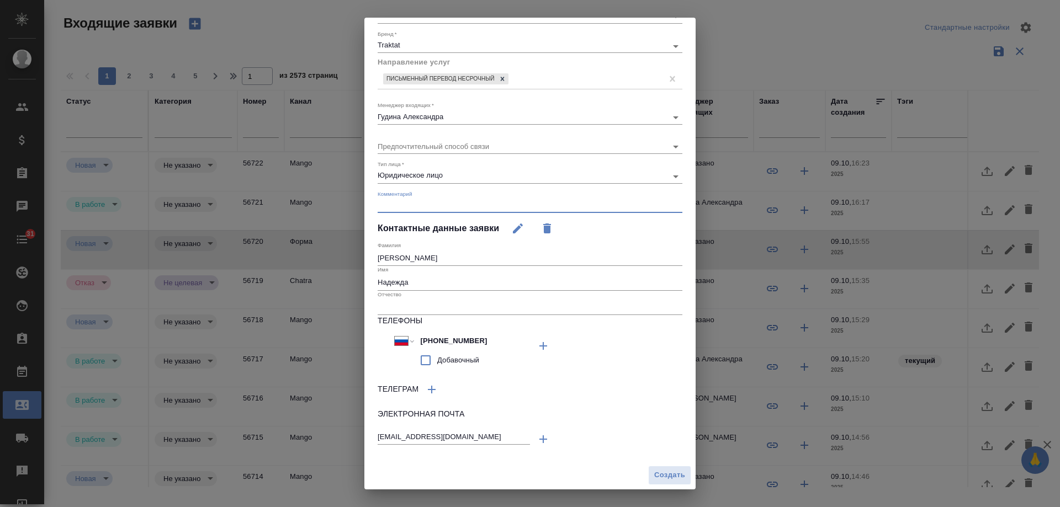
paste textarea "Сориентируйте по стоимости перевода на английский и французский языки. Нам необ…"
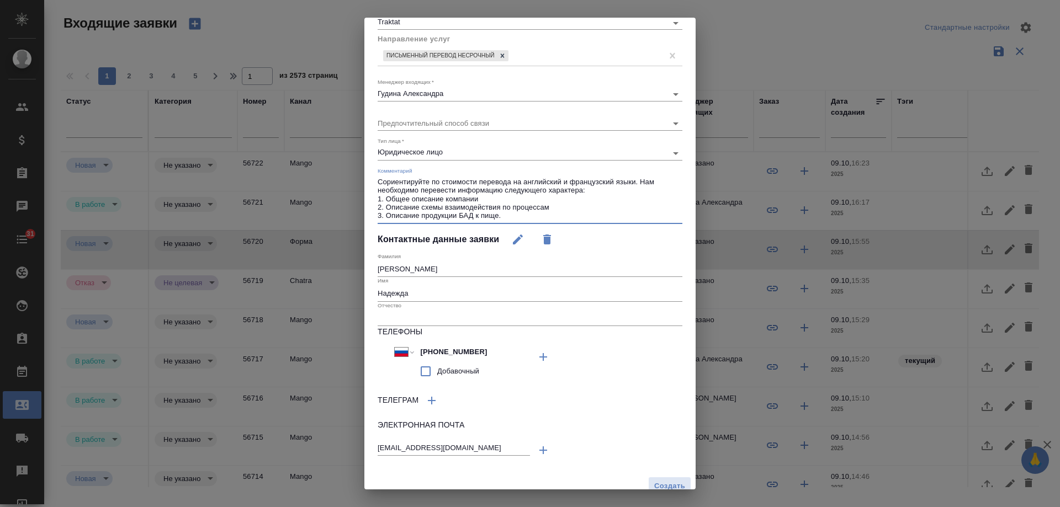
scroll to position [125, 0]
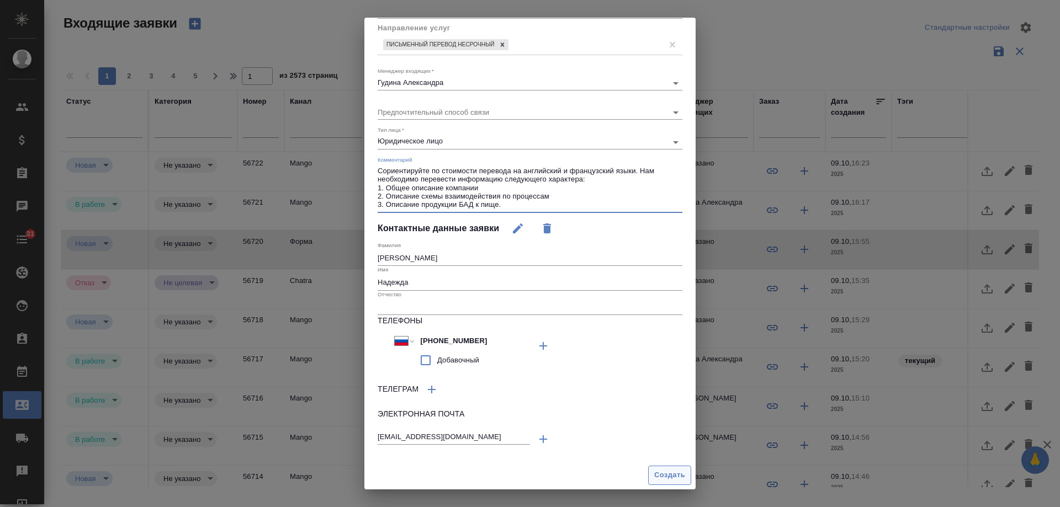
type textarea "Сориентируйте по стоимости перевода на английский и французский языки. Нам необ…"
click at [661, 478] on span "Создать" at bounding box center [669, 475] width 31 height 13
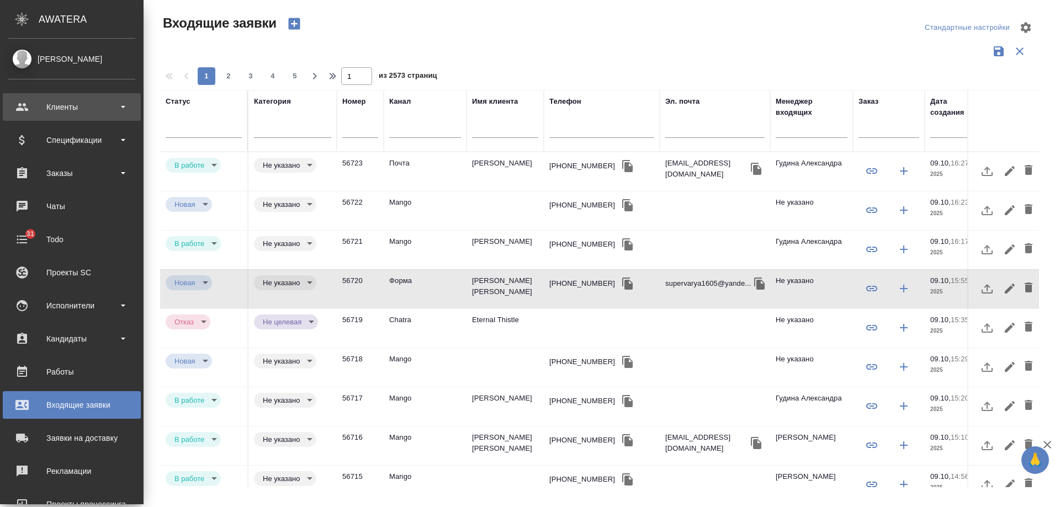
click at [29, 107] on div "Клиенты" at bounding box center [71, 107] width 127 height 17
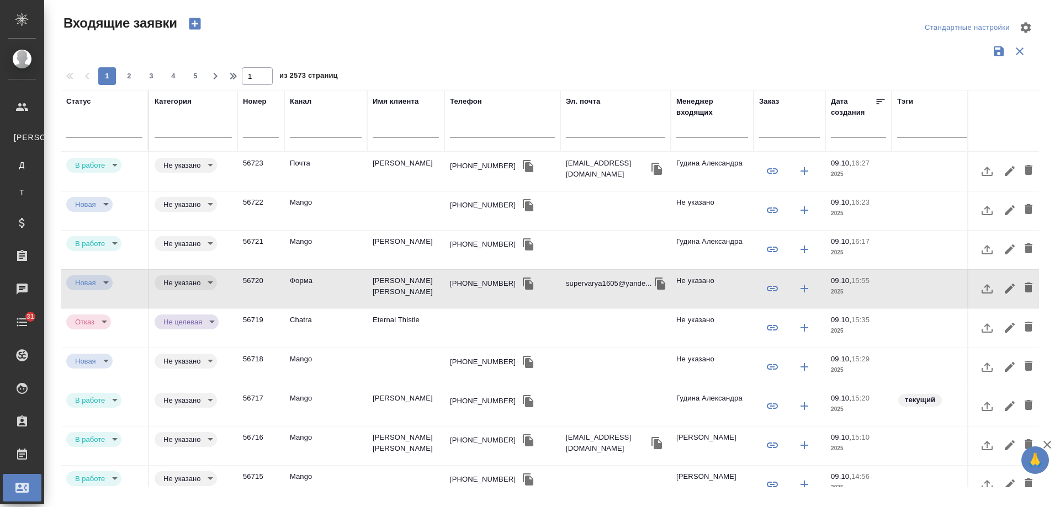
click at [400, 173] on td "[PERSON_NAME]" at bounding box center [405, 171] width 77 height 39
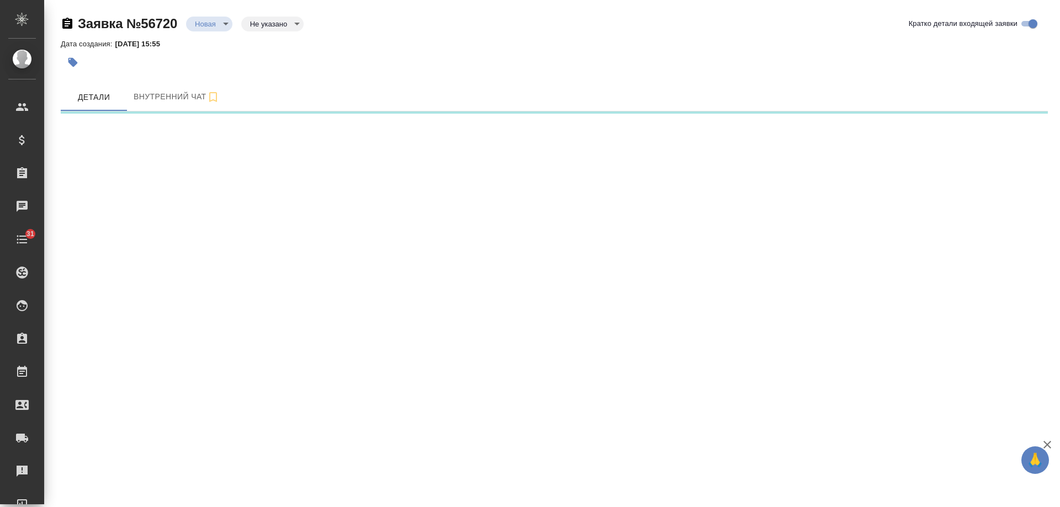
select select "RU"
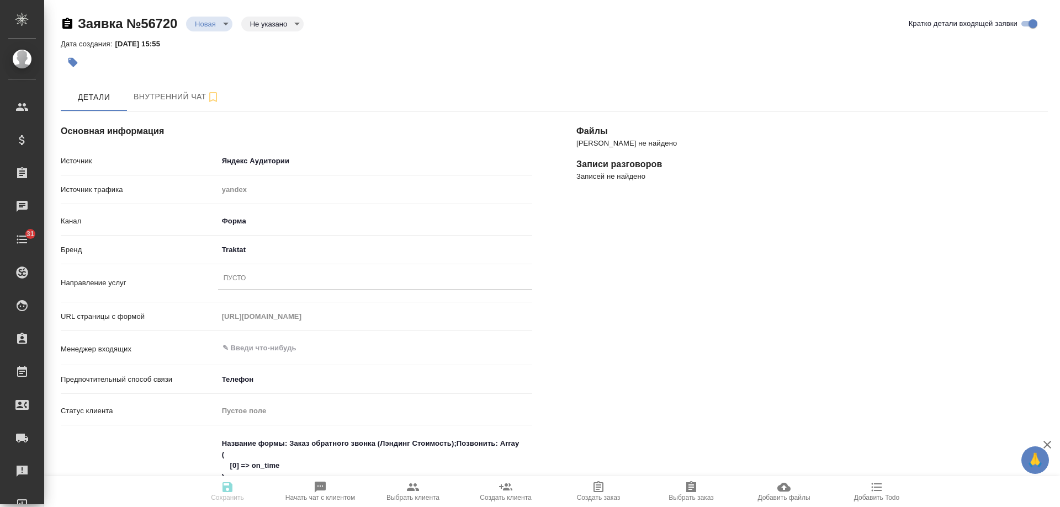
type textarea "x"
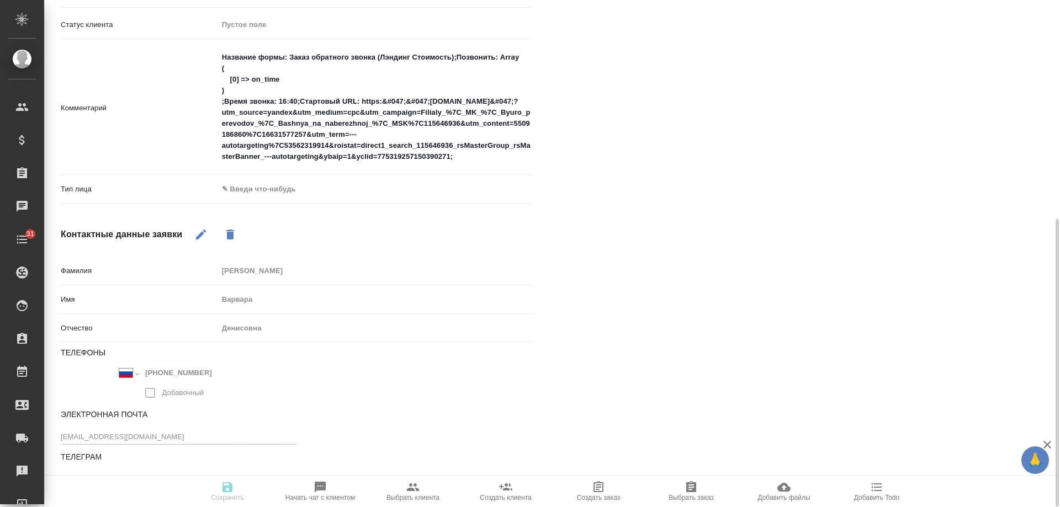
scroll to position [387, 0]
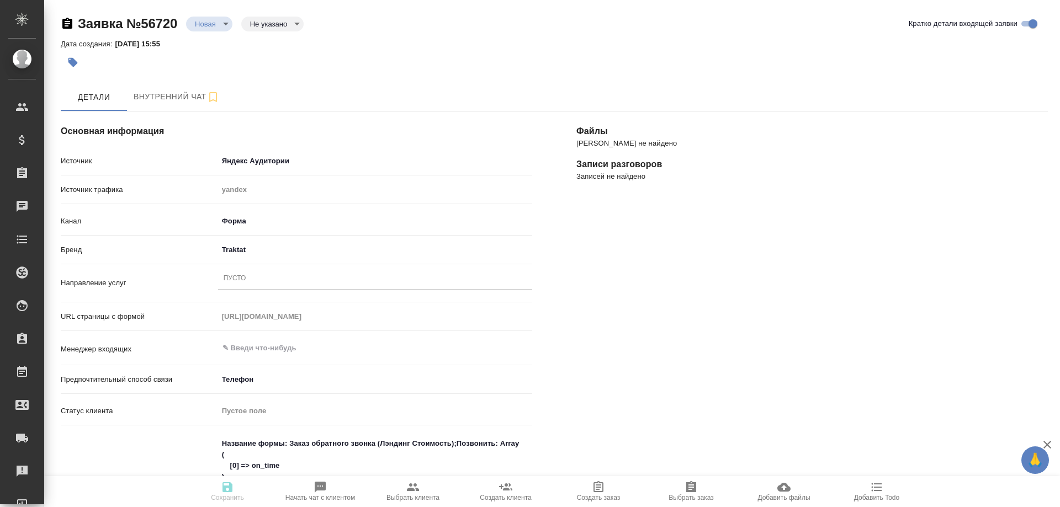
select select "RU"
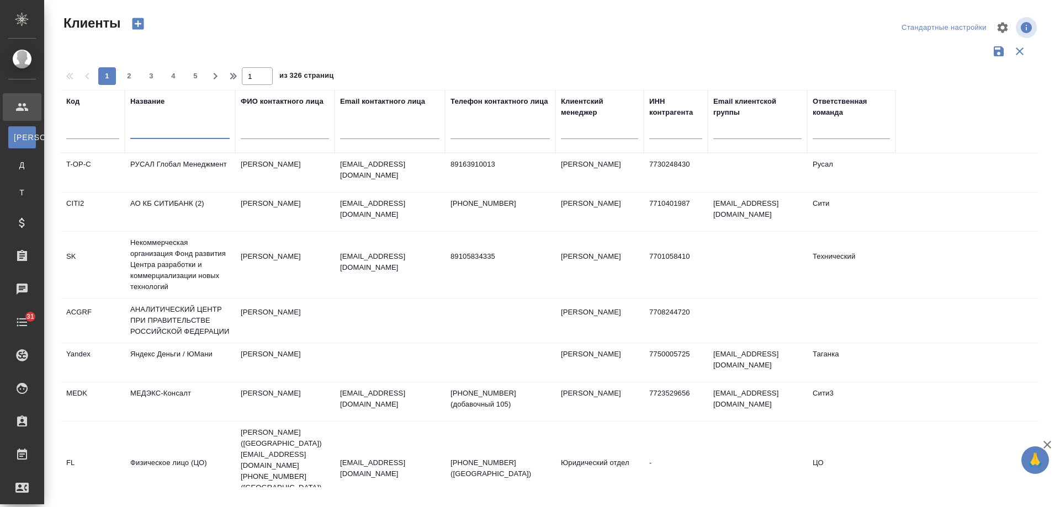
select select "RU"
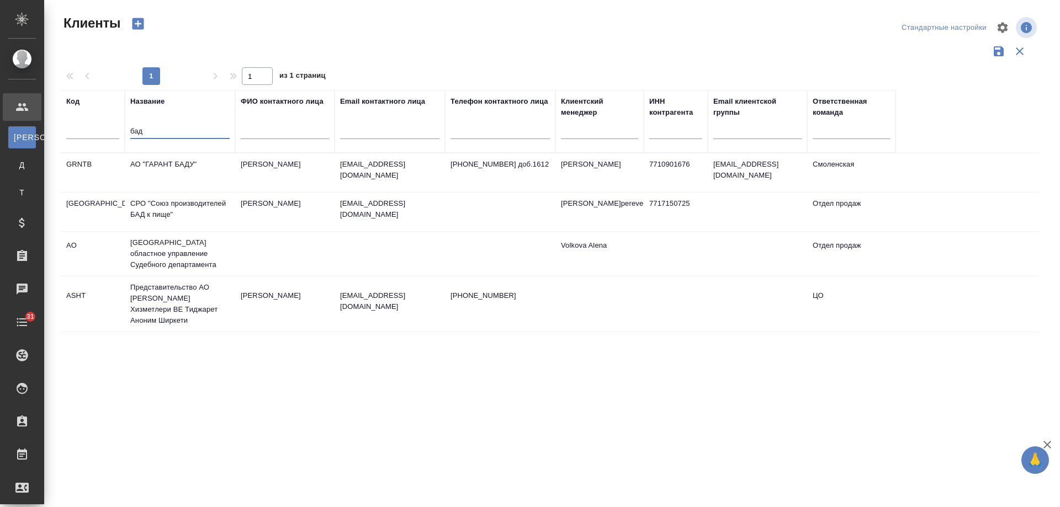
type input "бад"
click at [586, 211] on td "[PERSON_NAME]pereverzeva" at bounding box center [599, 212] width 88 height 39
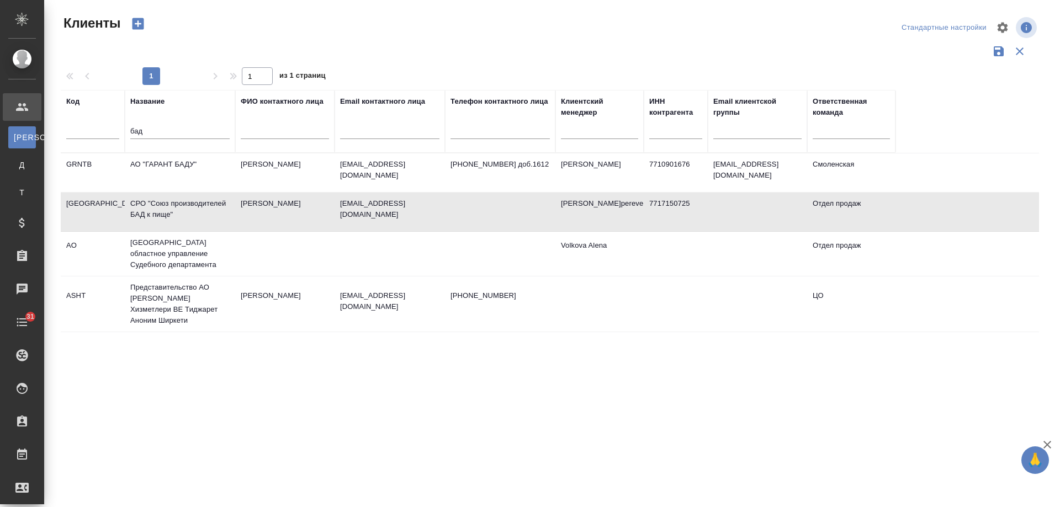
click at [586, 211] on td "[PERSON_NAME]pereverzeva" at bounding box center [599, 212] width 88 height 39
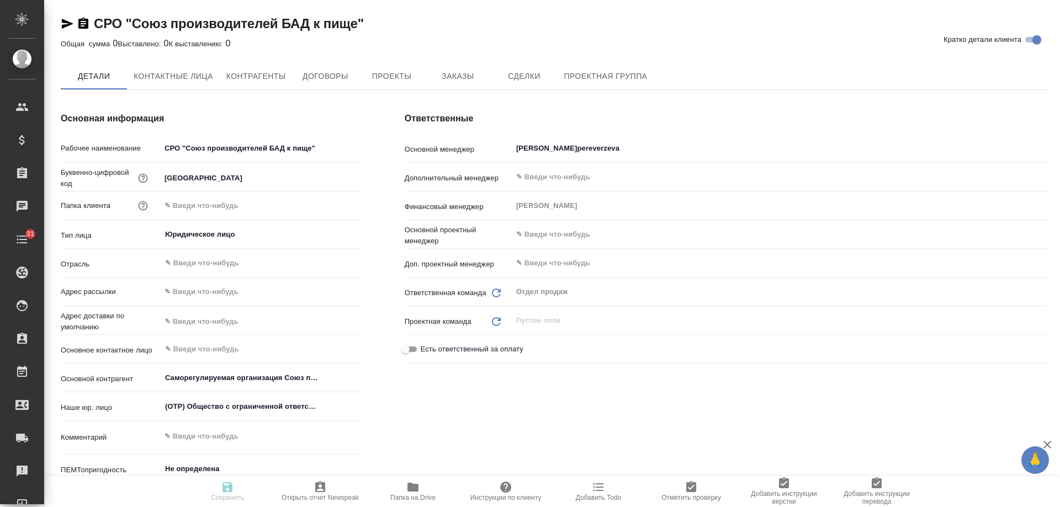
type textarea "x"
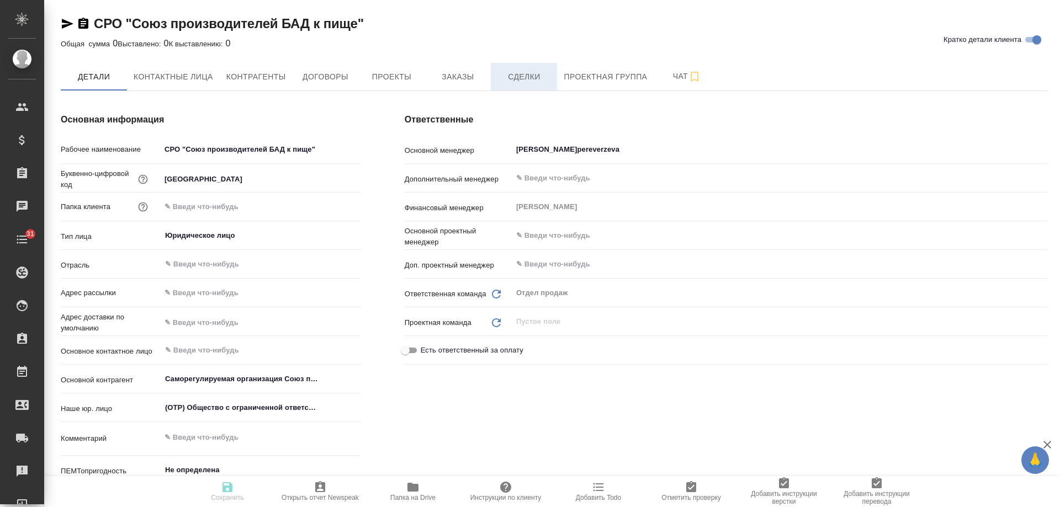
type textarea "x"
click at [469, 76] on span "Заказы" at bounding box center [457, 77] width 53 height 14
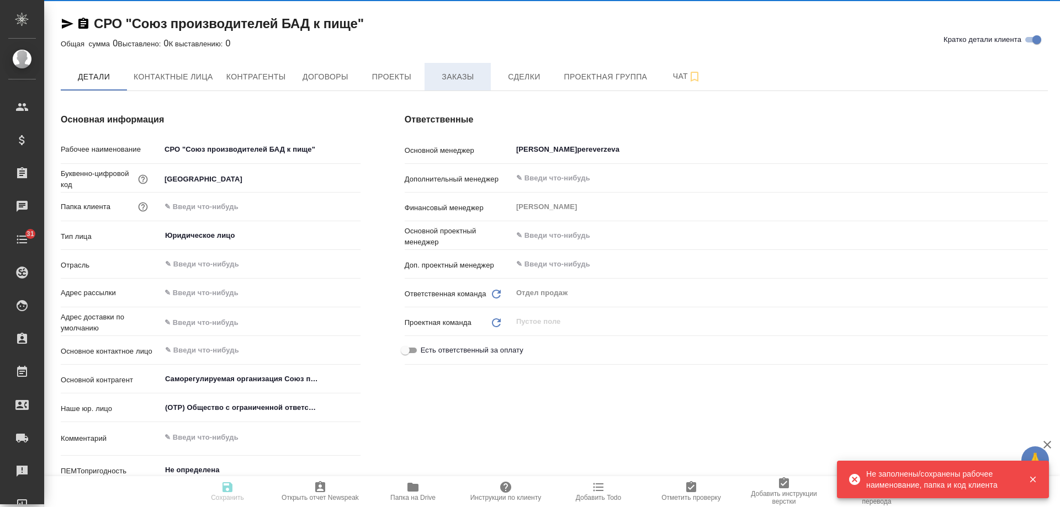
type textarea "x"
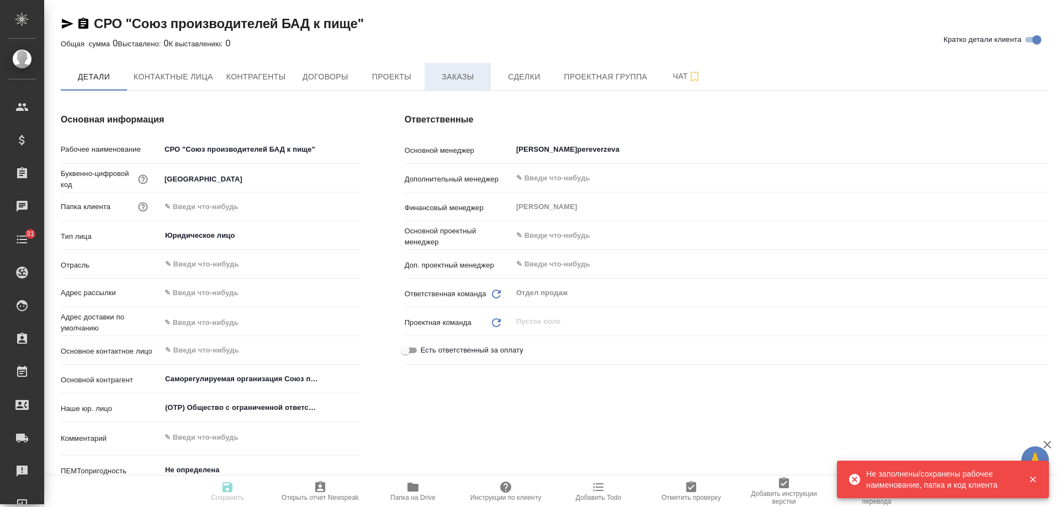
type textarea "x"
click at [457, 78] on span "Заказы" at bounding box center [457, 77] width 53 height 14
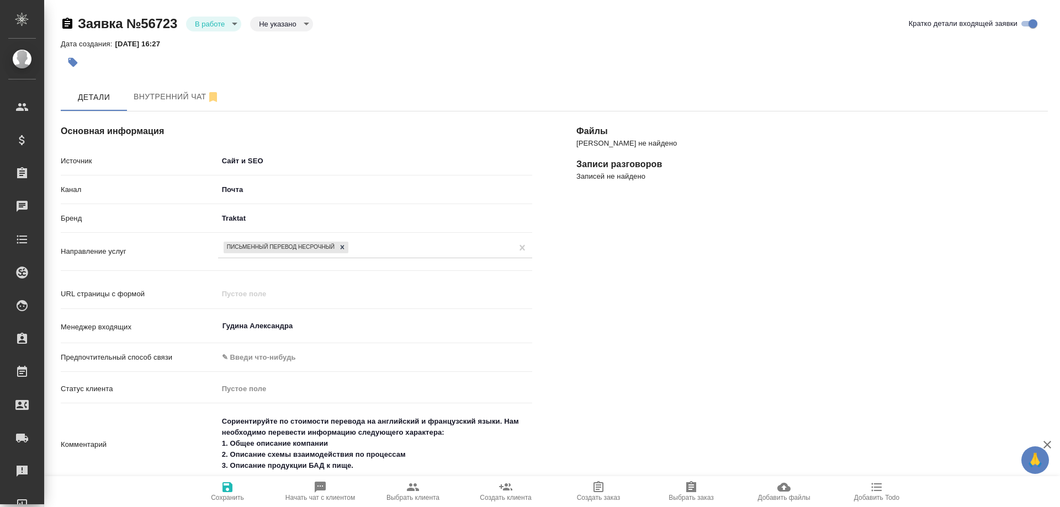
select select "RU"
click at [519, 494] on span "Создать клиента" at bounding box center [505, 498] width 51 height 8
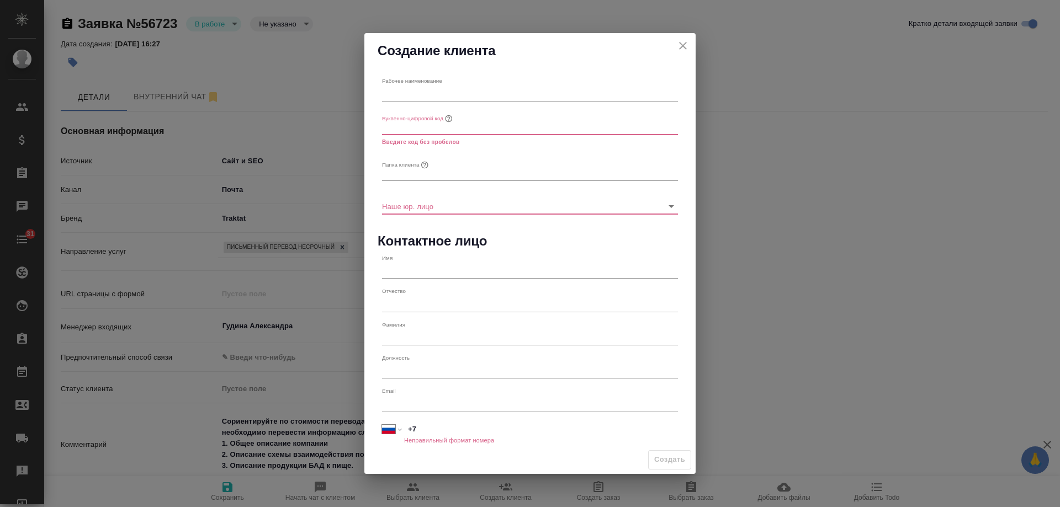
drag, startPoint x: 412, startPoint y: 93, endPoint x: 420, endPoint y: 145, distance: 51.9
click at [412, 95] on input "text" at bounding box center [530, 93] width 296 height 15
paste input "ООО "НПП "Лаборатория красоты и здоровья""
type input "ООО "НПП "Лаборатория красоты и здоровья""
click at [418, 173] on input "text" at bounding box center [530, 173] width 296 height 15
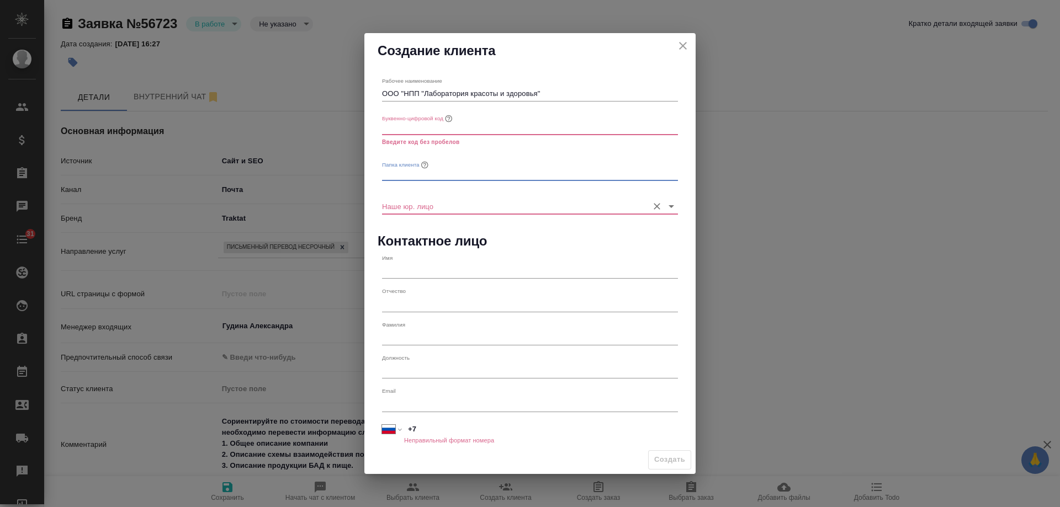
paste input "ООО "НПП "Лаборатория красоты и здоровья""
type input "ООО "НПП "Лаборатория красоты и здоровья""
click at [416, 211] on input "Наше юр. лицо" at bounding box center [512, 206] width 261 height 15
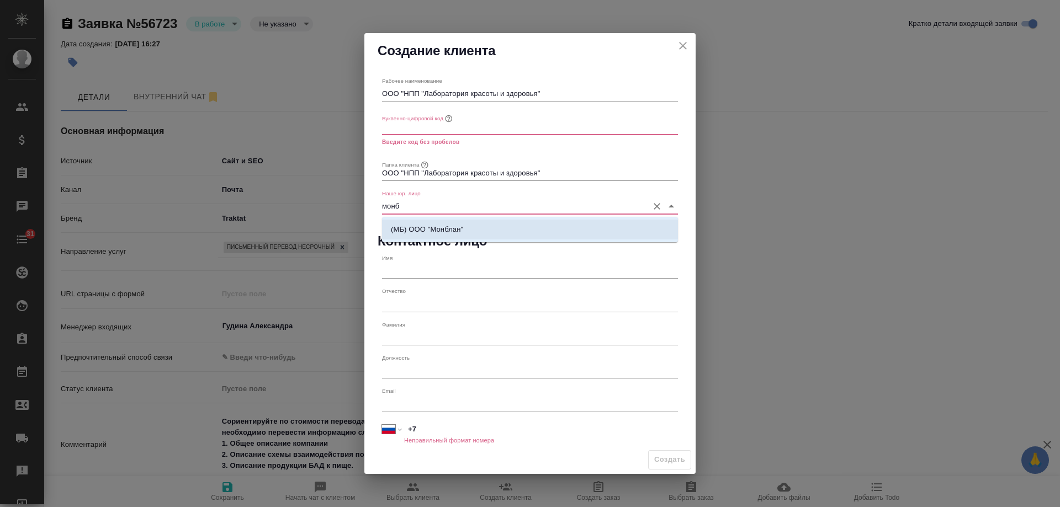
click at [429, 230] on p "(МБ) ООО "Монблан"" at bounding box center [427, 229] width 72 height 11
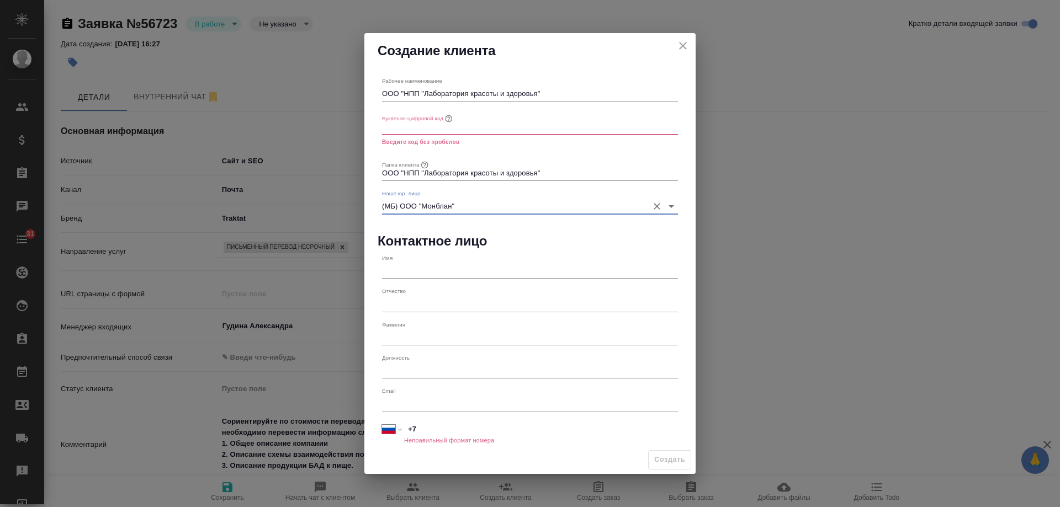
type input "(МБ) ООО "Монблан""
click at [424, 278] on input "text" at bounding box center [530, 270] width 296 height 15
paste input "тоимости перевода Надежда Варламова"
type input "тоимости перевода Надежда Варламова"
click at [411, 338] on input "text" at bounding box center [530, 337] width 296 height 15
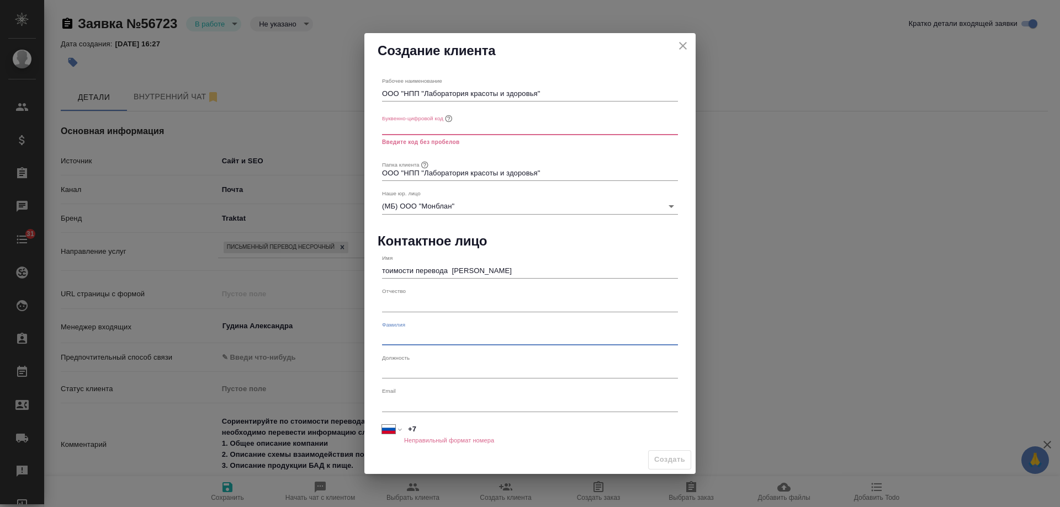
paste input "тоимости перевода Надежда Варламова"
type input "тоимости перевода Надежда Варламова"
drag, startPoint x: 454, startPoint y: 273, endPoint x: 234, endPoint y: 271, distance: 219.7
click at [234, 271] on div "Создание клиента Рабочее наименование ООО "НПП "Лаборатория красоты и здоровья"…" at bounding box center [530, 253] width 1060 height 507
drag, startPoint x: 413, startPoint y: 269, endPoint x: 523, endPoint y: 280, distance: 111.0
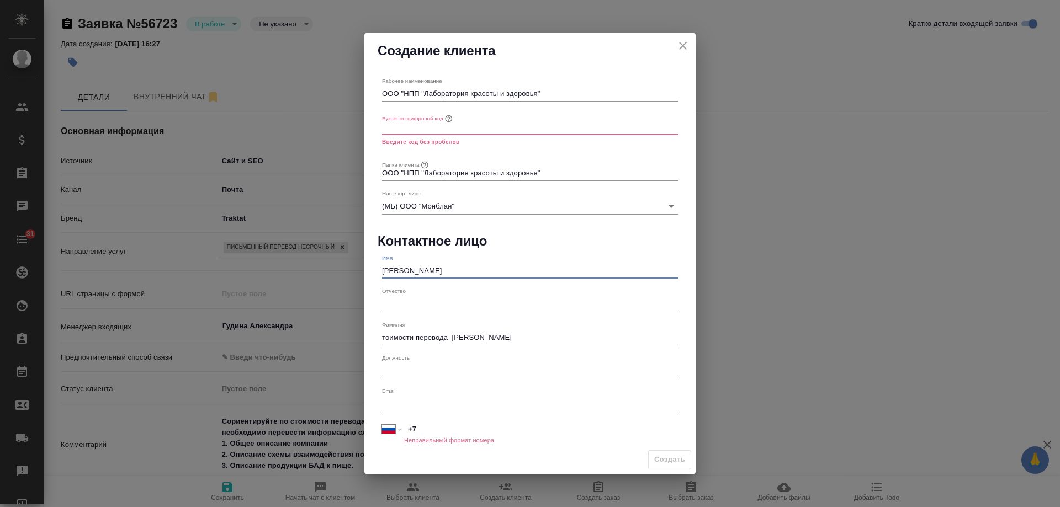
click at [523, 280] on div "Имя Надежда Варламова" at bounding box center [530, 266] width 305 height 33
type input "Надежда"
drag, startPoint x: 484, startPoint y: 339, endPoint x: 187, endPoint y: 312, distance: 298.2
click at [187, 312] on div "Создание клиента Рабочее наименование ООО "НПП "Лаборатория красоты и здоровья"…" at bounding box center [530, 253] width 1060 height 507
type input "Варламова"
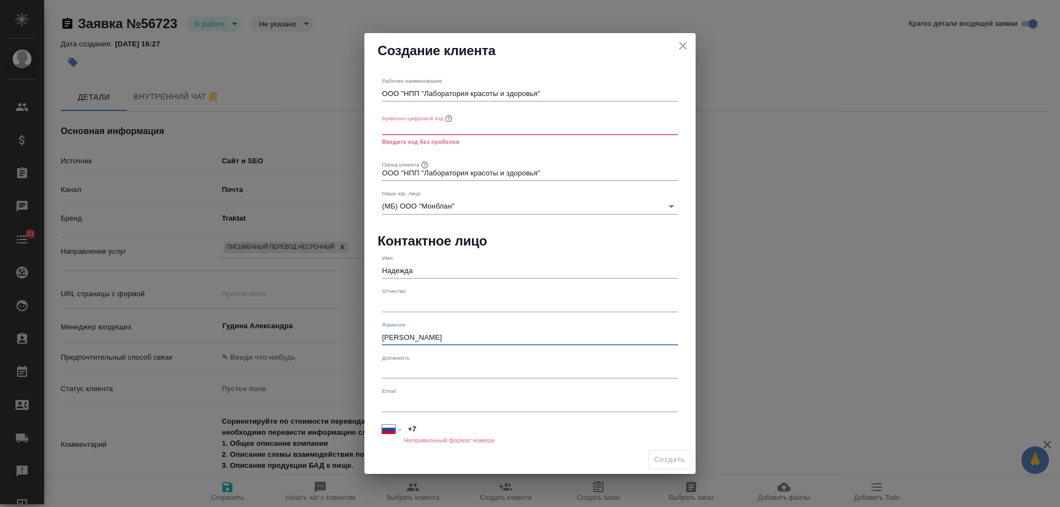
click at [417, 129] on input "text" at bounding box center [530, 126] width 296 height 15
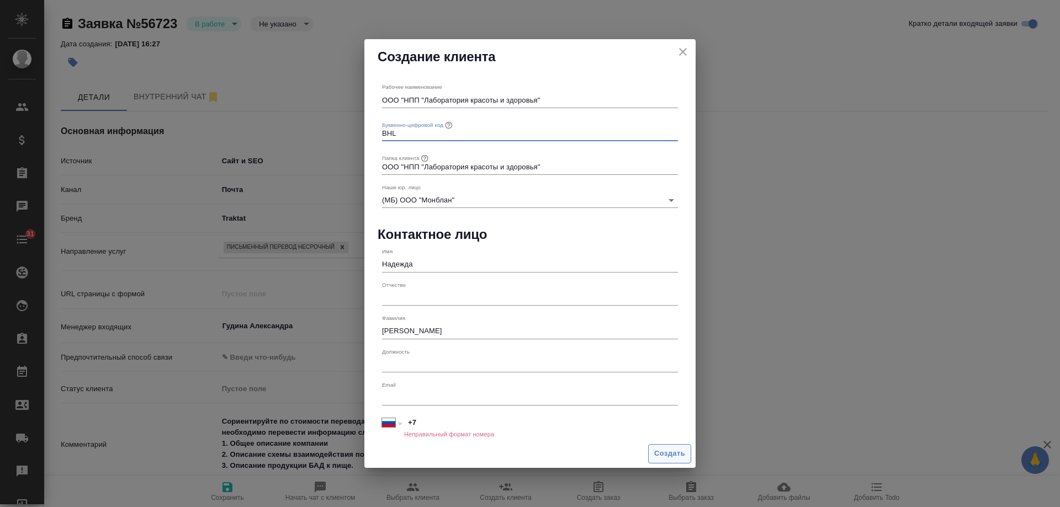
type input "BHL"
click at [667, 452] on span "Создать" at bounding box center [669, 454] width 31 height 13
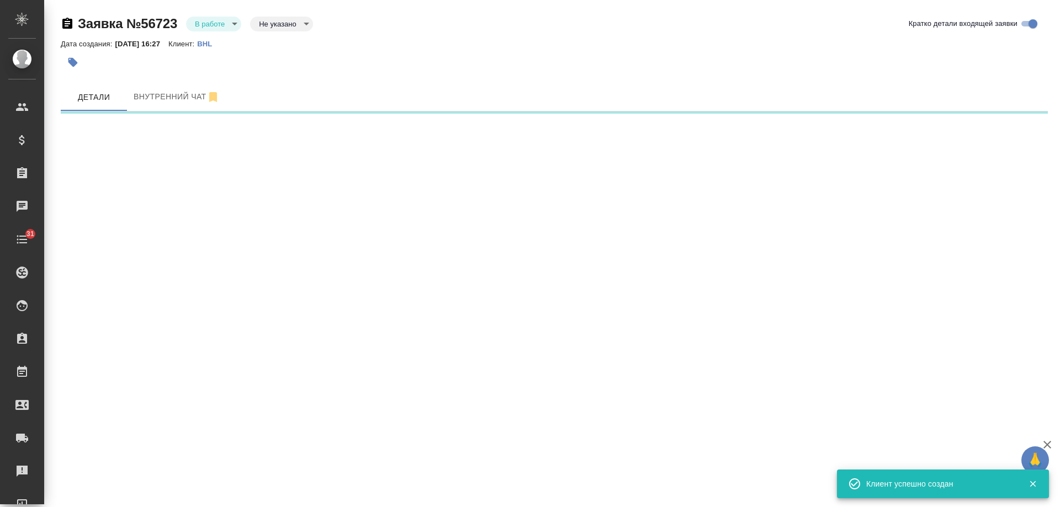
select select "RU"
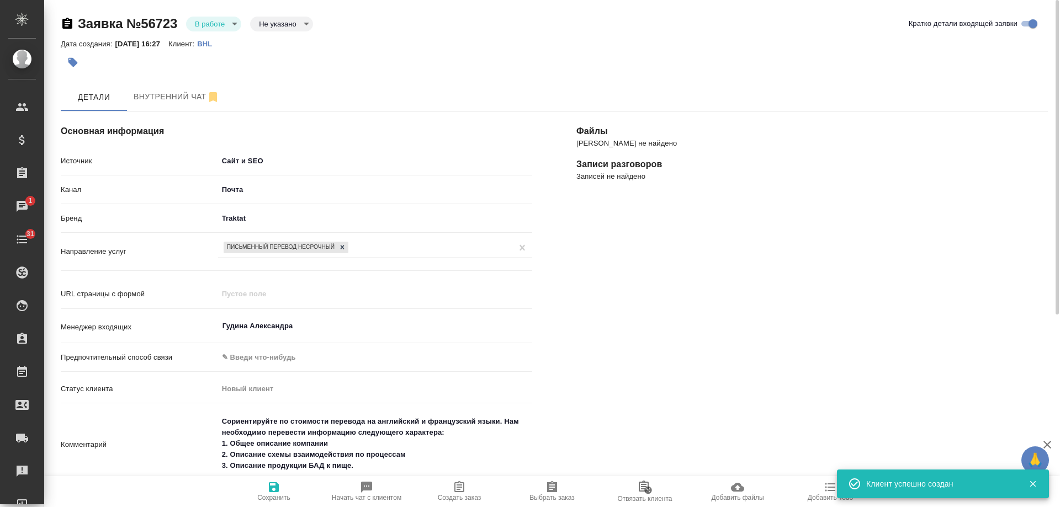
scroll to position [166, 0]
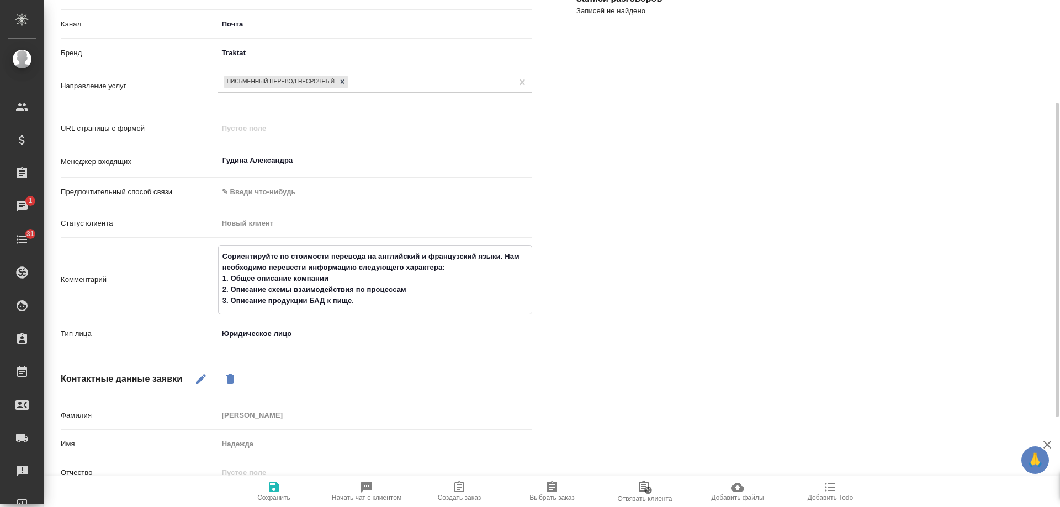
drag, startPoint x: 373, startPoint y: 303, endPoint x: 171, endPoint y: 229, distance: 214.9
click at [171, 229] on div "Источник Сайт и SEO seo Канал Почта 640a088c6aae0874b0a8d791 Бренд Traktat trak…" at bounding box center [296, 169] width 471 height 367
click at [463, 490] on icon "button" at bounding box center [459, 486] width 10 height 11
type textarea "x"
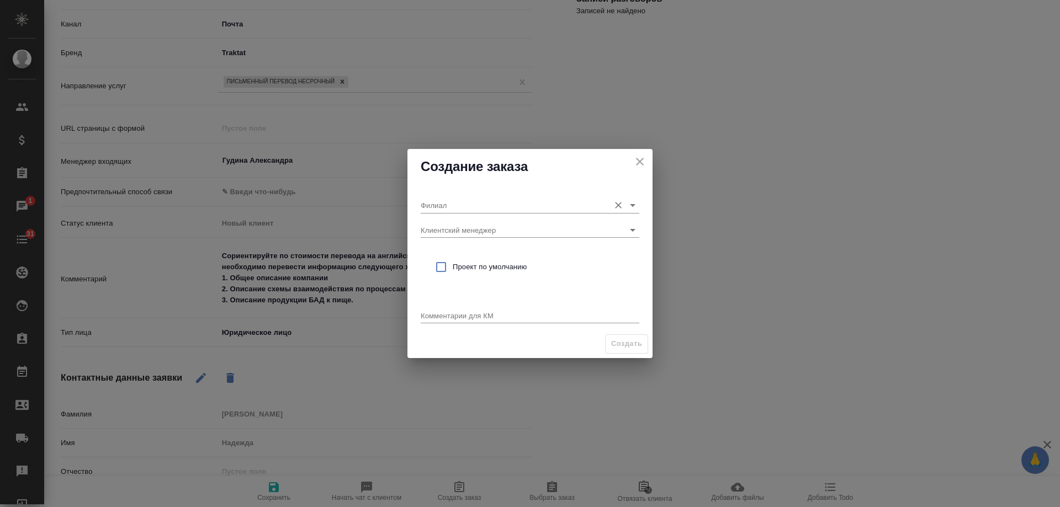
click at [458, 194] on div "Филиал" at bounding box center [530, 201] width 219 height 24
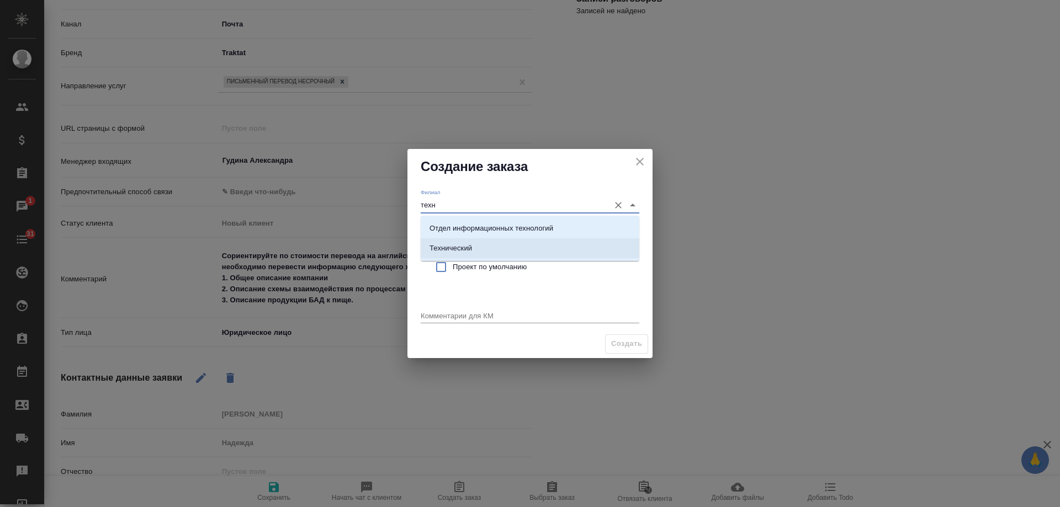
click at [489, 256] on li "Технический" at bounding box center [530, 249] width 219 height 20
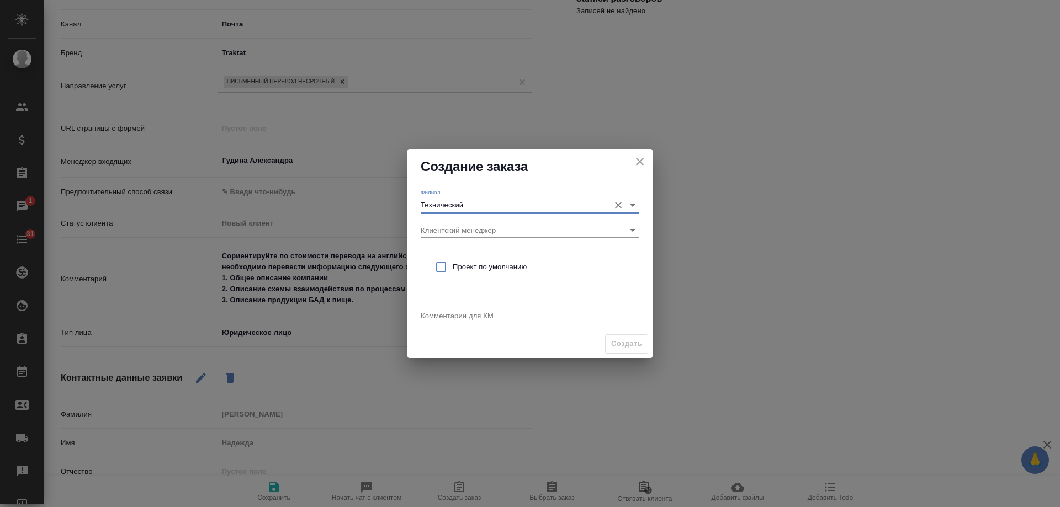
type input "Технический"
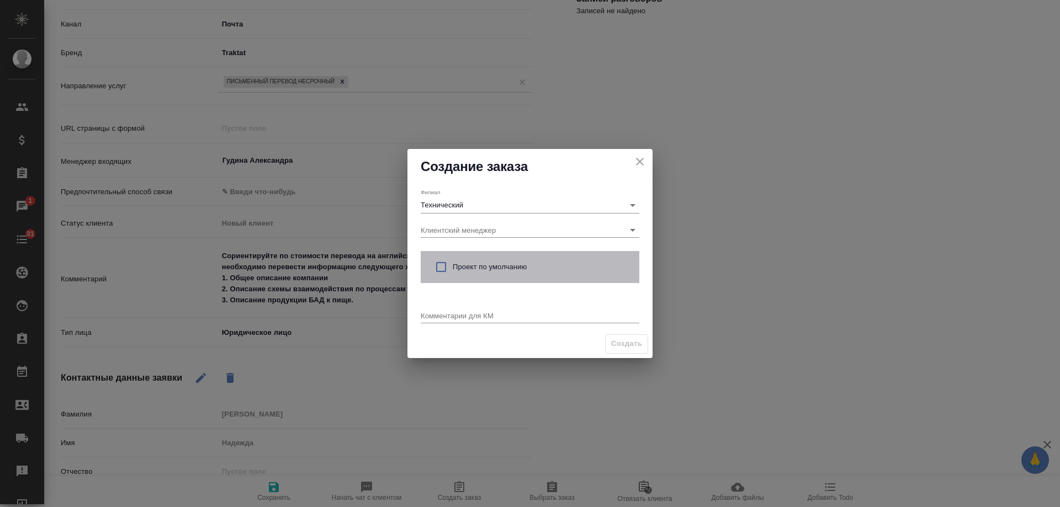
click at [488, 259] on div "Проект по умолчанию" at bounding box center [530, 267] width 219 height 32
checkbox input "true"
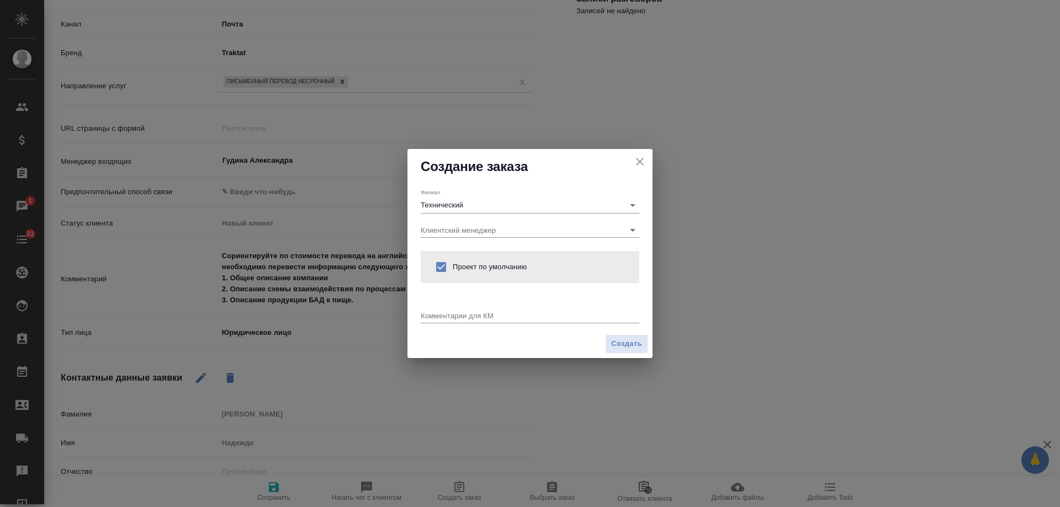
click at [476, 310] on div "x" at bounding box center [530, 317] width 219 height 14
paste textarea "Сориентируйте по стоимости перевода на английский и французский языки. Нам необ…"
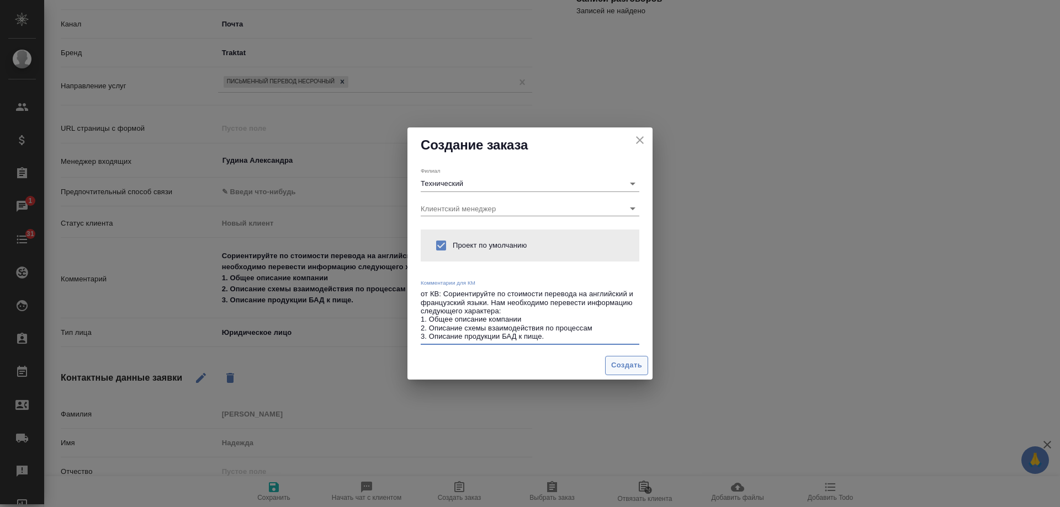
type textarea "от КВ: Сориентируйте по стоимости перевода на английский и французский языки. Н…"
click at [628, 368] on span "Создать" at bounding box center [626, 365] width 31 height 13
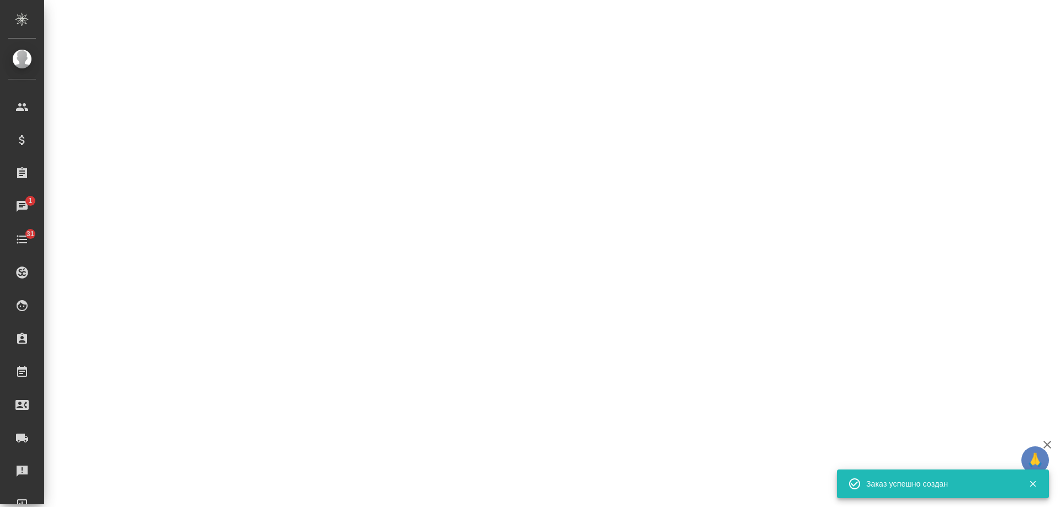
select select "RU"
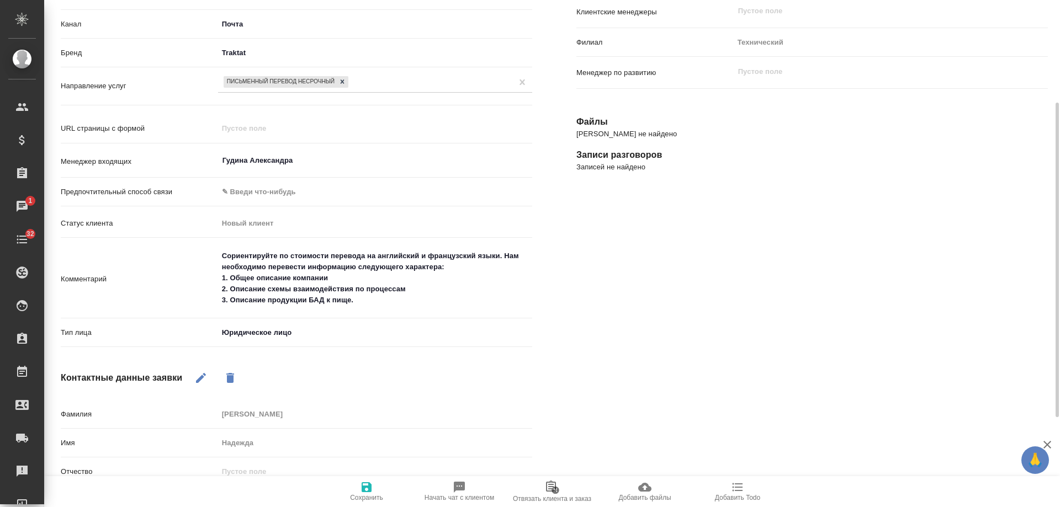
type textarea "x"
drag, startPoint x: 353, startPoint y: 297, endPoint x: 179, endPoint y: 213, distance: 193.1
click at [179, 213] on div "Источник Сайт и SEO seo Канал Почта 640a088c6aae0874b0a8d791 Бренд Traktat trak…" at bounding box center [296, 169] width 471 height 367
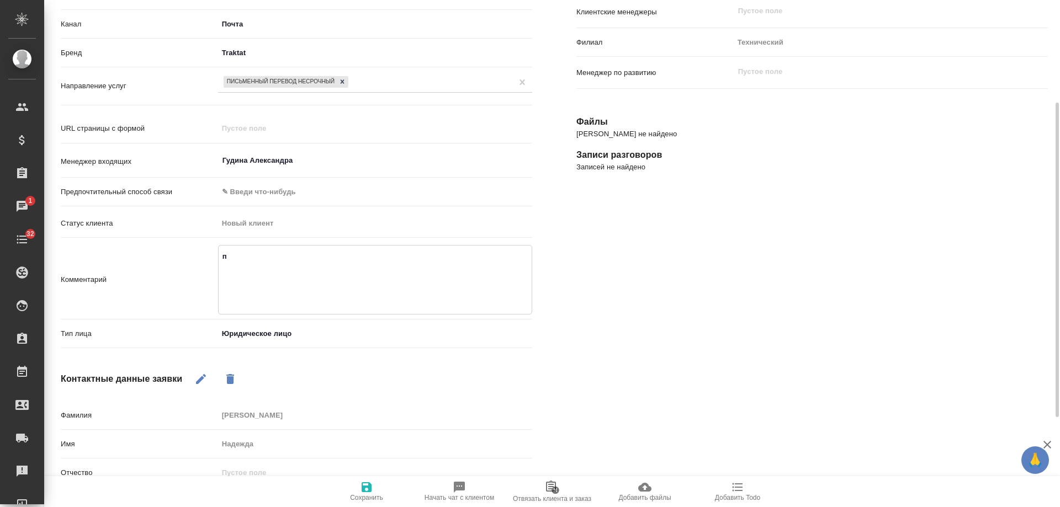
type textarea "пе"
type textarea "x"
type textarea "пере"
type textarea "x"
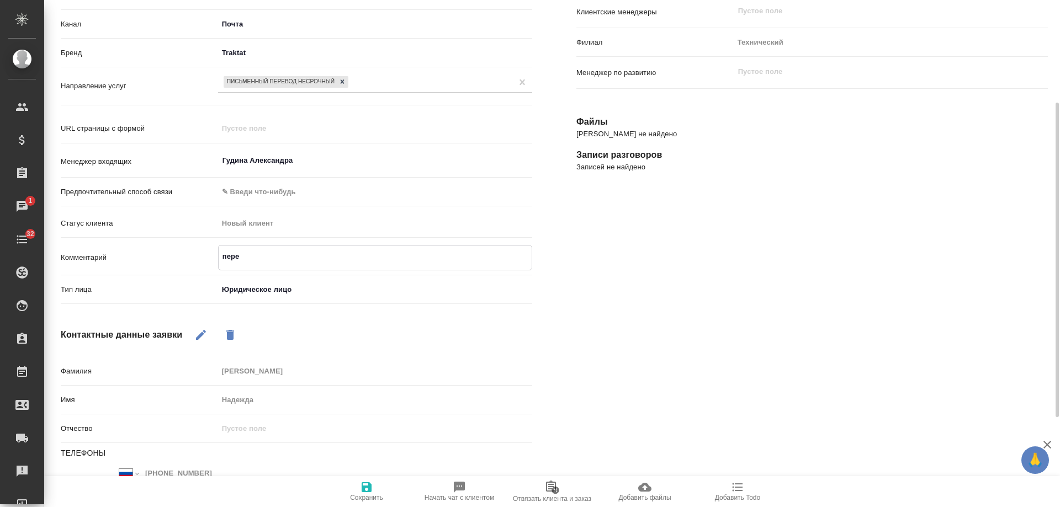
type textarea "перед"
type textarea "x"
type textarea "переда"
type textarea "x"
type textarea "передан"
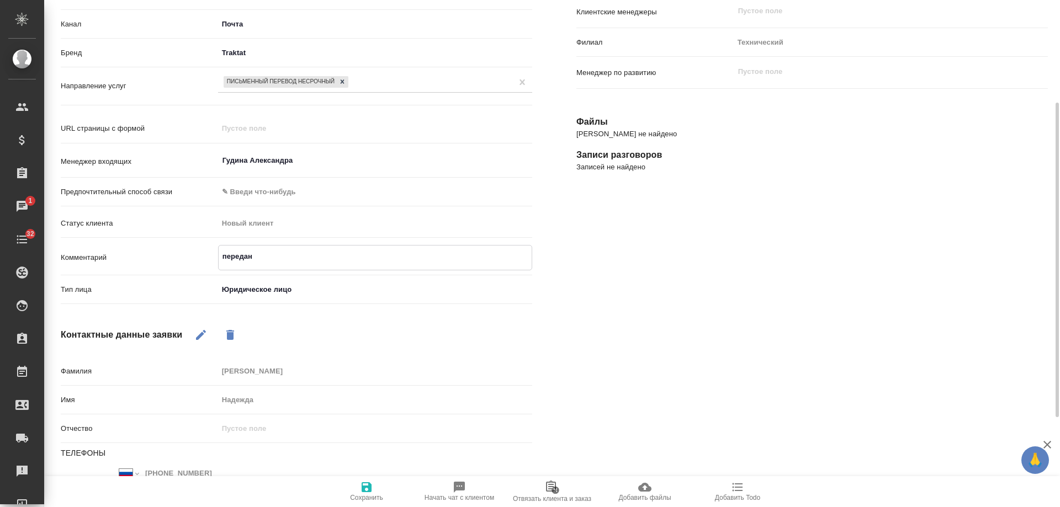
type textarea "x"
type textarea "передан"
type textarea "x"
type textarea "передан Б"
type textarea "x"
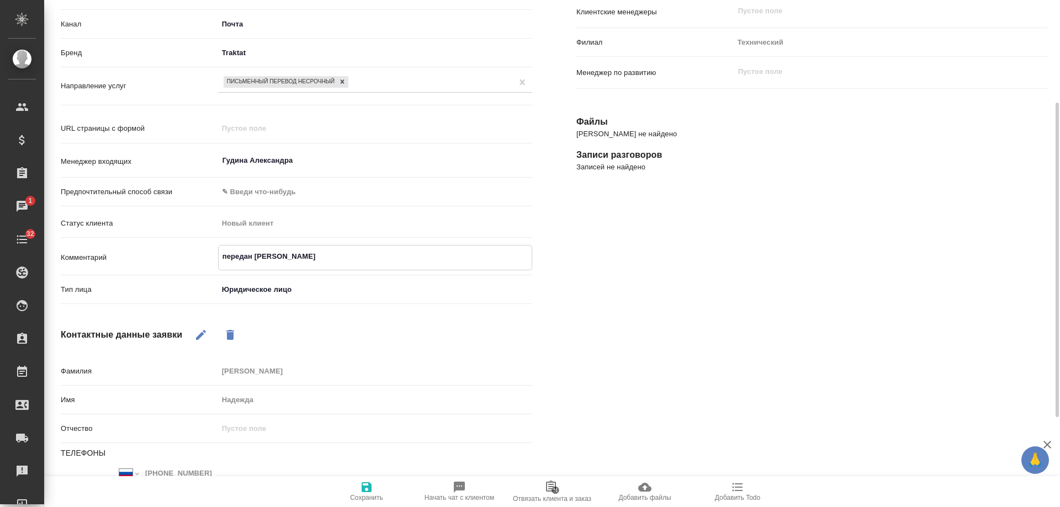
type textarea "передан БД"
type textarea "x"
type textarea "передан БД"
type textarea "x"
click at [368, 487] on icon "button" at bounding box center [367, 488] width 10 height 10
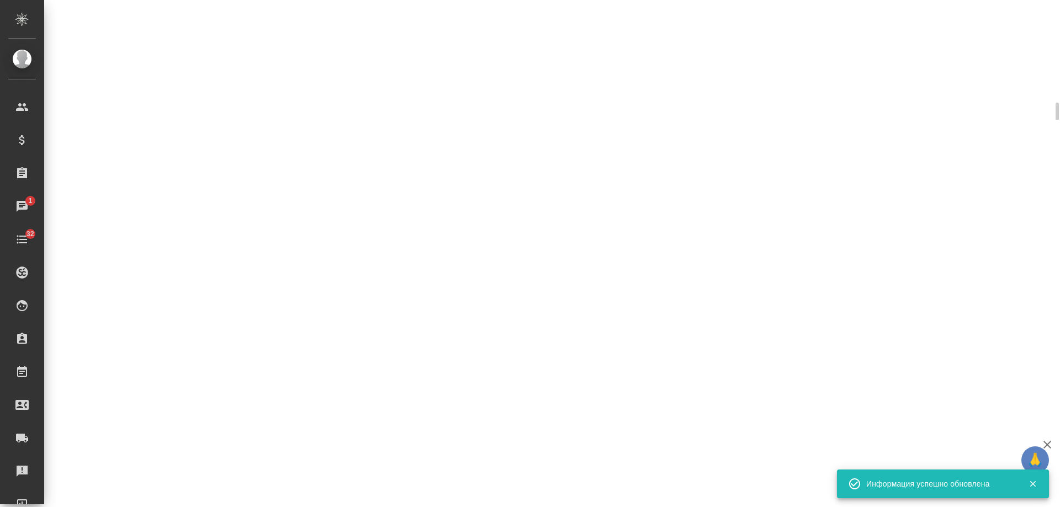
select select "RU"
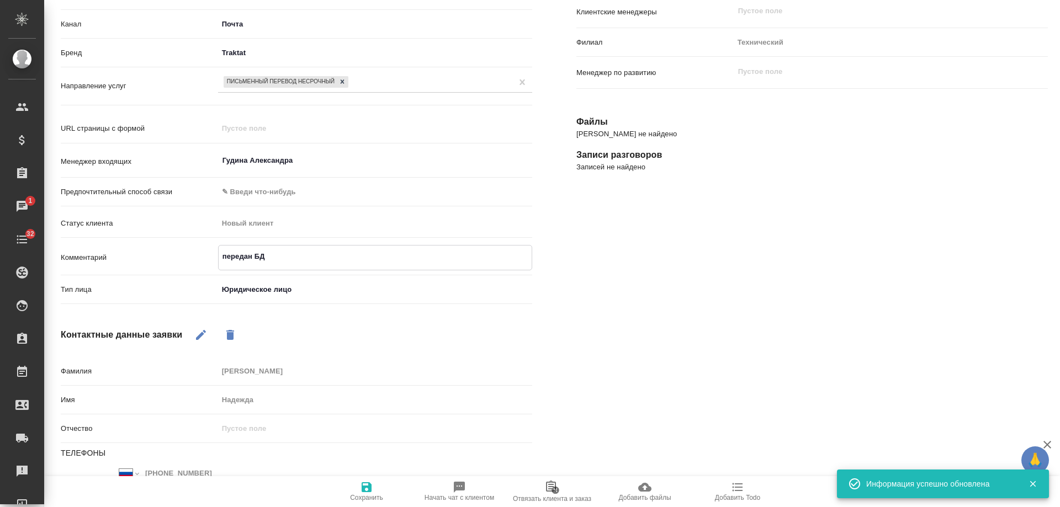
click at [250, 259] on textarea "передан БД" at bounding box center [375, 256] width 313 height 19
type textarea "x"
click at [252, 257] on textarea "передан БД" at bounding box center [375, 256] width 313 height 19
type textarea "передано БД"
type textarea "x"
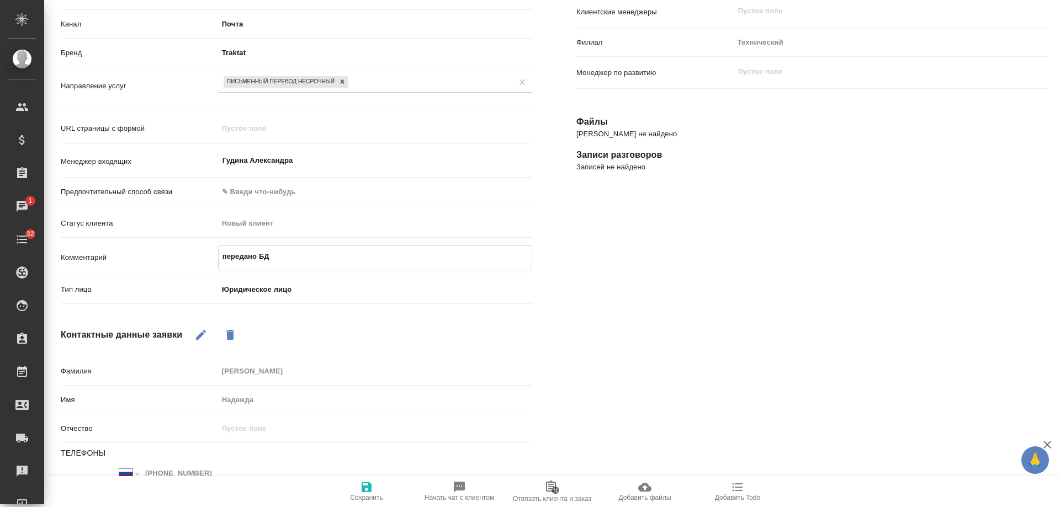
type textarea "передано БД"
type textarea "x"
click at [361, 483] on icon "button" at bounding box center [366, 487] width 13 height 13
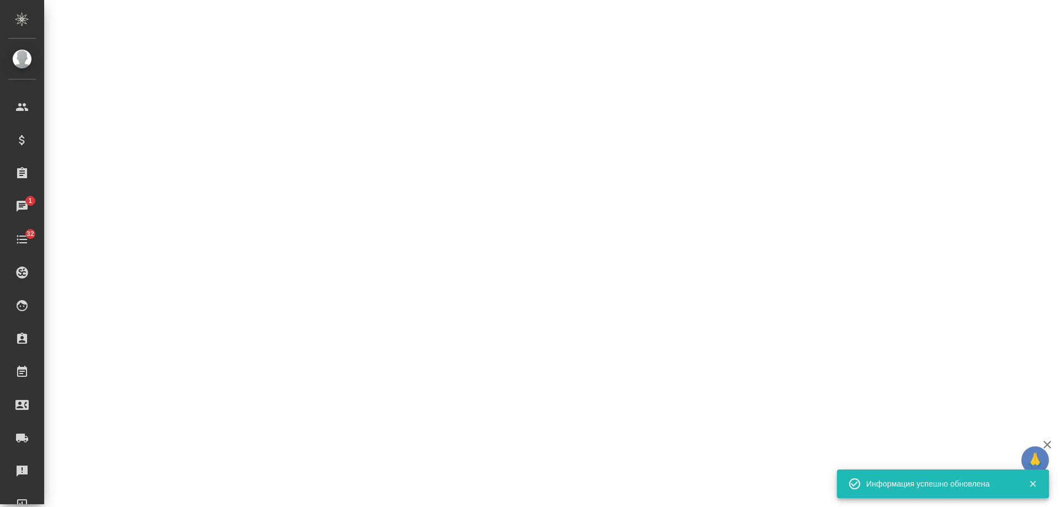
select select "RU"
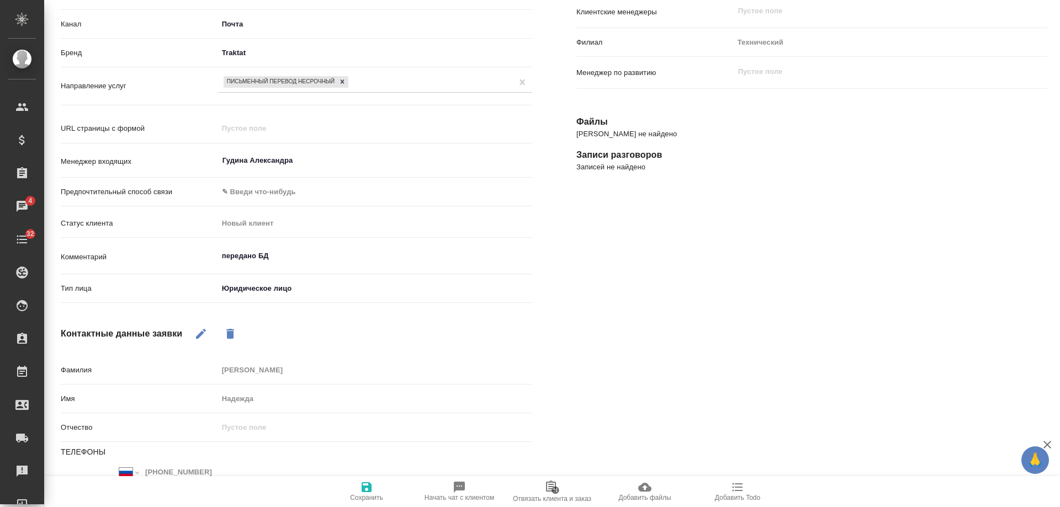
type textarea "x"
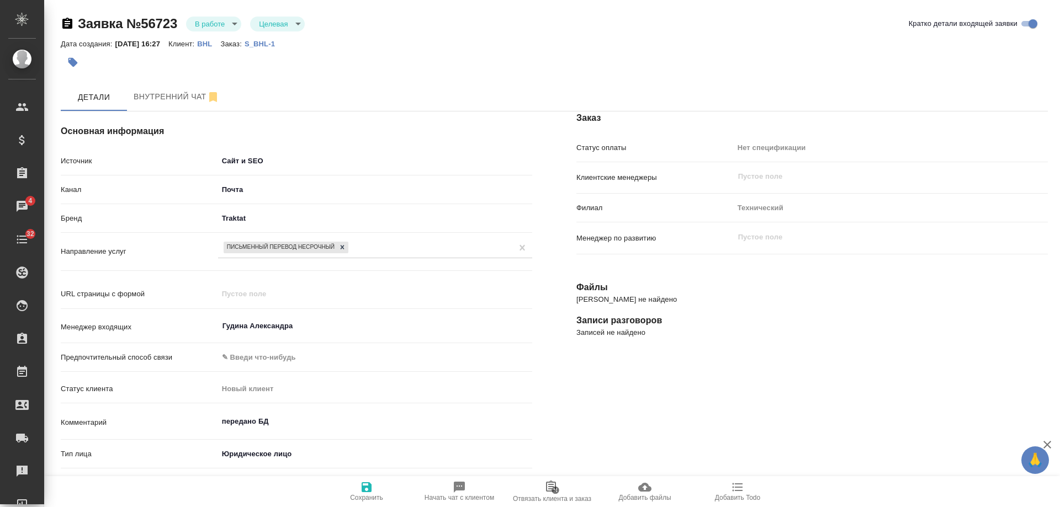
scroll to position [110, 0]
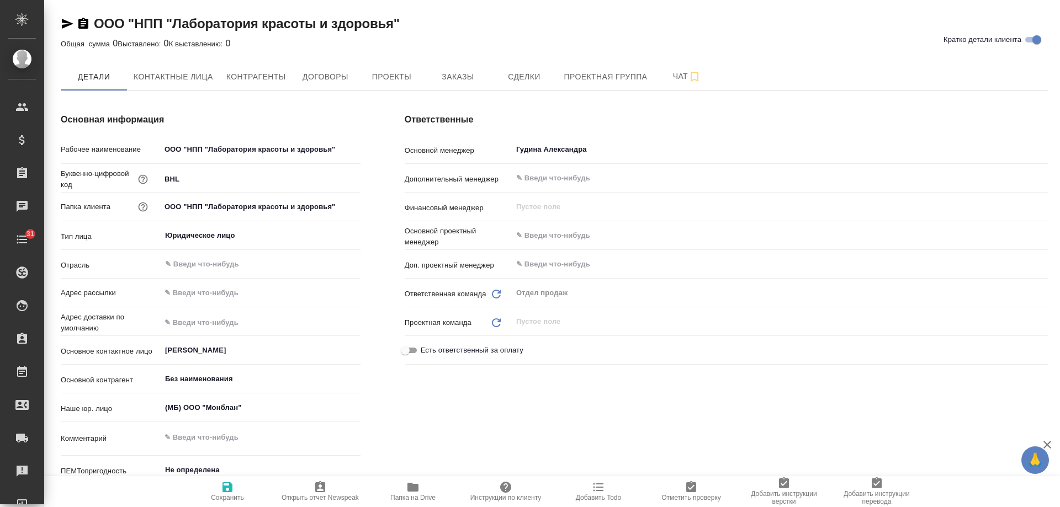
drag, startPoint x: 623, startPoint y: 150, endPoint x: 375, endPoint y: 150, distance: 248.4
click at [375, 150] on div "Основная информация Рабочее наименование ООО "НПП "Лаборатория красоты и здоров…" at bounding box center [554, 318] width 1031 height 454
click at [232, 495] on span "Сохранить" at bounding box center [227, 498] width 33 height 8
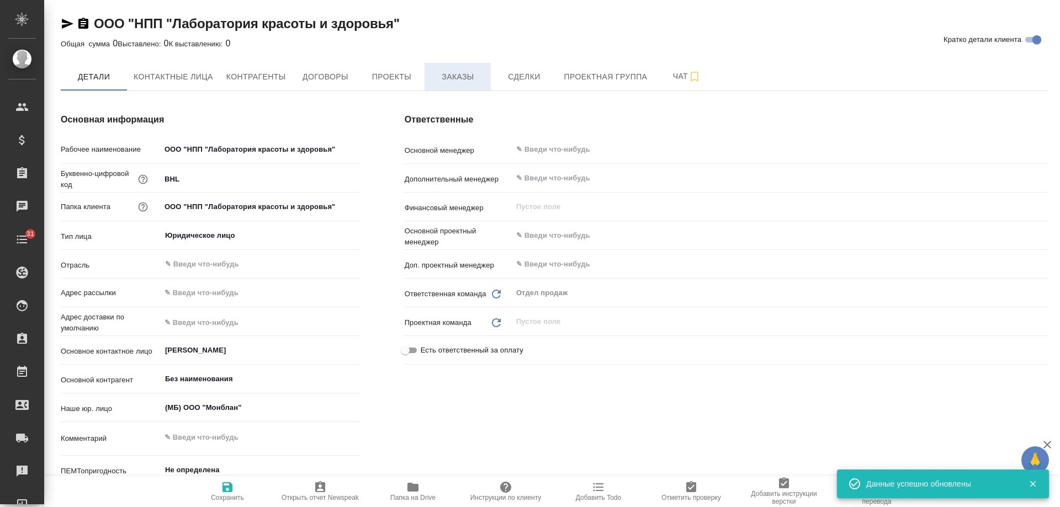
click at [452, 81] on span "Заказы" at bounding box center [457, 77] width 53 height 14
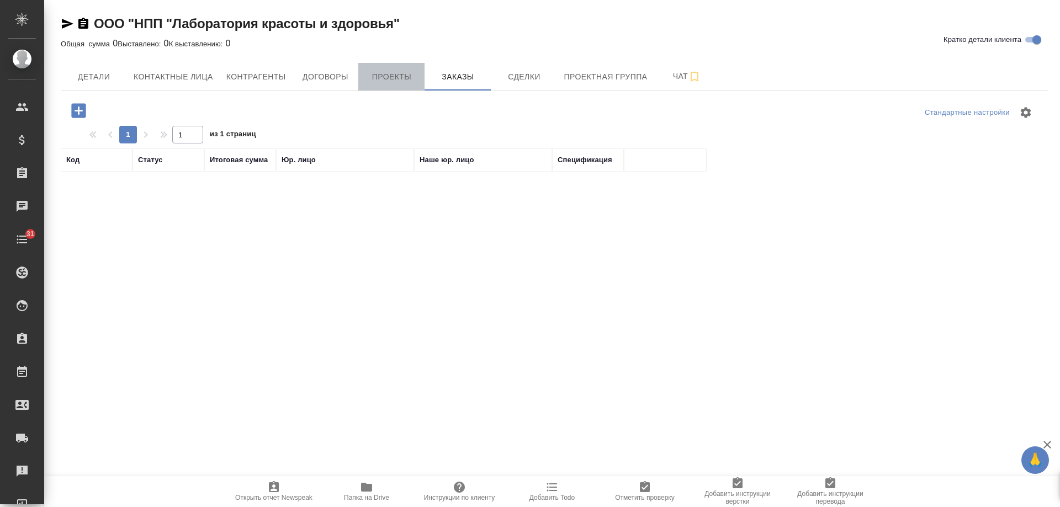
click at [408, 80] on span "Проекты" at bounding box center [391, 77] width 53 height 14
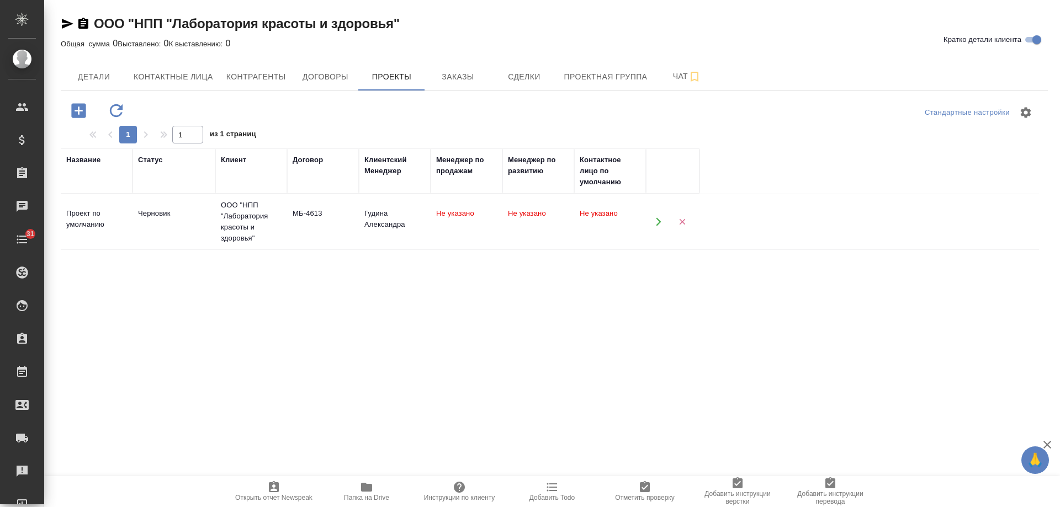
click at [653, 219] on button "button" at bounding box center [658, 222] width 23 height 23
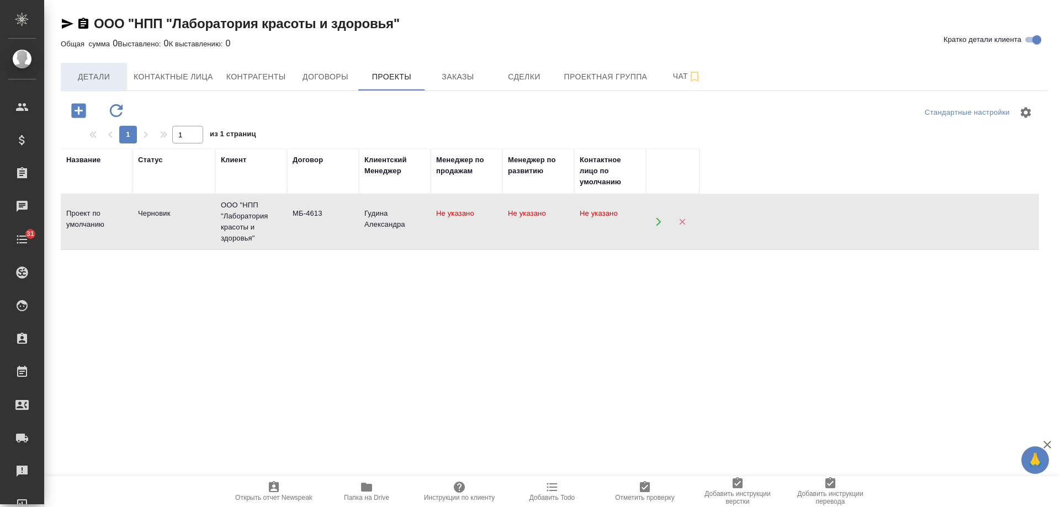
click at [89, 73] on span "Детали" at bounding box center [93, 77] width 53 height 14
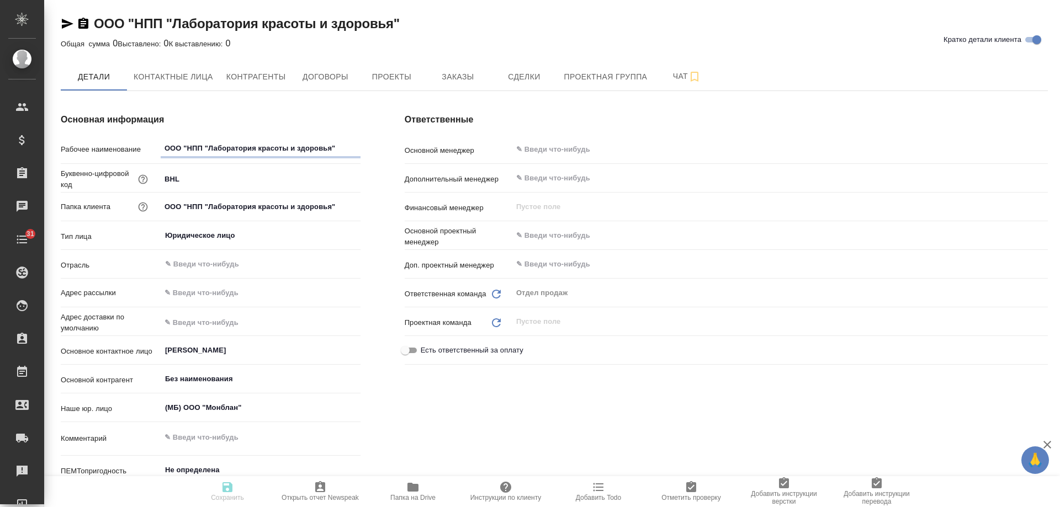
type textarea "x"
click at [85, 22] on icon "button" at bounding box center [83, 23] width 13 height 13
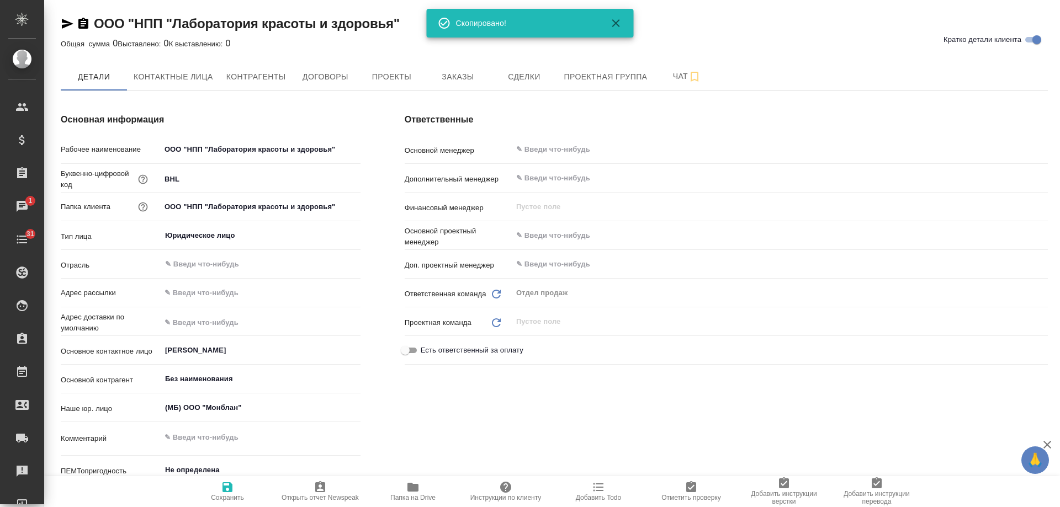
type textarea "x"
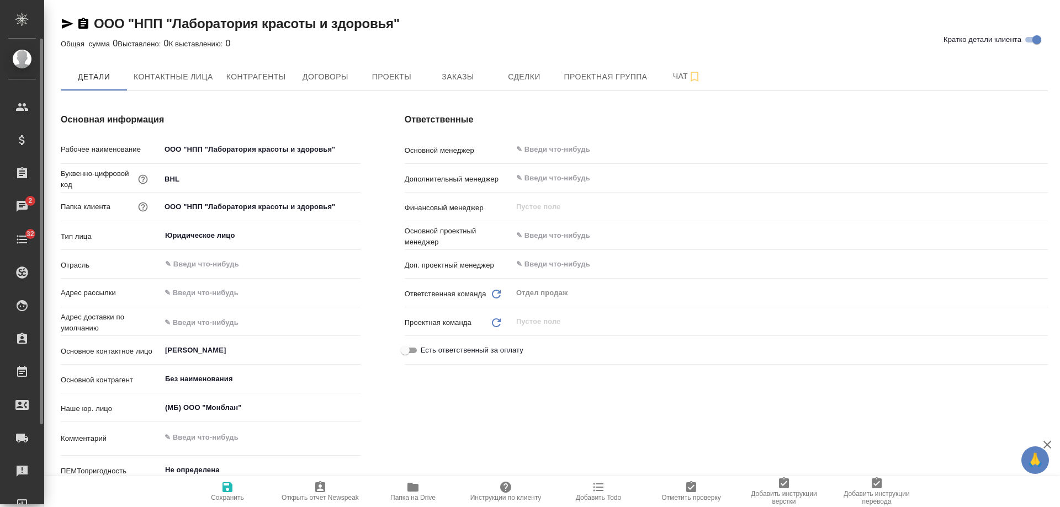
type textarea "x"
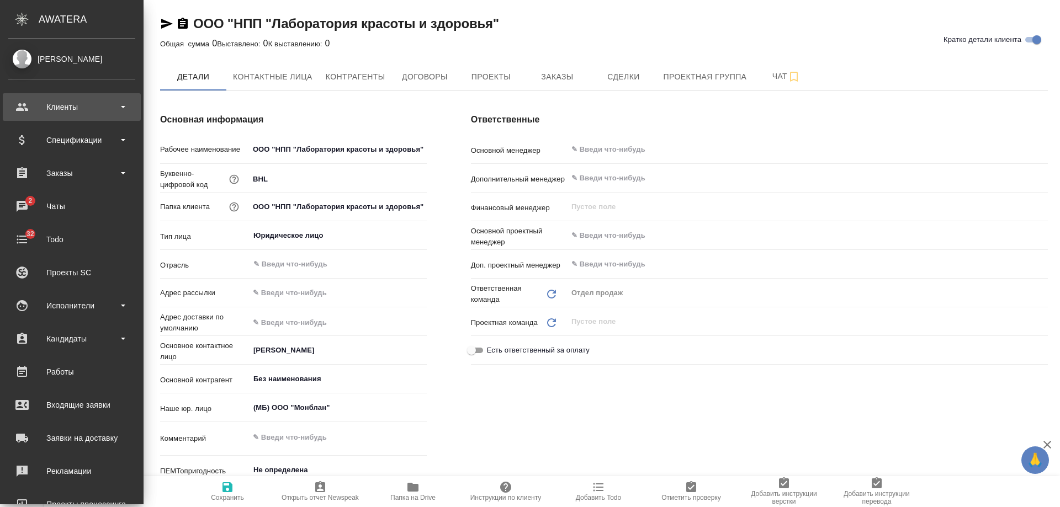
click at [46, 103] on div "Клиенты" at bounding box center [71, 107] width 127 height 17
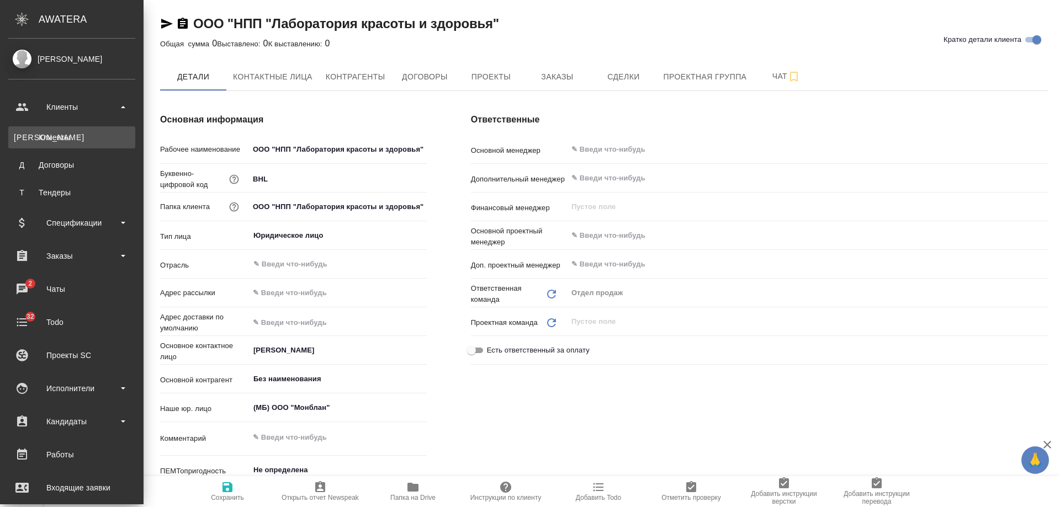
click at [60, 130] on link "К Клиенты" at bounding box center [71, 137] width 127 height 22
type textarea "x"
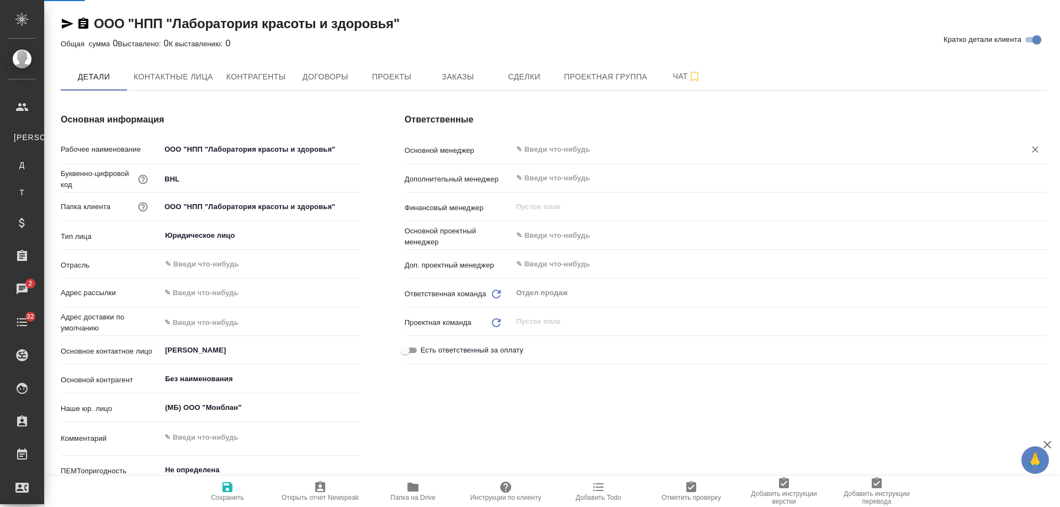
select select "RU"
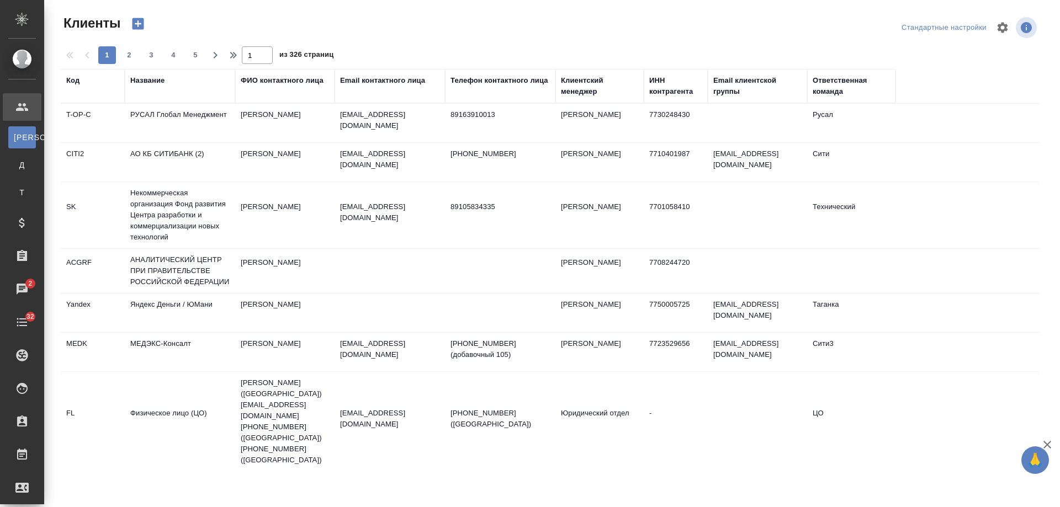
click at [158, 82] on div "Название" at bounding box center [147, 80] width 34 height 11
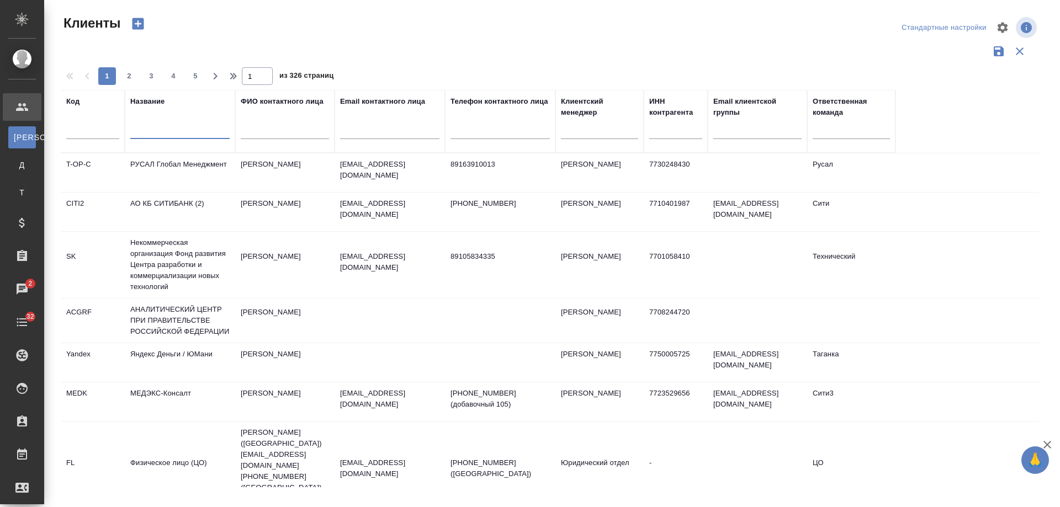
click at [173, 135] on input "text" at bounding box center [179, 132] width 99 height 14
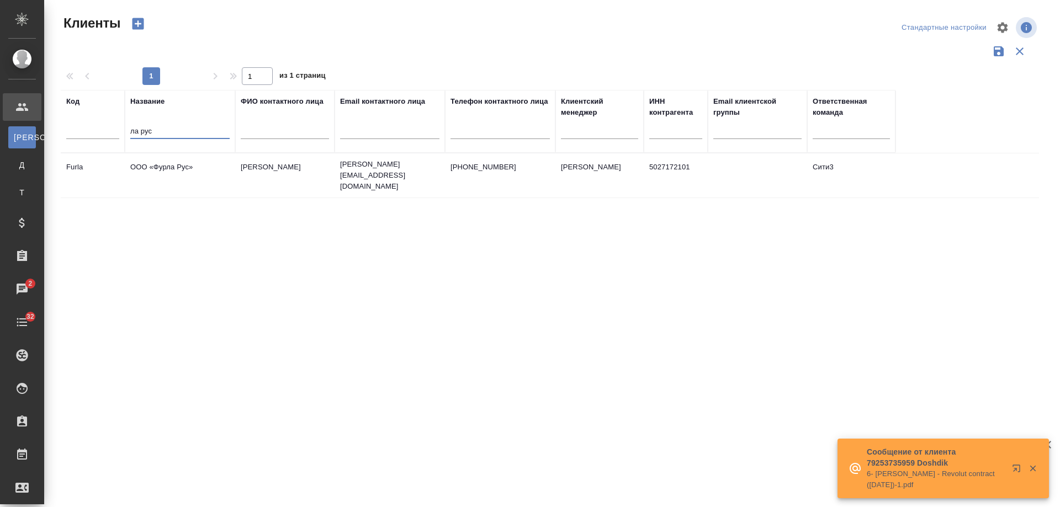
type input "ла рус"
click at [662, 337] on div "Код Название ла рус ФИО контактного лица Email контактного лица Телефон контакт…" at bounding box center [550, 289] width 978 height 398
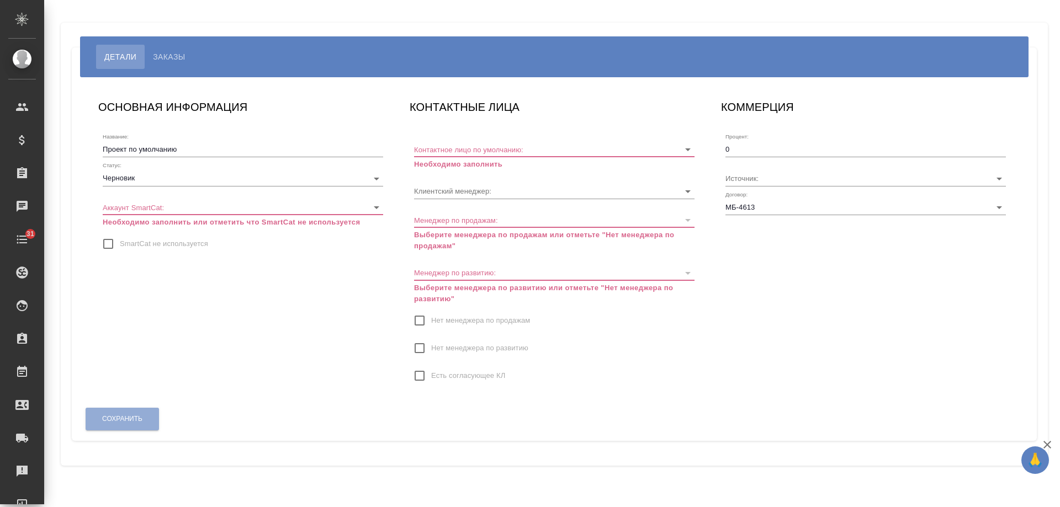
type input "Гудина Александра"
drag, startPoint x: 137, startPoint y: 243, endPoint x: 181, endPoint y: 248, distance: 43.9
click at [142, 243] on span "SmartCat не используется" at bounding box center [164, 244] width 88 height 11
click at [427, 319] on input "Нет менеджера по продажам" at bounding box center [419, 320] width 23 height 23
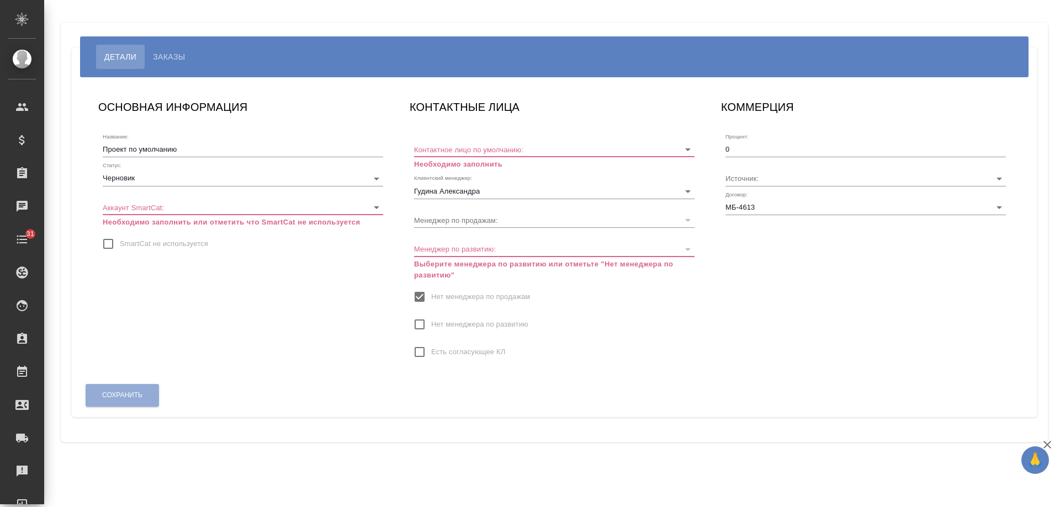
click at [423, 323] on input "Нет менеджера по развитию" at bounding box center [419, 324] width 23 height 23
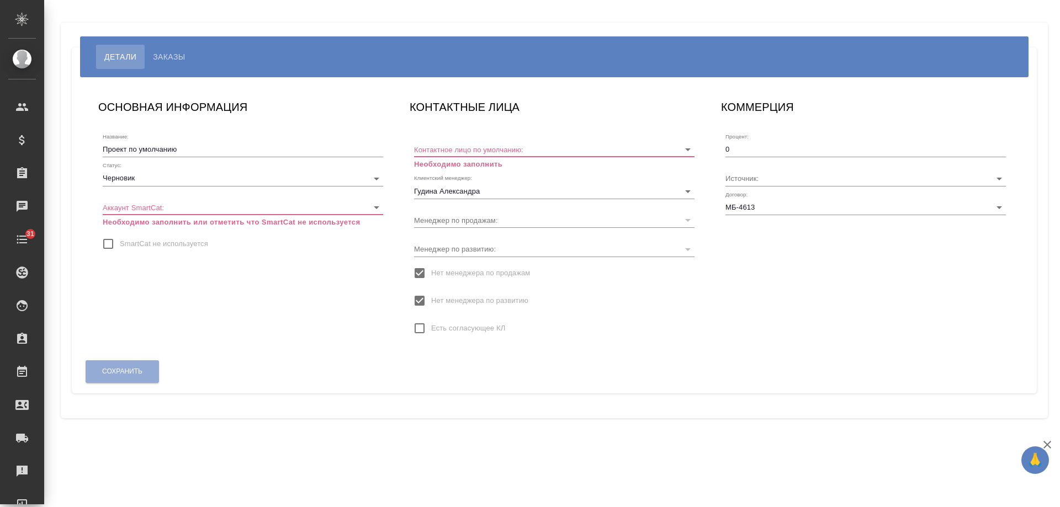
drag, startPoint x: 150, startPoint y: 248, endPoint x: 218, endPoint y: 239, distance: 67.9
click at [150, 247] on span "SmartCat не используется" at bounding box center [164, 244] width 88 height 11
click at [120, 247] on input "SmartCat не используется" at bounding box center [108, 243] width 23 height 23
checkbox input "true"
click at [455, 153] on input "Контактное лицо по умолчанию:" at bounding box center [536, 149] width 245 height 15
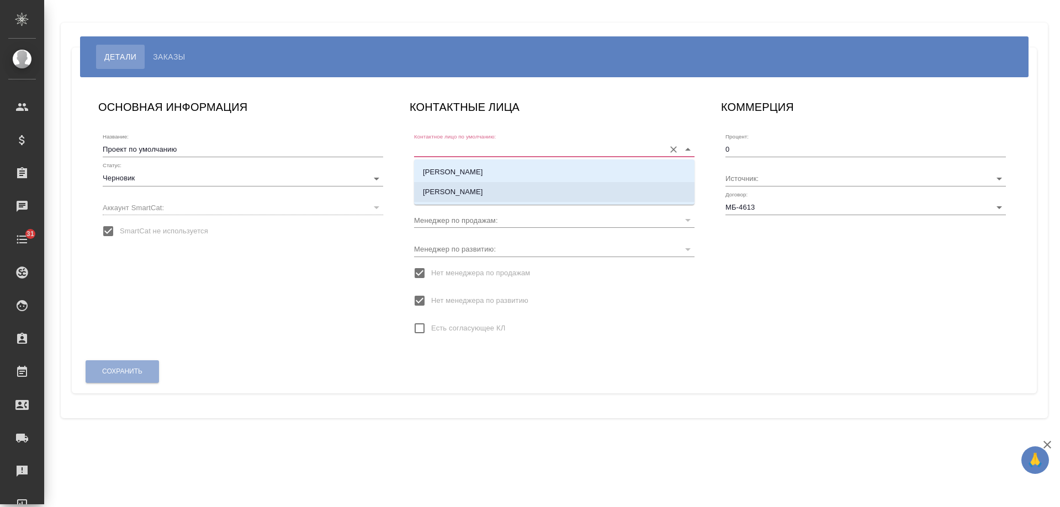
drag, startPoint x: 453, startPoint y: 192, endPoint x: 301, endPoint y: 179, distance: 152.4
click at [453, 192] on p "[PERSON_NAME]" at bounding box center [453, 192] width 60 height 11
type input "[PERSON_NAME]"
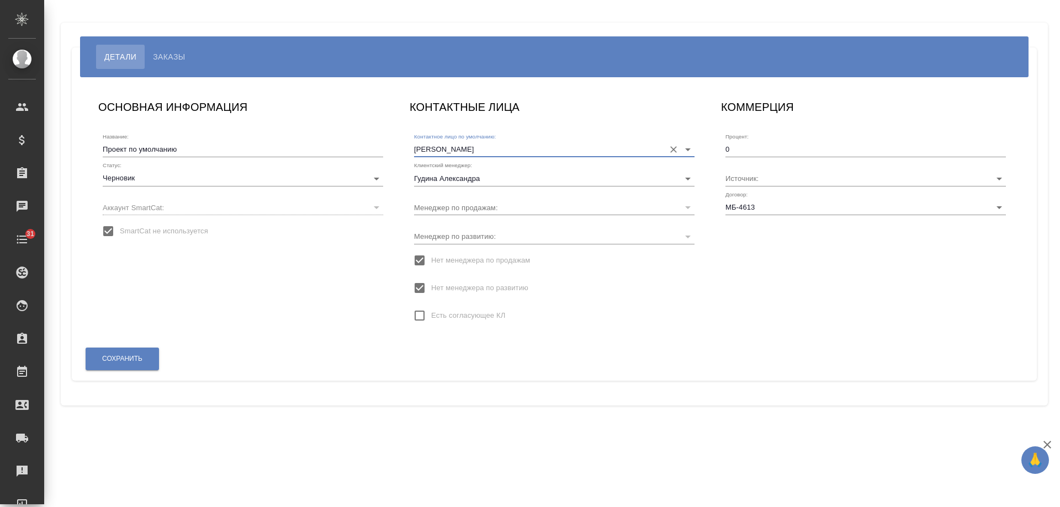
click at [212, 178] on body "🙏 .cls-1 fill:#fff; AWATERA Gudina Alexandra Клиенты Спецификации Заказы 0 Чаты…" at bounding box center [530, 253] width 1060 height 507
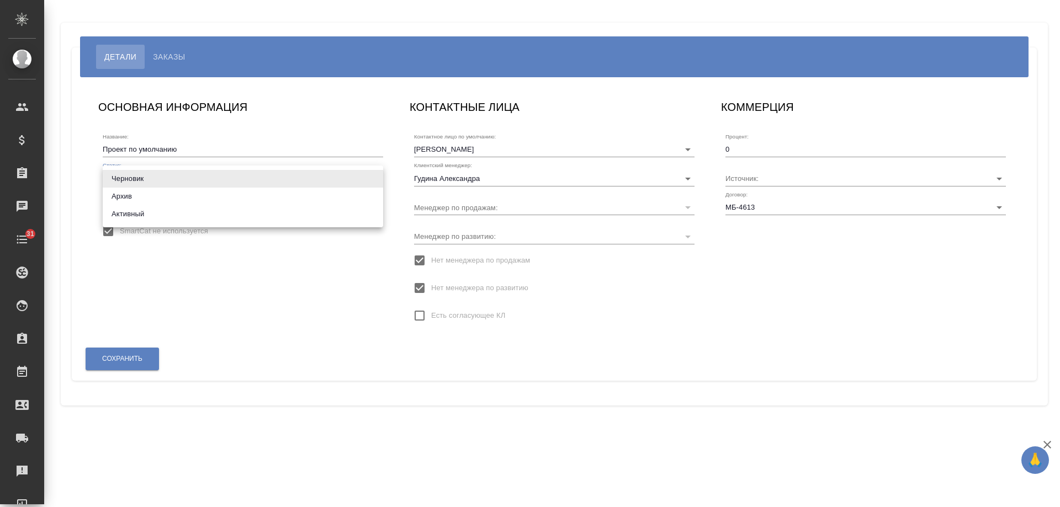
click at [149, 214] on li "Активный" at bounding box center [243, 214] width 280 height 18
type input "active"
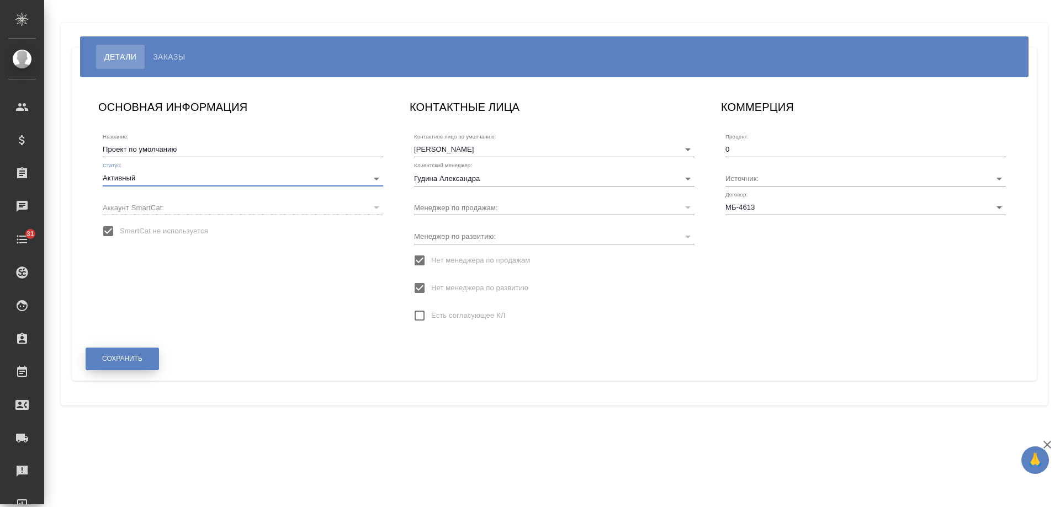
click at [133, 364] on button "Сохранить" at bounding box center [122, 359] width 73 height 23
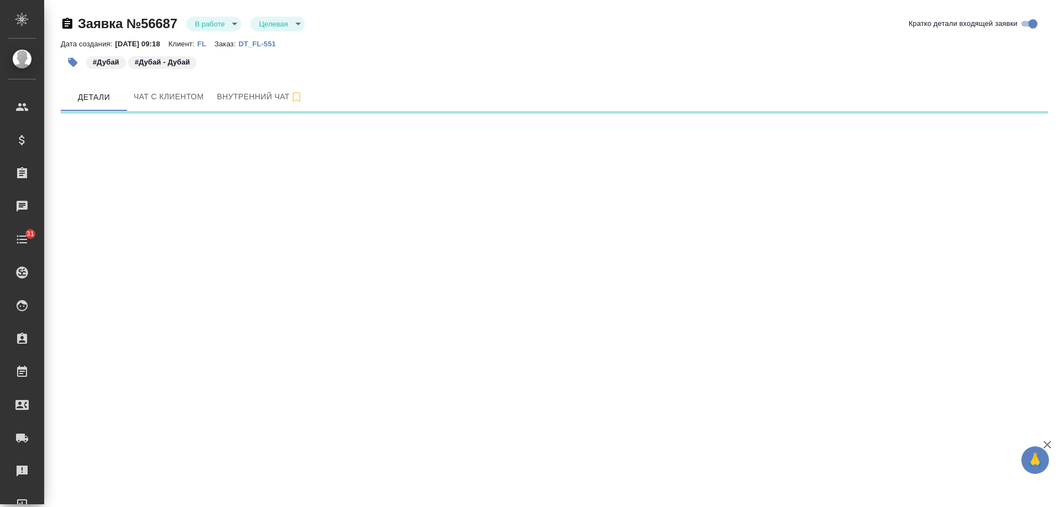
select select "RU"
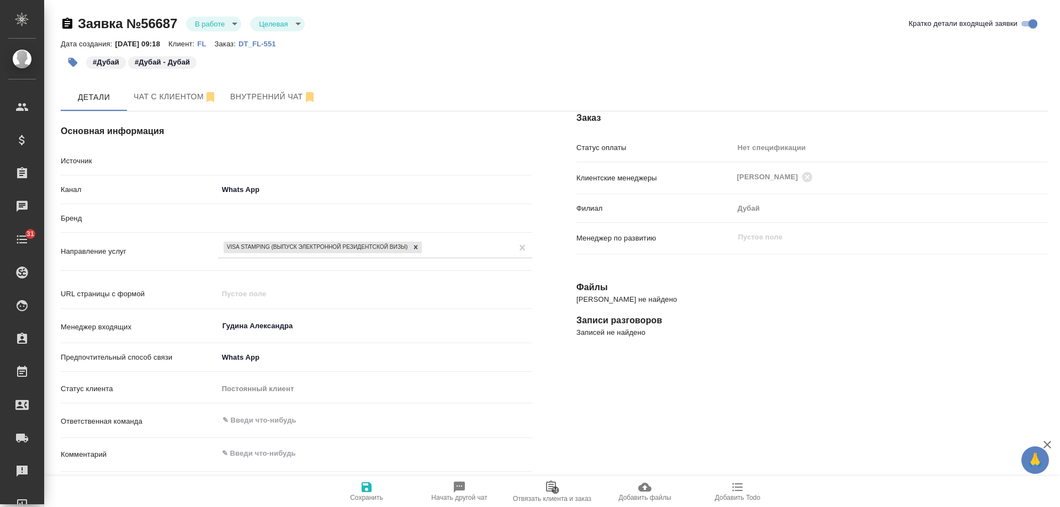
type textarea "x"
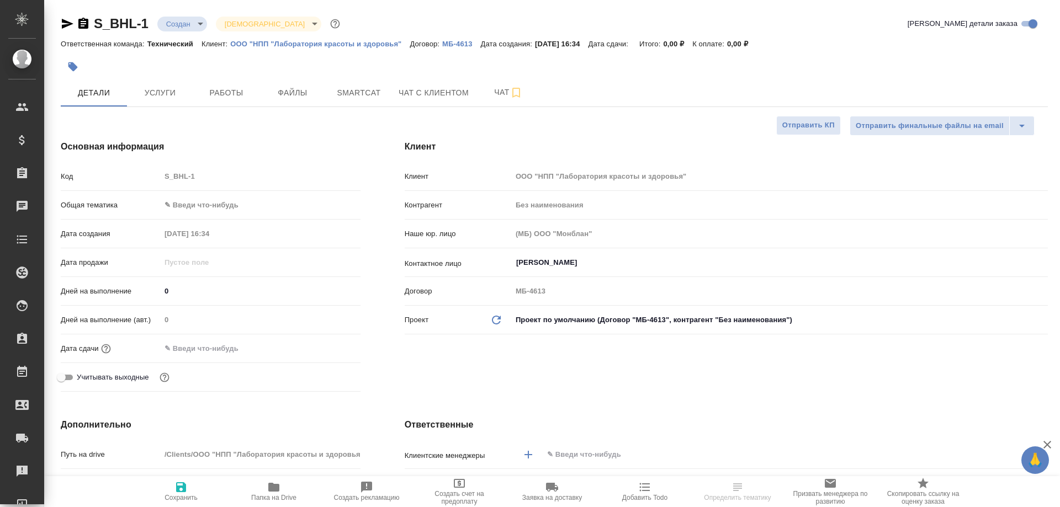
select select "RU"
type textarea "x"
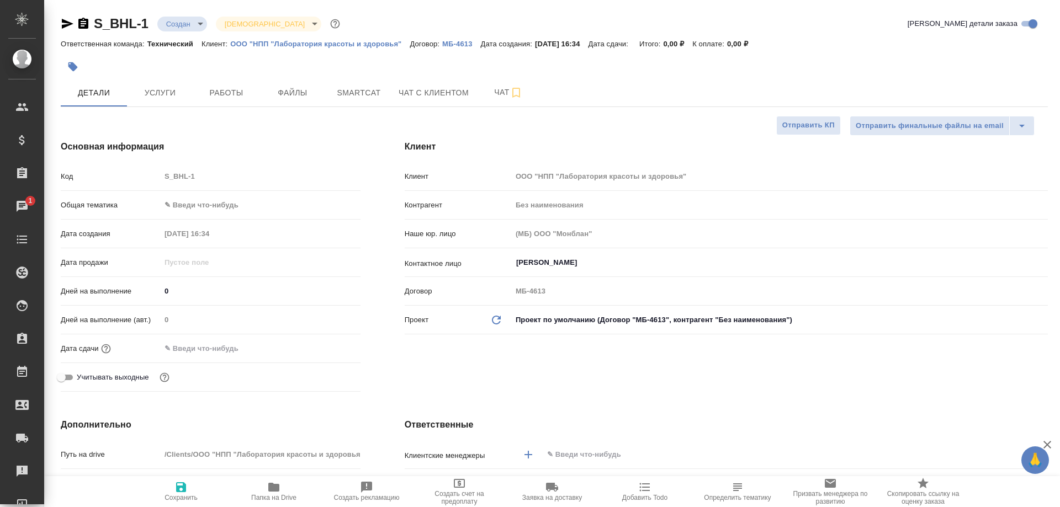
type textarea "x"
click at [85, 24] on icon "button" at bounding box center [83, 23] width 10 height 11
type textarea "x"
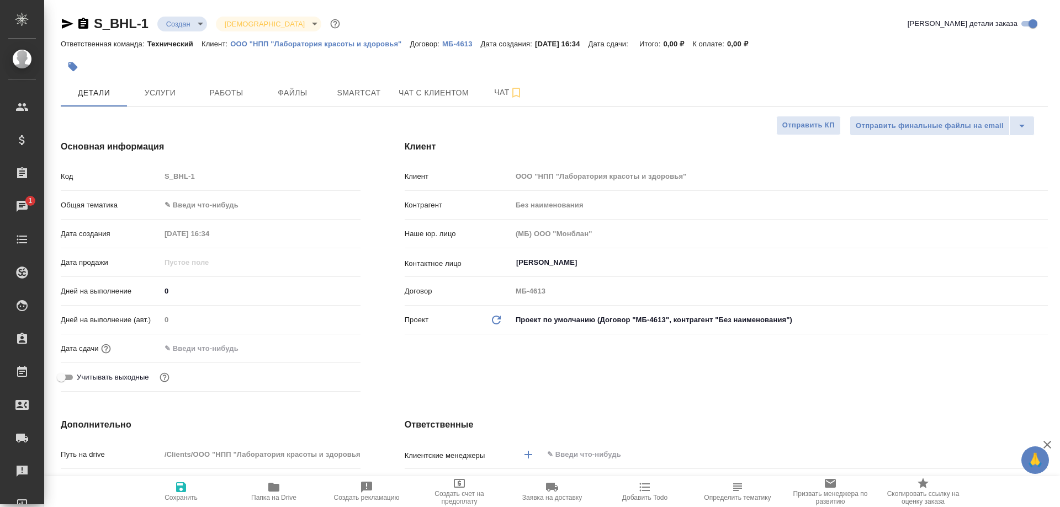
type textarea "x"
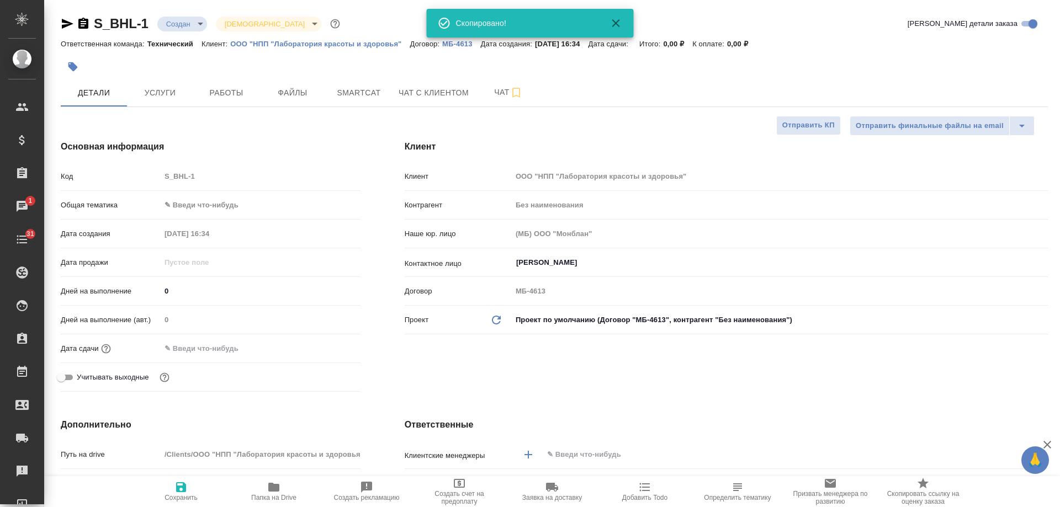
type textarea "x"
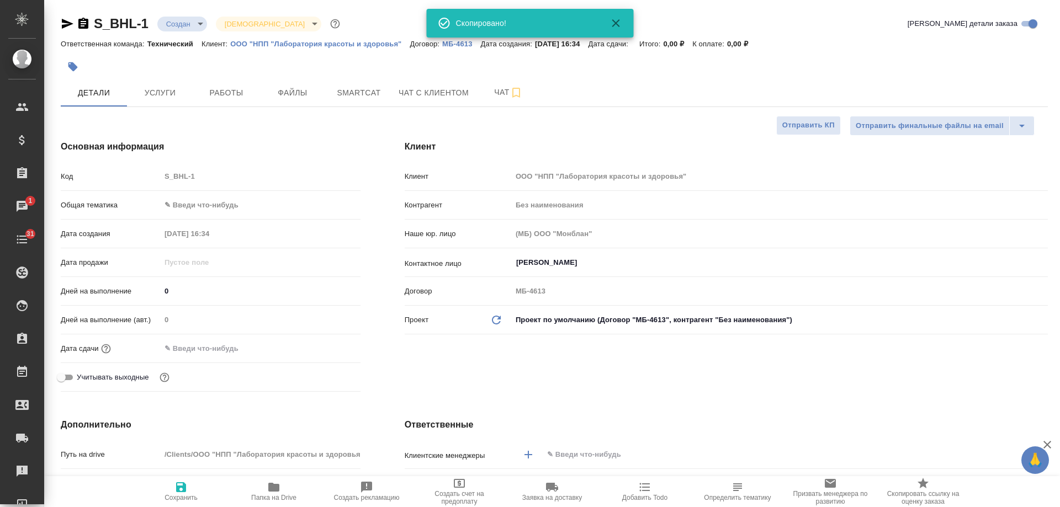
type textarea "x"
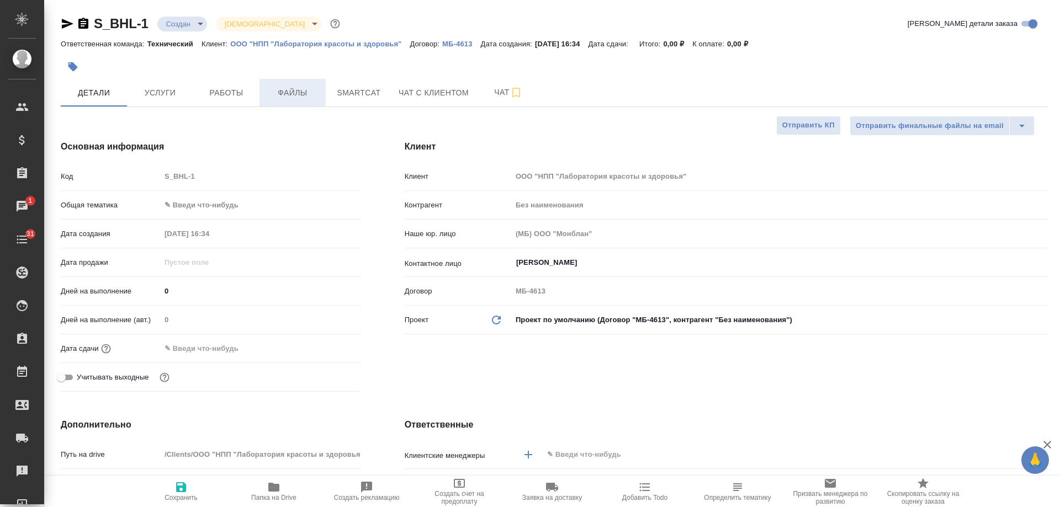
click at [295, 95] on span "Файлы" at bounding box center [292, 93] width 53 height 14
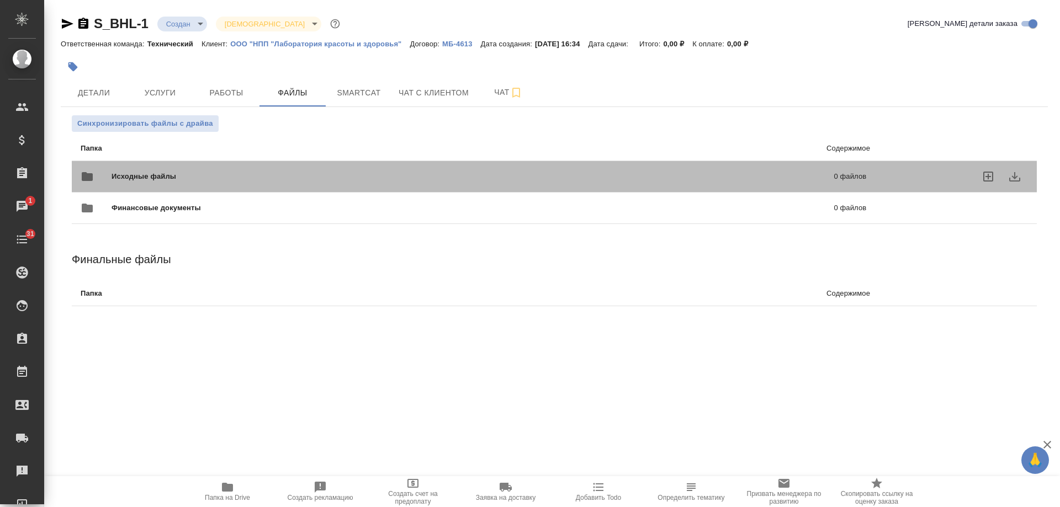
click at [401, 180] on span "Исходные файлы" at bounding box center [309, 176] width 394 height 11
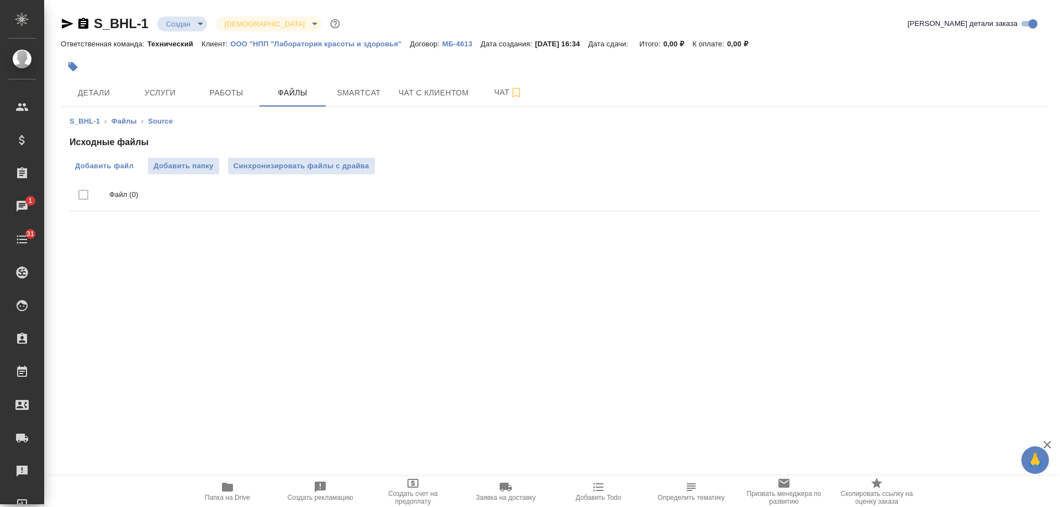
click at [129, 166] on span "Добавить файл" at bounding box center [104, 166] width 59 height 11
click at [0, 0] on input "Добавить файл" at bounding box center [0, 0] width 0 height 0
click at [600, 490] on icon "button" at bounding box center [598, 488] width 10 height 8
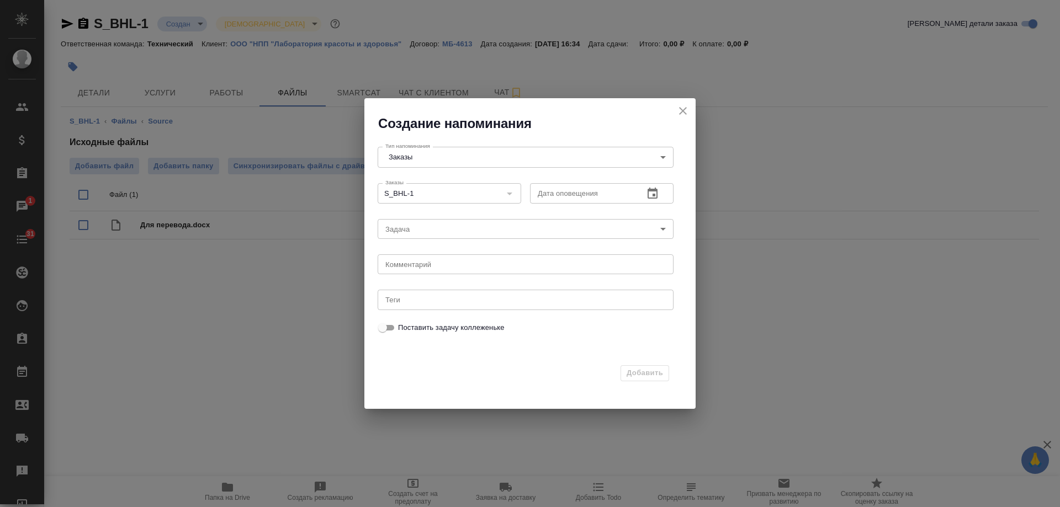
click at [653, 195] on icon "button" at bounding box center [653, 193] width 10 height 11
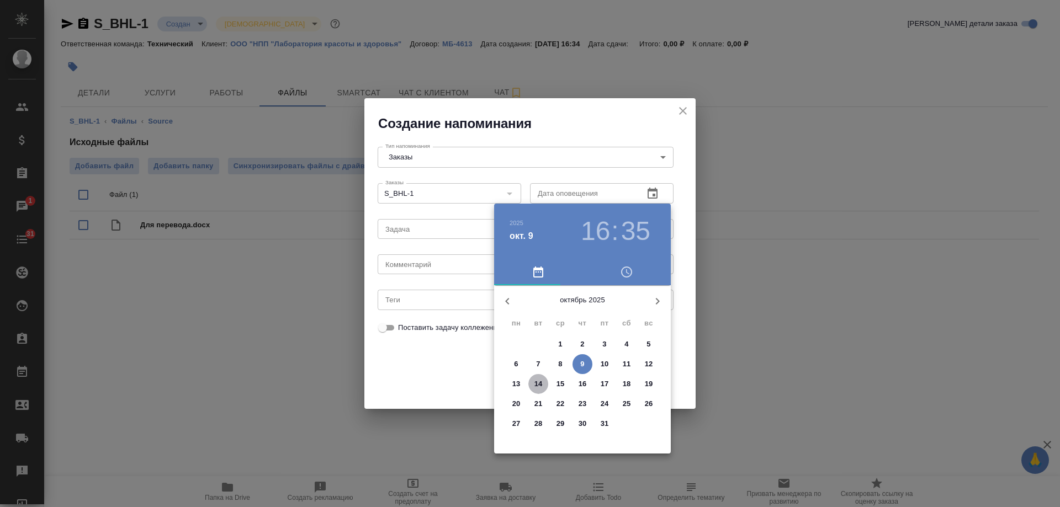
click at [542, 384] on p "14" at bounding box center [538, 384] width 8 height 11
type input "[DATE] 16:35"
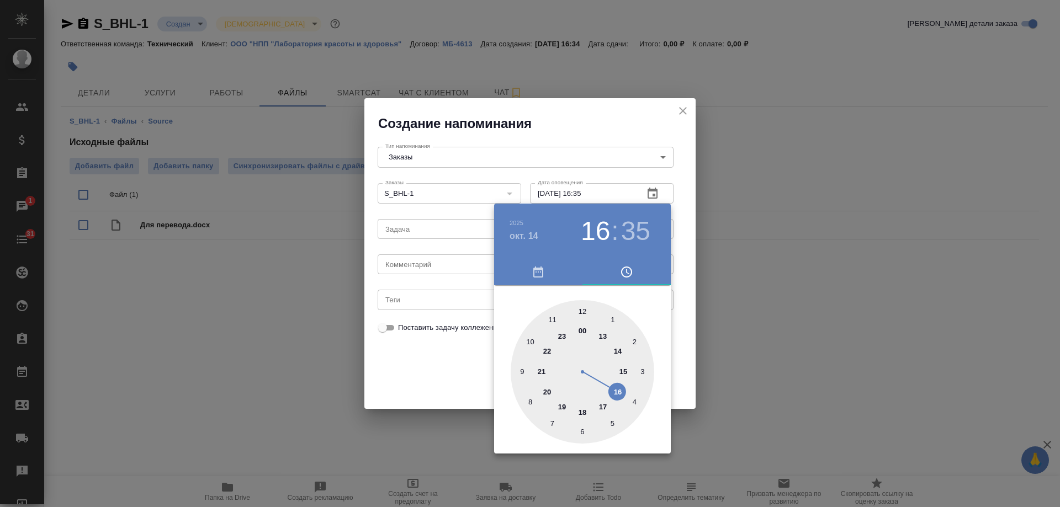
click at [434, 266] on div at bounding box center [530, 253] width 1060 height 507
click at [428, 267] on div "[DATE] 16 : 35 00 1 2 3 4 5 6 7 8 9 10 11 12 13 14 15 16 17 18 19 20 21 22 23" at bounding box center [530, 253] width 1060 height 507
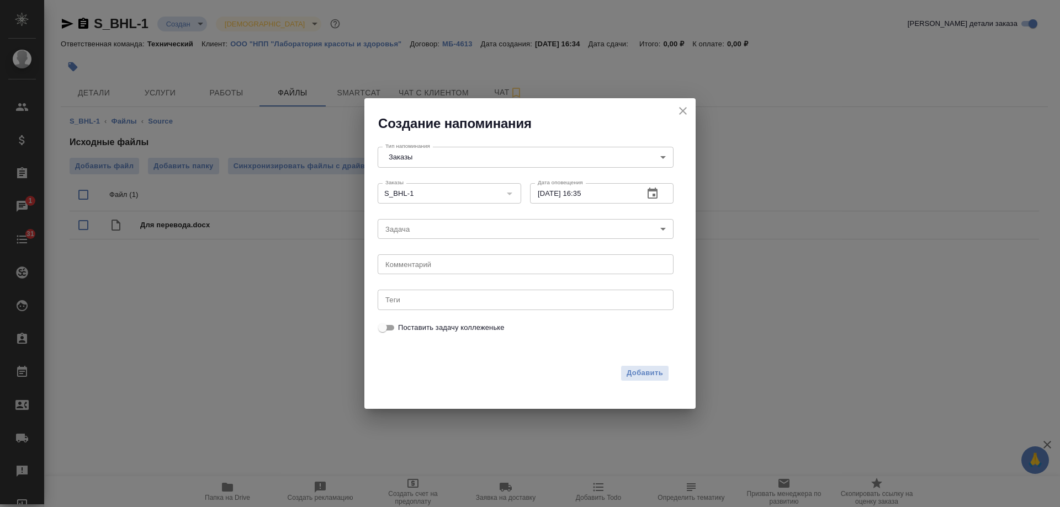
click at [428, 267] on div "[DATE] 16 : 35 00 1 2 3 4 5 6 7 8 9 10 11 12 13 14 15 16 17 18 19 20 21 22 23" at bounding box center [530, 253] width 1060 height 507
click at [428, 267] on textarea at bounding box center [525, 265] width 280 height 8
type textarea "инфа"
click at [648, 369] on span "Добавить" at bounding box center [645, 373] width 36 height 13
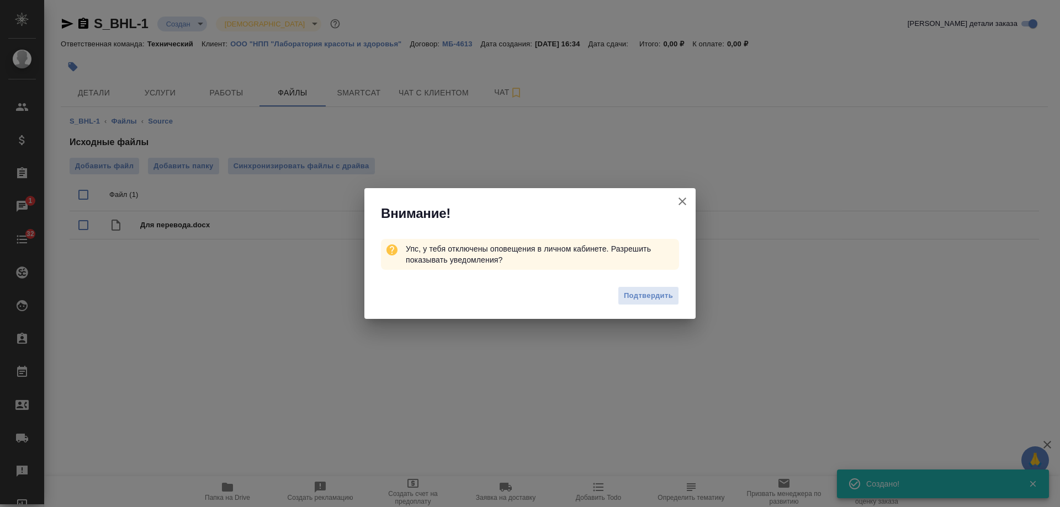
click at [679, 199] on icon "button" at bounding box center [682, 201] width 13 height 13
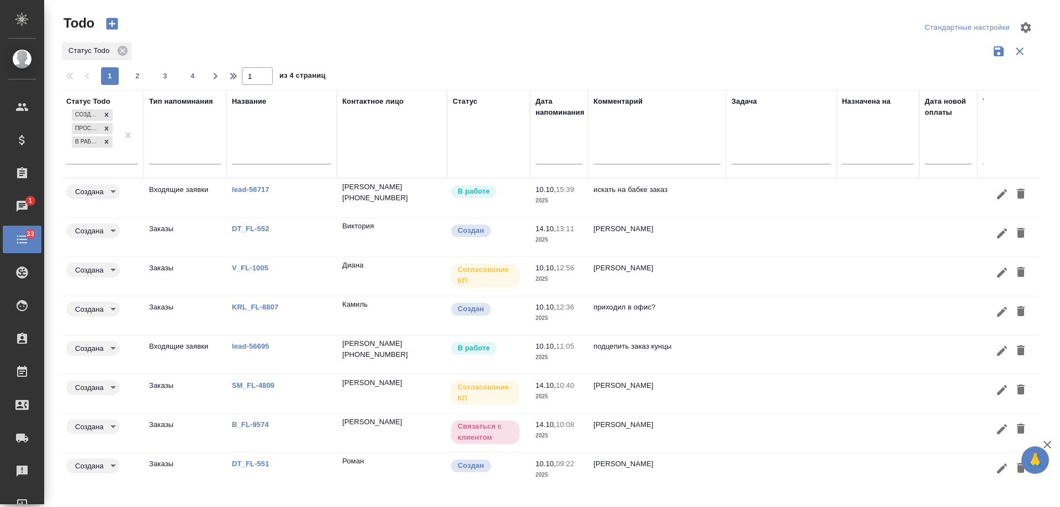
click at [255, 341] on p "lead-56695" at bounding box center [281, 346] width 99 height 11
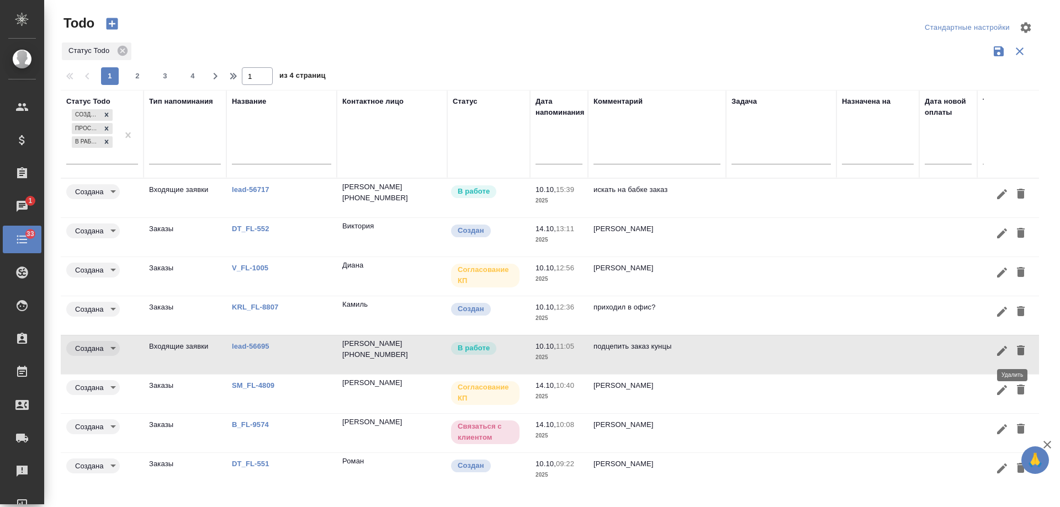
click at [1017, 350] on icon "button" at bounding box center [1021, 351] width 8 height 10
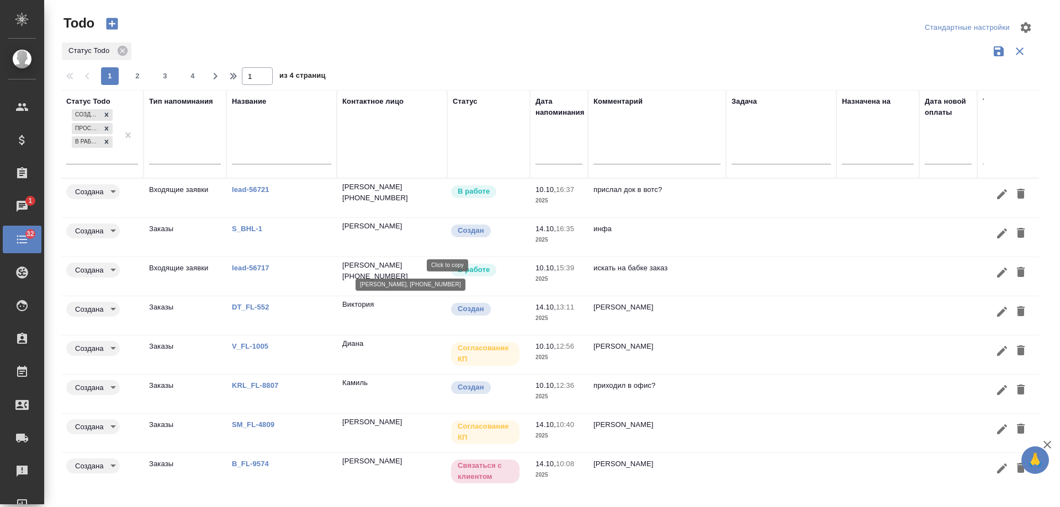
click at [408, 271] on p "[PHONE_NUMBER]" at bounding box center [375, 276] width 66 height 11
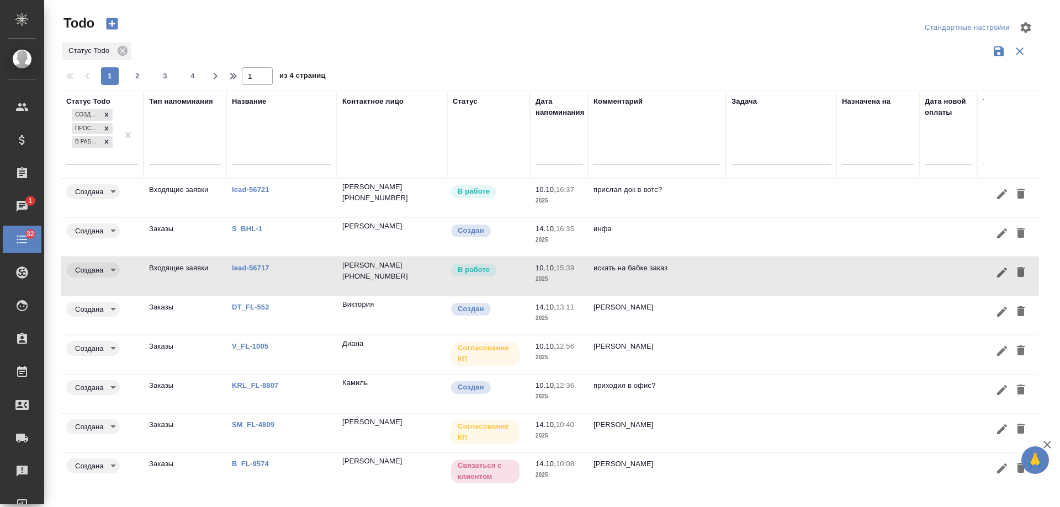
click at [244, 271] on link "lead-56717" at bounding box center [251, 268] width 38 height 8
click at [236, 261] on td "lead-56717" at bounding box center [281, 276] width 110 height 39
click at [251, 267] on link "lead-56717" at bounding box center [251, 268] width 38 height 8
click at [1017, 276] on icon "button" at bounding box center [1021, 272] width 8 height 10
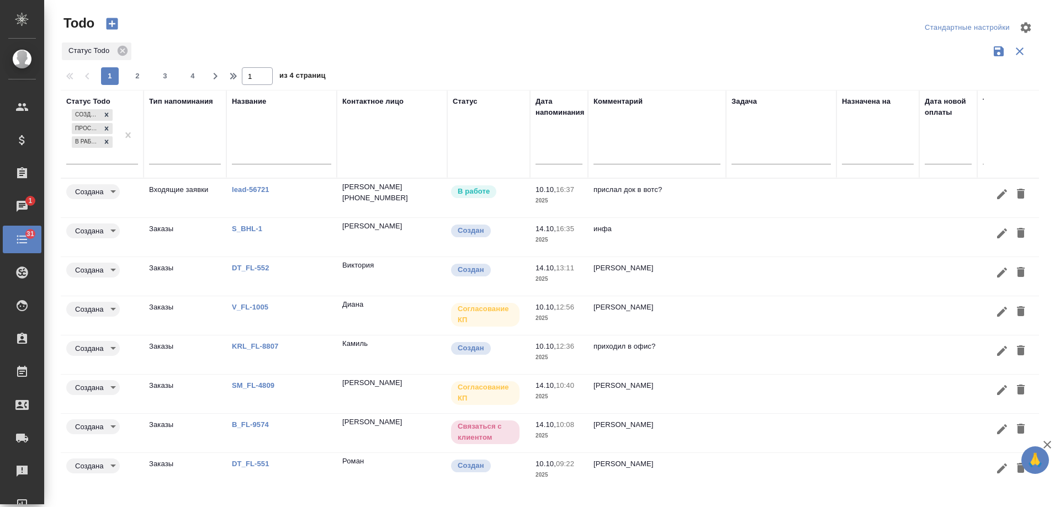
click at [248, 190] on link "lead-56721" at bounding box center [251, 190] width 38 height 8
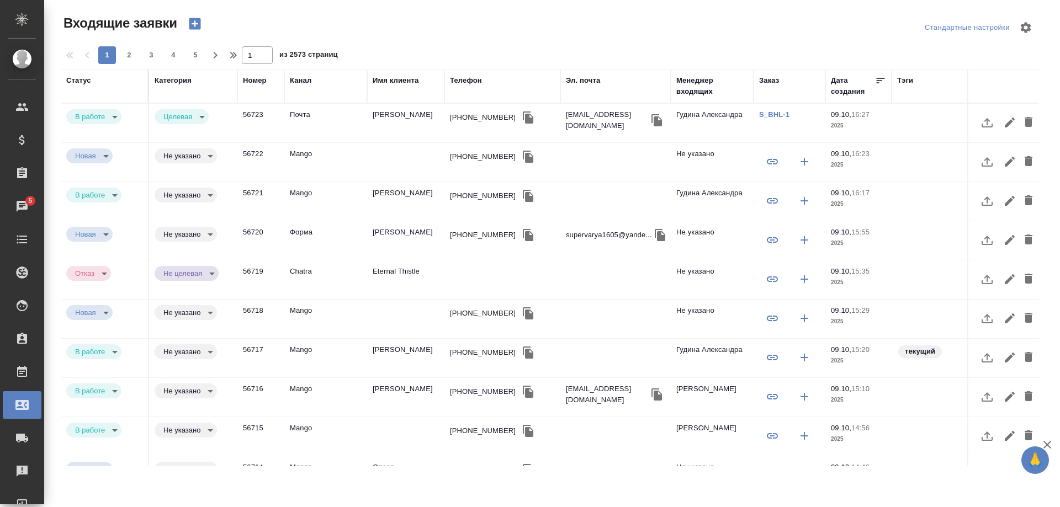
select select "RU"
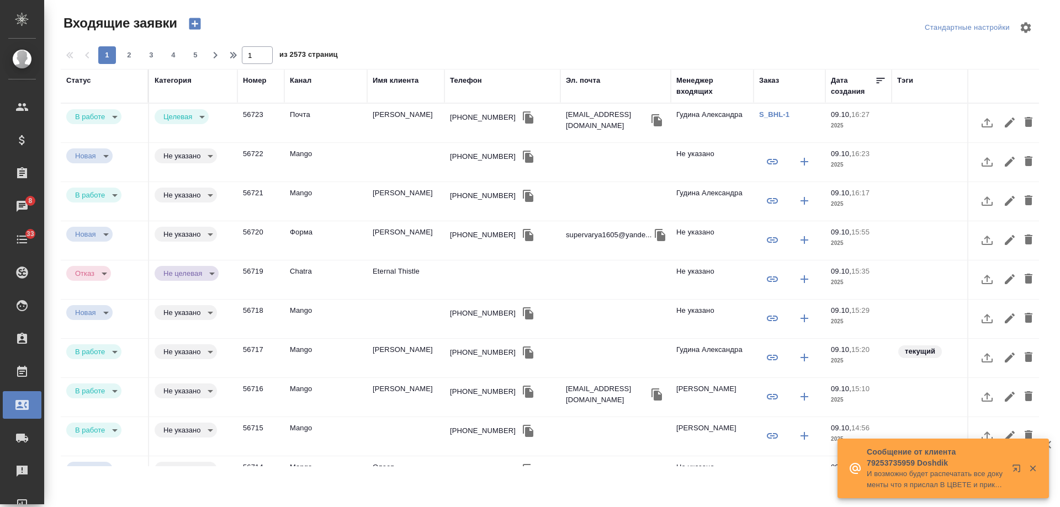
click at [394, 238] on td "[PERSON_NAME]" at bounding box center [405, 240] width 77 height 39
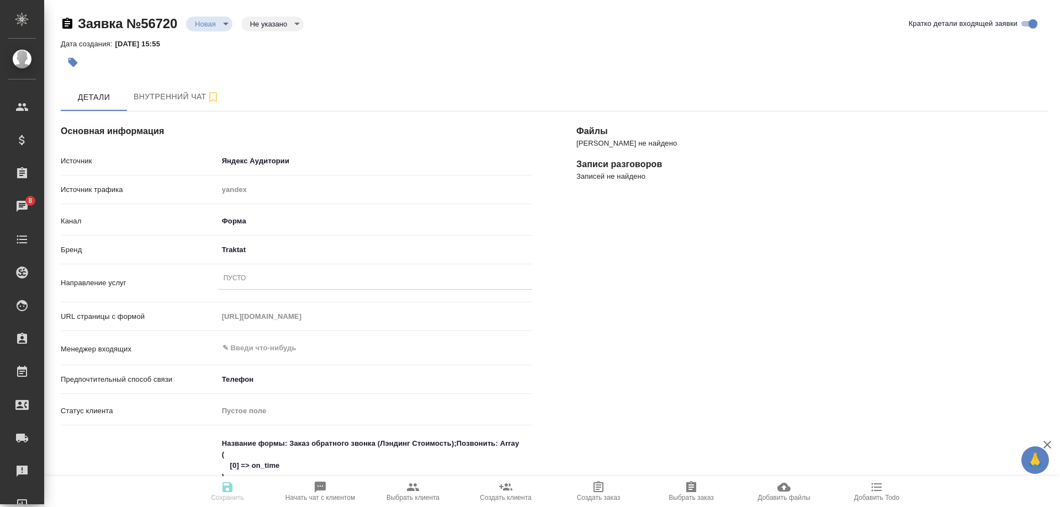
select select "RU"
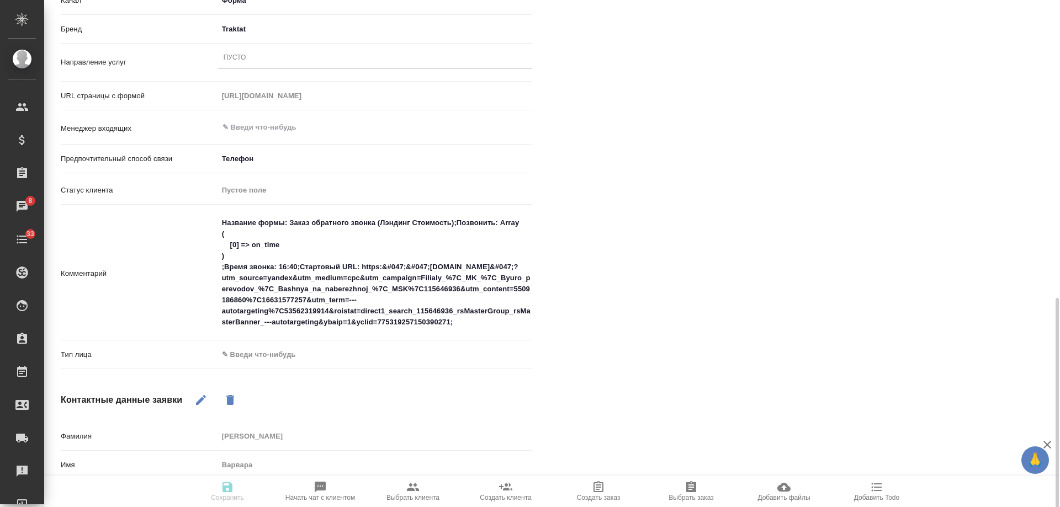
scroll to position [331, 0]
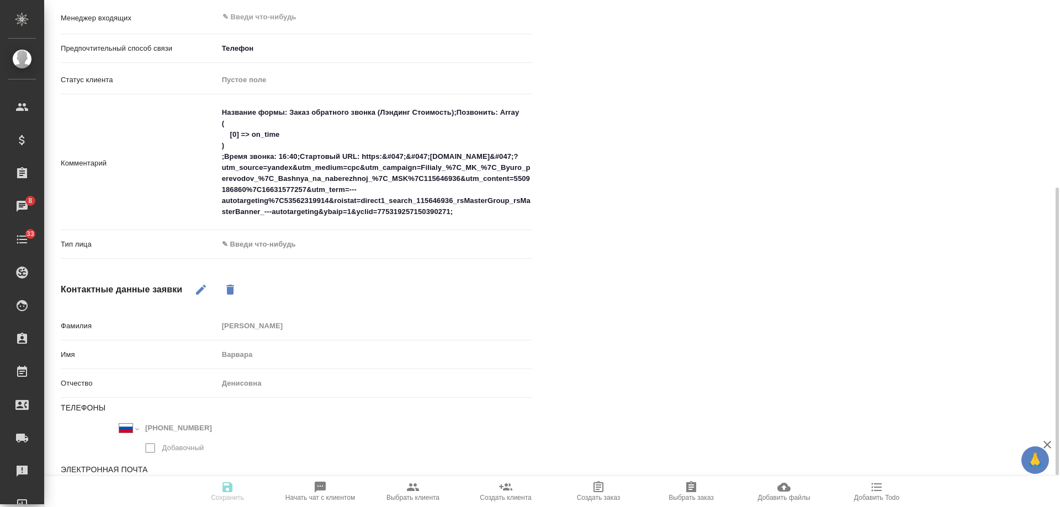
click at [278, 247] on body "🙏 .cls-1 fill:#fff; AWATERA [PERSON_NAME] Спецификации Заказы 8 Чаты 33 Todo Пр…" at bounding box center [530, 253] width 1060 height 507
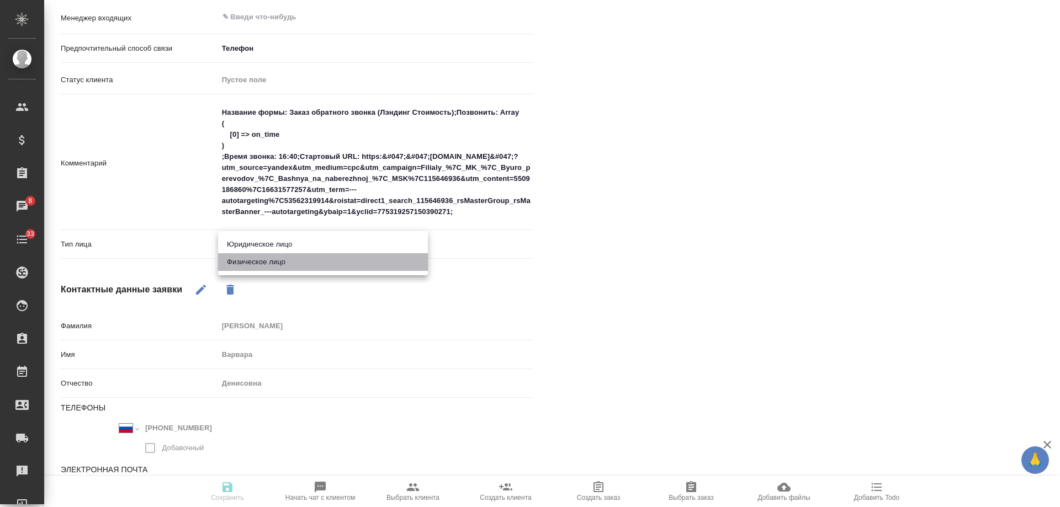
click at [265, 264] on li "Физическое лицо" at bounding box center [323, 262] width 210 height 18
type input "private"
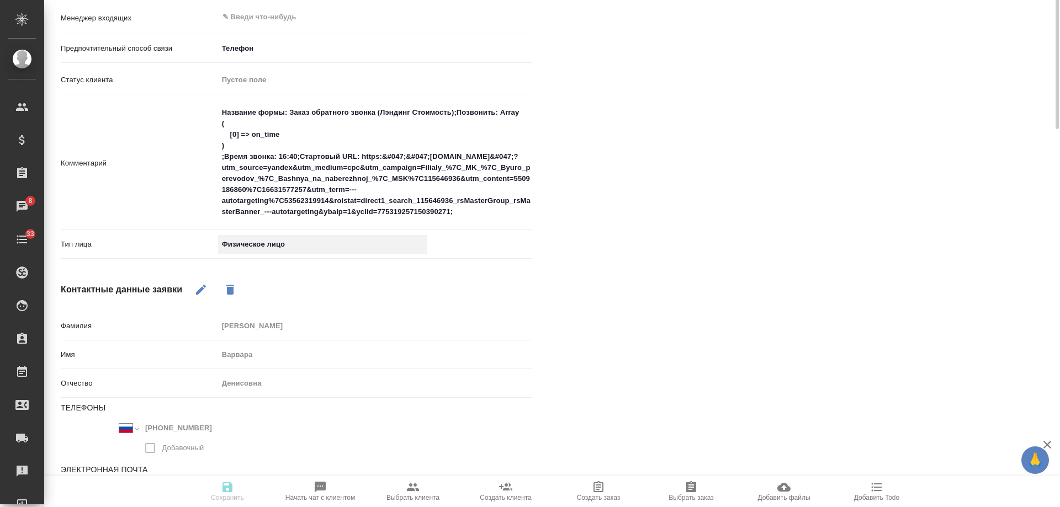
scroll to position [110, 0]
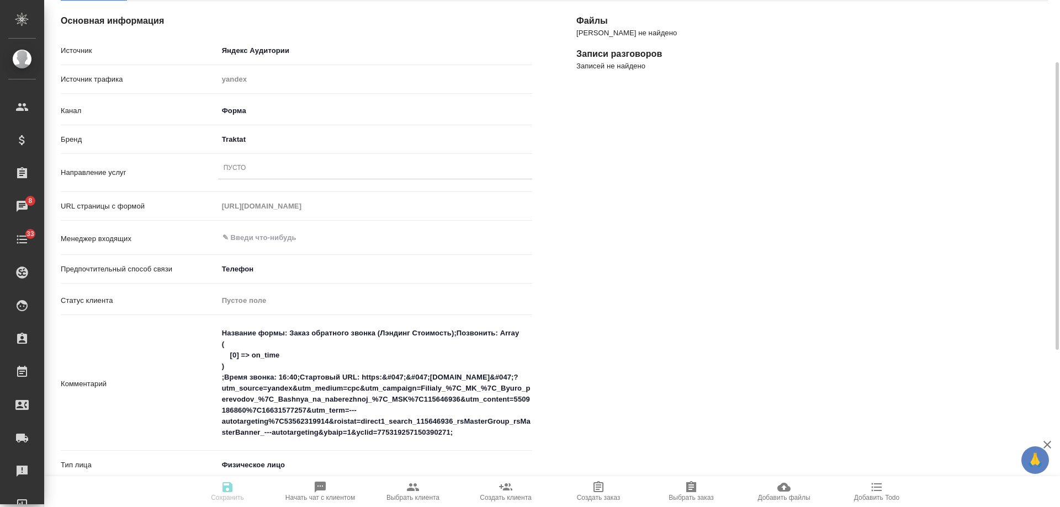
click at [251, 177] on div "Пусто" at bounding box center [375, 168] width 314 height 21
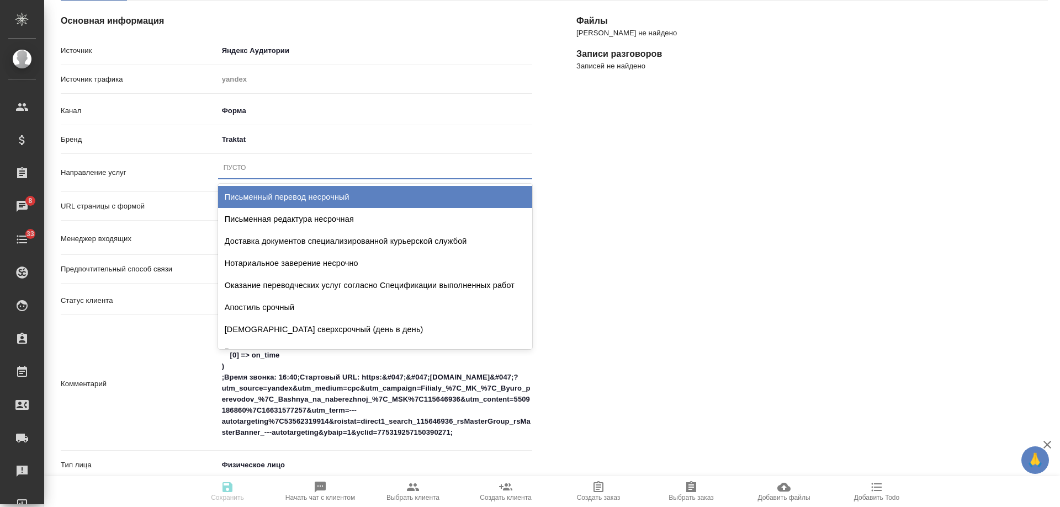
click at [296, 199] on div "Письменный перевод несрочный" at bounding box center [375, 197] width 314 height 22
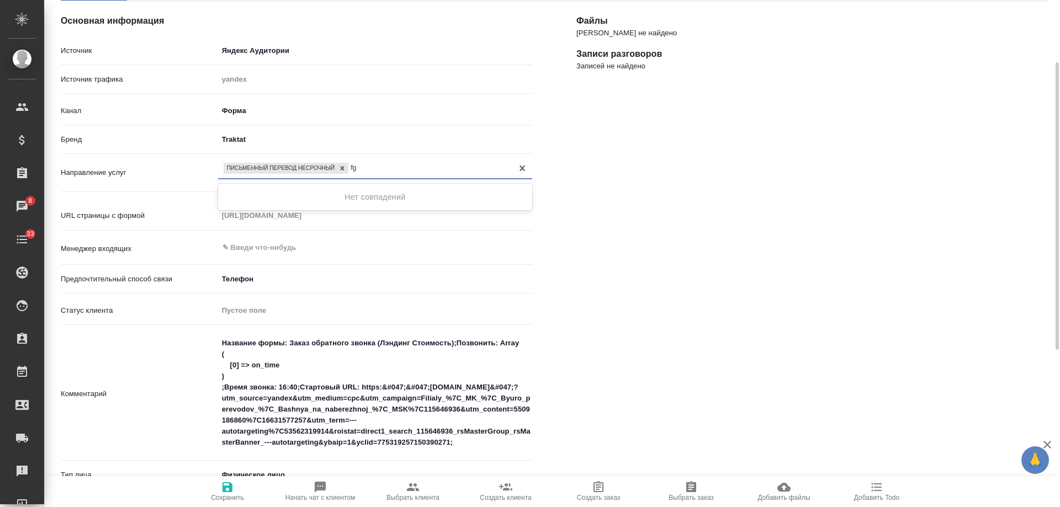
type input "f"
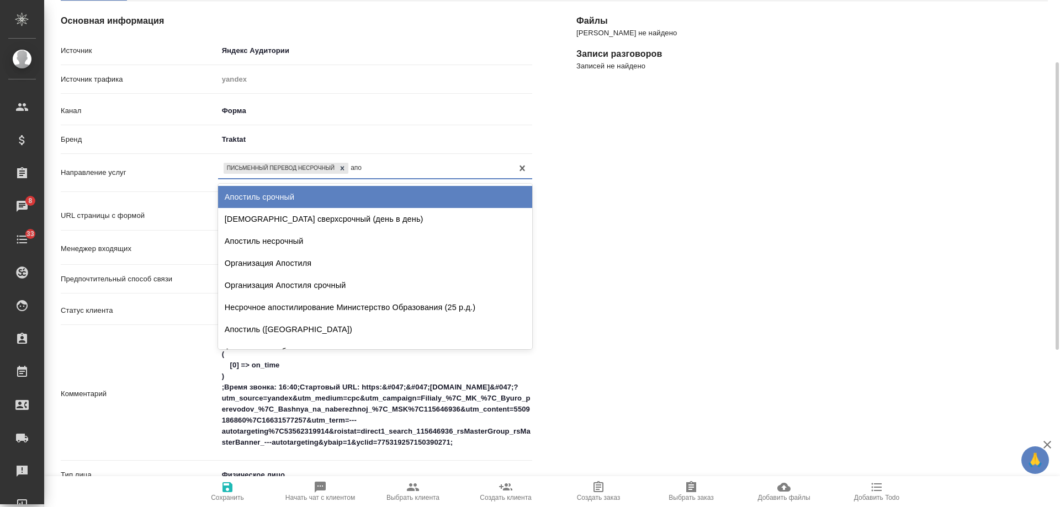
type input "апос"
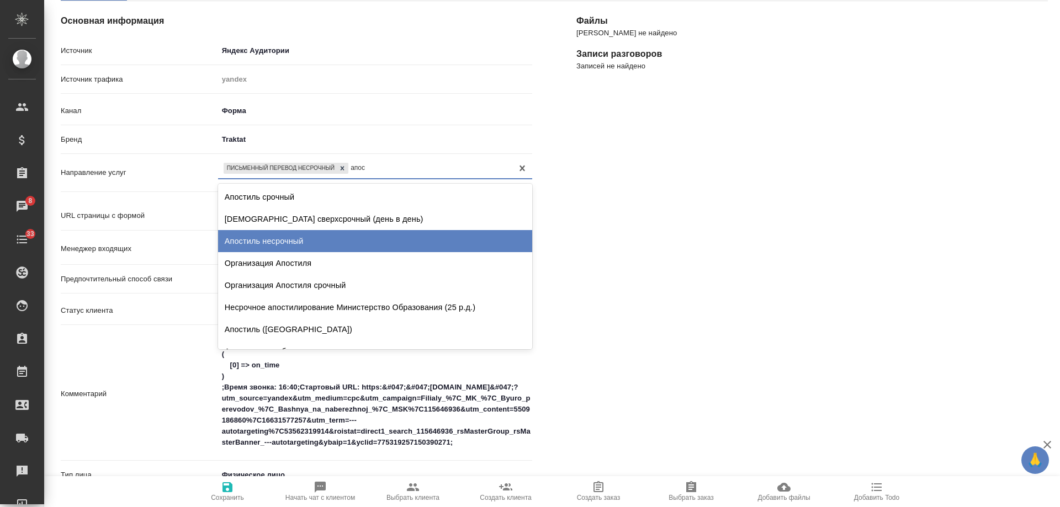
click at [339, 246] on div "Апостиль несрочный" at bounding box center [375, 241] width 314 height 22
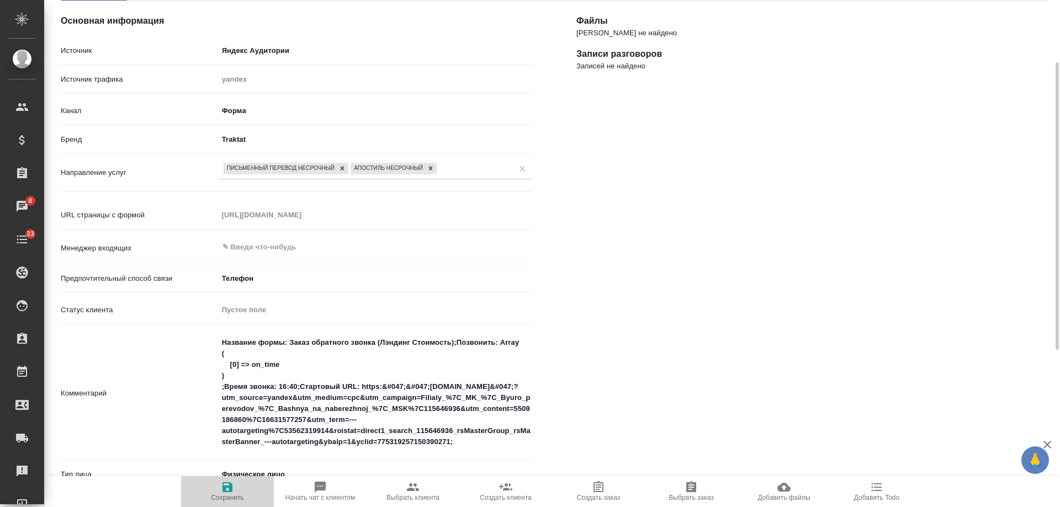
click at [235, 492] on span "Сохранить" at bounding box center [228, 491] width 80 height 21
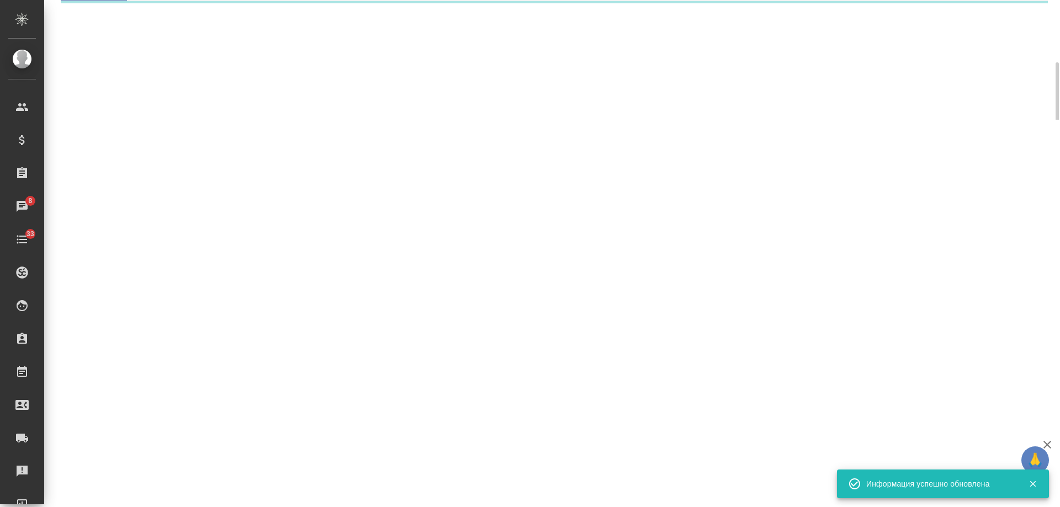
select select "RU"
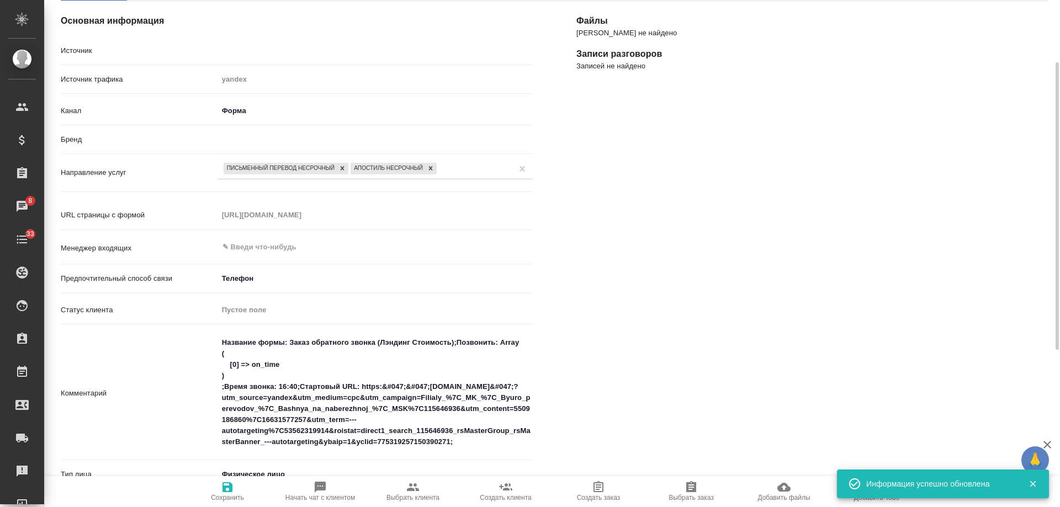
type textarea "x"
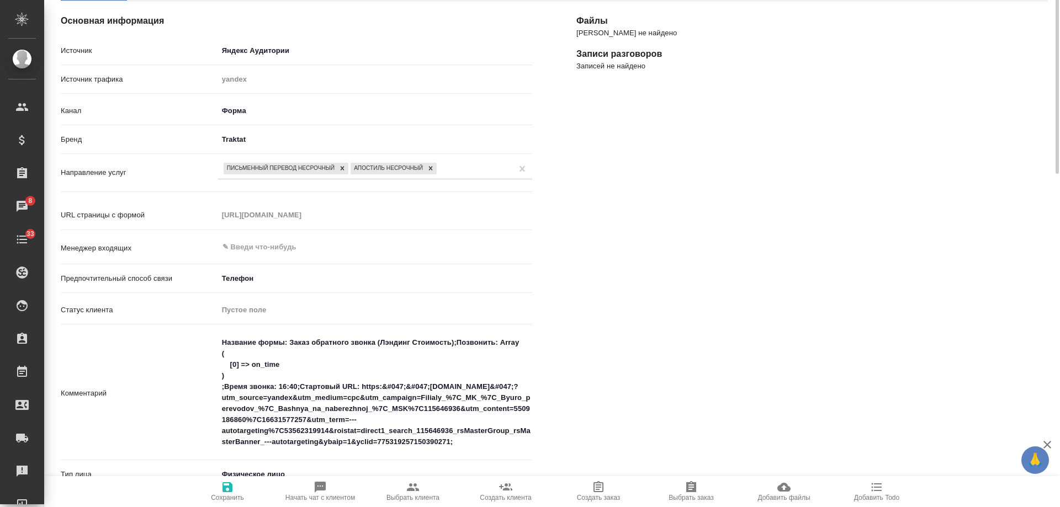
scroll to position [0, 0]
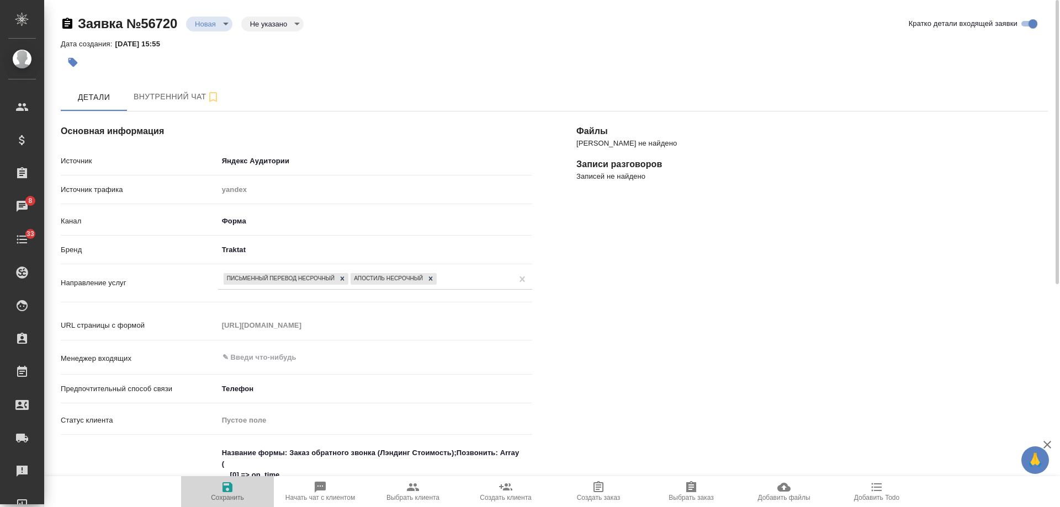
click at [231, 491] on icon "button" at bounding box center [227, 488] width 10 height 10
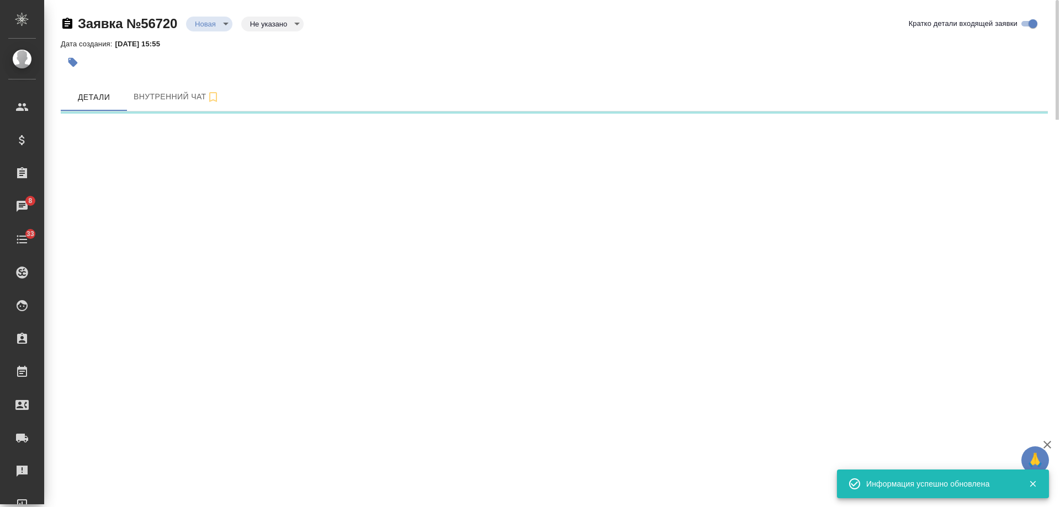
select select "RU"
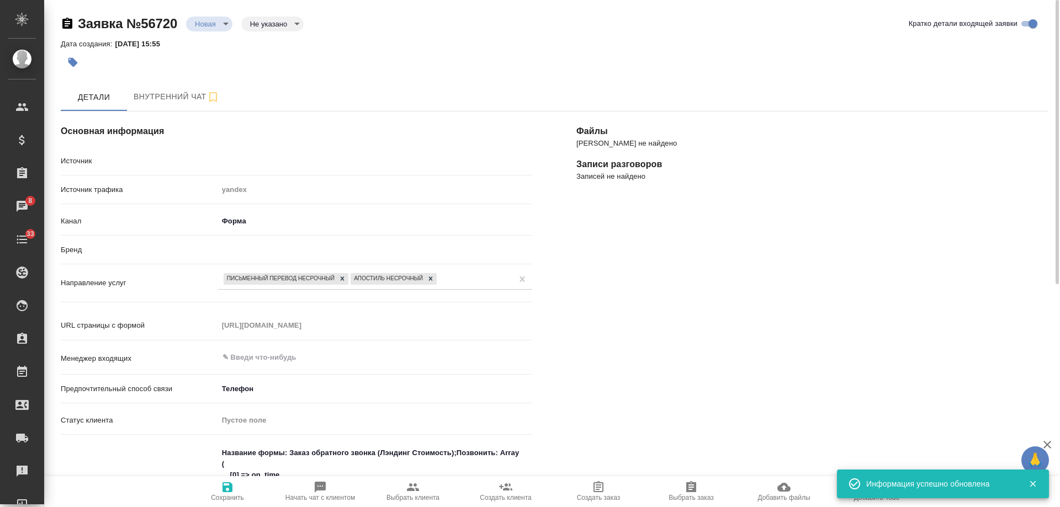
type textarea "x"
click at [213, 22] on body "🙏 .cls-1 fill:#fff; AWATERA Gudina Alexandra Клиенты Спецификации Заказы 8 Чаты…" at bounding box center [530, 253] width 1060 height 507
click at [219, 42] on button "Отказ" at bounding box center [208, 42] width 26 height 12
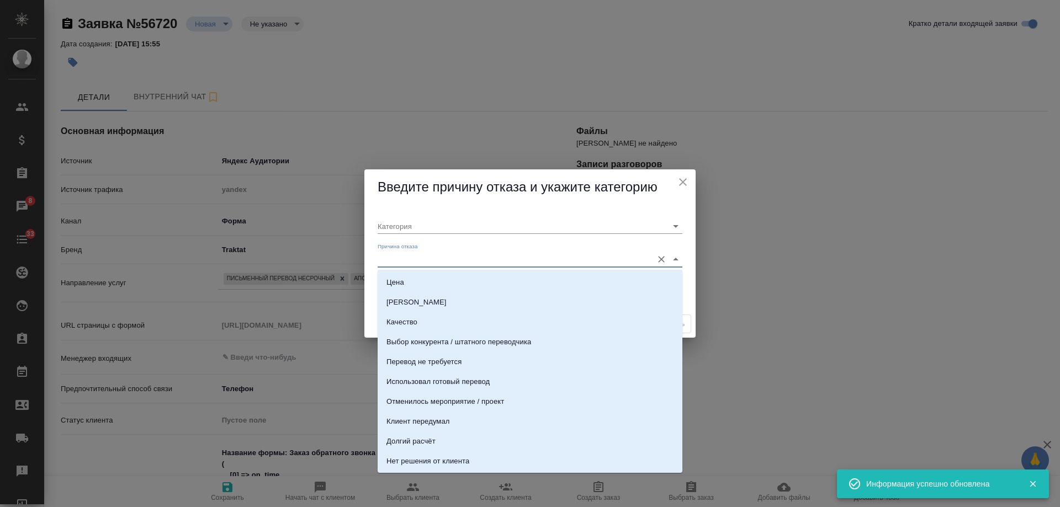
click at [469, 261] on input "Причина отказа" at bounding box center [512, 259] width 269 height 15
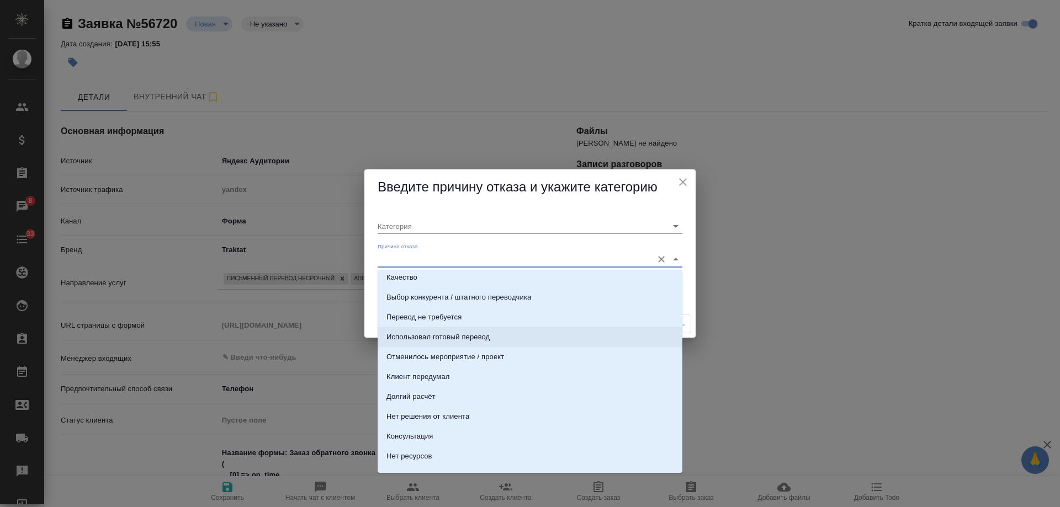
scroll to position [55, 0]
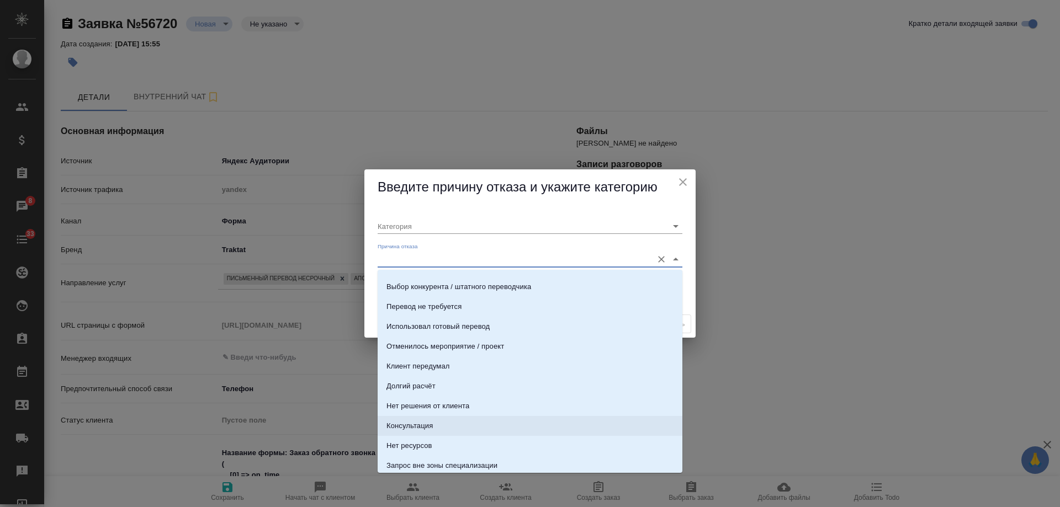
click at [445, 426] on li "Консультация" at bounding box center [530, 426] width 305 height 20
type input "Целевая"
type input "Консультация"
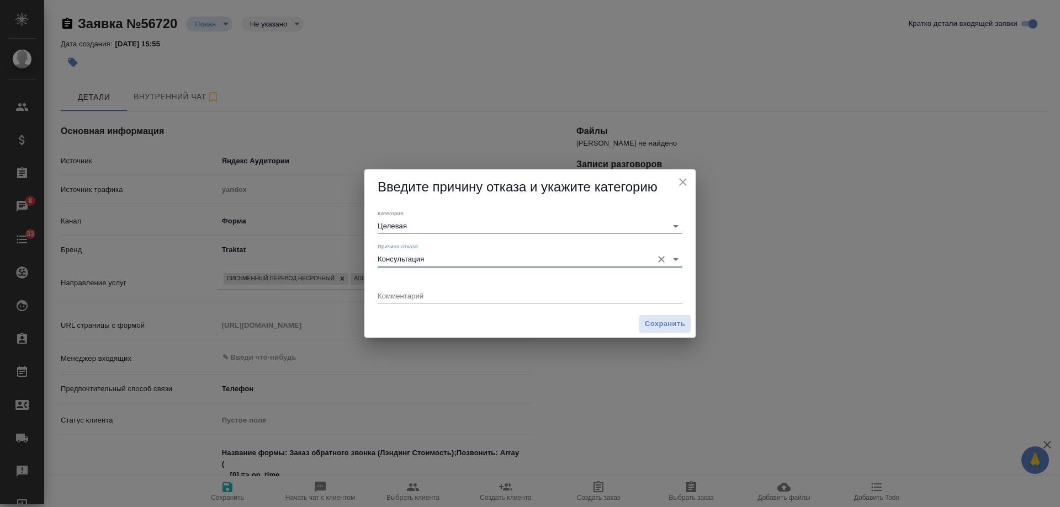
click at [505, 296] on textarea at bounding box center [530, 296] width 305 height 8
click at [660, 320] on span "Сохранить" at bounding box center [665, 324] width 40 height 13
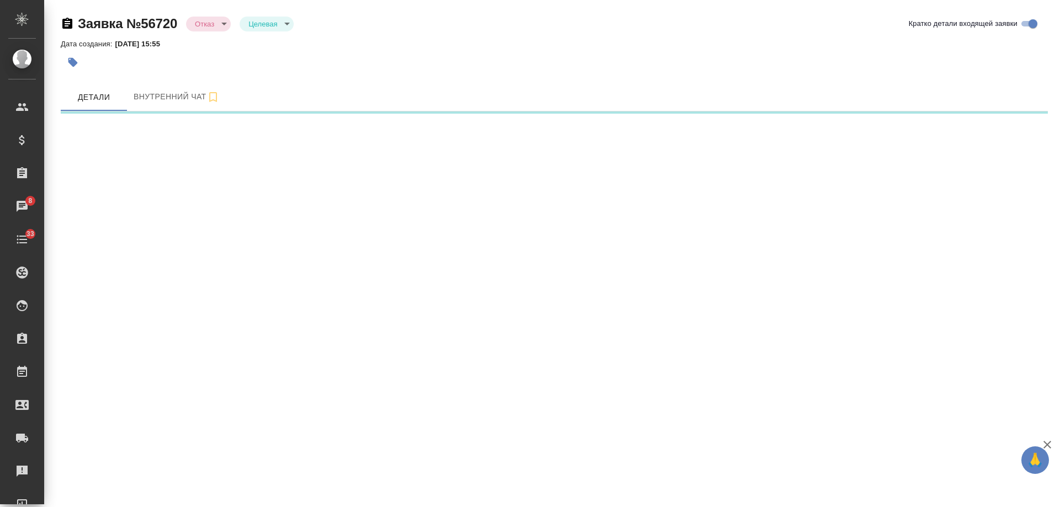
select select "RU"
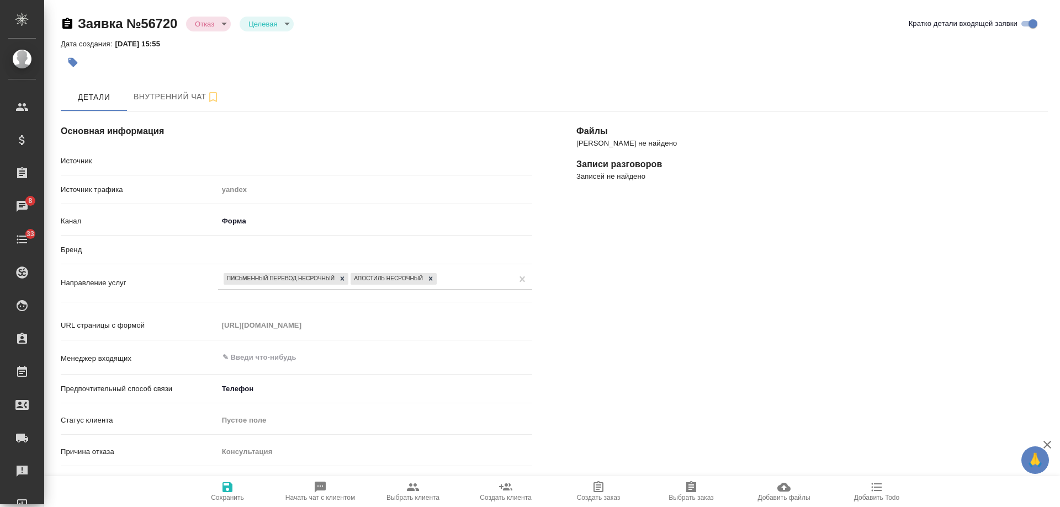
type textarea "x"
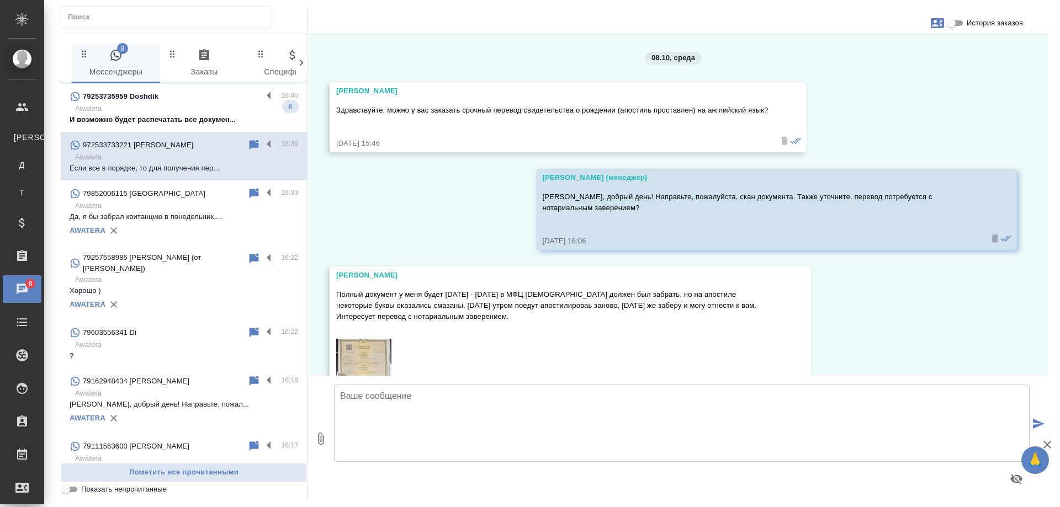
scroll to position [3204, 0]
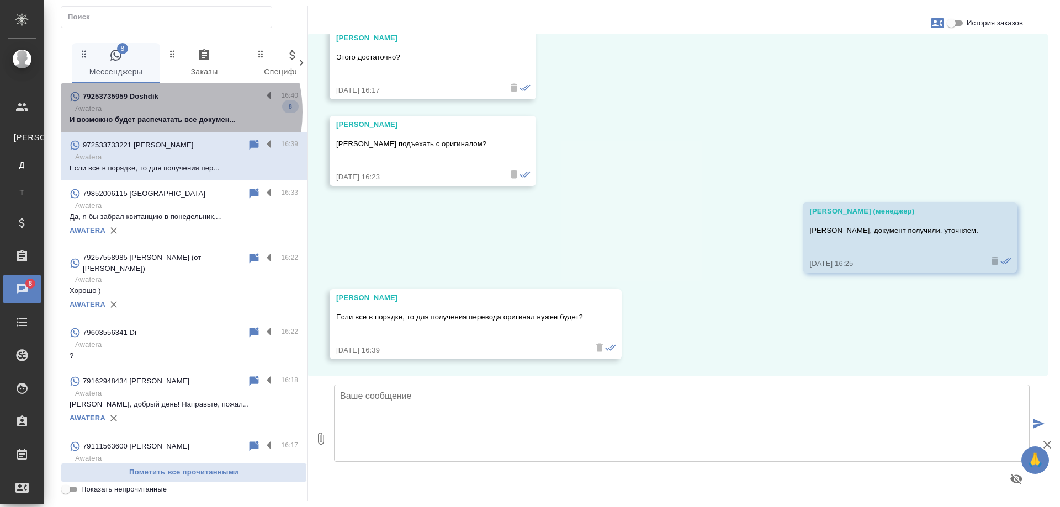
click at [163, 112] on p "Awatera" at bounding box center [186, 108] width 223 height 11
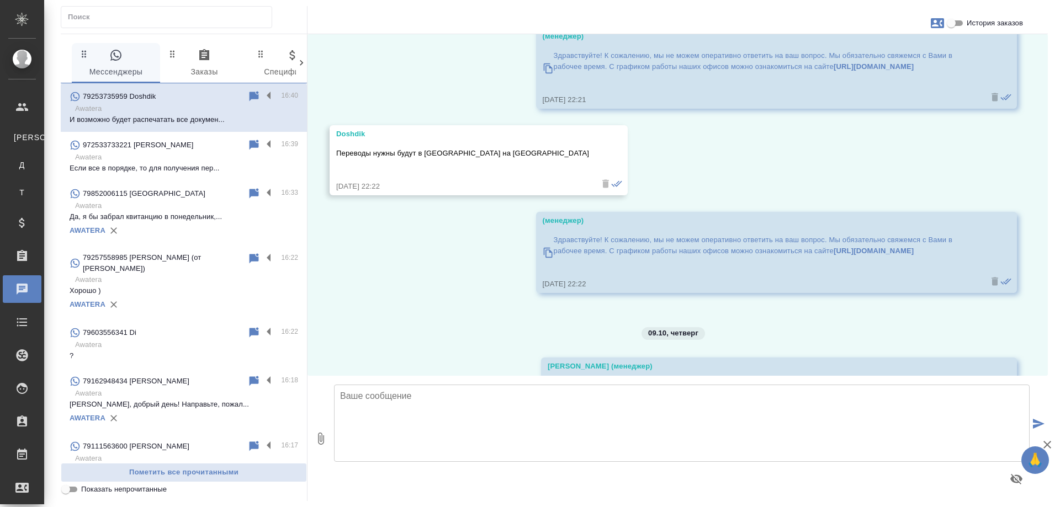
scroll to position [0, 0]
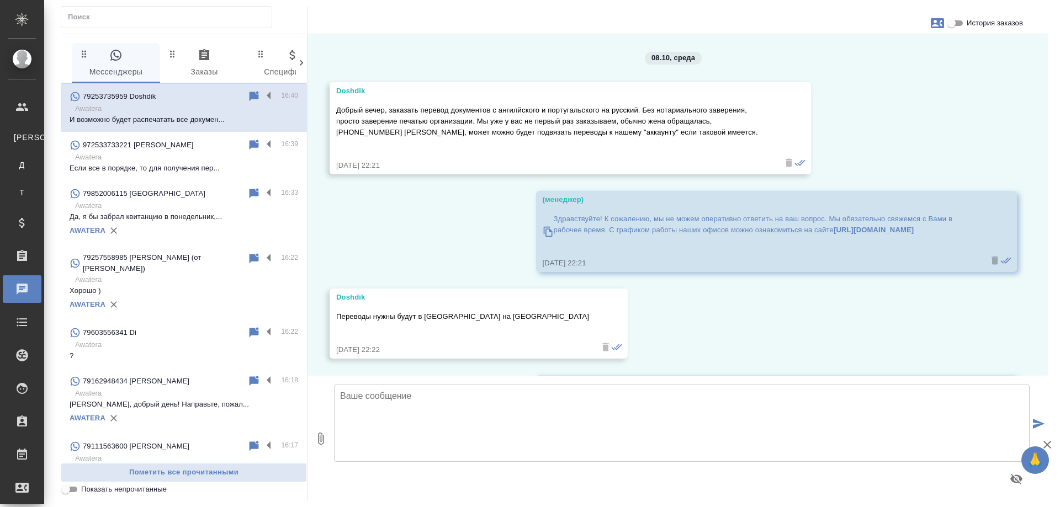
click at [938, 24] on icon "button" at bounding box center [937, 23] width 13 height 10
click at [885, 76] on span "Заявка №56688" at bounding box center [888, 77] width 54 height 11
click at [638, 300] on div at bounding box center [530, 253] width 1060 height 507
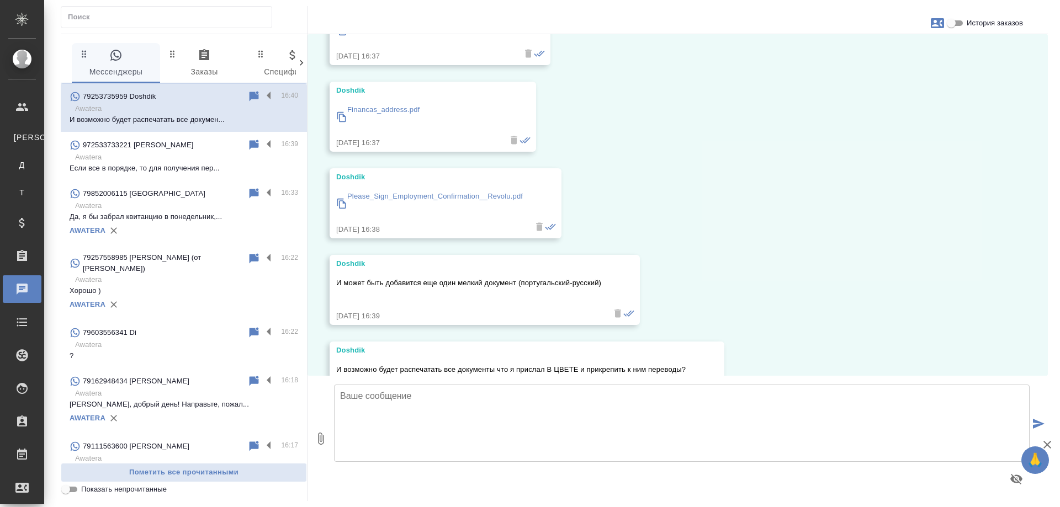
scroll to position [992, 0]
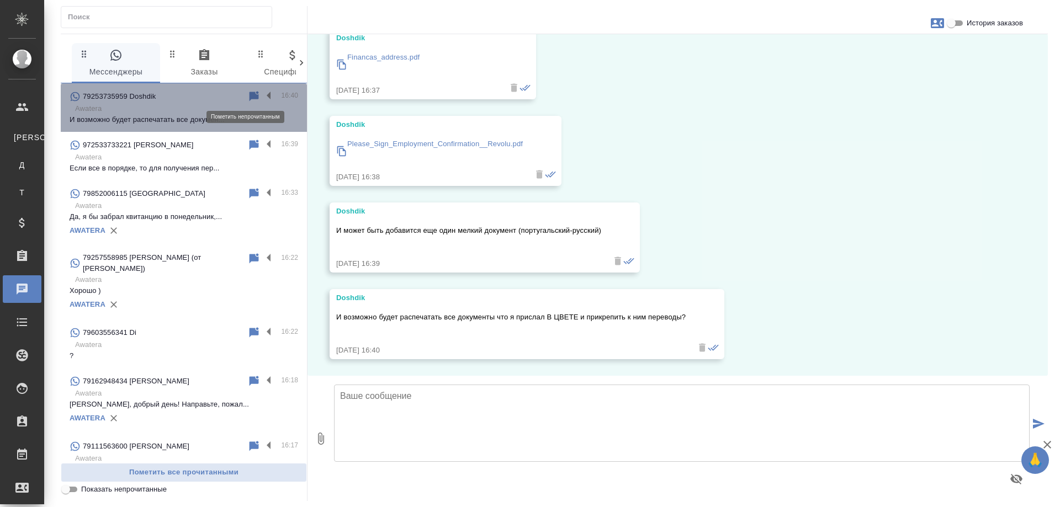
click at [250, 94] on icon at bounding box center [254, 96] width 9 height 10
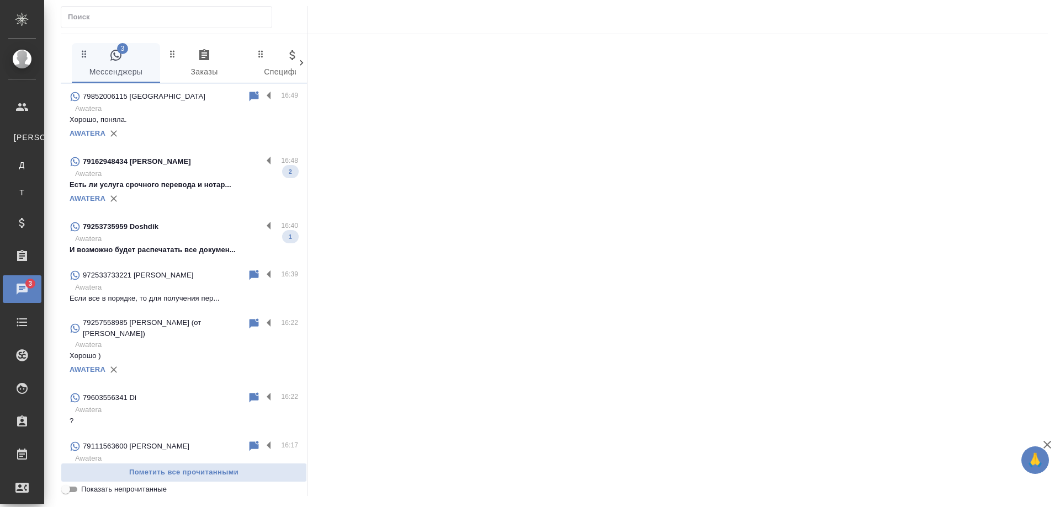
click at [202, 181] on p "Есть ли услуга срочного перевода и нотар..." at bounding box center [184, 184] width 229 height 11
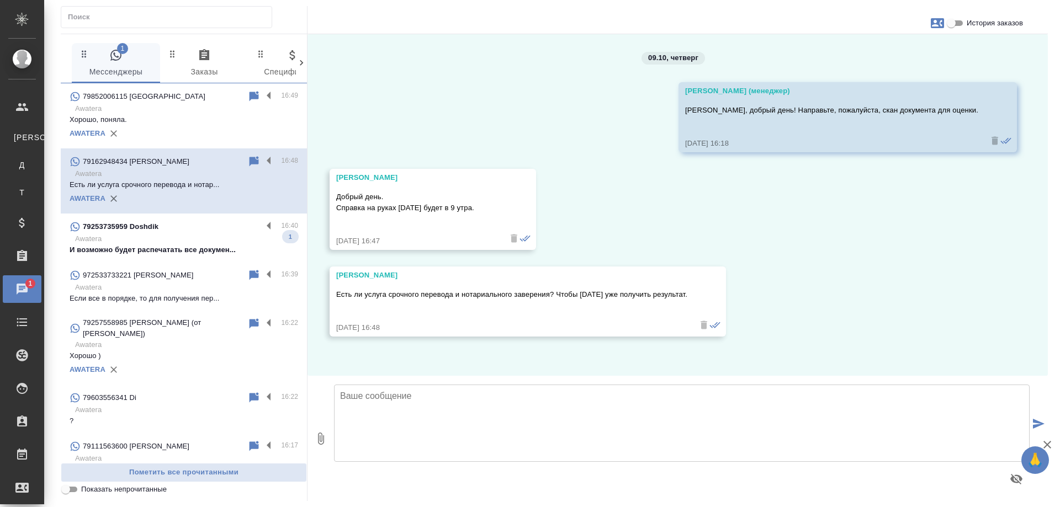
click at [574, 409] on textarea at bounding box center [682, 423] width 696 height 77
click at [577, 404] on textarea at bounding box center [682, 423] width 696 height 77
drag, startPoint x: 383, startPoint y: 396, endPoint x: 412, endPoint y: 394, distance: 28.8
click at [412, 394] on textarea "Завтра до вечера потребуется перевод?" at bounding box center [682, 423] width 696 height 77
click at [589, 398] on textarea "Завтра до конца рабочего дня потребуется перевод?" at bounding box center [682, 423] width 696 height 77
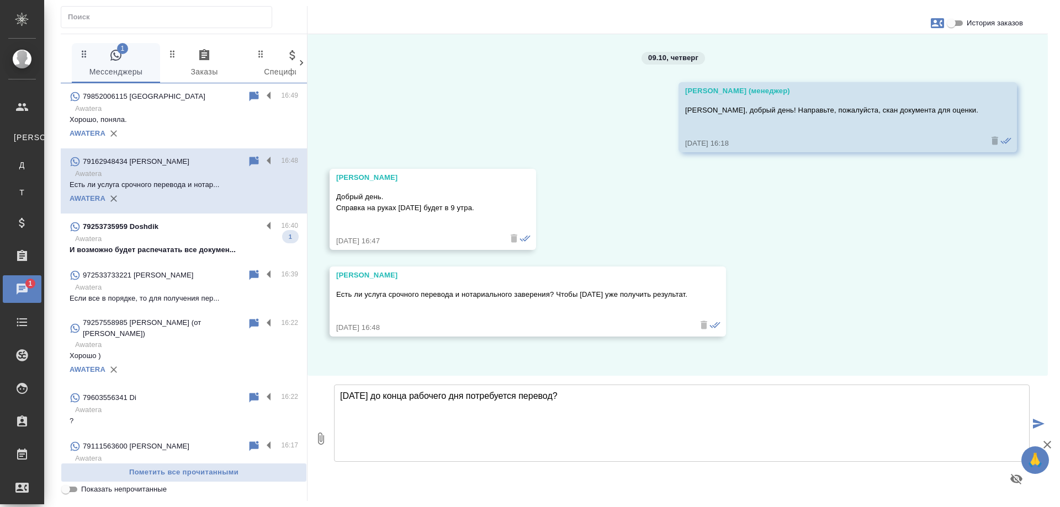
type textarea "Завтра до конца рабочего дня потребуется перевод?"
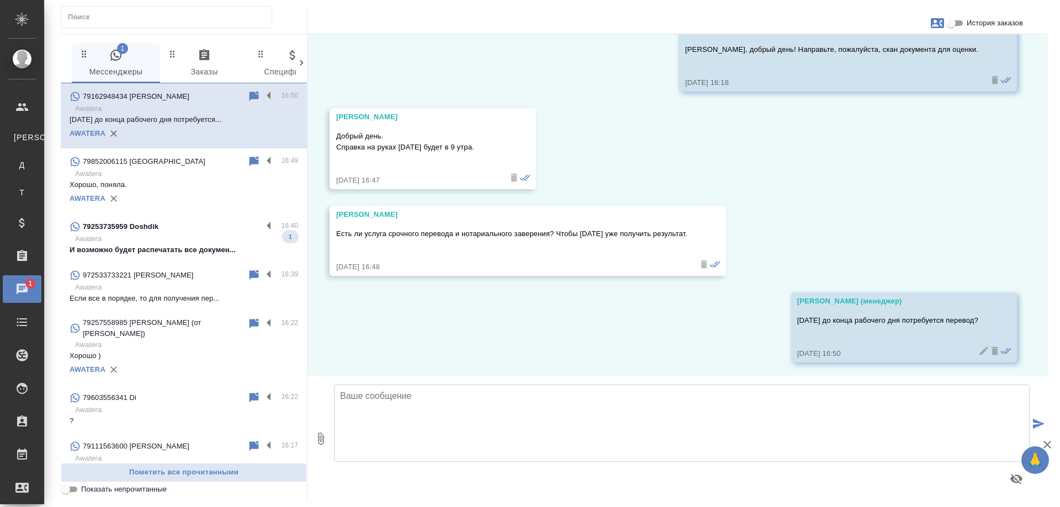
scroll to position [64, 0]
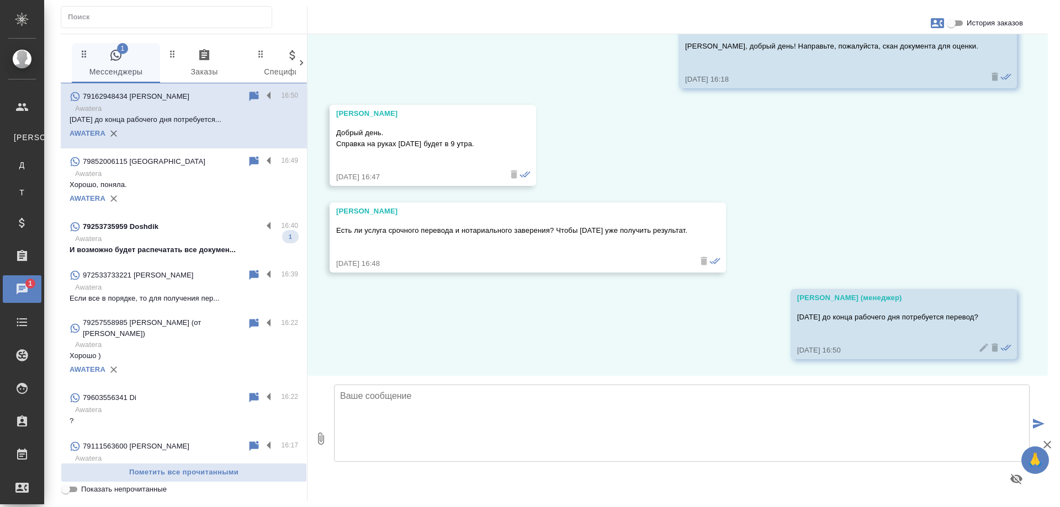
click at [481, 394] on textarea at bounding box center [682, 423] width 696 height 77
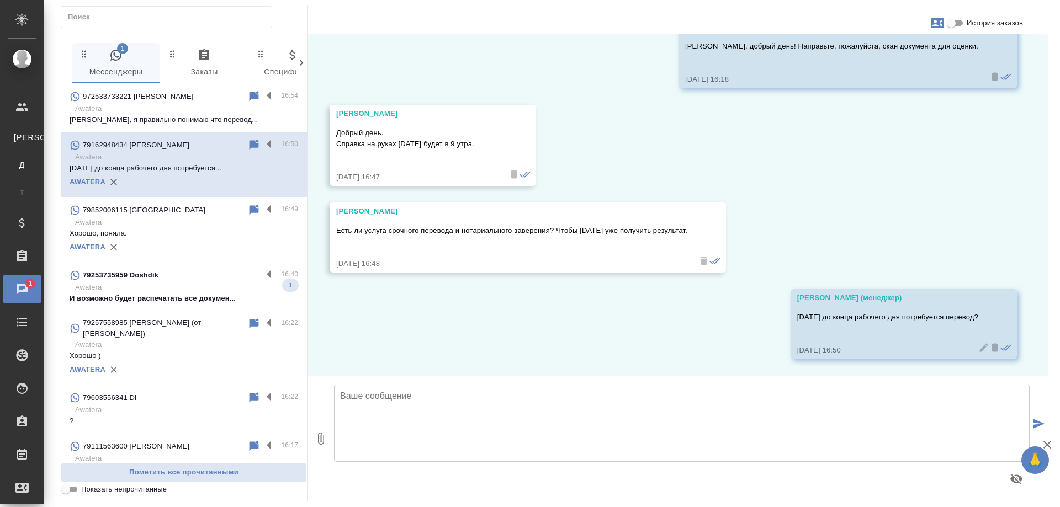
click at [517, 408] on textarea at bounding box center [682, 423] width 696 height 77
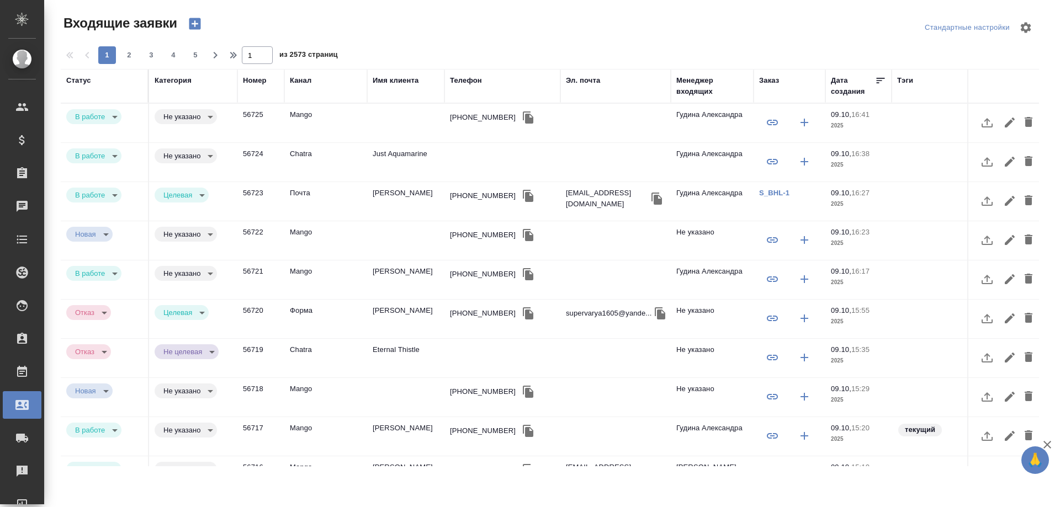
select select "RU"
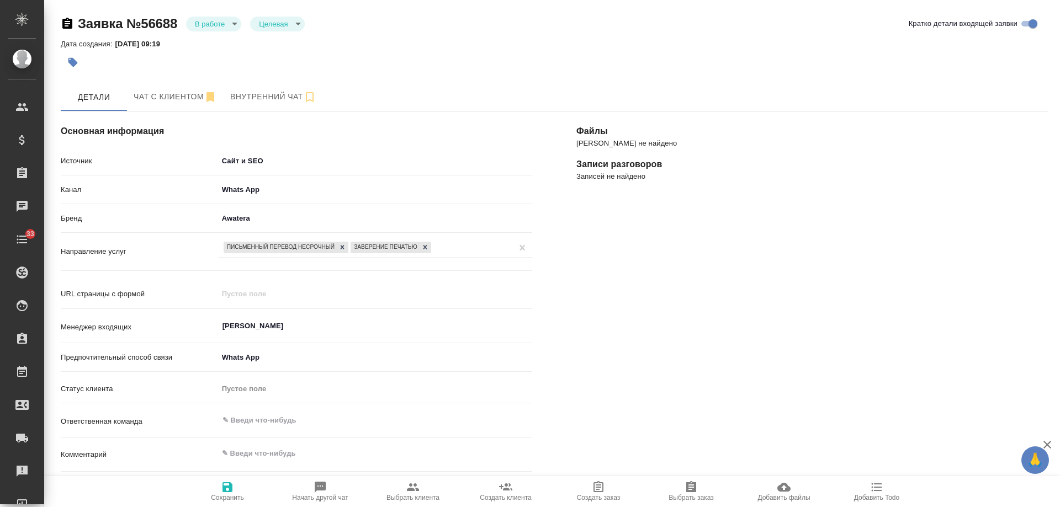
select select "RU"
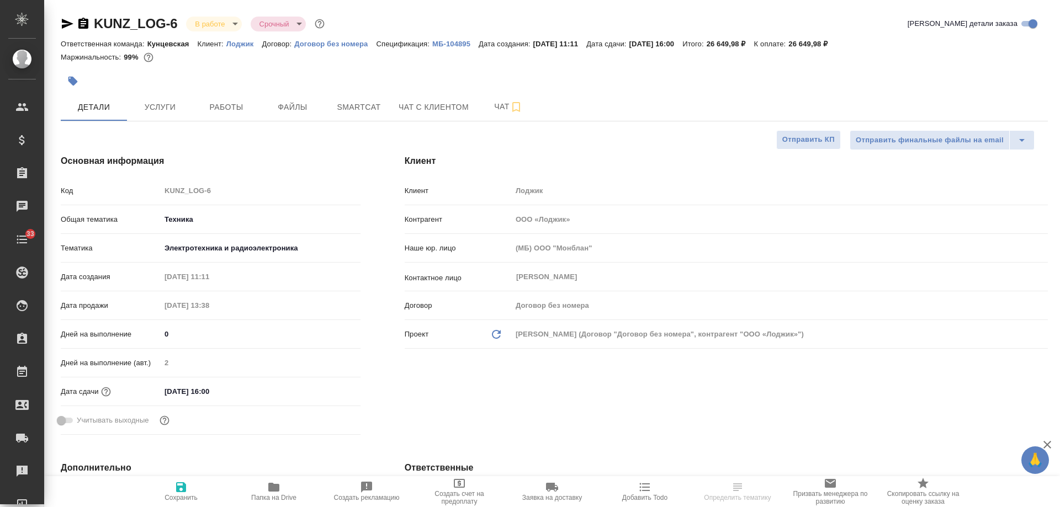
select select "RU"
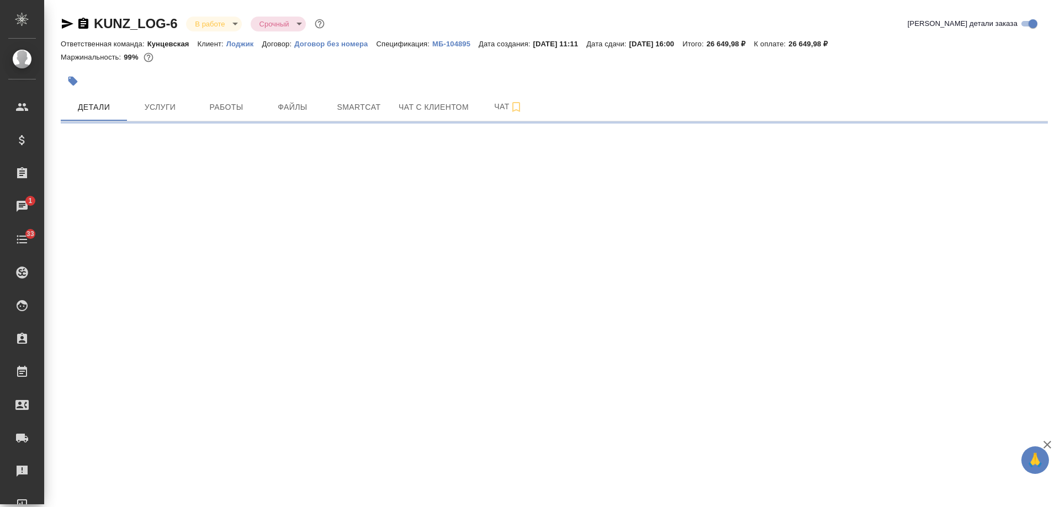
select select "RU"
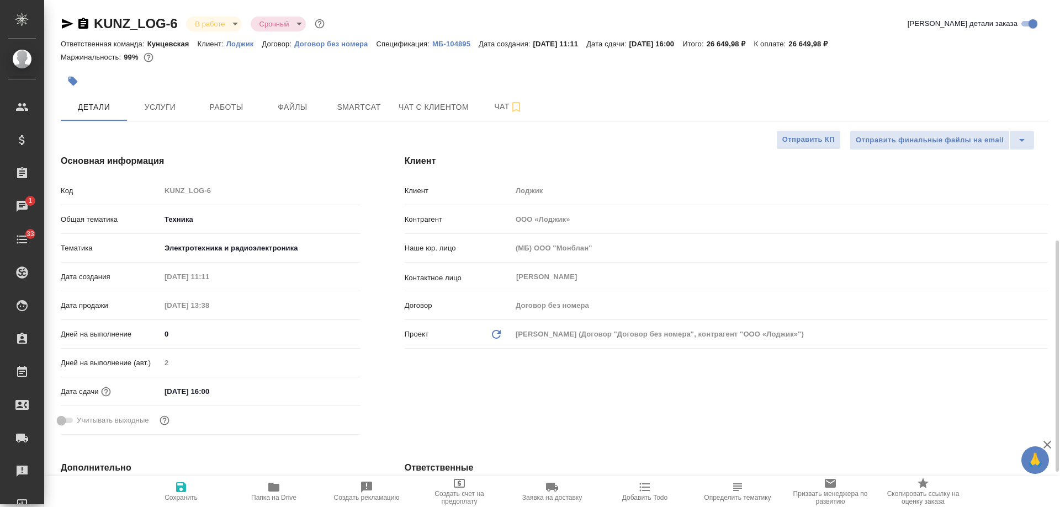
type textarea "x"
click at [82, 22] on icon "button" at bounding box center [83, 23] width 10 height 11
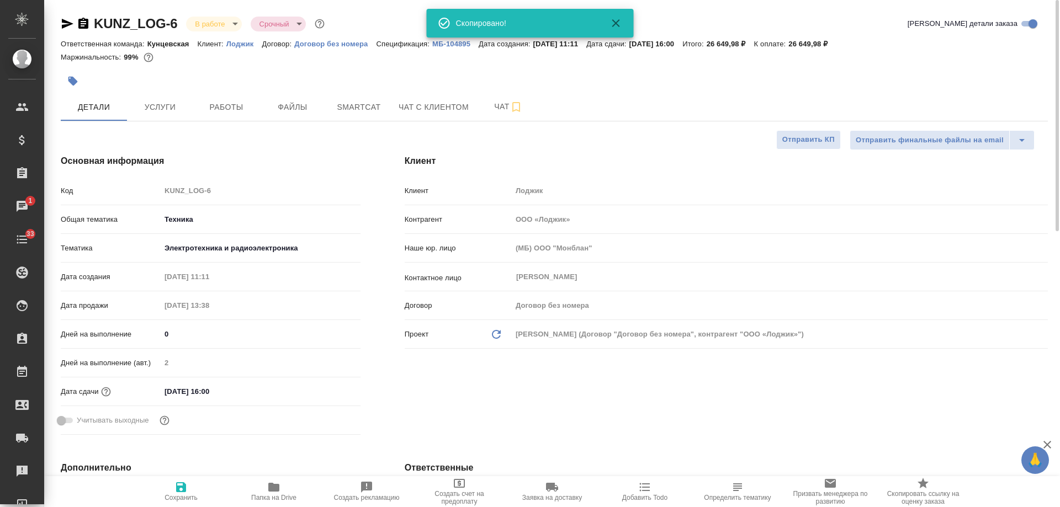
type textarea "x"
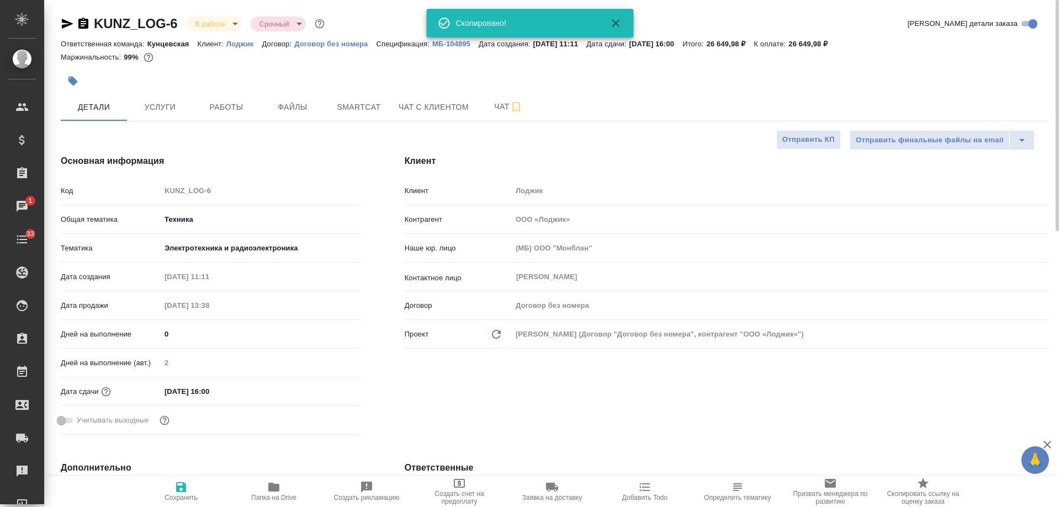
type textarea "x"
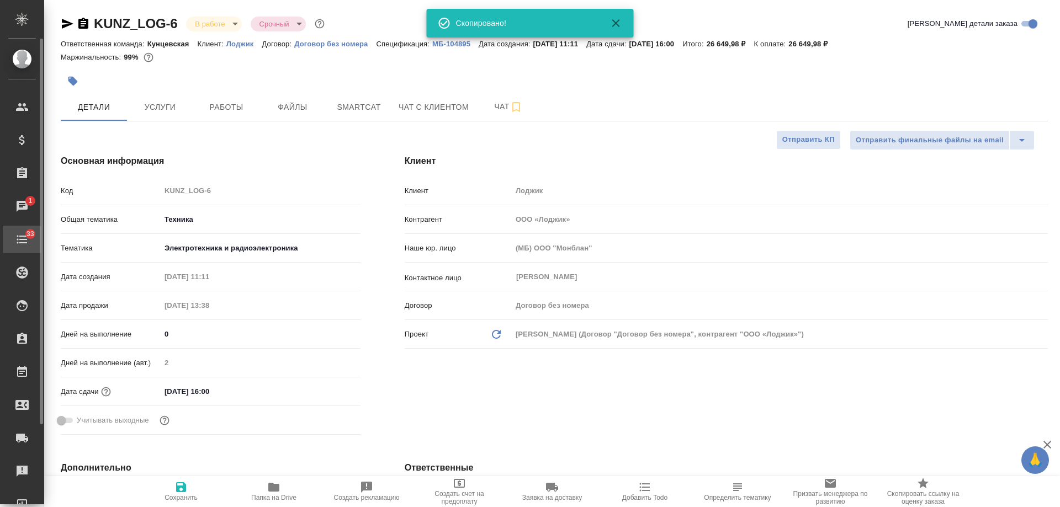
type textarea "x"
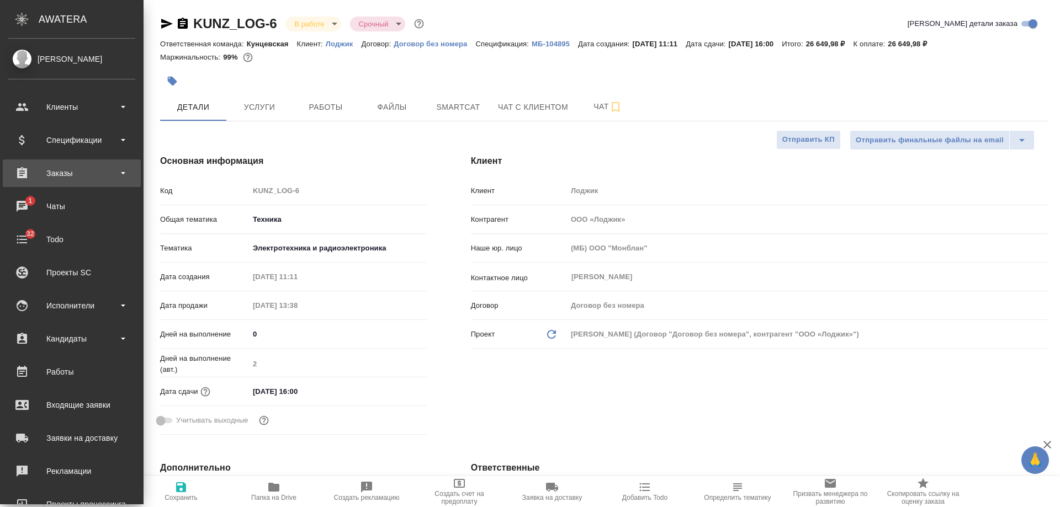
click at [75, 177] on div "Заказы" at bounding box center [71, 173] width 127 height 17
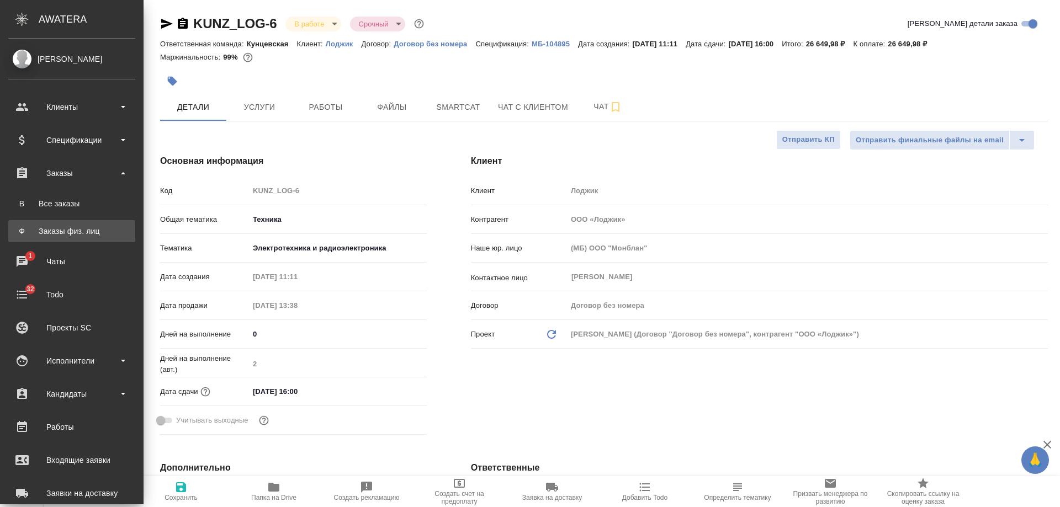
click at [71, 234] on div "Заказы физ. лиц" at bounding box center [72, 231] width 116 height 11
type textarea "x"
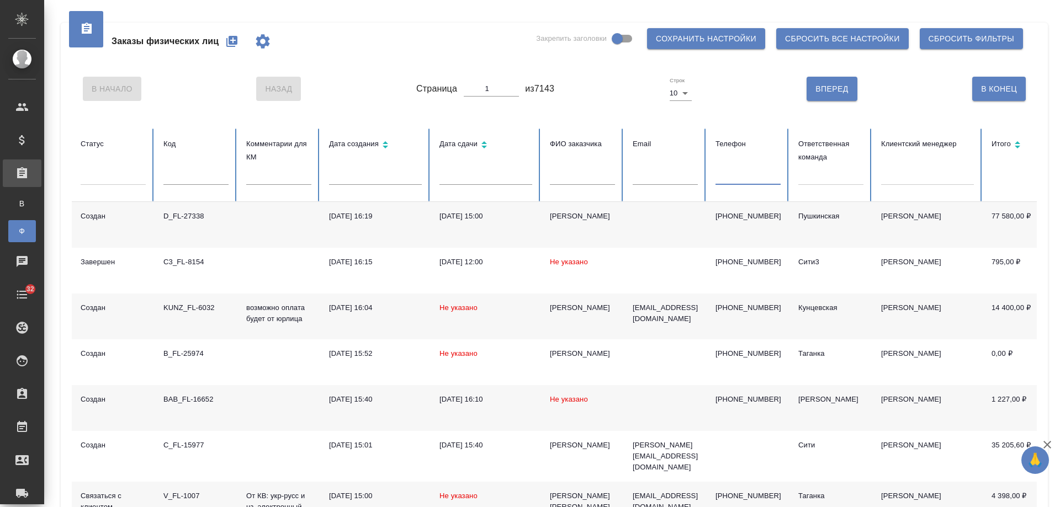
click at [746, 171] on input "text" at bounding box center [748, 176] width 65 height 15
paste input "[PHONE_NUMBER]"
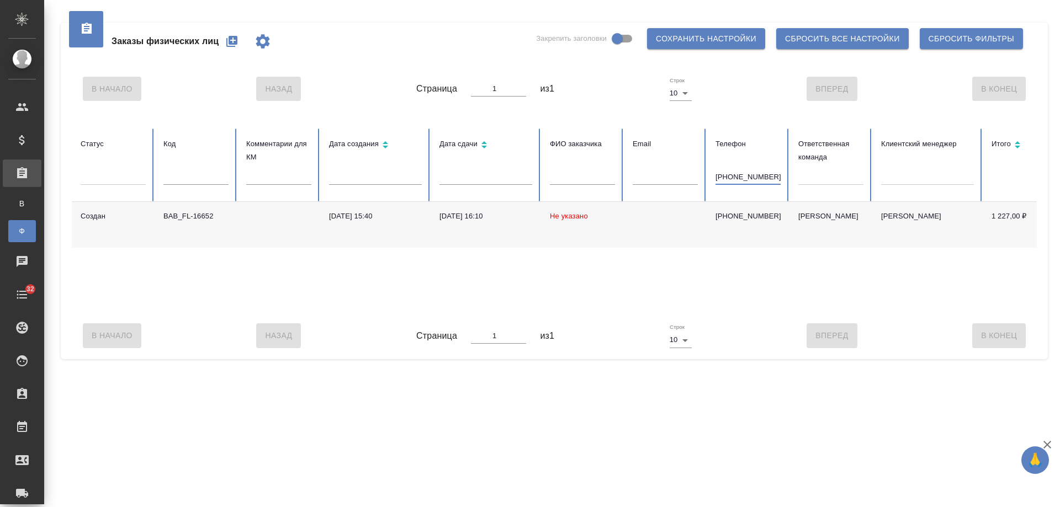
drag, startPoint x: 724, startPoint y: 177, endPoint x: 697, endPoint y: 173, distance: 26.8
click at [697, 173] on tr "Статус Код Комментарии для КМ Дата создания Дата сдачи ФИО заказчика Email Теле…" at bounding box center [693, 165] width 1242 height 73
type input "[PHONE_NUMBER]"
click at [746, 216] on p "[PHONE_NUMBER]" at bounding box center [748, 216] width 65 height 11
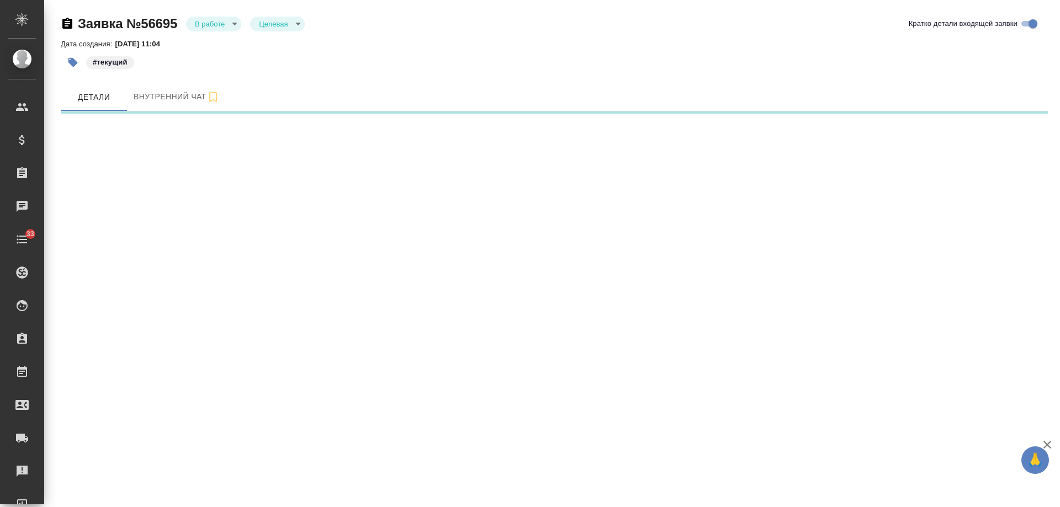
select select "RU"
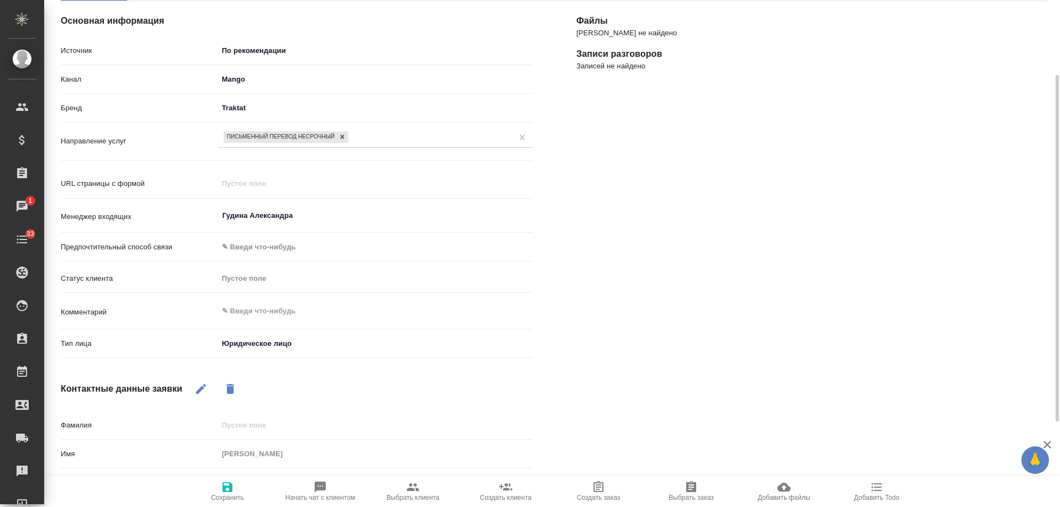
scroll to position [235, 0]
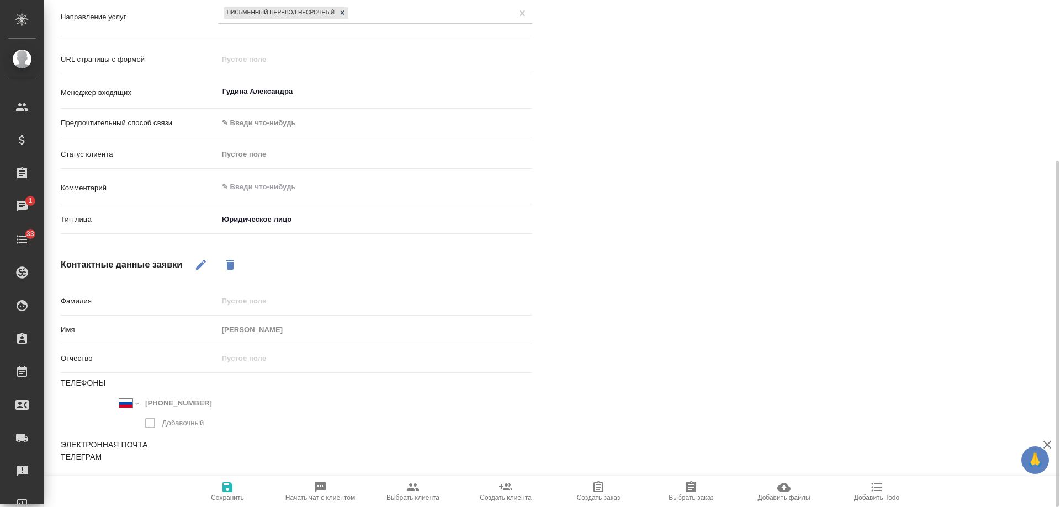
click at [692, 491] on icon "button" at bounding box center [691, 486] width 10 height 11
type textarea "x"
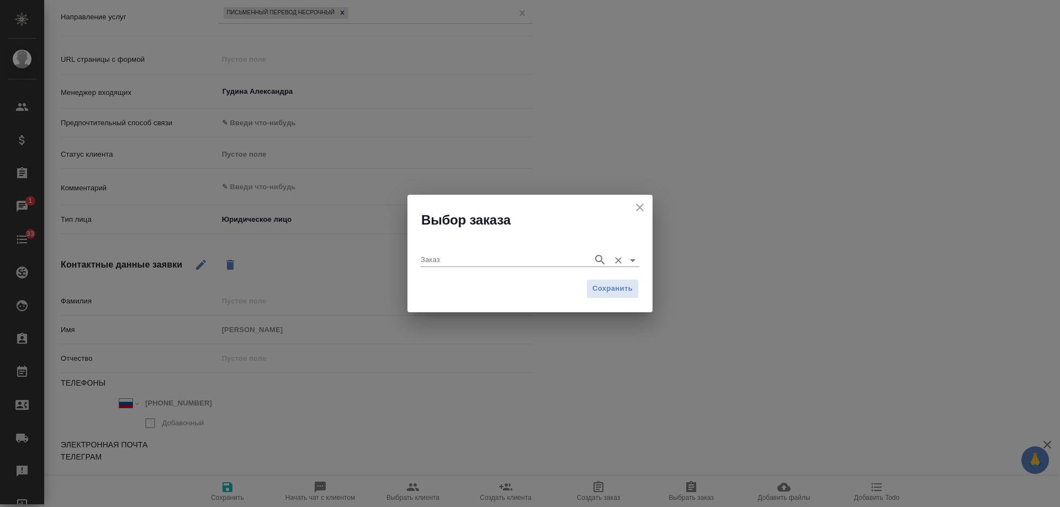
click at [510, 262] on input "Заказ" at bounding box center [504, 259] width 167 height 13
paste input "KUNZ_LOG-6"
type input "KUNZ_LOG-6"
click at [600, 259] on icon "button" at bounding box center [599, 259] width 13 height 13
click at [495, 279] on li "KUNZ_LOG-6" at bounding box center [530, 282] width 219 height 20
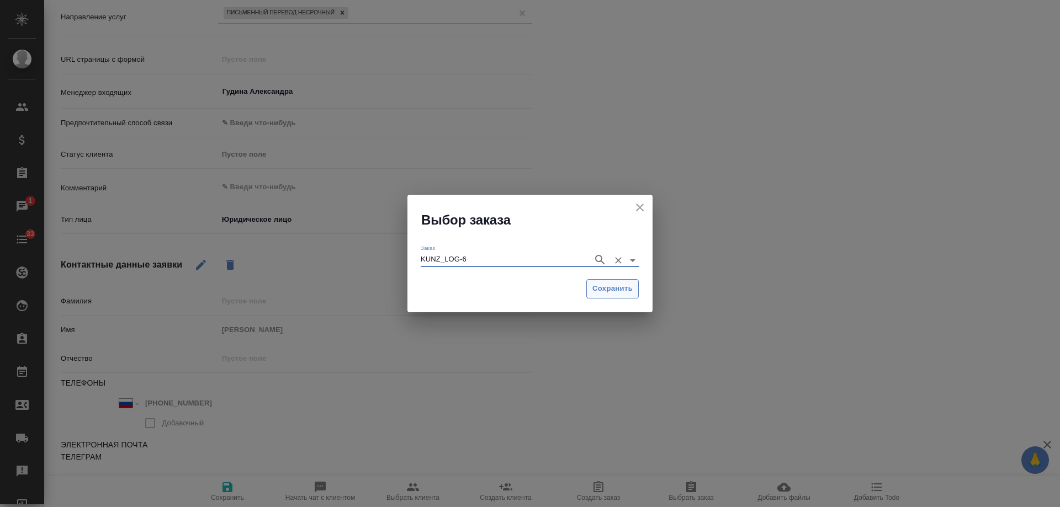
type input "KUNZ_LOG-6"
click at [618, 288] on span "Сохранить" at bounding box center [612, 289] width 40 height 13
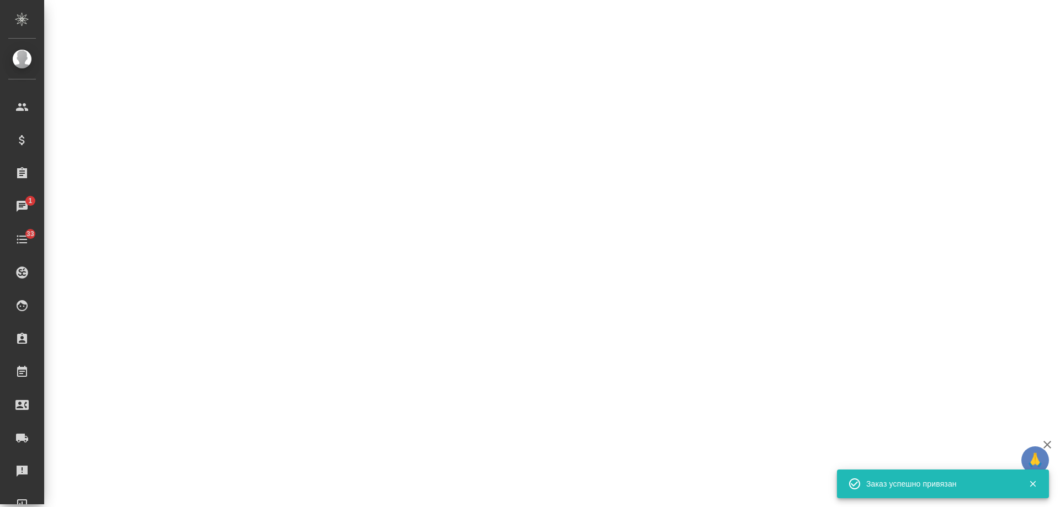
select select "RU"
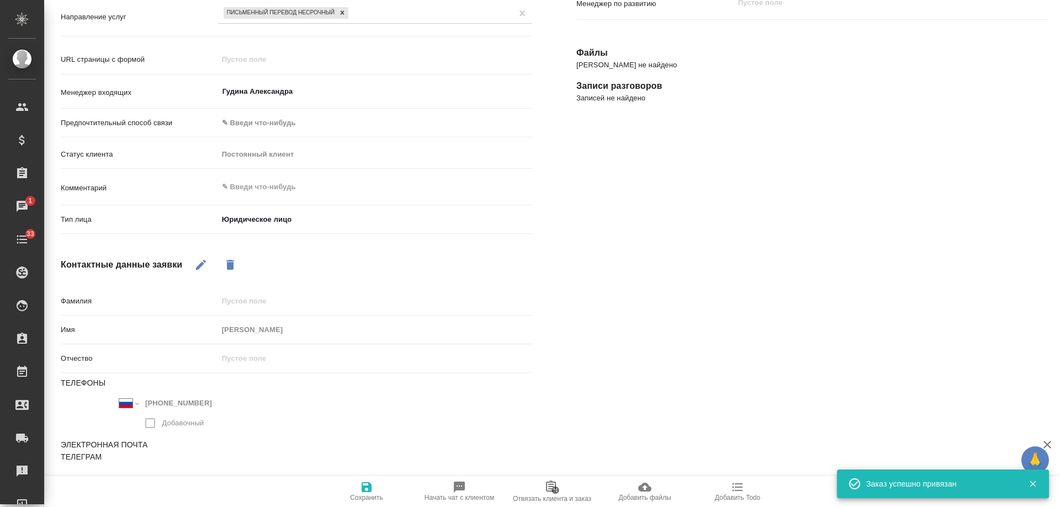
type textarea "x"
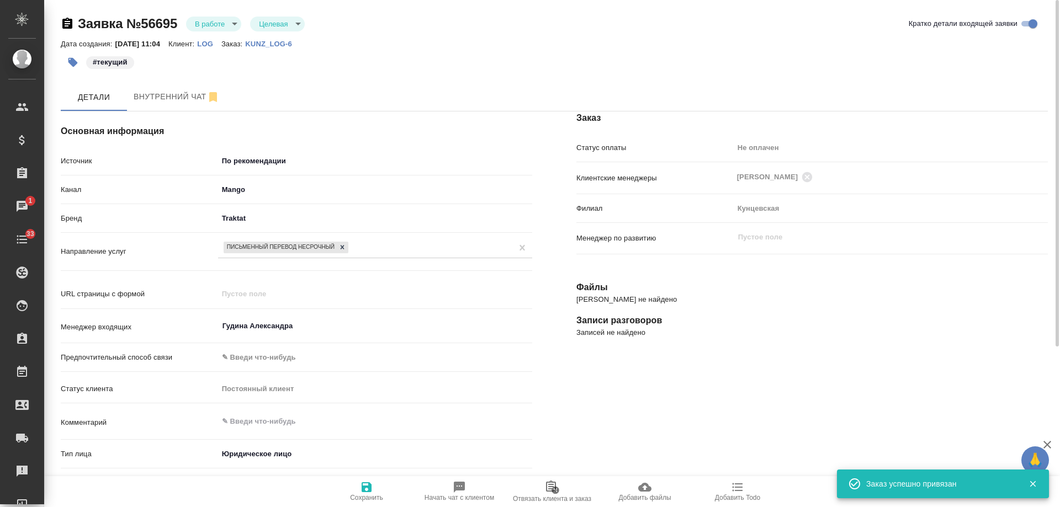
click at [263, 156] on body "🙏 .cls-1 fill:#fff; AWATERA Gudina Alexandra Клиенты Спецификации Заказы 1 Чаты…" at bounding box center [530, 253] width 1060 height 507
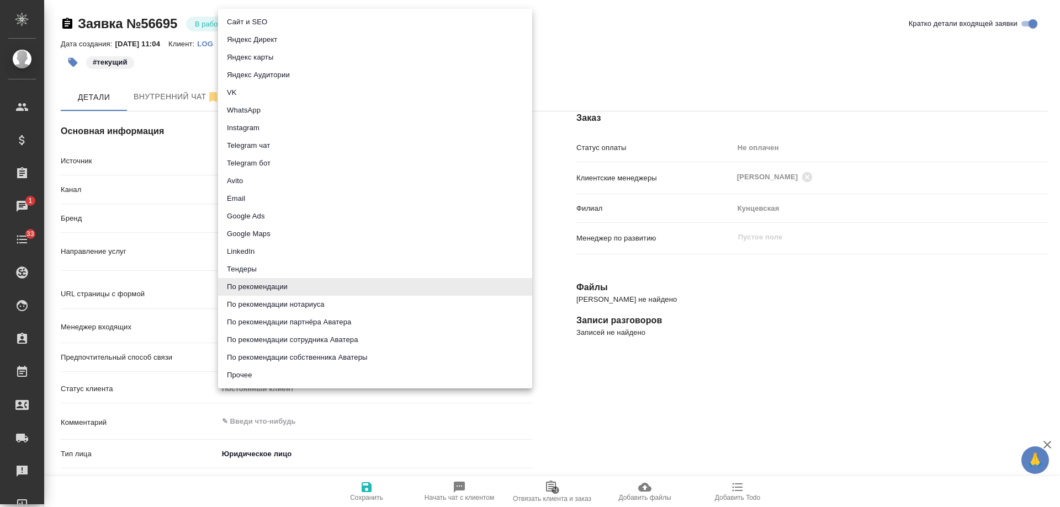
click at [259, 197] on li "Email" at bounding box center [375, 199] width 314 height 18
type input "emailAds"
type textarea "x"
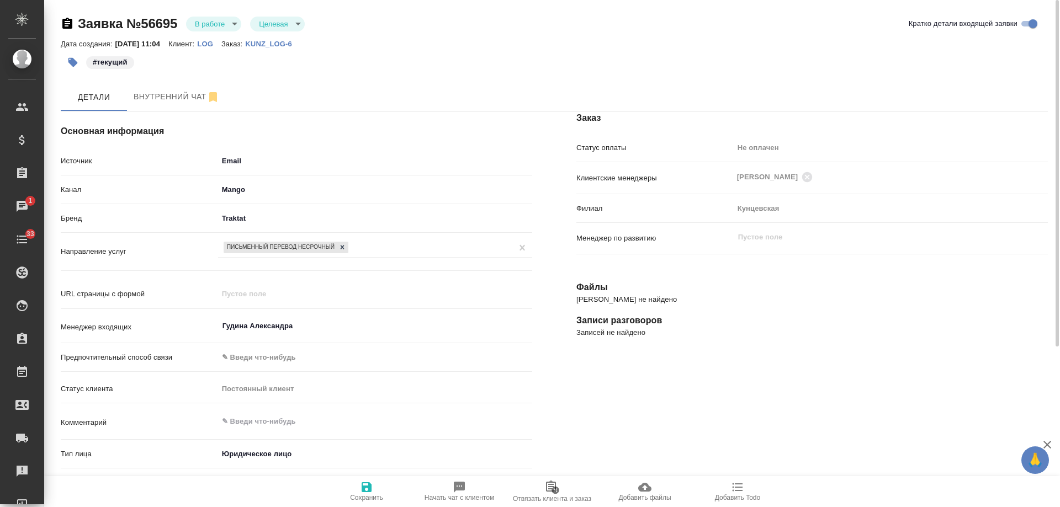
click at [373, 496] on span "Сохранить" at bounding box center [366, 498] width 33 height 8
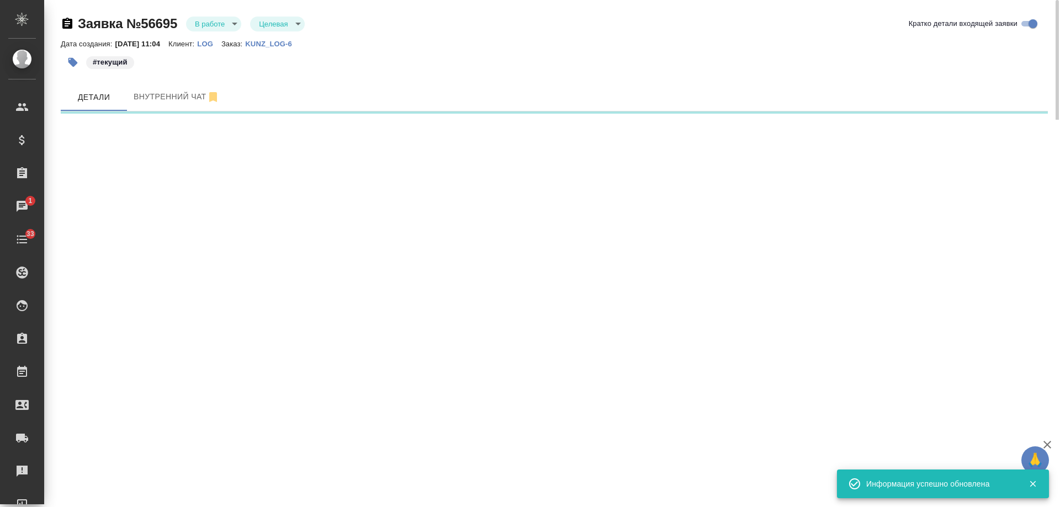
select select "RU"
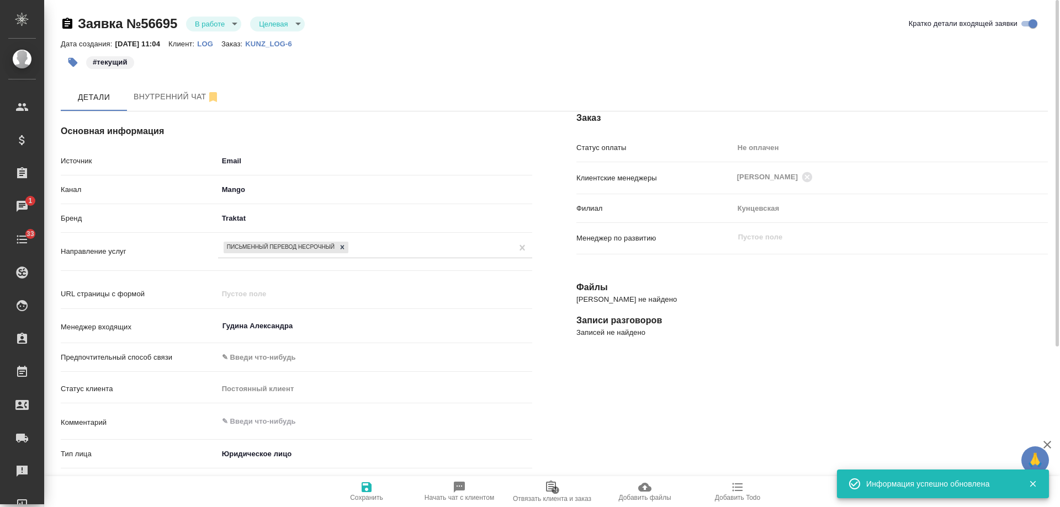
type textarea "x"
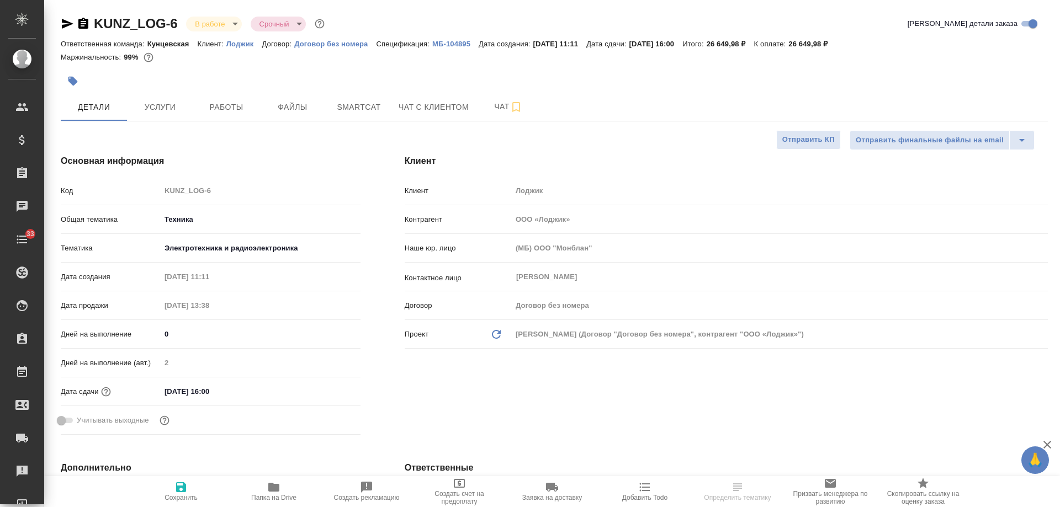
select select "RU"
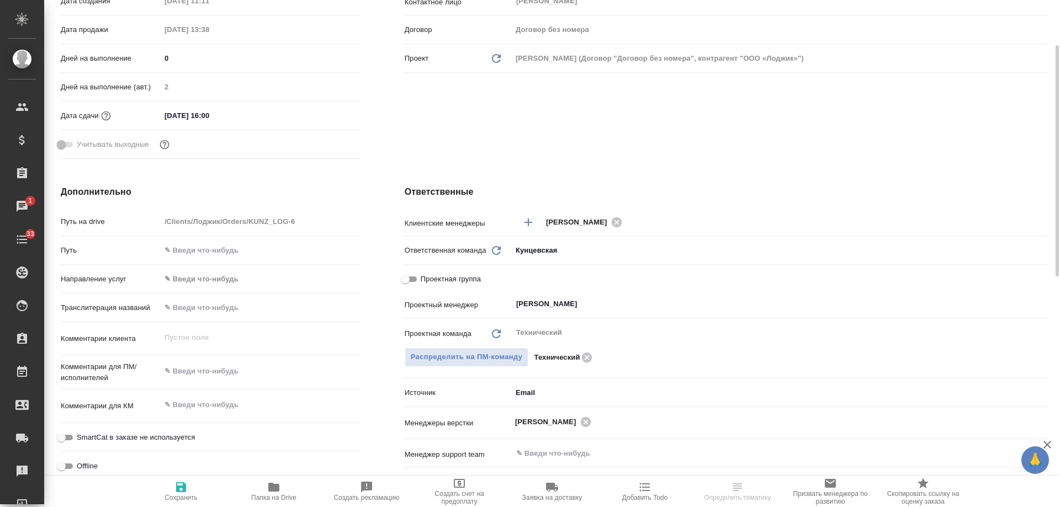
scroll to position [331, 0]
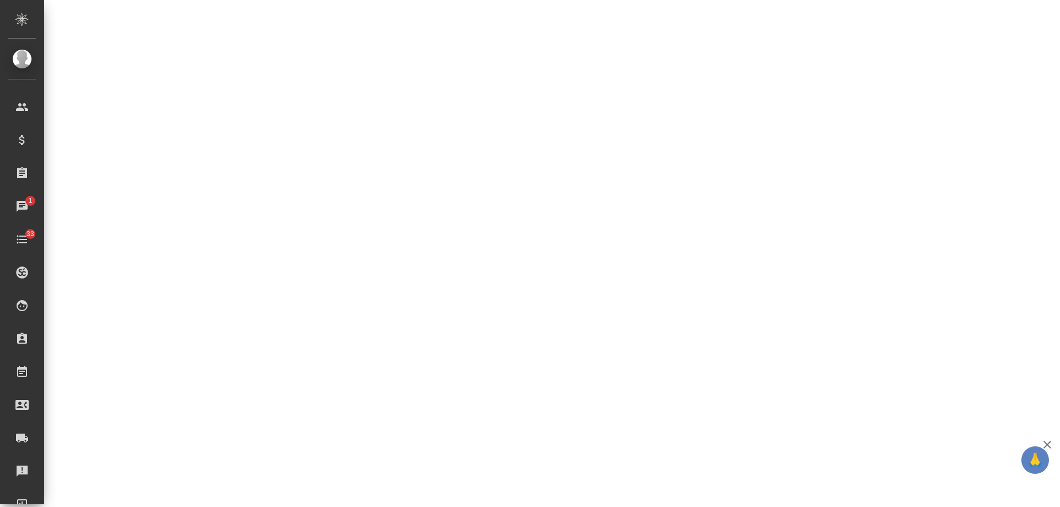
select select "RU"
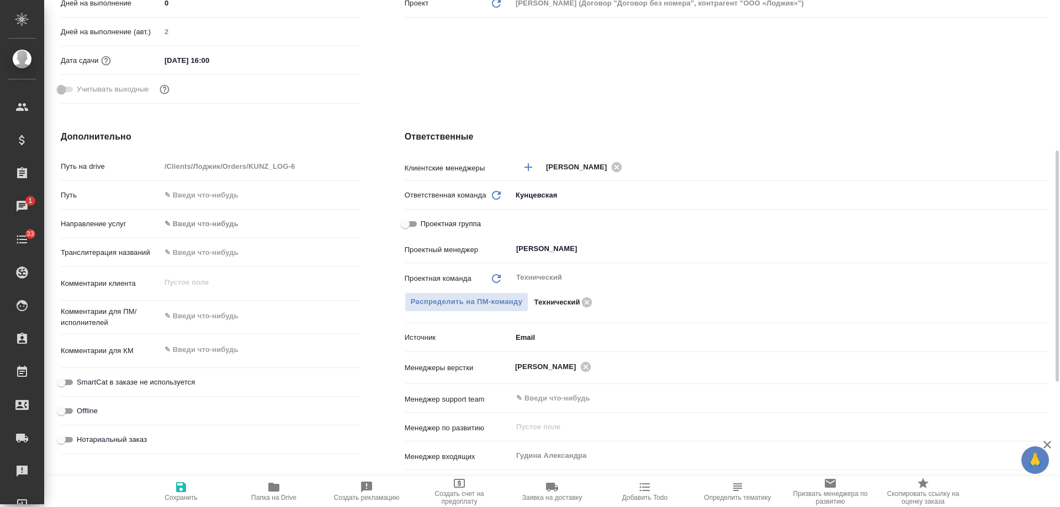
type textarea "x"
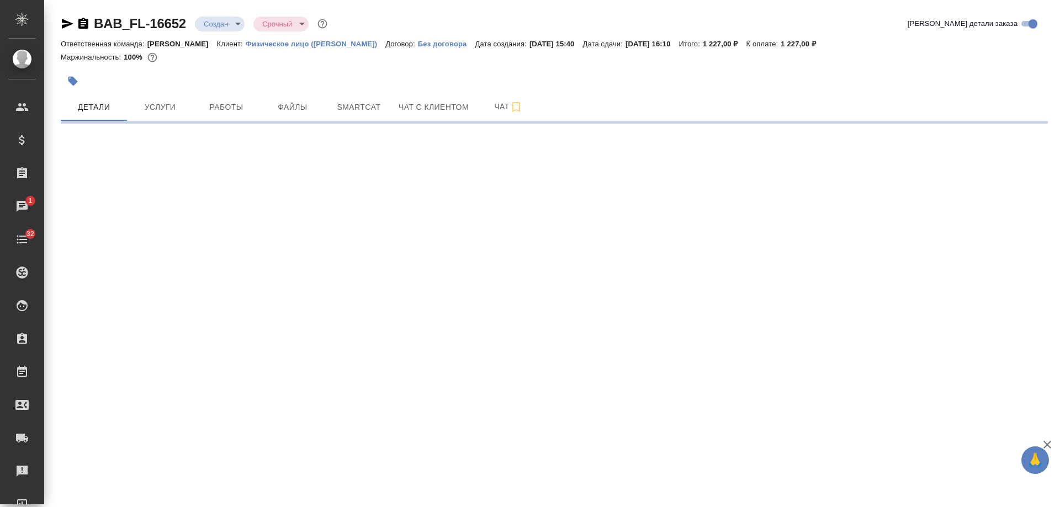
select select "RU"
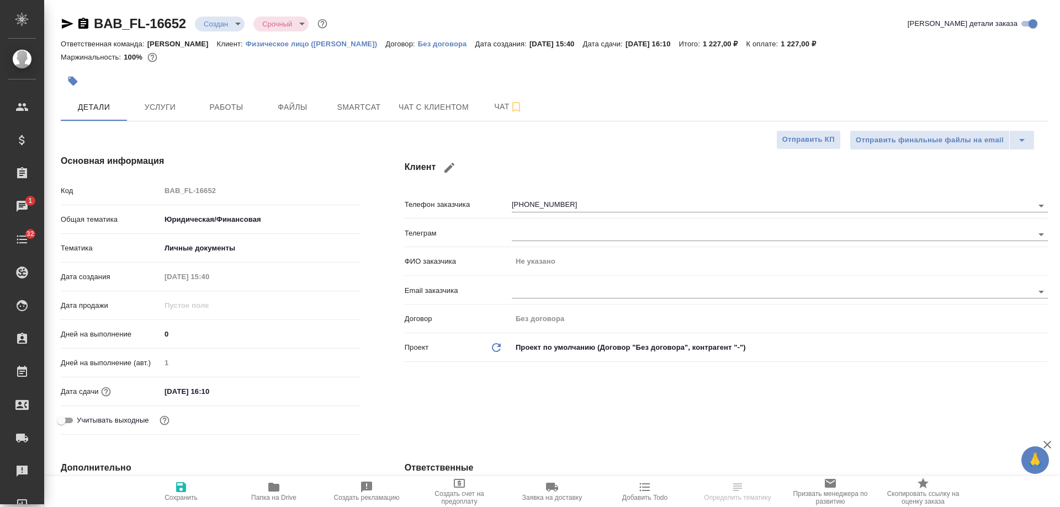
type textarea "x"
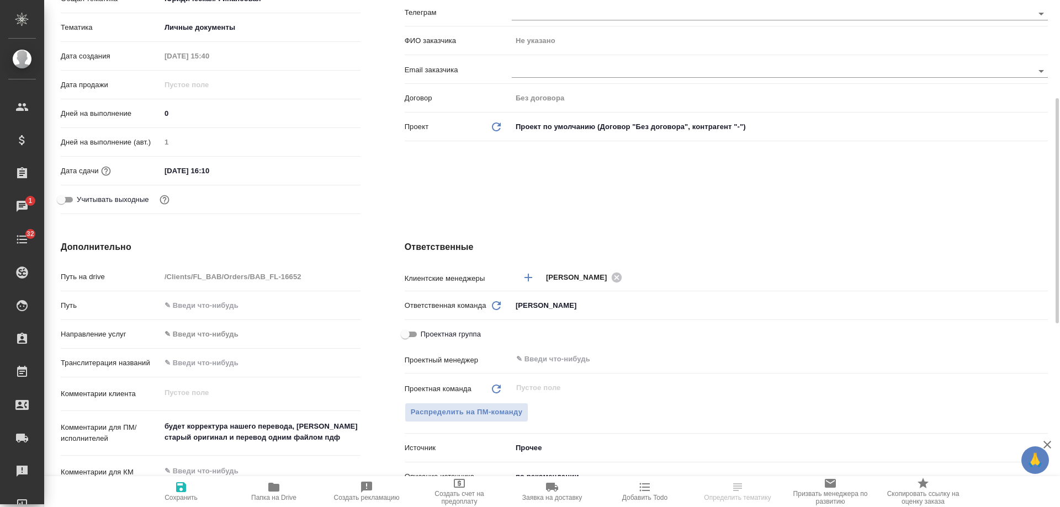
scroll to position [331, 0]
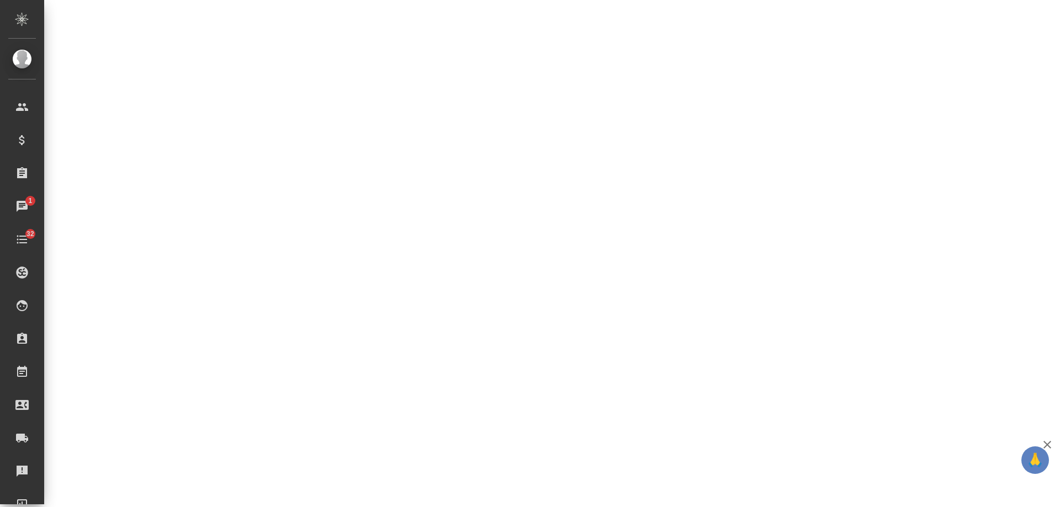
select select "RU"
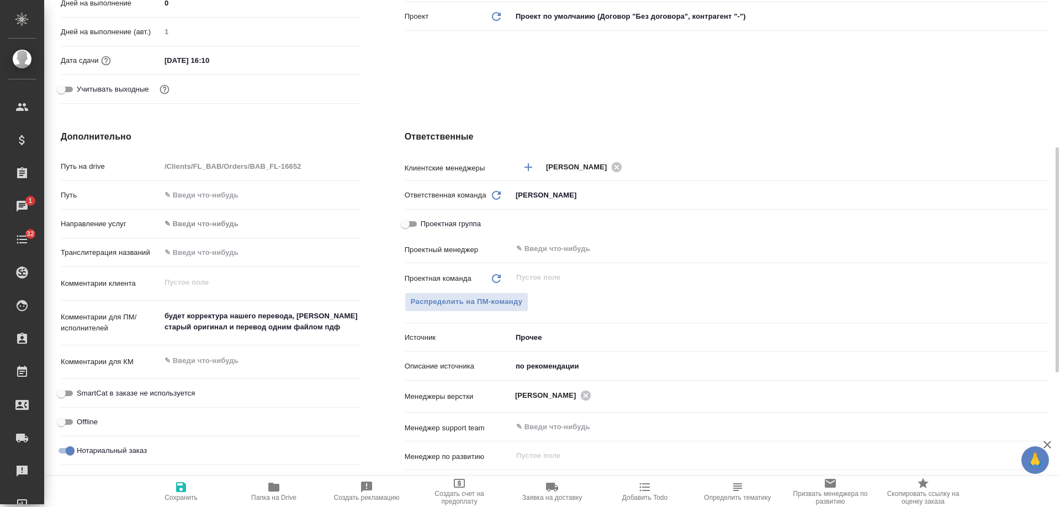
type textarea "x"
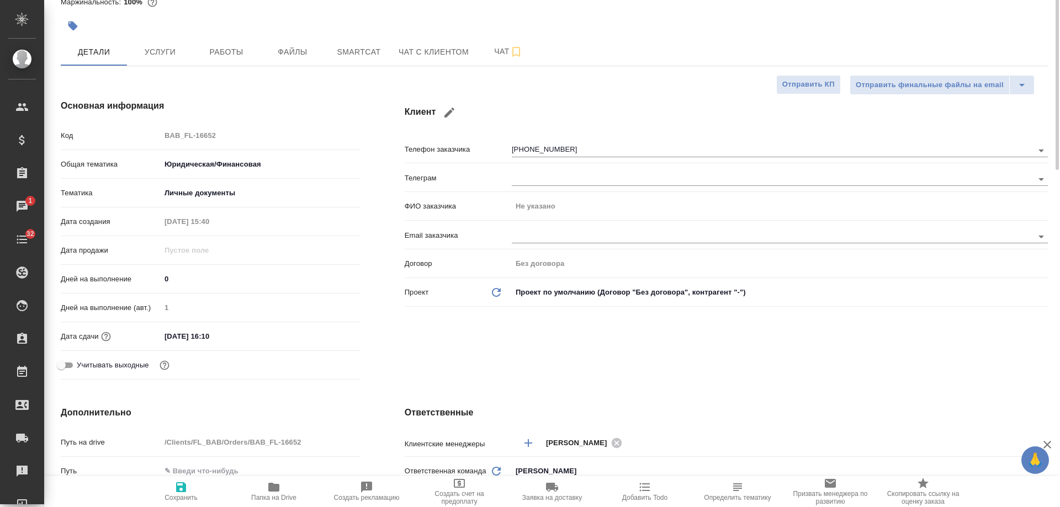
scroll to position [0, 0]
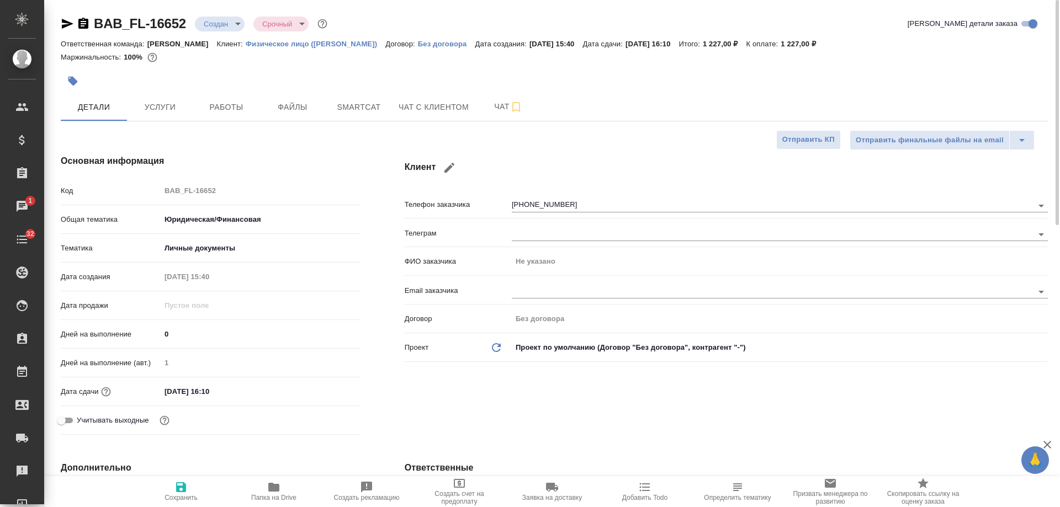
click at [83, 23] on icon "button" at bounding box center [83, 23] width 10 height 11
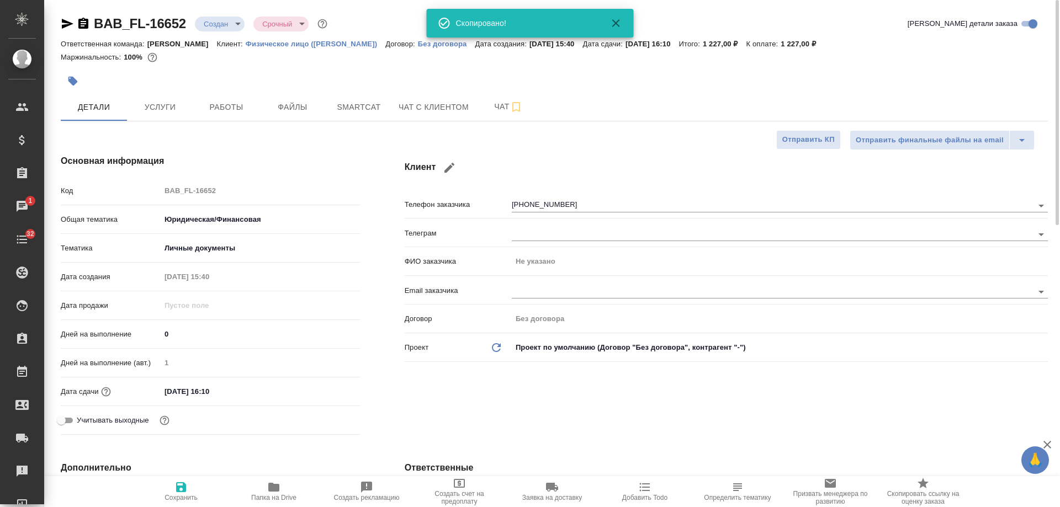
type textarea "x"
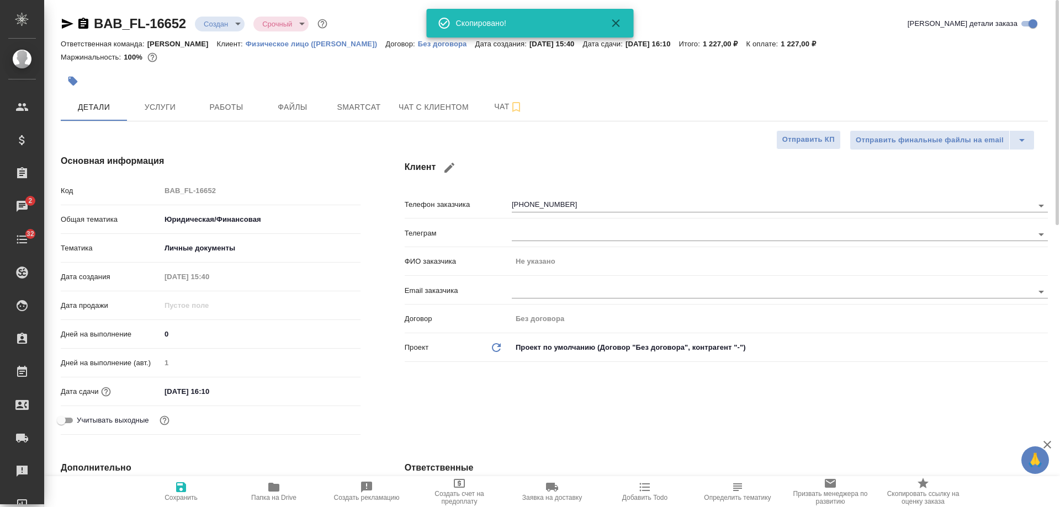
type textarea "x"
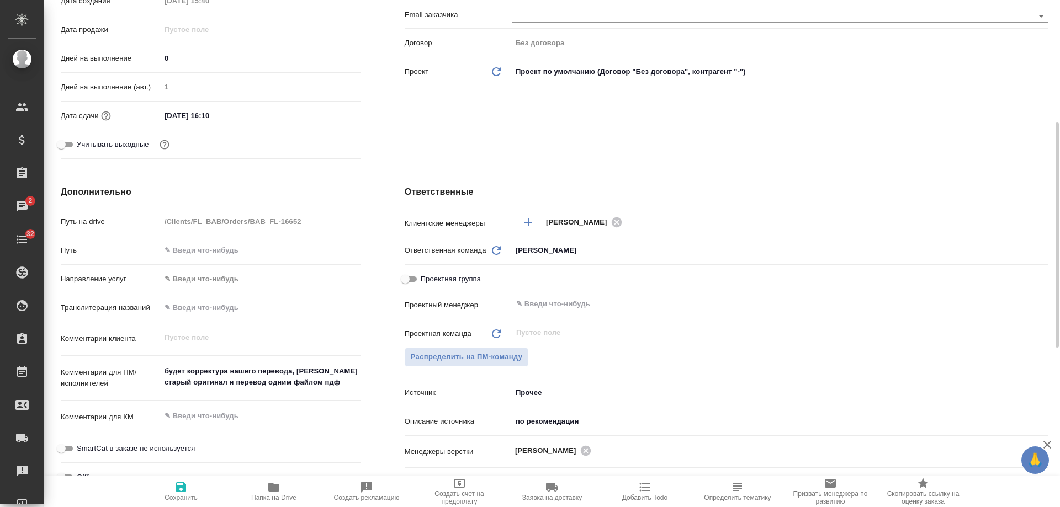
type textarea "x"
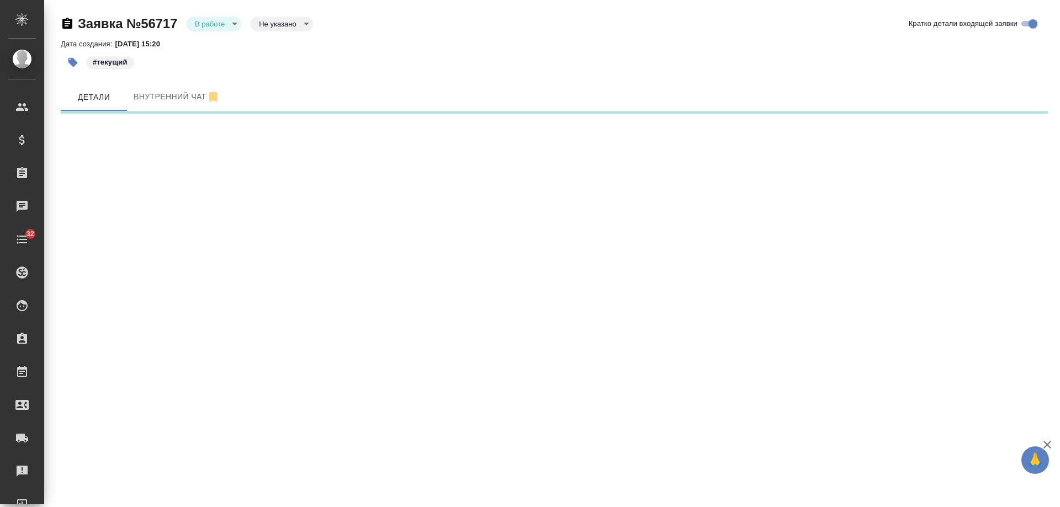
select select "RU"
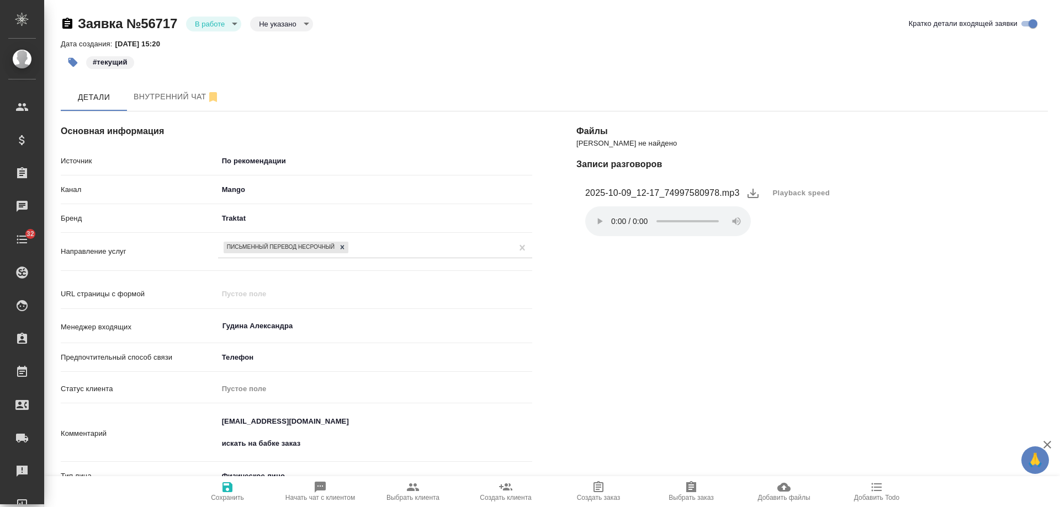
click at [693, 493] on icon "button" at bounding box center [691, 487] width 13 height 13
type textarea "x"
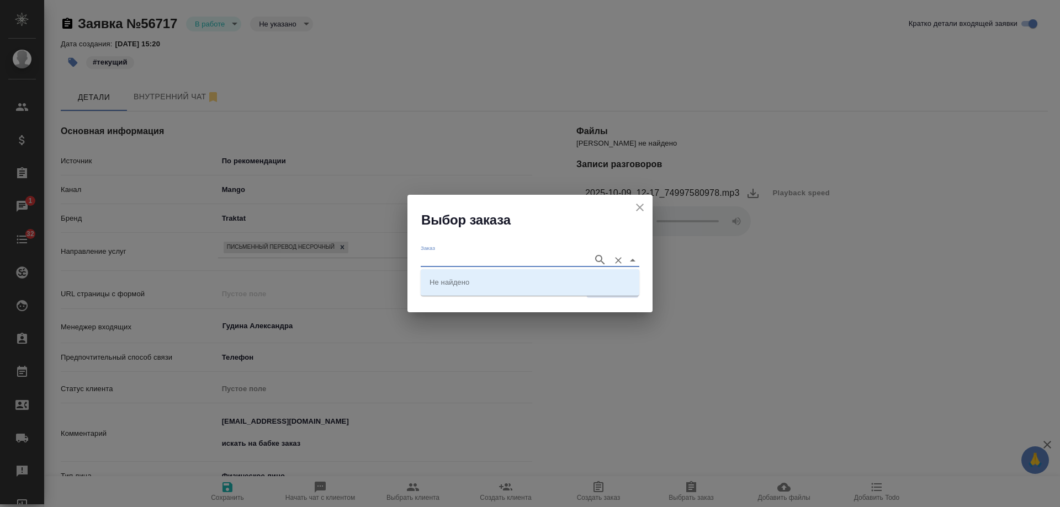
click at [486, 257] on input "Заказ" at bounding box center [504, 259] width 167 height 13
paste input "BAB_FL-16652"
type input "BAB_FL-16652"
click at [601, 260] on icon "button" at bounding box center [599, 259] width 13 height 13
click at [473, 279] on p "BAB_FL-16652" at bounding box center [455, 282] width 50 height 11
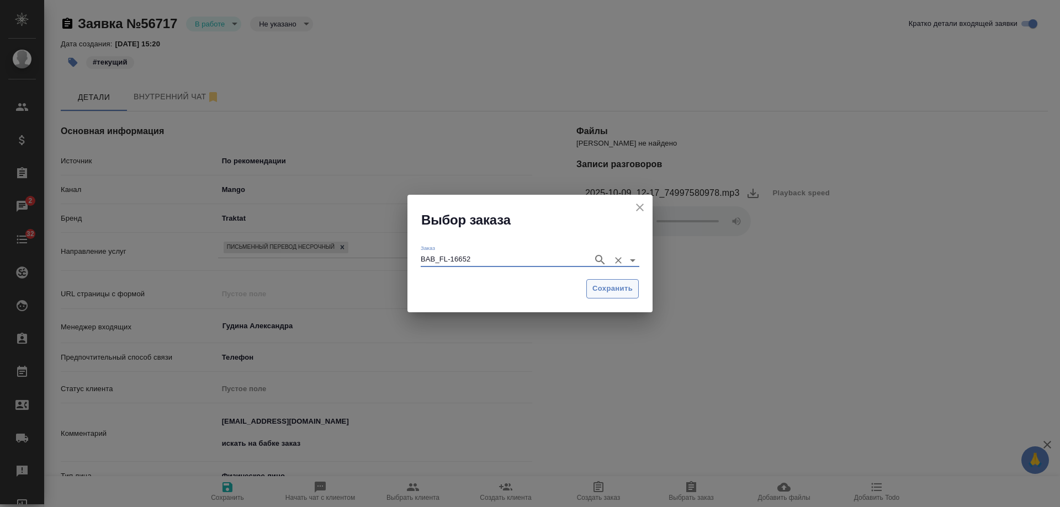
type input "BAB_FL-16652"
click at [599, 289] on span "Сохранить" at bounding box center [612, 289] width 40 height 13
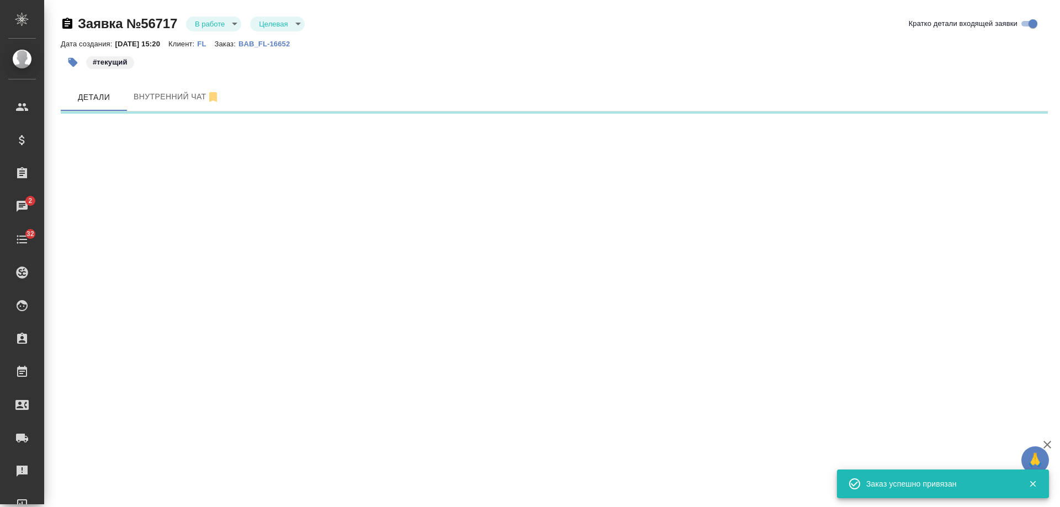
select select "RU"
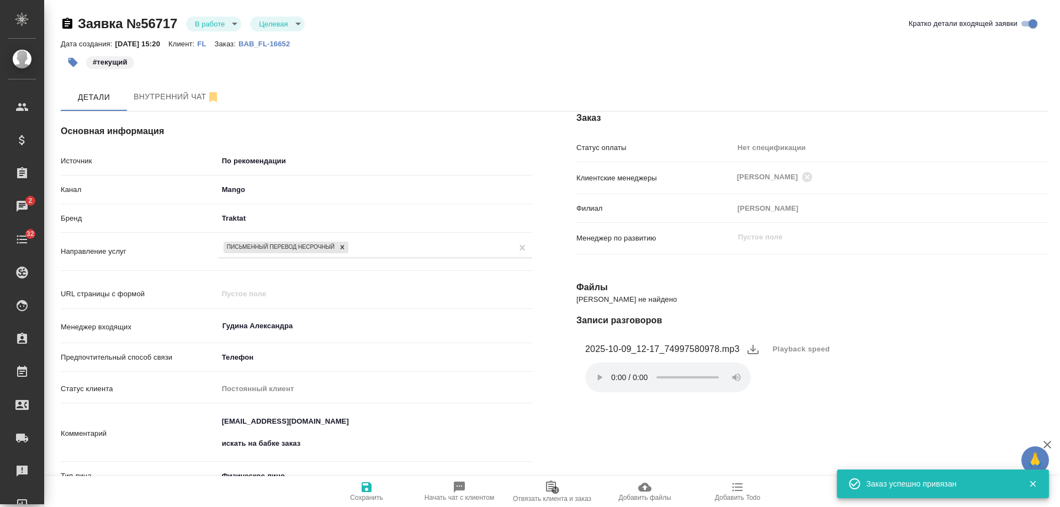
type textarea "x"
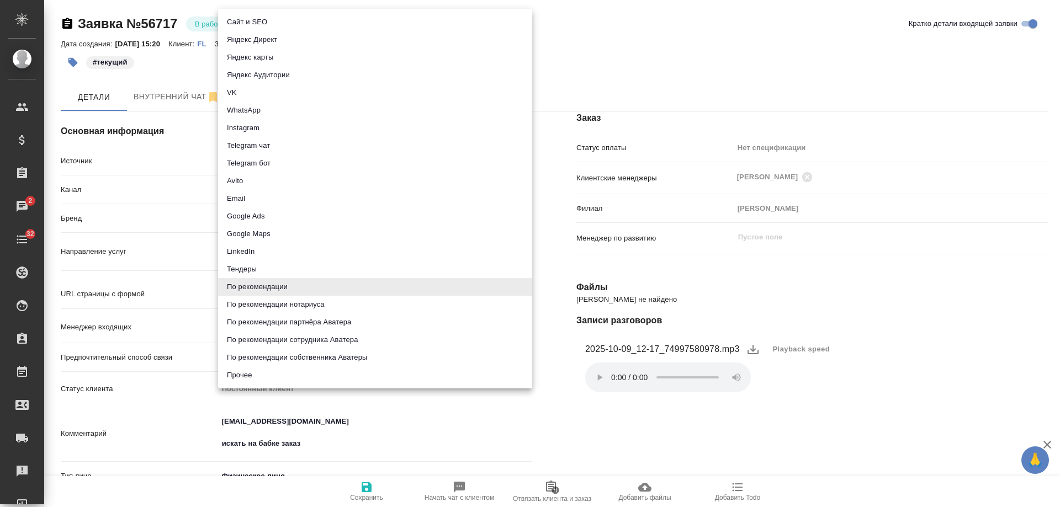
click at [288, 158] on body "🙏 .cls-1 fill:#fff; AWATERA [PERSON_NAME] Спецификации Заказы 2 Чаты 32 Todo Пр…" at bounding box center [530, 253] width 1060 height 507
click at [914, 370] on div at bounding box center [530, 253] width 1060 height 507
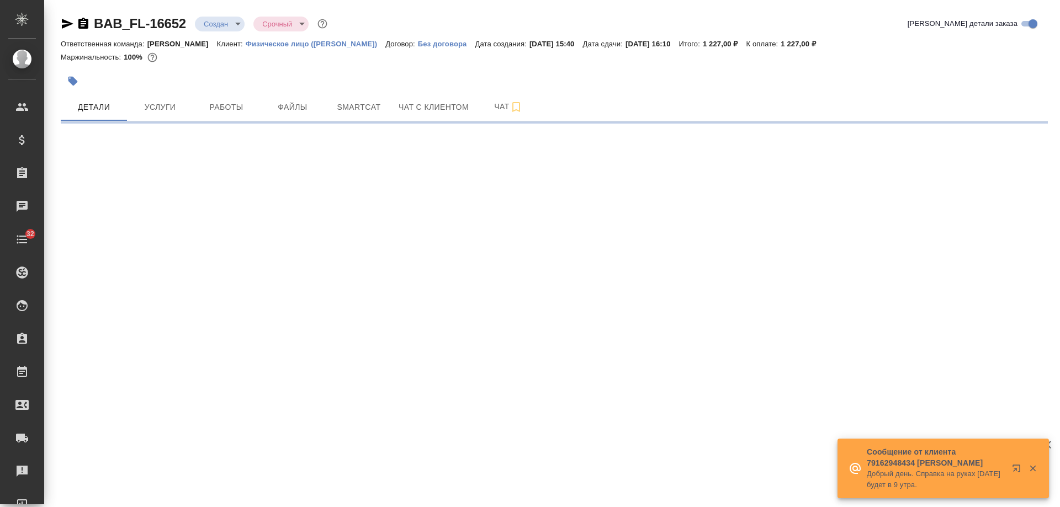
select select "RU"
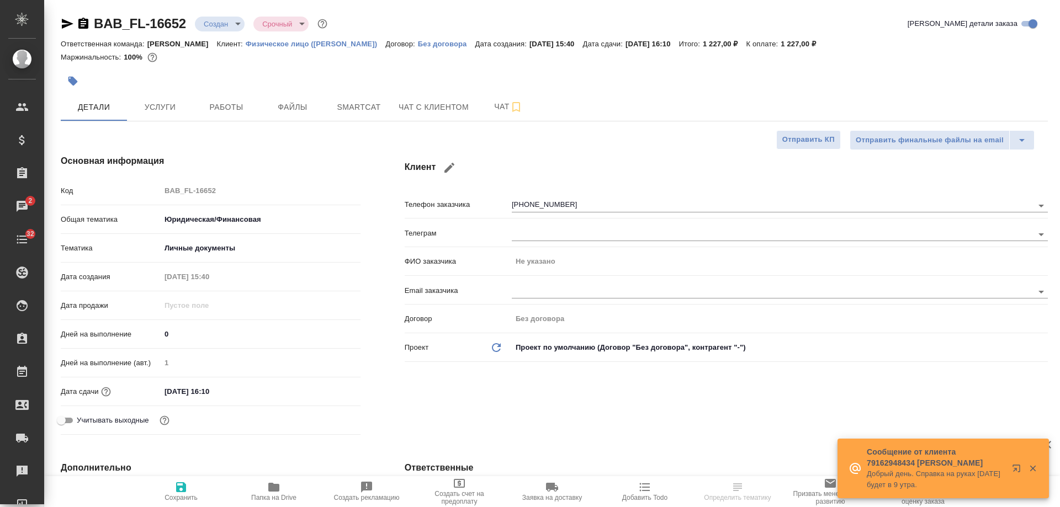
type textarea "x"
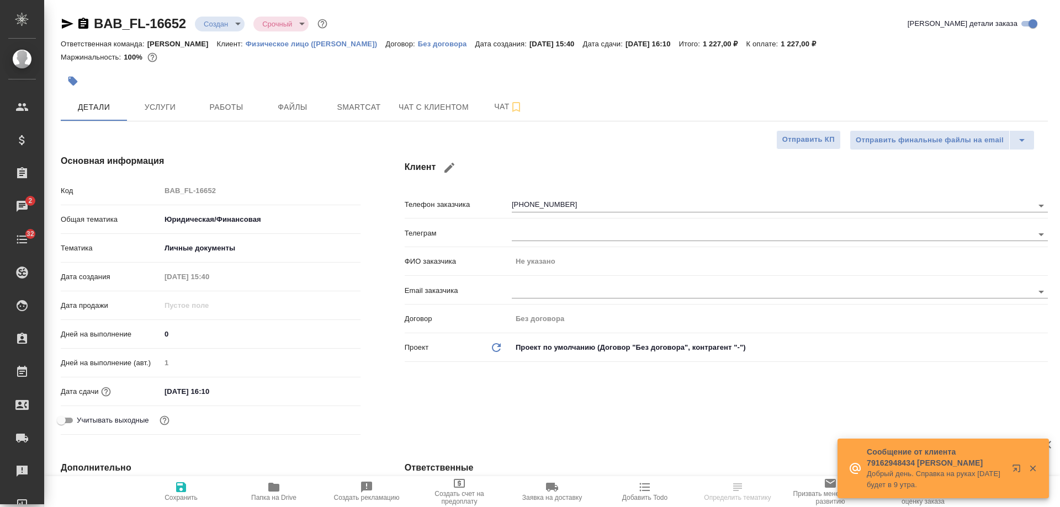
type textarea "x"
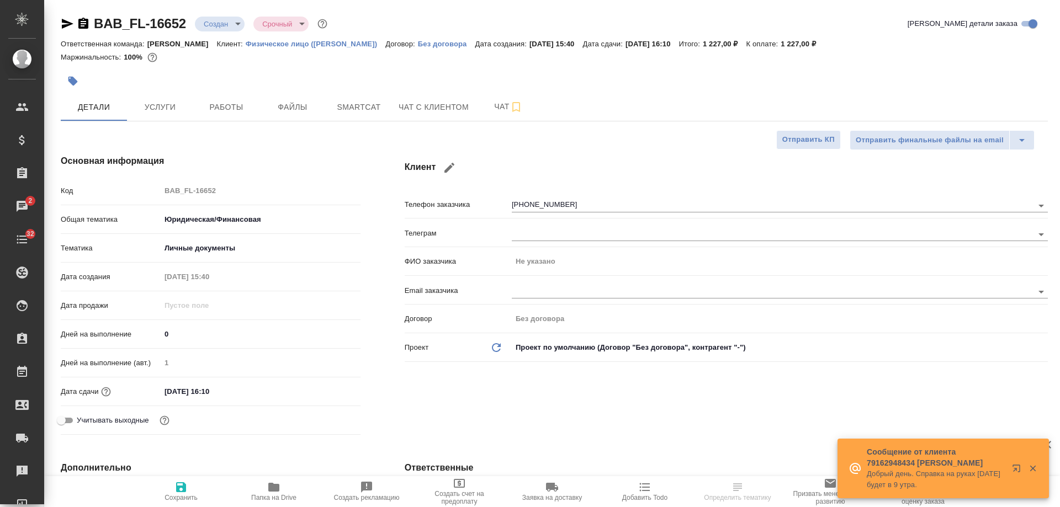
type textarea "x"
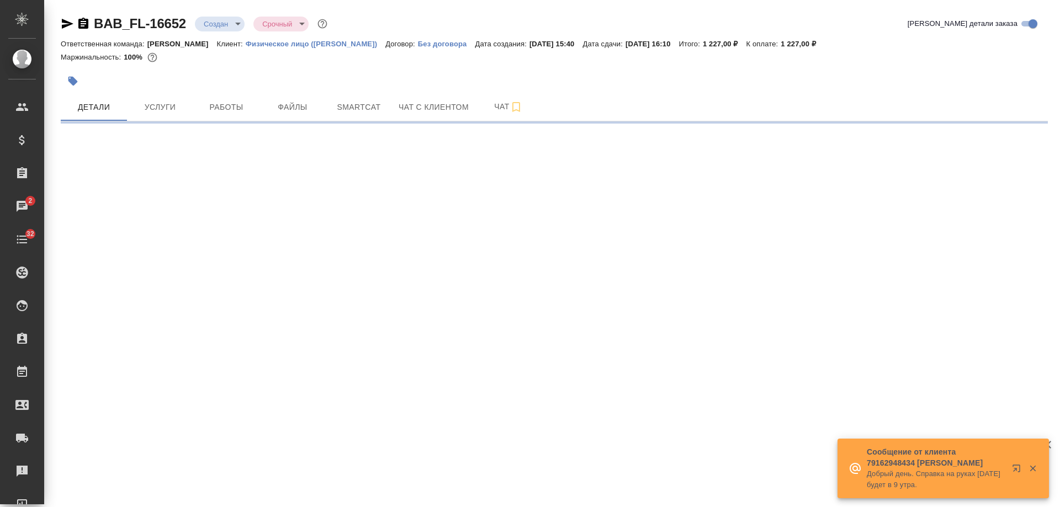
select select "RU"
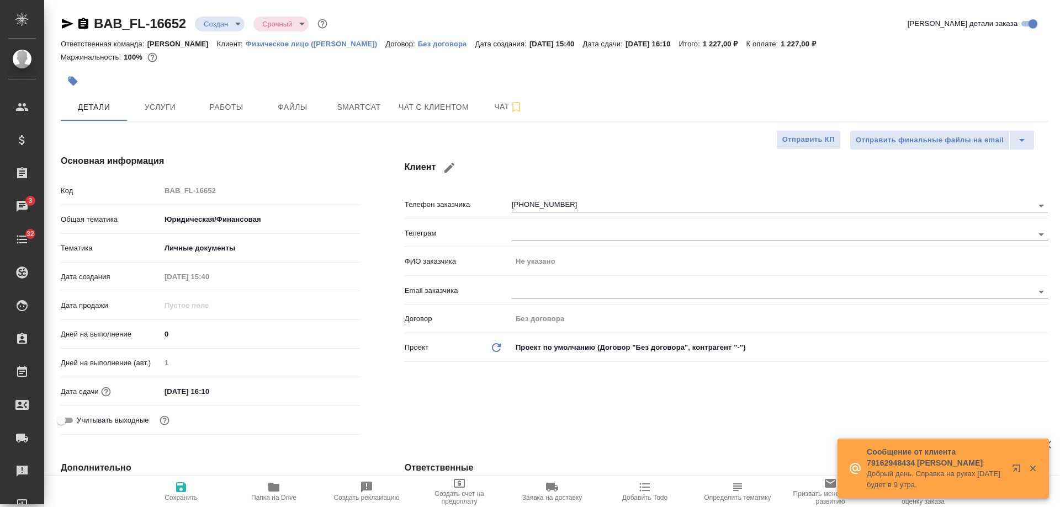
type textarea "x"
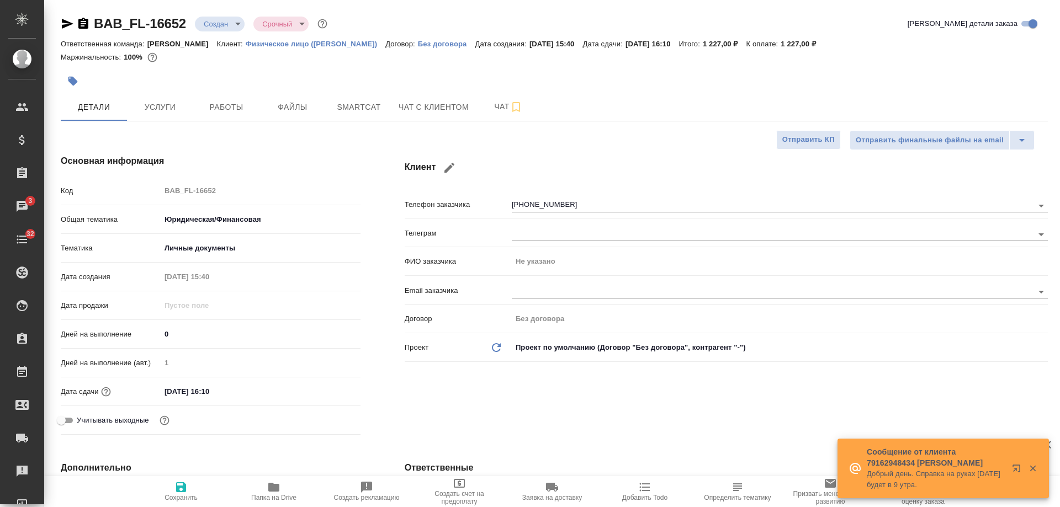
type textarea "x"
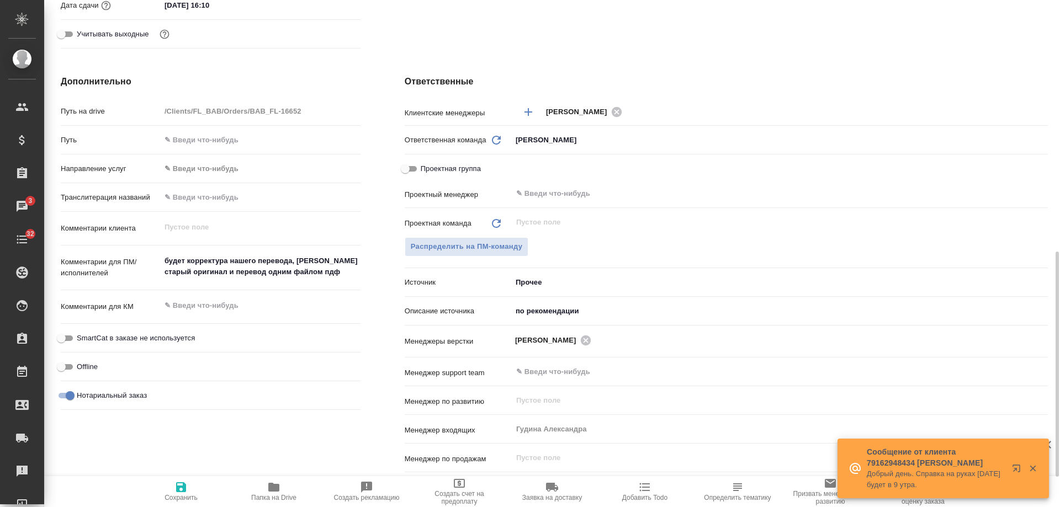
scroll to position [442, 0]
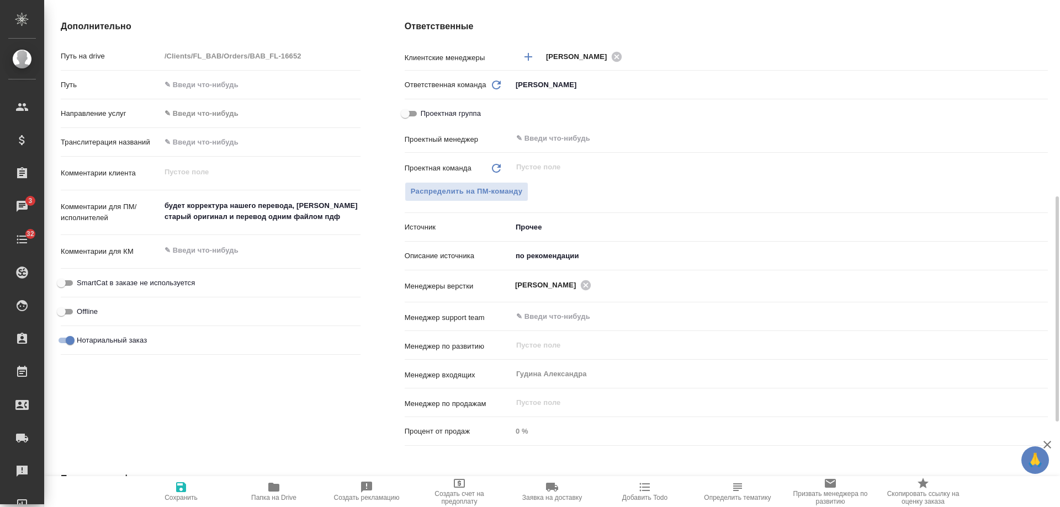
click at [535, 225] on body "🙏 .cls-1 fill:#fff; AWATERA Gudina Alexandra Клиенты Спецификации Заказы 3 Чаты…" at bounding box center [530, 253] width 1060 height 507
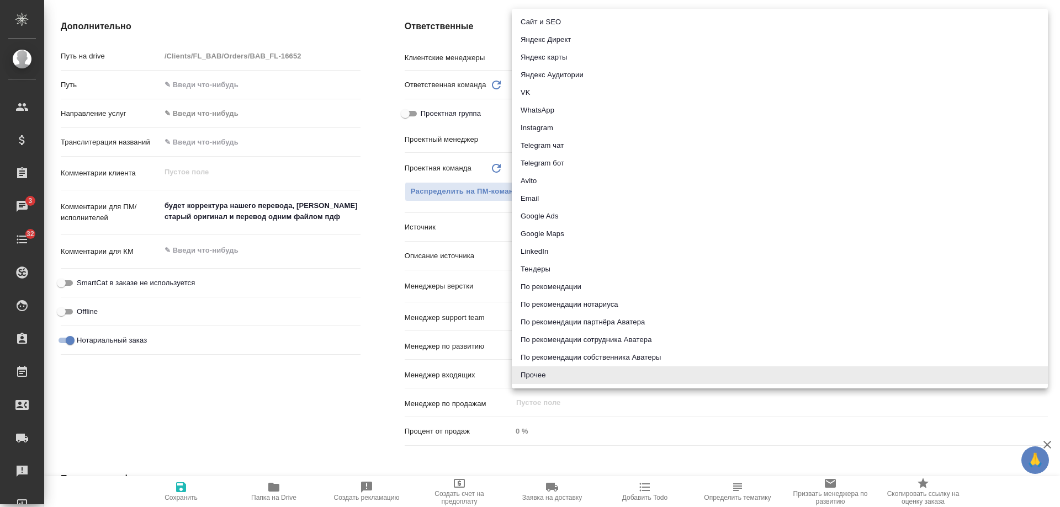
click at [321, 406] on div at bounding box center [530, 253] width 1060 height 507
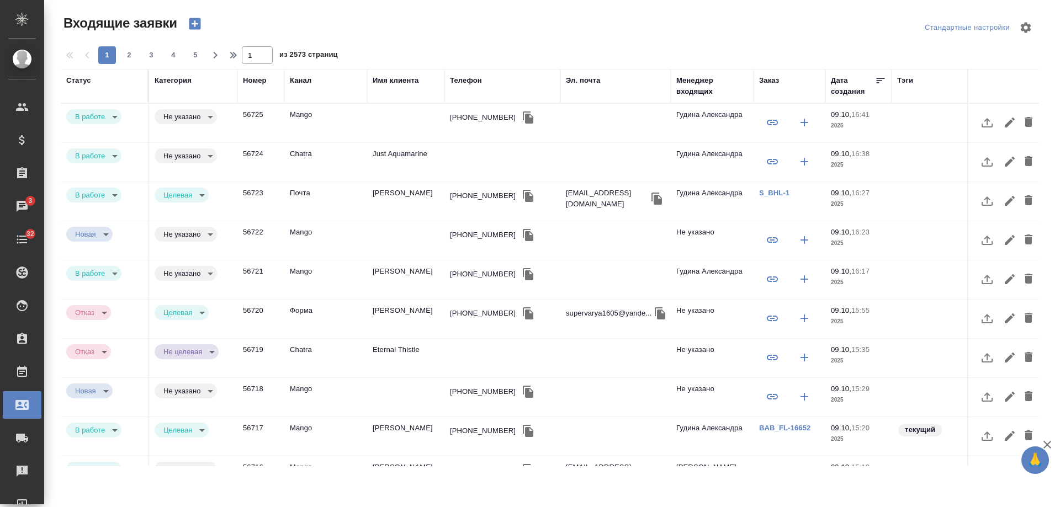
select select "RU"
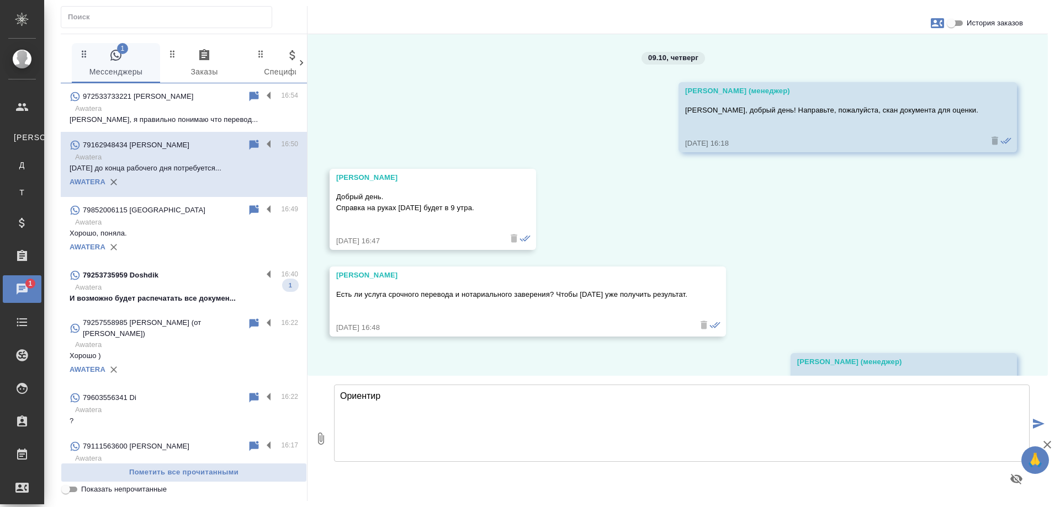
scroll to position [64, 0]
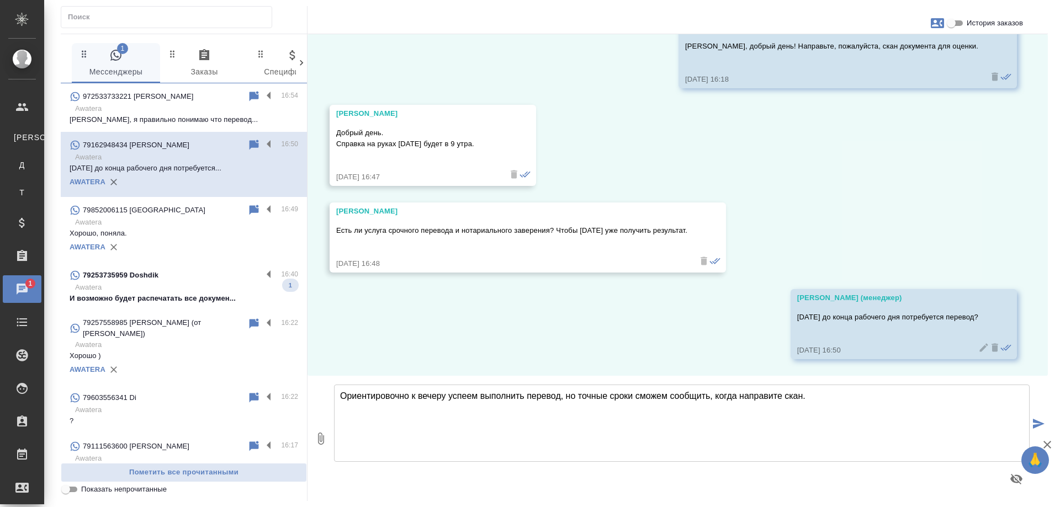
type textarea "Ориентировочно к вечеру успеем выполнить перевод, но точные сроки сможем сообщи…"
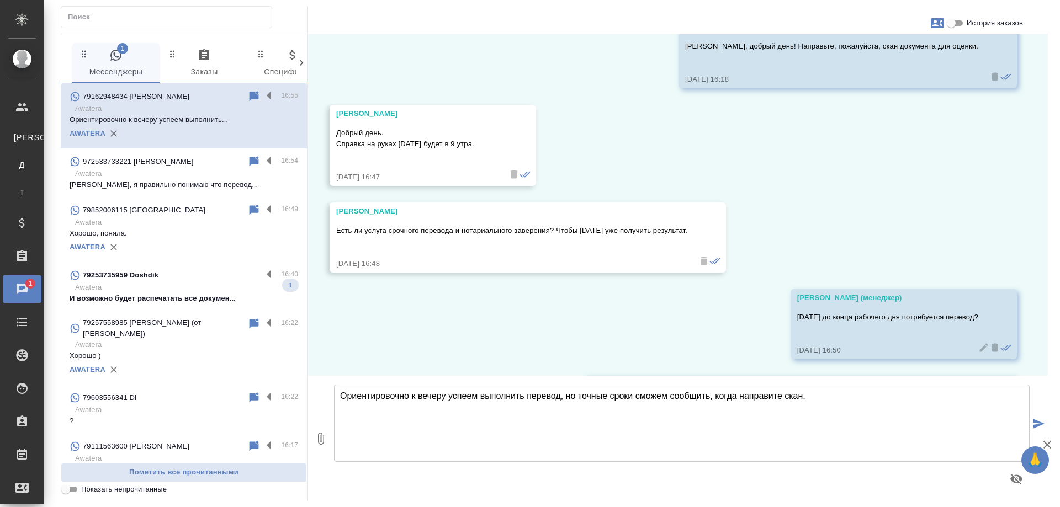
scroll to position [151, 0]
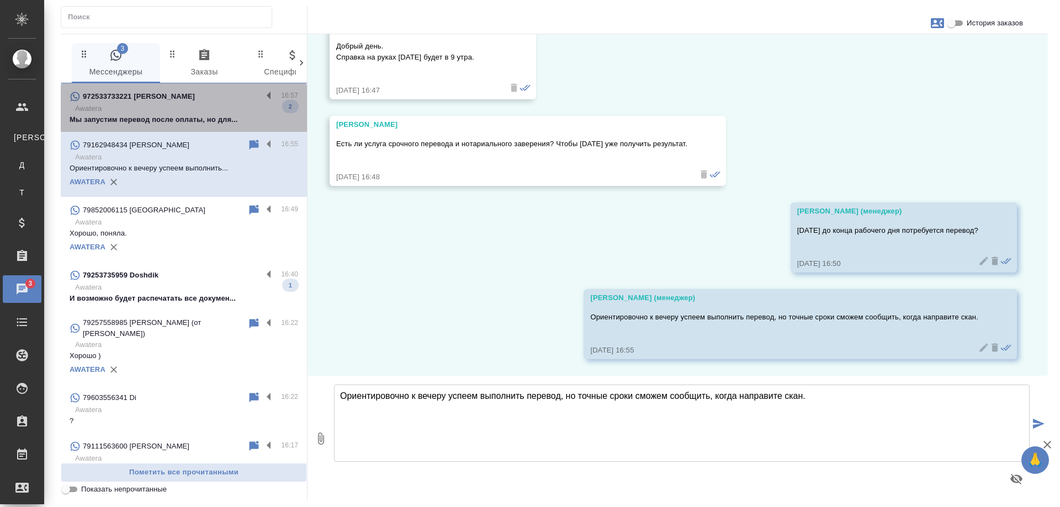
click at [206, 107] on p "Awatera" at bounding box center [186, 108] width 223 height 11
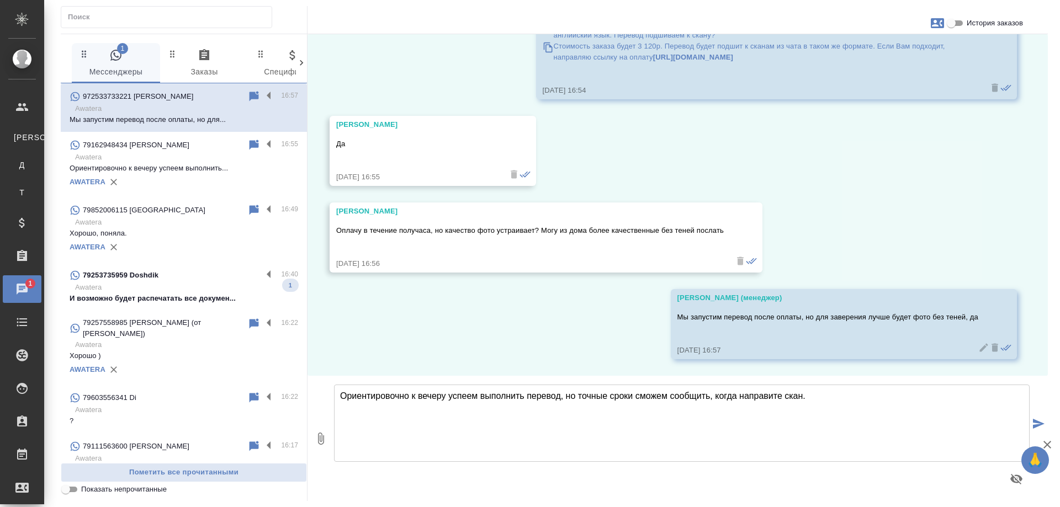
scroll to position [3595, 0]
click at [948, 24] on input "История заказов" at bounding box center [951, 23] width 40 height 13
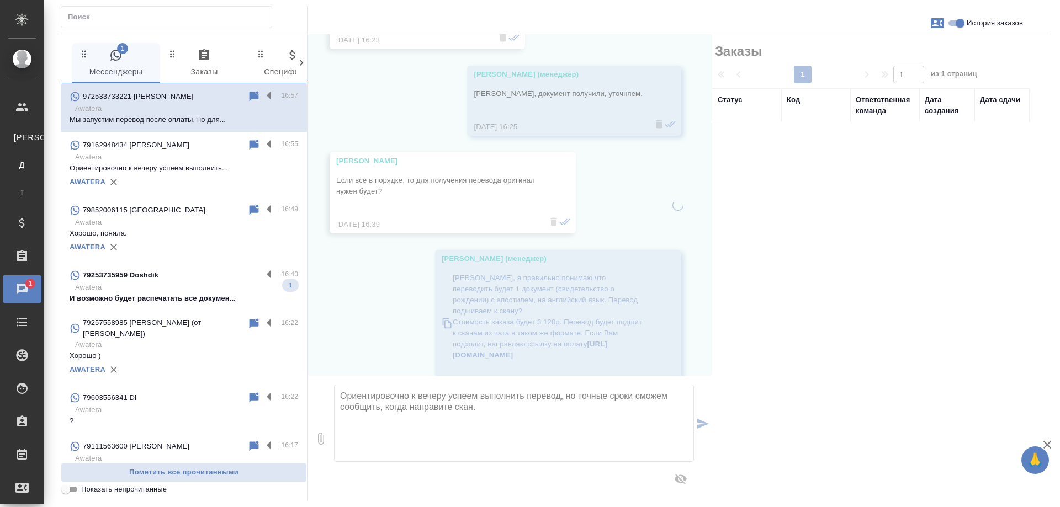
scroll to position [3876, 0]
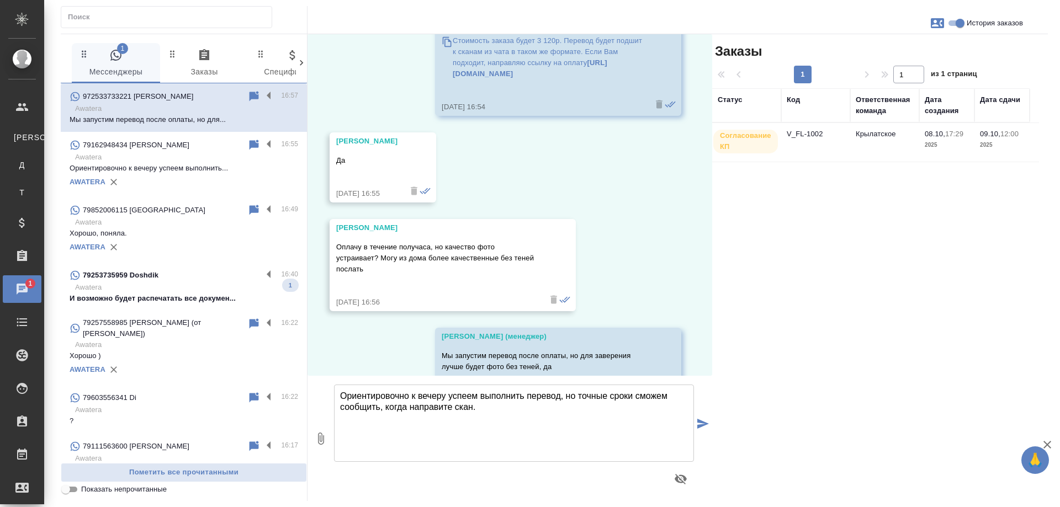
click at [951, 24] on input "История заказов" at bounding box center [960, 23] width 40 height 13
checkbox input "false"
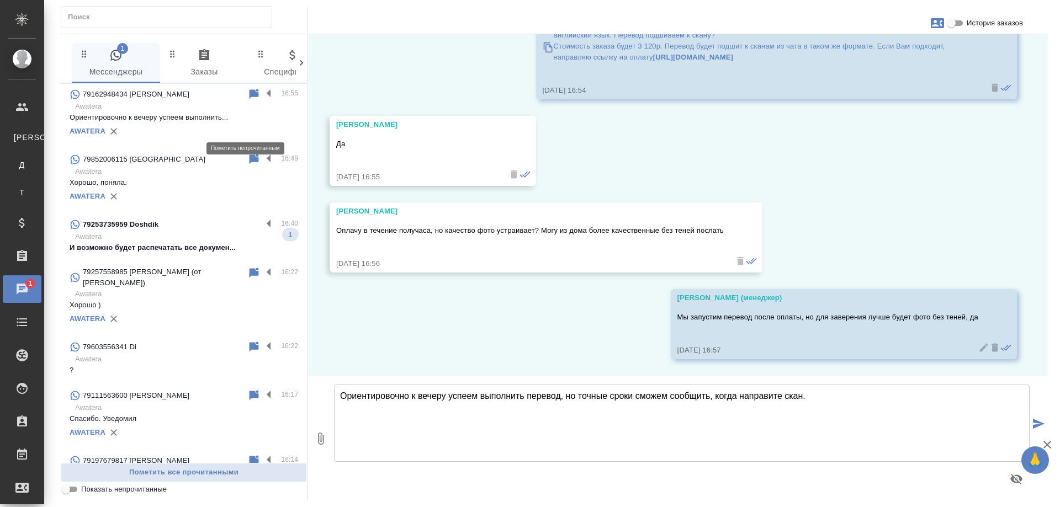
scroll to position [110, 0]
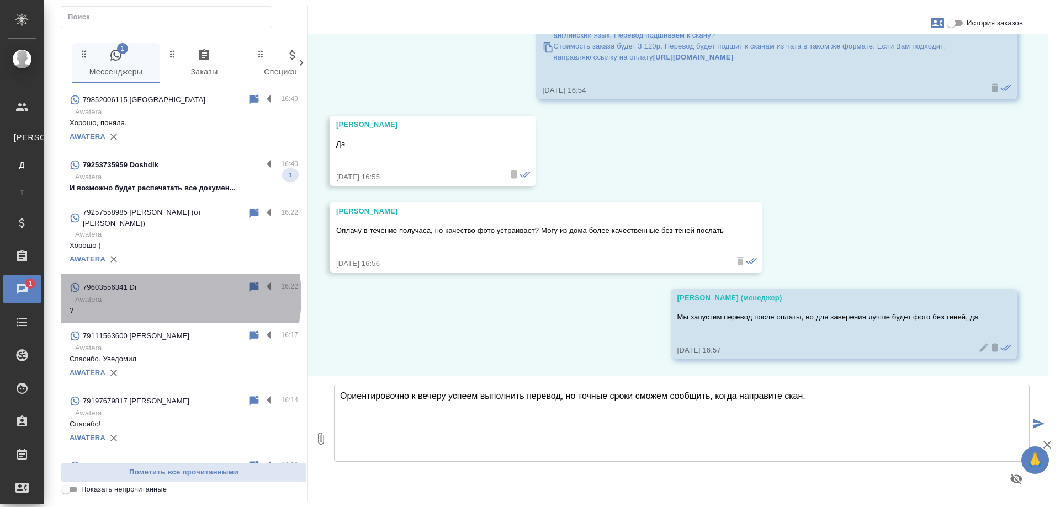
click at [153, 297] on p "Awatera" at bounding box center [186, 299] width 223 height 11
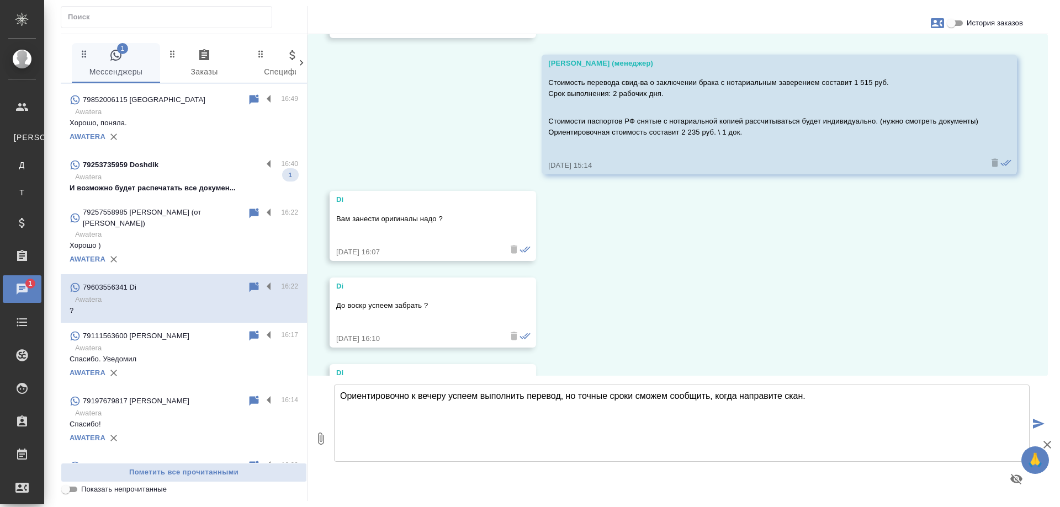
scroll to position [3815, 0]
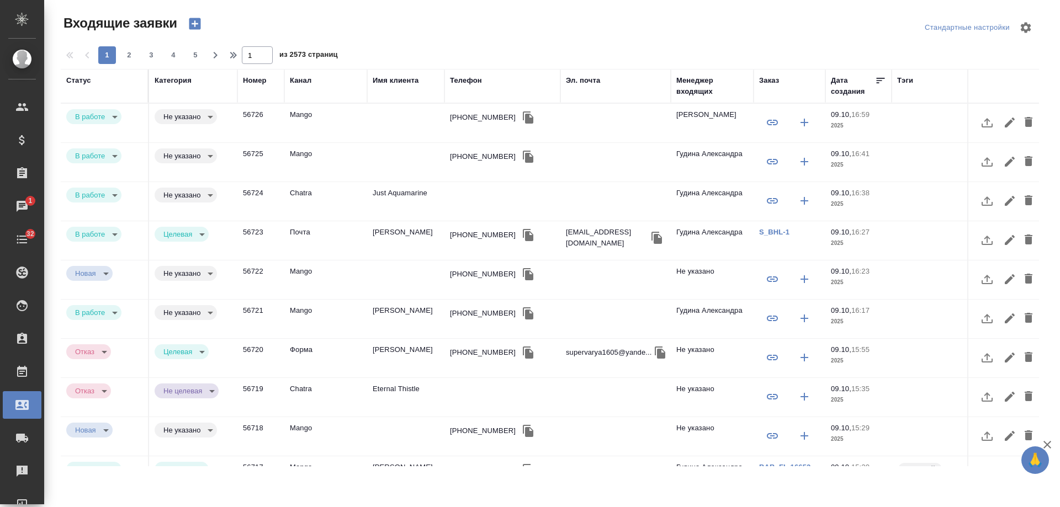
select select "RU"
click at [479, 154] on div "[PHONE_NUMBER]" at bounding box center [483, 156] width 66 height 11
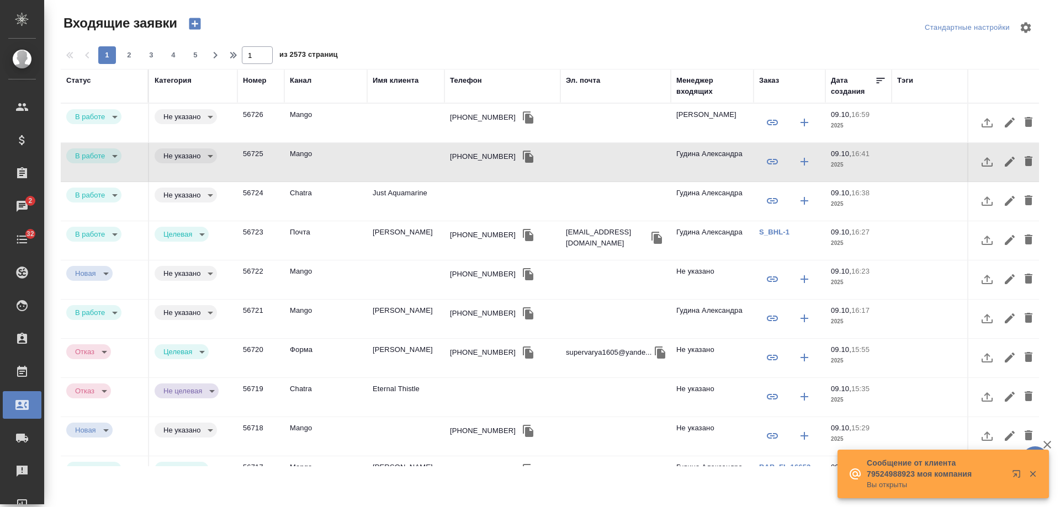
click at [387, 201] on td "Just Aquamarine" at bounding box center [405, 201] width 77 height 39
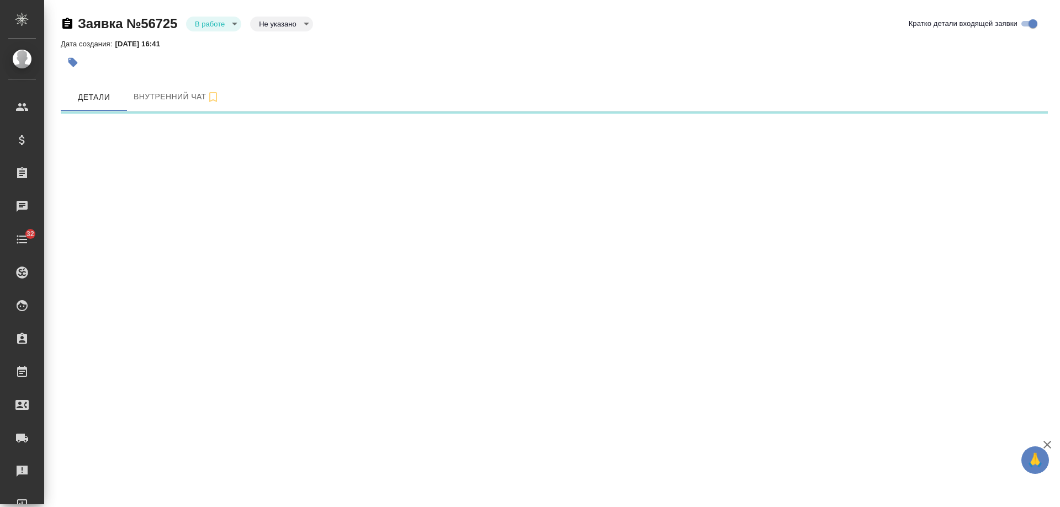
select select "RU"
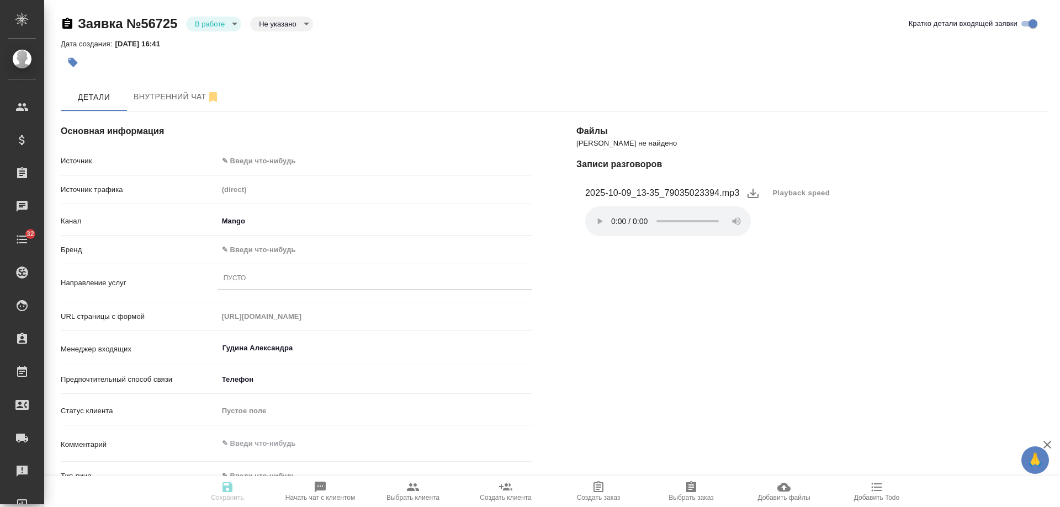
type textarea "x"
click at [263, 161] on body "🙏 .cls-1 fill:#fff; AWATERA Gudina Alexandra Клиенты Спецификации Заказы 1 Чаты…" at bounding box center [530, 253] width 1060 height 507
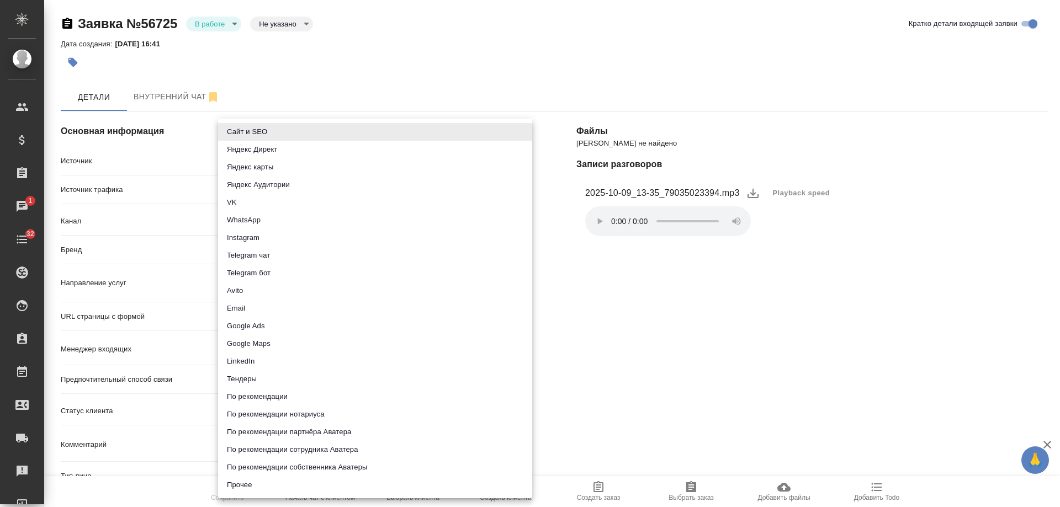
click at [261, 314] on li "Email" at bounding box center [375, 309] width 314 height 18
type input "emailAds"
type textarea "x"
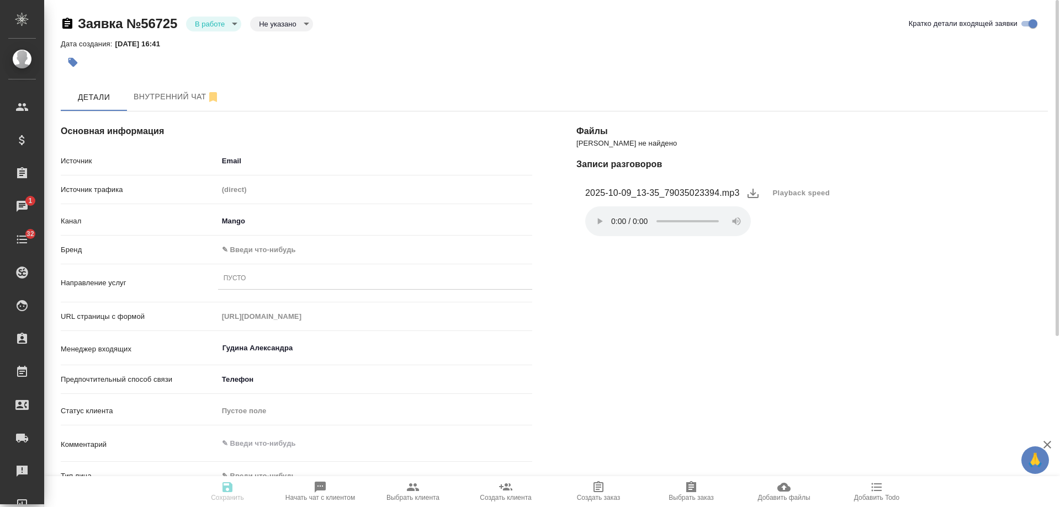
click at [253, 254] on body "🙏 .cls-1 fill:#fff; AWATERA Gudina Alexandra Клиенты Спецификации Заказы 1 Чаты…" at bounding box center [530, 253] width 1060 height 507
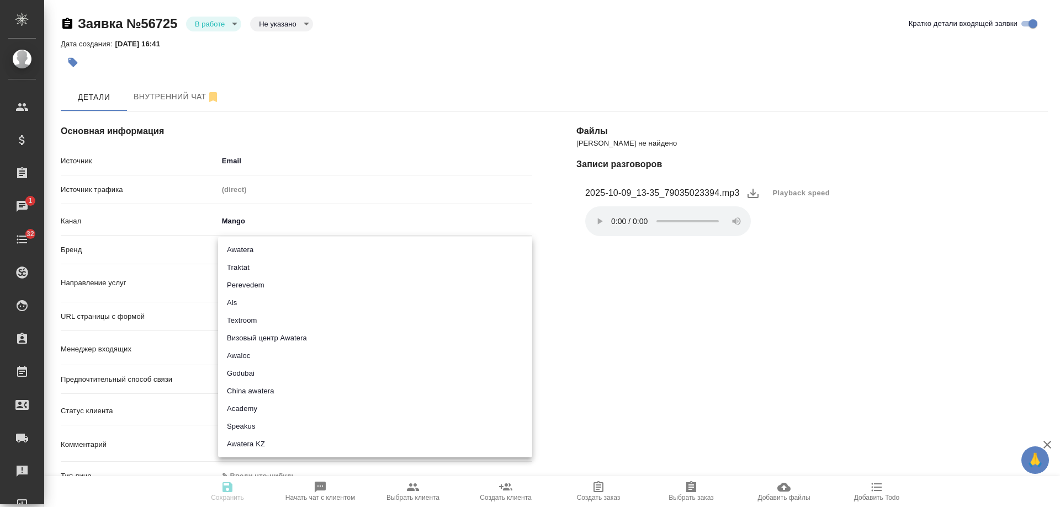
click at [264, 248] on li "Awatera" at bounding box center [375, 250] width 314 height 18
type input "awatera"
type textarea "x"
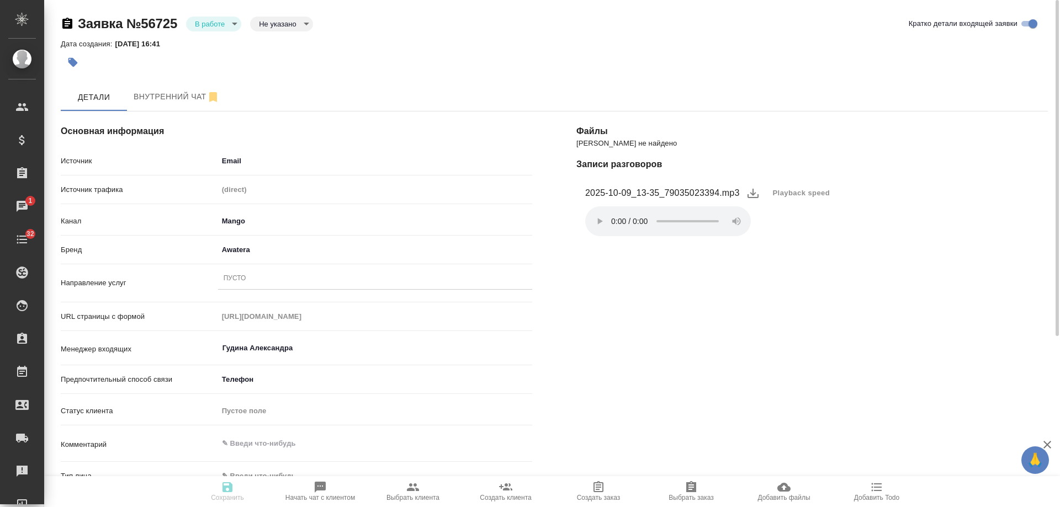
click at [255, 284] on div "Пусто" at bounding box center [375, 279] width 314 height 16
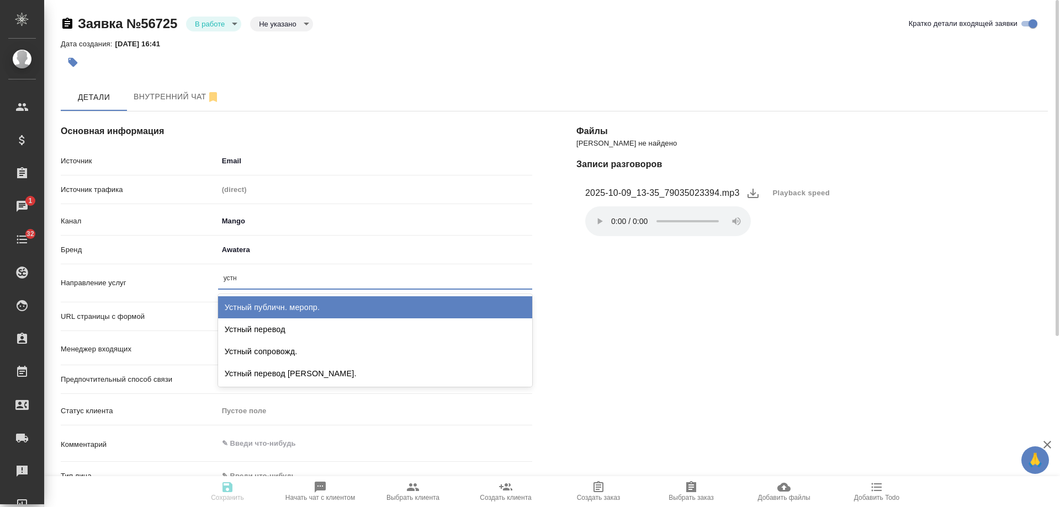
type input "устны"
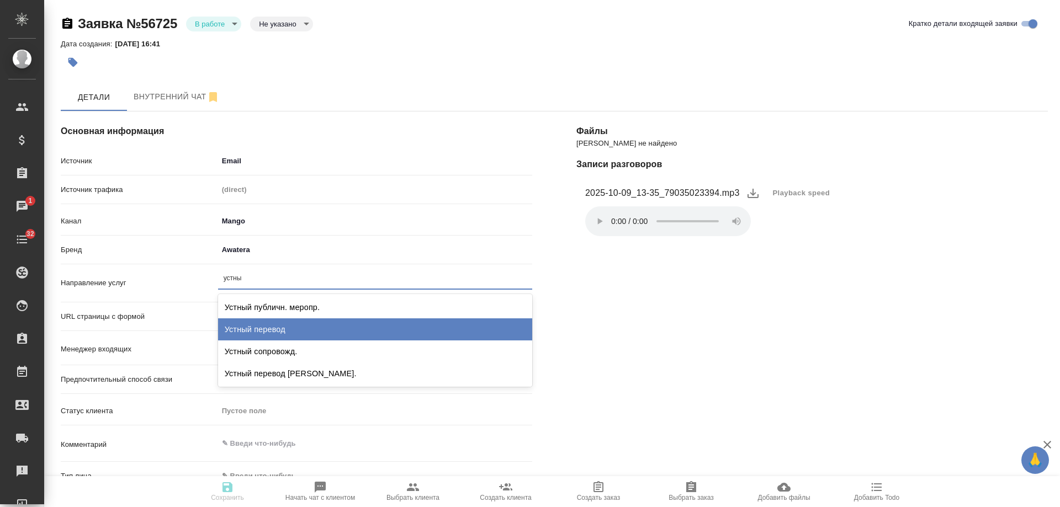
click at [287, 332] on div "Устный перевод" at bounding box center [375, 330] width 314 height 22
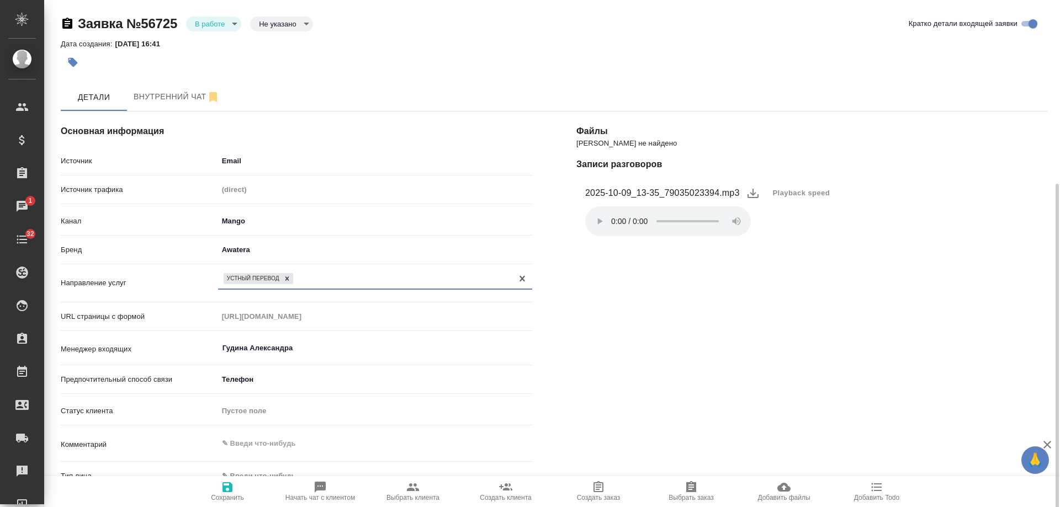
scroll to position [166, 0]
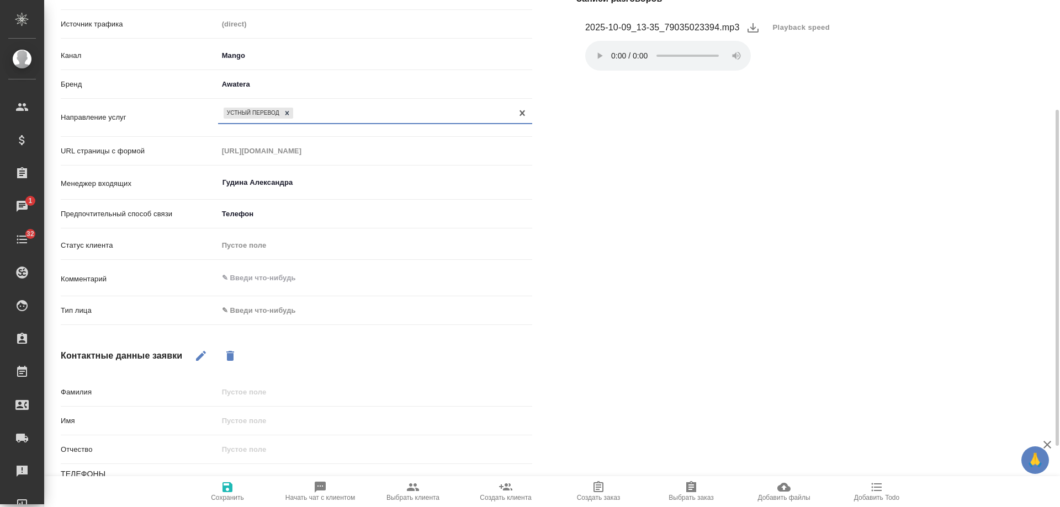
click at [273, 312] on body "🙏 .cls-1 fill:#fff; AWATERA Gudina Alexandra Клиенты Спецификации Заказы 1 Чаты…" at bounding box center [530, 253] width 1060 height 507
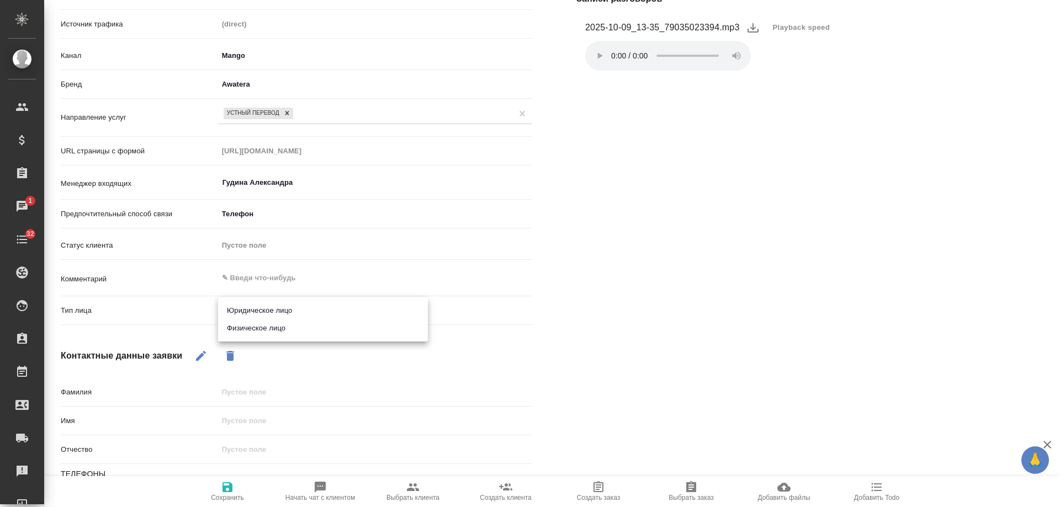
click at [271, 309] on li "Юридическое лицо" at bounding box center [323, 311] width 210 height 18
type textarea "x"
type input "company"
click at [230, 487] on icon "button" at bounding box center [227, 488] width 10 height 10
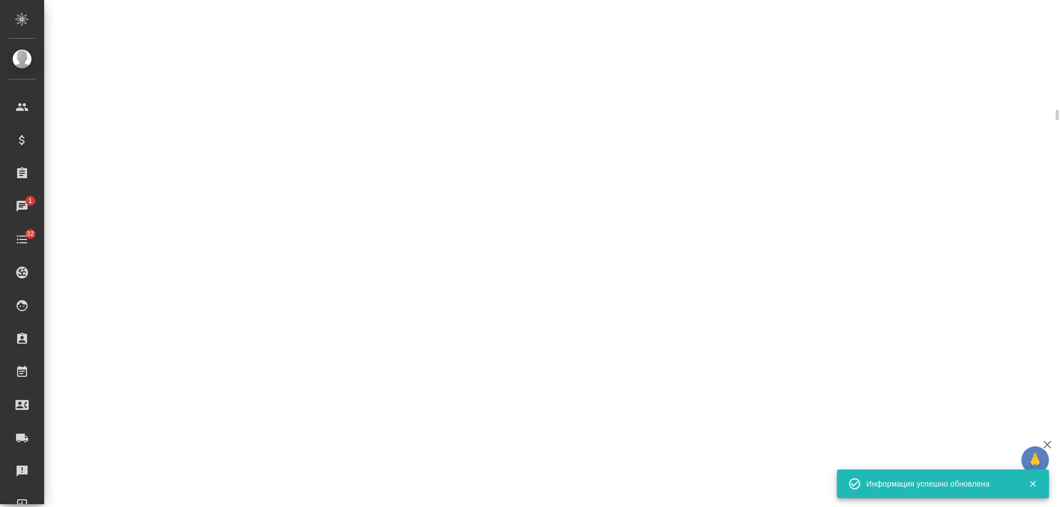
select select "RU"
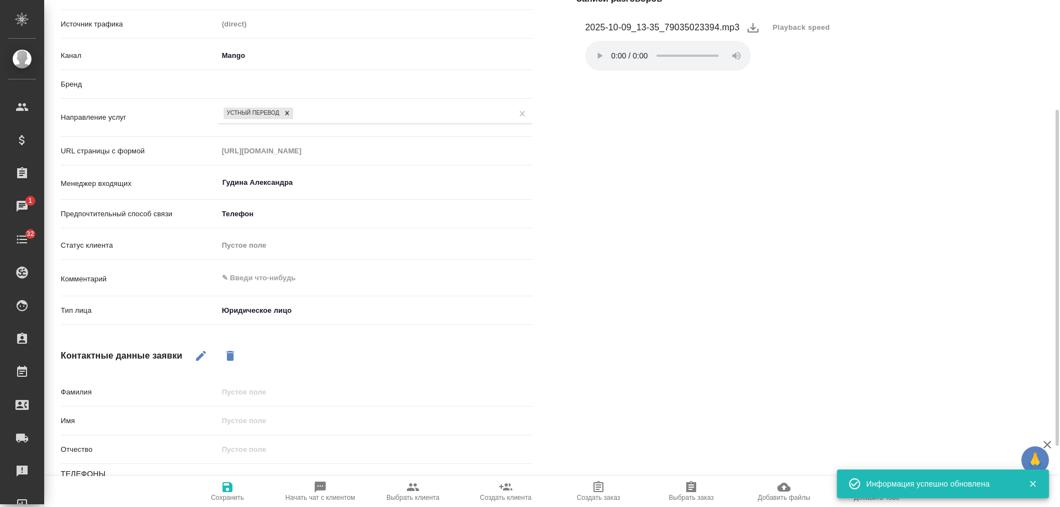
type textarea "x"
drag, startPoint x: 197, startPoint y: 357, endPoint x: 233, endPoint y: 388, distance: 47.4
click at [197, 358] on icon "button" at bounding box center [200, 355] width 13 height 13
click at [272, 418] on input "text" at bounding box center [375, 421] width 314 height 16
type input "М"
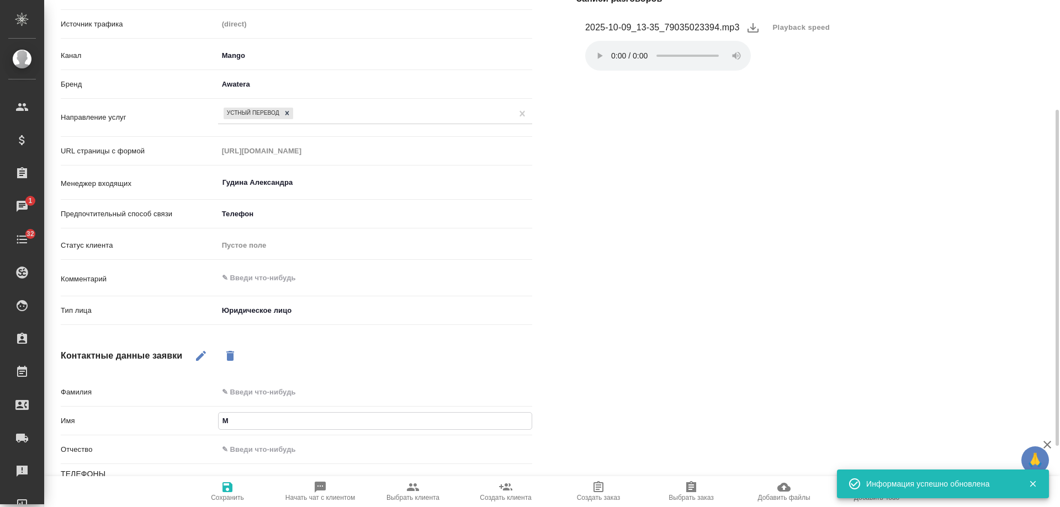
type textarea "x"
type input "Ма"
type textarea "x"
type input "Мари"
type textarea "x"
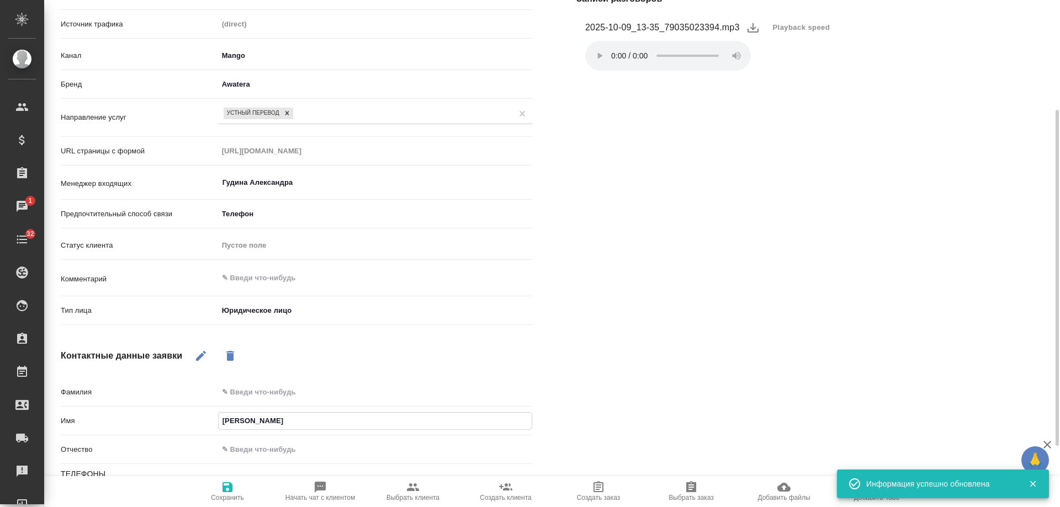
type input "Мария"
type textarea "x"
type input "Мария"
type textarea "x"
type input "Мария Ф"
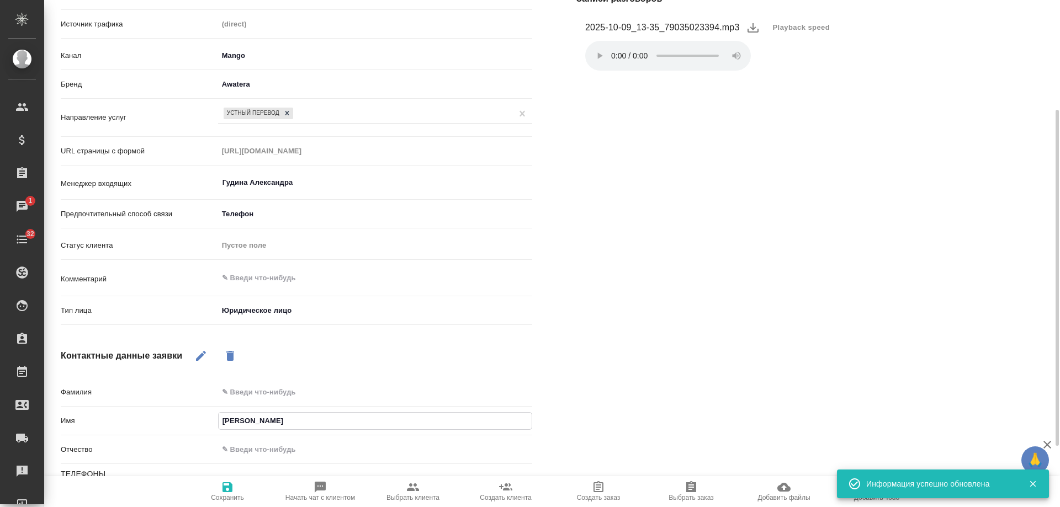
type textarea "x"
type input "Мария Фу"
type textarea "x"
type input "Мария Фурл"
type textarea "x"
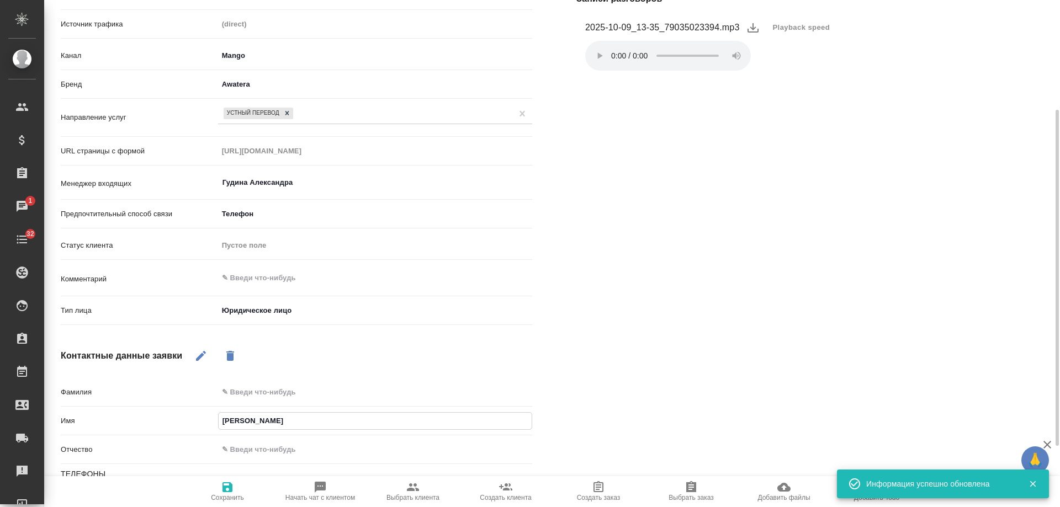
type input "Мария Фурла"
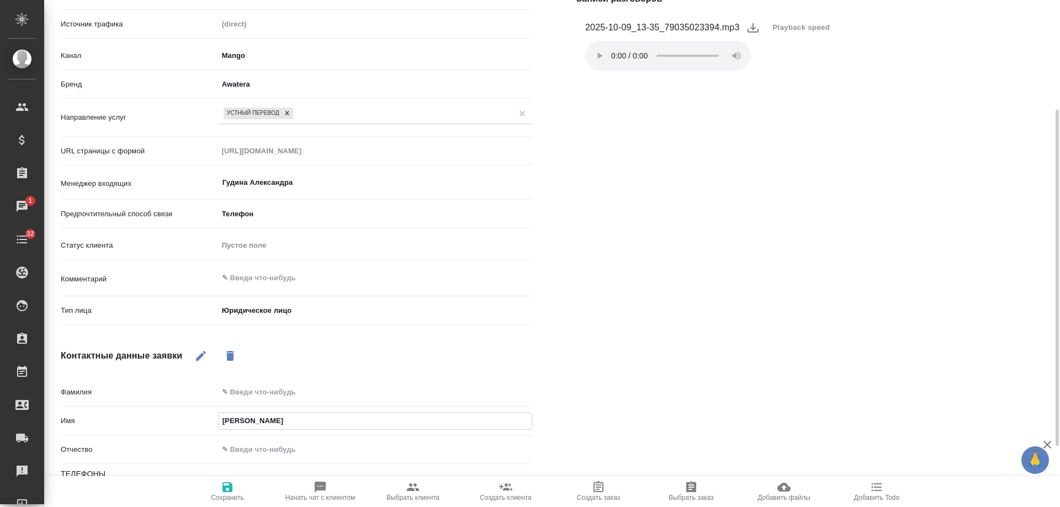
type textarea "x"
type input "Мария Фурла Р"
type textarea "x"
type input "Мария Фурла Ру"
type textarea "x"
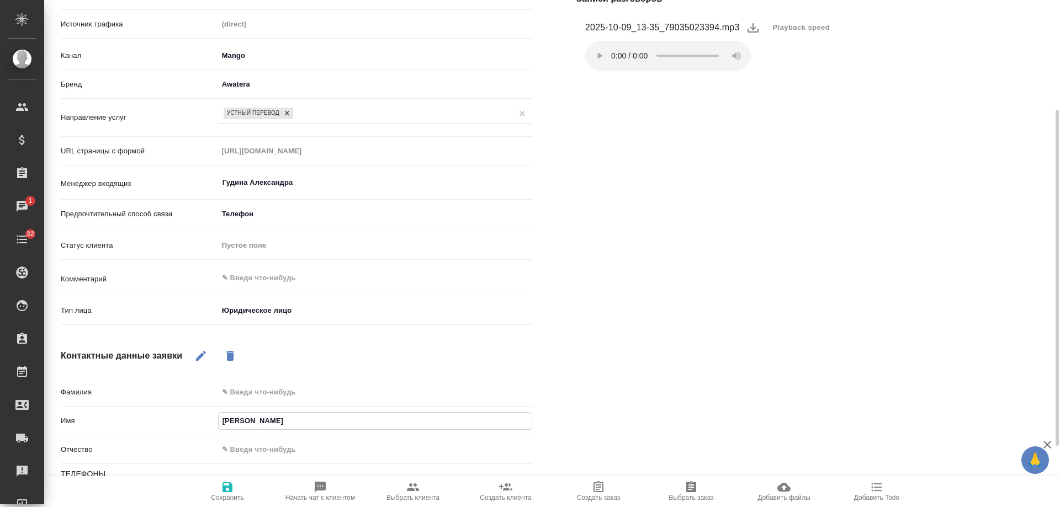
type input "Мария Фурла Рус"
type textarea "x"
type input "Мария Фурла Рус"
click at [230, 492] on icon "button" at bounding box center [227, 488] width 10 height 10
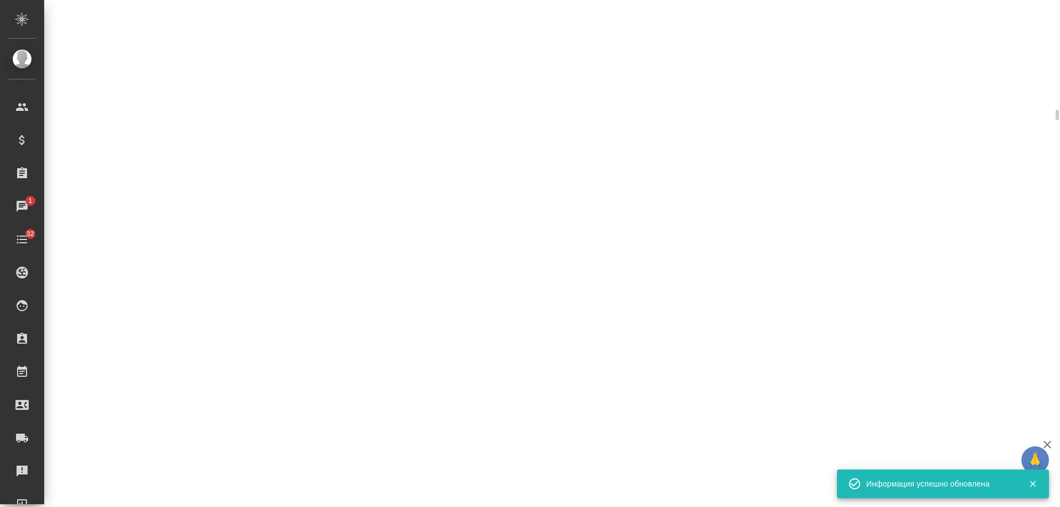
select select "RU"
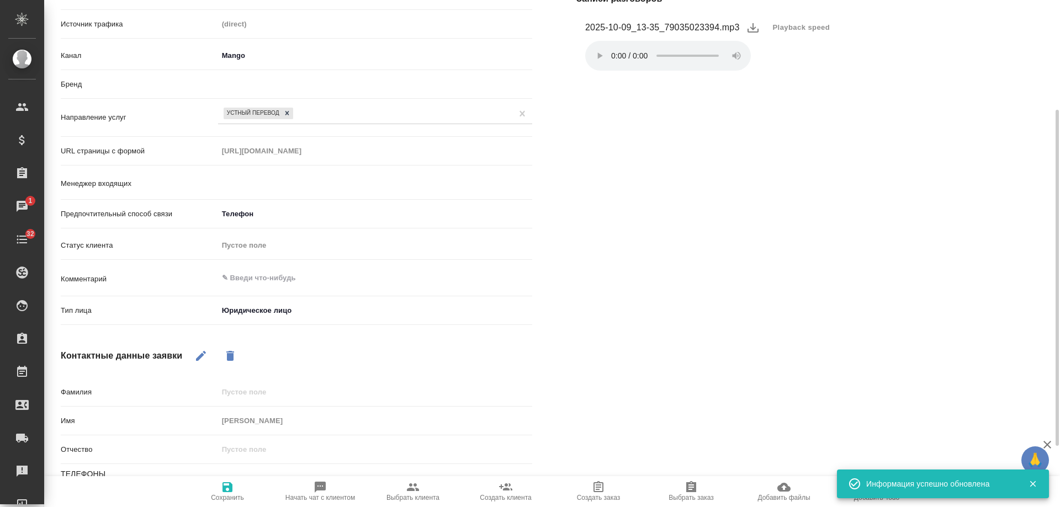
type textarea "x"
type input "Гудина Александра"
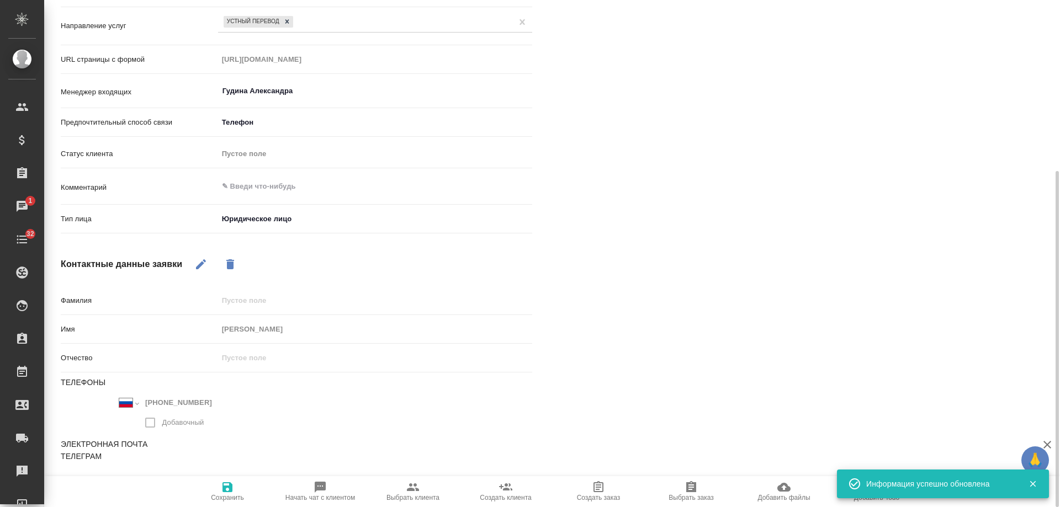
type textarea "x"
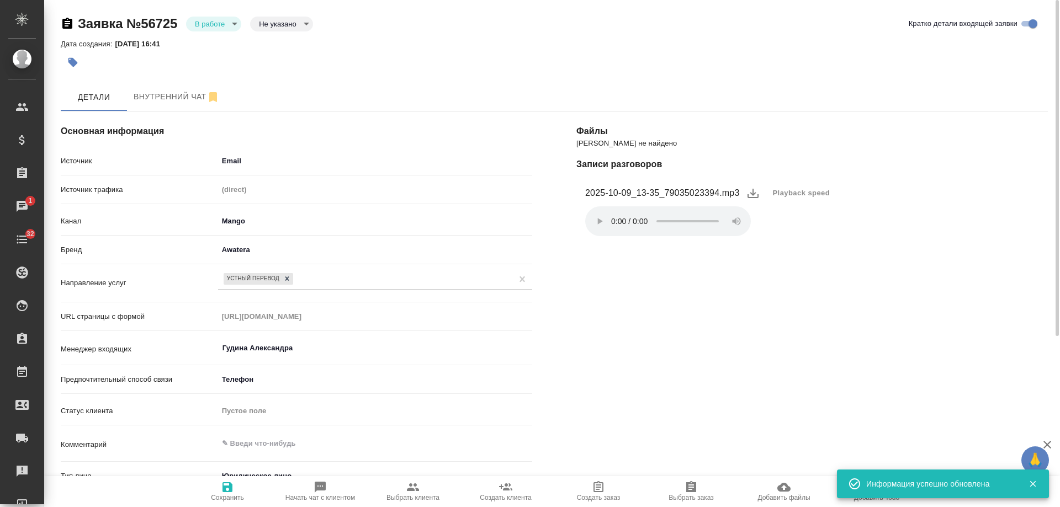
click at [216, 24] on body "🙏 .cls-1 fill:#fff; AWATERA Gudina Alexandra Клиенты Спецификации Заказы 1 Чаты…" at bounding box center [530, 253] width 1060 height 507
click at [231, 46] on li "Отказ" at bounding box center [213, 42] width 55 height 19
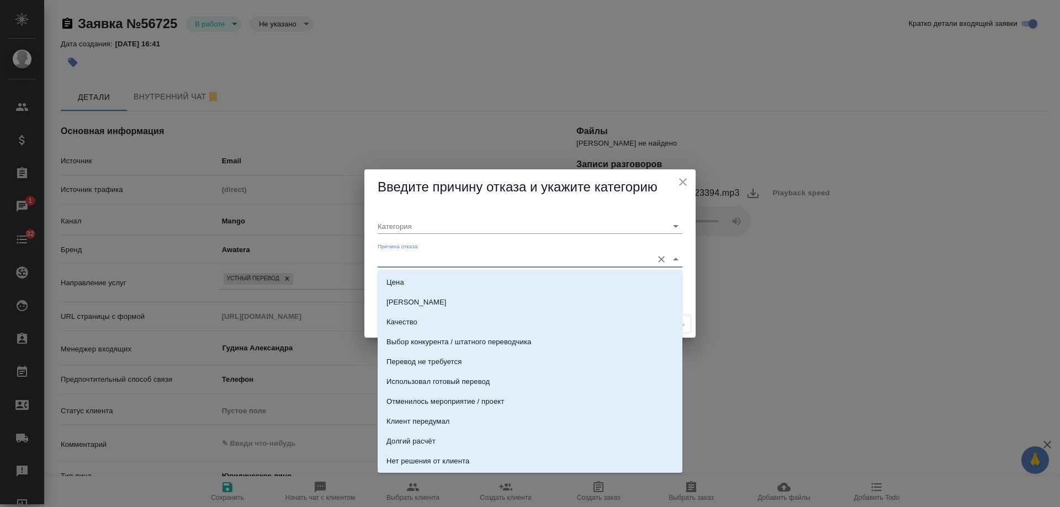
click at [428, 254] on input "Причина отказа" at bounding box center [512, 259] width 269 height 15
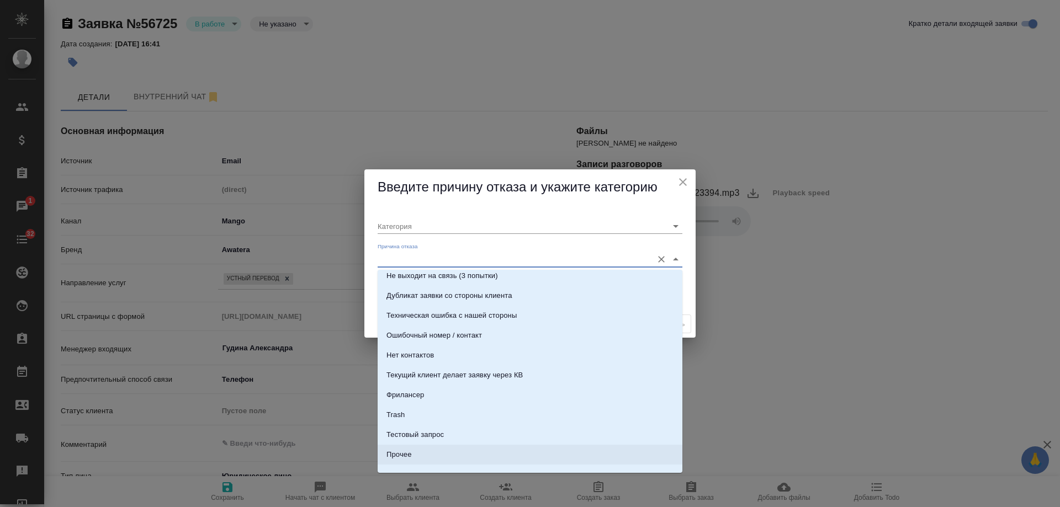
click at [439, 449] on li "Прочее" at bounding box center [530, 455] width 305 height 20
type input "Прочее"
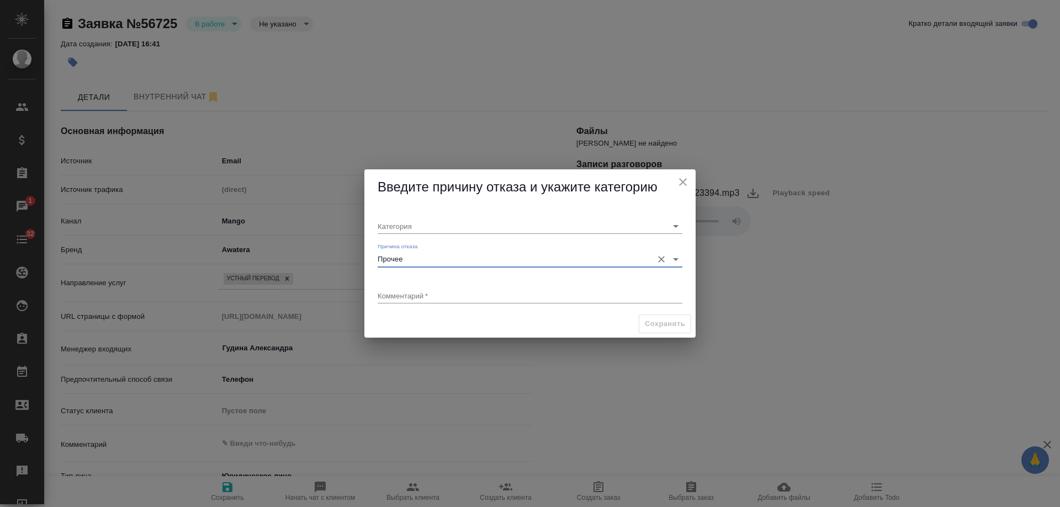
click at [433, 293] on textarea at bounding box center [530, 296] width 305 height 8
type textarea "текущий клиент звонит на филиал"
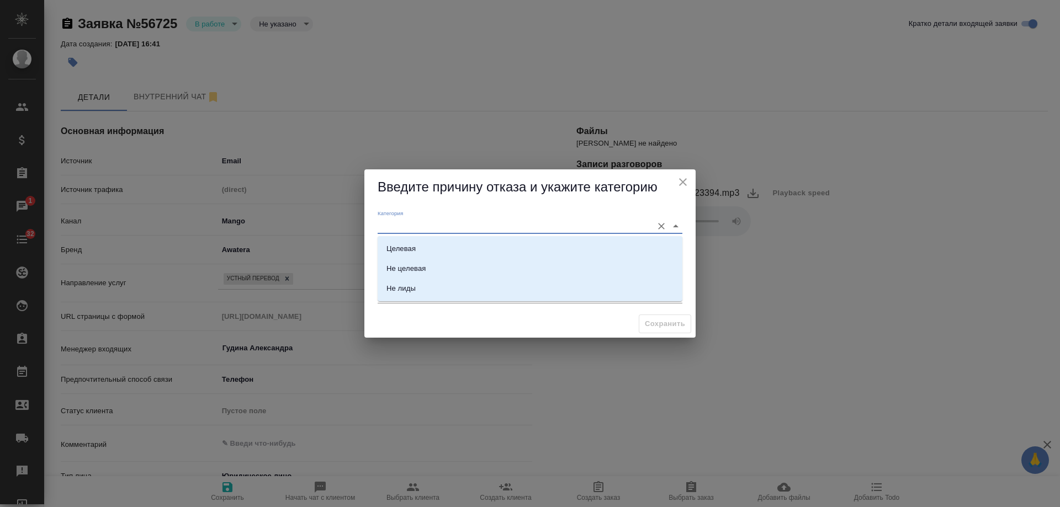
click at [478, 227] on input "Категория" at bounding box center [512, 226] width 269 height 15
drag, startPoint x: 401, startPoint y: 290, endPoint x: 523, endPoint y: 301, distance: 122.5
click at [403, 290] on div "Не лиды" at bounding box center [400, 288] width 29 height 11
type input "Не лиды"
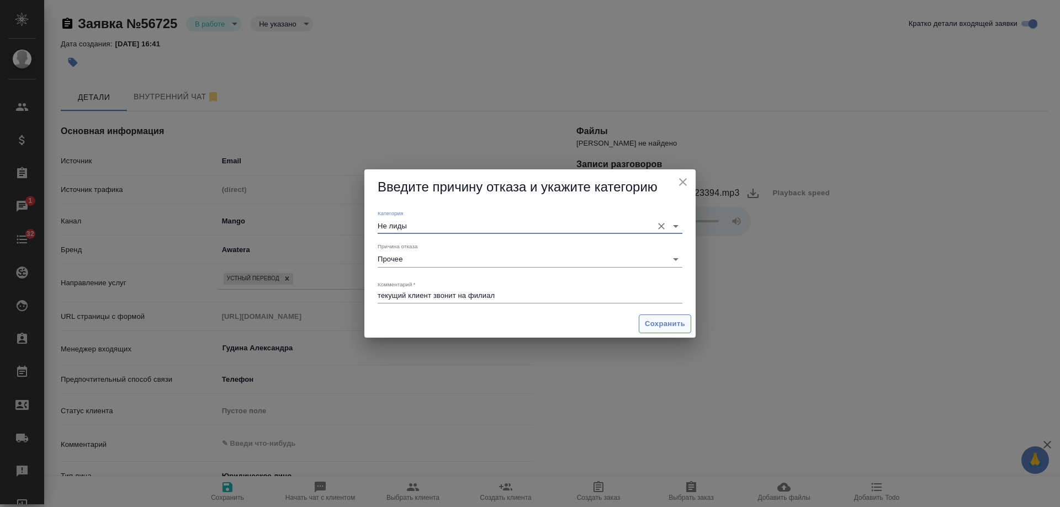
click at [662, 322] on span "Сохранить" at bounding box center [665, 324] width 40 height 13
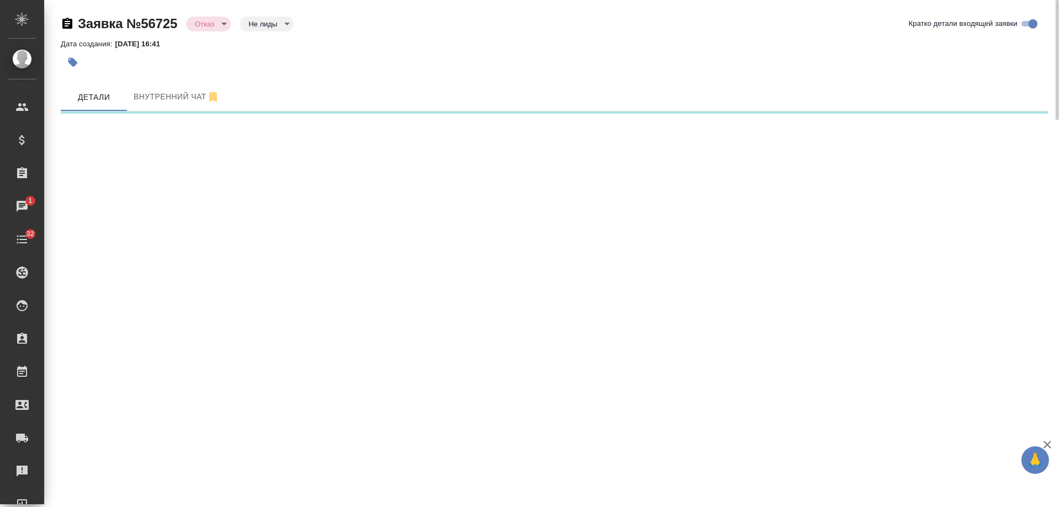
select select "RU"
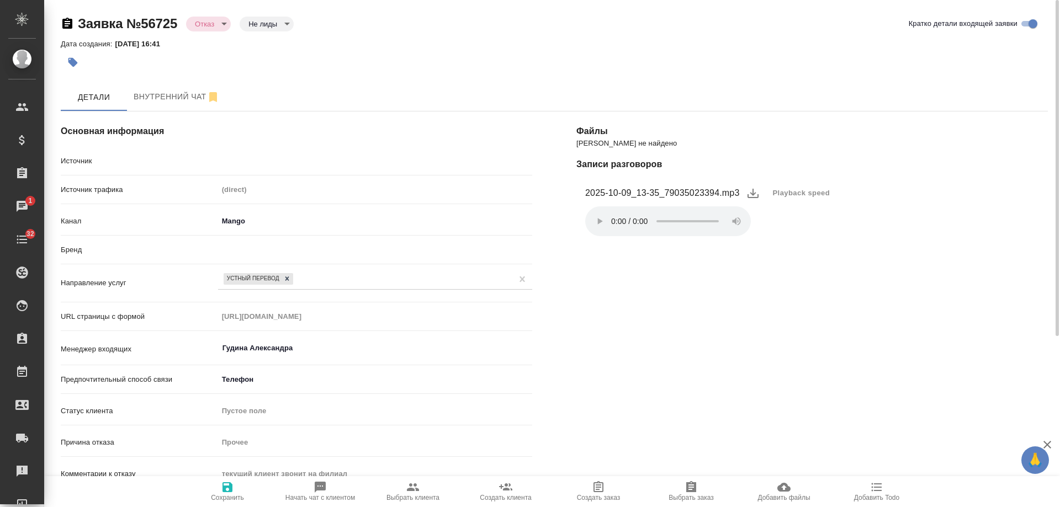
type textarea "x"
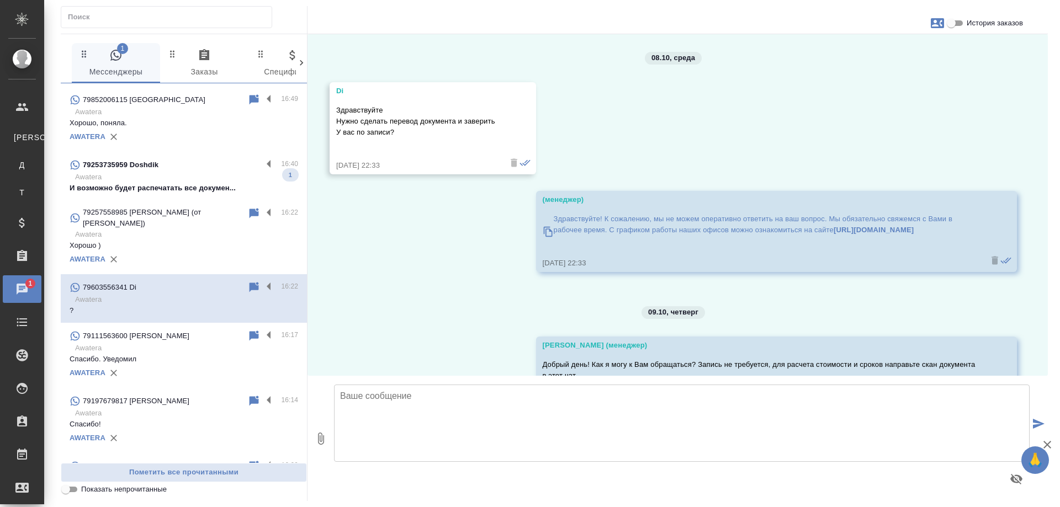
scroll to position [3815, 0]
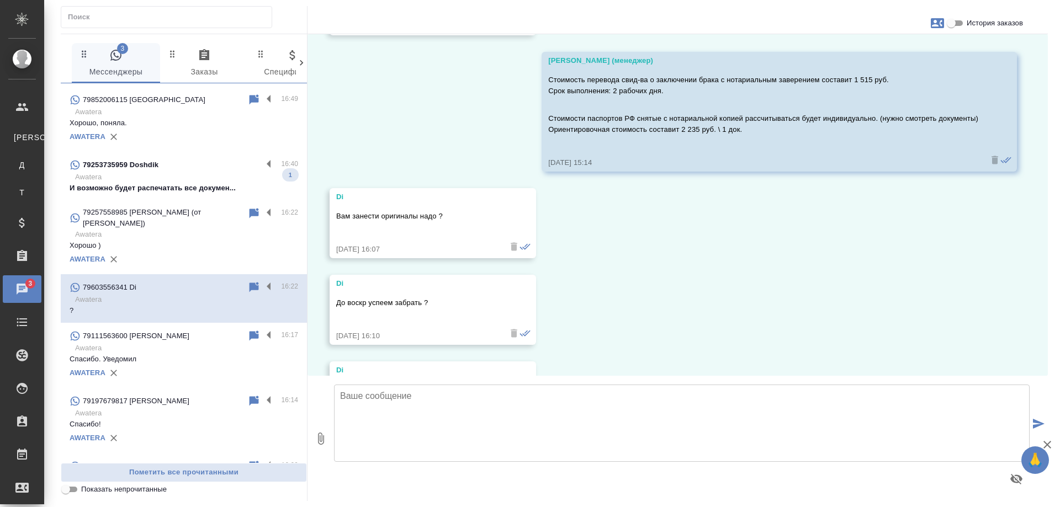
click at [197, 187] on p "И возможно будет распечатать все докумен..." at bounding box center [184, 188] width 229 height 11
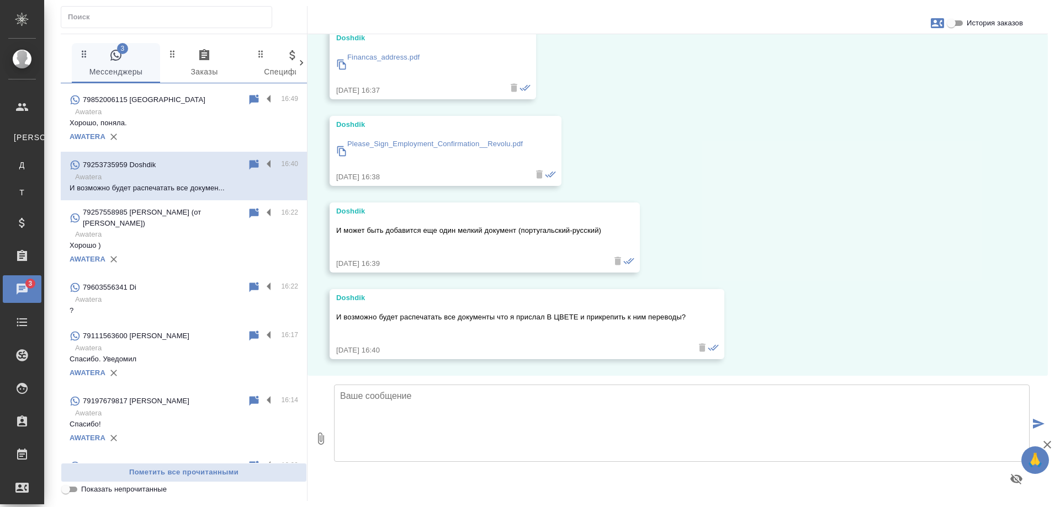
scroll to position [992, 0]
click at [938, 25] on icon "button" at bounding box center [937, 23] width 13 height 10
click at [894, 48] on span "Создать заявку" at bounding box center [888, 52] width 54 height 11
select select "RU"
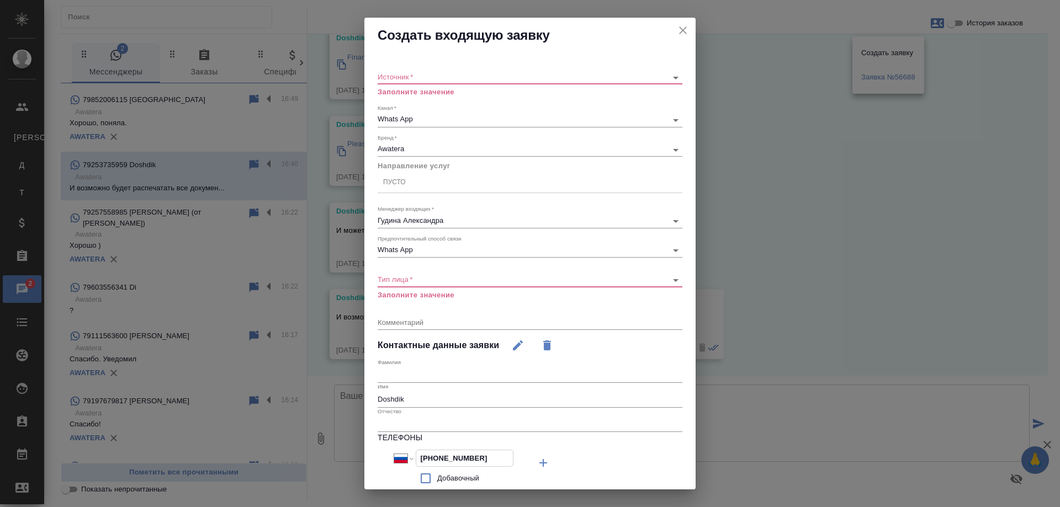
drag, startPoint x: 476, startPoint y: 458, endPoint x: 330, endPoint y: 457, distance: 145.8
click at [330, 458] on div "Создать входящую заявку Источник   * ​ Заполните значение Канал   * Whats App 6…" at bounding box center [530, 253] width 1060 height 507
click at [676, 31] on icon "close" at bounding box center [682, 30] width 13 height 13
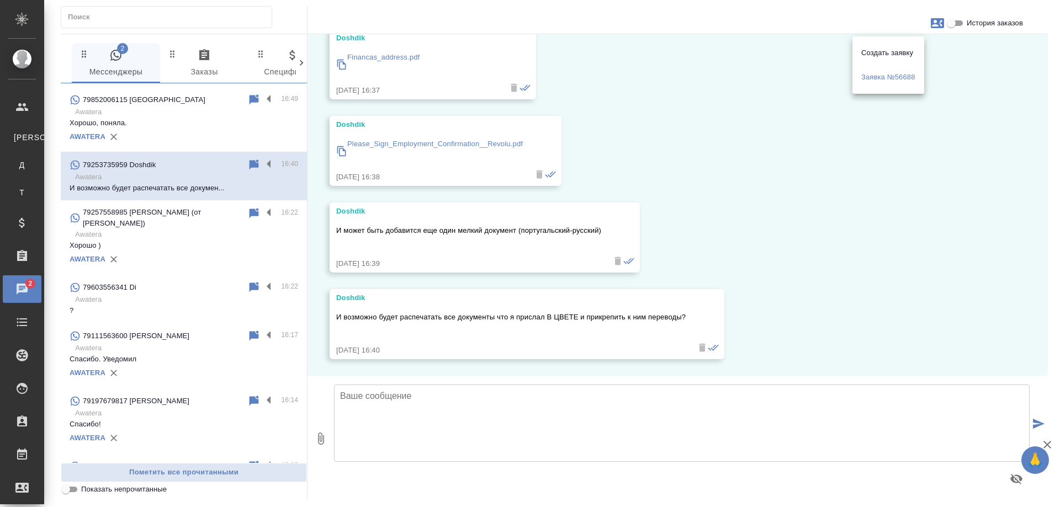
click at [881, 275] on div at bounding box center [530, 253] width 1060 height 507
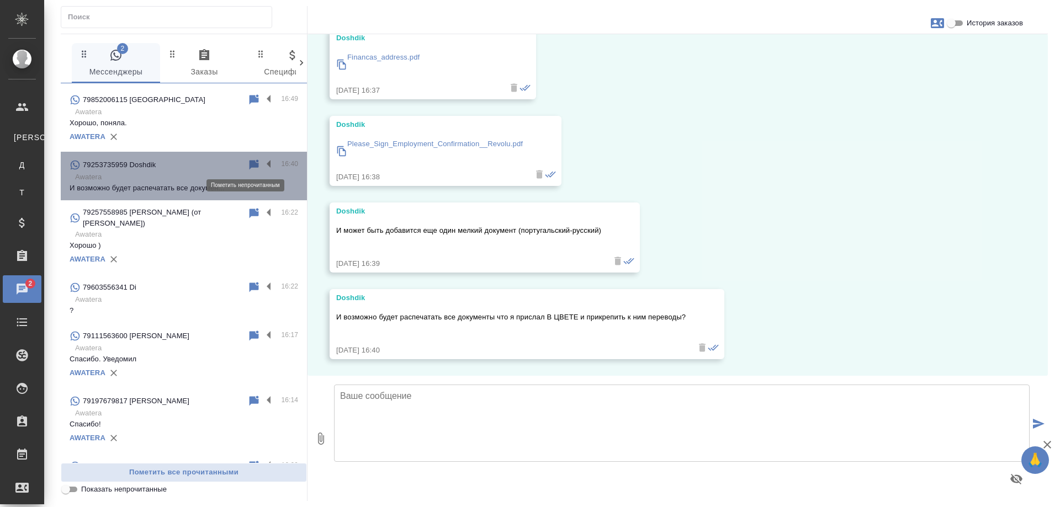
click at [250, 163] on icon at bounding box center [254, 165] width 9 height 10
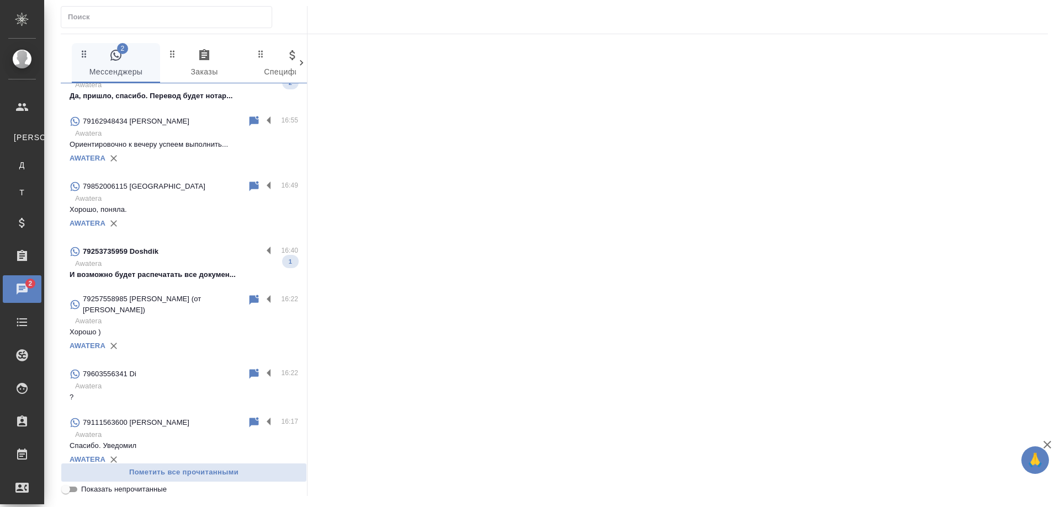
scroll to position [0, 0]
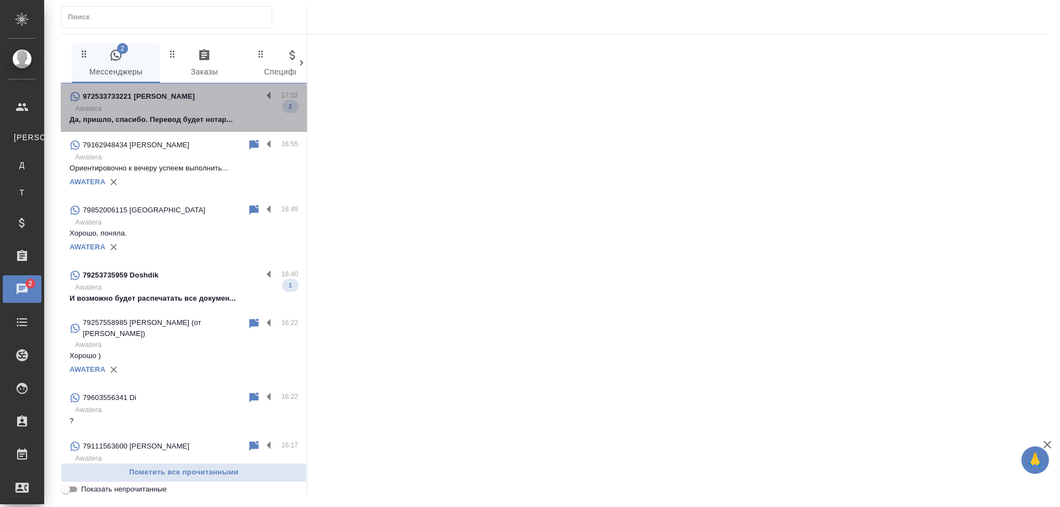
click at [191, 109] on p "Awatera" at bounding box center [186, 108] width 223 height 11
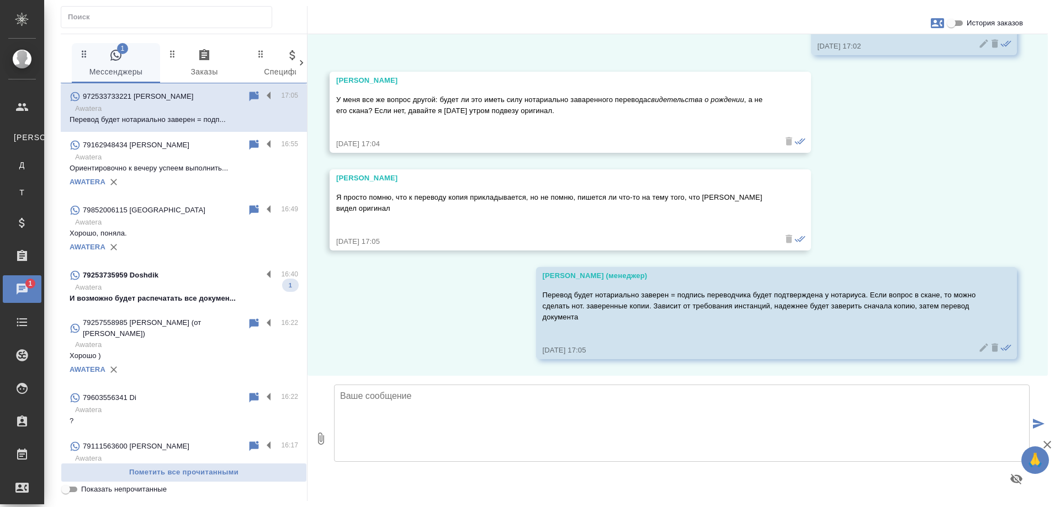
scroll to position [4170, 0]
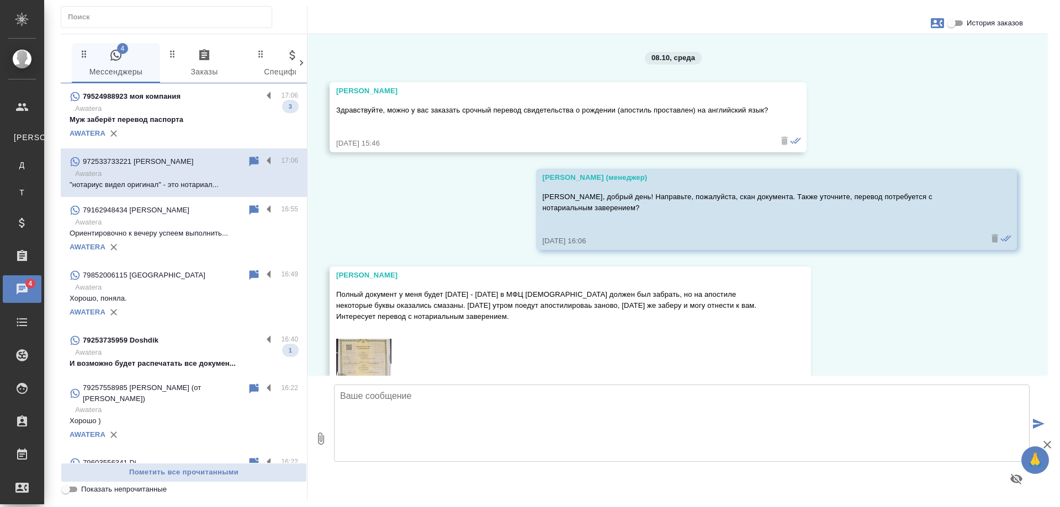
click at [205, 179] on p ""нотариус видел оригинал" - это нотариал..." at bounding box center [184, 184] width 229 height 11
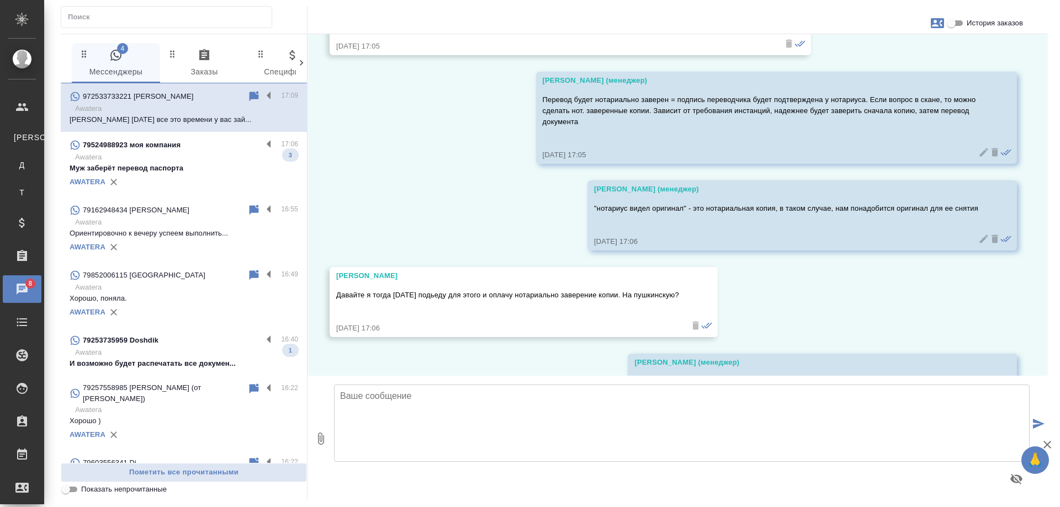
scroll to position [5037, 0]
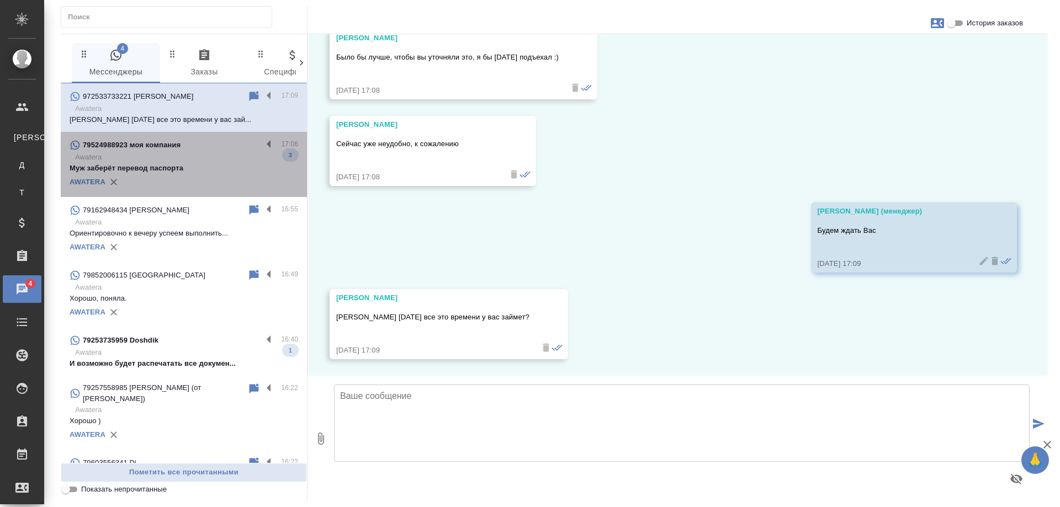
click at [214, 160] on p "Awatera" at bounding box center [186, 157] width 223 height 11
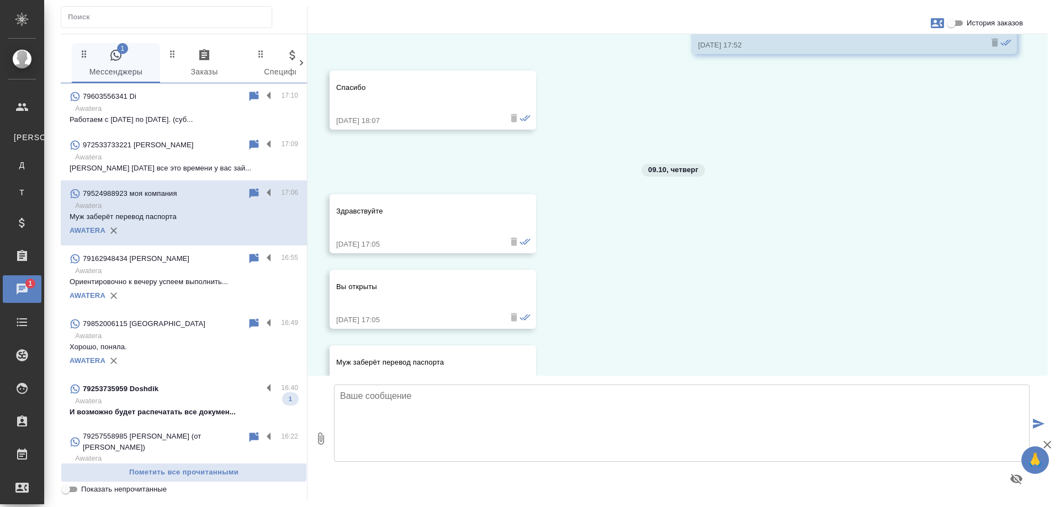
scroll to position [1362, 0]
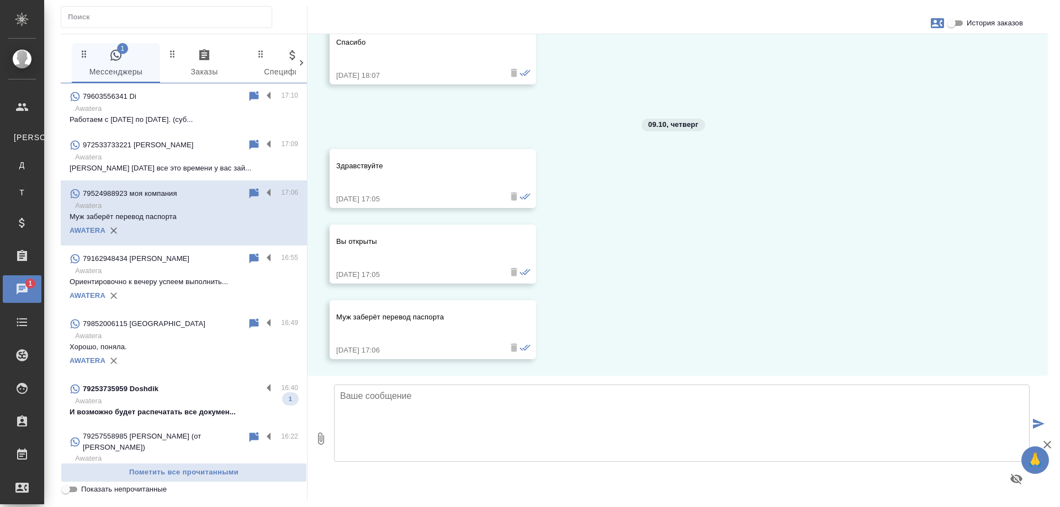
click at [188, 105] on p "Awatera" at bounding box center [186, 108] width 223 height 11
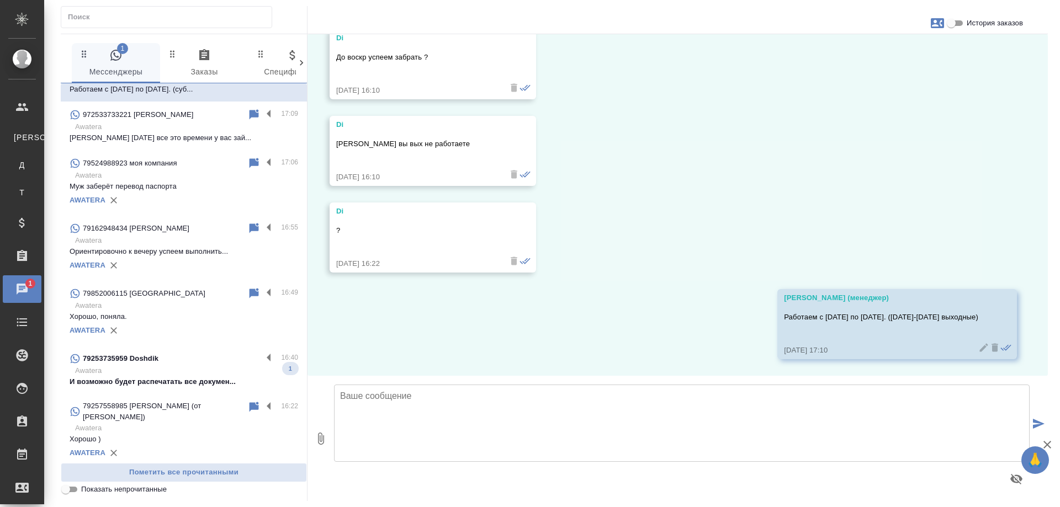
scroll to position [55, 0]
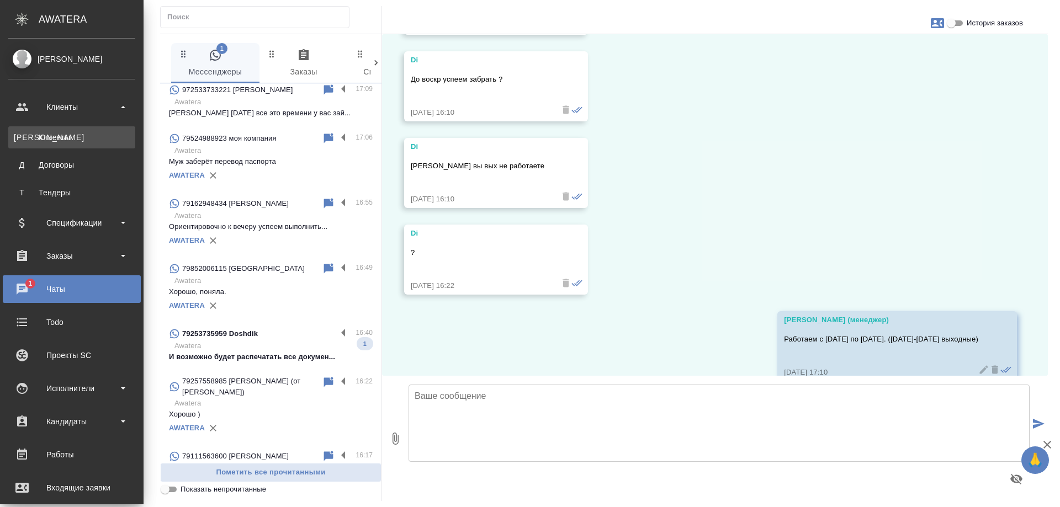
click at [37, 138] on div "Клиенты" at bounding box center [72, 137] width 116 height 11
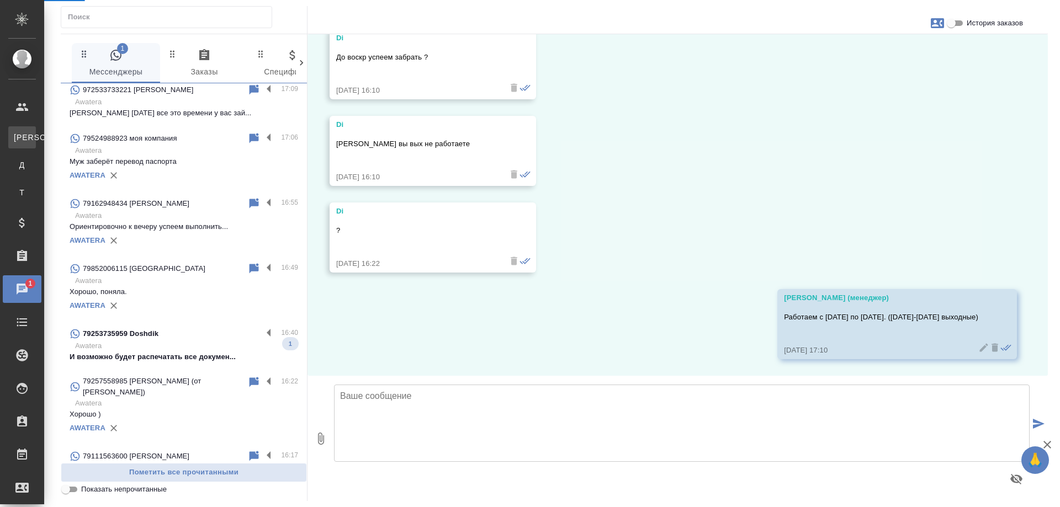
scroll to position [4083, 0]
select select "RU"
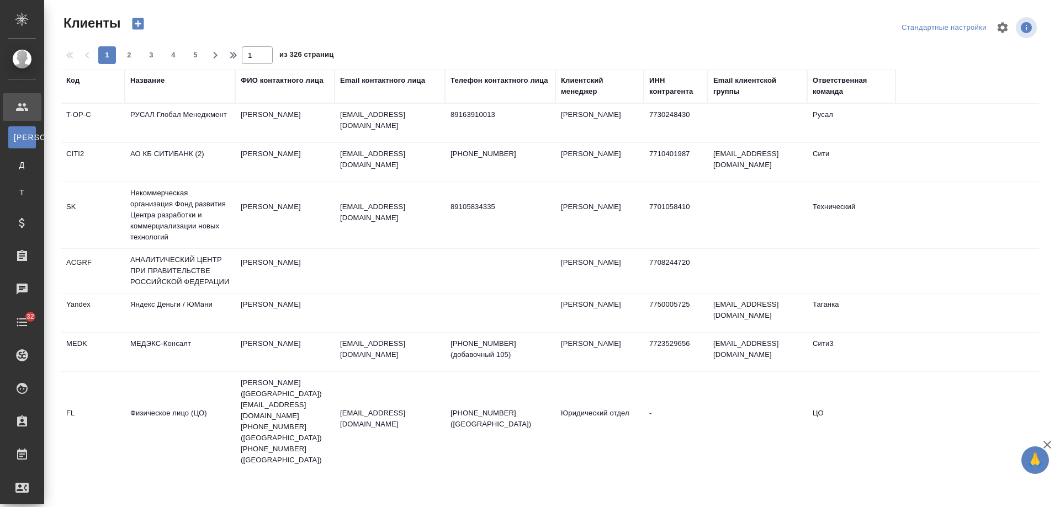
click at [399, 81] on div "Email контактного лица" at bounding box center [382, 80] width 85 height 11
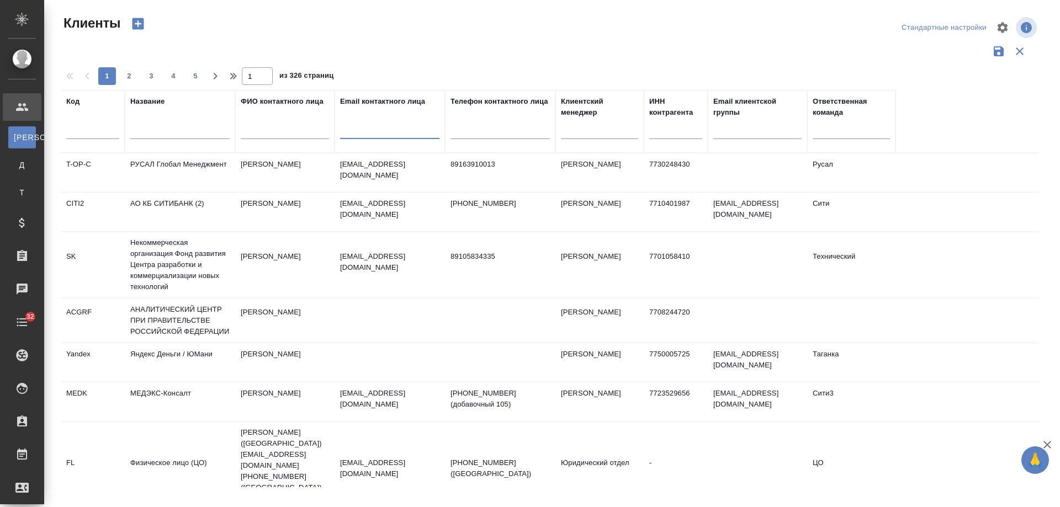
click at [375, 131] on input "text" at bounding box center [389, 132] width 99 height 14
paste input "l.zabrodina@ntc-r.ru"
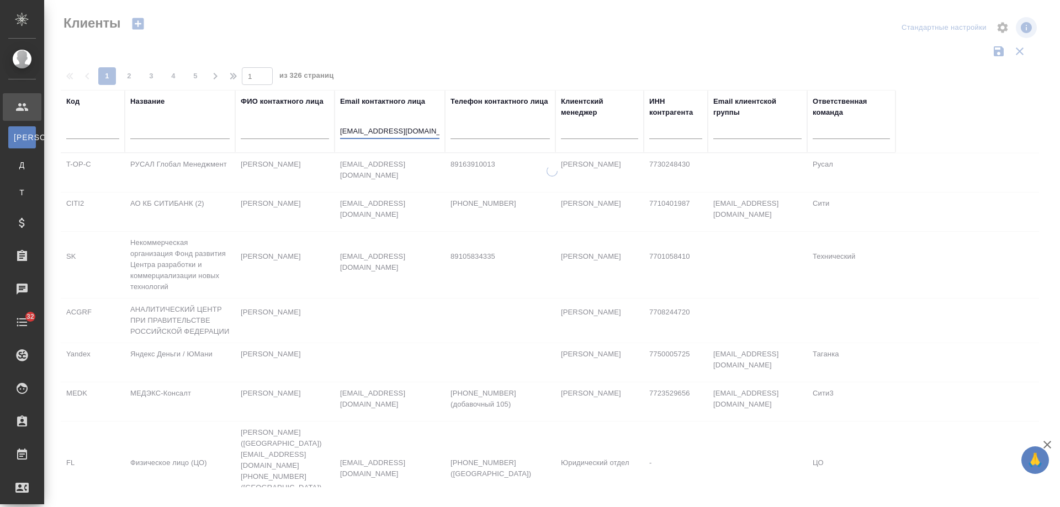
drag, startPoint x: 378, startPoint y: 130, endPoint x: 195, endPoint y: 134, distance: 182.8
click at [195, 134] on tr "Код Название ФИО контактного лица Email контактного лица l.zabrodina@ntc-r.ru Т…" at bounding box center [478, 121] width 835 height 63
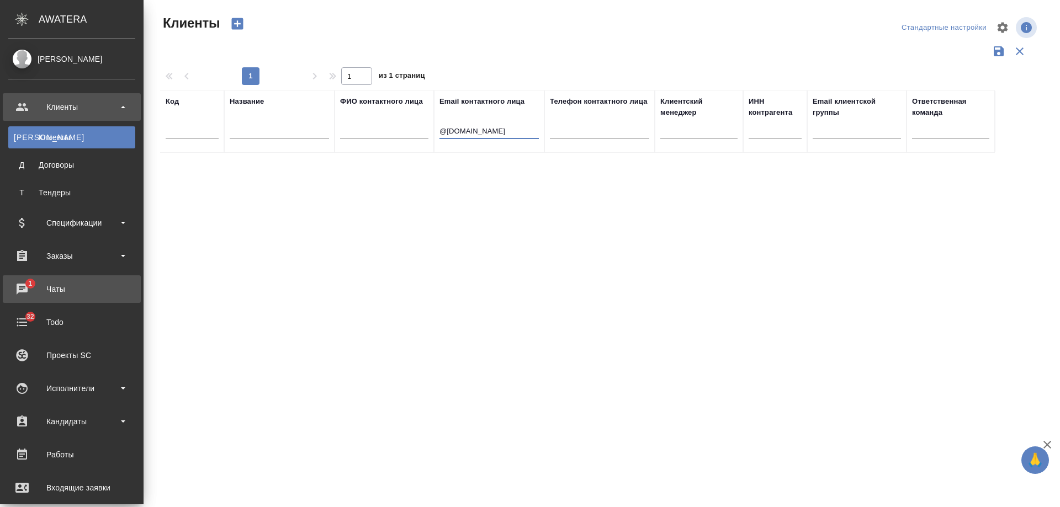
type input "@ntc-r.ru"
click at [62, 288] on div "Чаты" at bounding box center [71, 289] width 127 height 17
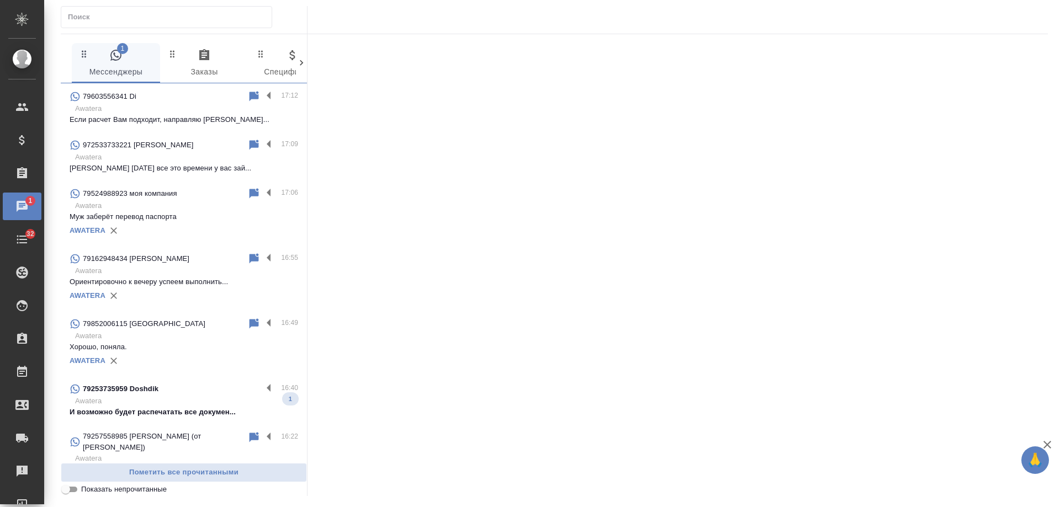
click at [182, 408] on p "И возможно будет распечатать все докумен..." at bounding box center [184, 412] width 229 height 11
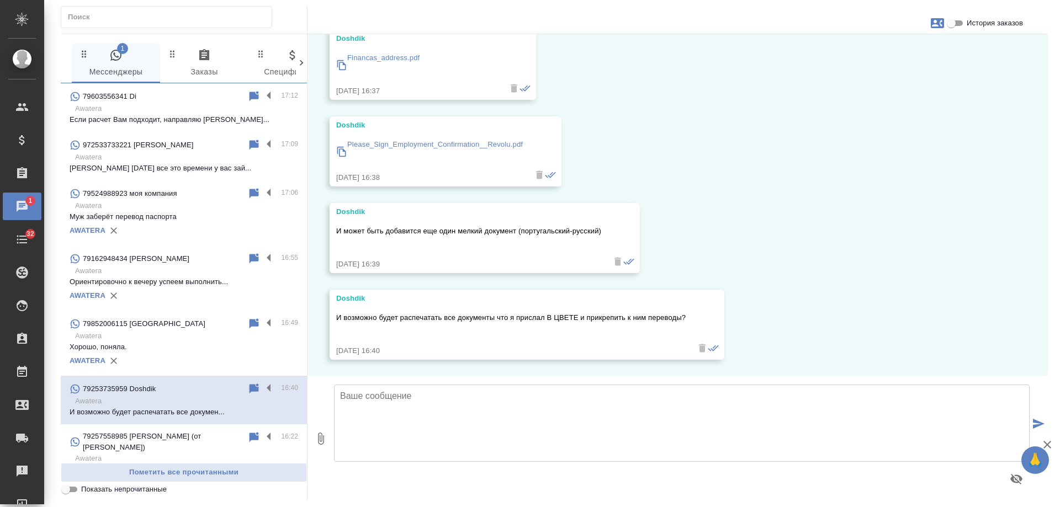
scroll to position [992, 0]
click at [939, 23] on icon "button" at bounding box center [937, 23] width 13 height 10
click at [879, 54] on span "Создать заявку" at bounding box center [888, 52] width 54 height 11
select select "RU"
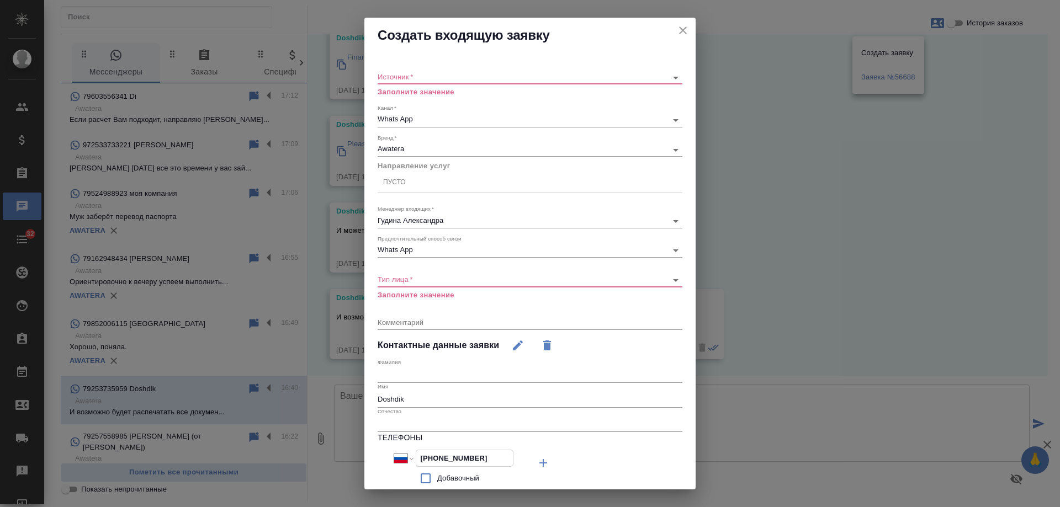
drag, startPoint x: 391, startPoint y: 459, endPoint x: 359, endPoint y: 455, distance: 31.7
click at [351, 462] on div "Создать входящую заявку Источник   * ​ Заполните значение Канал   * Whats App 6…" at bounding box center [530, 253] width 1060 height 507
drag, startPoint x: 679, startPoint y: 25, endPoint x: 640, endPoint y: 3, distance: 44.0
click at [679, 26] on icon "close" at bounding box center [682, 30] width 13 height 13
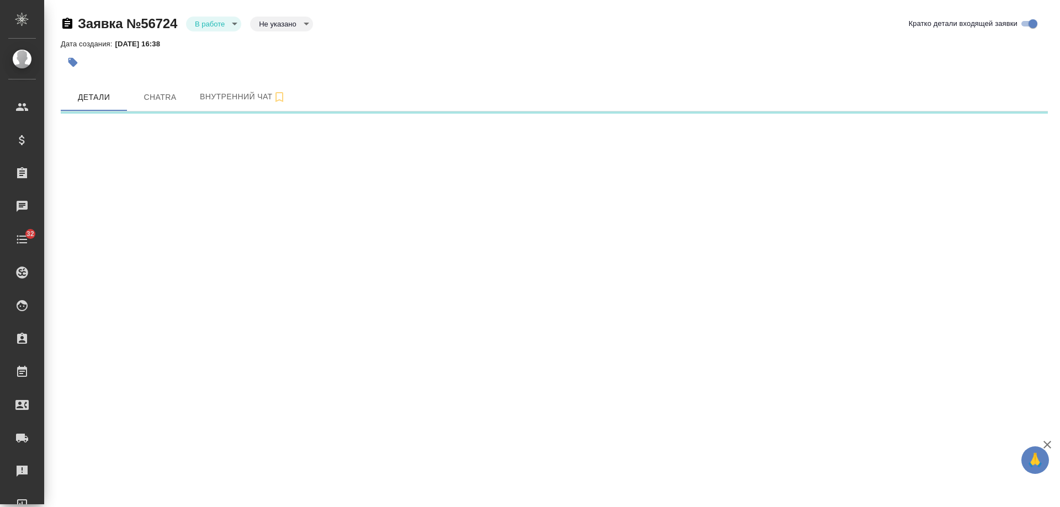
select select "RU"
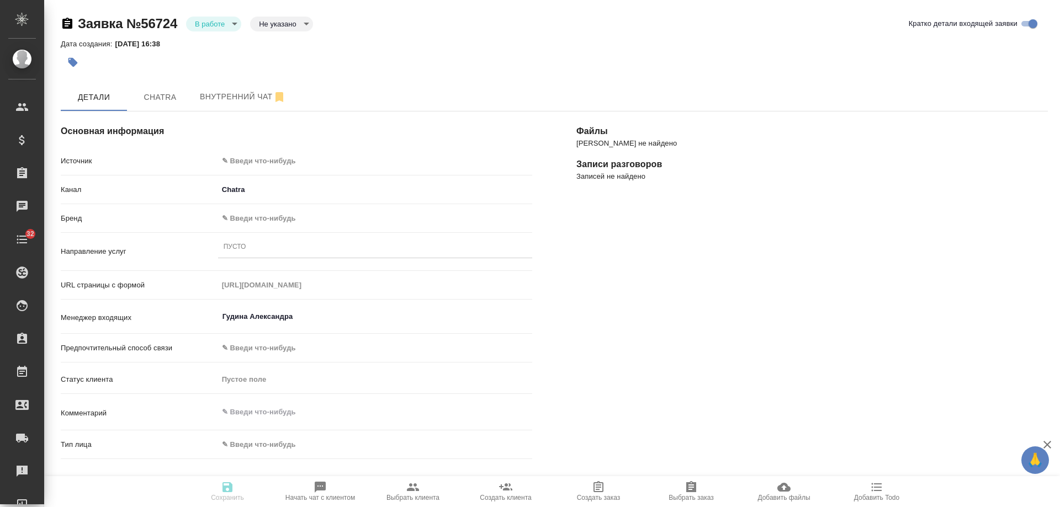
type textarea "x"
click at [156, 97] on span "Chatra" at bounding box center [160, 98] width 53 height 14
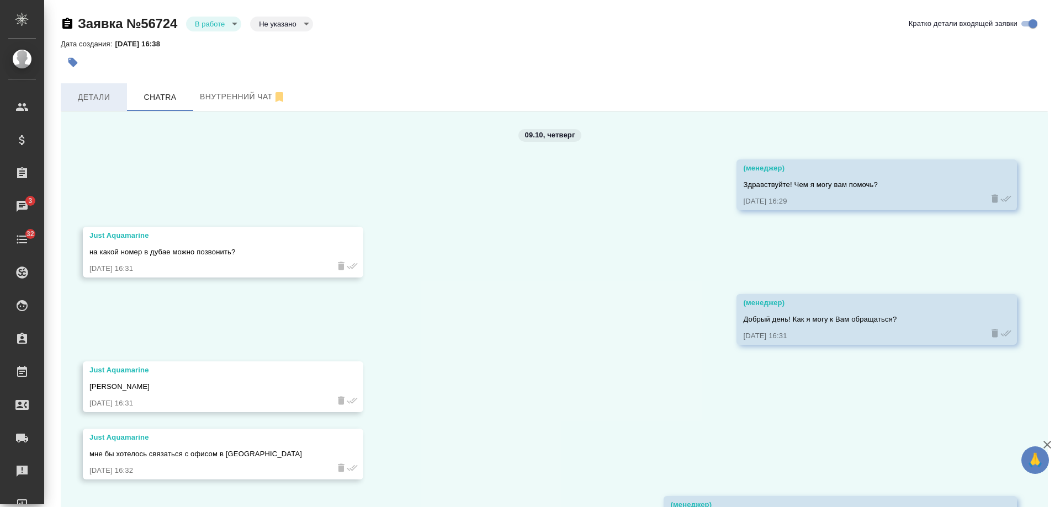
click at [87, 103] on span "Детали" at bounding box center [93, 98] width 53 height 14
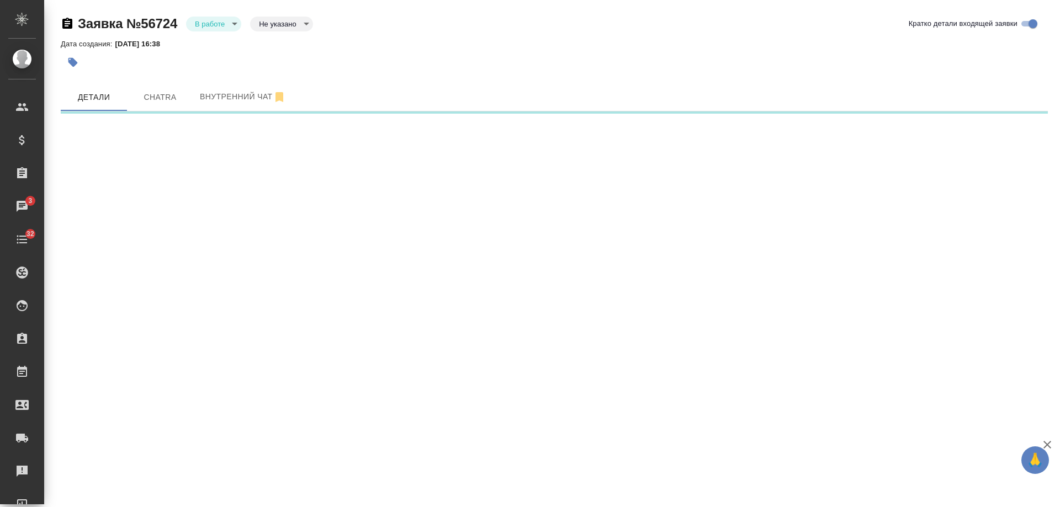
select select "RU"
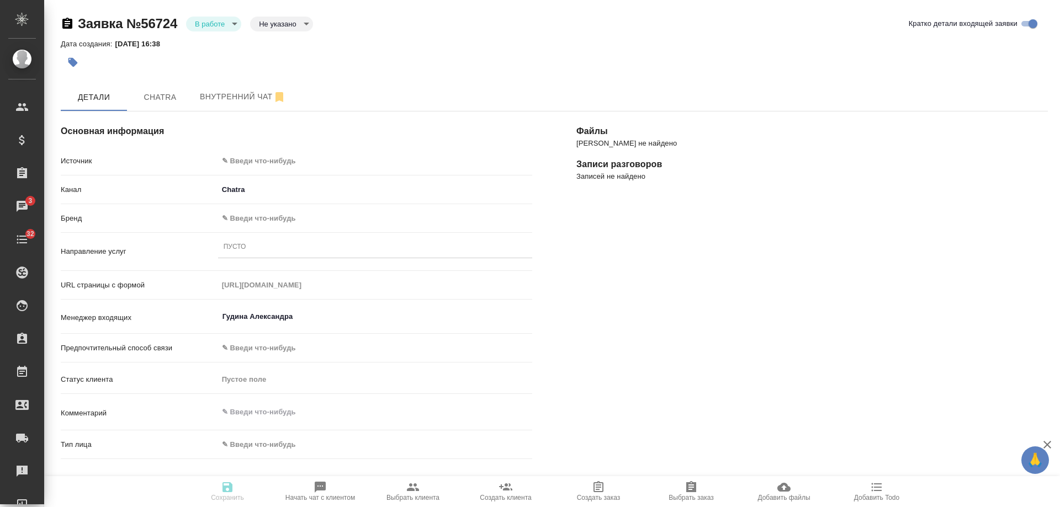
type textarea "x"
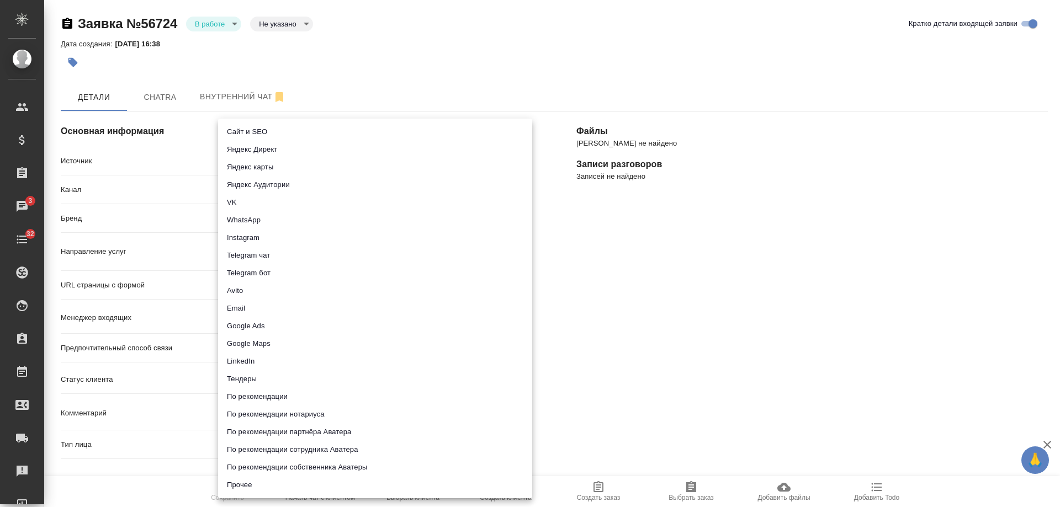
click at [288, 160] on body "🙏 .cls-1 fill:#fff; AWATERA [PERSON_NAME] Спецификации Заказы 3 Чаты 32 Todo Пр…" at bounding box center [530, 253] width 1060 height 507
click at [271, 134] on li "Сайт и SEO" at bounding box center [375, 132] width 314 height 18
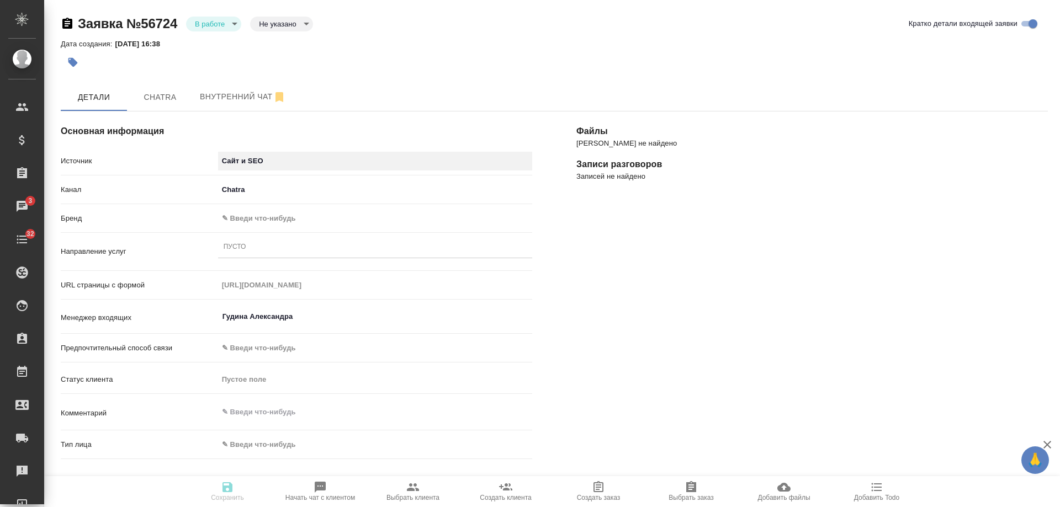
type input "seo"
type textarea "x"
click at [266, 221] on body "🙏 .cls-1 fill:#fff; AWATERA [PERSON_NAME] Спецификации Заказы 3 Чаты 32 Todo Пр…" at bounding box center [530, 253] width 1060 height 507
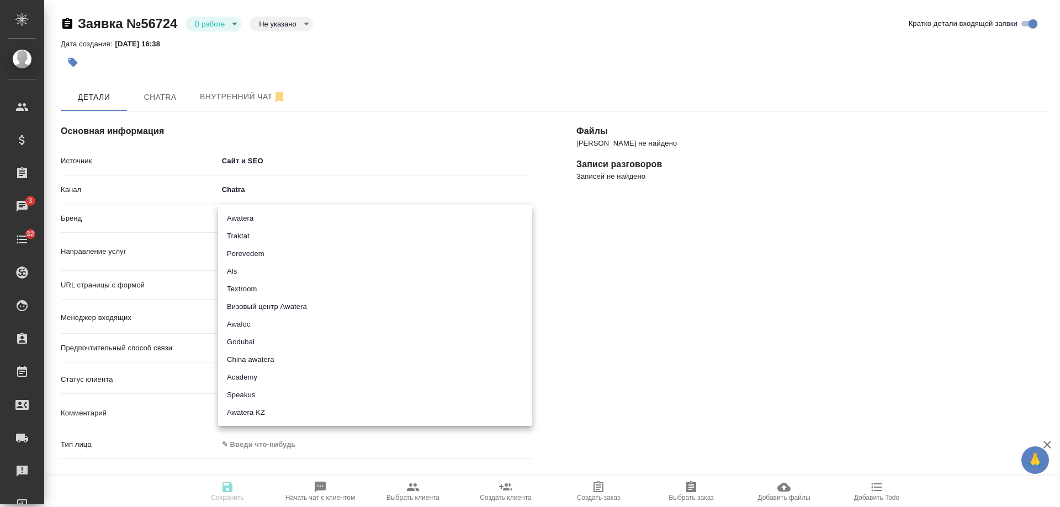
click at [264, 219] on li "Awatera" at bounding box center [375, 219] width 314 height 18
type input "awatera"
type textarea "x"
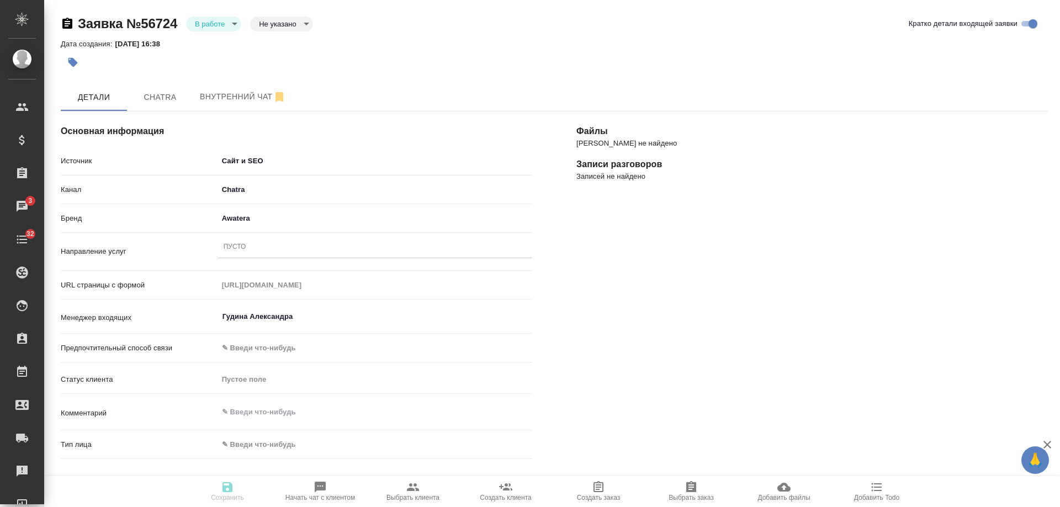
click at [255, 248] on div "Пусто" at bounding box center [375, 248] width 314 height 16
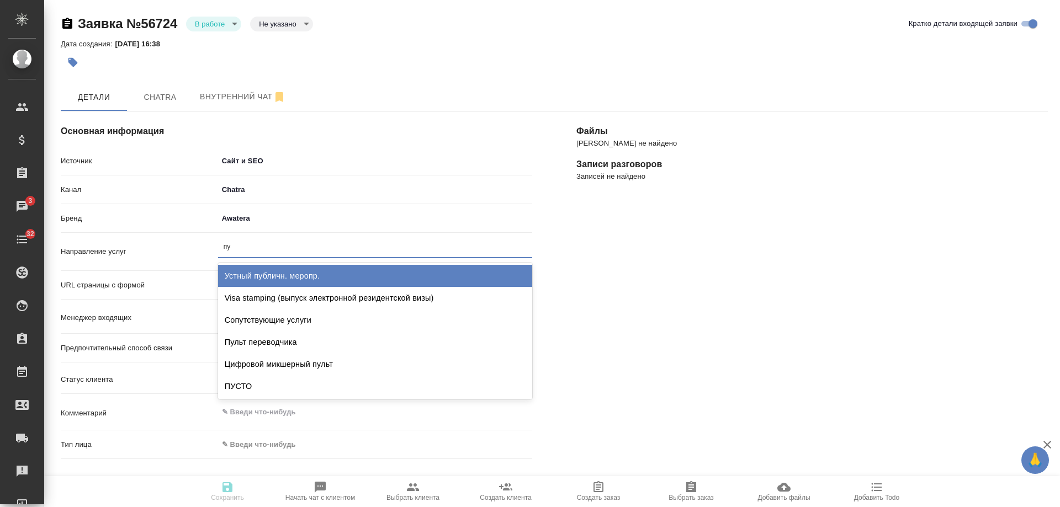
type input "пус"
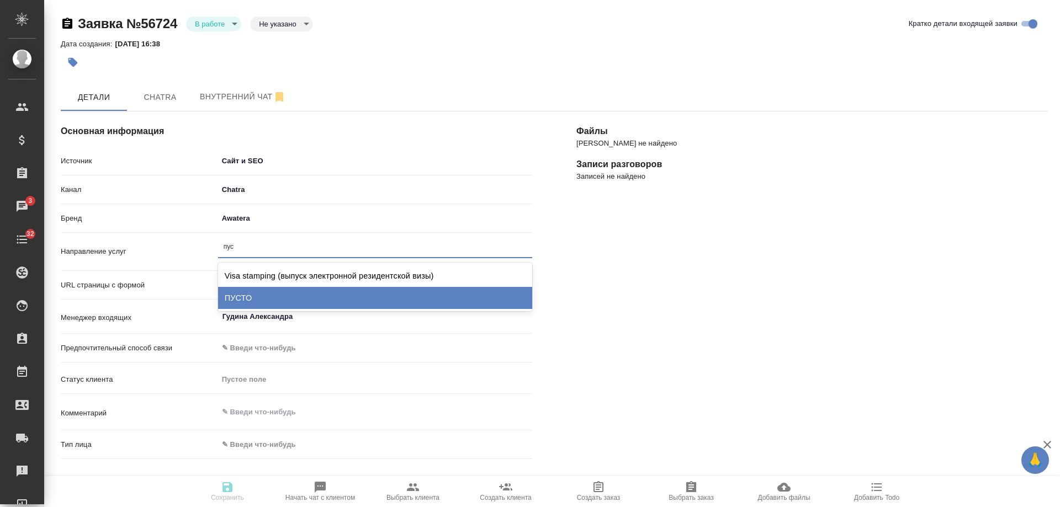
click at [270, 296] on div "ПУСТО" at bounding box center [375, 298] width 314 height 22
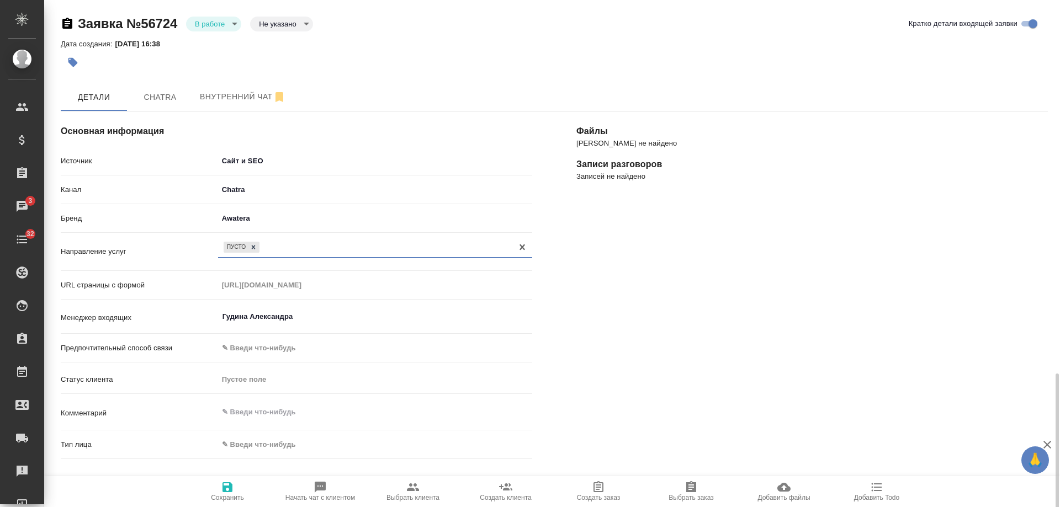
scroll to position [226, 0]
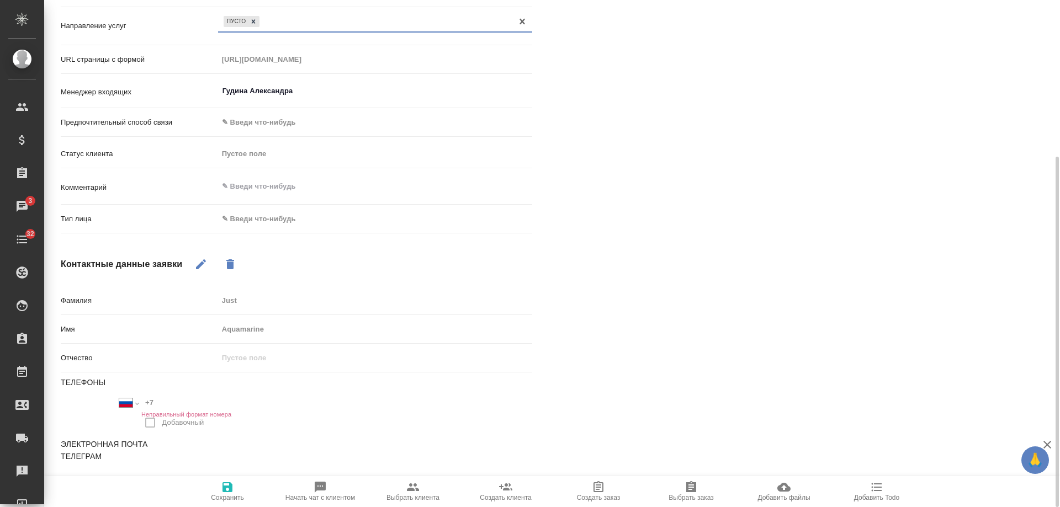
click at [267, 219] on body "🙏 .cls-1 fill:#fff; AWATERA [PERSON_NAME] Спецификации Заказы 3 Чаты 32 Todo Пр…" at bounding box center [530, 253] width 1060 height 507
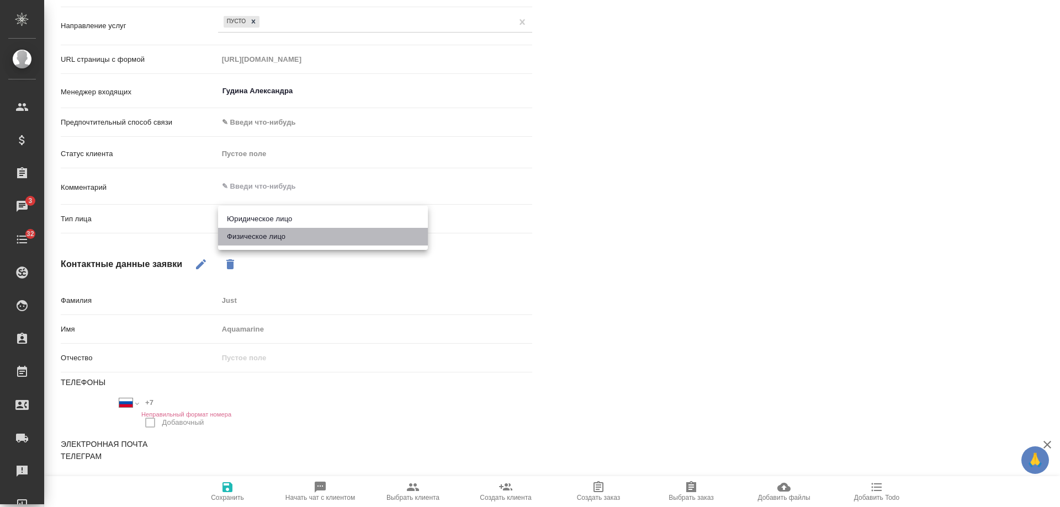
click at [255, 236] on li "Физическое лицо" at bounding box center [323, 237] width 210 height 18
type textarea "x"
type input "private"
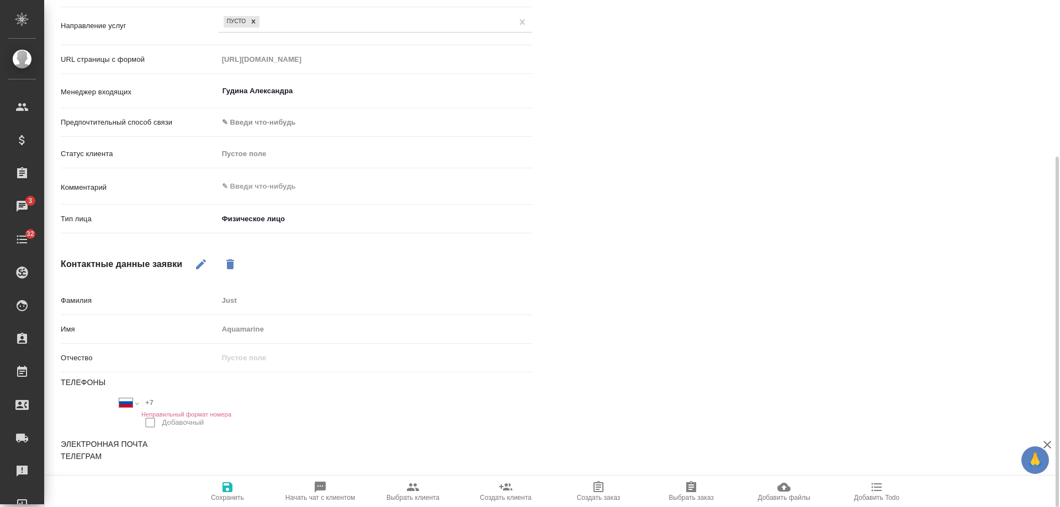
click at [222, 494] on span "Сохранить" at bounding box center [228, 491] width 80 height 21
select select "RU"
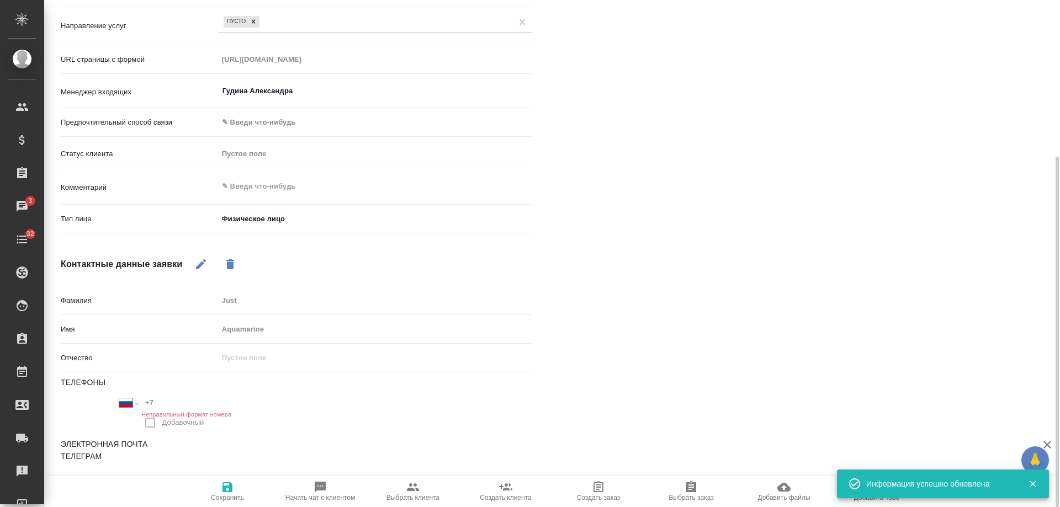
type textarea "x"
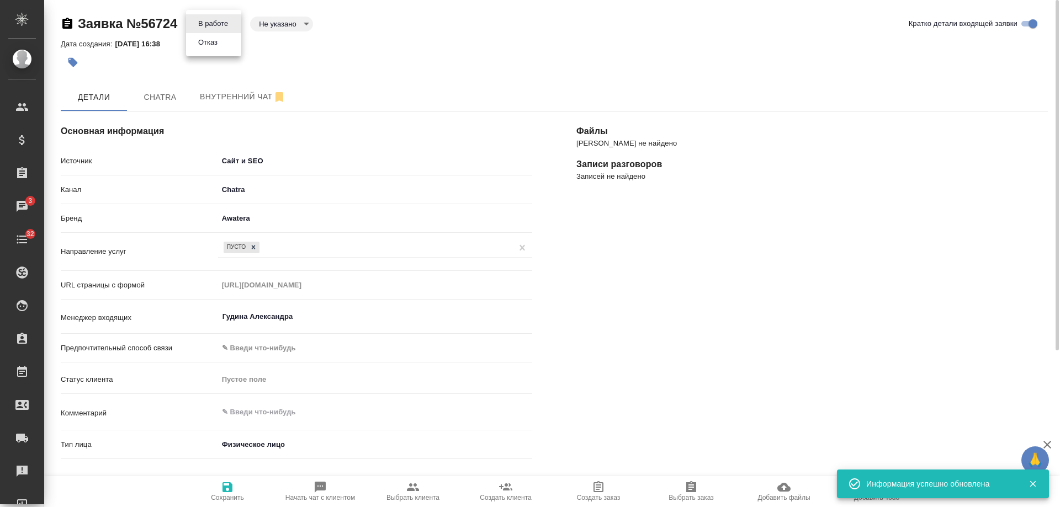
click at [213, 23] on body "🙏 .cls-1 fill:#fff; AWATERA [PERSON_NAME] Спецификации Заказы 3 Чаты 32 Todo Пр…" at bounding box center [530, 253] width 1060 height 507
click at [215, 43] on button "Отказ" at bounding box center [208, 42] width 26 height 12
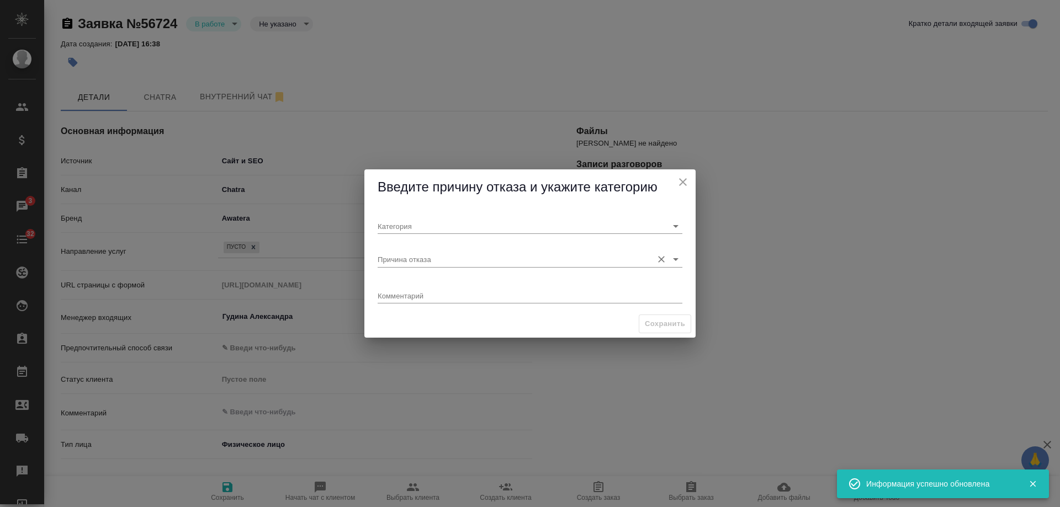
click at [411, 258] on input "Причина отказа" at bounding box center [512, 259] width 269 height 15
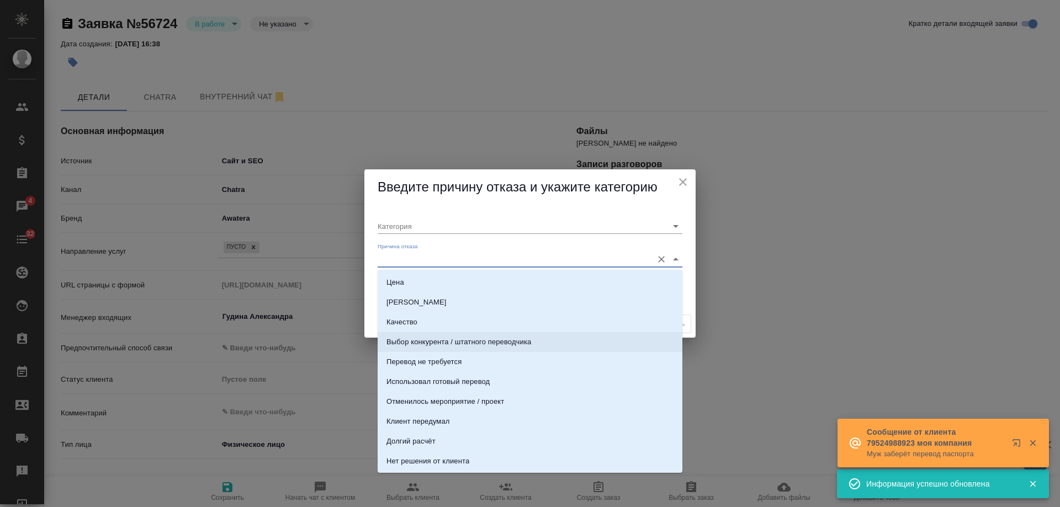
scroll to position [337, 0]
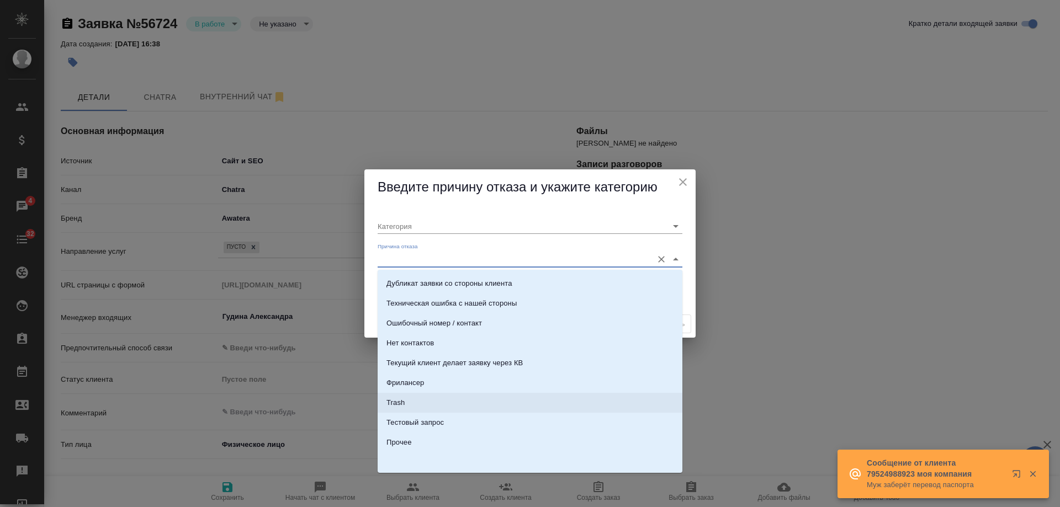
click at [412, 406] on li "Trash" at bounding box center [530, 403] width 305 height 20
type input "Не лиды"
type input "Trash"
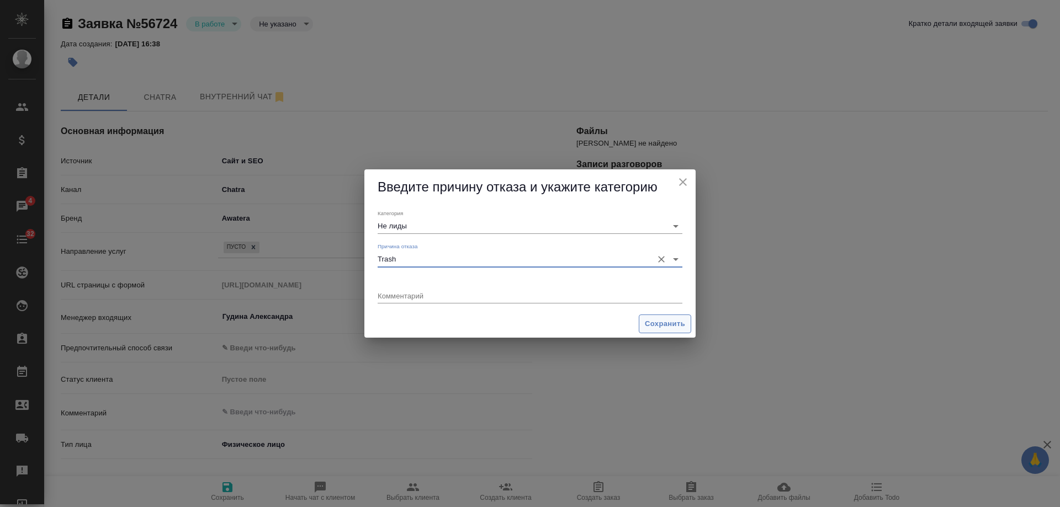
click at [663, 324] on span "Сохранить" at bounding box center [665, 324] width 40 height 13
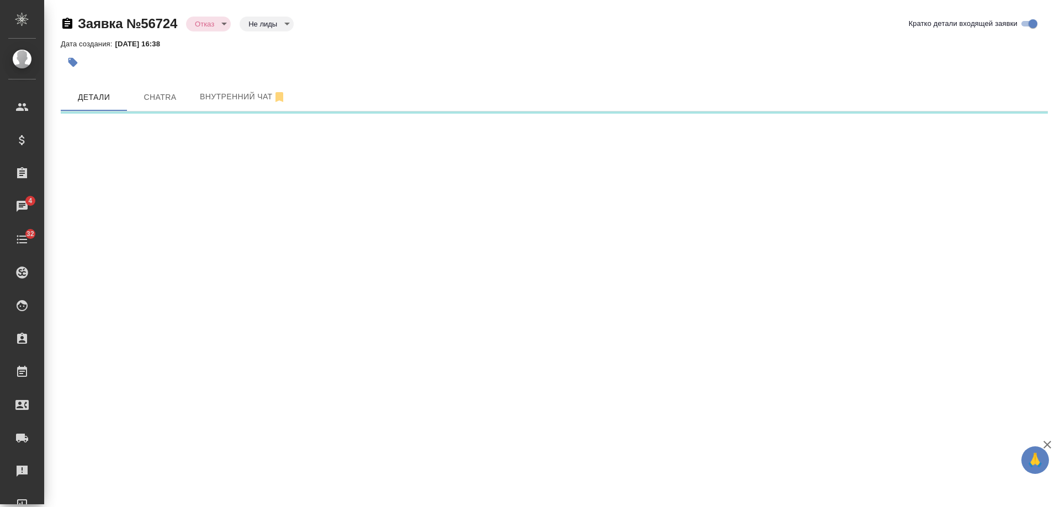
select select "RU"
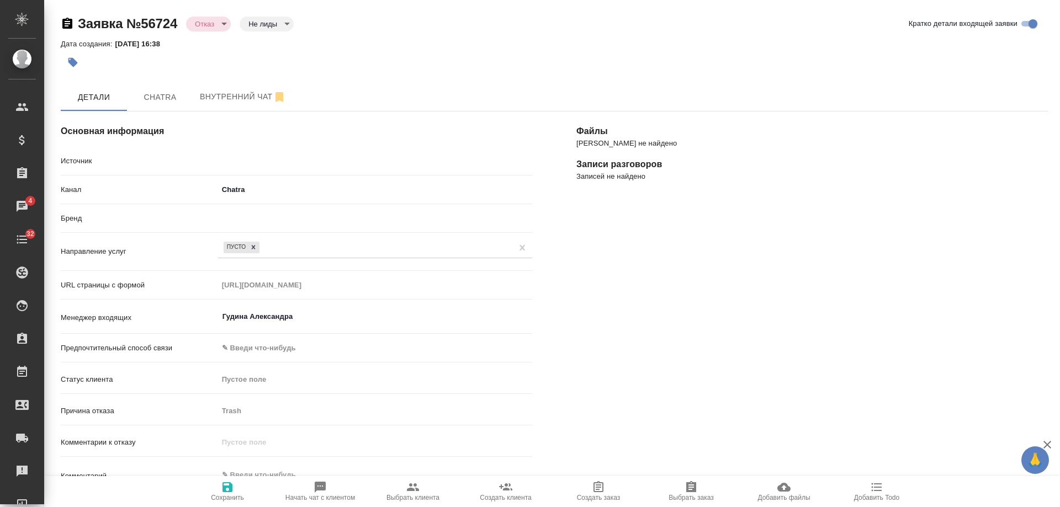
type textarea "x"
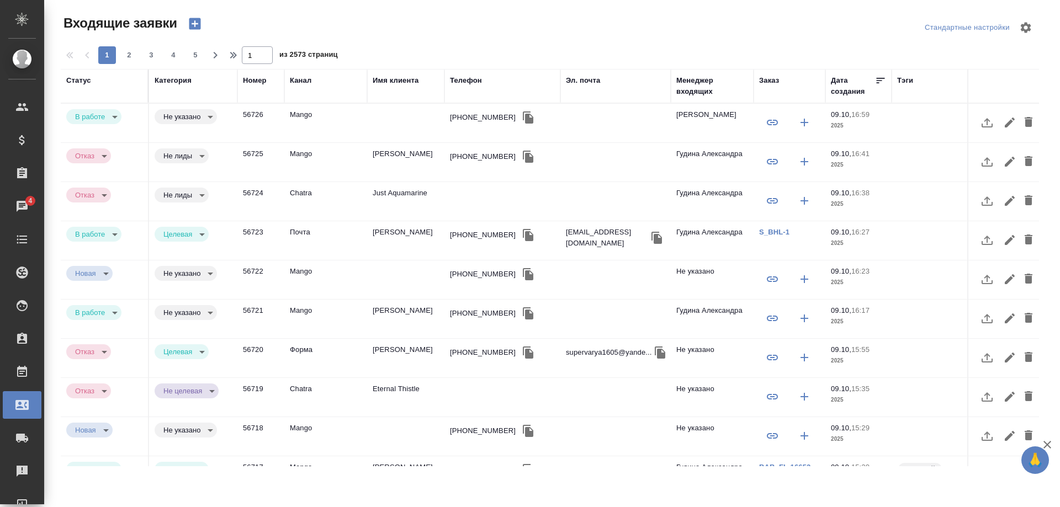
select select "RU"
click at [395, 365] on td "[PERSON_NAME]" at bounding box center [405, 358] width 77 height 39
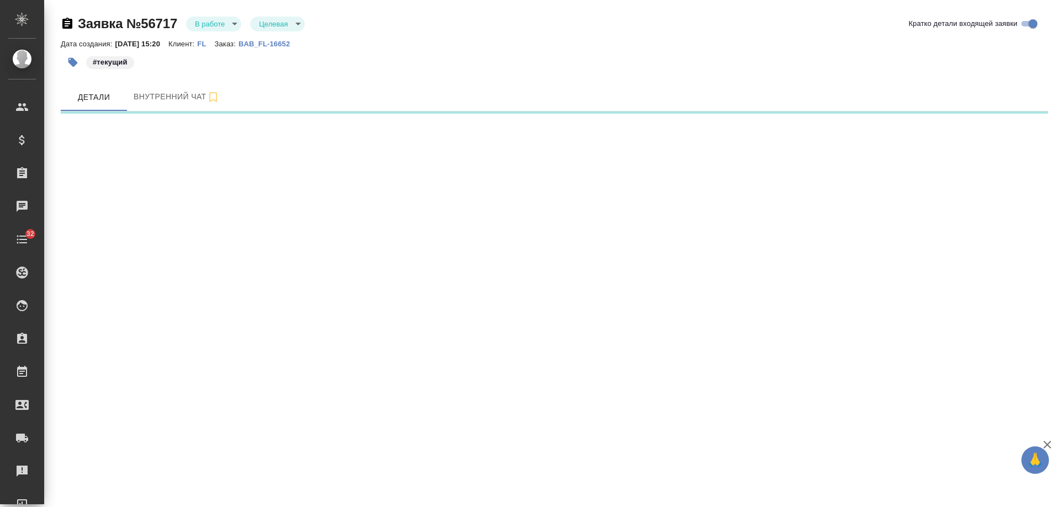
select select "RU"
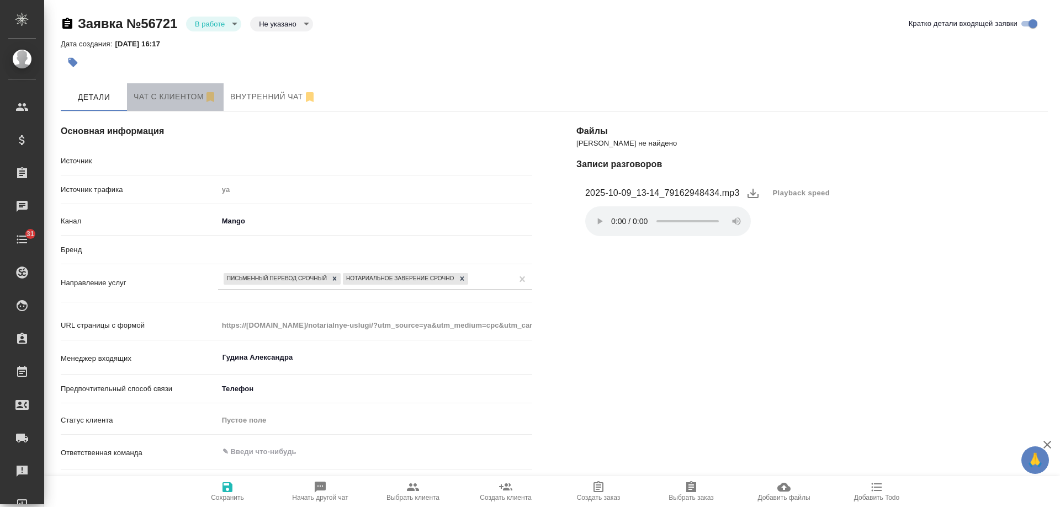
click at [173, 100] on span "Чат с клиентом" at bounding box center [175, 97] width 83 height 14
type textarea "x"
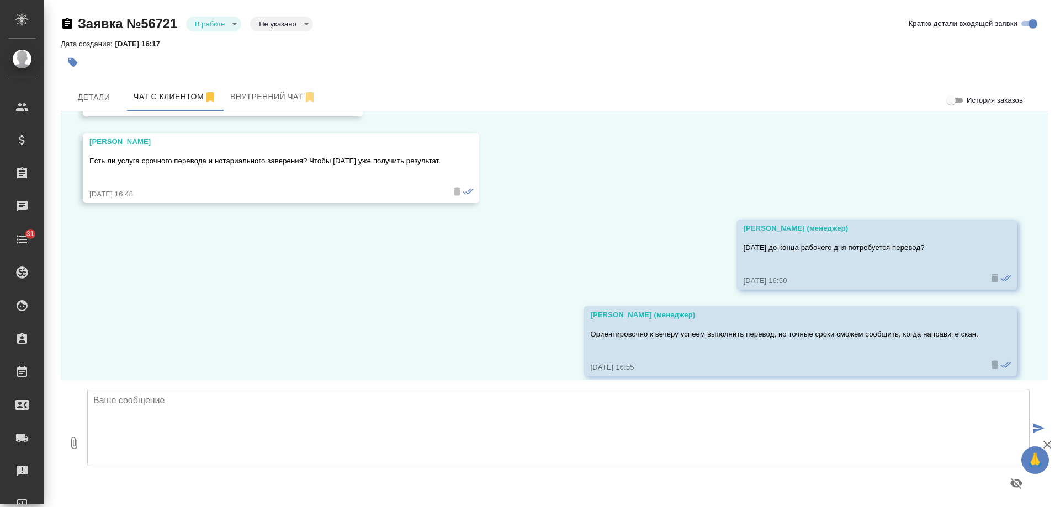
scroll to position [224, 0]
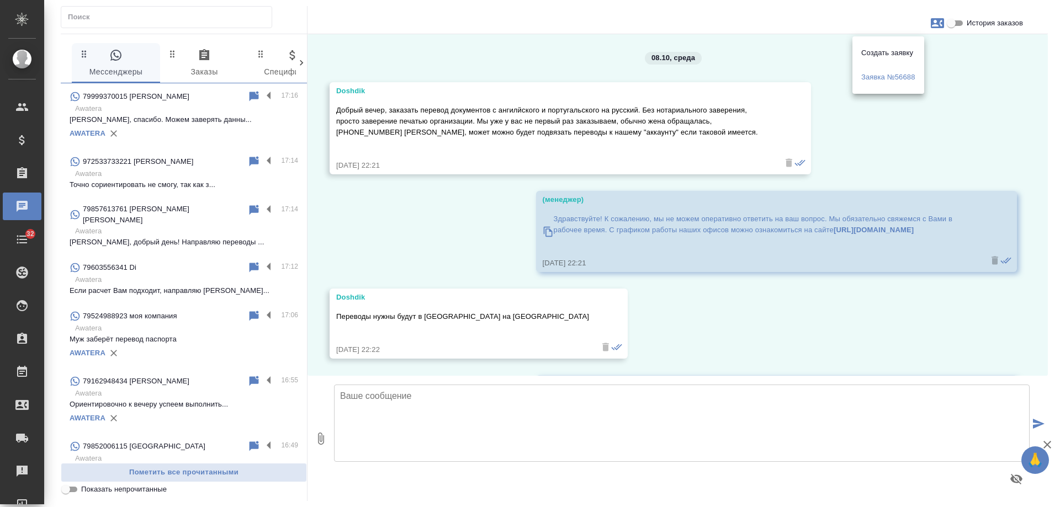
scroll to position [992, 0]
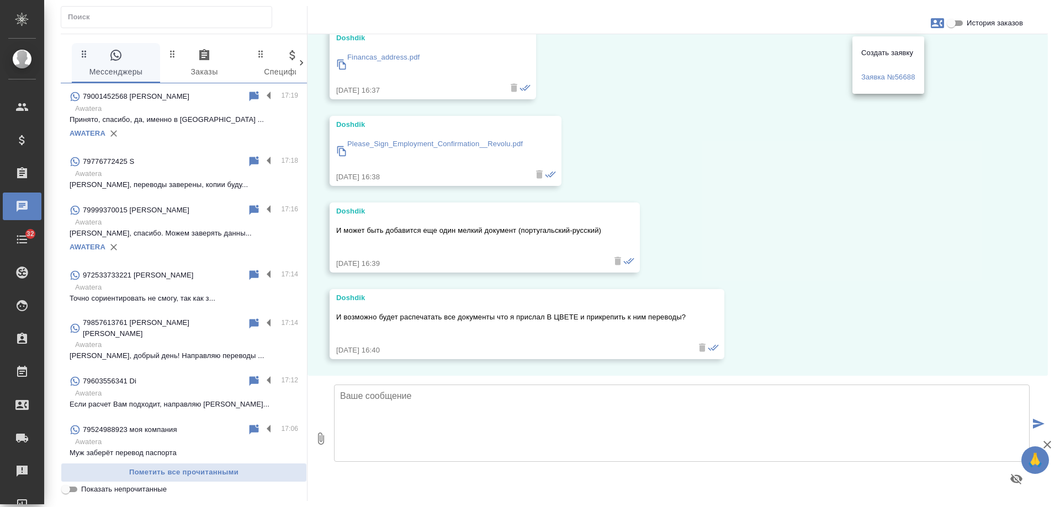
click at [663, 130] on div at bounding box center [530, 253] width 1060 height 507
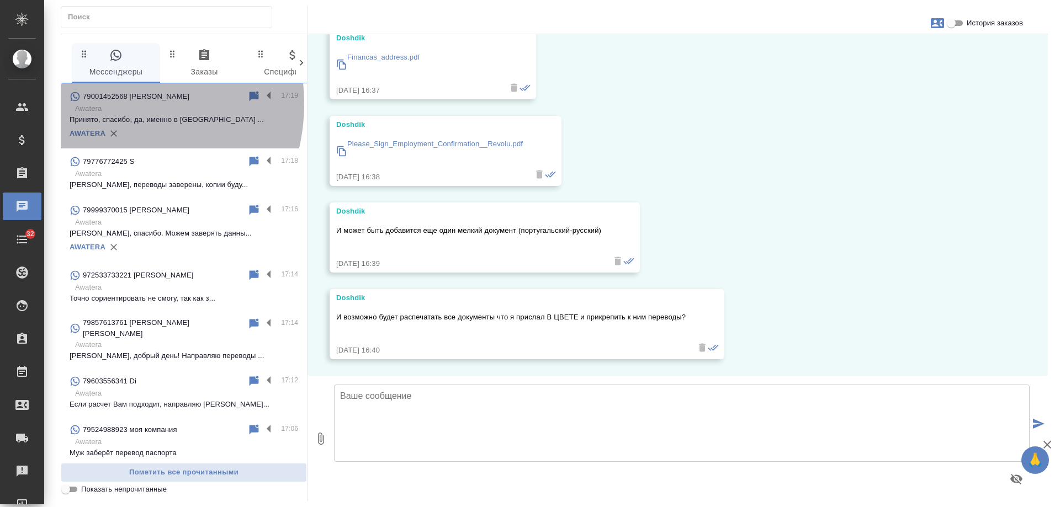
click at [105, 104] on p "Awatera" at bounding box center [186, 108] width 223 height 11
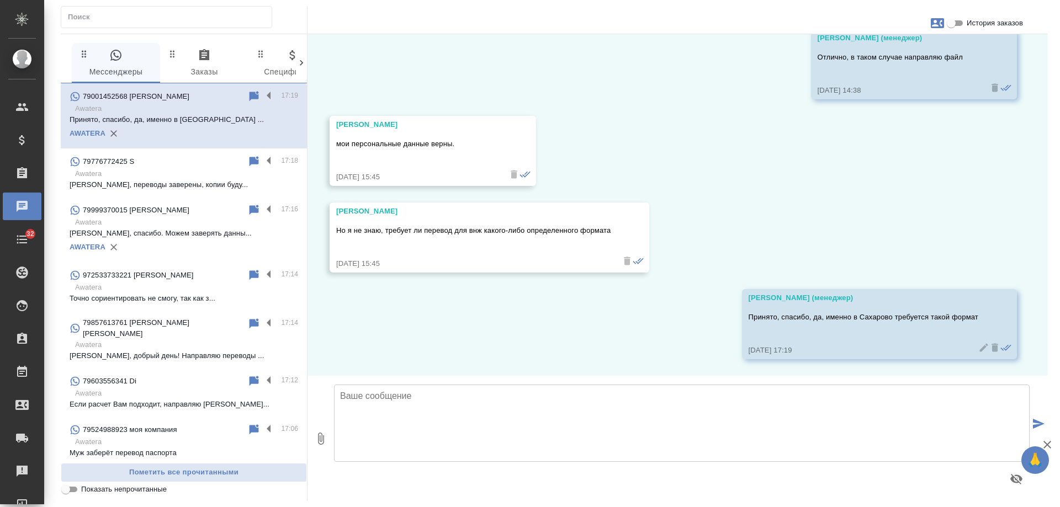
scroll to position [2526, 0]
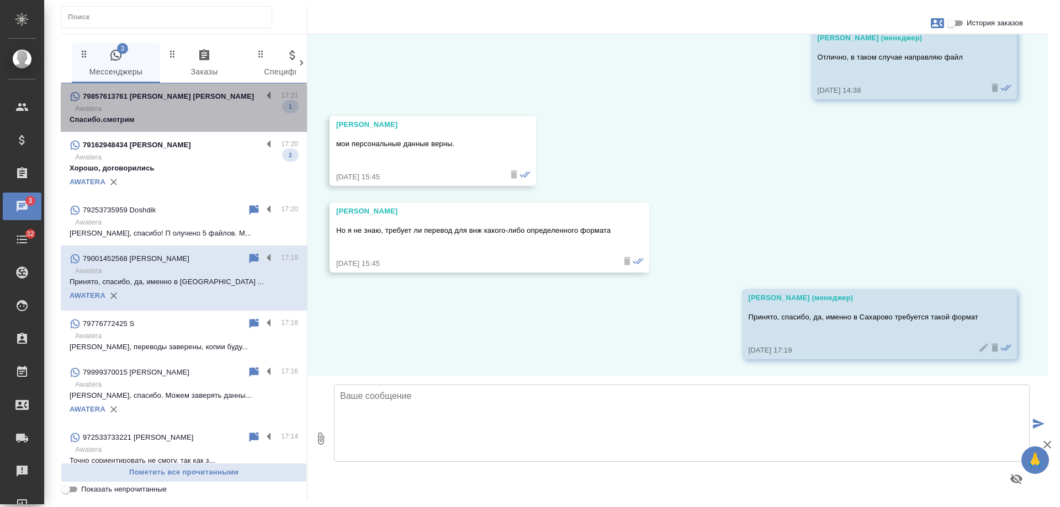
click at [219, 122] on p "Спасибо.смотрим" at bounding box center [184, 119] width 229 height 11
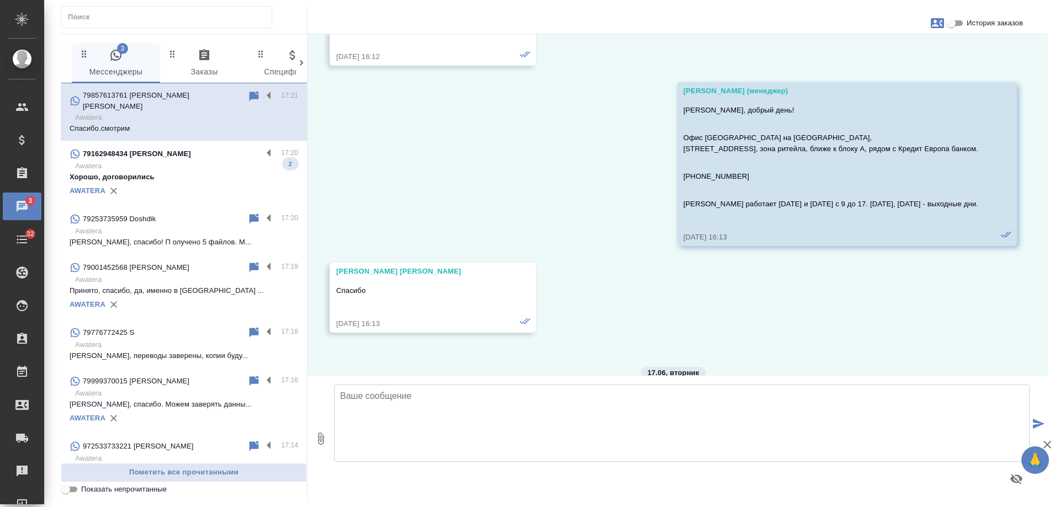
click at [221, 172] on p "Хорошо, договорились" at bounding box center [184, 177] width 229 height 11
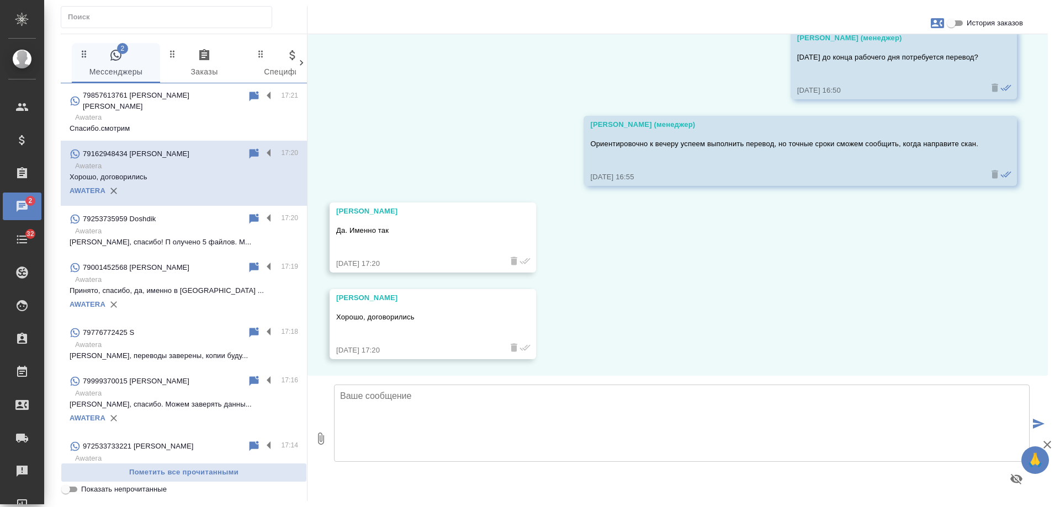
scroll to position [324, 0]
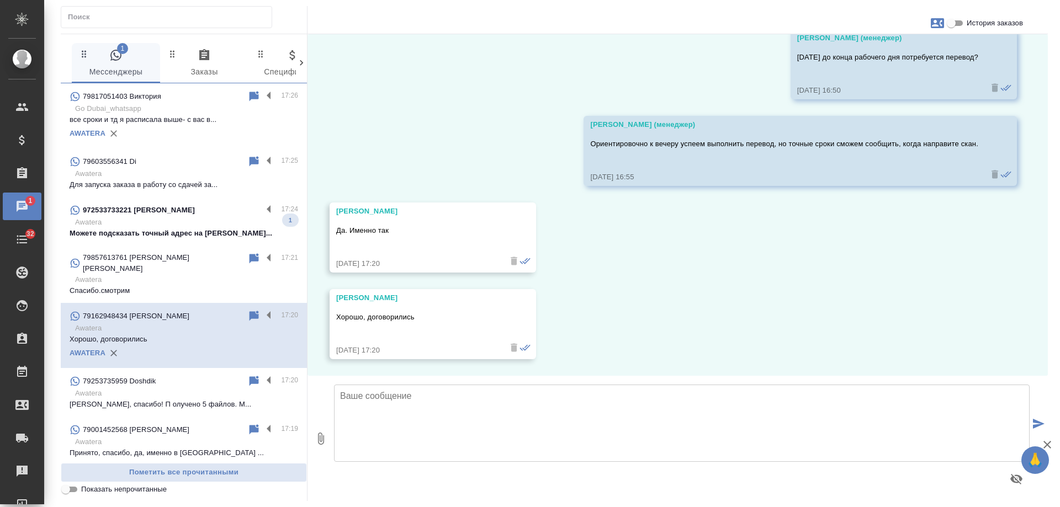
click at [176, 220] on p "Awatera" at bounding box center [186, 222] width 223 height 11
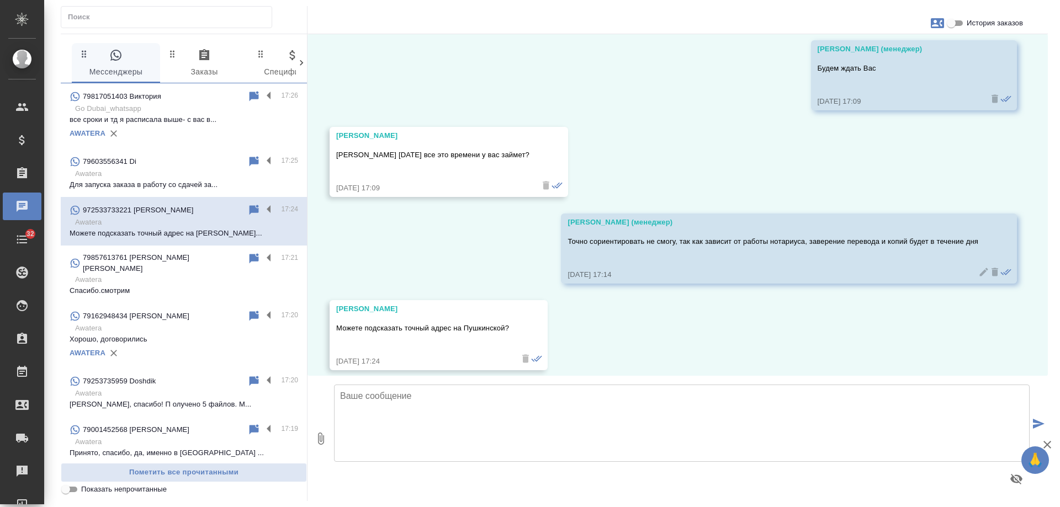
scroll to position [5210, 0]
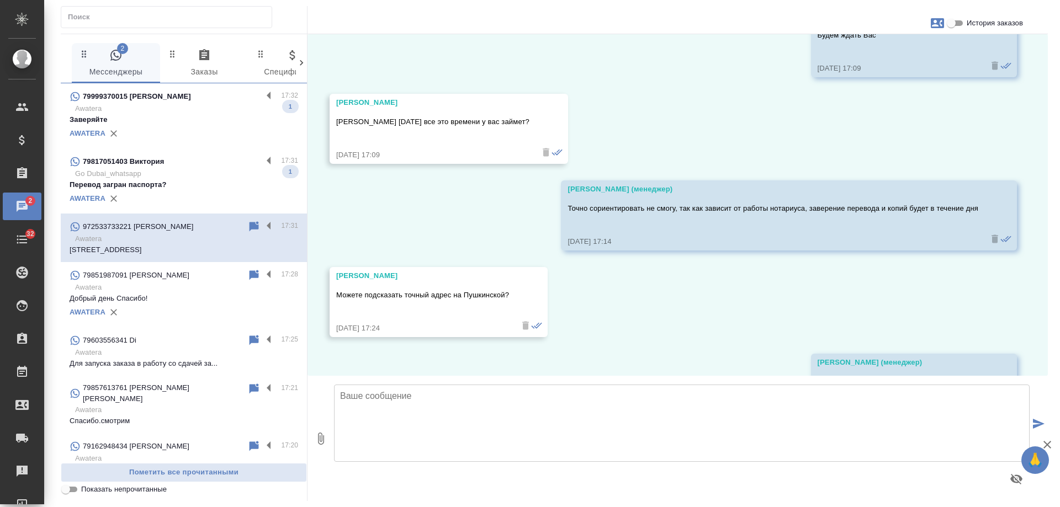
scroll to position [5297, 0]
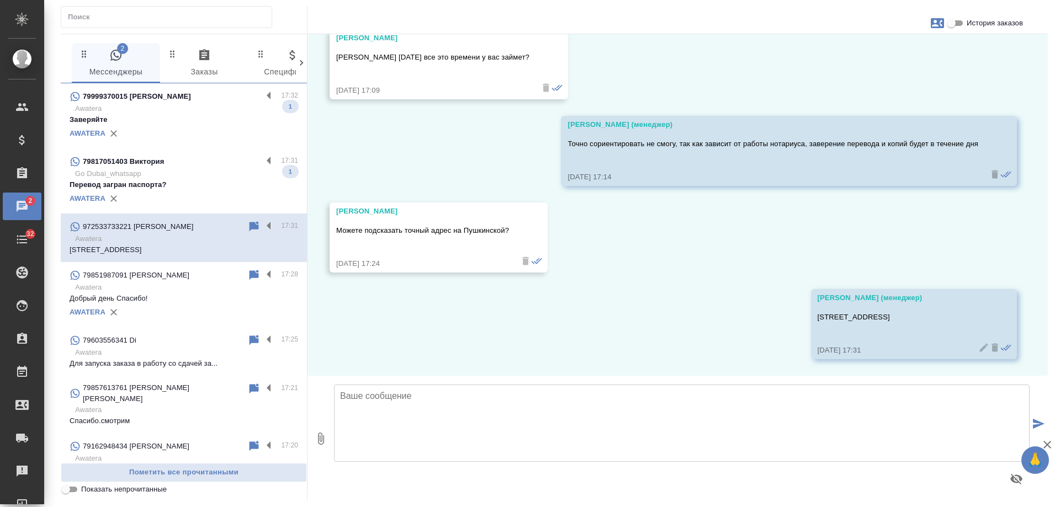
click at [215, 176] on p "Go Dubai_whatsapp" at bounding box center [186, 173] width 223 height 11
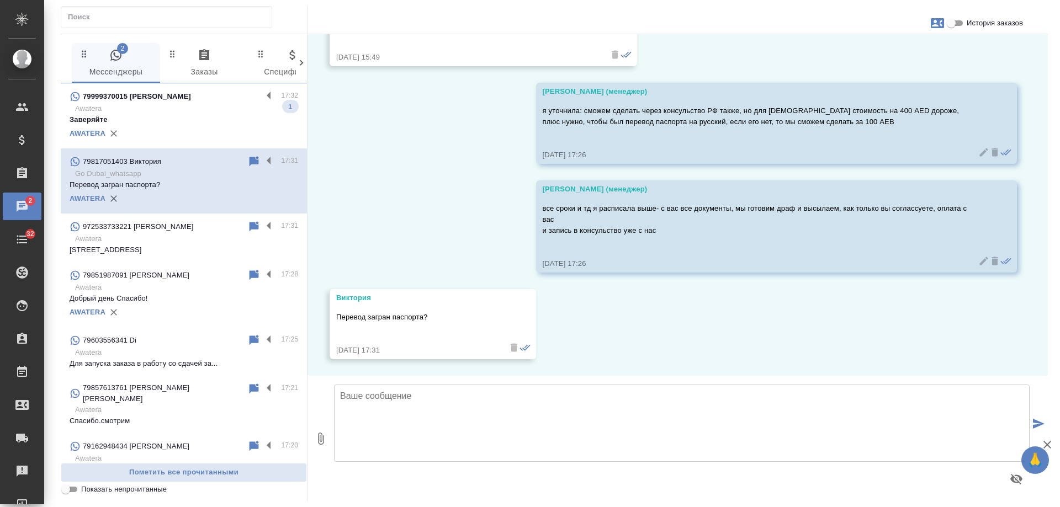
scroll to position [1769, 0]
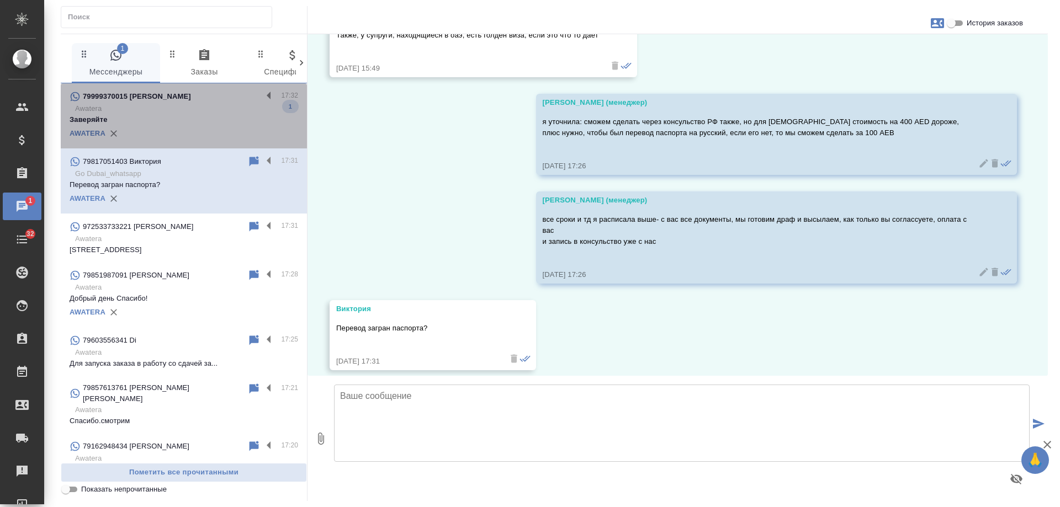
click at [194, 106] on p "Awatera" at bounding box center [186, 108] width 223 height 11
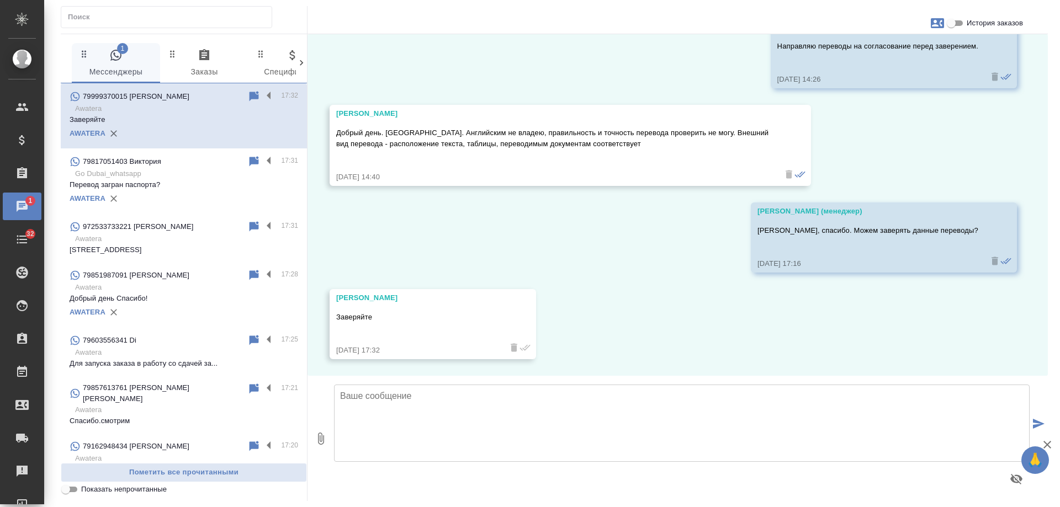
scroll to position [1441, 0]
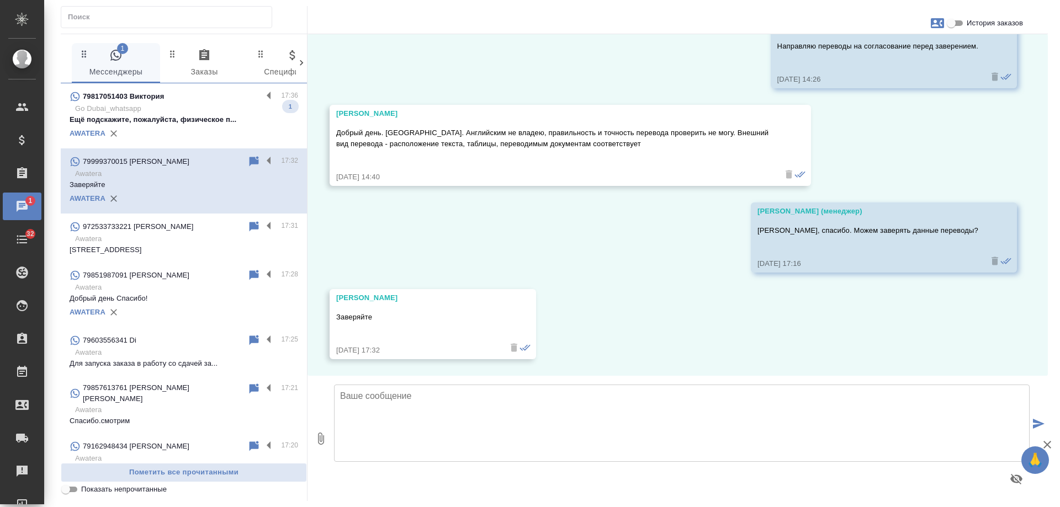
click at [192, 113] on p "Go Dubai_whatsapp" at bounding box center [186, 108] width 223 height 11
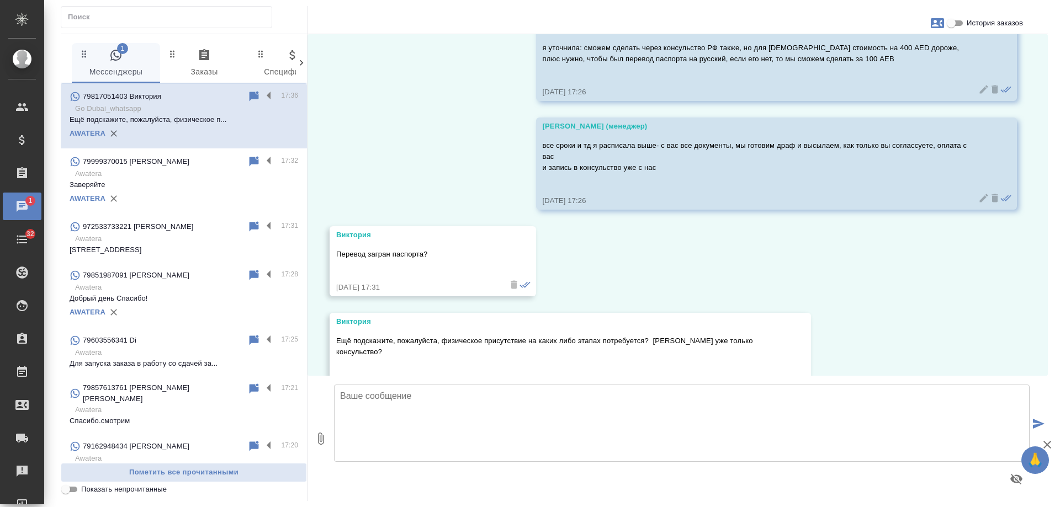
scroll to position [1856, 0]
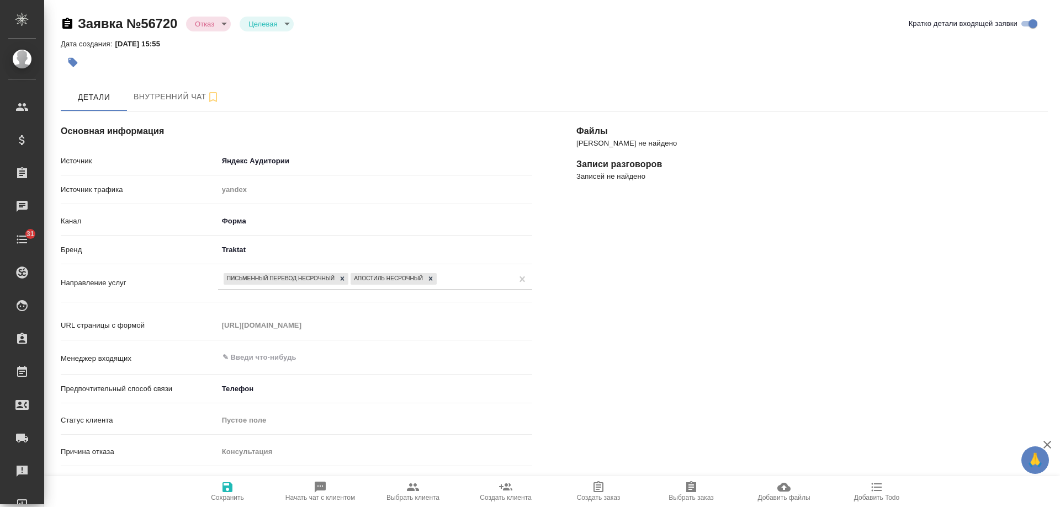
select select "RU"
click at [206, 20] on body "🙏 .cls-1 fill:#fff; AWATERA [PERSON_NAME] Спецификации Заказы 0 Чаты 31 Todo Пр…" at bounding box center [530, 253] width 1060 height 507
click at [212, 19] on button "Новая" at bounding box center [209, 23] width 28 height 12
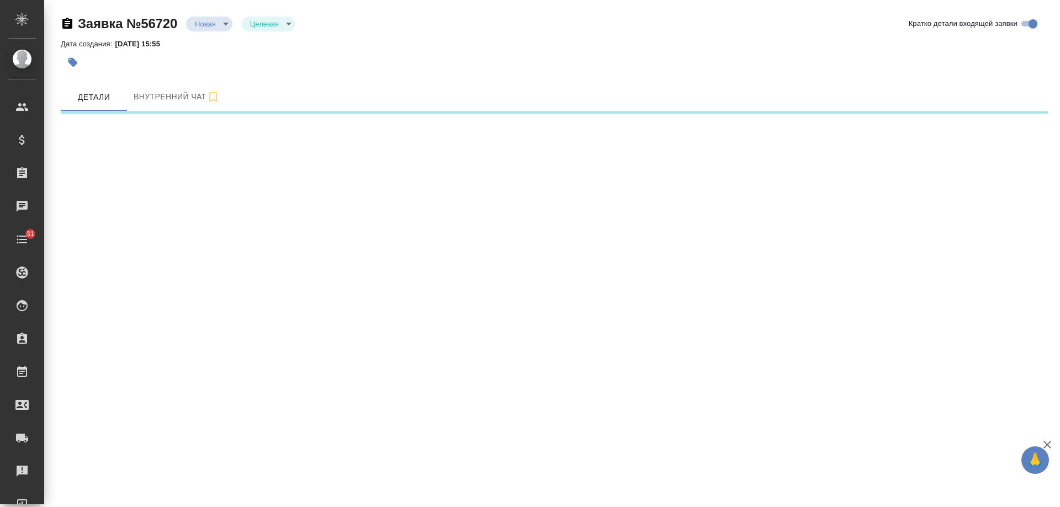
select select "RU"
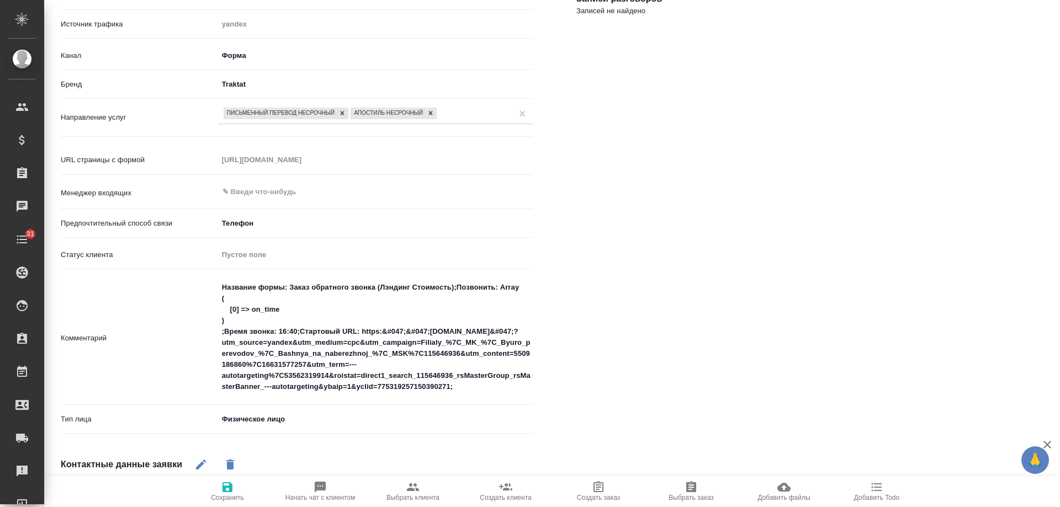
scroll to position [221, 0]
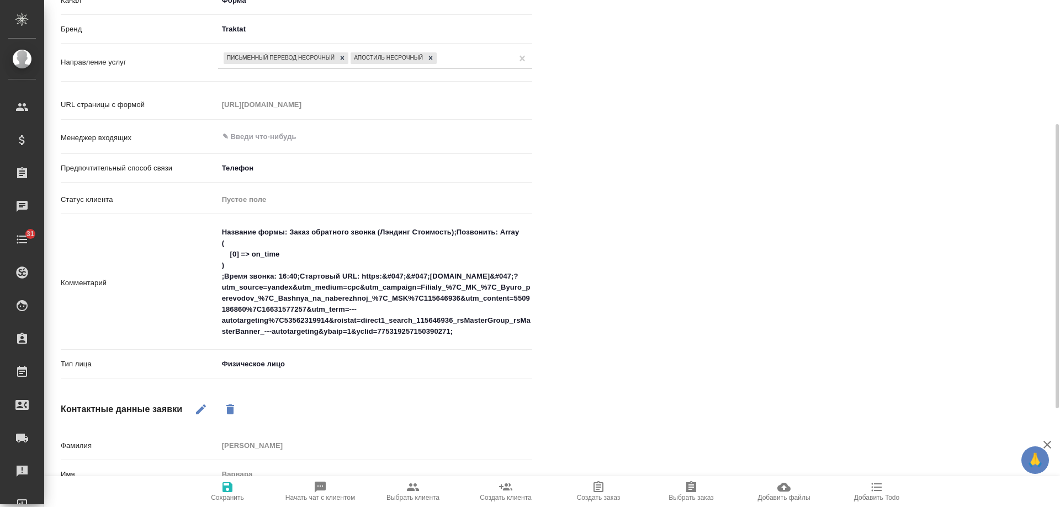
click at [418, 496] on span "Выбрать клиента" at bounding box center [412, 498] width 53 height 8
type textarea "x"
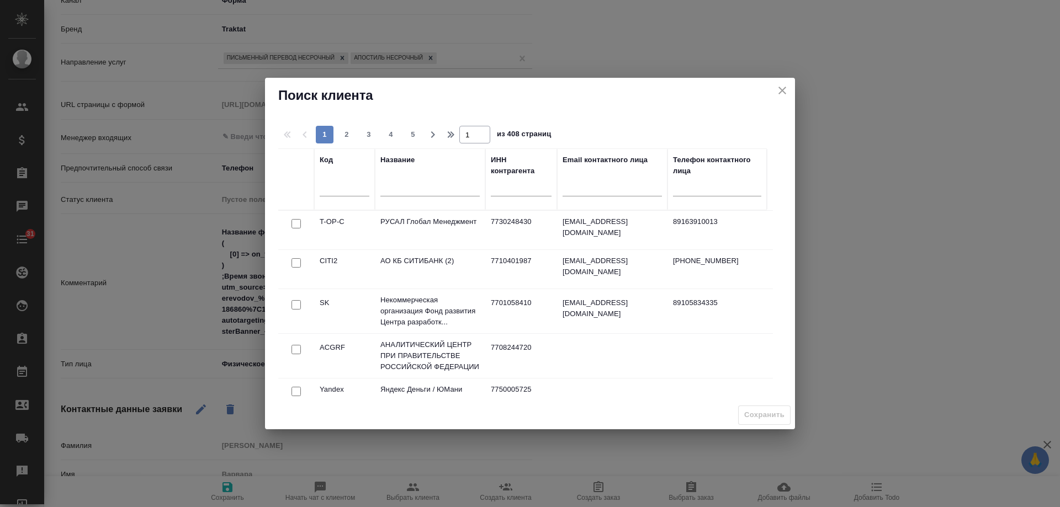
click at [443, 194] on input "text" at bounding box center [429, 189] width 99 height 14
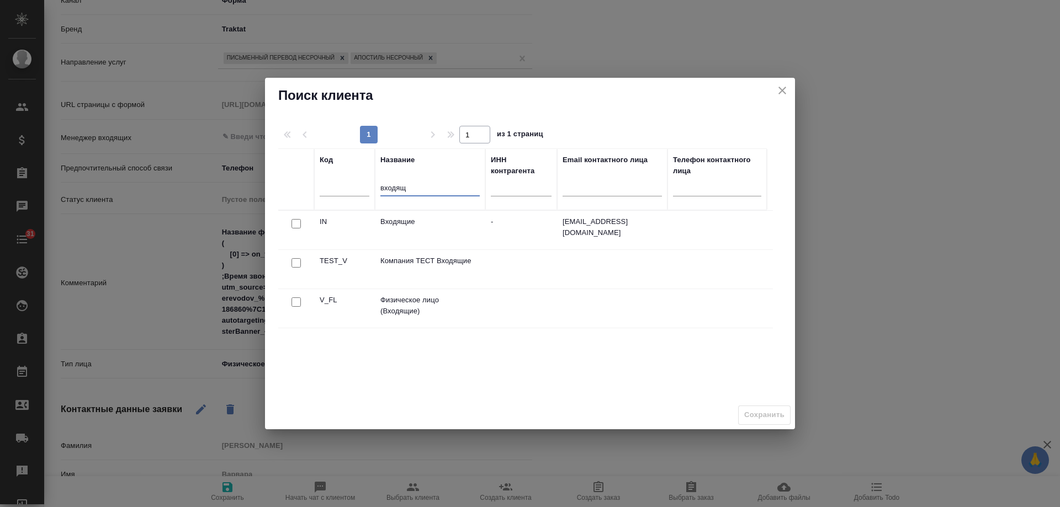
type input "входящ"
click at [293, 301] on input "checkbox" at bounding box center [296, 302] width 9 height 9
checkbox input "true"
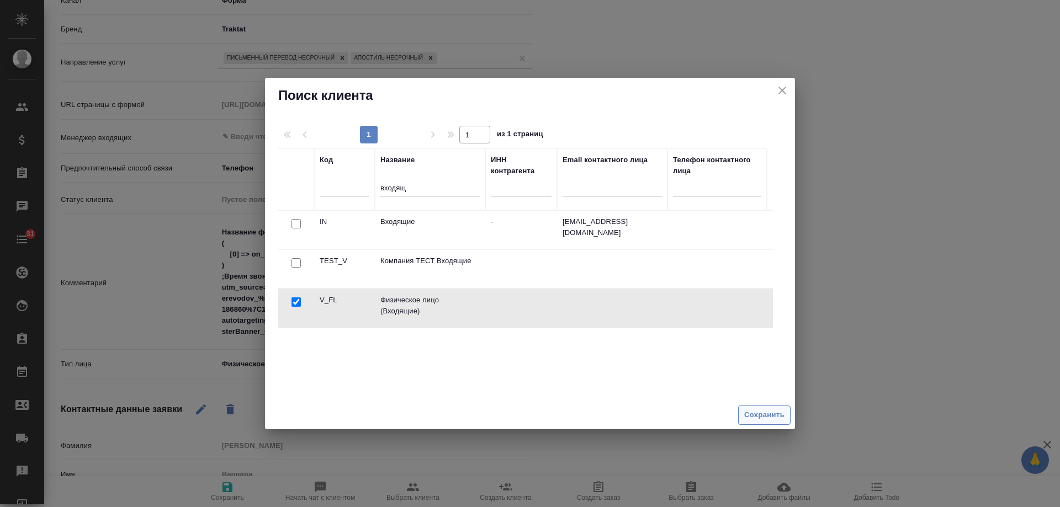
click at [774, 415] on span "Сохранить" at bounding box center [764, 415] width 40 height 13
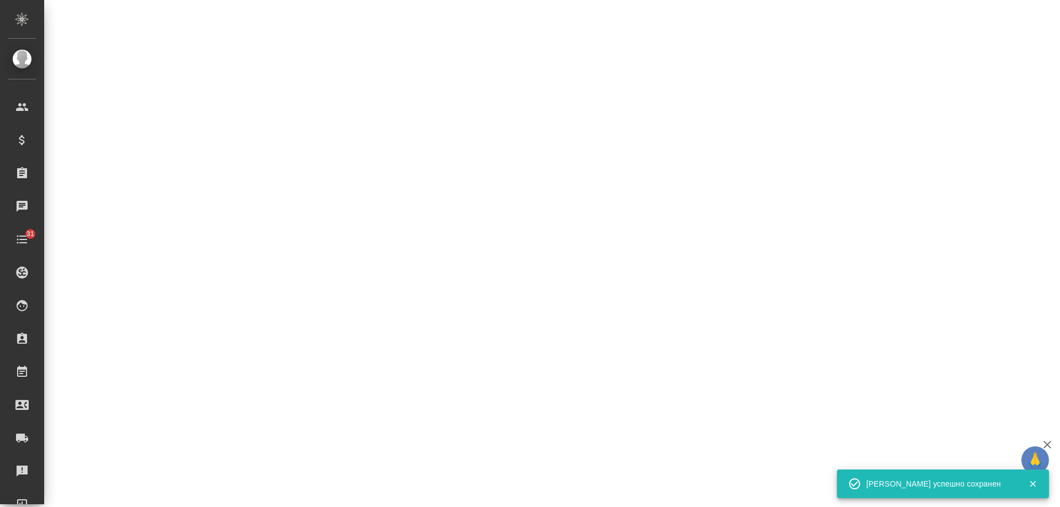
select select "RU"
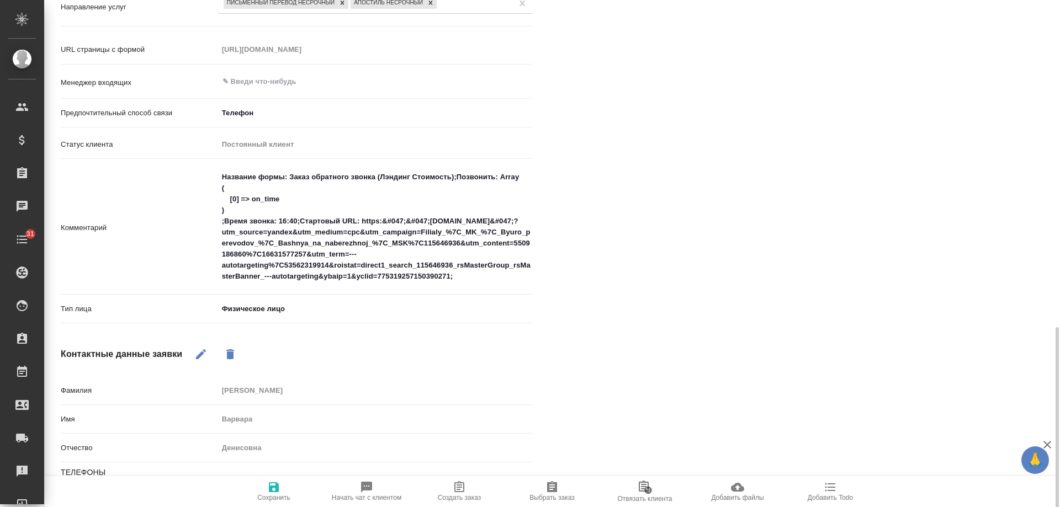
scroll to position [386, 0]
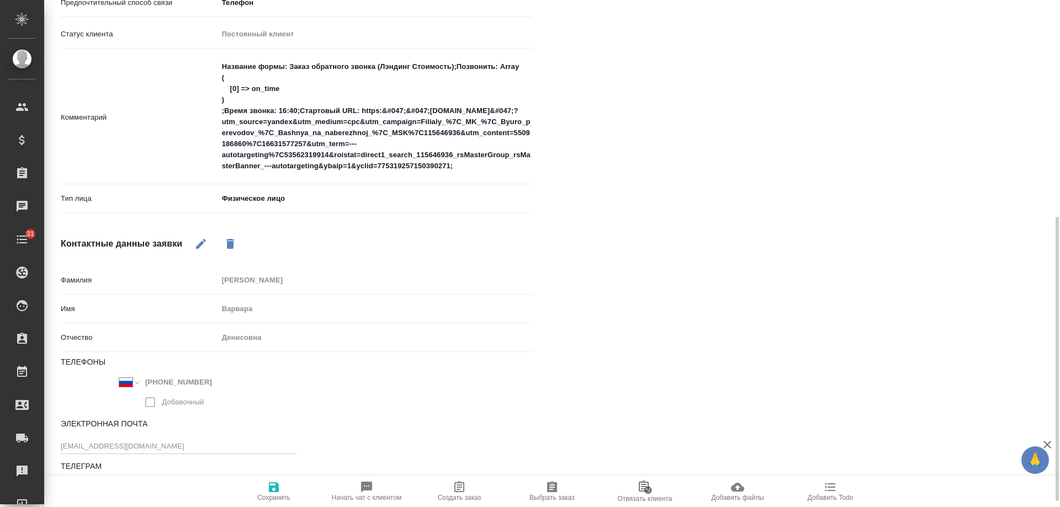
click at [468, 499] on span "Создать заказ" at bounding box center [460, 498] width 44 height 8
type textarea "x"
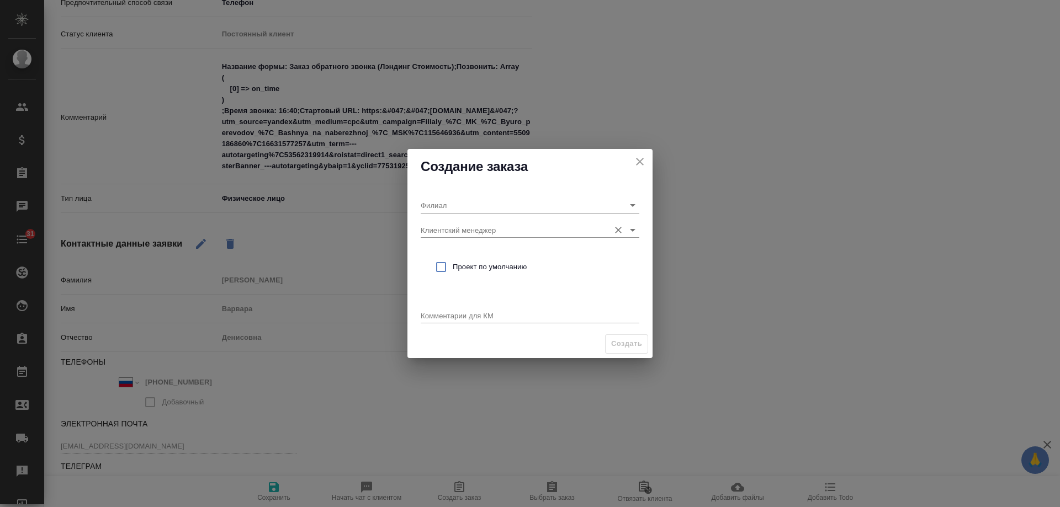
click at [470, 238] on div "[PERSON_NAME] менеджер Проект по умолчанию Комментарии для КМ x" at bounding box center [529, 257] width 245 height 146
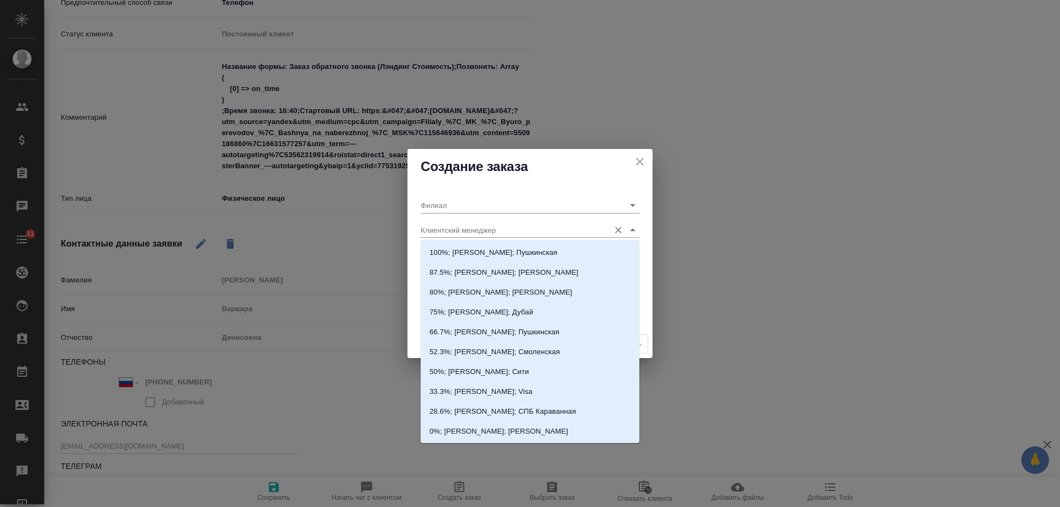
click at [467, 231] on input "Клиентский менеджер" at bounding box center [512, 229] width 183 height 15
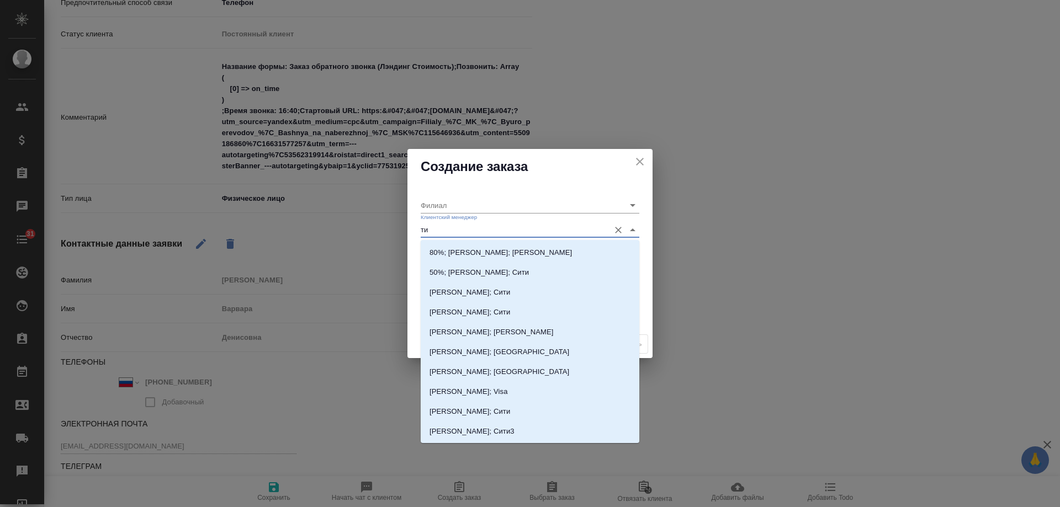
type input "тим"
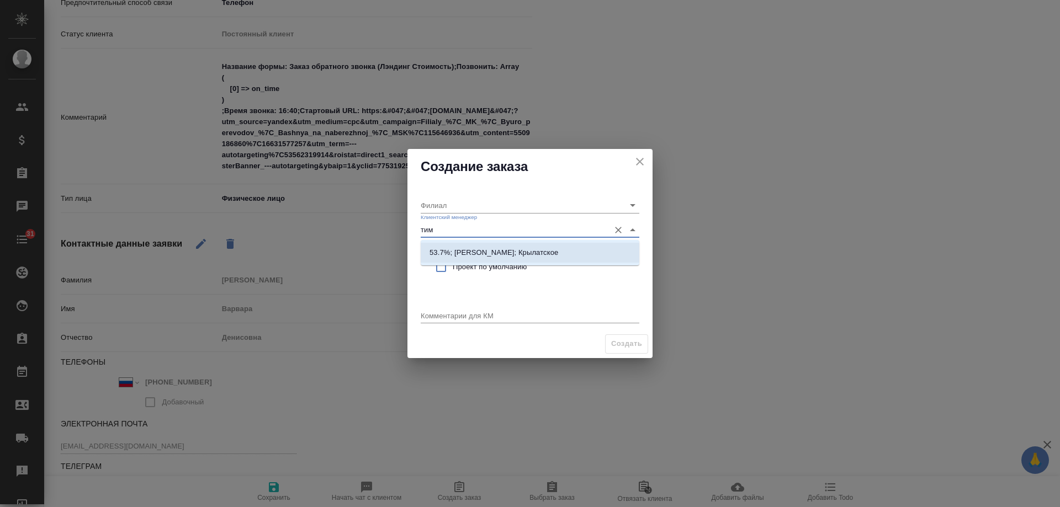
click at [475, 251] on p "53.7%; [PERSON_NAME]; Крылатское" at bounding box center [494, 252] width 129 height 11
type input "Крылатское"
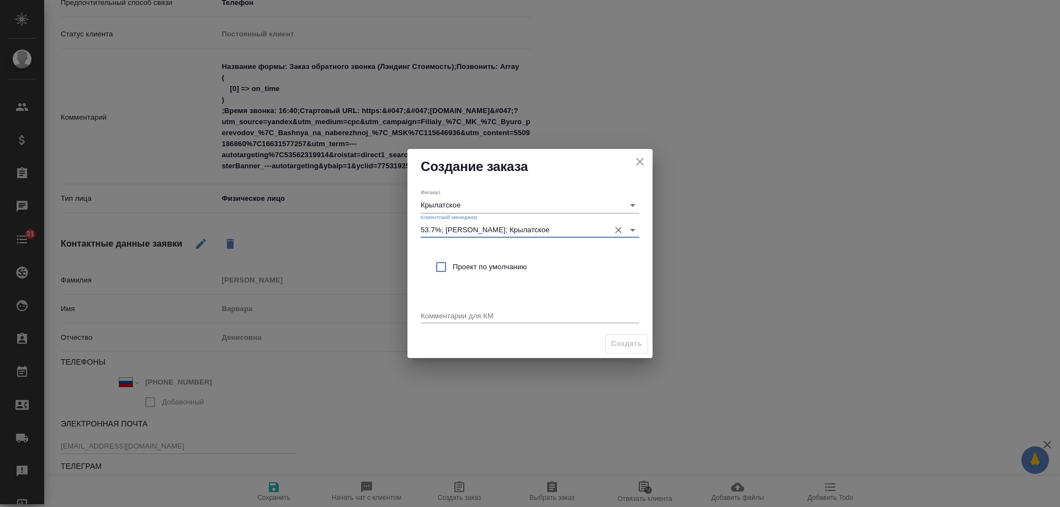
type input "53.7%; [PERSON_NAME]; Крылатское"
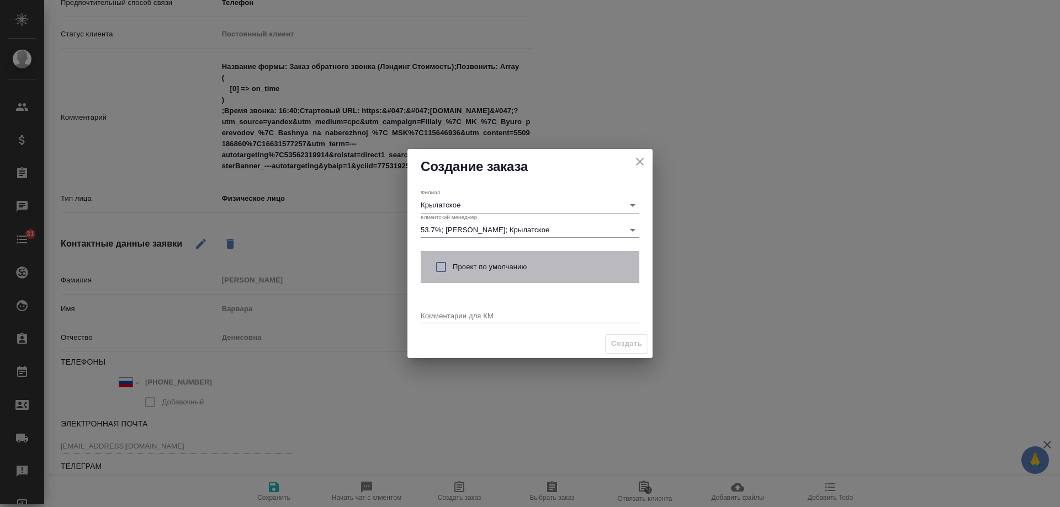
click at [472, 271] on span "Проект по умолчанию" at bounding box center [542, 267] width 178 height 11
checkbox input "true"
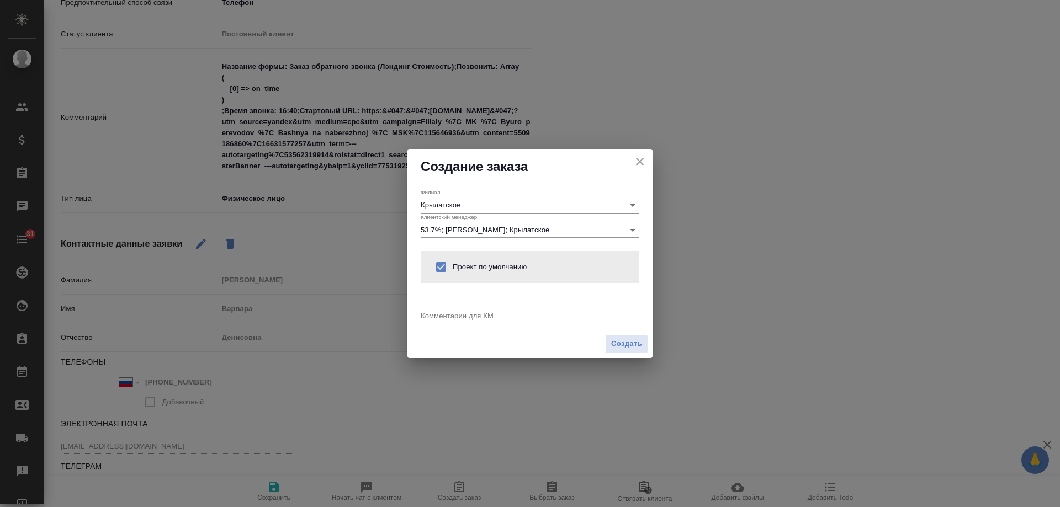
click at [471, 315] on textarea at bounding box center [530, 315] width 219 height 8
type textarea "от КВ: рус-кит + апостиль на перевод"
type textarea "x"
click at [634, 342] on span "Создать" at bounding box center [626, 344] width 31 height 13
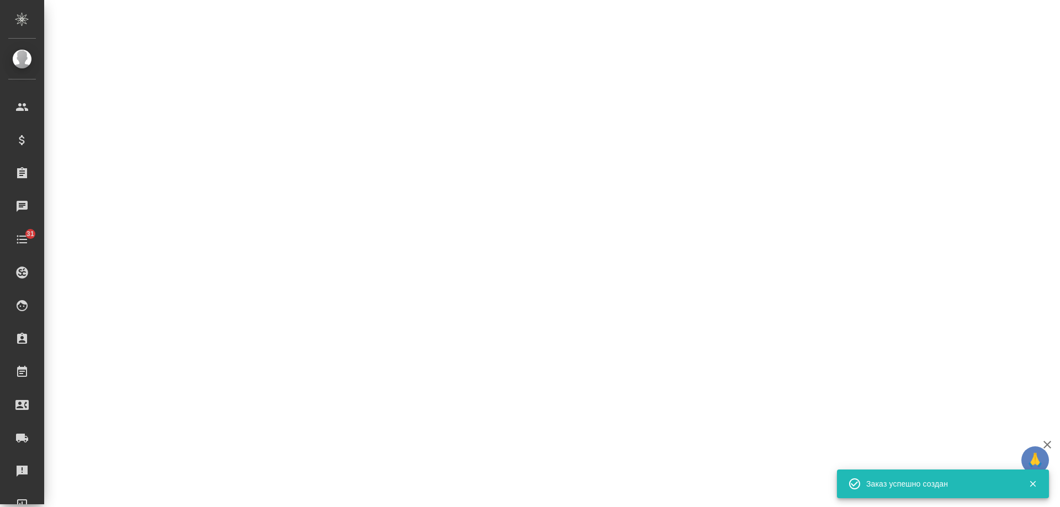
select select "RU"
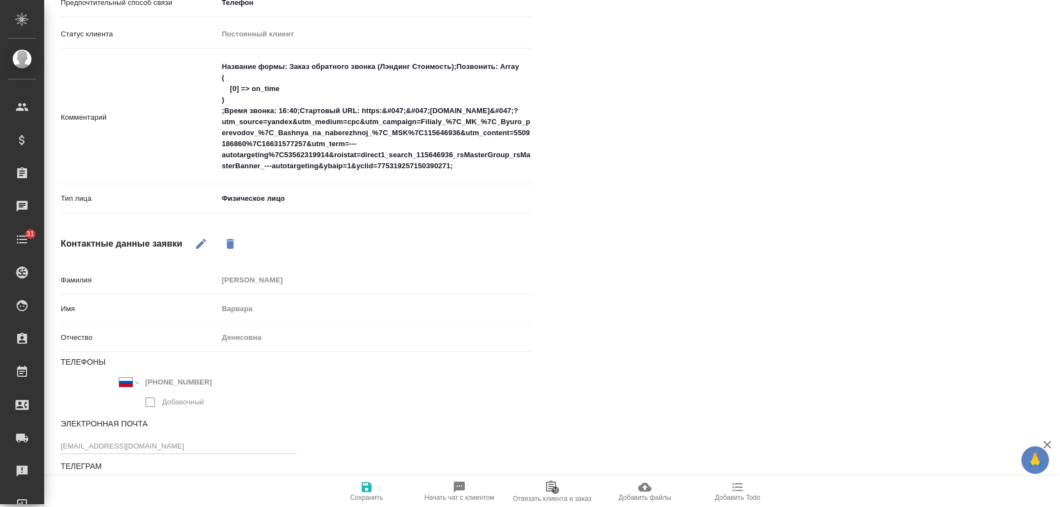
type textarea "x"
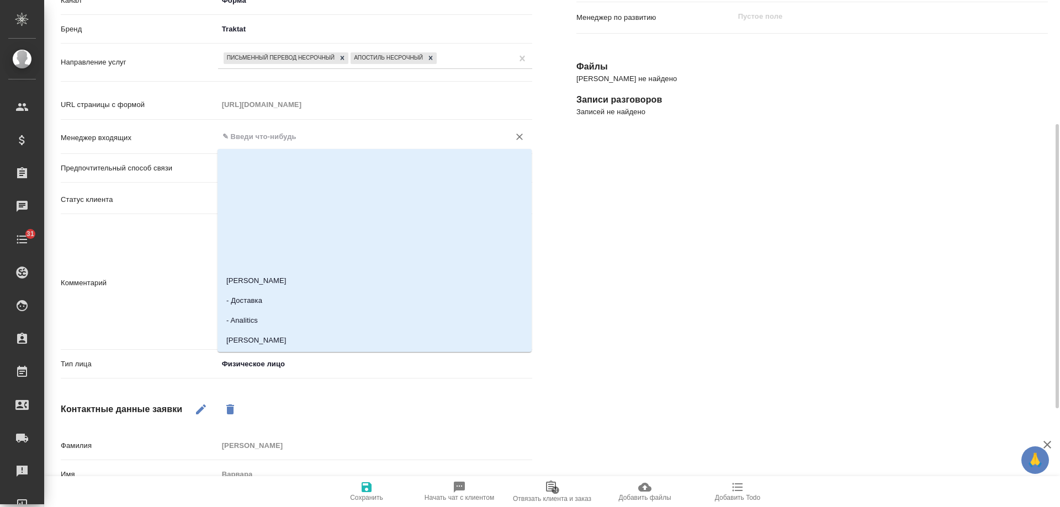
click at [273, 131] on input "text" at bounding box center [356, 136] width 271 height 13
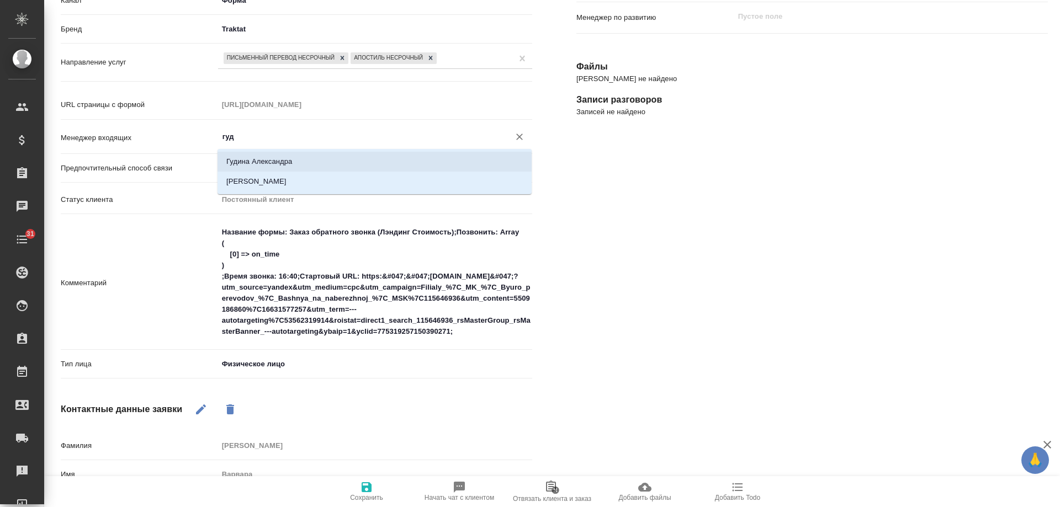
click at [282, 157] on li "Гудина Александра" at bounding box center [375, 162] width 314 height 20
type input "Гудина Александра"
type textarea "x"
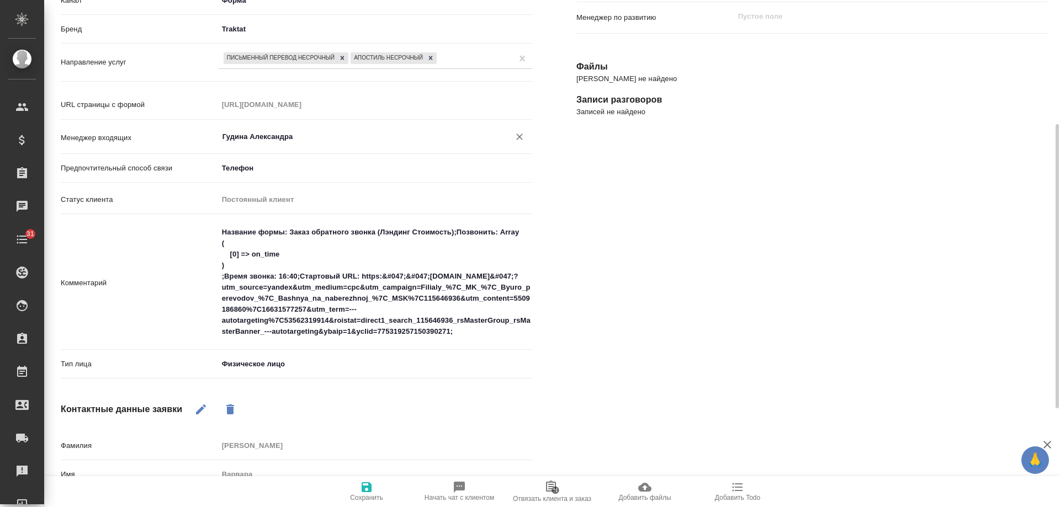
type input "Гудина Александра"
click at [364, 485] on icon "button" at bounding box center [366, 487] width 13 height 13
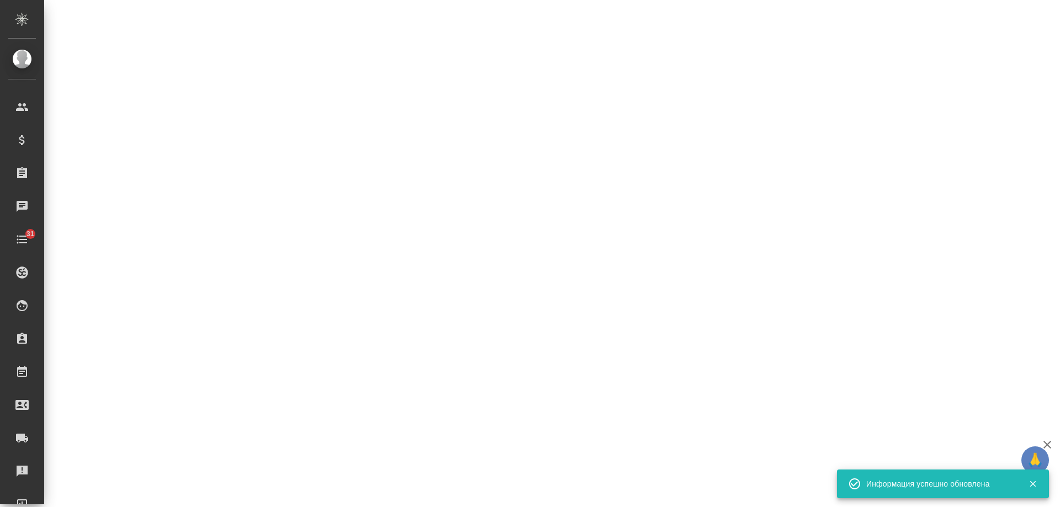
select select "RU"
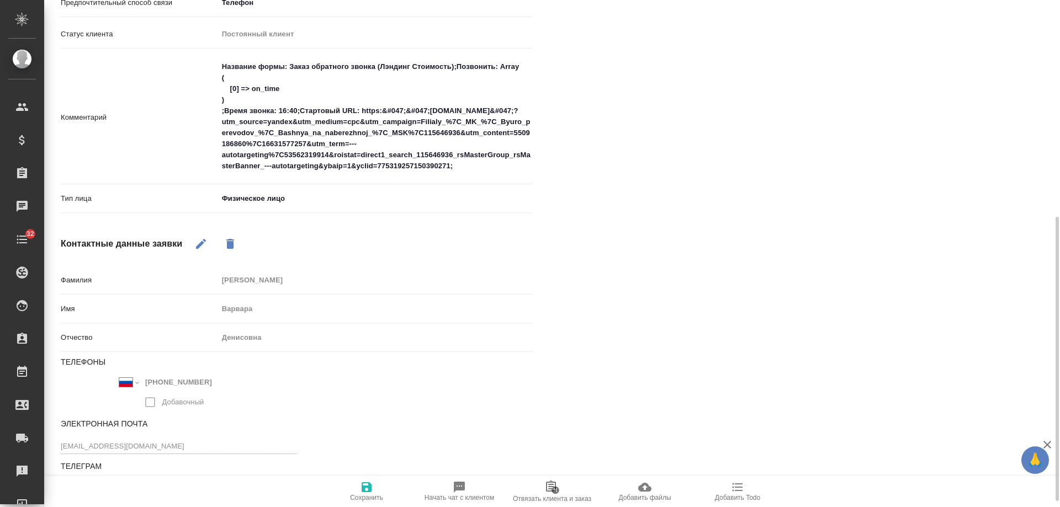
scroll to position [396, 0]
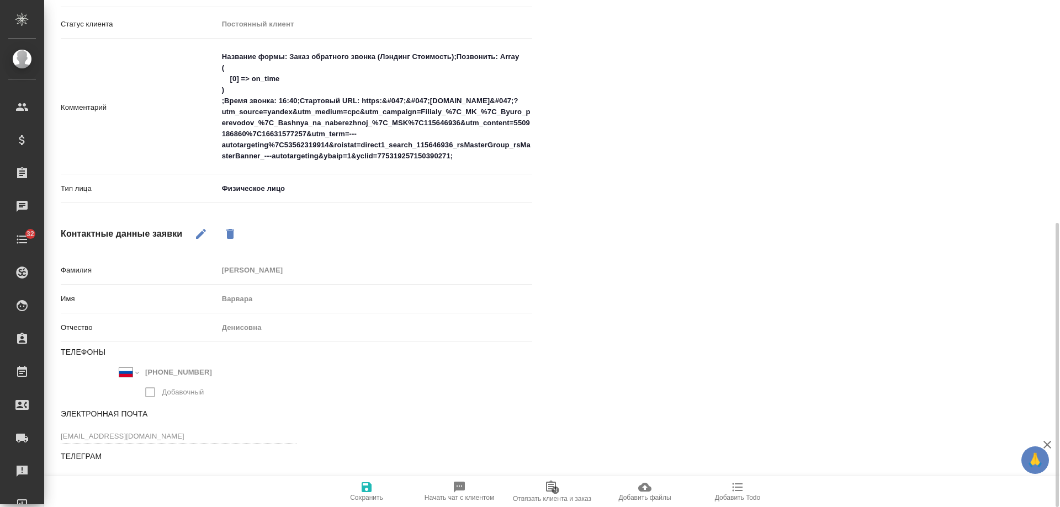
click at [202, 235] on icon "button" at bounding box center [201, 234] width 10 height 10
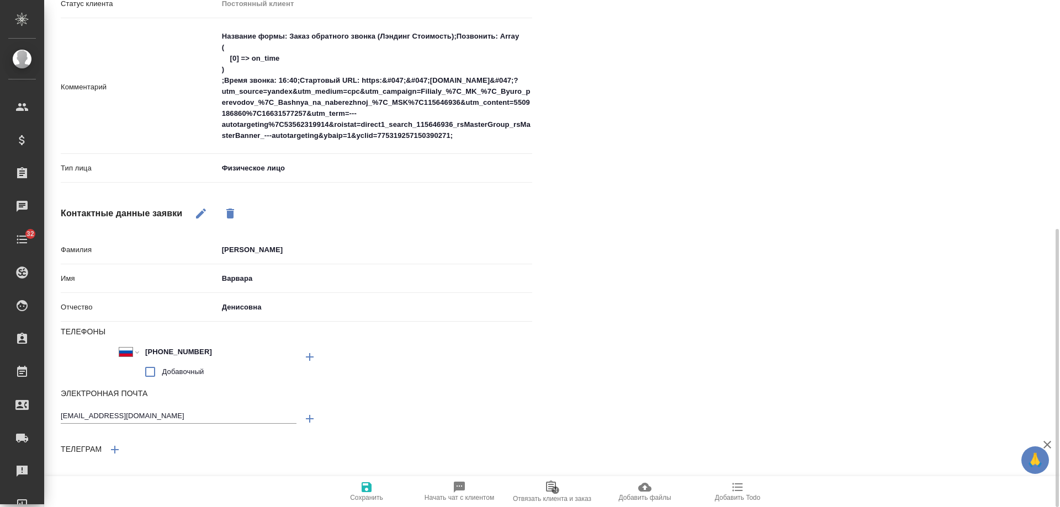
click at [314, 423] on icon "button" at bounding box center [309, 418] width 13 height 13
click at [126, 435] on div "Электронная почта [EMAIL_ADDRESS][DOMAIN_NAME] Поле не может быть пустым" at bounding box center [296, 437] width 471 height 99
click at [126, 445] on input "text" at bounding box center [179, 449] width 236 height 14
paste input "[EMAIL_ADDRESS][DOMAIN_NAME]"
type textarea "x"
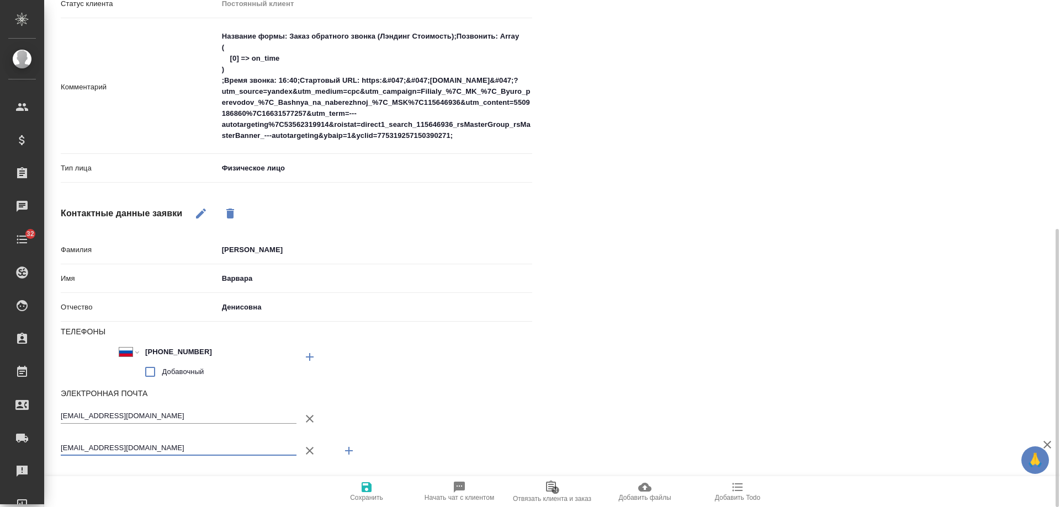
type input "[EMAIL_ADDRESS][DOMAIN_NAME]"
click at [362, 485] on icon "button" at bounding box center [367, 488] width 10 height 10
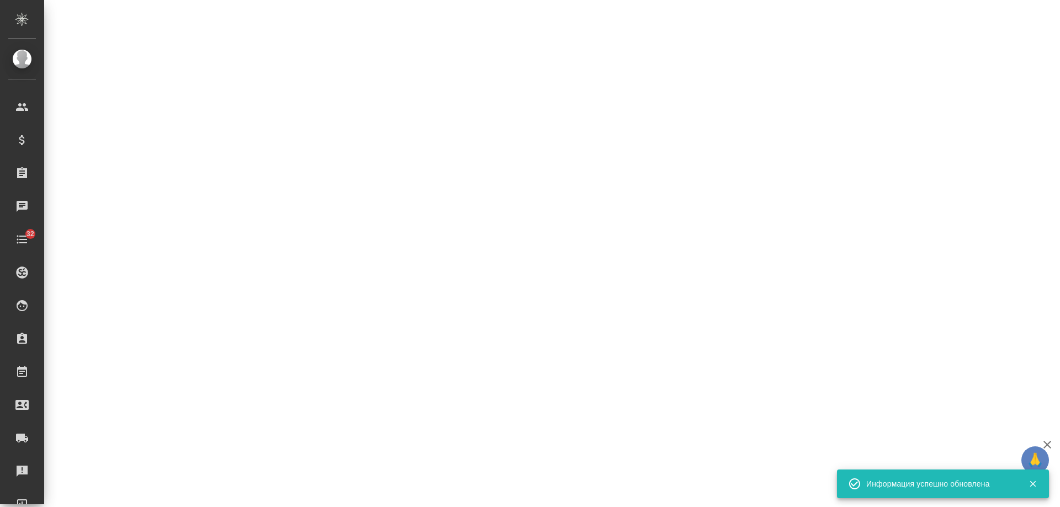
select select "RU"
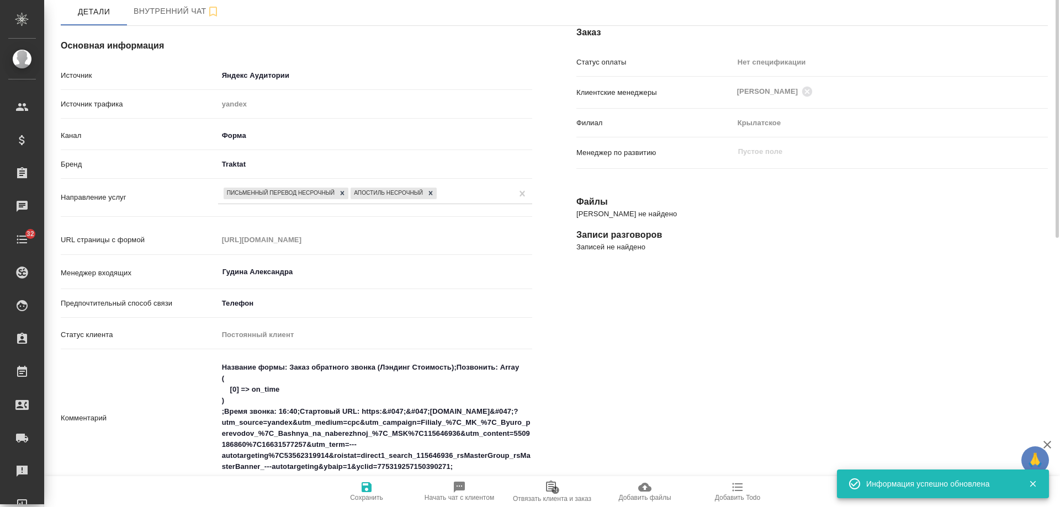
scroll to position [0, 0]
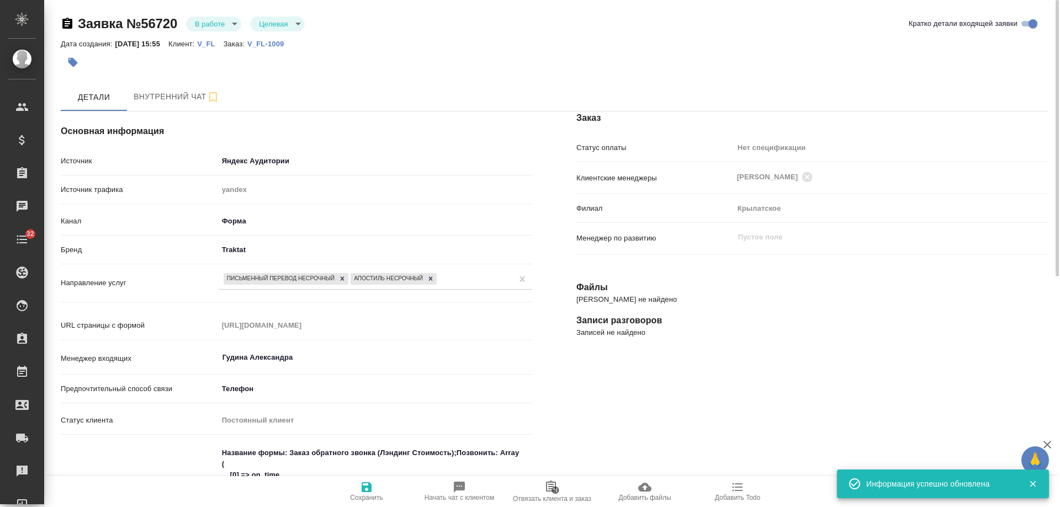
click at [292, 41] on p "V_FL-1009" at bounding box center [269, 44] width 45 height 8
type textarea "x"
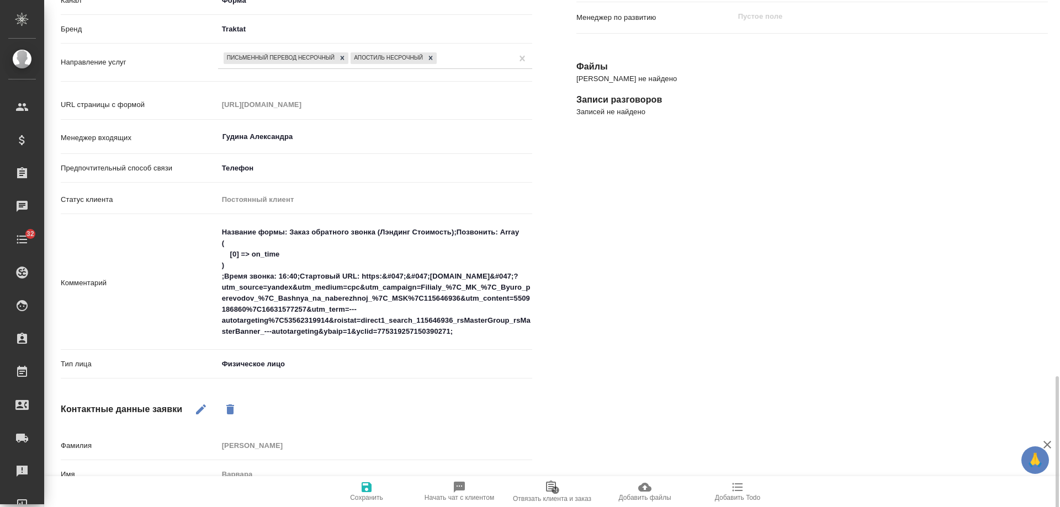
scroll to position [422, 0]
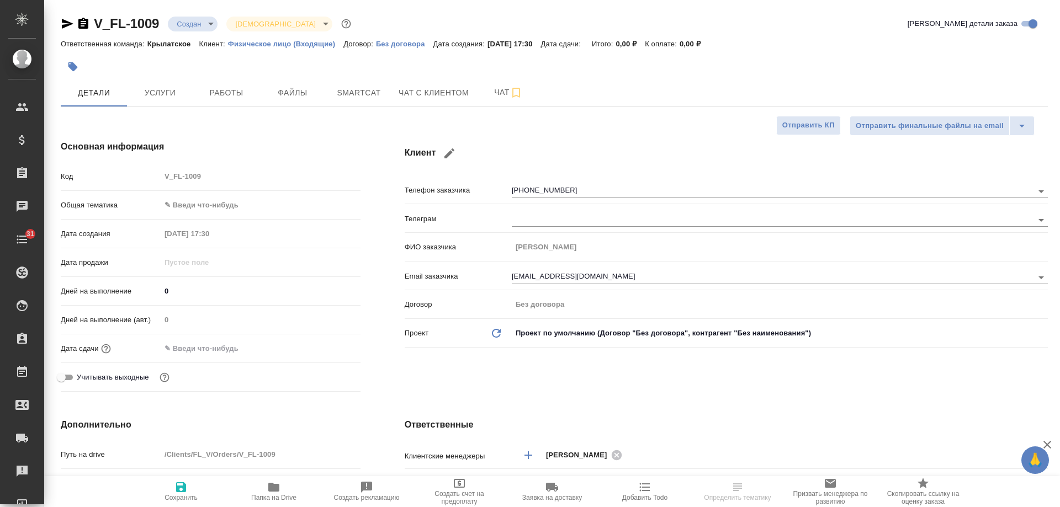
select select "RU"
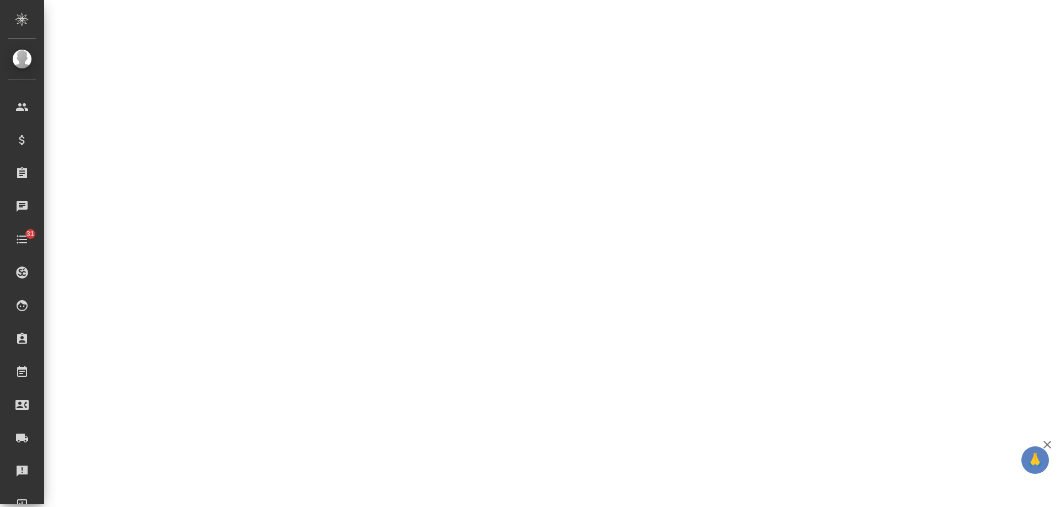
select select "RU"
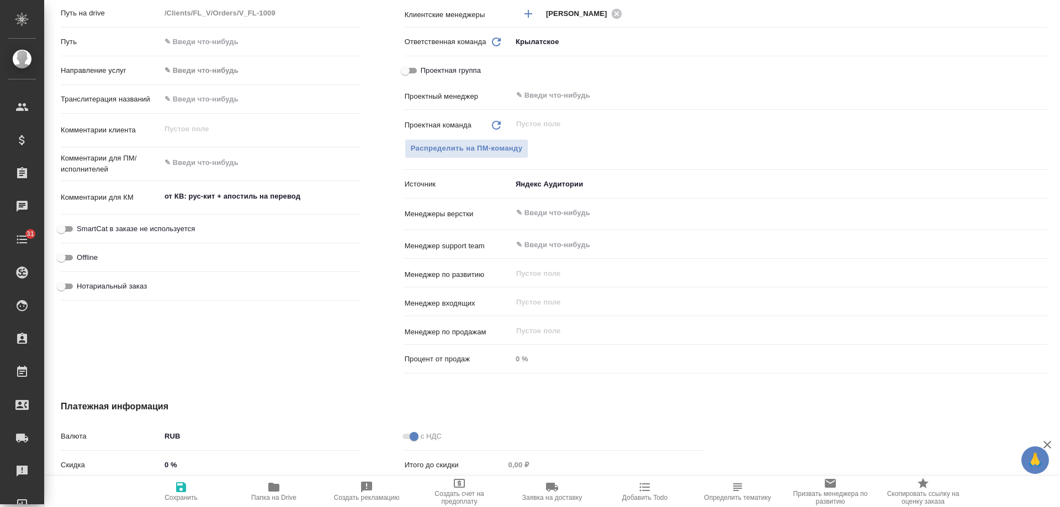
type textarea "x"
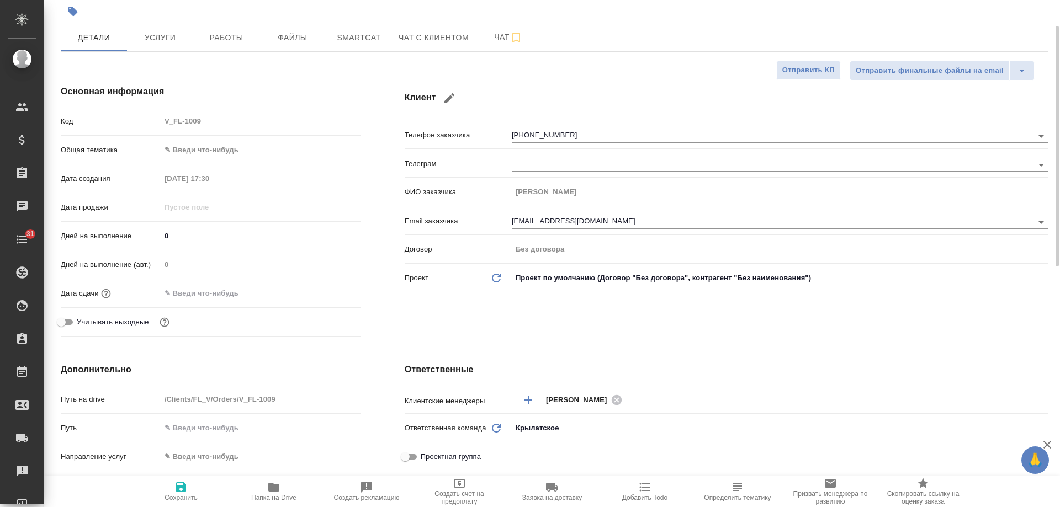
scroll to position [0, 0]
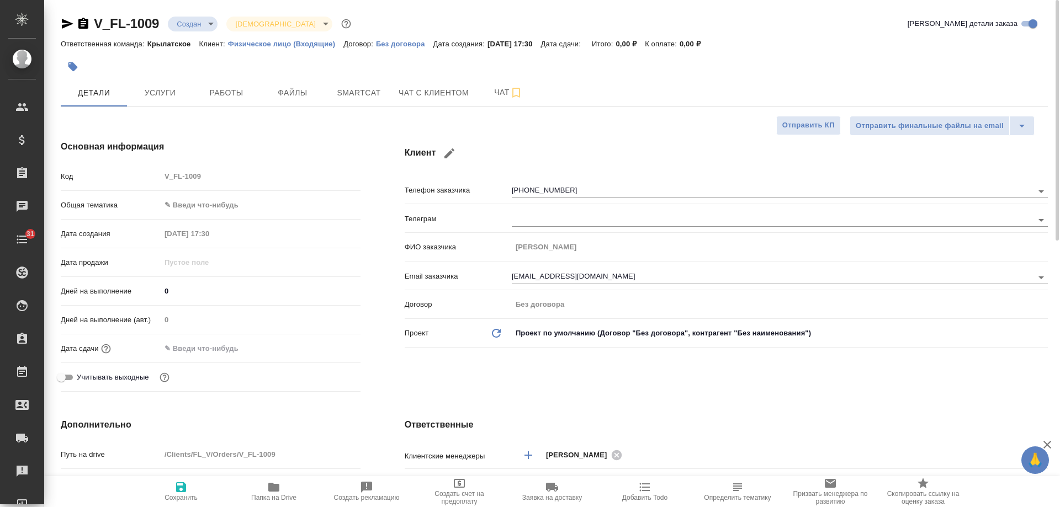
click at [68, 15] on div "V_FL-1009 Создан new Святая троица holyTrinity" at bounding box center [207, 24] width 293 height 18
type textarea "x"
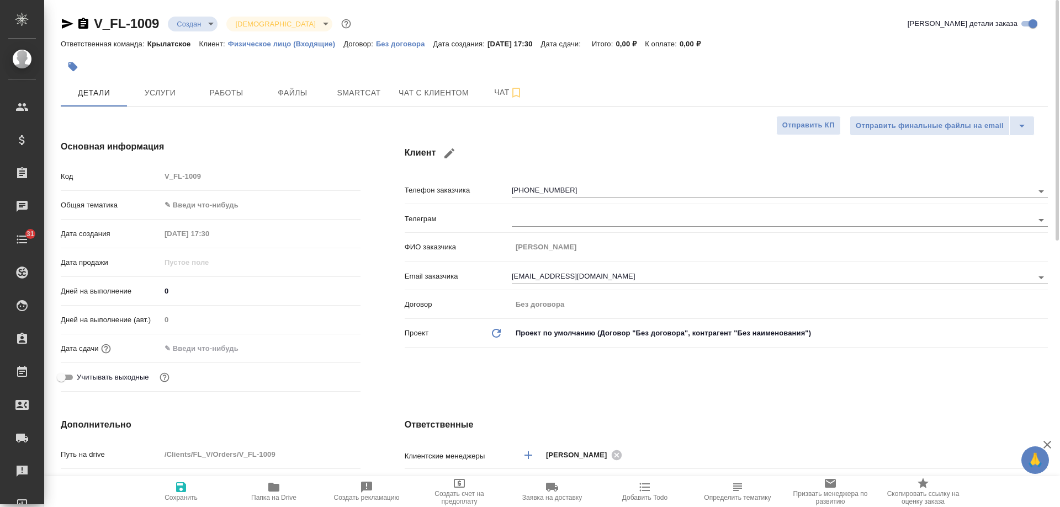
type textarea "x"
click at [68, 23] on icon "button" at bounding box center [68, 24] width 12 height 10
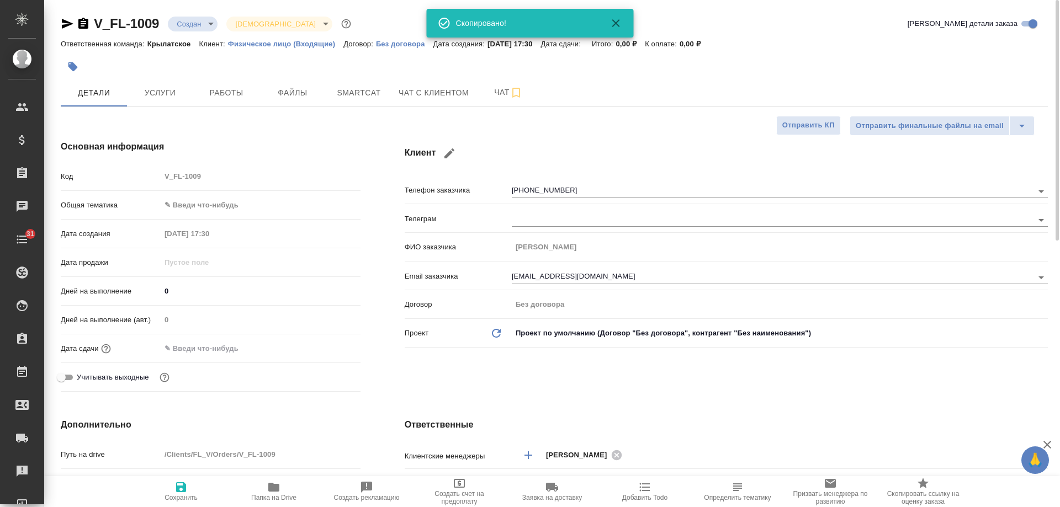
type textarea "x"
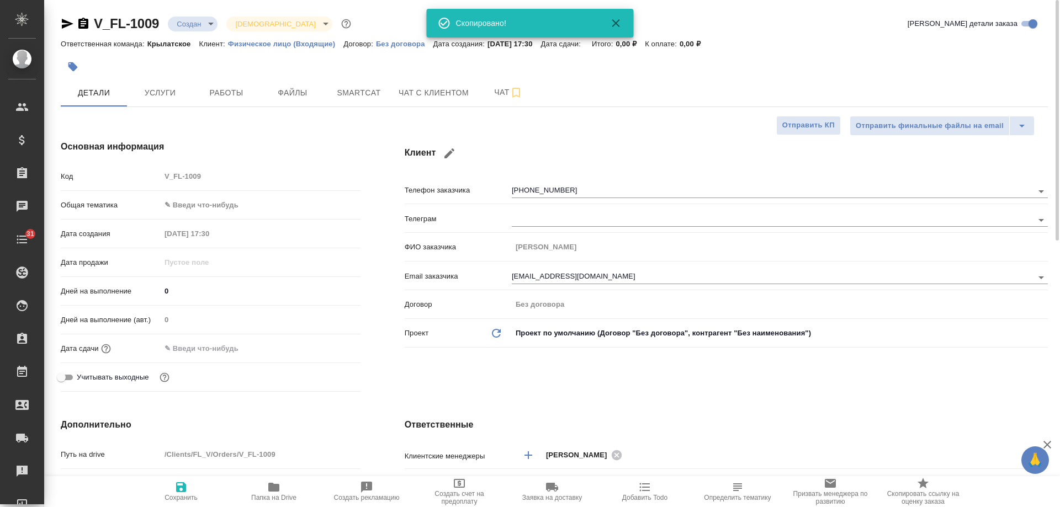
type textarea "x"
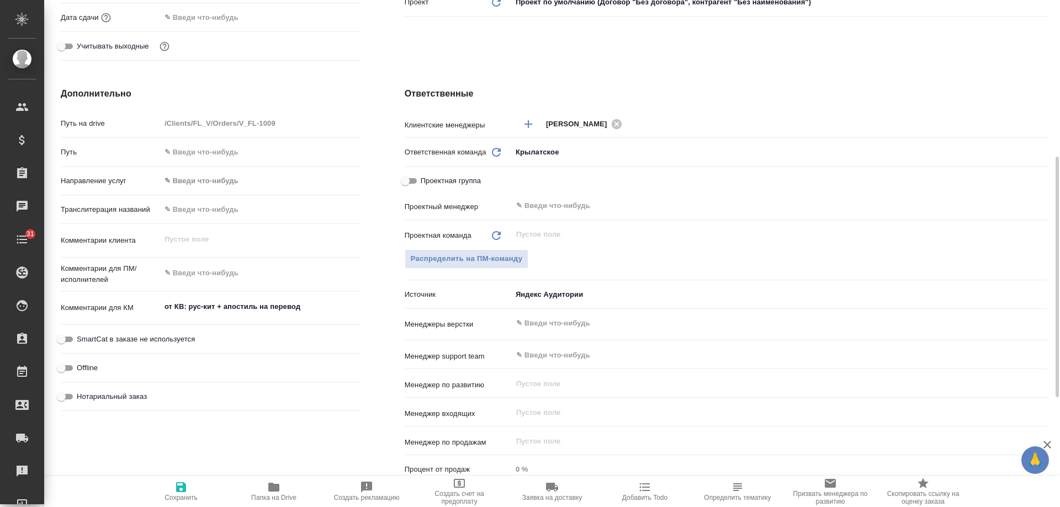
click at [134, 396] on span "Нотариальный заказ" at bounding box center [112, 396] width 70 height 11
click at [81, 396] on input "Нотариальный заказ" at bounding box center [61, 396] width 40 height 13
checkbox input "true"
type textarea "x"
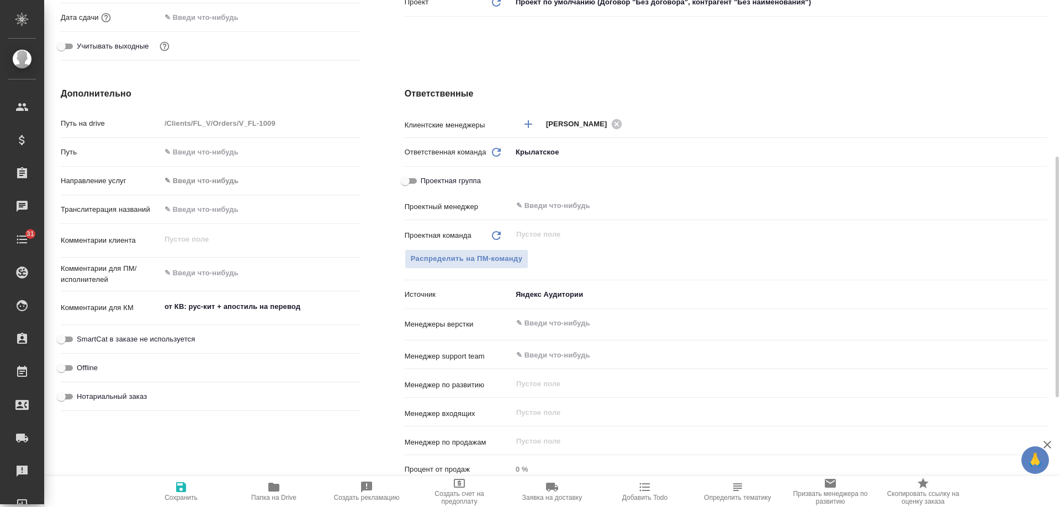
type textarea "x"
drag, startPoint x: 188, startPoint y: 487, endPoint x: 769, endPoint y: 463, distance: 580.7
click at [189, 487] on span "Сохранить" at bounding box center [181, 491] width 80 height 21
type textarea "x"
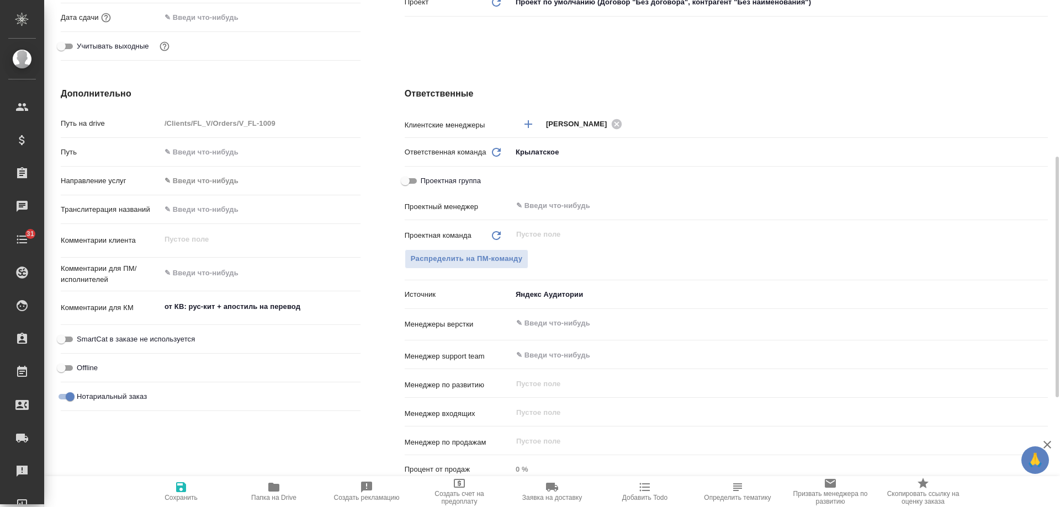
type textarea "x"
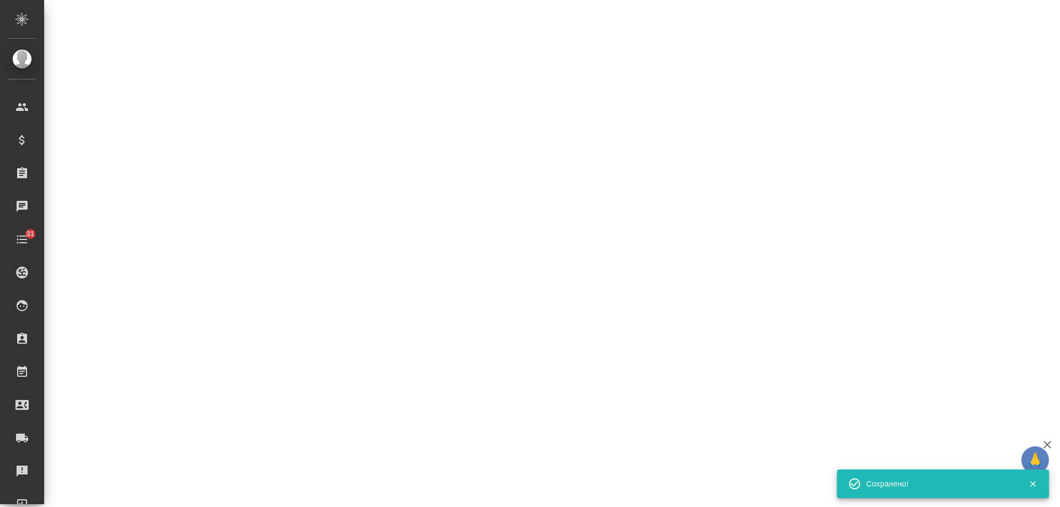
select select "RU"
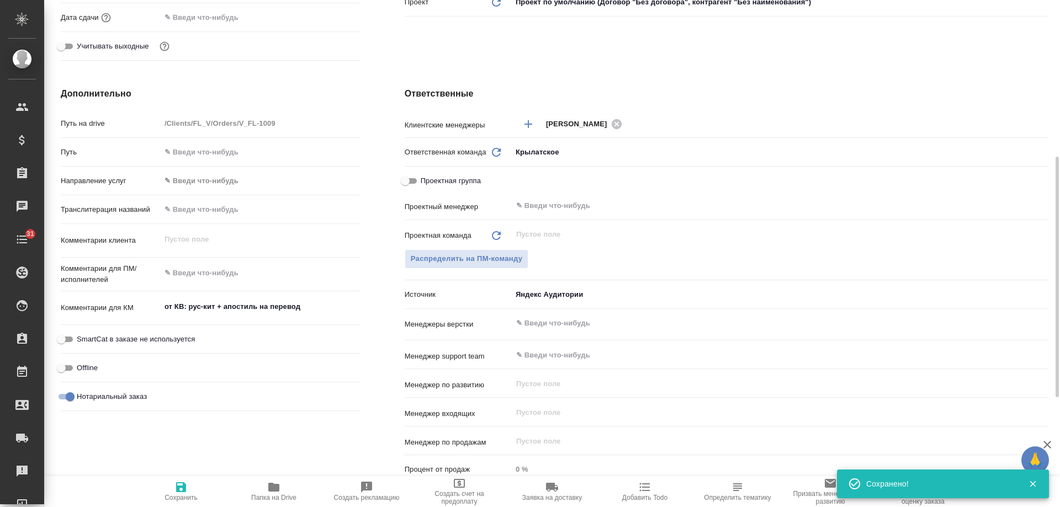
type textarea "x"
click at [646, 494] on icon "button" at bounding box center [644, 487] width 13 height 13
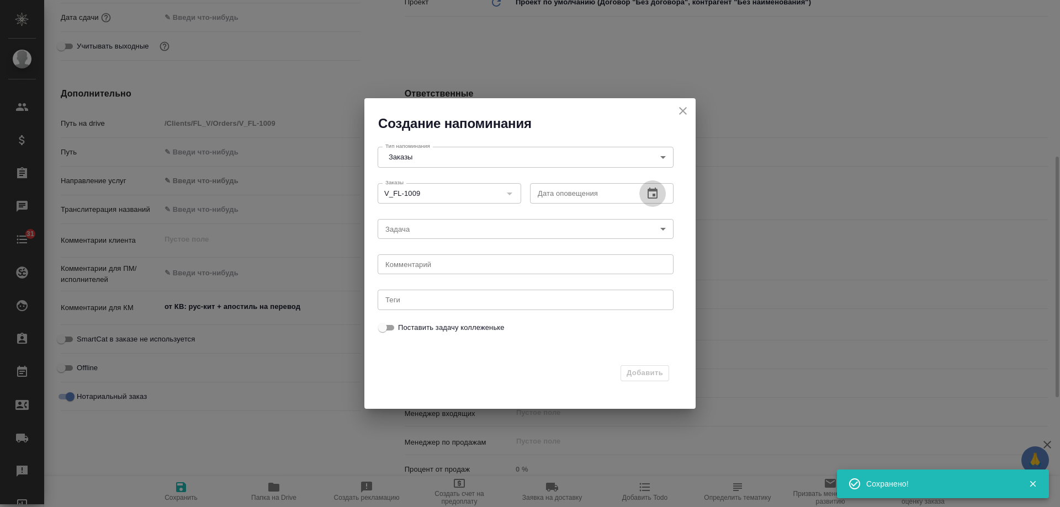
click at [658, 193] on icon "button" at bounding box center [653, 193] width 10 height 11
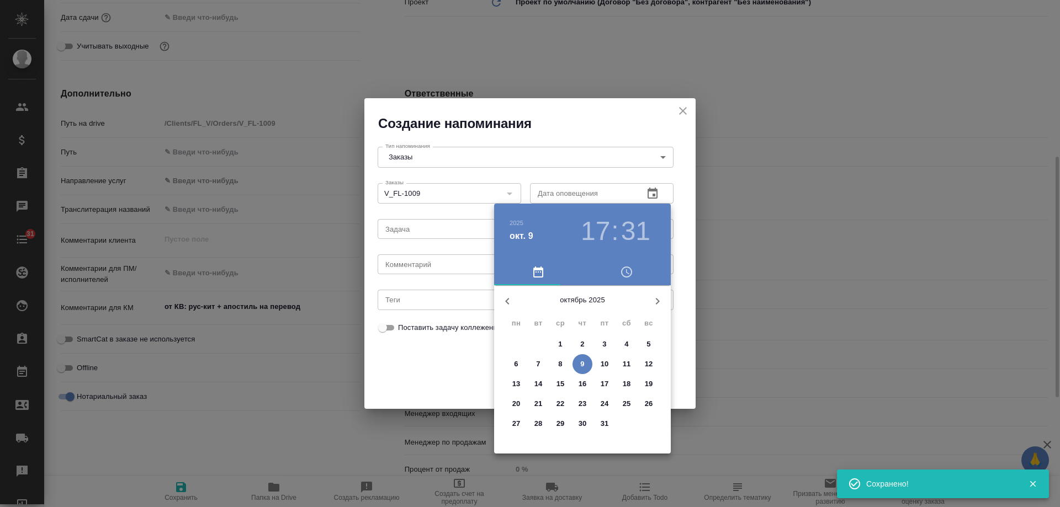
click at [607, 362] on p "10" at bounding box center [605, 364] width 8 height 11
type input "[DATE] 17:31"
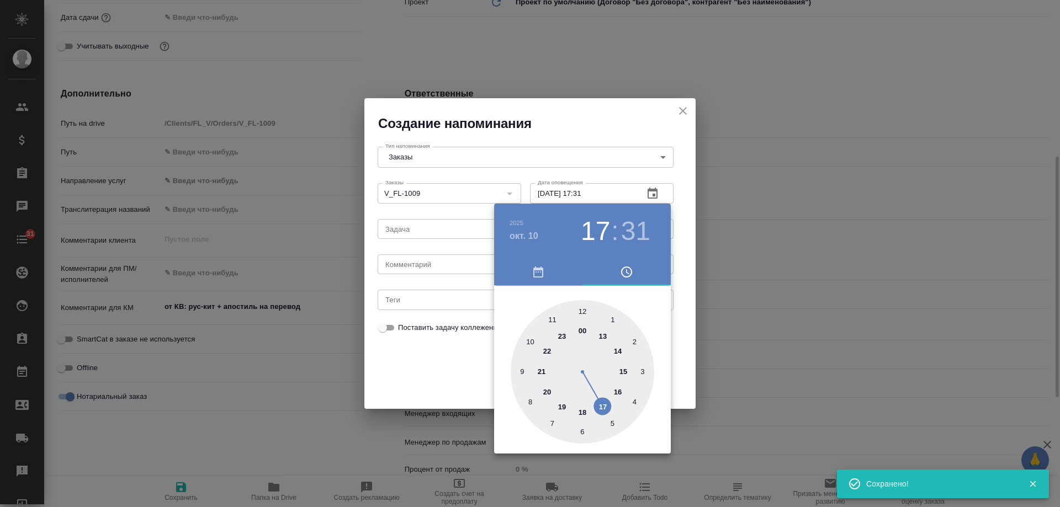
click at [436, 264] on div at bounding box center [530, 253] width 1060 height 507
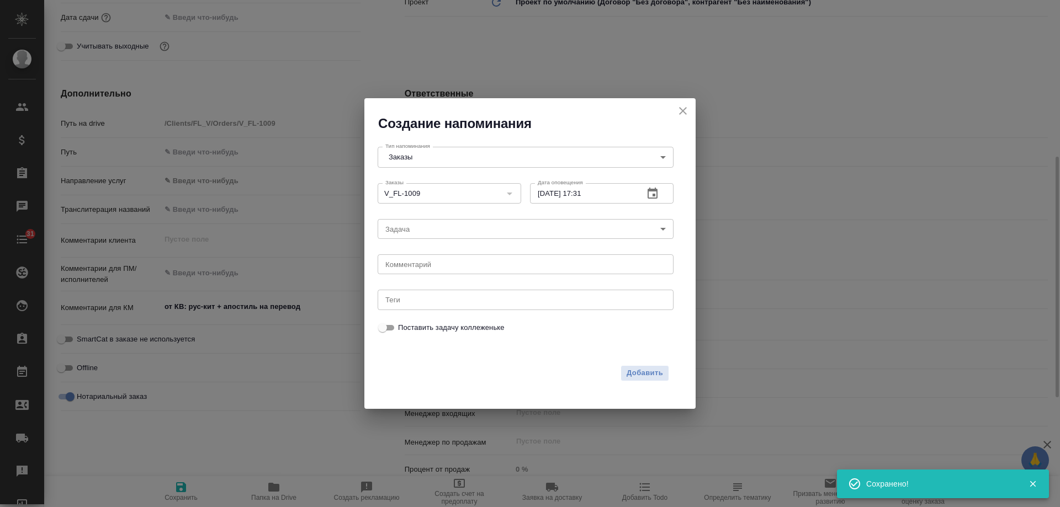
click at [428, 269] on div "[DATE] 17 : 31 00 1 2 3 4 5 6 7 8 9 10 11 12 13 14 15 16 17 18 19 20 21 22 23" at bounding box center [530, 253] width 1060 height 507
click at [427, 269] on div "[DATE] 17 : 31 00 1 2 3 4 5 6 7 8 9 10 11 12 13 14 15 16 17 18 19 20 21 22 23" at bounding box center [530, 253] width 1060 height 507
click at [426, 267] on textarea at bounding box center [525, 265] width 280 height 8
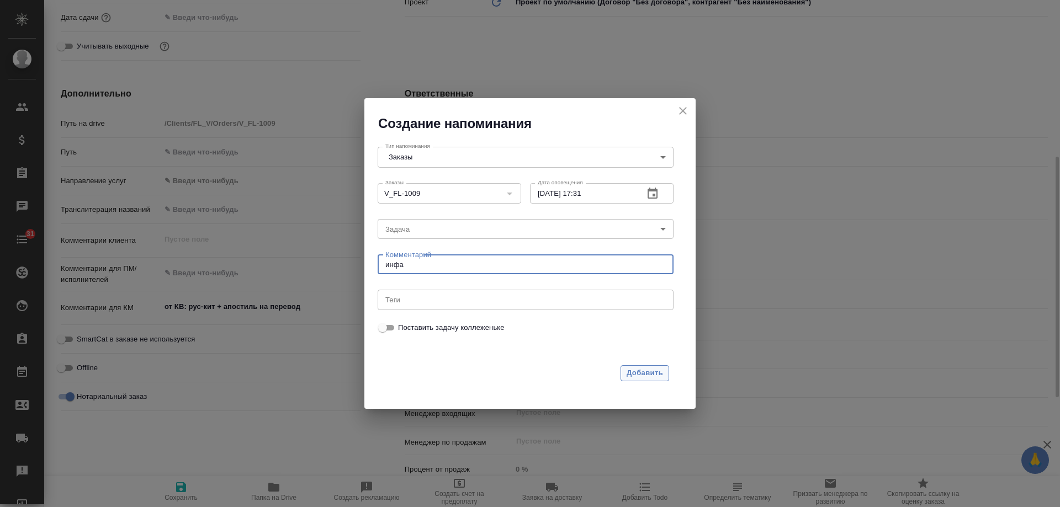
type textarea "инфа"
click at [622, 365] on button "Добавить" at bounding box center [645, 373] width 49 height 16
type textarea "x"
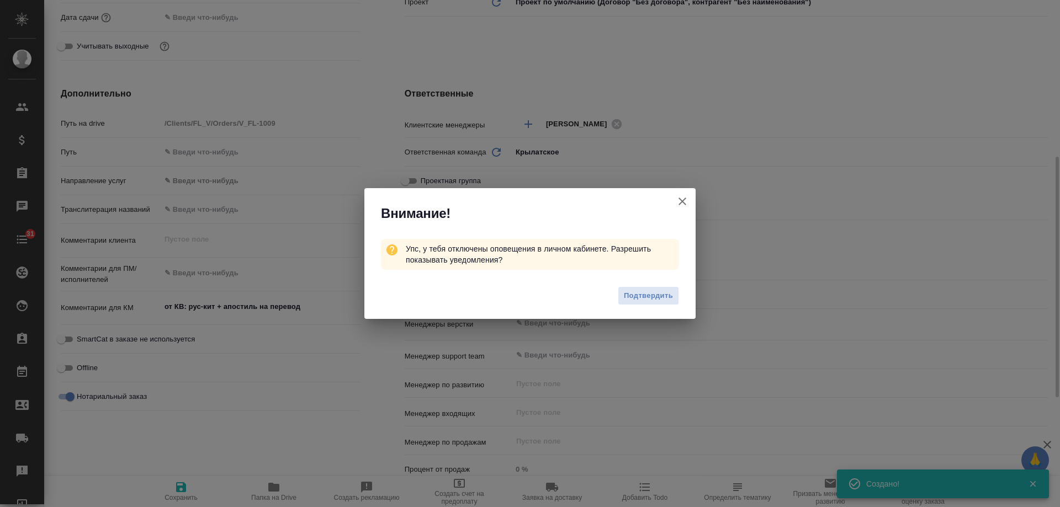
type textarea "x"
click at [684, 202] on icon "button" at bounding box center [682, 201] width 13 height 13
type textarea "x"
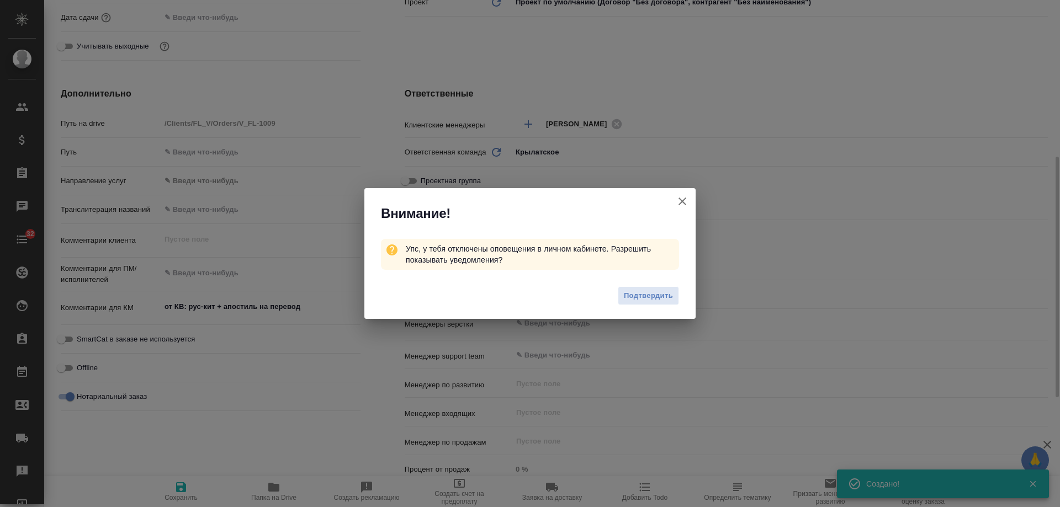
type textarea "x"
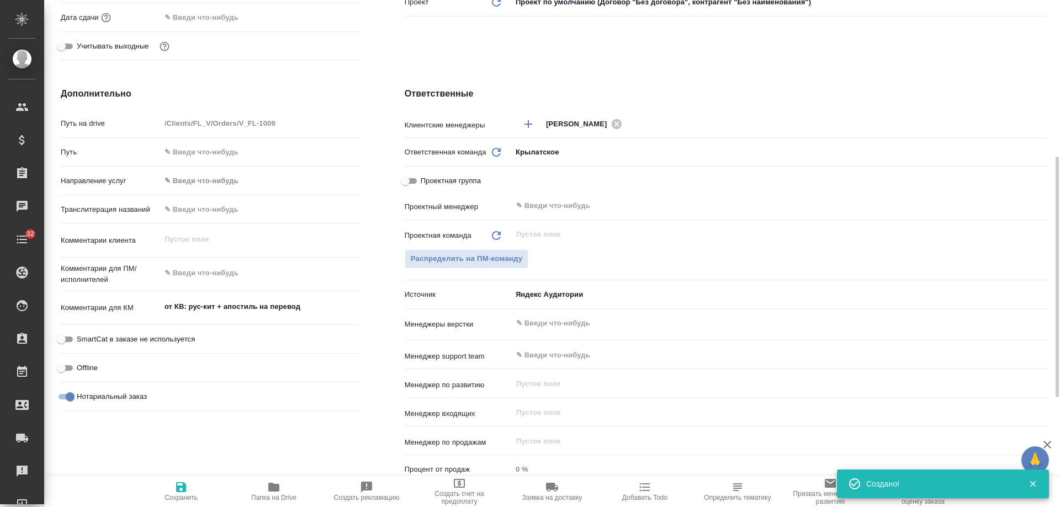
scroll to position [0, 0]
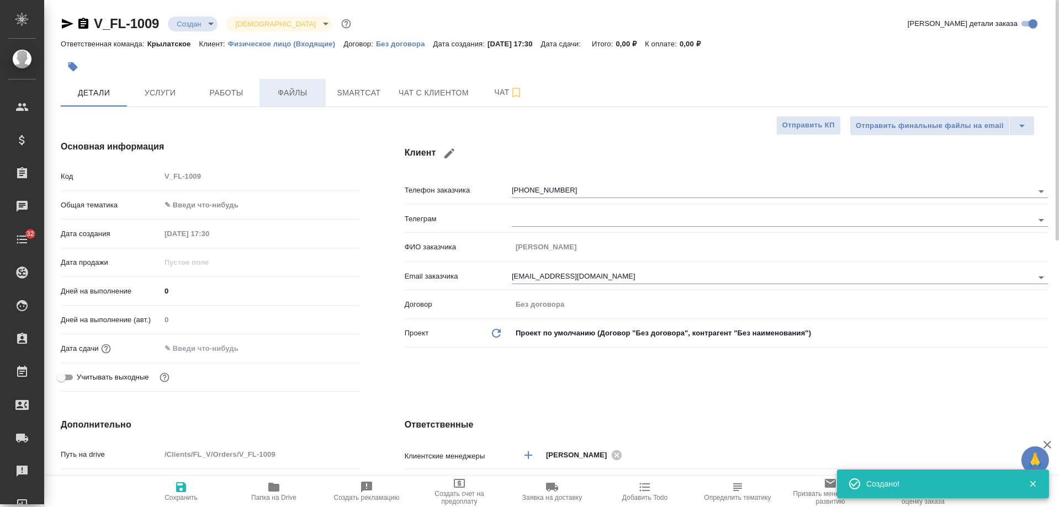
click at [274, 95] on span "Файлы" at bounding box center [292, 93] width 53 height 14
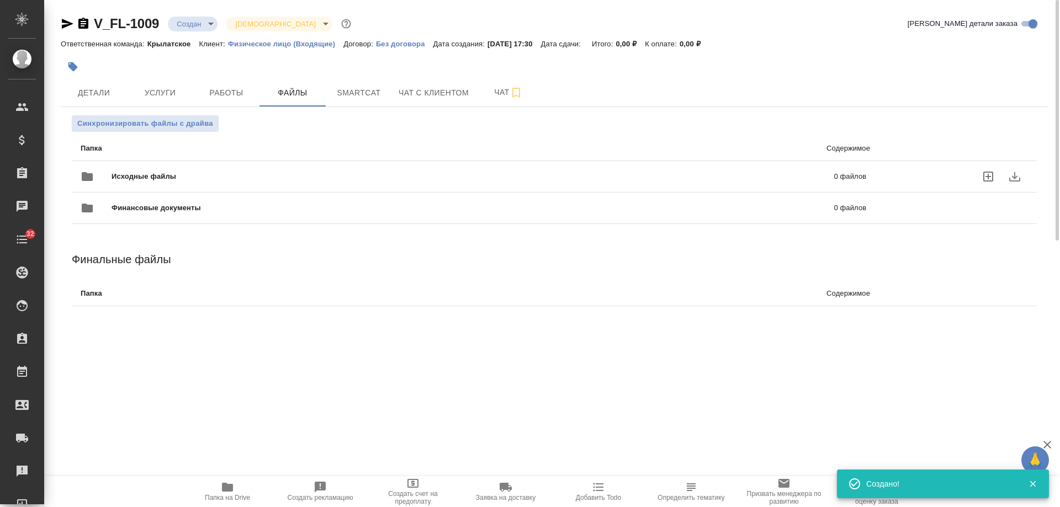
click at [634, 175] on p "0 файлов" at bounding box center [686, 176] width 362 height 11
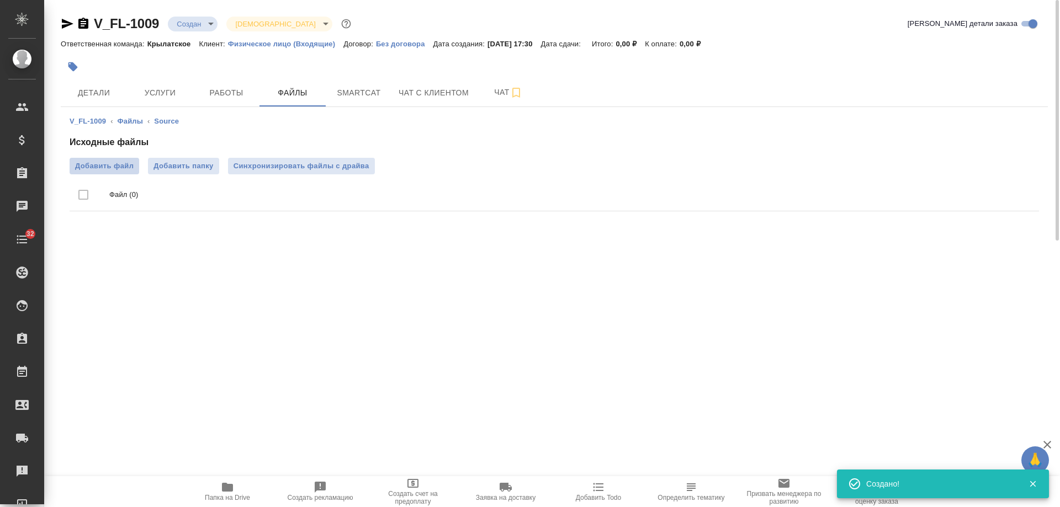
click at [114, 171] on span "Добавить файл" at bounding box center [104, 166] width 59 height 11
click at [0, 0] on input "Добавить файл" at bounding box center [0, 0] width 0 height 0
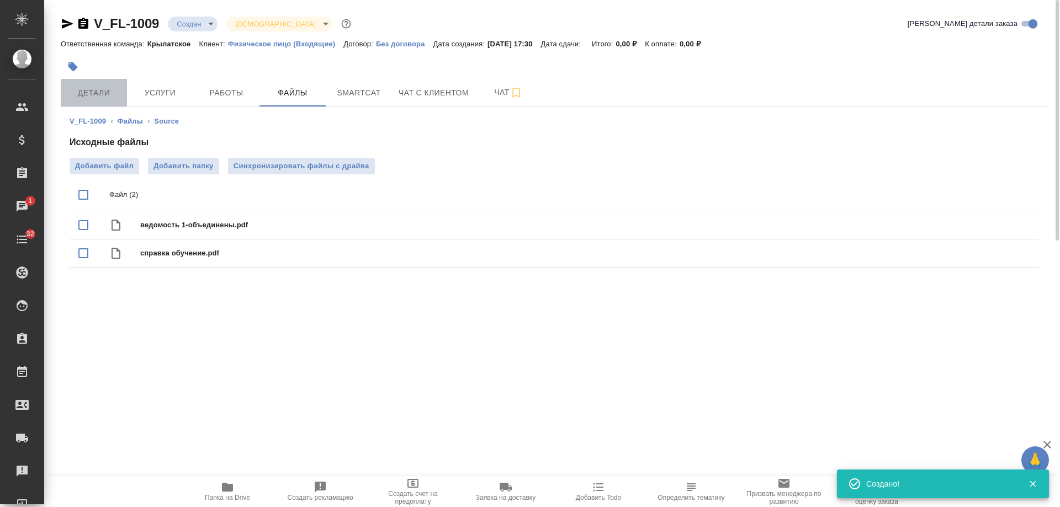
click at [108, 95] on span "Детали" at bounding box center [93, 93] width 53 height 14
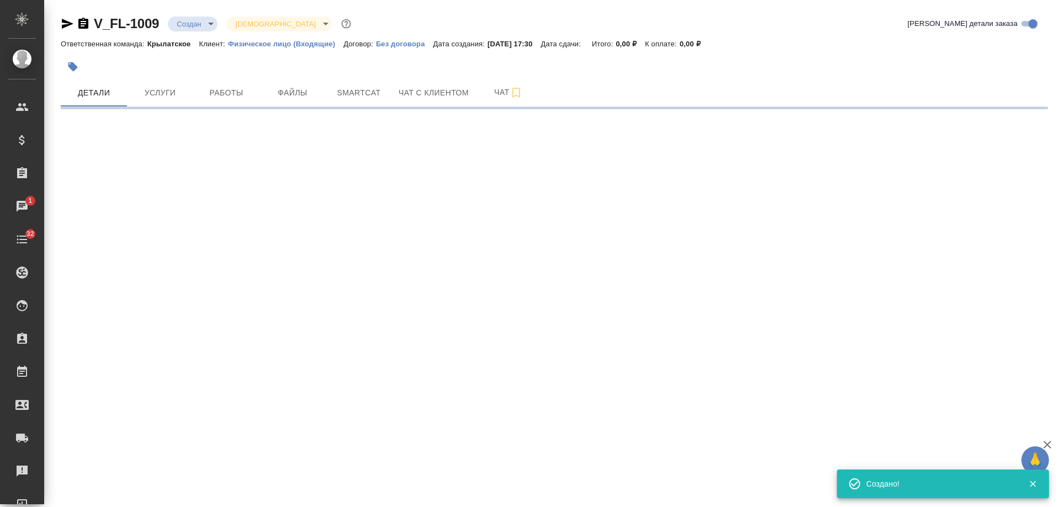
select select "RU"
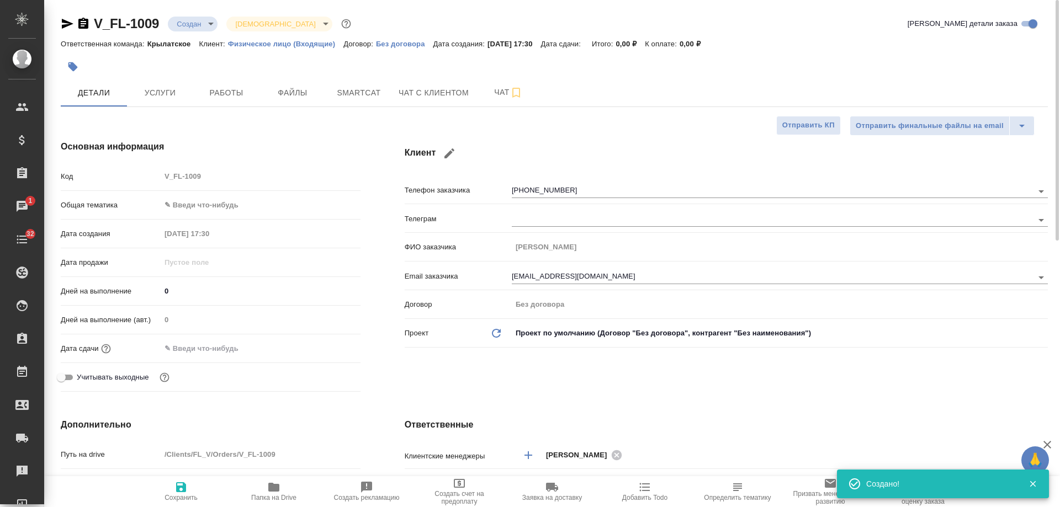
type textarea "x"
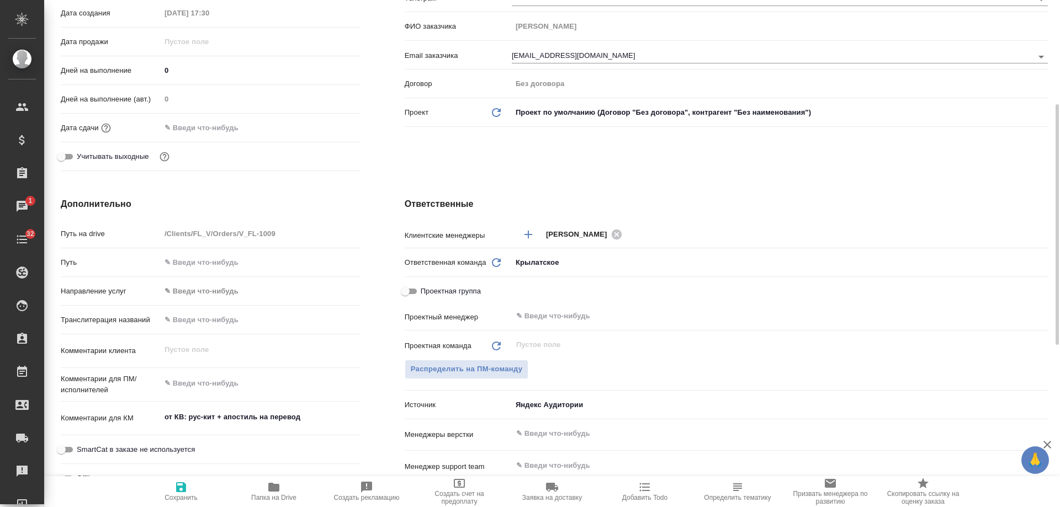
scroll to position [331, 0]
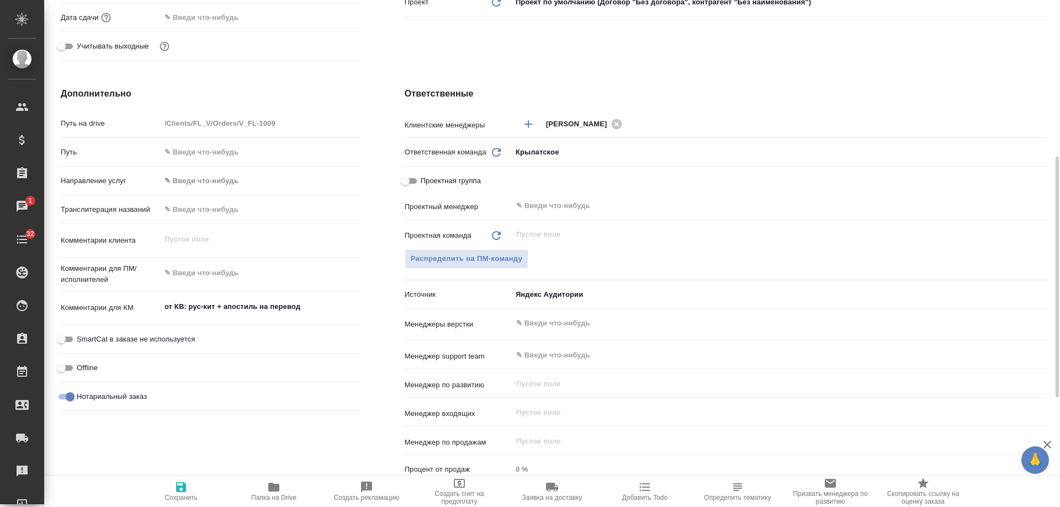
type textarea "x"
click at [308, 309] on textarea "от КВ: рус-кит + апостиль на перевод" at bounding box center [261, 307] width 200 height 19
type textarea "от КВ: рус-кит + апостиль на перевод."
type textarea "x"
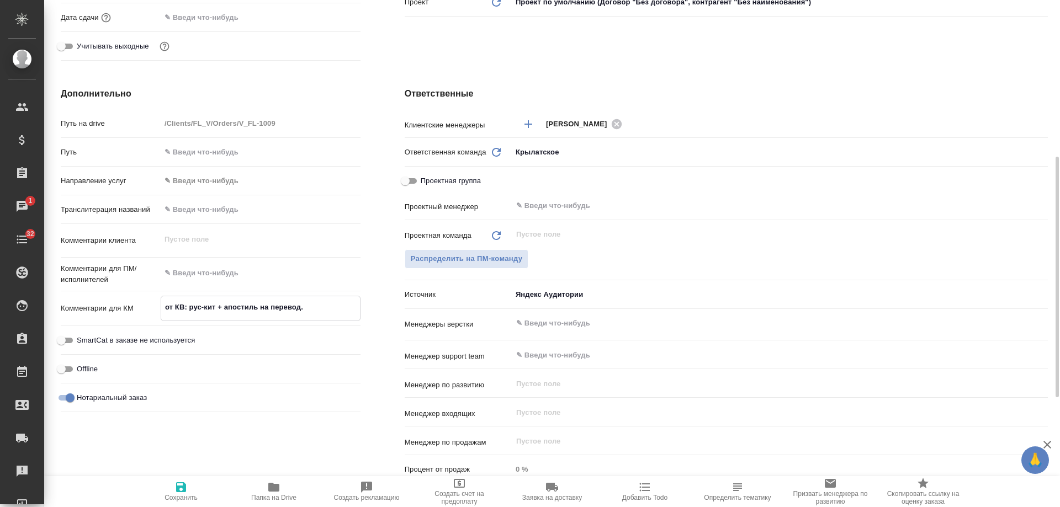
type textarea "x"
type textarea "от КВ: рус-кит + апостиль на перевод."
type textarea "x"
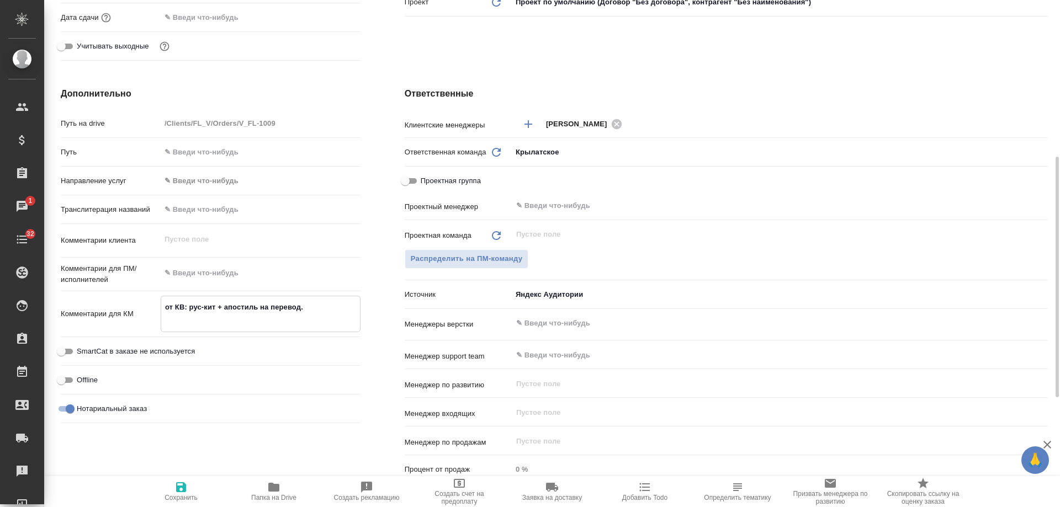
type textarea "от КВ: рус-кит + апостиль на перевод. З"
type textarea "x"
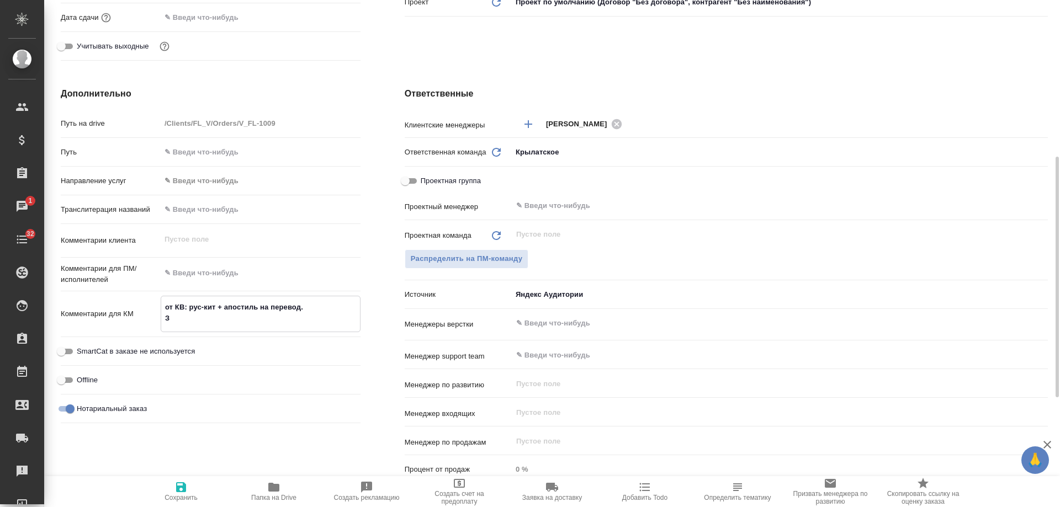
type textarea "x"
type textarea "от КВ: рус-кит + апостиль на перевод. За"
type textarea "x"
type textarea "от КВ: рус-кит + апостиль на перевод. Заб"
type textarea "x"
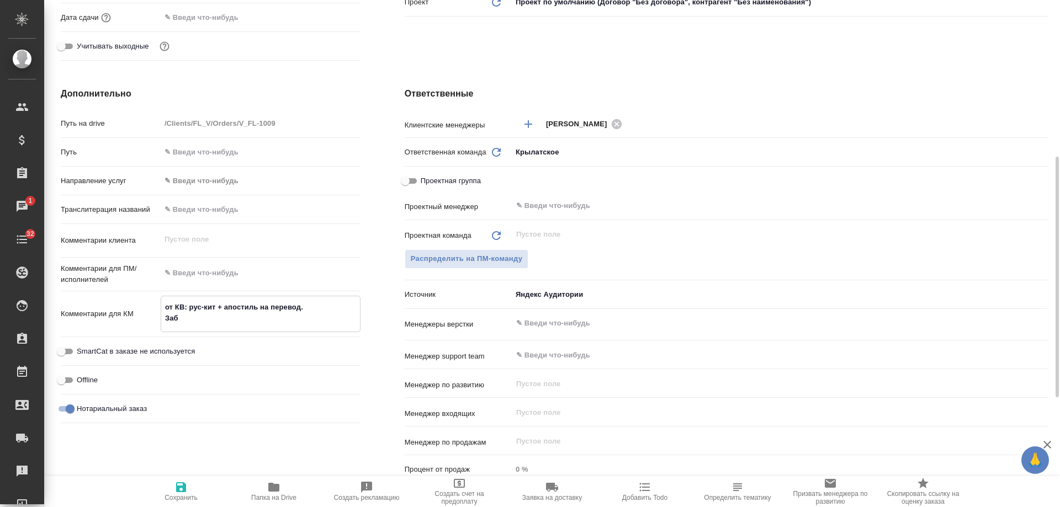
type textarea "x"
type textarea "от КВ: рус-кит + апостиль на перевод. Забр"
type textarea "x"
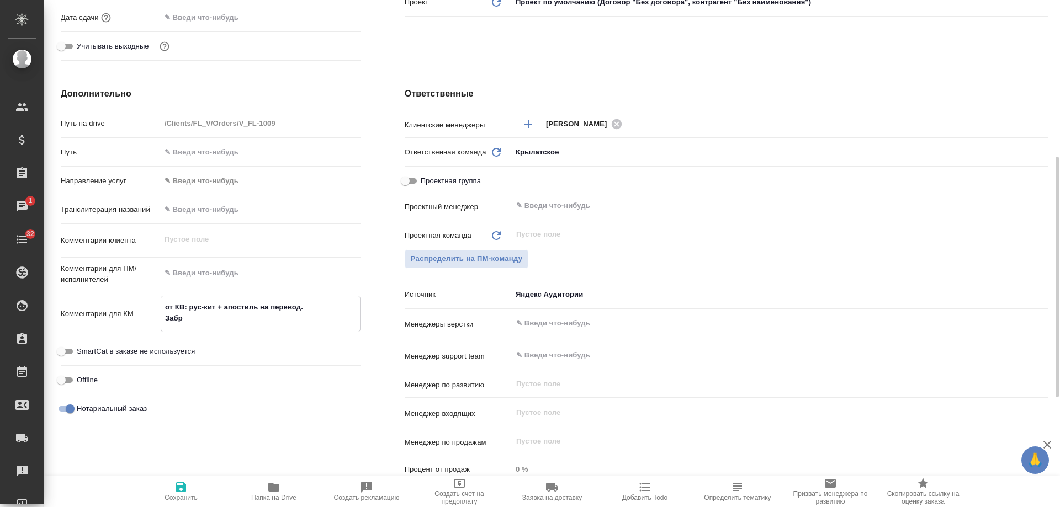
type textarea "от КВ: рус-кит + апостиль на перевод. Забра"
type textarea "x"
type textarea "от КВ: рус-кит + апостиль на перевод. Забрать"
type textarea "x"
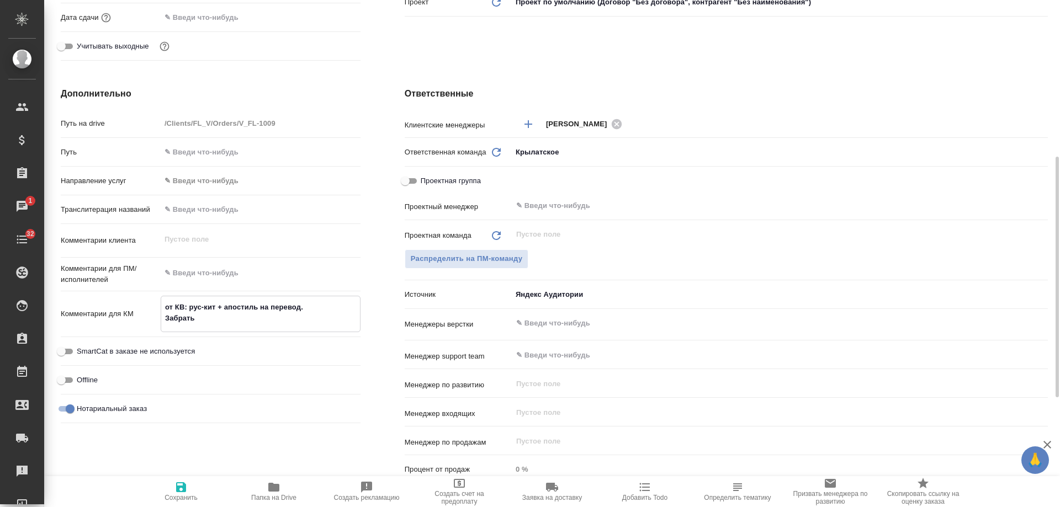
type textarea "от КВ: рус-кит + апостиль на перевод. Забрать у"
type textarea "x"
type textarea "от КВ: рус-кит + апостиль на перевод. Забрать удо"
type textarea "x"
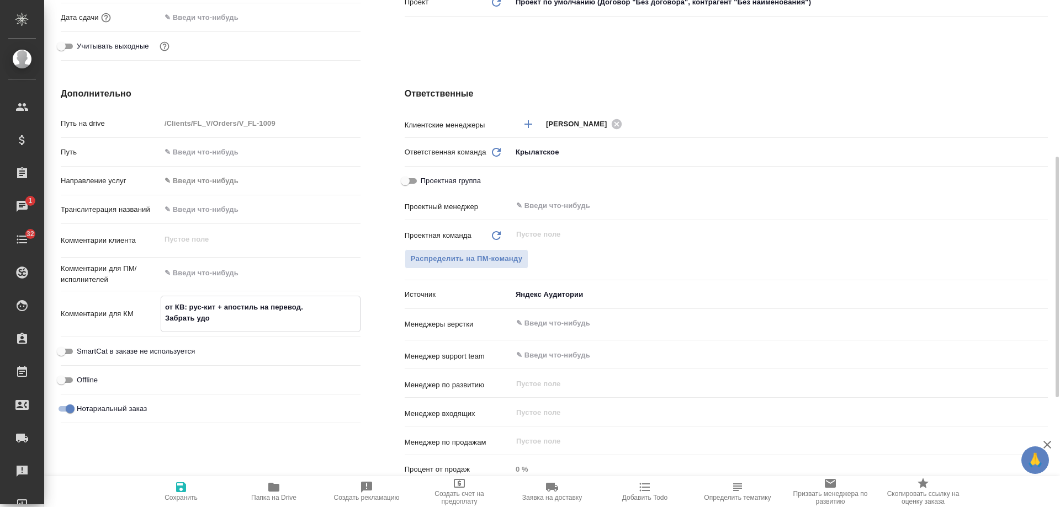
type textarea "x"
type textarea "от КВ: рус-кит + апостиль на перевод. Забрать удобно"
type textarea "x"
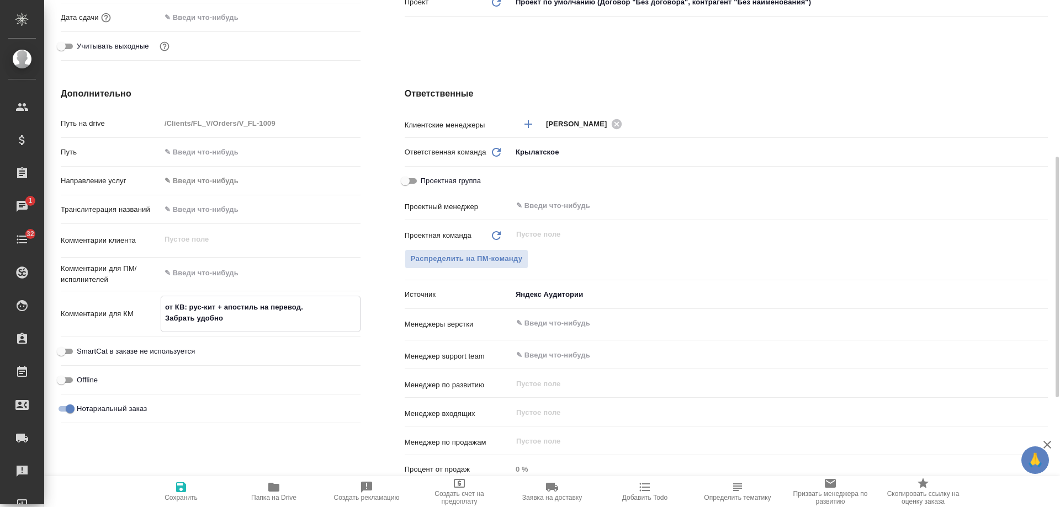
type textarea "от КВ: рус-кит + апостиль на перевод. Забрать удобно н"
type textarea "x"
type textarea "от КВ: рус-кит + апостиль на перевод. Забрать удобно на"
type textarea "x"
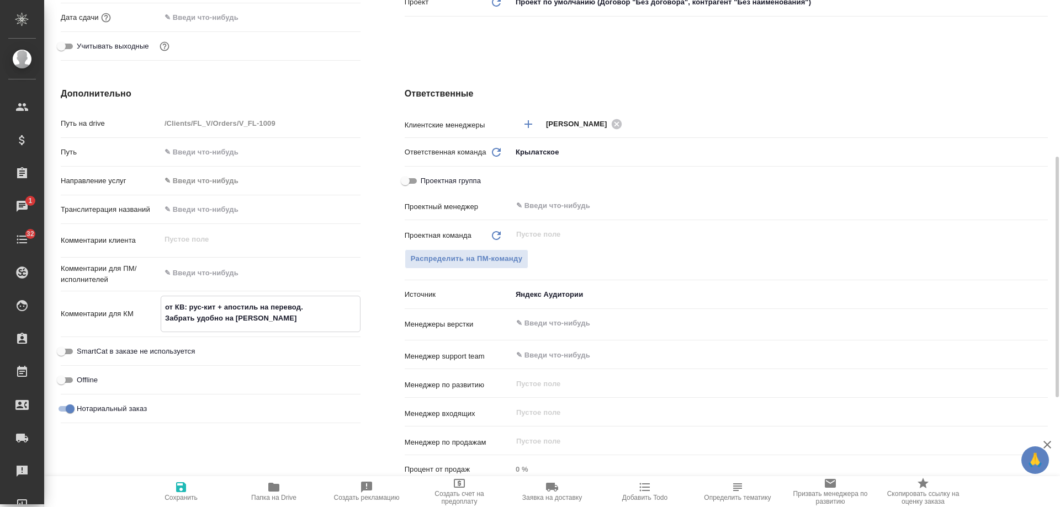
type textarea "от КВ: рус-кит + апостиль на перевод. Забрать удобно на Бе"
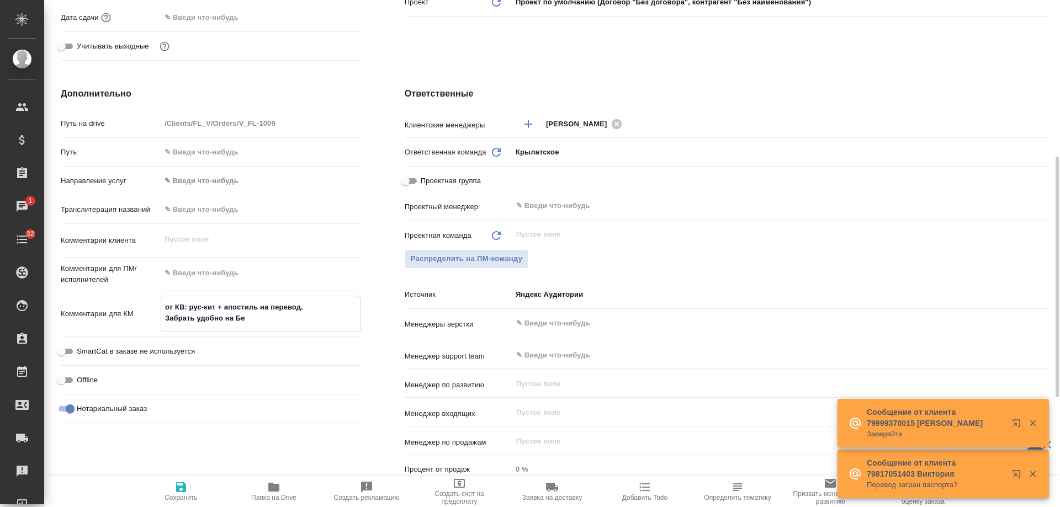
type textarea "x"
type textarea "от КВ: рус-кит + апостиль на перевод. Забрать удобно на Бег"
type textarea "x"
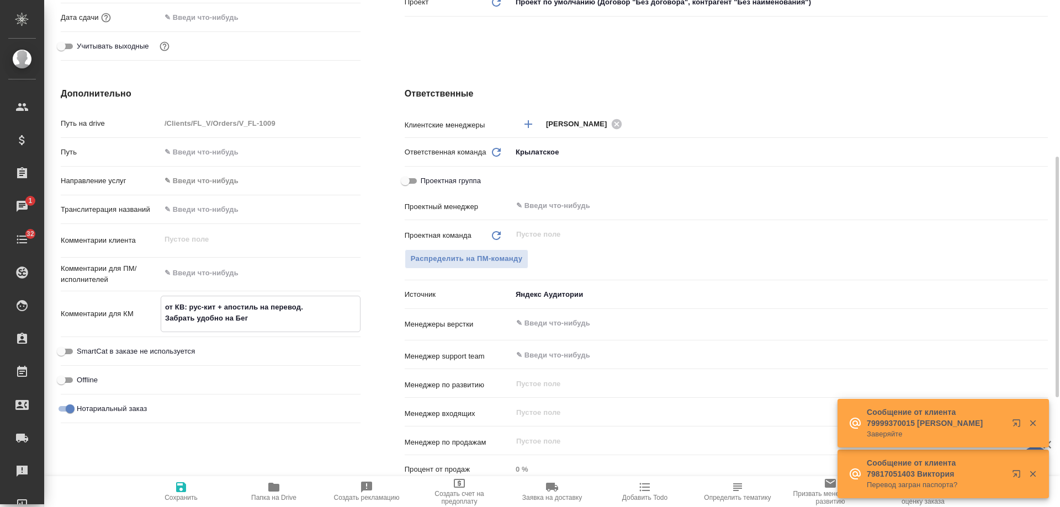
type textarea "x"
type textarea "от КВ: рус-кит + апостиль на перевод. Забрать удобно на [PERSON_NAME]"
type textarea "x"
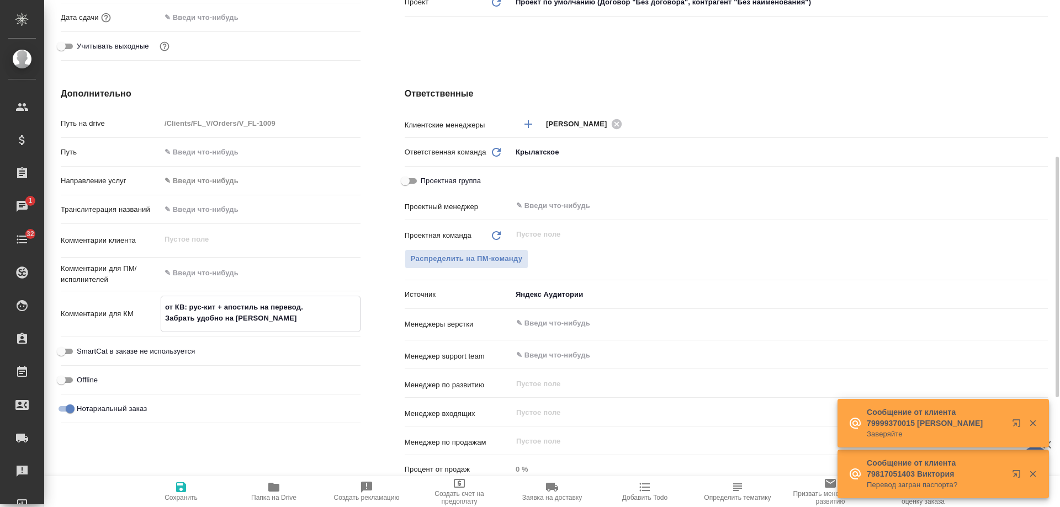
type textarea "x"
type textarea "от КВ: рус-кит + апостиль на перевод. Забрать удобно на [GEOGRAPHIC_DATA]"
type textarea "x"
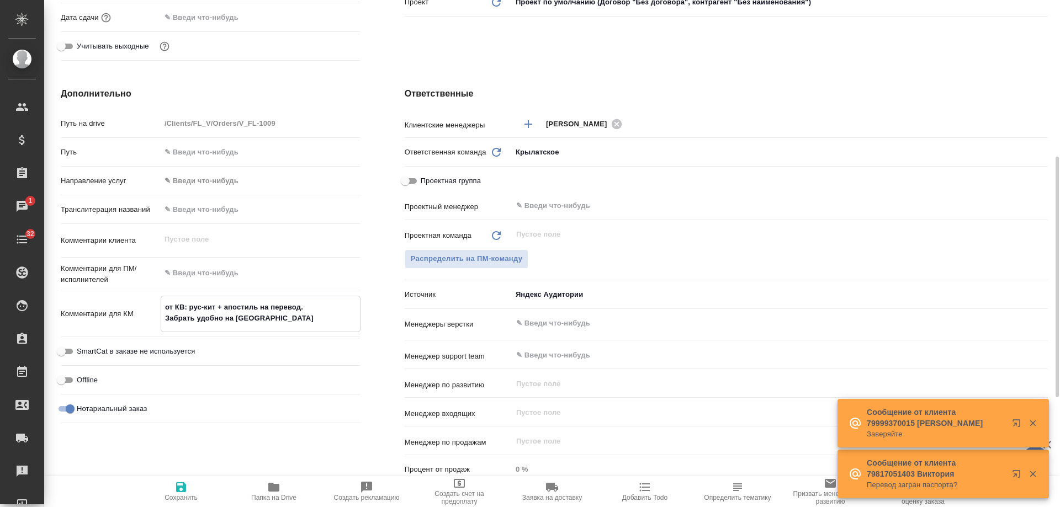
type textarea "от КВ: рус-кит + апостиль на перевод. Забрать удобно на [PERSON_NAME]"
type textarea "x"
type textarea "от КВ: рус-кит + апостиль на перевод. Забрать удобно на [PERSON_NAME]"
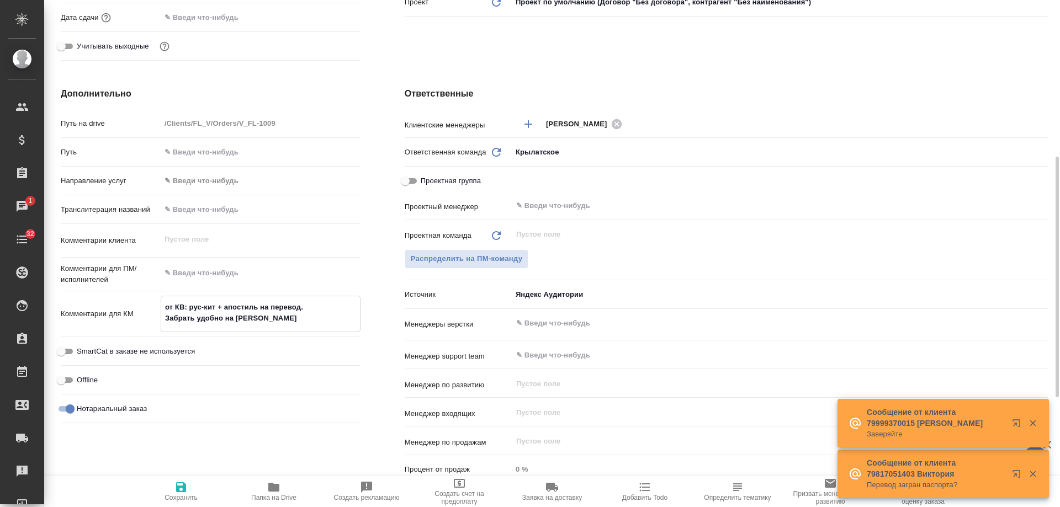
type textarea "x"
click at [180, 490] on icon "button" at bounding box center [180, 487] width 13 height 13
type textarea "x"
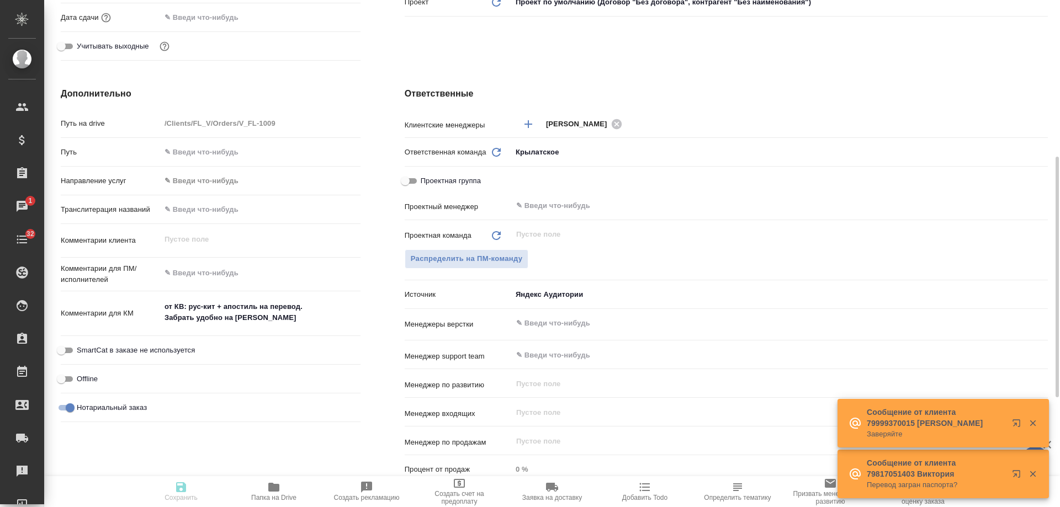
type textarea "x"
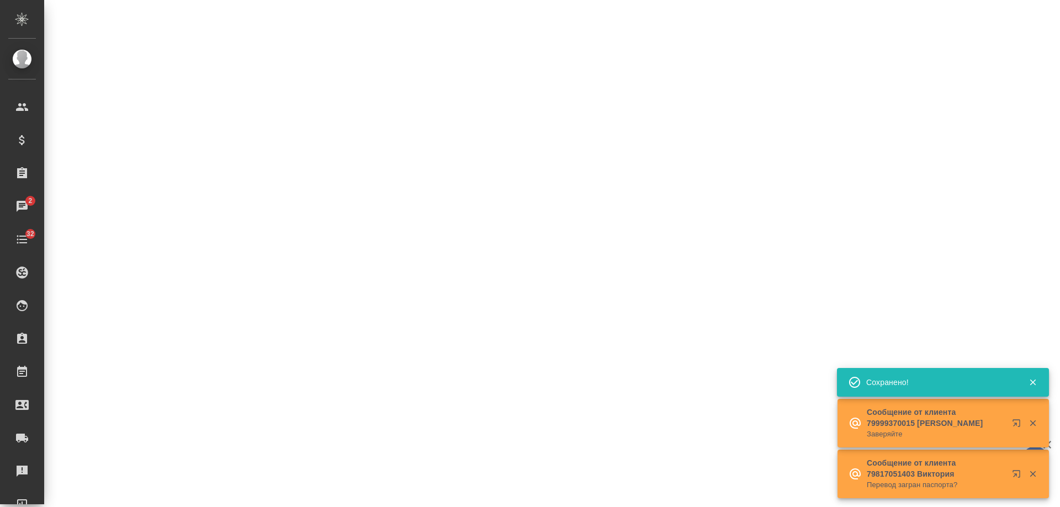
select select "RU"
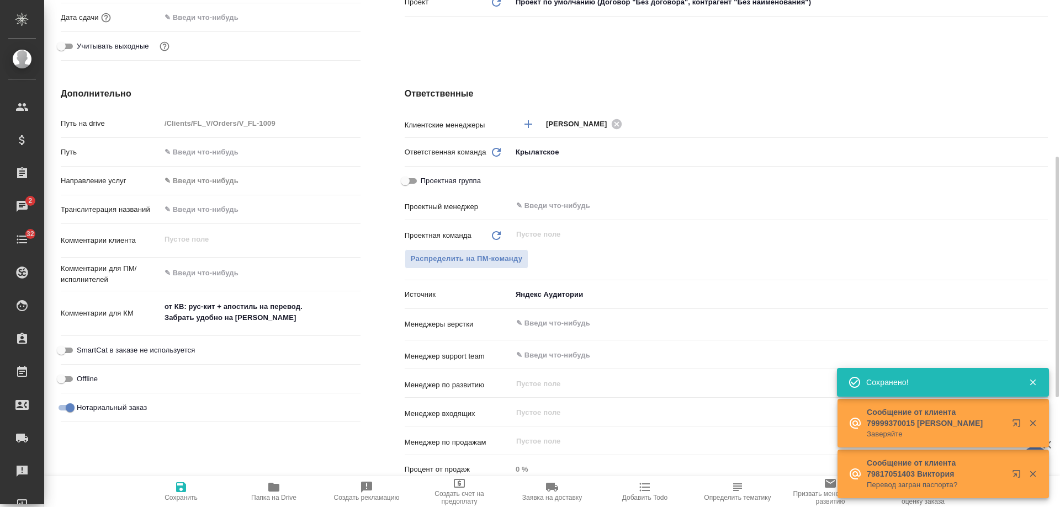
type textarea "x"
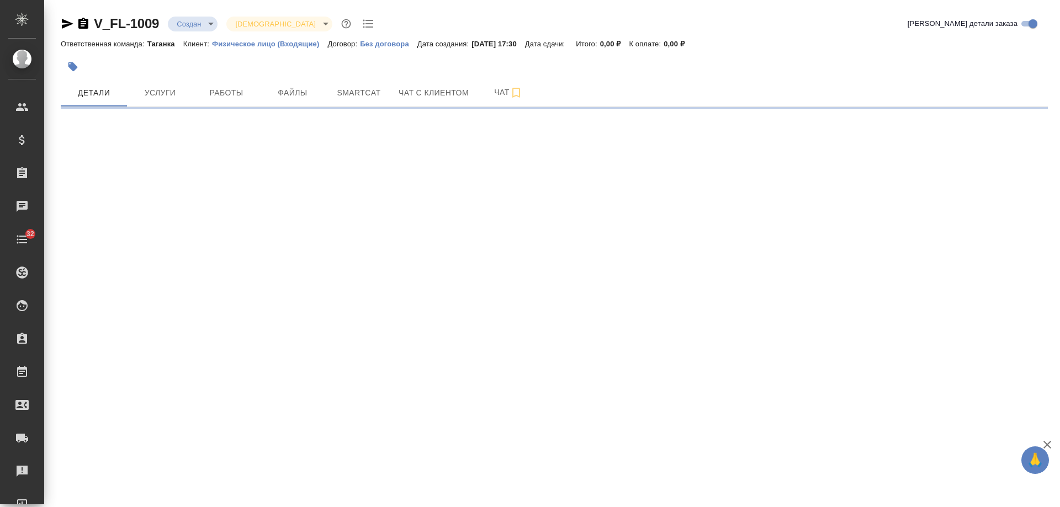
select select "RU"
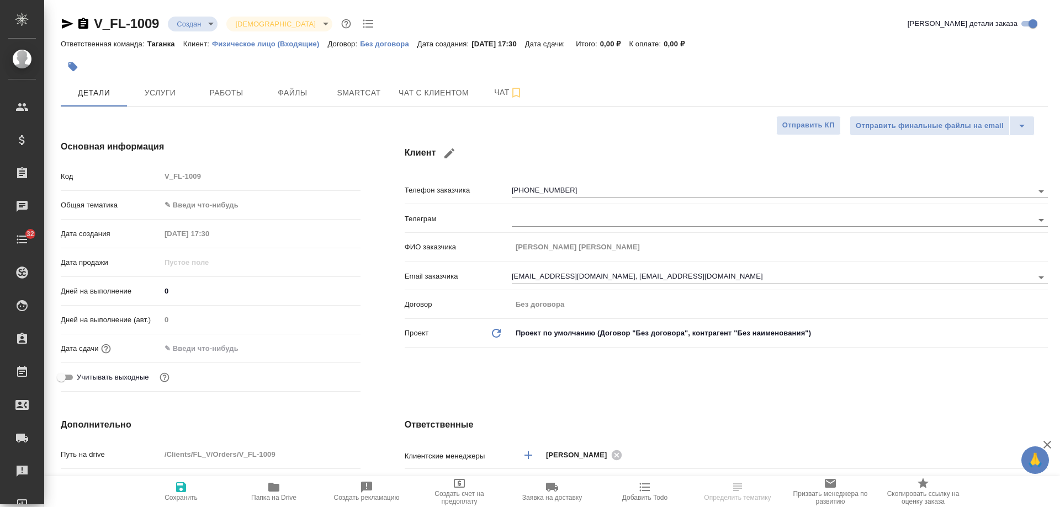
type textarea "x"
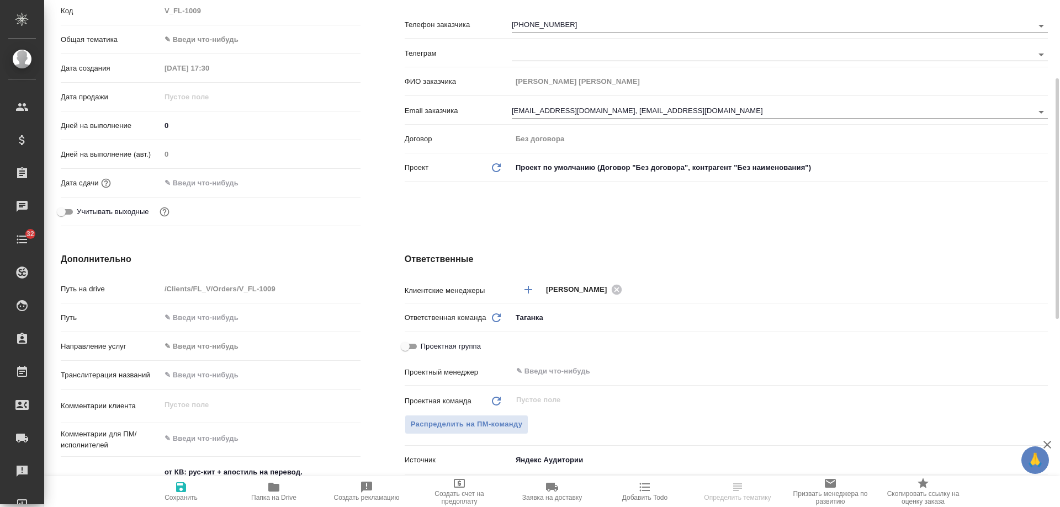
scroll to position [386, 0]
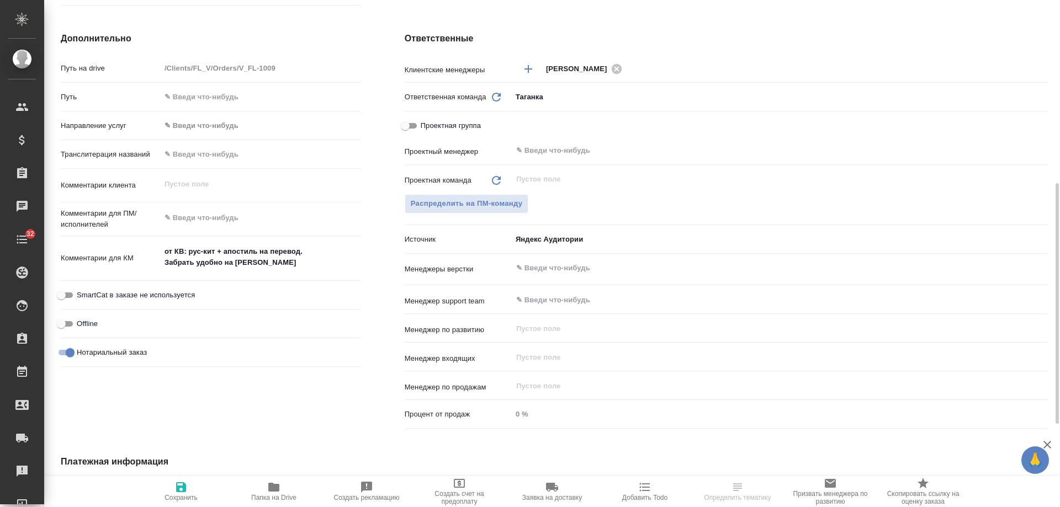
type textarea "x"
click at [293, 262] on textarea "от КВ: рус-кит + апостиль на перевод. Забрать удобно на [PERSON_NAME]" at bounding box center [261, 257] width 200 height 30
type textarea "от КВ: рус-кит + апостиль на перевод. Забрать удобно на [PERSON_NAME]"
type textarea "x"
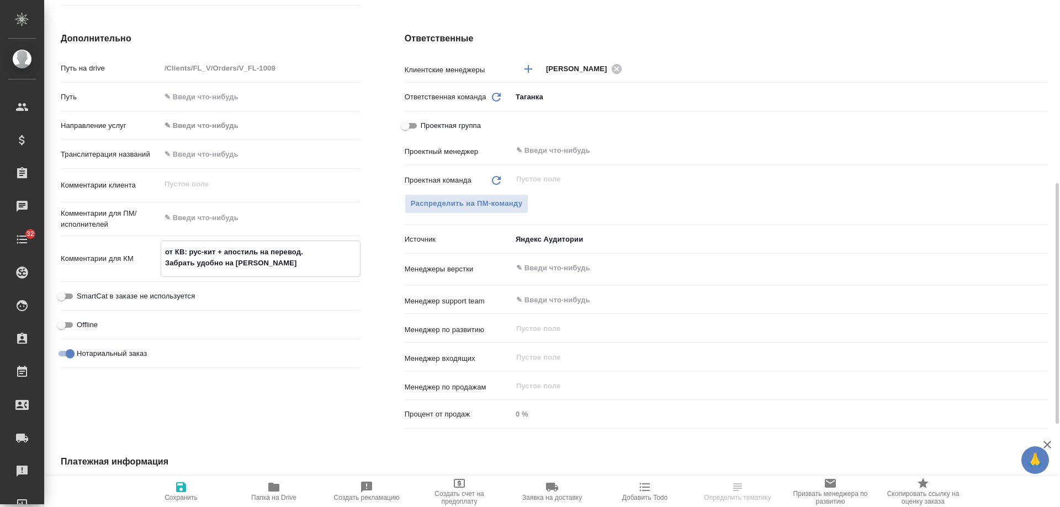
type textarea "x"
type textarea "от КВ: рус-кит + апостиль на перевод. Забрать удобно на [PERSON_NAME]"
type textarea "x"
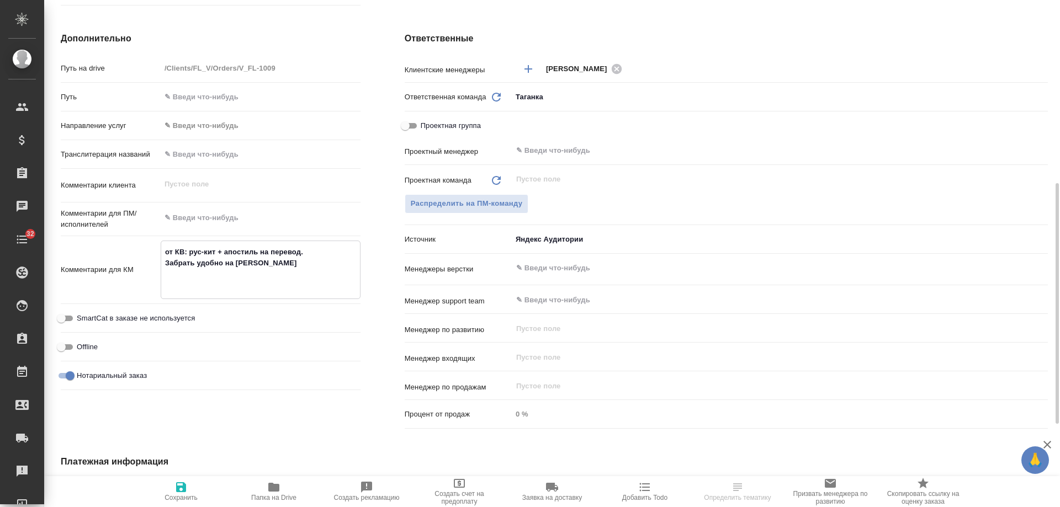
type textarea "от КВ: рус-кит + апостиль на перевод. Забрать удобно на Беговой а"
type textarea "x"
type textarea "от КВ: рус-кит + апостиль на перевод. Забрать удобно на Беговой ак"
type textarea "x"
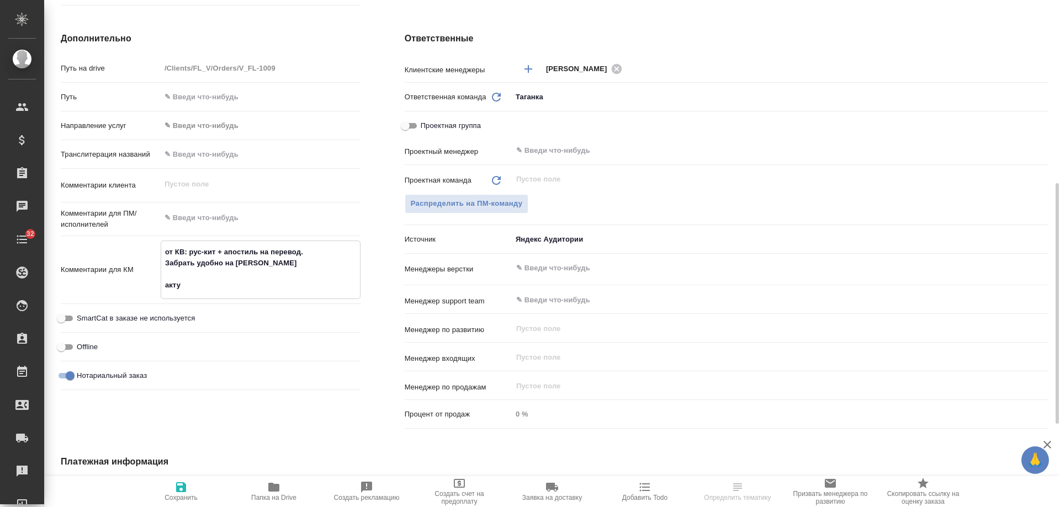
type textarea "от КВ: рус-кит + апостиль на перевод. Забрать удобно на Беговой актуа"
type textarea "x"
type textarea "от КВ: рус-кит + апостиль на перевод. Забрать удобно на Беговой актуал"
type textarea "x"
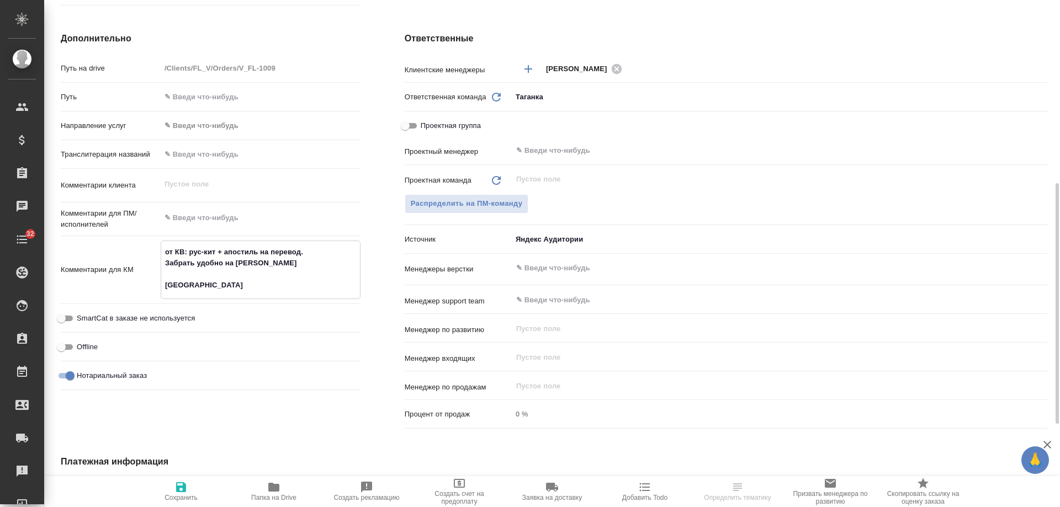
type textarea "от КВ: рус-кит + апостиль на перевод. Забрать удобно на Беговой актуаль"
type textarea "x"
type textarea "от КВ: рус-кит + апостиль на перевод. Забрать удобно на Беговой актуальн"
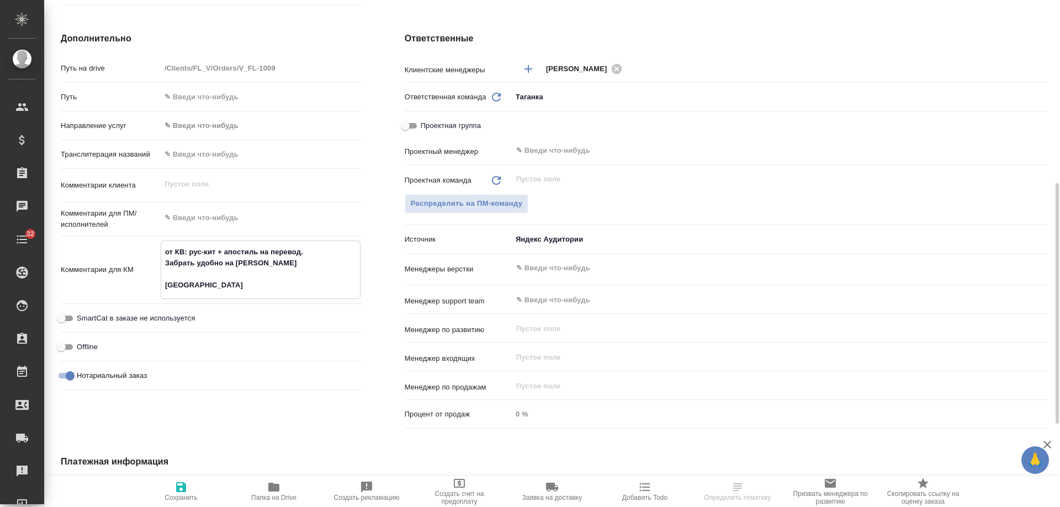
type textarea "x"
type textarea "от КВ: рус-кит + апостиль на перевод. Забрать удобно на Беговой актуальна"
type textarea "x"
type textarea "от КВ: рус-кит + апостиль на перевод. Забрать удобно на Беговой актуальная"
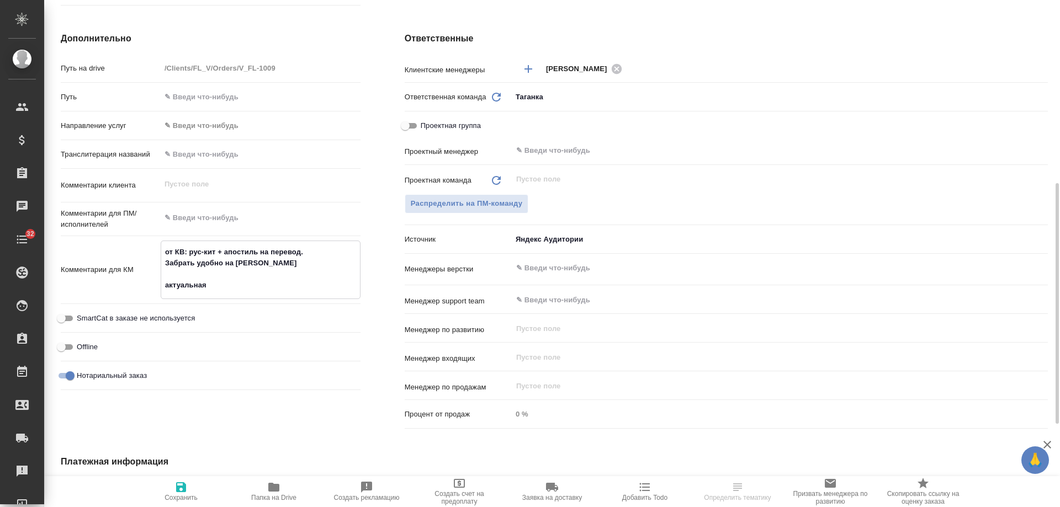
type textarea "x"
type textarea "от КВ: рус-кит + апостиль на перевод. Забрать удобно на Беговой актуальная по"
type textarea "x"
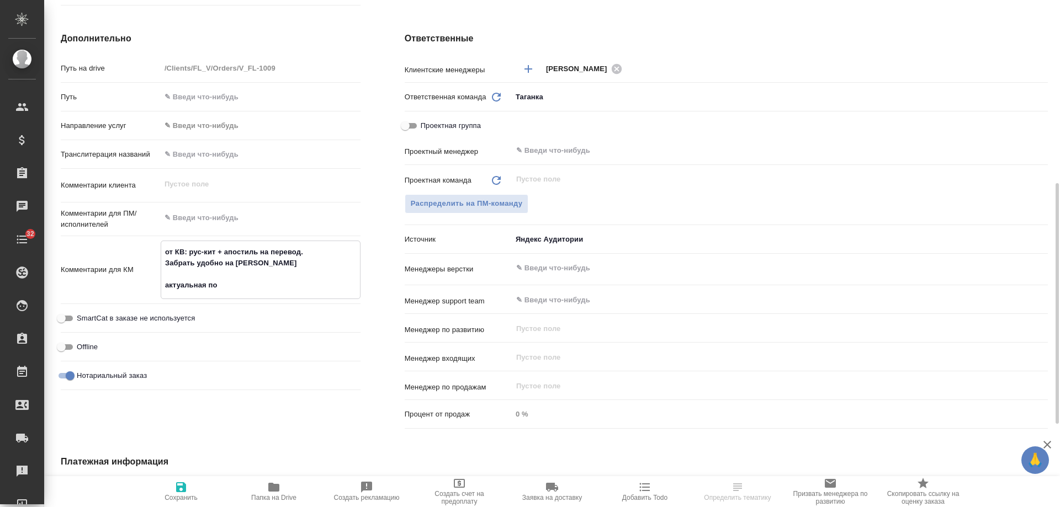
type textarea "x"
type textarea "от КВ: рус-кит + апостиль на перевод. Забрать удобно на Беговой актуальная почта"
type textarea "x"
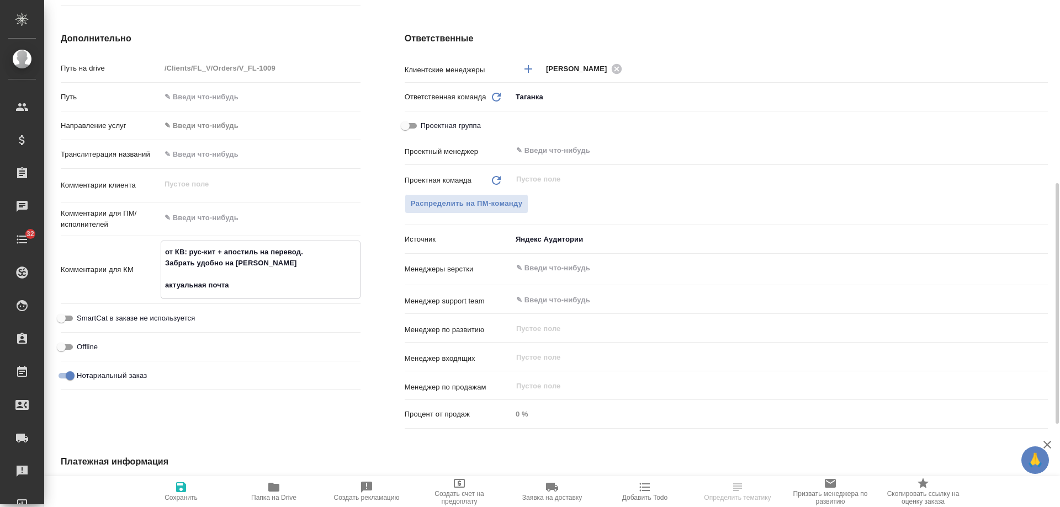
type textarea "x"
paste textarea "[EMAIL_ADDRESS][DOMAIN_NAME]"
type textarea "от КВ: рус-кит + апостиль на перевод. Забрать удобно на Беговой актуальная почт…"
type textarea "x"
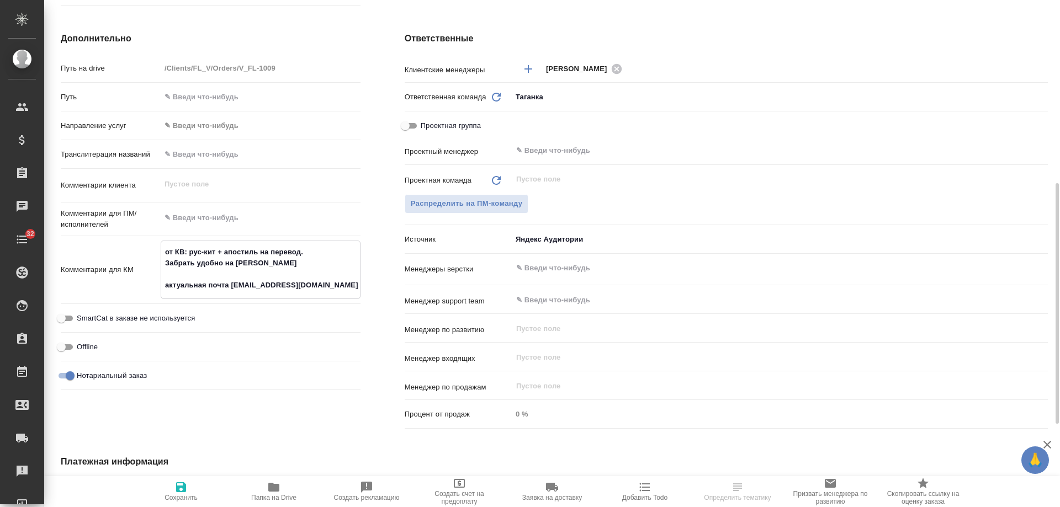
type textarea "x"
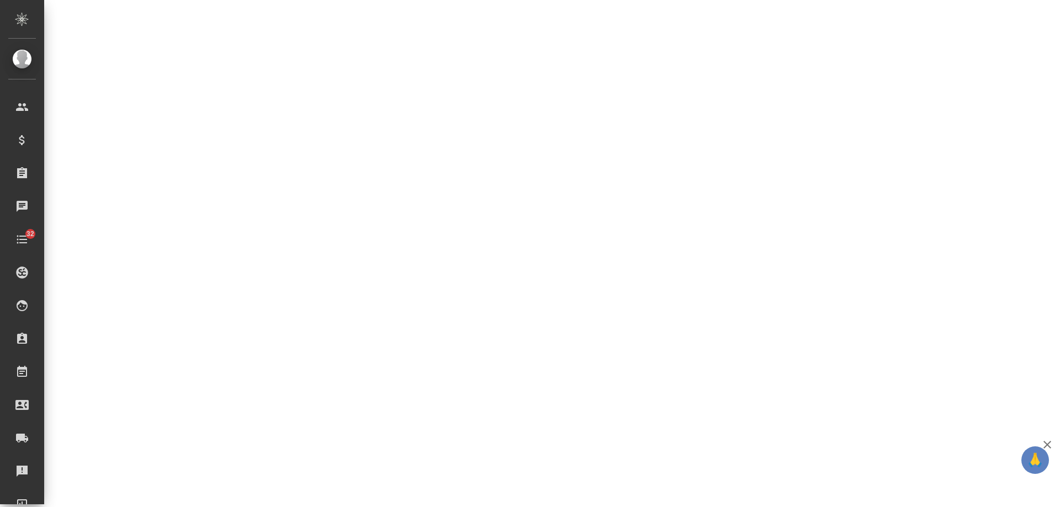
click at [229, 288] on div ".cls-1 fill:#fff; AWATERA Gudina Alexandra Клиенты Спецификации Заказы 0 Чаты 3…" at bounding box center [530, 253] width 1060 height 507
select select "RU"
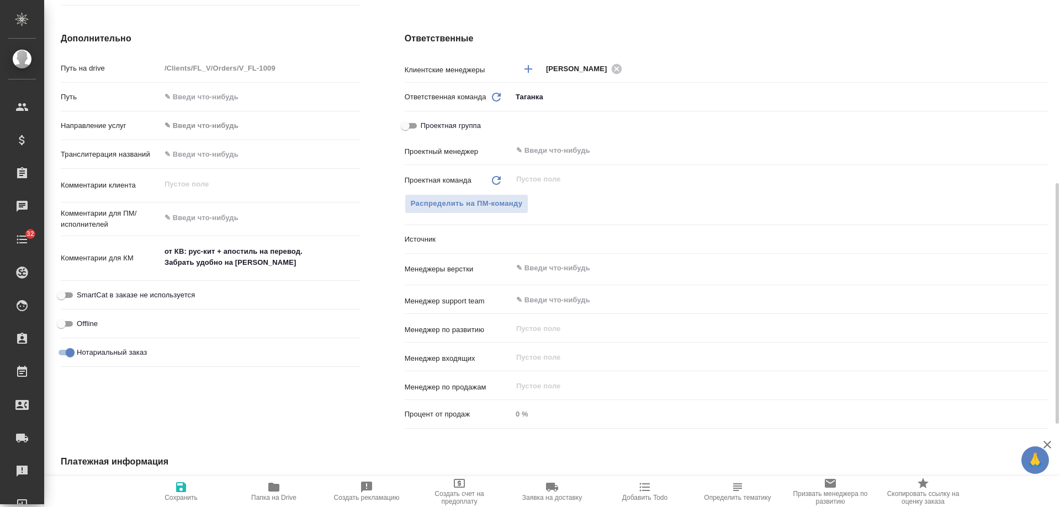
type textarea "x"
click at [337, 262] on textarea "от КВ: рус-кит + апостиль на перевод. Забрать удобно на Беговой" at bounding box center [261, 257] width 200 height 30
type textarea "от КВ: рус-кит + апостиль на перевод. Забрать удобно на Беговой"
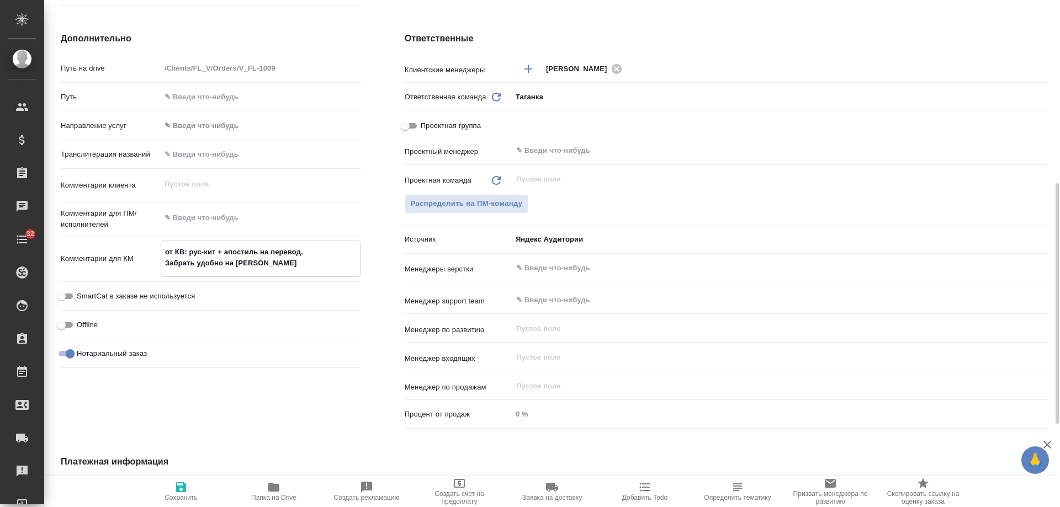
type textarea "x"
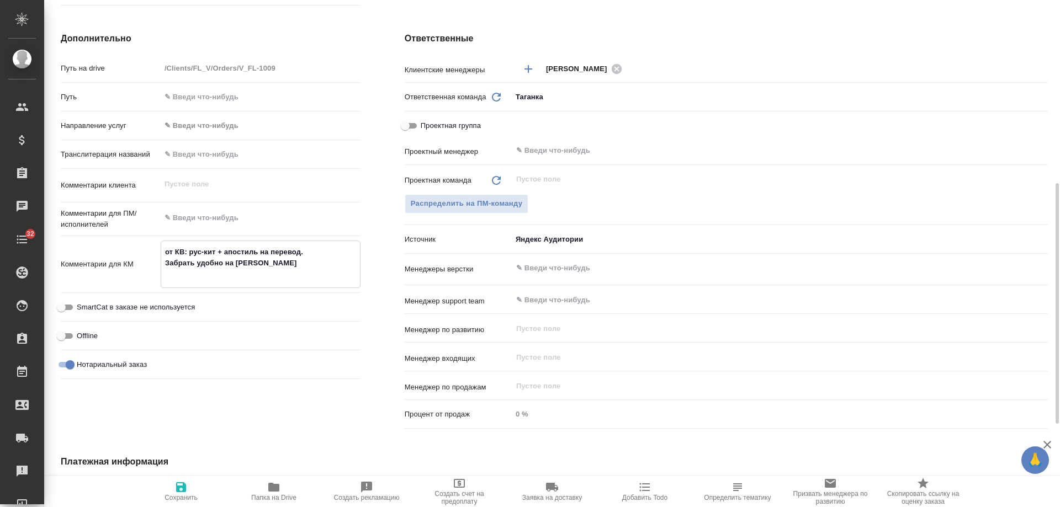
type textarea "от КВ: рус-кит + апостиль на перевод. Забрать удобно на Беговой"
type textarea "x"
type textarea "от КВ: рус-кит + апостиль на перевод. Забрать удобно на Беговой ак"
type textarea "x"
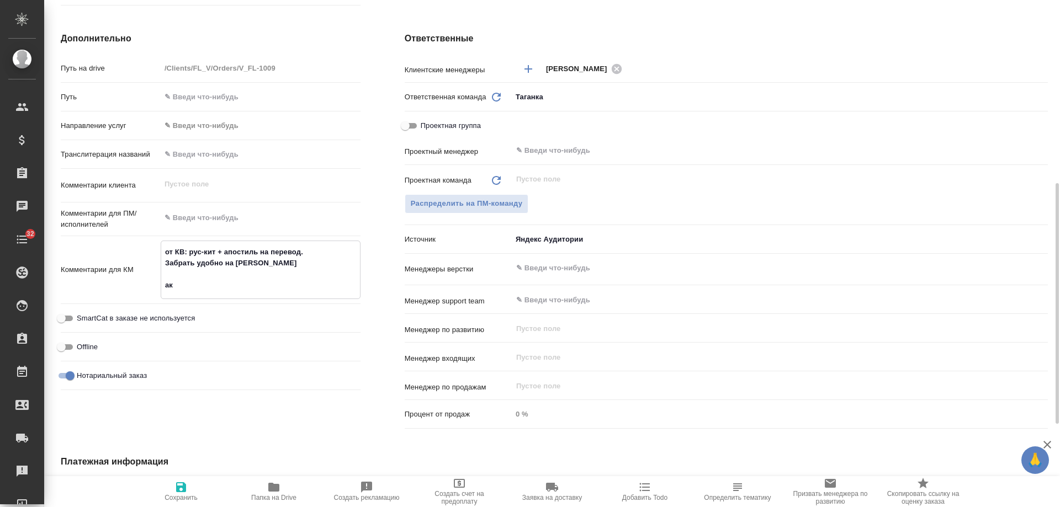
type textarea "x"
type textarea "от КВ: рус-кит + апостиль на перевод. Забрать удобно на Беговой акту"
type textarea "x"
type textarea "от КВ: рус-кит + апостиль на перевод. Забрать удобно на Беговой актуа"
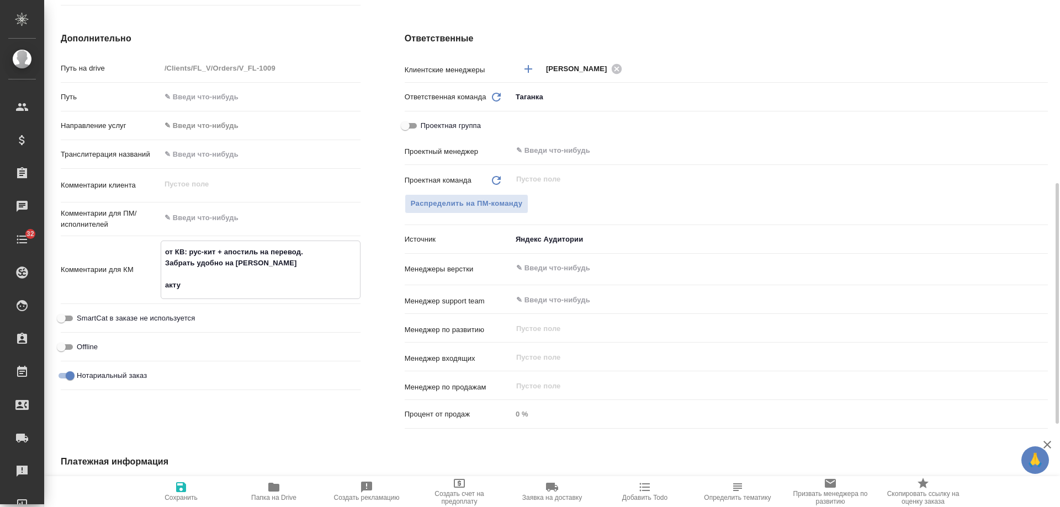
type textarea "x"
type textarea "от КВ: рус-кит + апостиль на перевод. Забрать удобно на Беговой актуаль"
type textarea "x"
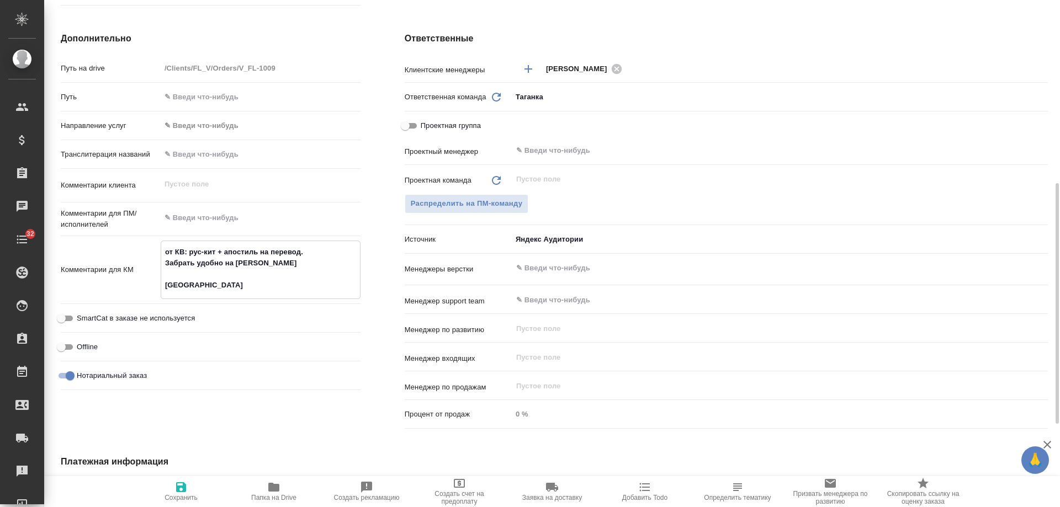
type textarea "x"
type textarea "от КВ: рус-кит + апостиль на перевод. Забрать удобно на Беговой актуальн"
type textarea "x"
type textarea "от КВ: рус-кит + апостиль на перевод. Забрать удобно на Беговой актуальна"
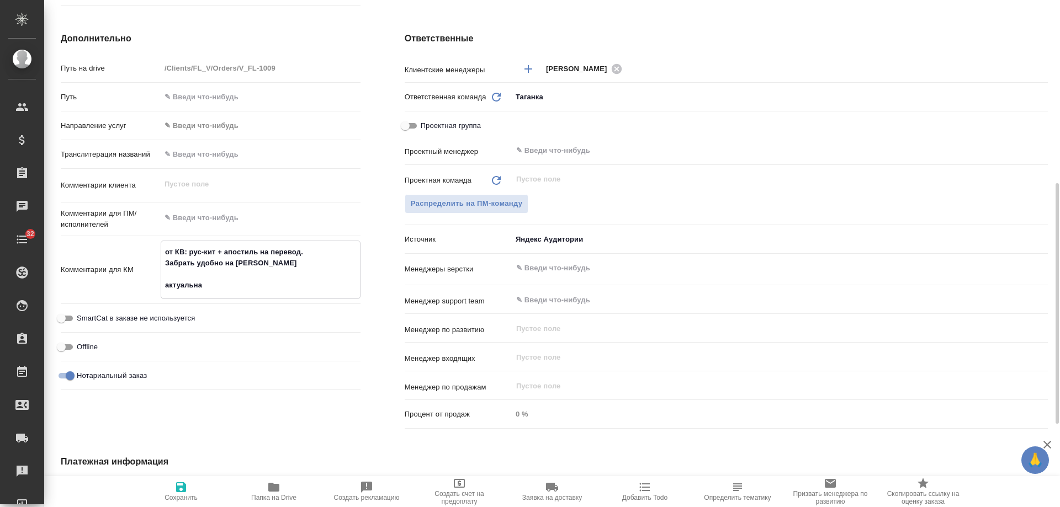
type textarea "x"
type textarea "от КВ: рус-кит + апостиль на перевод. Забрать удобно на Беговой актуальная"
type textarea "x"
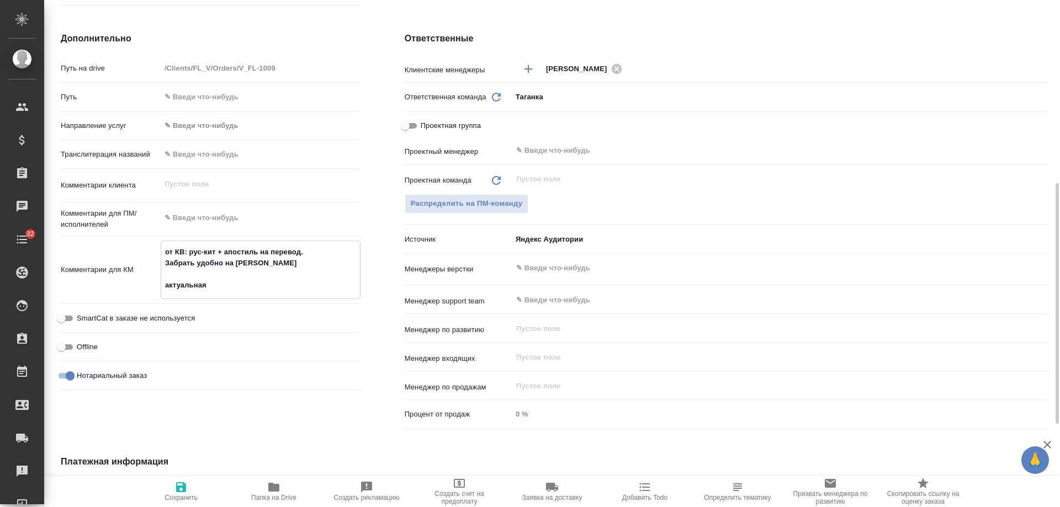
type textarea "x"
type textarea "от КВ: рус-кит + апостиль на перевод. Забрать удобно на Беговой актуальная"
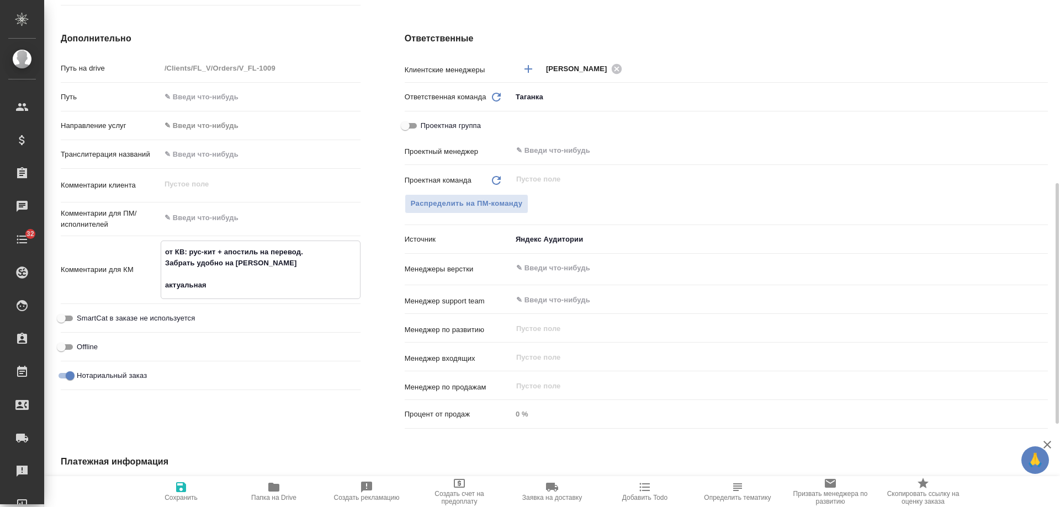
type textarea "x"
type textarea "от КВ: рус-кит + апостиль на перевод. Забрать удобно на Беговой актуальная по"
type textarea "x"
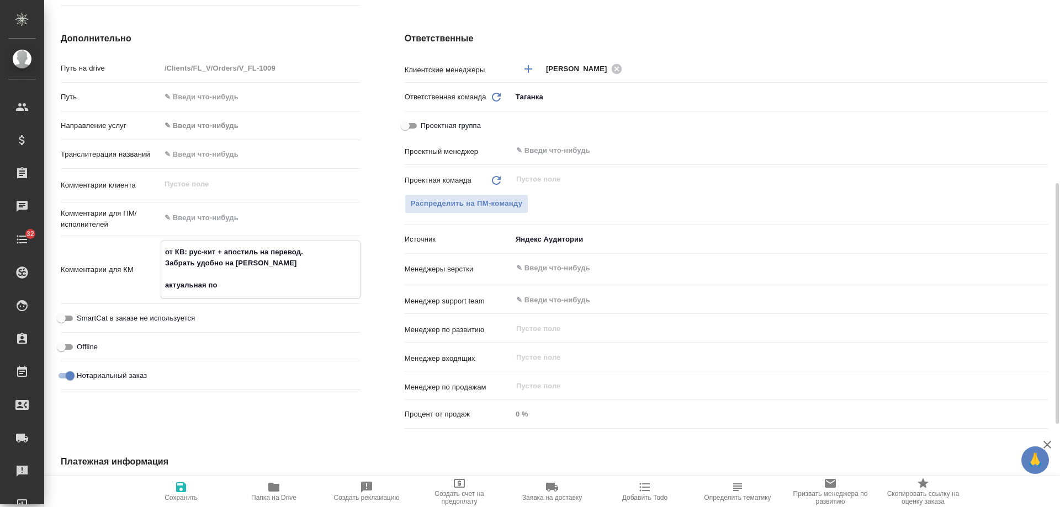
type textarea "x"
type textarea "от КВ: рус-кит + апостиль на перевод. Забрать удобно на Беговой актуальная поч"
type textarea "x"
type textarea "от КВ: рус-кит + апостиль на перевод. Забрать удобно на Беговой актуальная почта"
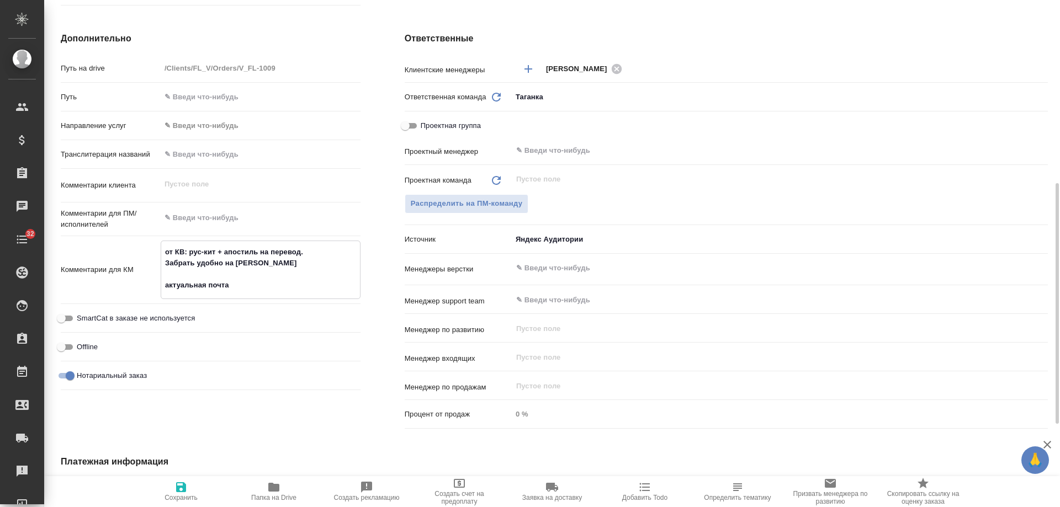
type textarea "x"
type textarea "от КВ: рус-кит + апостиль на перевод. Забрать удобно на Беговой актуальная почт…"
type textarea "x"
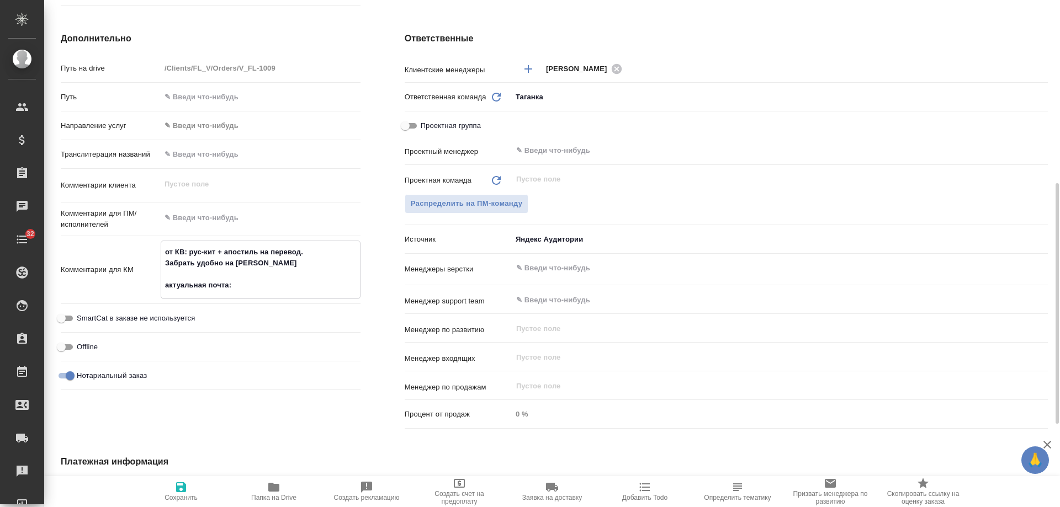
type textarea "x"
type textarea "от КВ: рус-кит + апостиль на перевод. Забрать удобно на Беговой актуальная почт…"
type textarea "x"
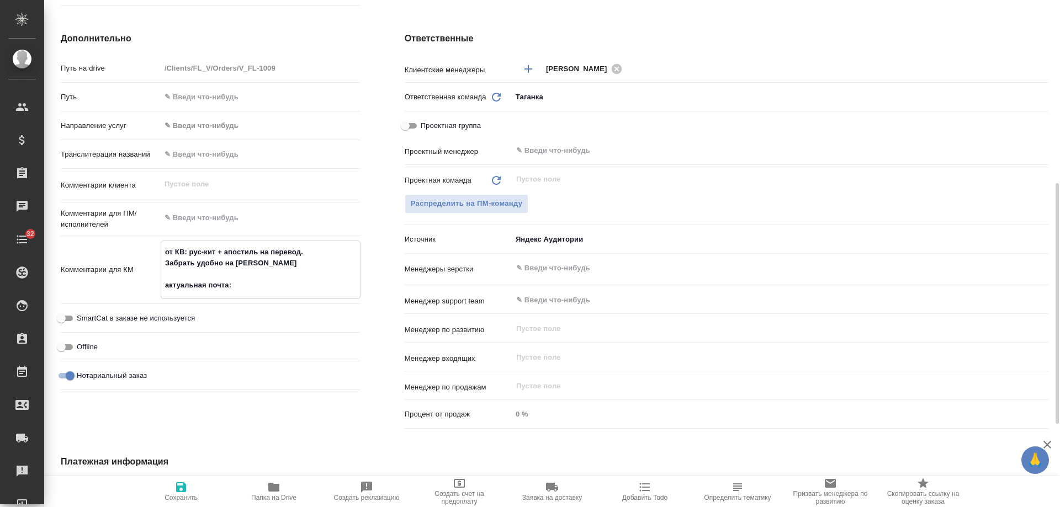
type textarea "x"
paste textarea "vareon1606@yandex.ru"
type textarea "от КВ: рус-кит + апостиль на перевод. Забрать удобно на Беговой актуальная почт…"
type textarea "x"
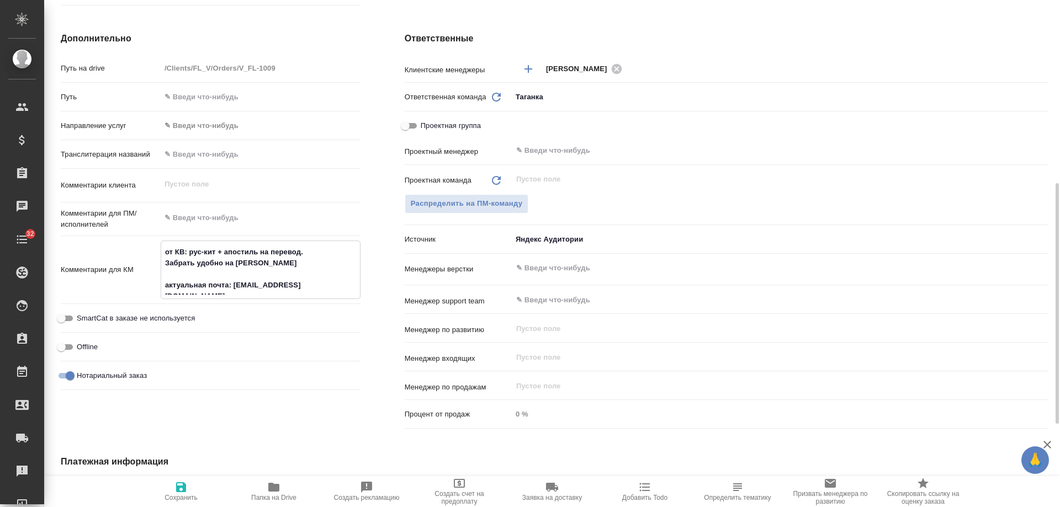
type textarea "x"
type textarea "от КВ: рус-кит + апостиль на перевод. Забрать удобно на Беговой актуальная почт…"
type textarea "x"
click at [179, 491] on icon "button" at bounding box center [181, 488] width 10 height 10
type textarea "x"
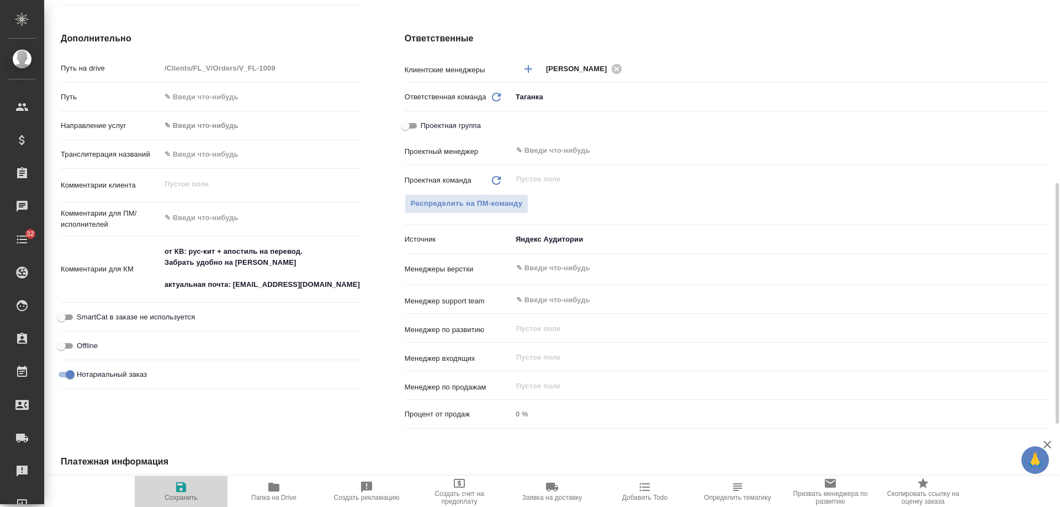
type textarea "x"
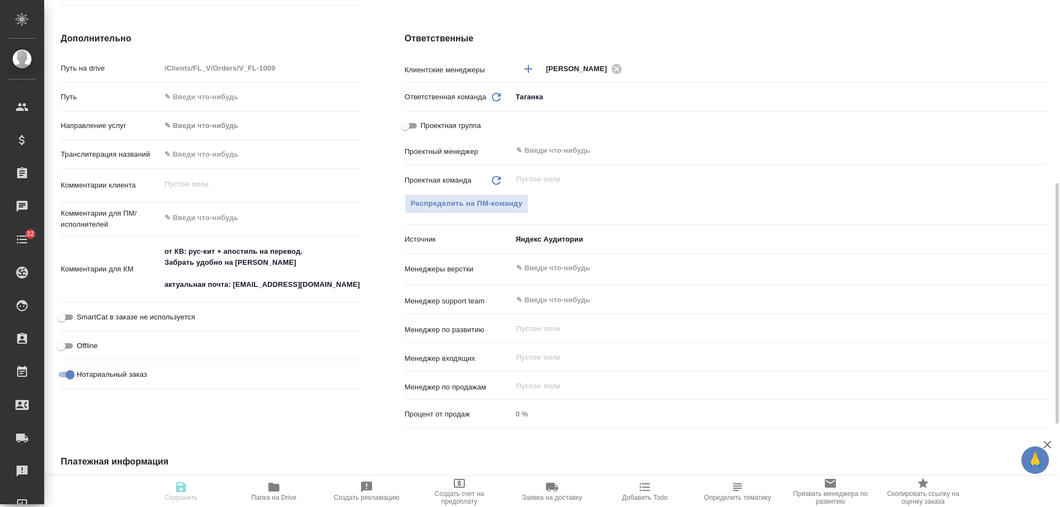
type textarea "x"
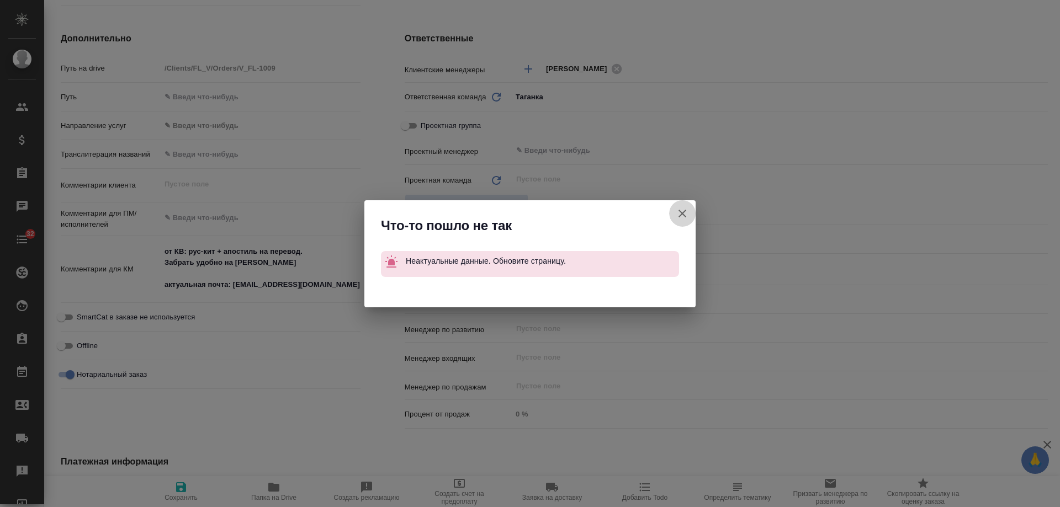
click at [680, 211] on icon "button" at bounding box center [683, 214] width 8 height 8
type textarea "x"
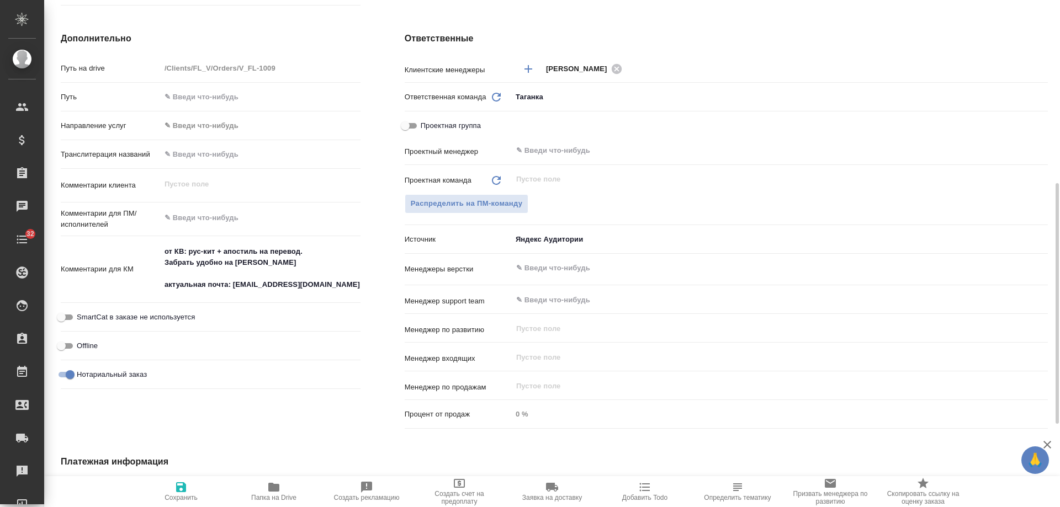
click at [190, 490] on span "Сохранить" at bounding box center [181, 491] width 80 height 21
type textarea "x"
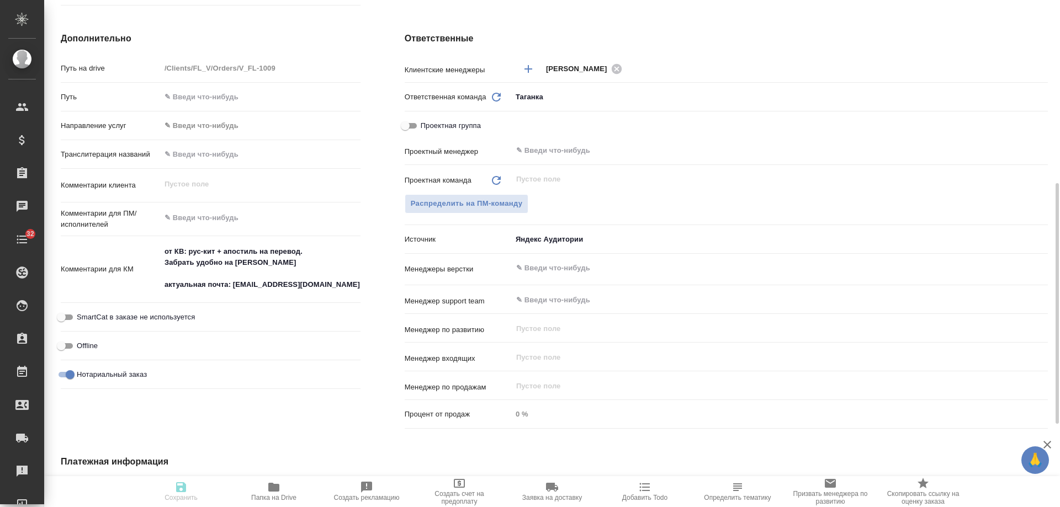
type textarea "x"
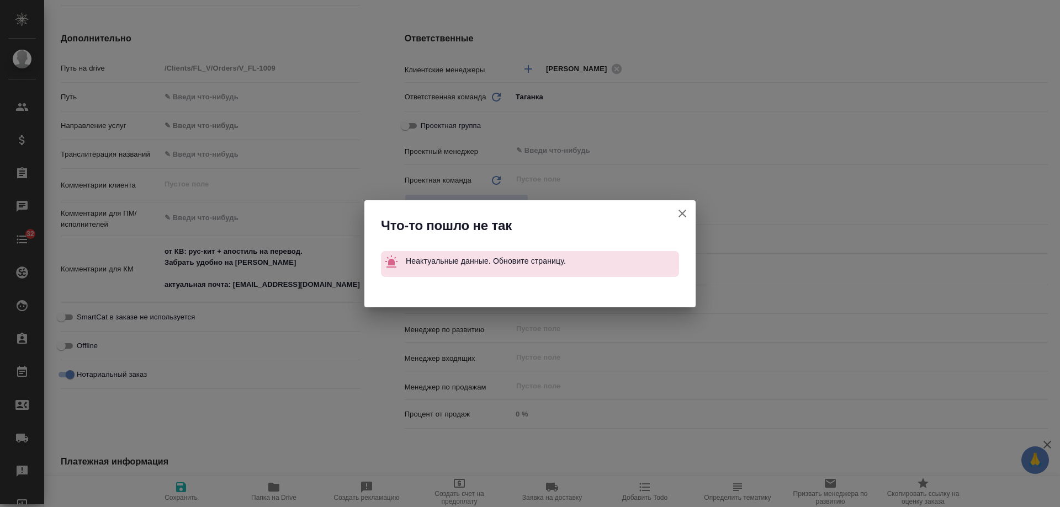
click at [687, 211] on icon "button" at bounding box center [682, 213] width 13 height 13
type textarea "x"
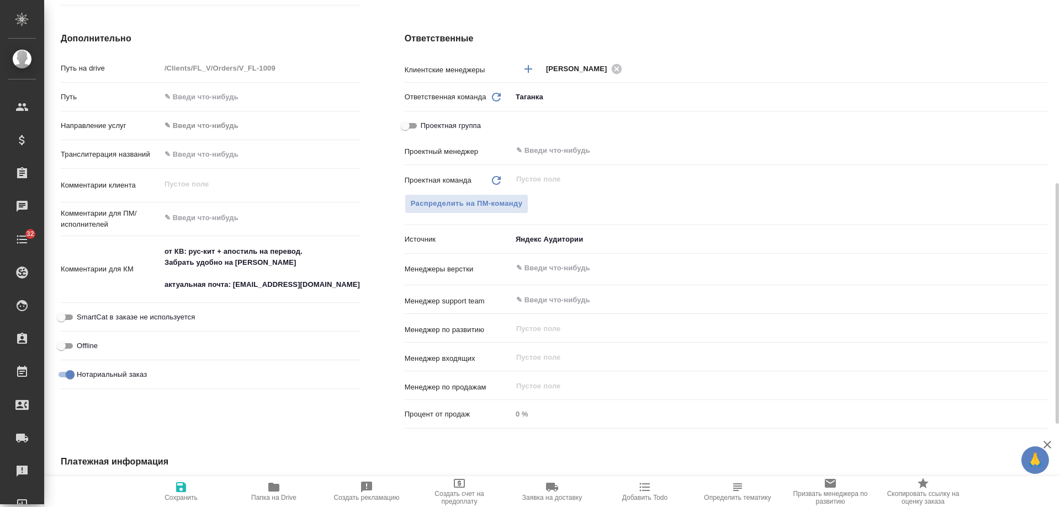
type textarea "x"
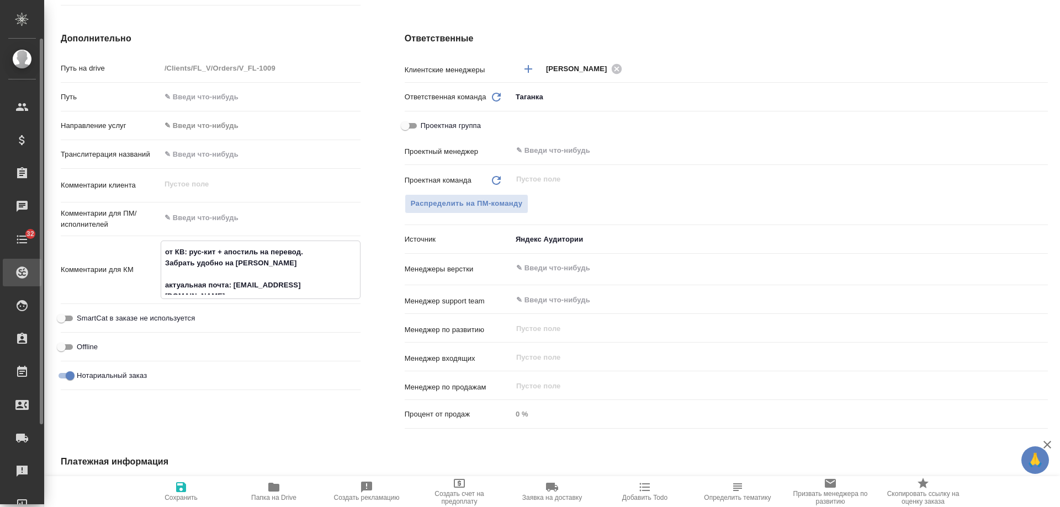
type textarea "x"
drag, startPoint x: 316, startPoint y: 285, endPoint x: 42, endPoint y: 282, distance: 274.4
click at [42, 282] on div ".cls-1 fill:#fff; AWATERA Gudina Alexandra Клиенты Спецификации Заказы 0 Чаты 3…" at bounding box center [530, 253] width 1060 height 507
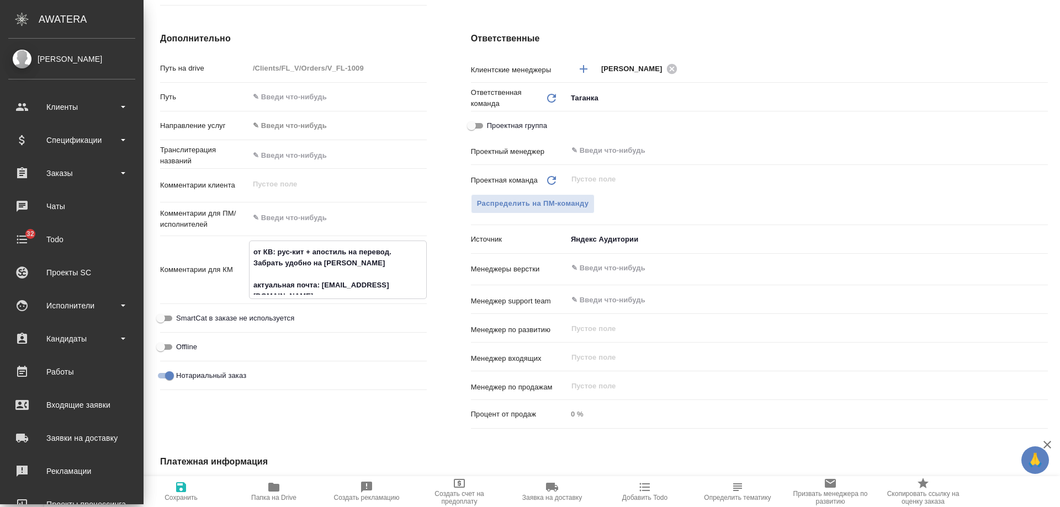
type textarea "x"
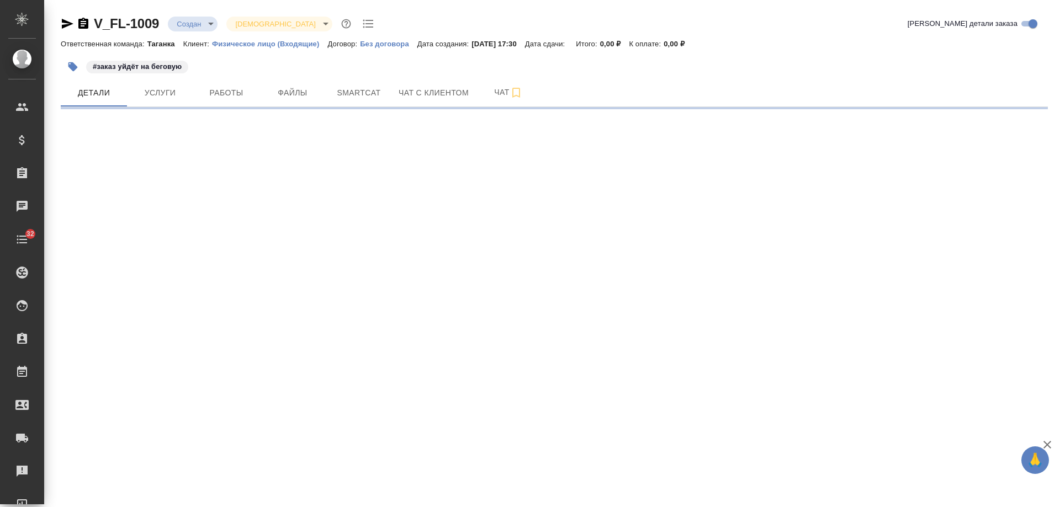
select select "RU"
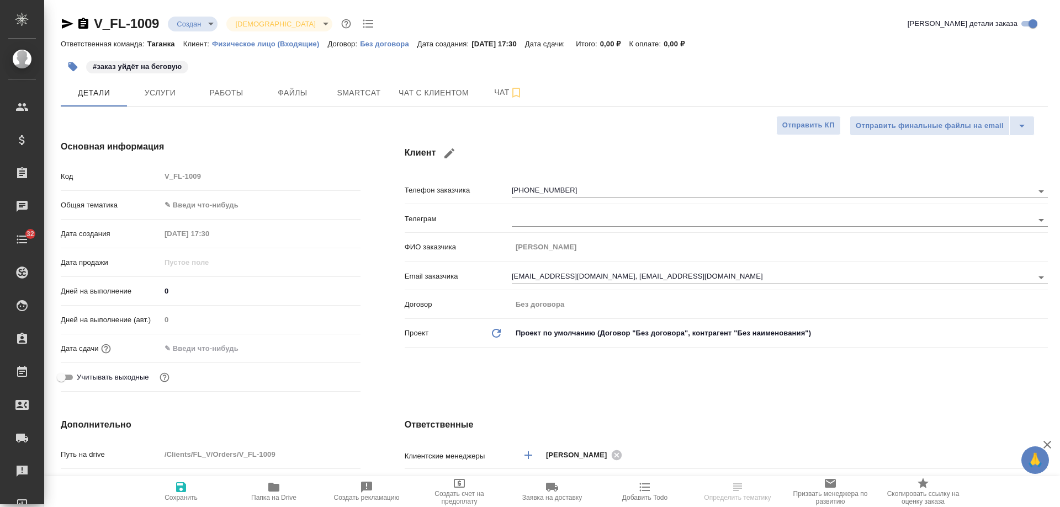
type textarea "x"
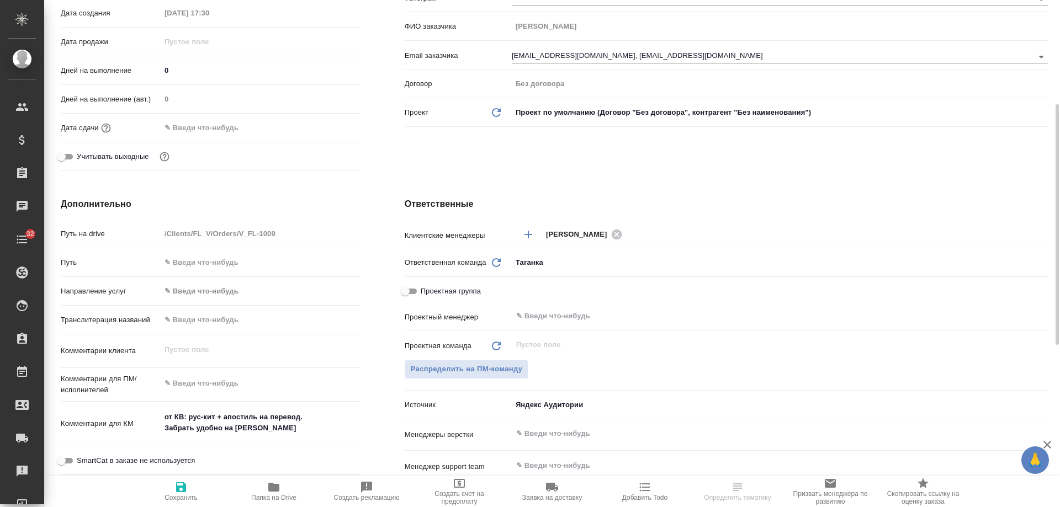
scroll to position [276, 0]
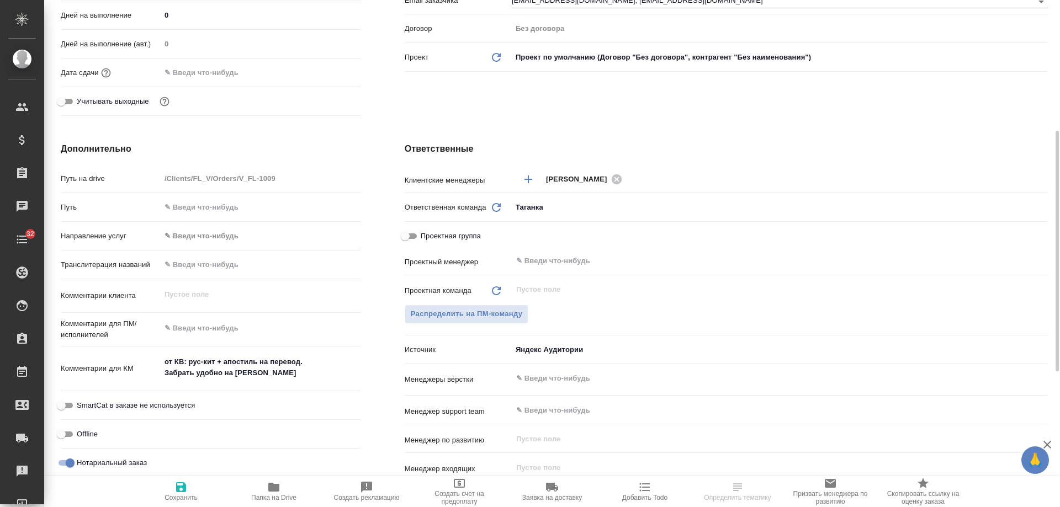
type textarea "x"
click at [298, 379] on textarea "от КВ: рус-кит + апостиль на перевод. Забрать удобно на [PERSON_NAME]" at bounding box center [260, 368] width 199 height 30
type textarea "от КВ: рус-кит + апостиль на перевод. Забрать удобно на [PERSON_NAME]"
type textarea "x"
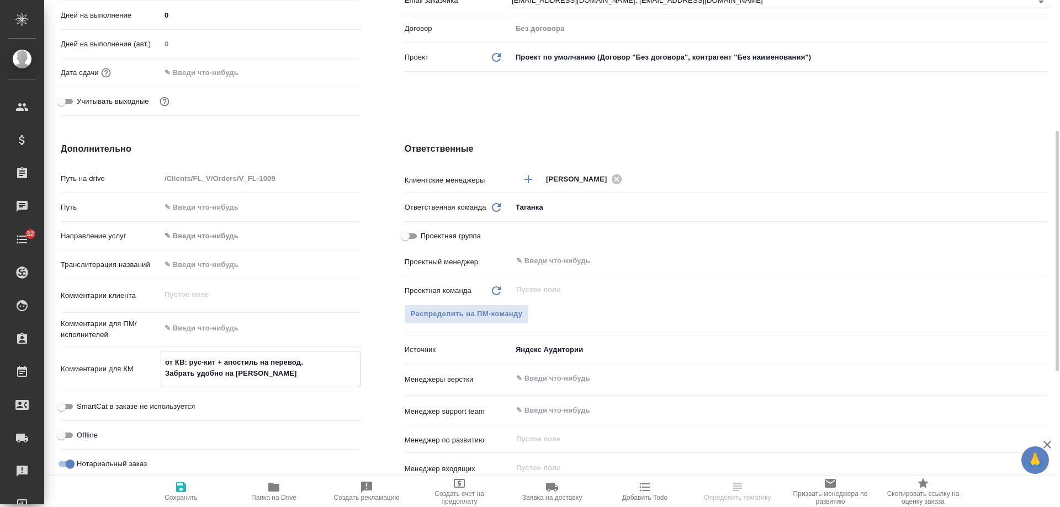
type textarea "x"
type textarea "от КВ: рус-кит + апостиль на перевод. Забрать удобно на [PERSON_NAME]"
type textarea "x"
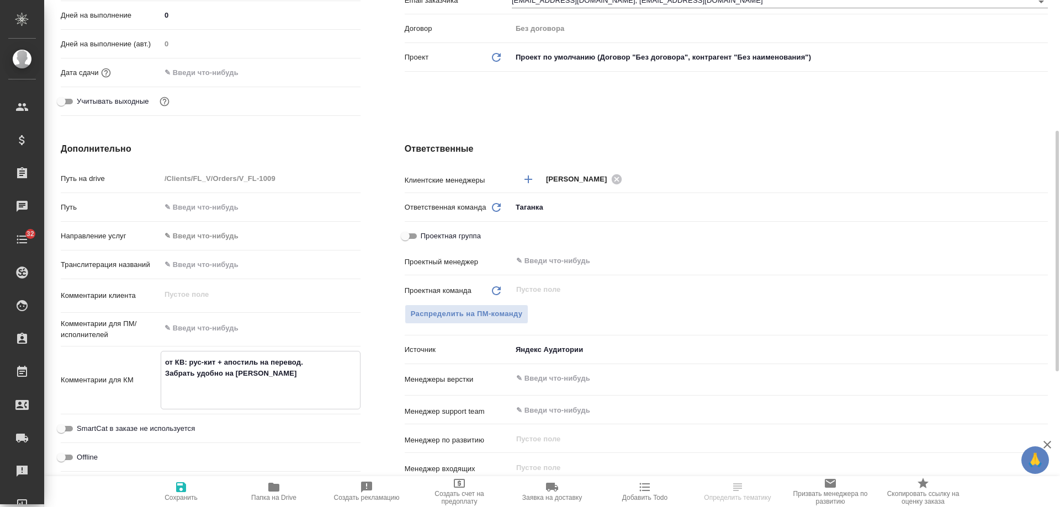
paste textarea "актуальная почта: [EMAIL_ADDRESS][DOMAIN_NAME]"
type textarea "от КВ: рус-кит + апостиль на перевод. Забрать удобно на [PERSON_NAME] актуальна…"
type textarea "x"
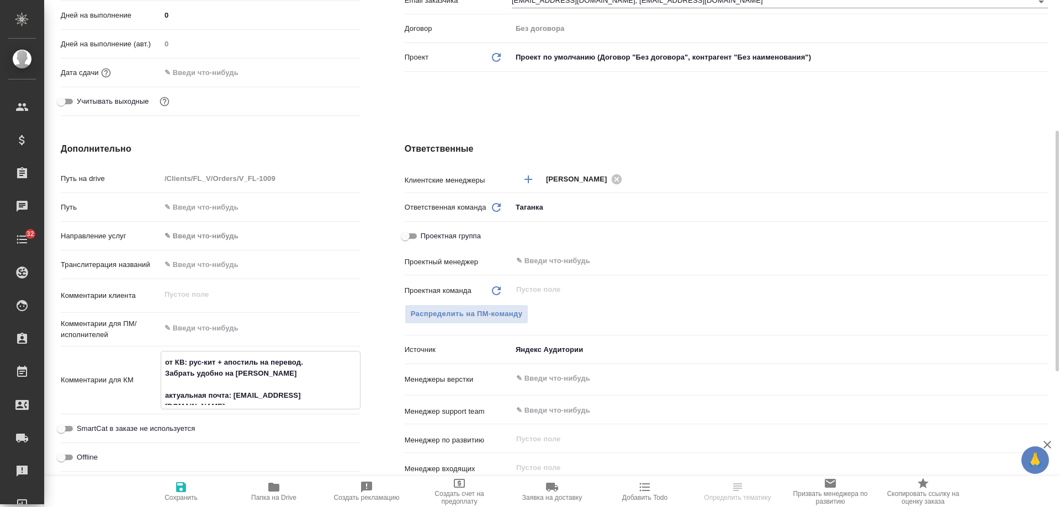
type textarea "от КВ: рус-кит + апостиль на перевод. Забрать удобно на [PERSON_NAME] актуальна…"
type textarea "x"
click at [184, 495] on span "Сохранить" at bounding box center [181, 498] width 33 height 8
type textarea "x"
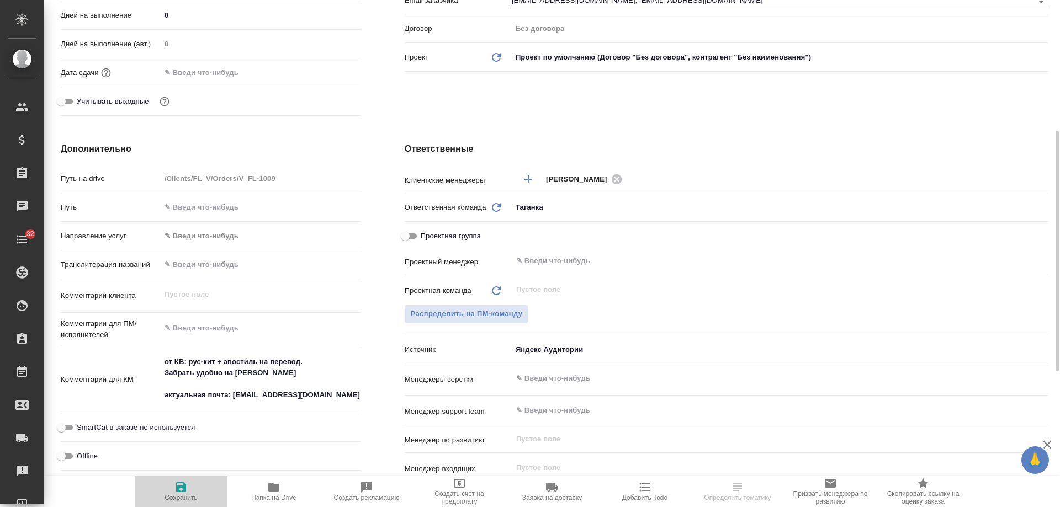
type textarea "x"
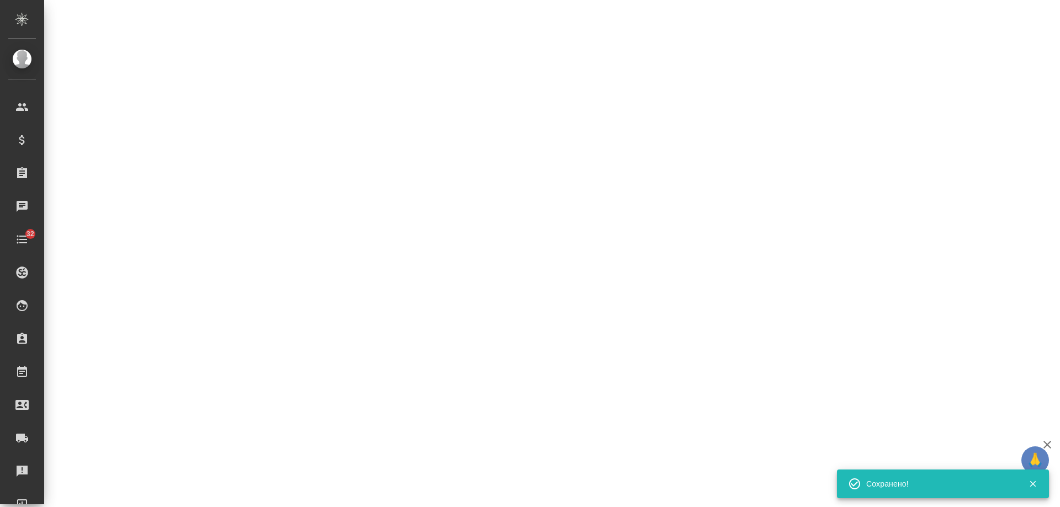
select select "RU"
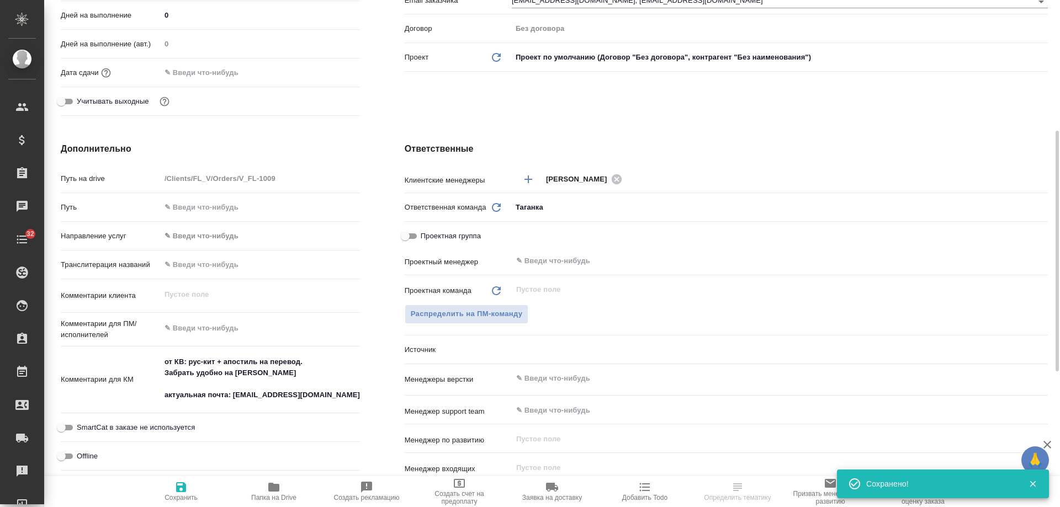
type textarea "x"
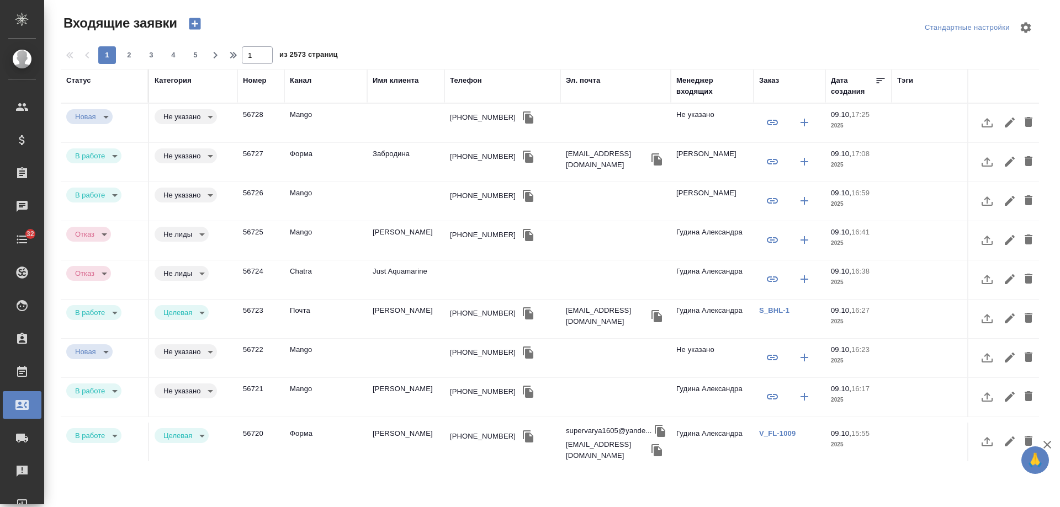
select select "RU"
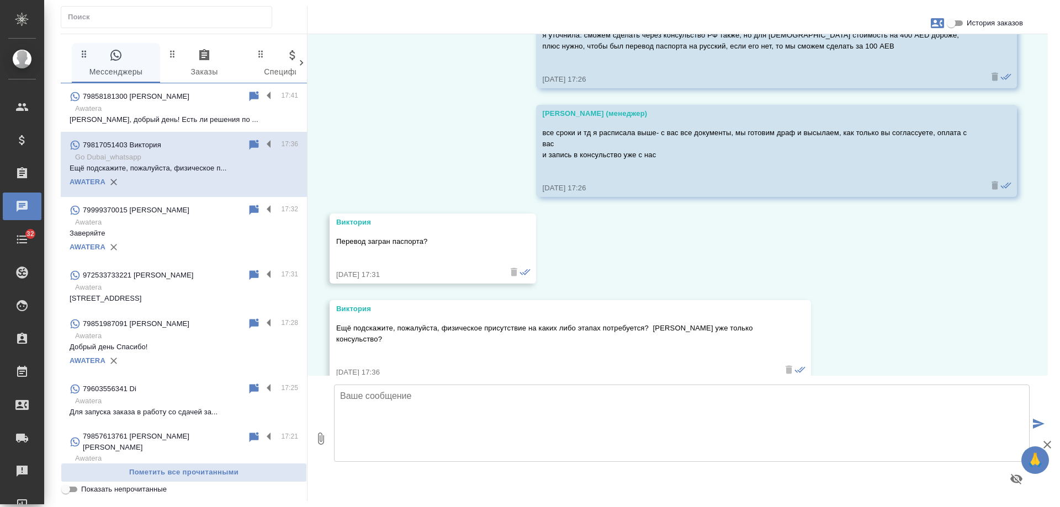
scroll to position [1856, 0]
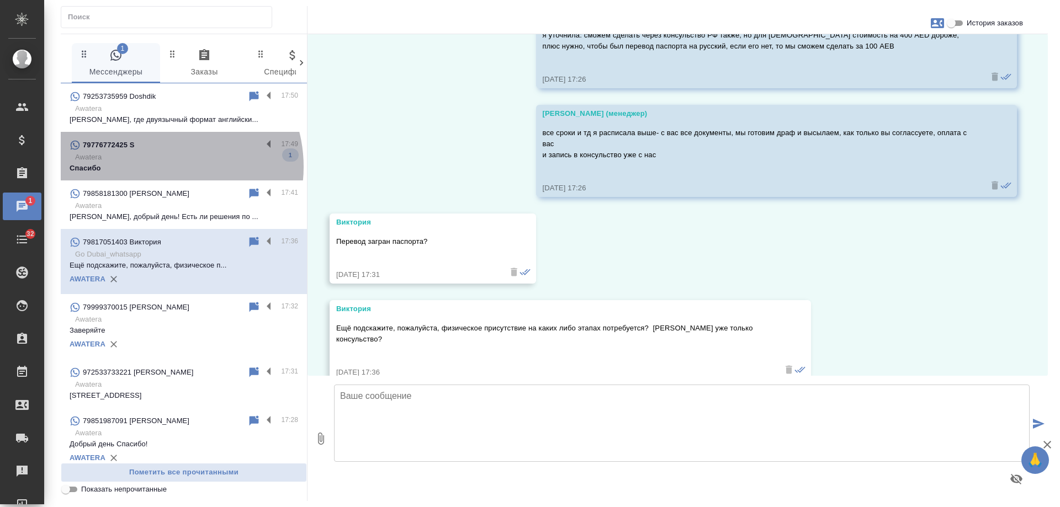
click at [161, 167] on p "Спасибо" at bounding box center [184, 168] width 229 height 11
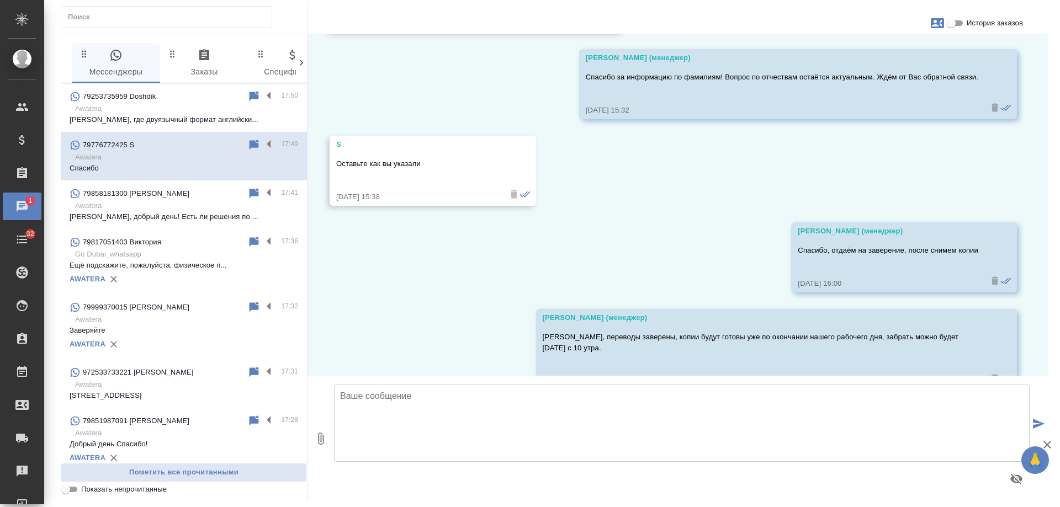
scroll to position [7767, 0]
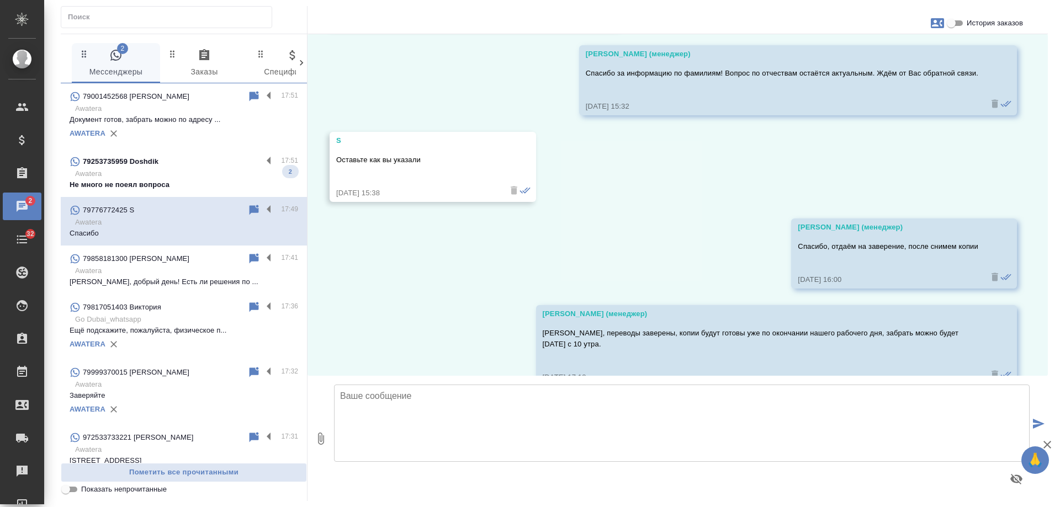
click at [179, 179] on p "Не много не поеял вопроса" at bounding box center [184, 184] width 229 height 11
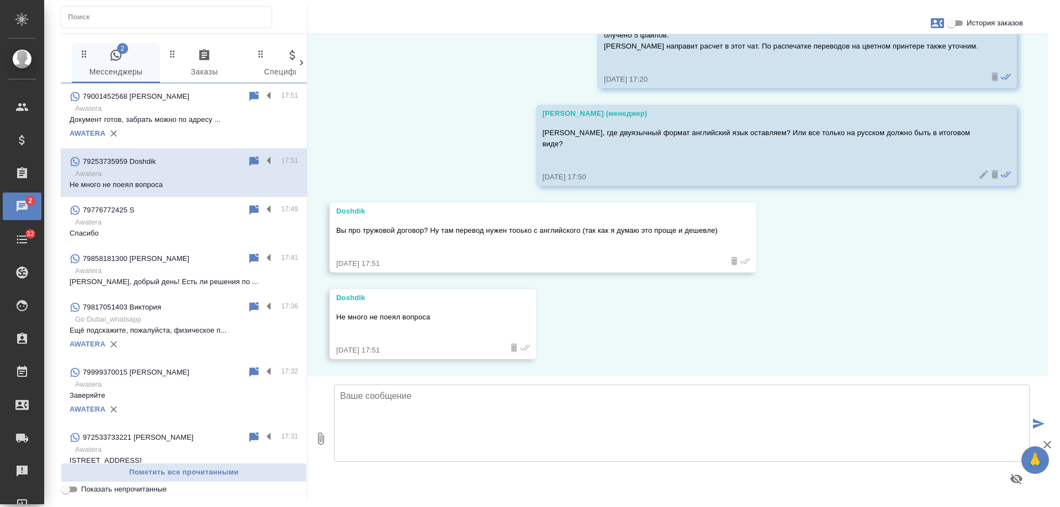
scroll to position [1360, 0]
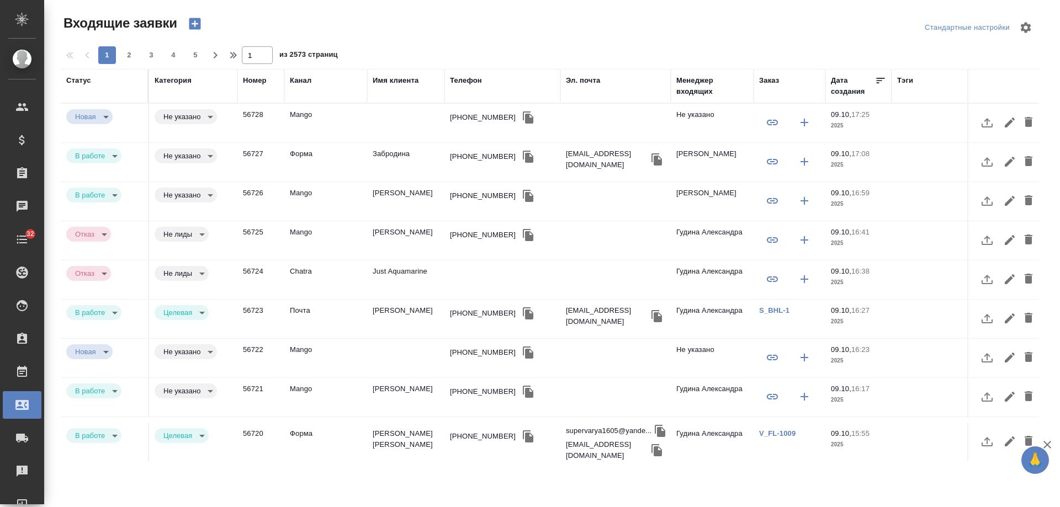
select select "RU"
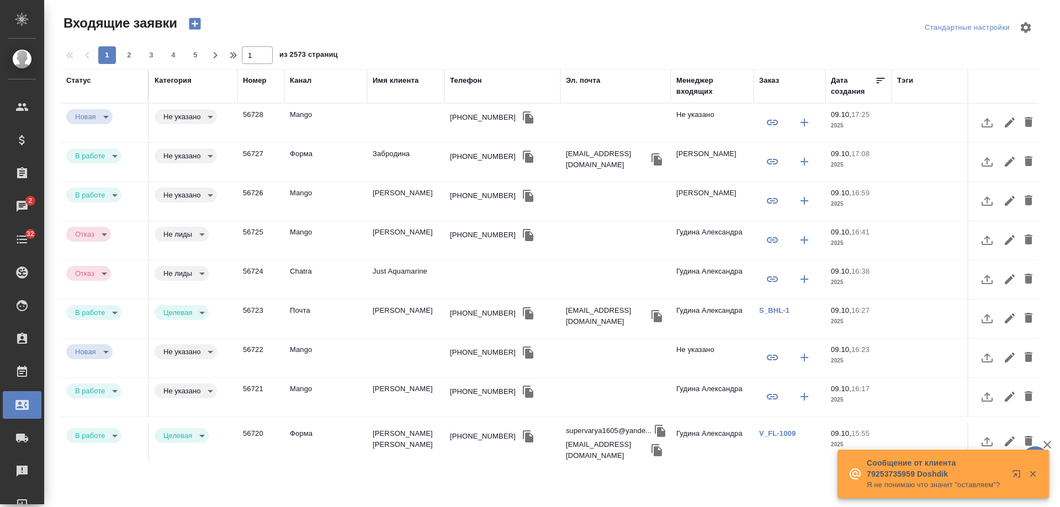
click at [466, 76] on div "Телефон" at bounding box center [466, 80] width 32 height 11
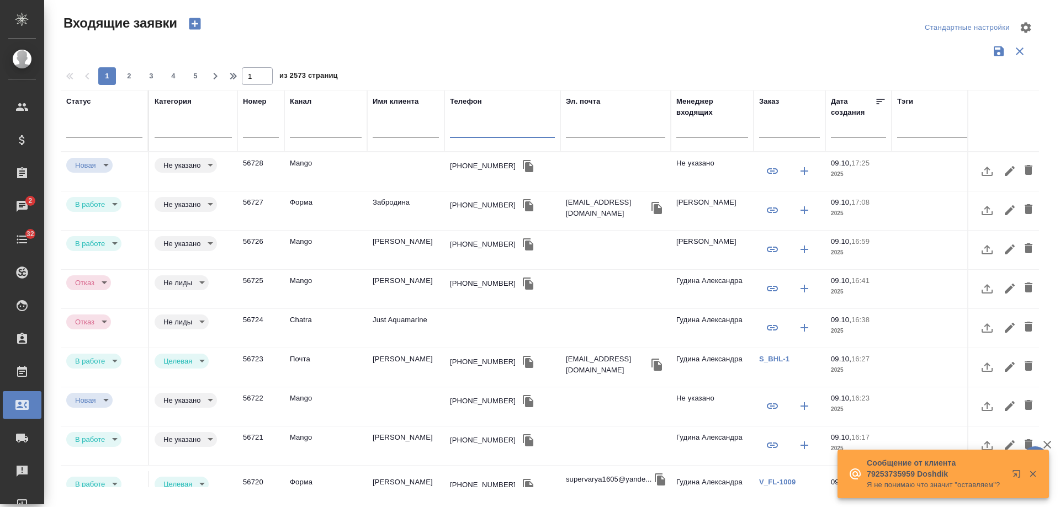
click at [482, 131] on input "text" at bounding box center [502, 131] width 105 height 14
paste input "79857735488"
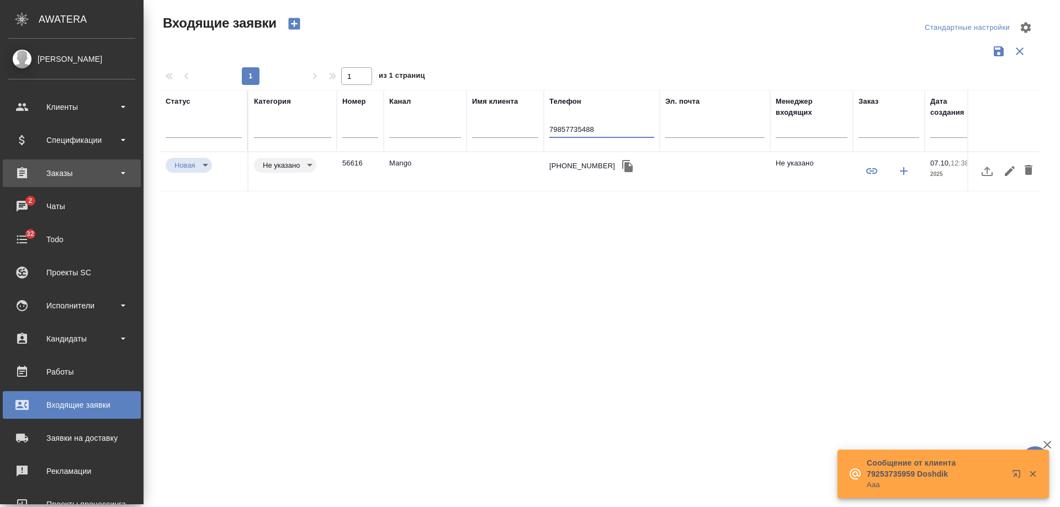
type input "79857735488"
click at [87, 176] on div "Заказы" at bounding box center [71, 173] width 127 height 17
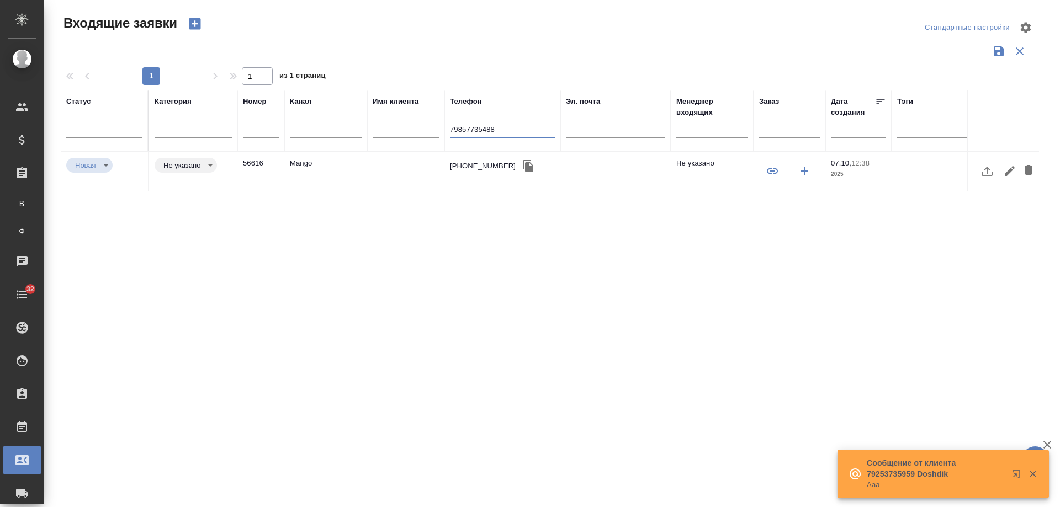
drag, startPoint x: 366, startPoint y: 126, endPoint x: 199, endPoint y: 108, distance: 168.3
click at [192, 120] on tr "Статус [PERSON_NAME] Имя клиента Телефон [PHONE_NUMBER] Эл. почта Менеджер вход…" at bounding box center [703, 121] width 1284 height 62
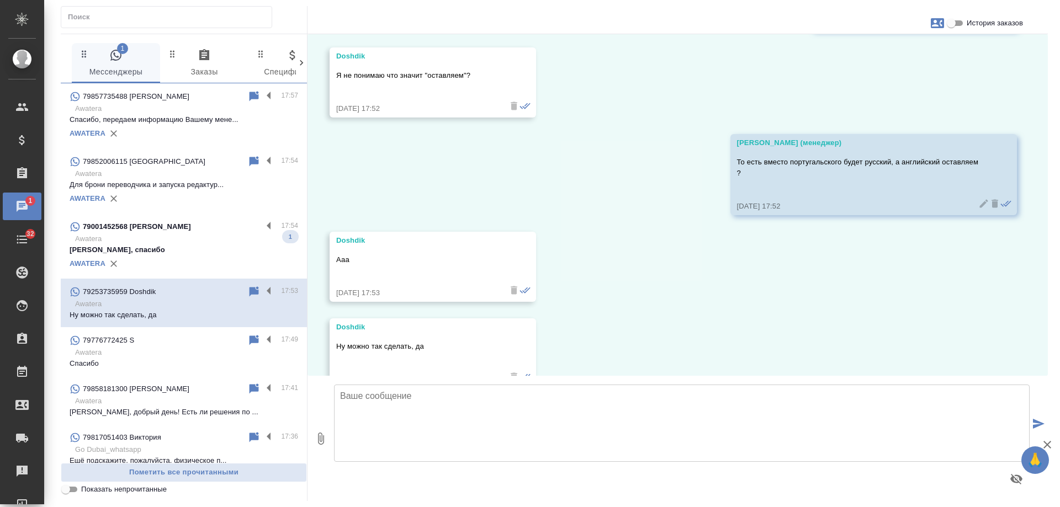
scroll to position [1955, 0]
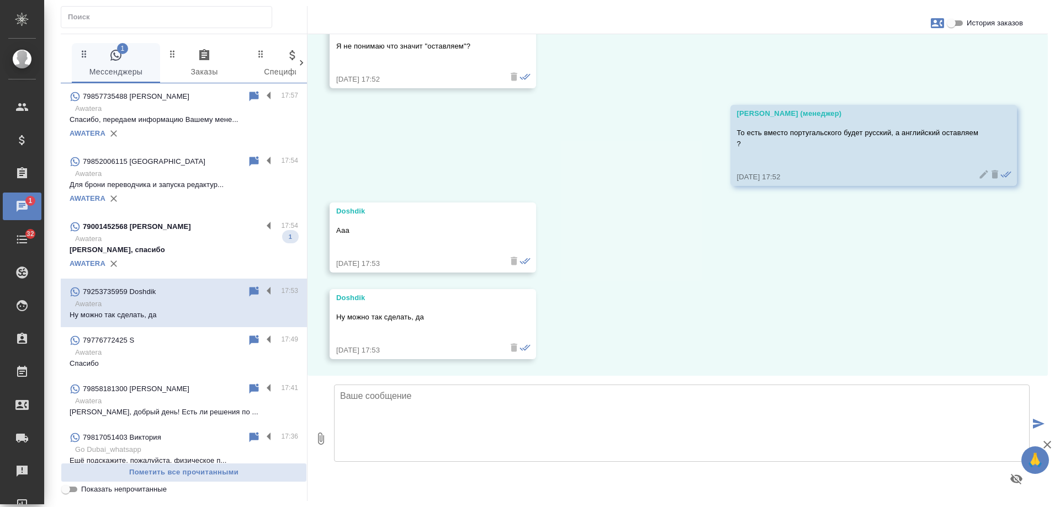
click at [203, 240] on p "Awatera" at bounding box center [186, 239] width 223 height 11
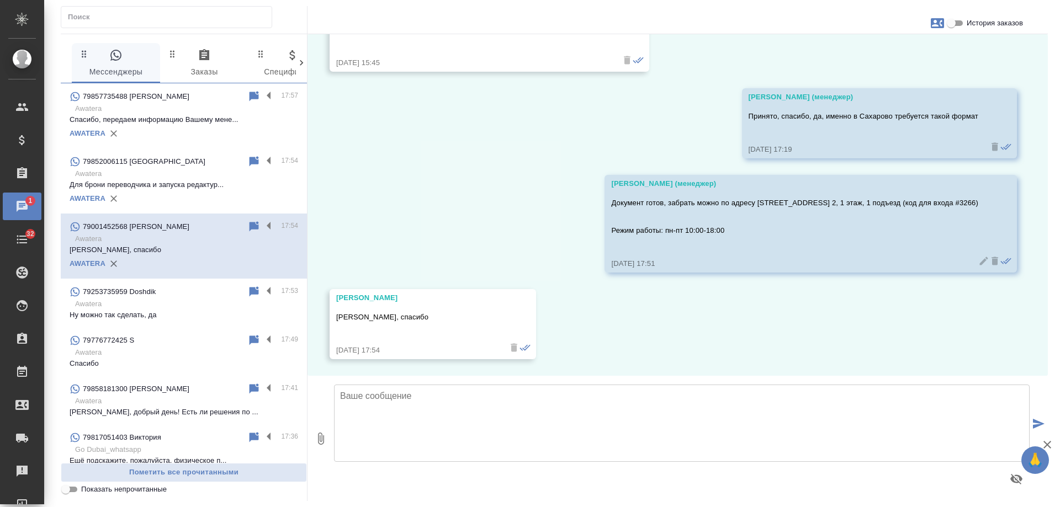
scroll to position [2727, 0]
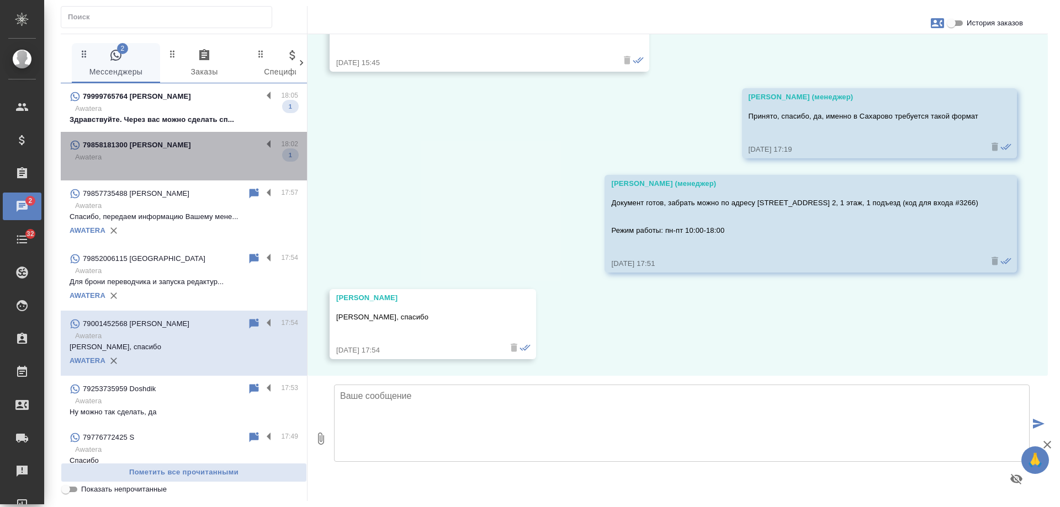
click at [206, 151] on div "79858181300 [PERSON_NAME]" at bounding box center [166, 145] width 193 height 13
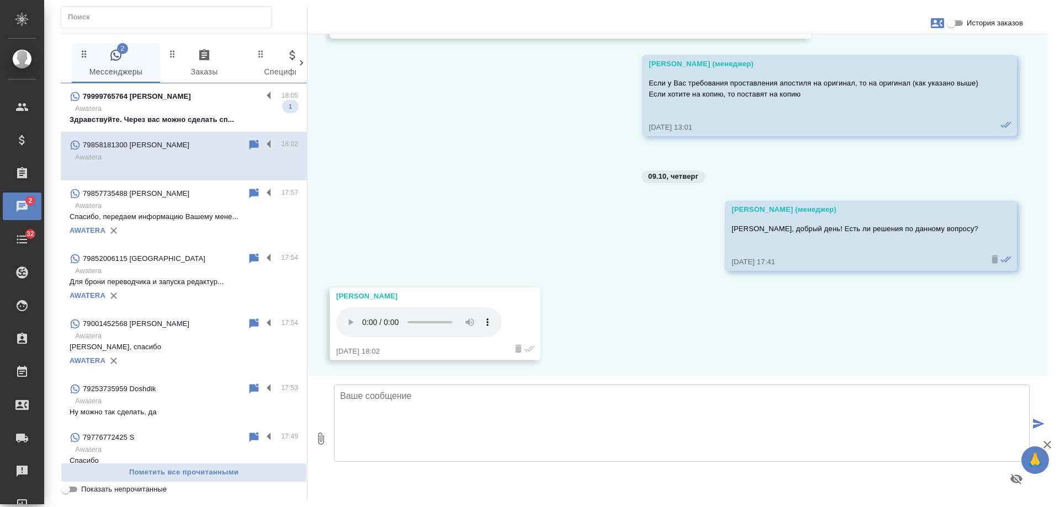
scroll to position [3025, 0]
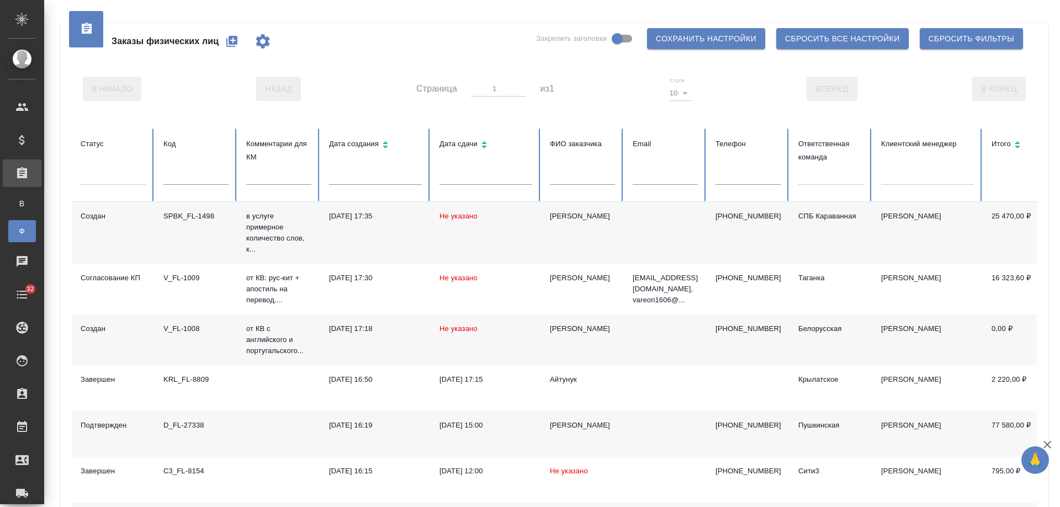
click at [733, 177] on input "text" at bounding box center [748, 176] width 65 height 15
paste input "79857735488"
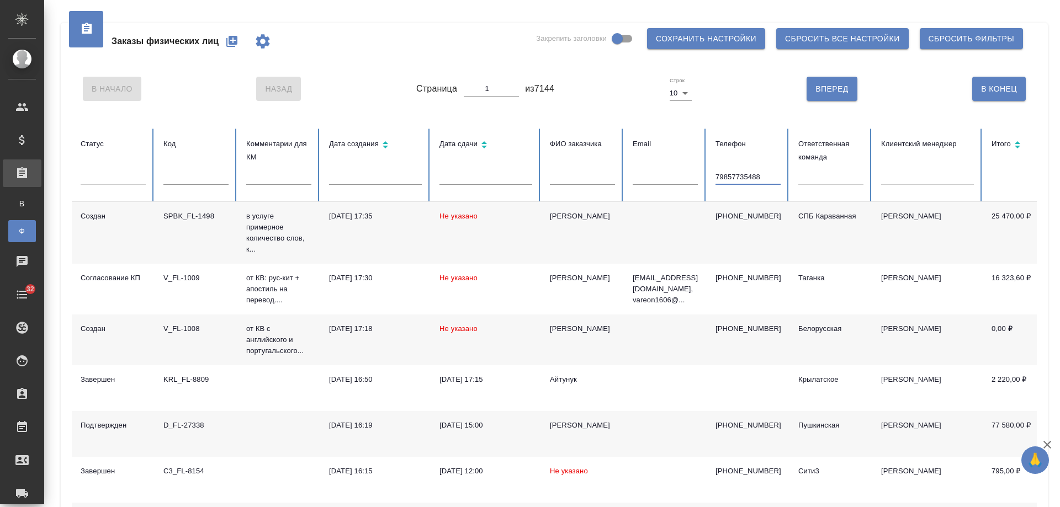
click at [719, 176] on input "79857735488" at bounding box center [748, 176] width 65 height 15
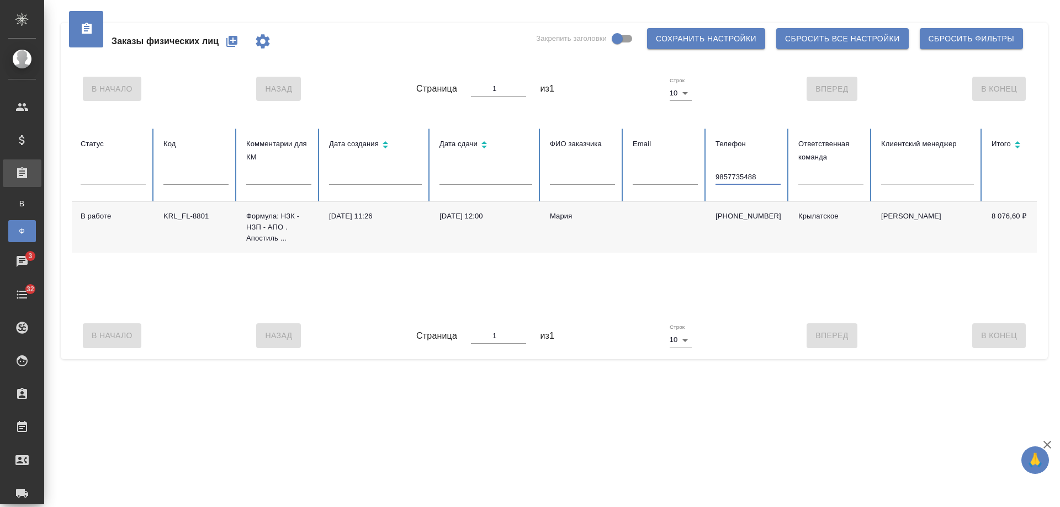
type input "9857735488"
click at [573, 221] on div "Мария" at bounding box center [582, 216] width 65 height 11
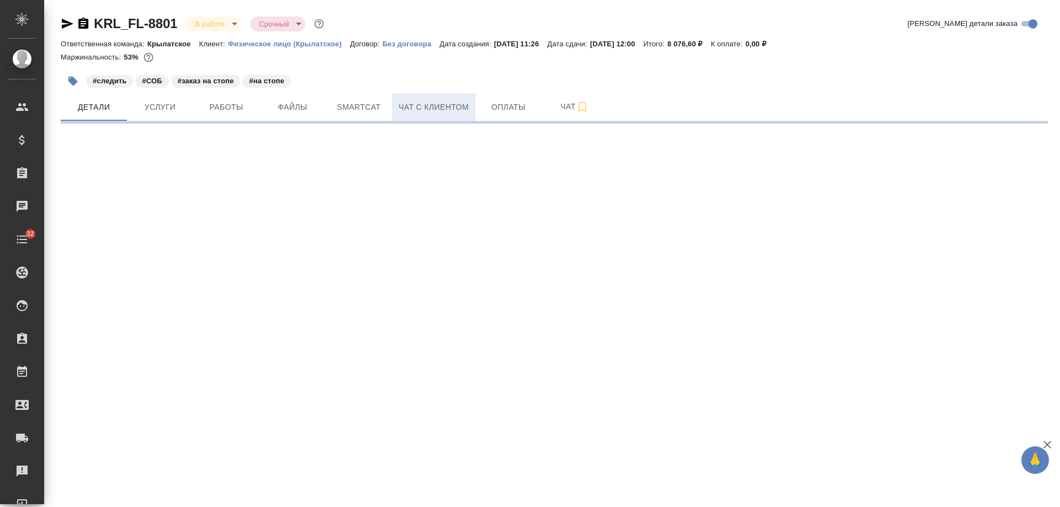
click at [423, 107] on span "Чат с клиентом" at bounding box center [434, 107] width 70 height 14
click at [87, 112] on span "Детали" at bounding box center [93, 107] width 53 height 14
select select "RU"
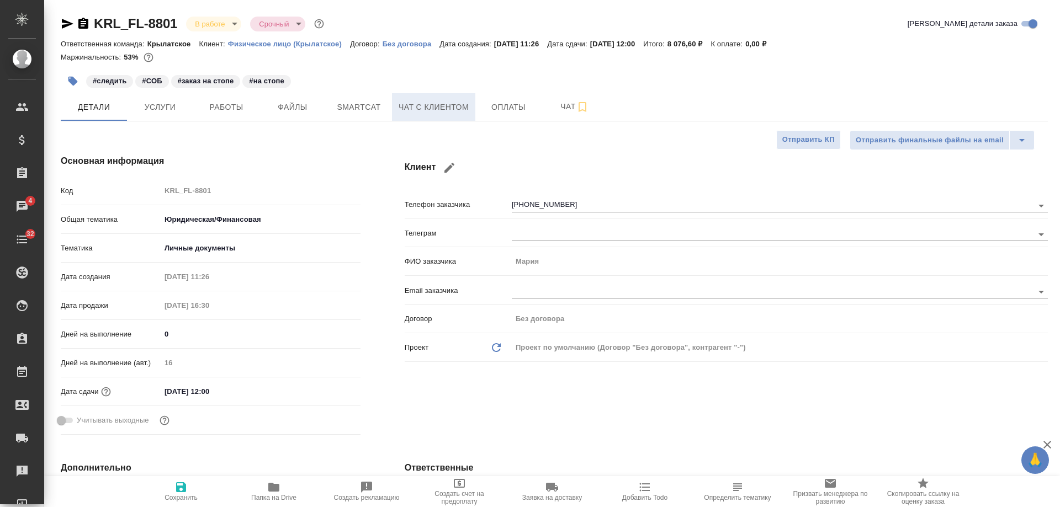
type textarea "x"
click at [442, 110] on span "Чат с клиентом" at bounding box center [434, 107] width 70 height 14
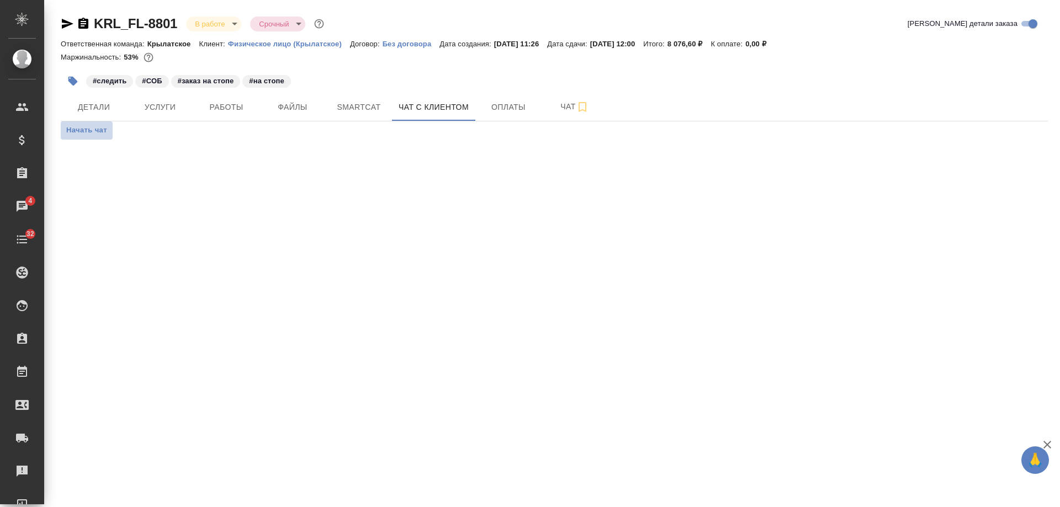
click at [90, 129] on span "Начать чат" at bounding box center [86, 130] width 41 height 13
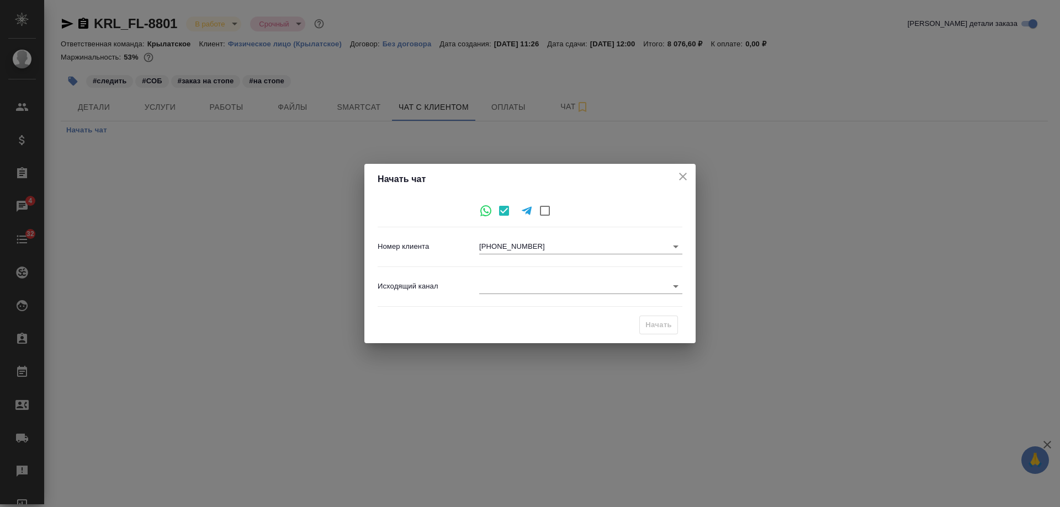
click at [502, 286] on body "🙏 .cls-1 fill:#fff; AWATERA [PERSON_NAME] Спецификации Заказы 4 Чаты 32 Todo Пр…" at bounding box center [530, 253] width 1060 height 507
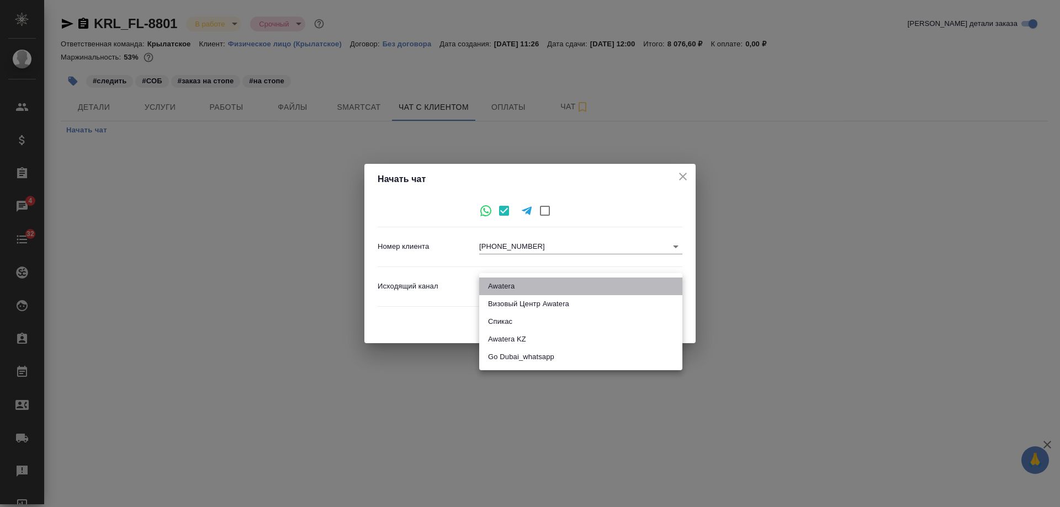
click at [502, 286] on li "Awatera" at bounding box center [580, 287] width 203 height 18
type input "2"
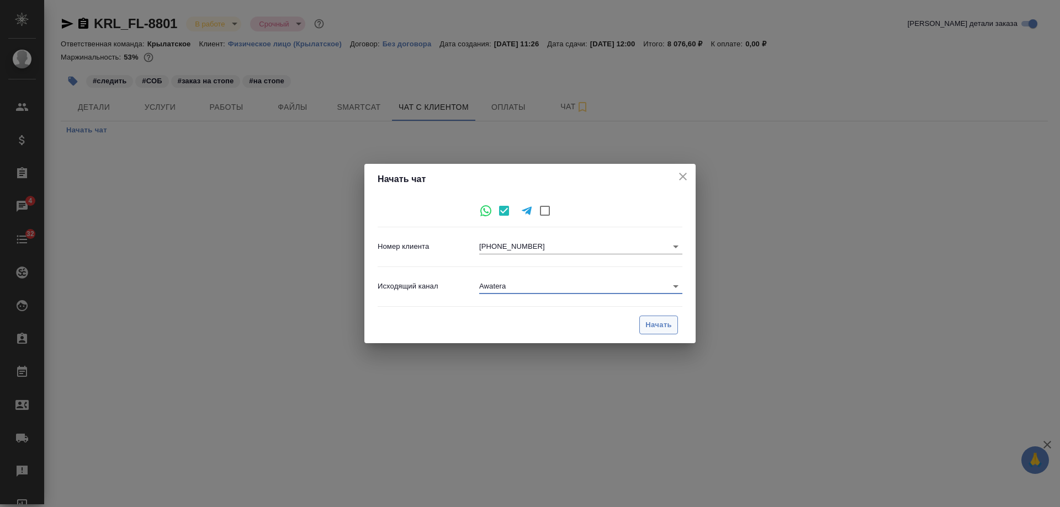
click at [662, 326] on span "Начать" at bounding box center [658, 325] width 27 height 13
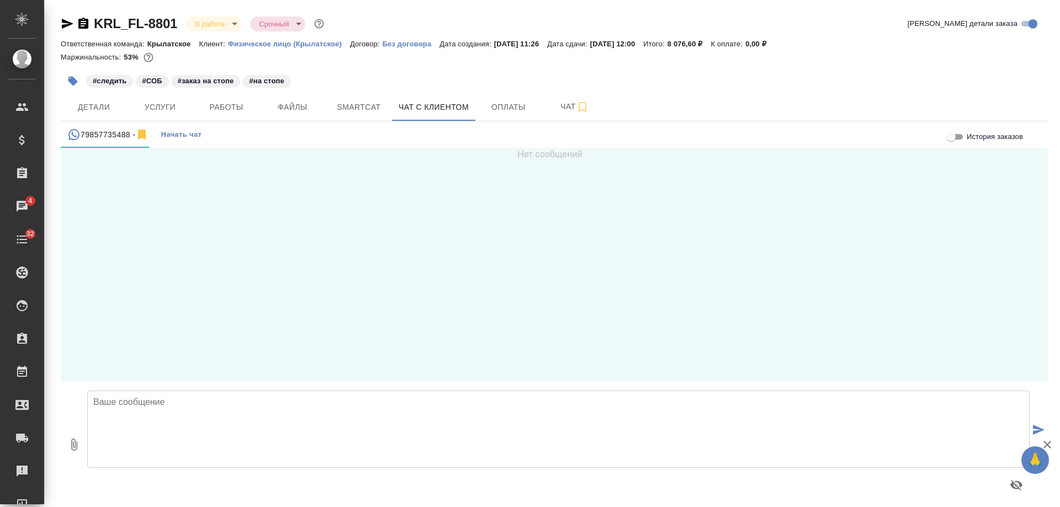
click at [266, 443] on textarea at bounding box center [558, 429] width 942 height 77
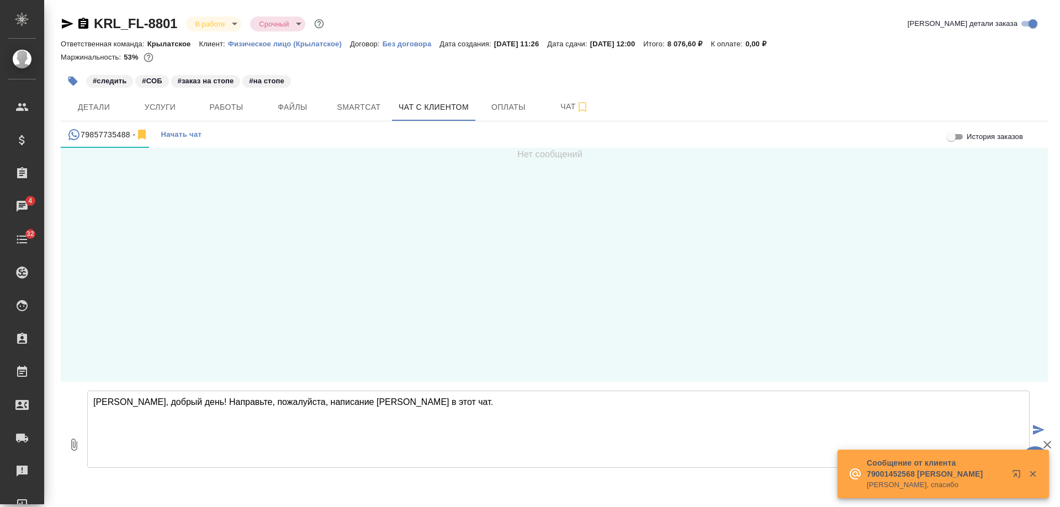
type textarea "[PERSON_NAME], добрый день! Направьте, пожалуйста, написание [PERSON_NAME] в эт…"
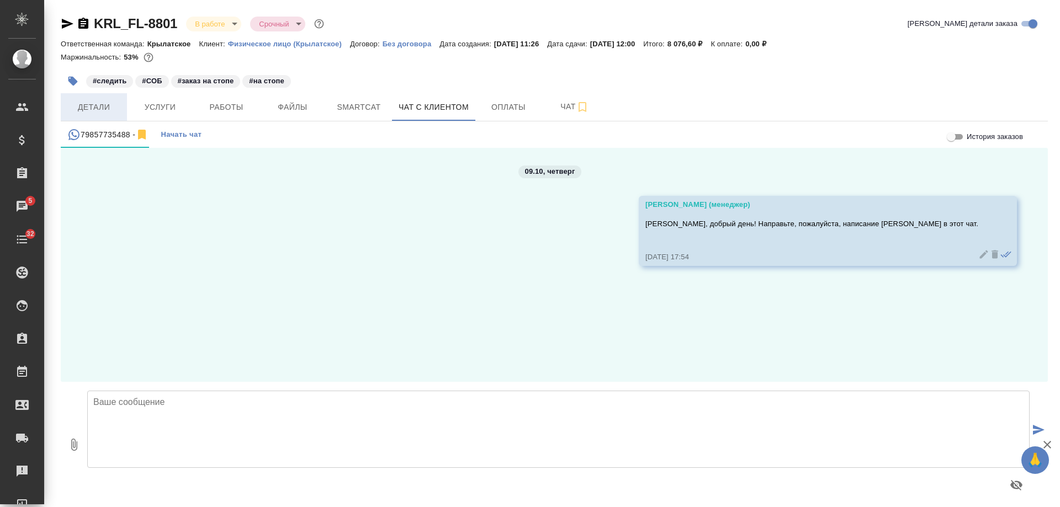
click at [98, 104] on span "Детали" at bounding box center [93, 107] width 53 height 14
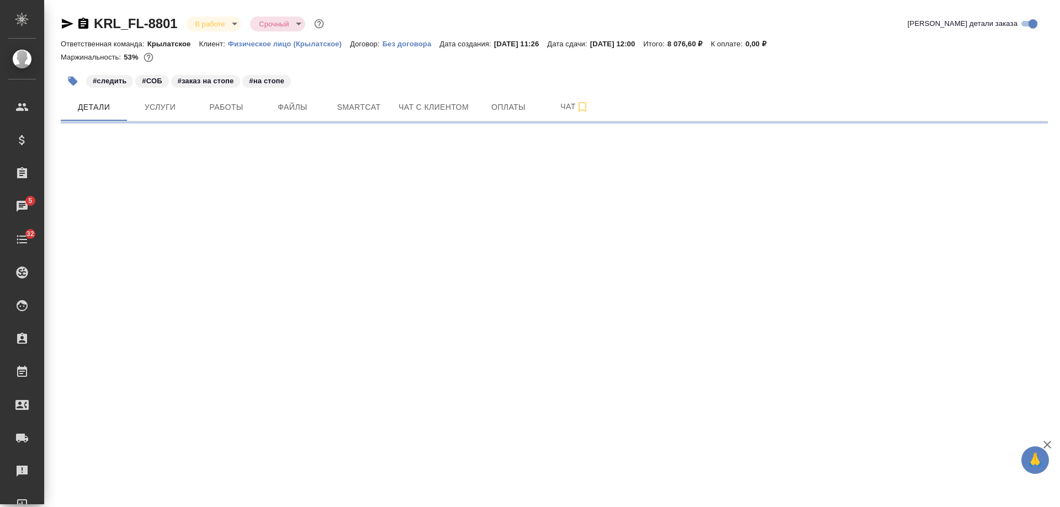
select select "RU"
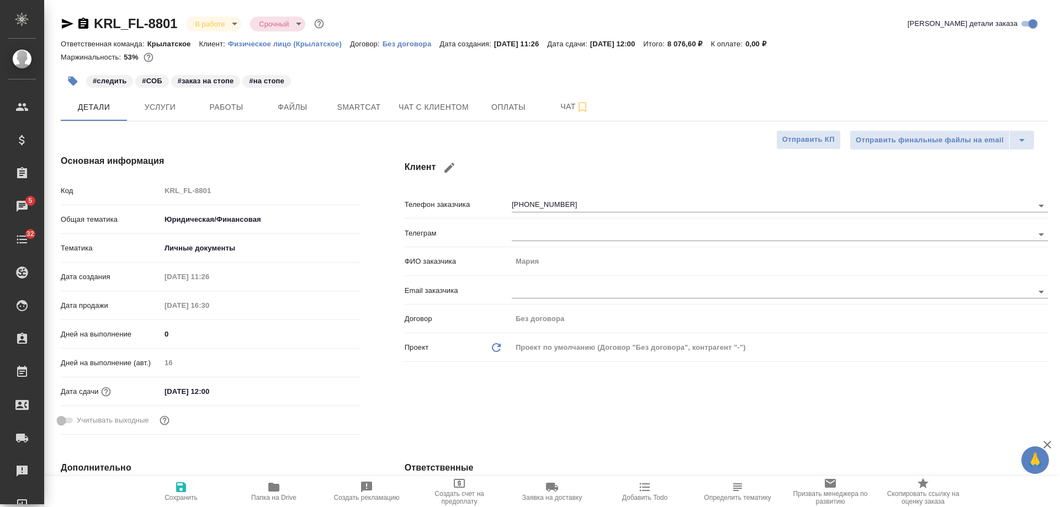
type textarea "x"
click at [437, 103] on span "Чат с клиентом" at bounding box center [434, 107] width 70 height 14
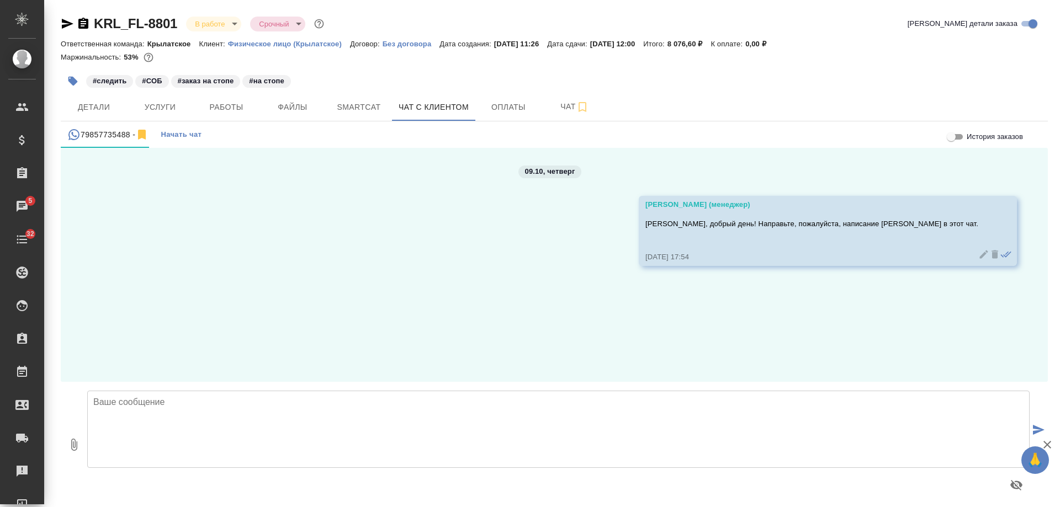
click at [67, 24] on icon "button" at bounding box center [67, 23] width 13 height 13
click at [115, 110] on span "Детали" at bounding box center [93, 107] width 53 height 14
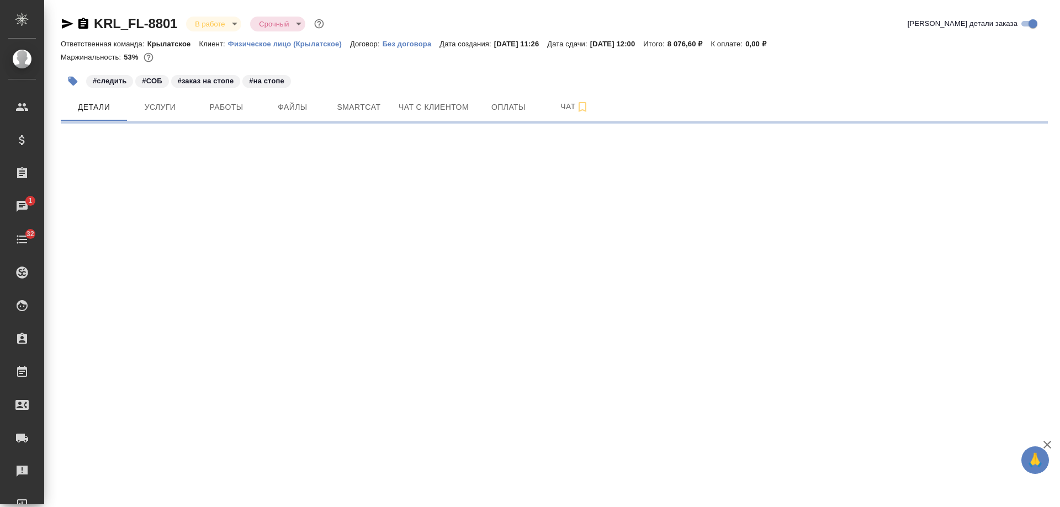
select select "RU"
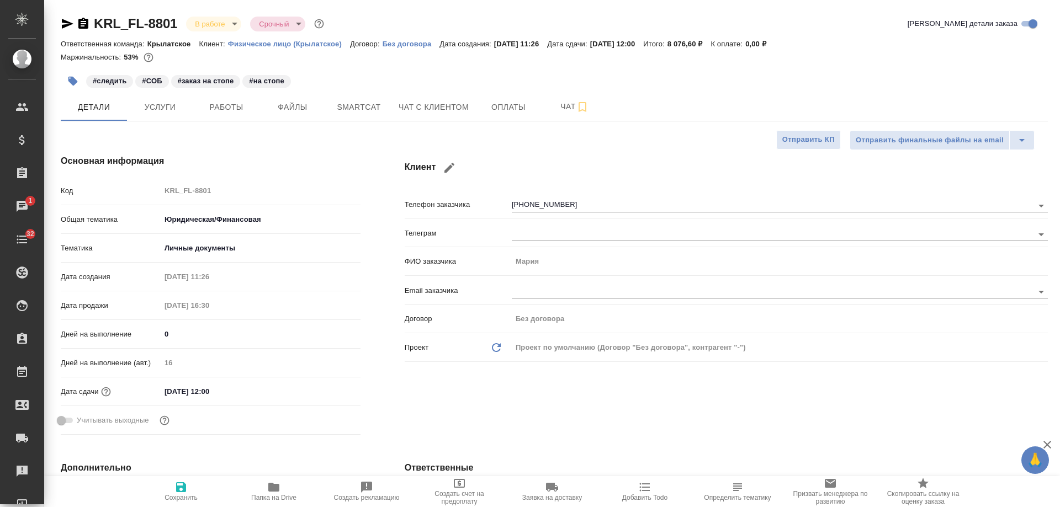
type textarea "x"
click at [457, 111] on span "Чат с клиентом" at bounding box center [434, 107] width 70 height 14
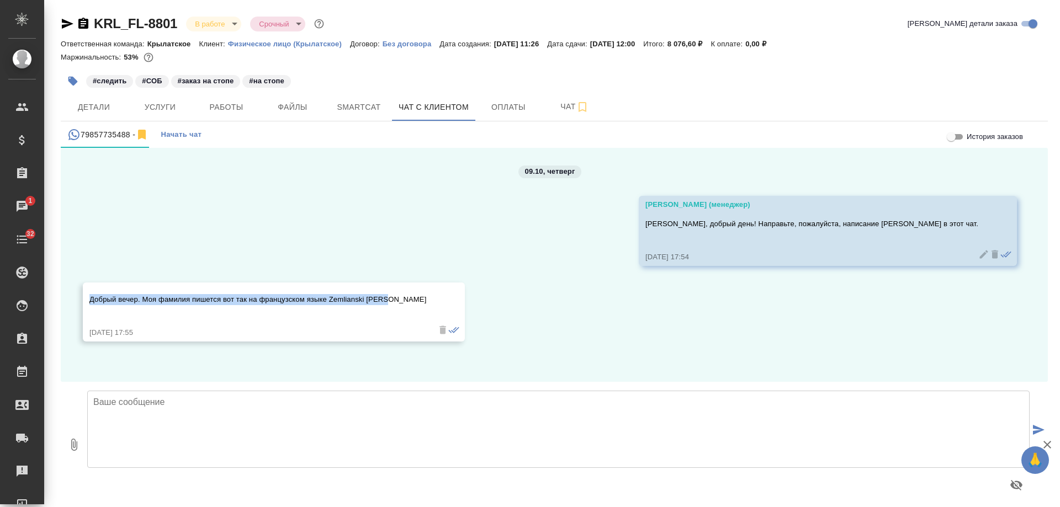
drag, startPoint x: 395, startPoint y: 299, endPoint x: 84, endPoint y: 300, distance: 310.8
click at [84, 300] on div "Добрый вечер. Моя фамилия пишется вот так на французском языке Zemlianski [PERS…" at bounding box center [274, 312] width 382 height 59
copy p "Добрый вечер. Моя фамилия пишется вот так на французском языке Zemlianski [PERS…"
click at [95, 108] on span "Детали" at bounding box center [93, 107] width 53 height 14
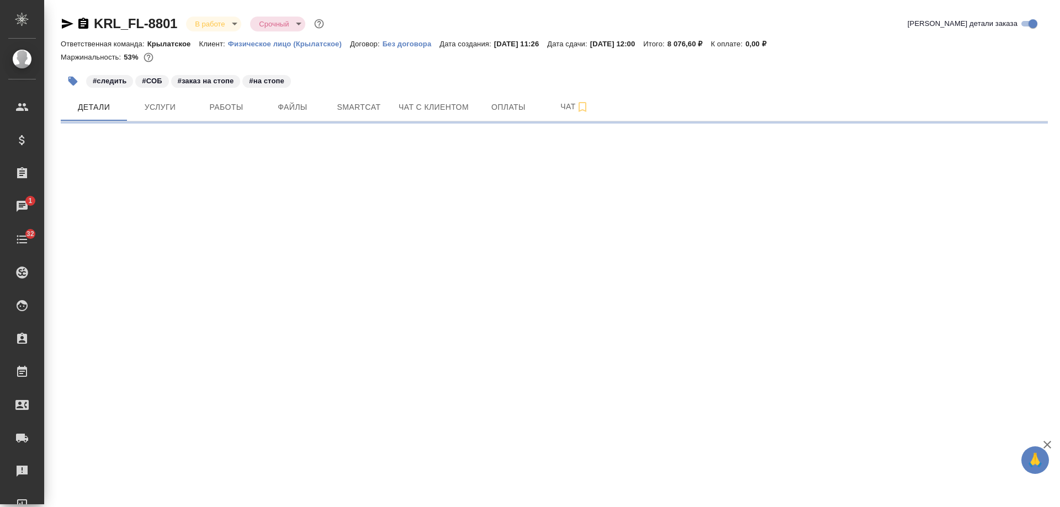
select select "RU"
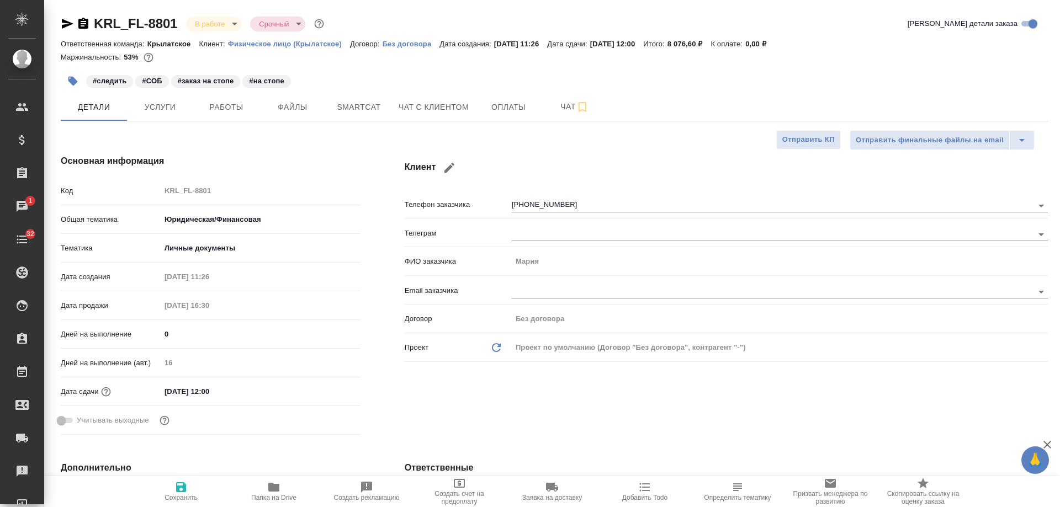
type textarea "x"
click at [443, 115] on button "Чат с клиентом" at bounding box center [433, 107] width 83 height 28
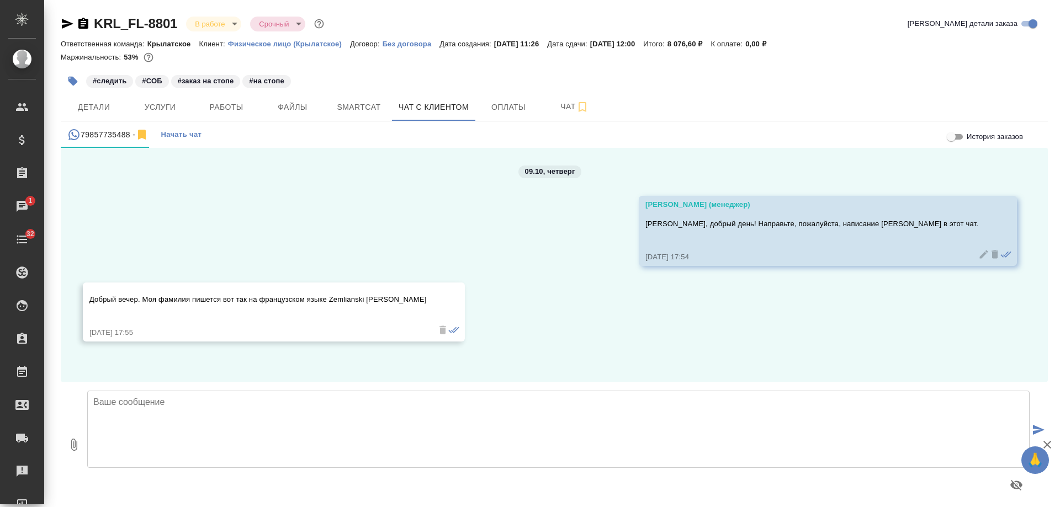
click at [280, 430] on textarea at bounding box center [558, 429] width 942 height 77
type textarea "Спасибо, передаем информацию Вашему менеджеру."
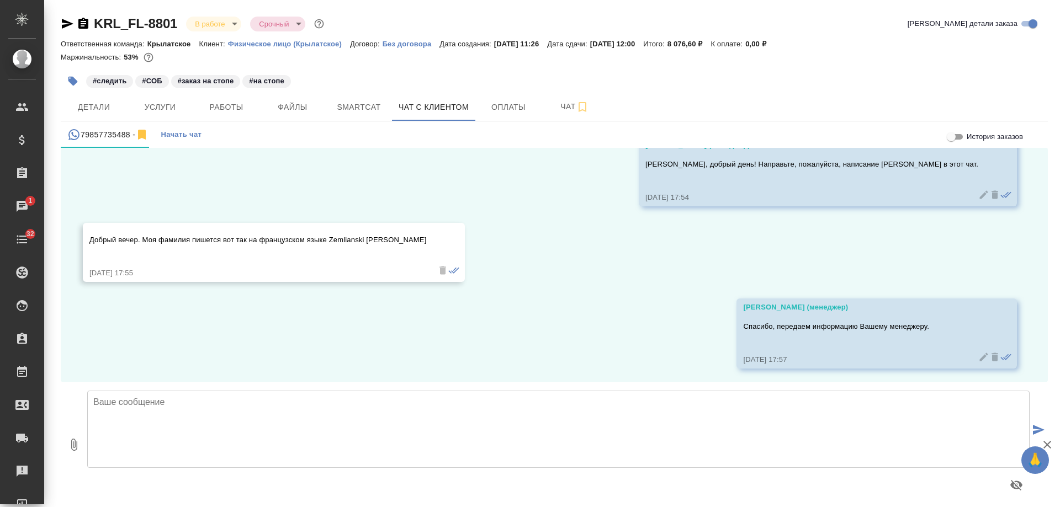
scroll to position [63, 0]
